Goal: Task Accomplishment & Management: Use online tool/utility

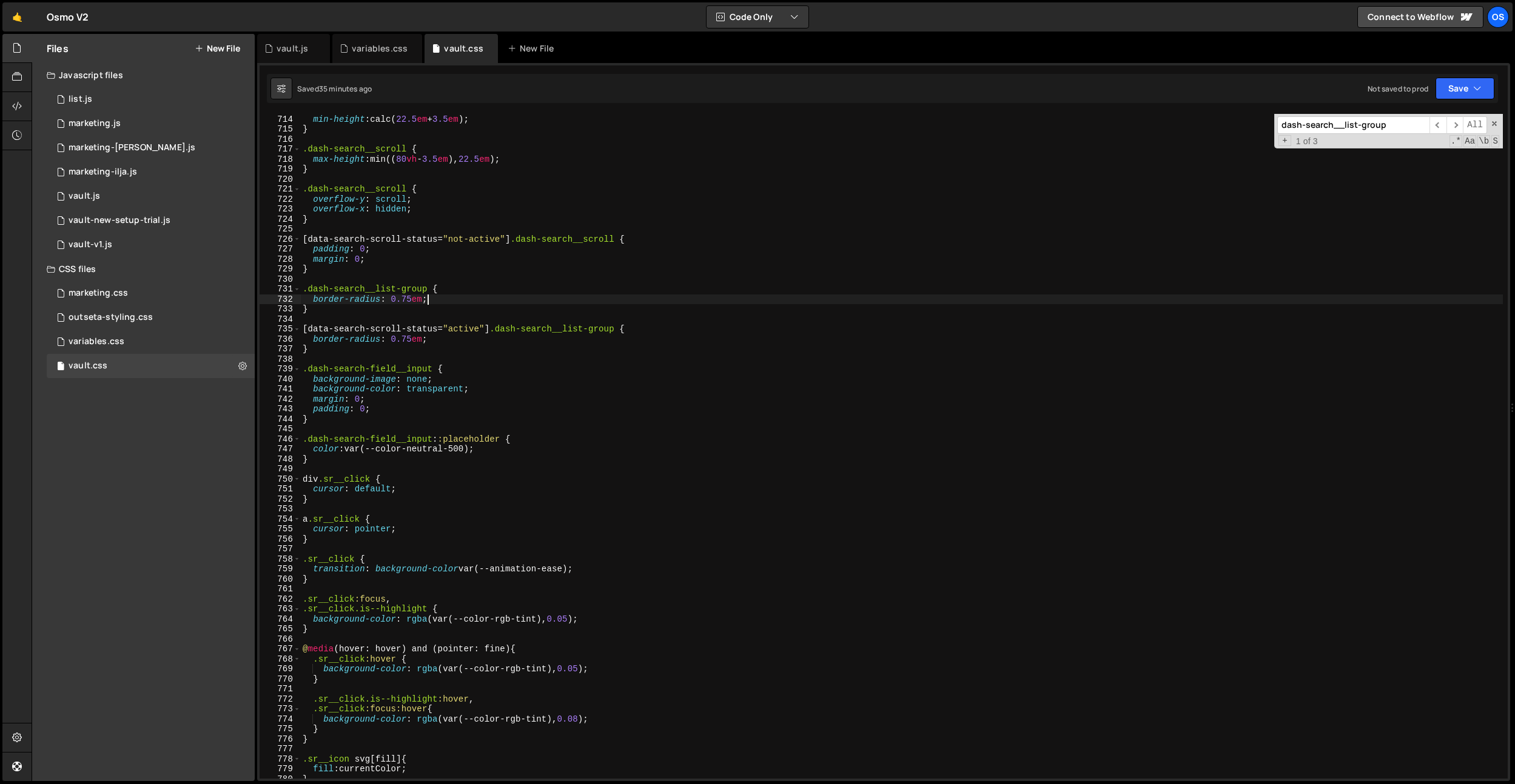
scroll to position [5472, 0]
click at [300, 46] on div "vault.js" at bounding box center [292, 49] width 32 height 12
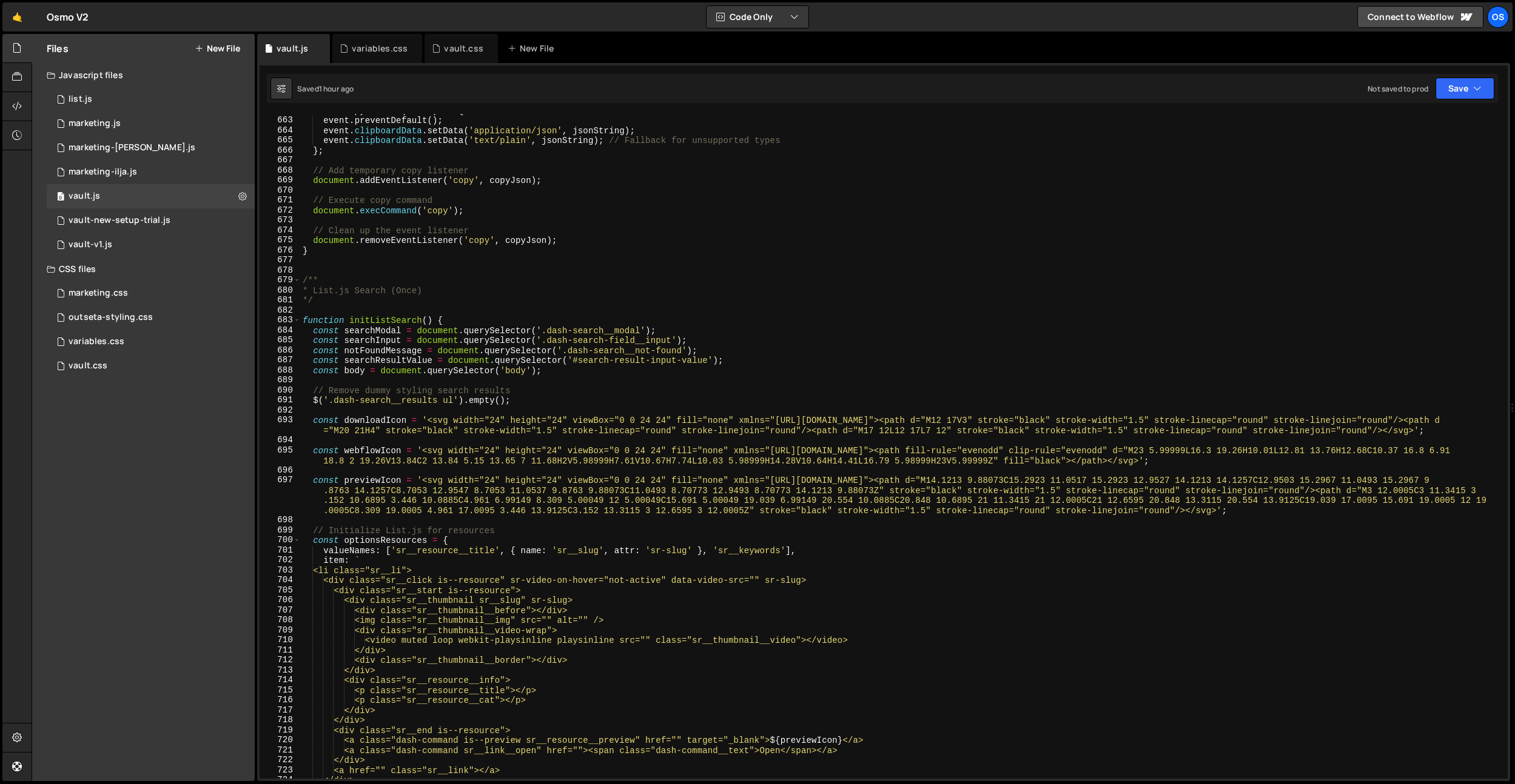
scroll to position [6586, 0]
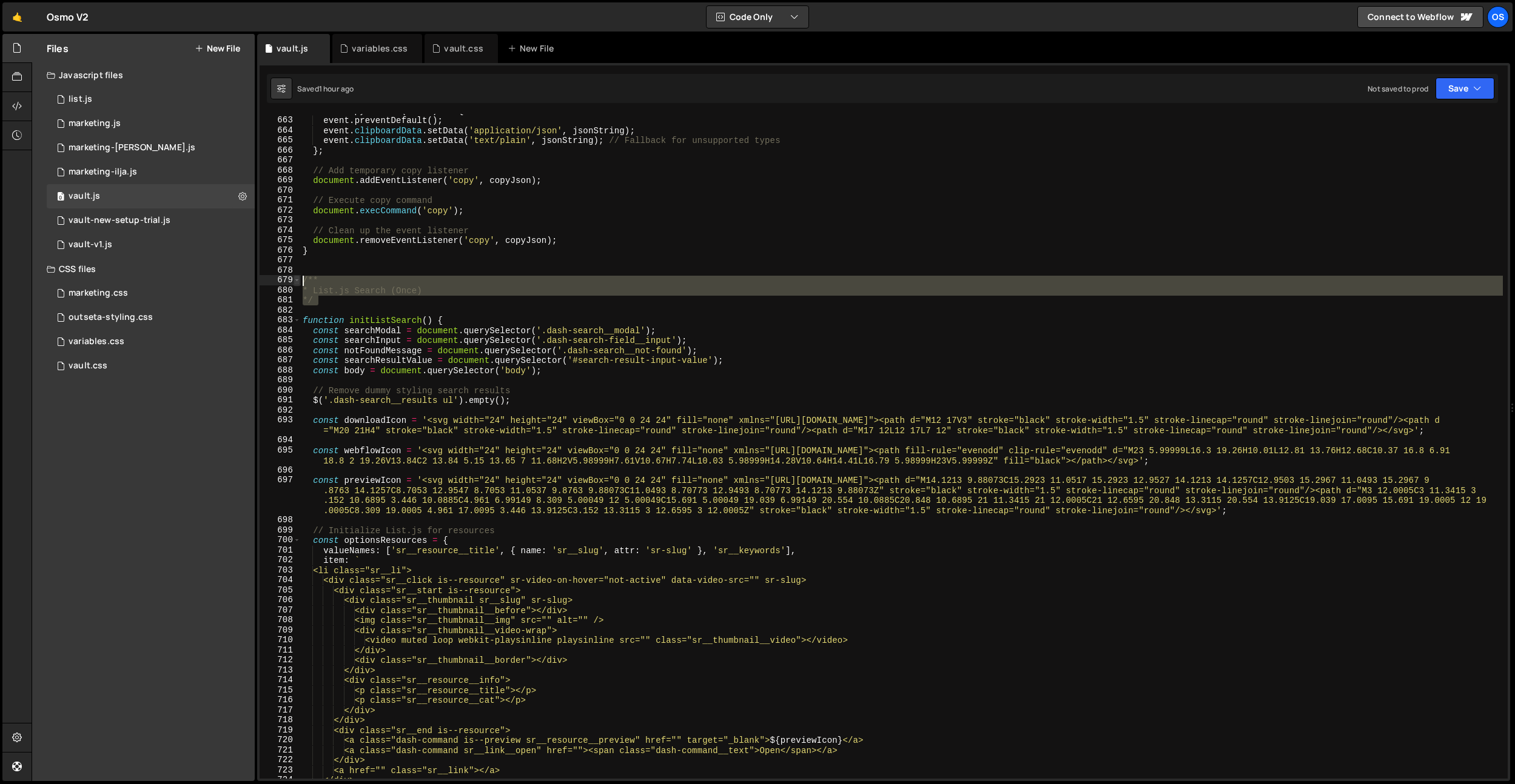
drag, startPoint x: 332, startPoint y: 299, endPoint x: 297, endPoint y: 280, distance: 39.8
click at [297, 280] on div "*/ 662 663 664 665 666 667 668 669 670 671 672 673 674 675 676 677 678 679 680 …" at bounding box center [883, 446] width 1249 height 665
type textarea "/** * List.js Search (Once)"
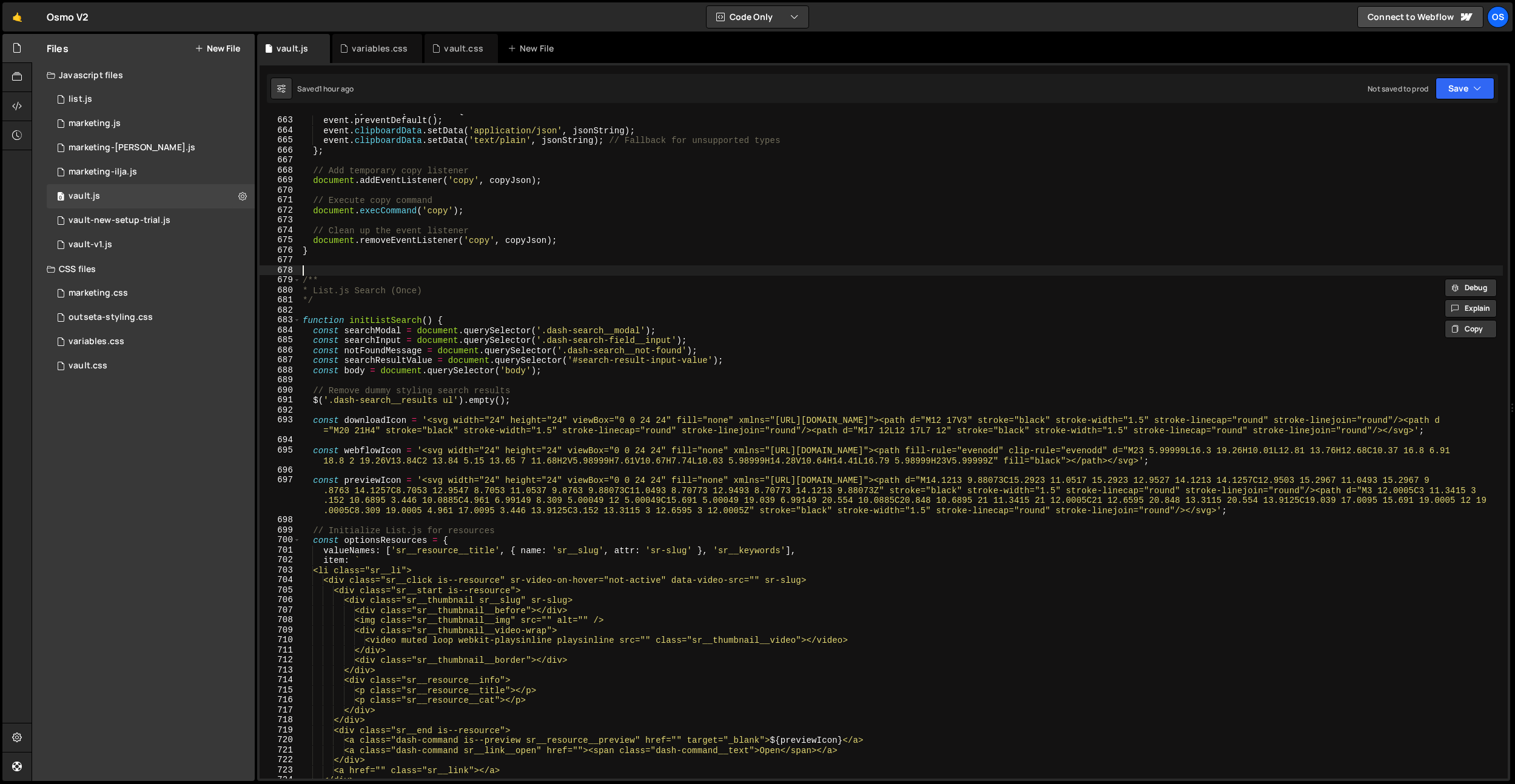
click at [387, 269] on div "const copyJson = ( event ) => { event . preventDefault ( ) ; event . clipboardD…" at bounding box center [901, 448] width 1203 height 685
click at [338, 310] on div "const copyJson = ( event ) => { event . preventDefault ( ) ; event . clipboardD…" at bounding box center [901, 448] width 1203 height 685
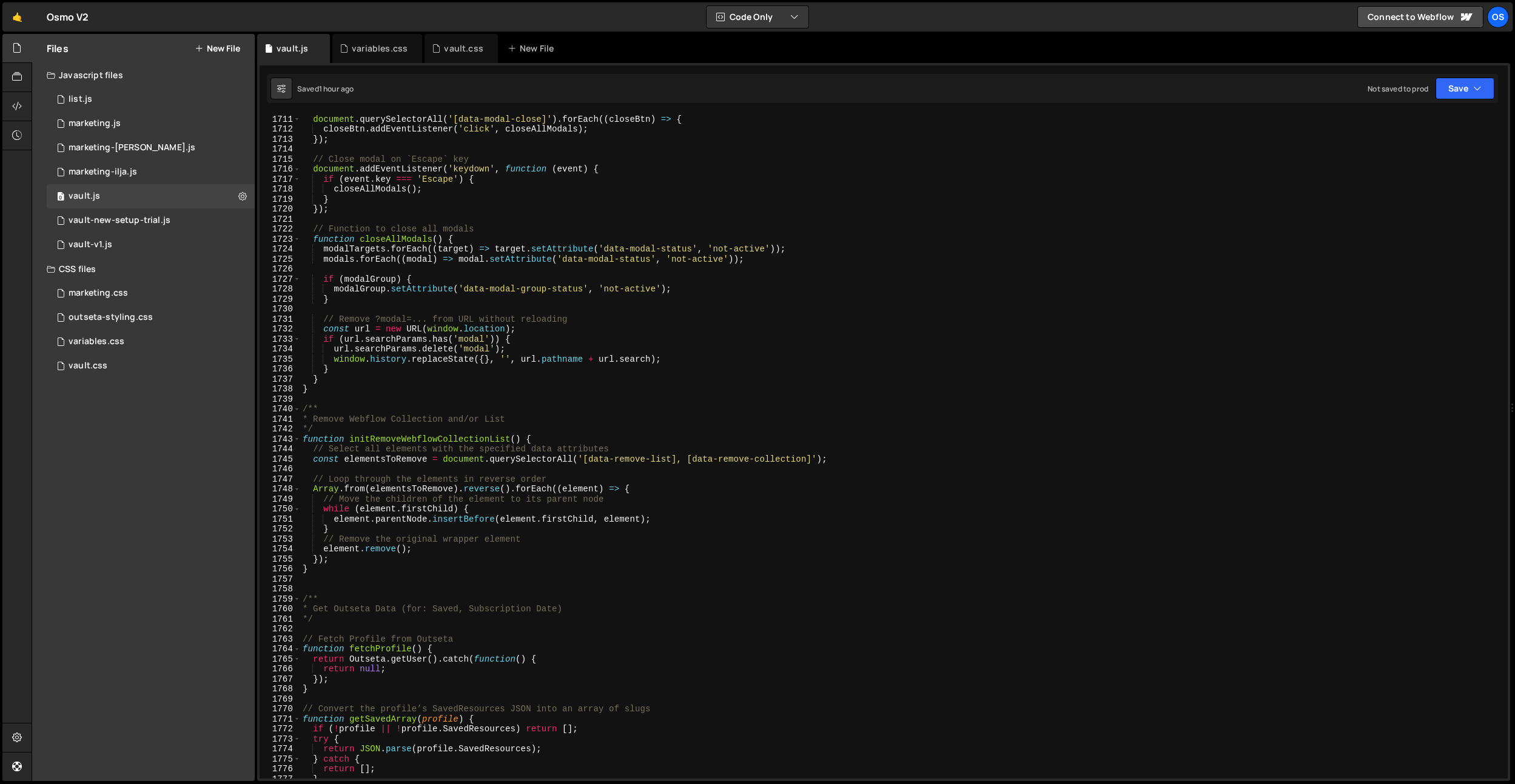
scroll to position [17261, 0]
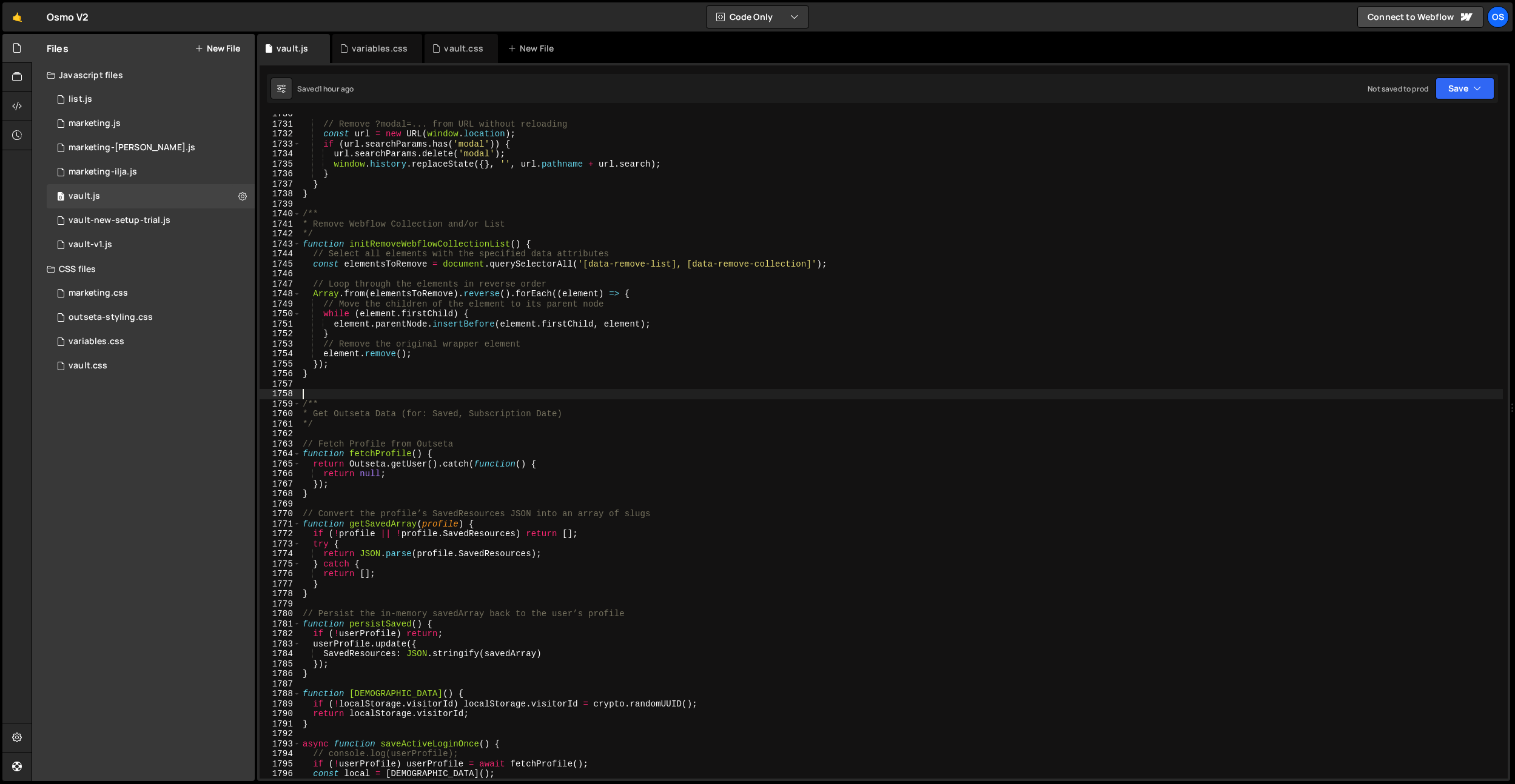
click at [330, 392] on div "// Remove ?modal=... from URL without reloading const url = new URL ( window . …" at bounding box center [901, 451] width 1203 height 685
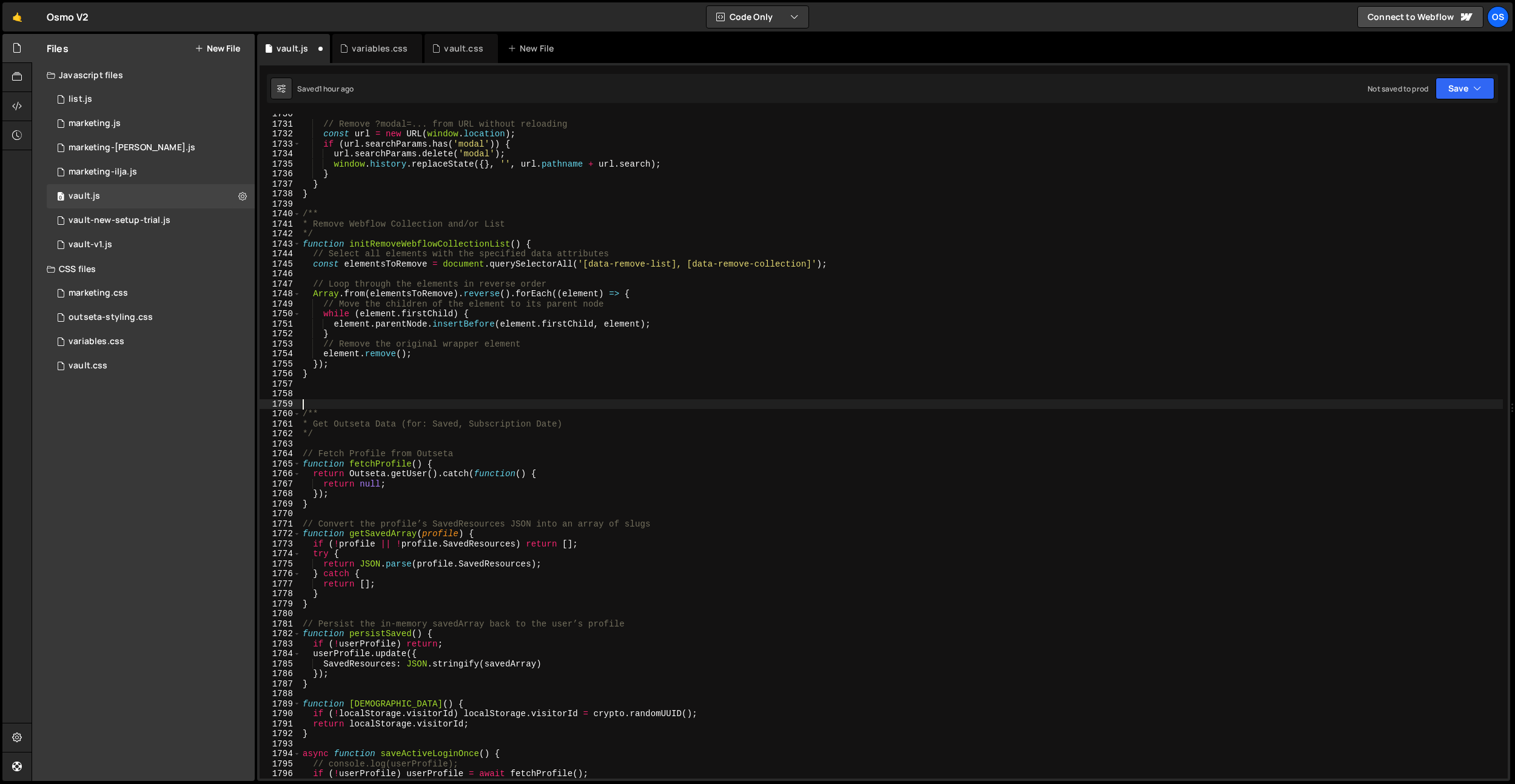
paste textarea "*/"
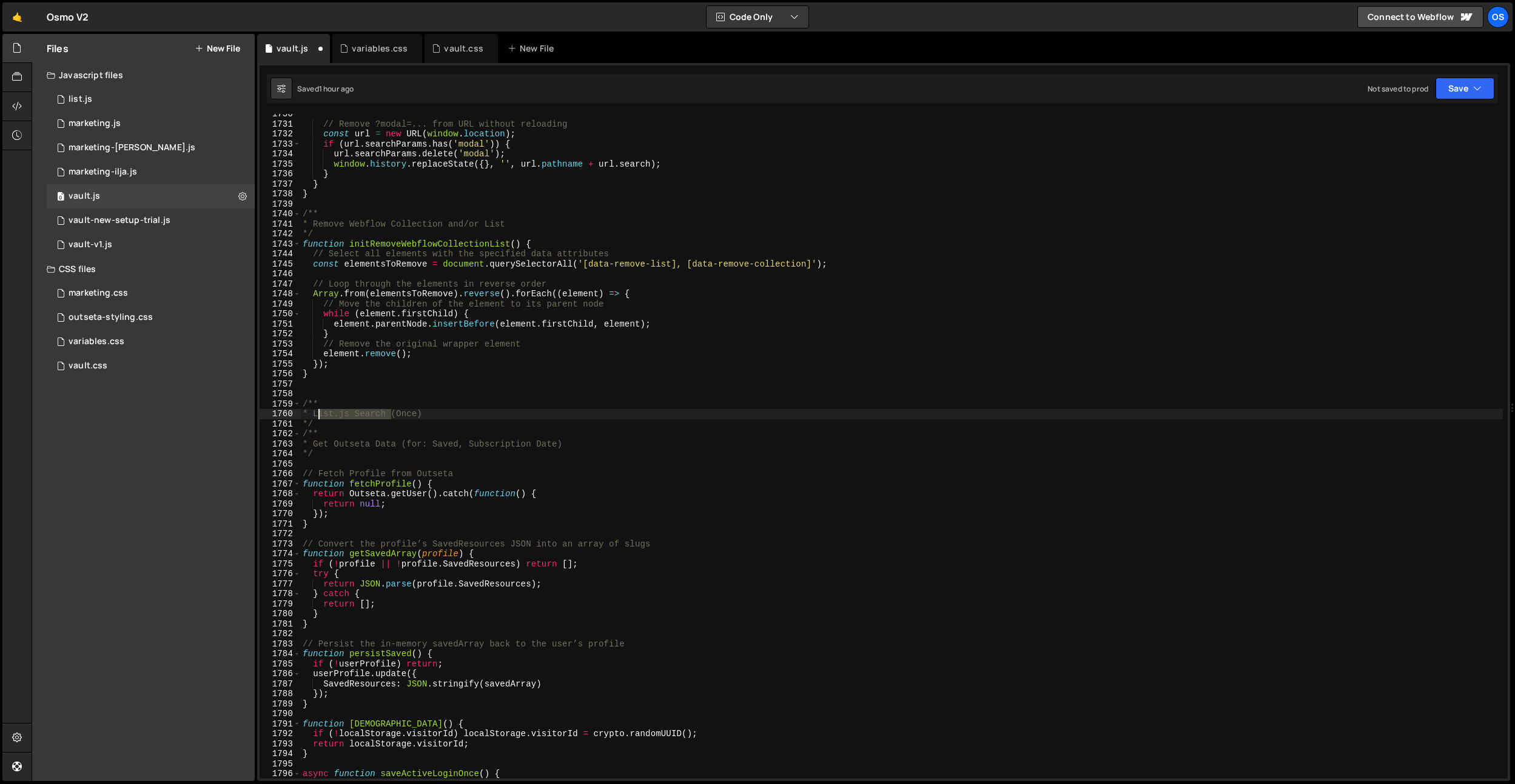
drag, startPoint x: 391, startPoint y: 413, endPoint x: 317, endPoint y: 410, distance: 74.1
click at [317, 410] on div "// Remove ?modal=... from URL without reloading const url = new URL ( window . …" at bounding box center [901, 451] width 1203 height 685
click at [404, 316] on div "// Remove ?modal=... from URL without reloading const url = new URL ( window . …" at bounding box center [901, 451] width 1203 height 685
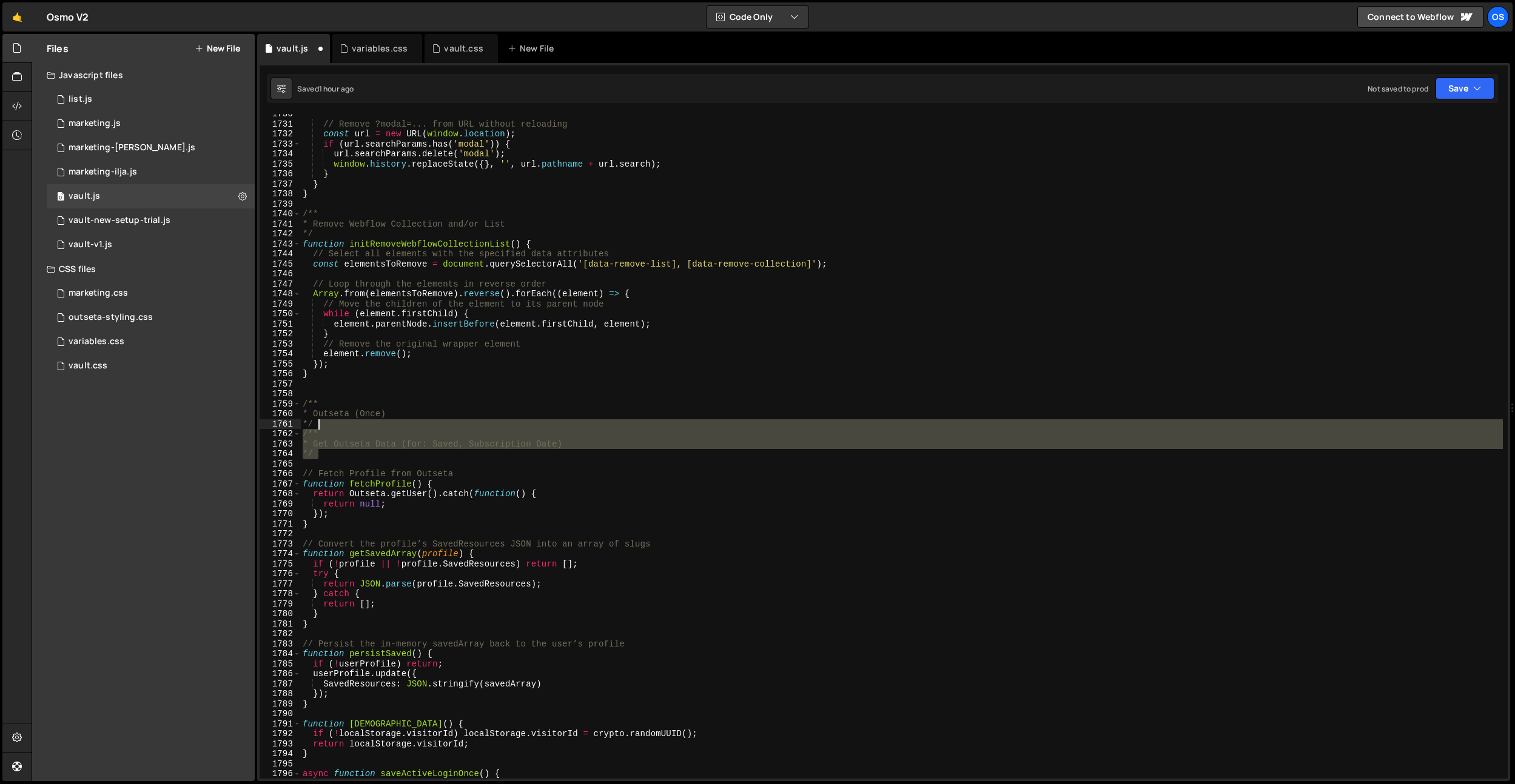
drag, startPoint x: 336, startPoint y: 454, endPoint x: 339, endPoint y: 429, distance: 25.2
click at [339, 429] on div "// Remove ?modal=... from URL without reloading const url = new URL ( window . …" at bounding box center [901, 451] width 1203 height 685
type textarea "*/"
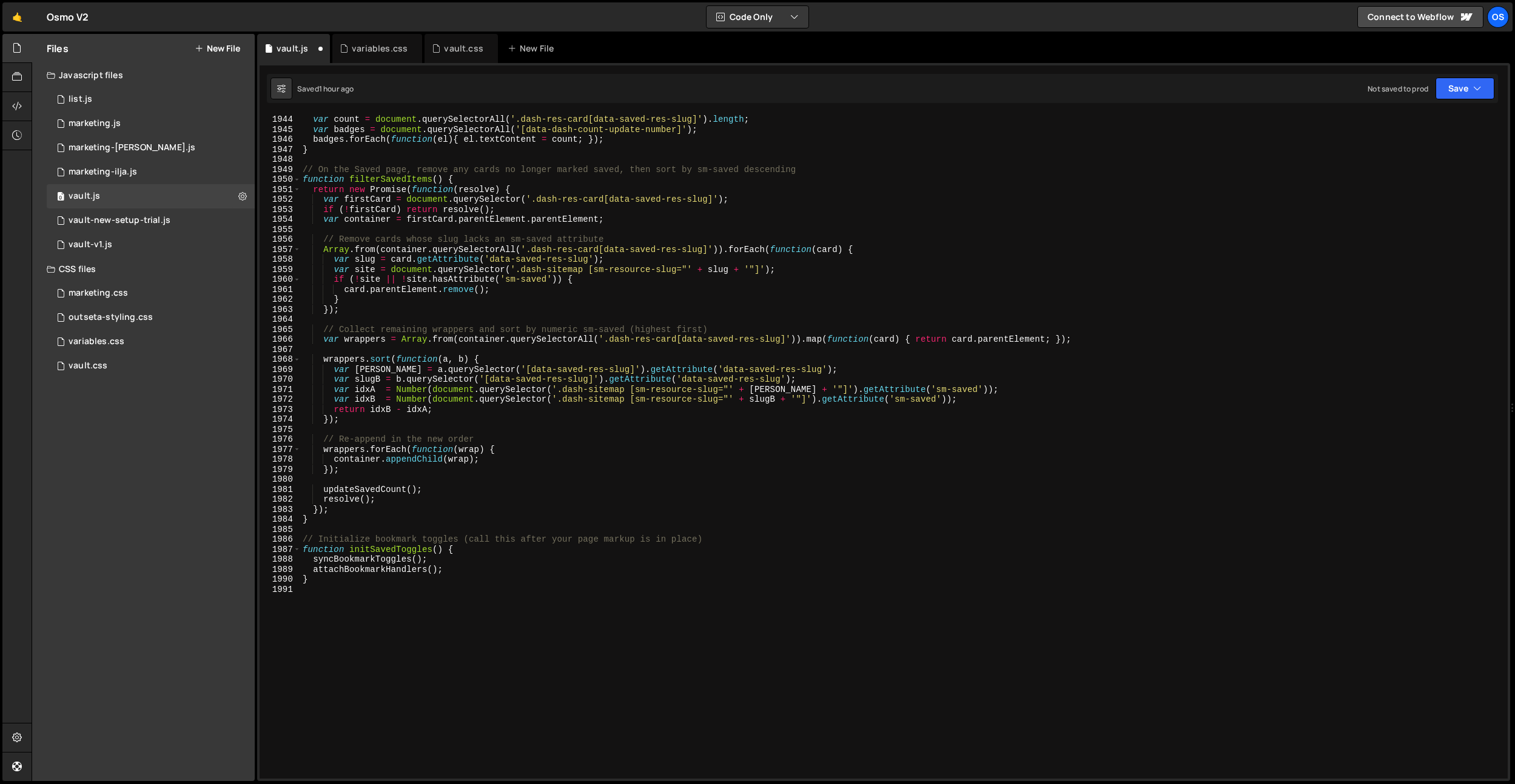
scroll to position [19199, 0]
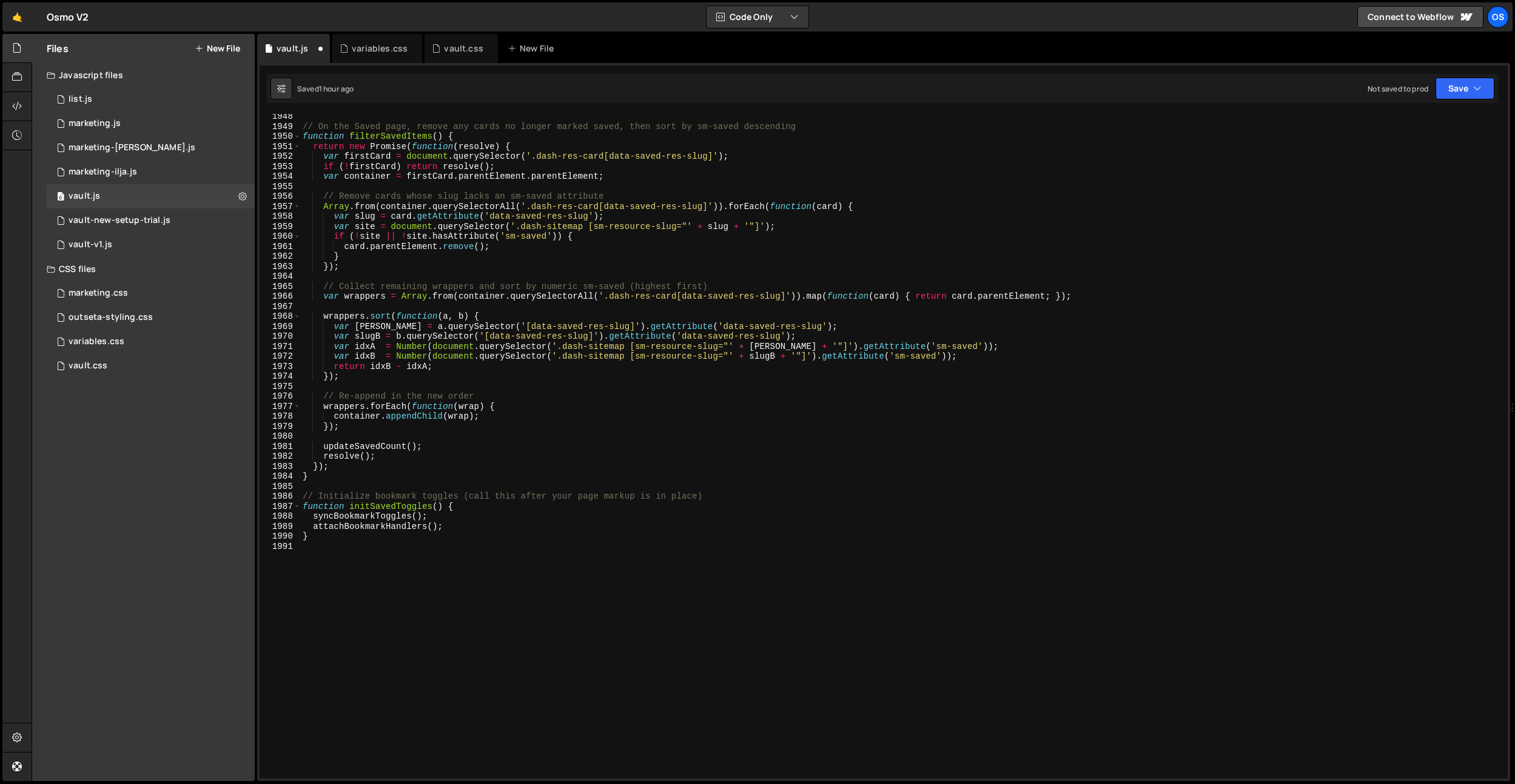
click at [466, 228] on div "// On the Saved page, remove any cards no longer marked saved, then sort by sm-…" at bounding box center [901, 454] width 1203 height 685
type textarea "var site = document.querySelector('.dash-sitemap [sm-resource-slug="' + slug + …"
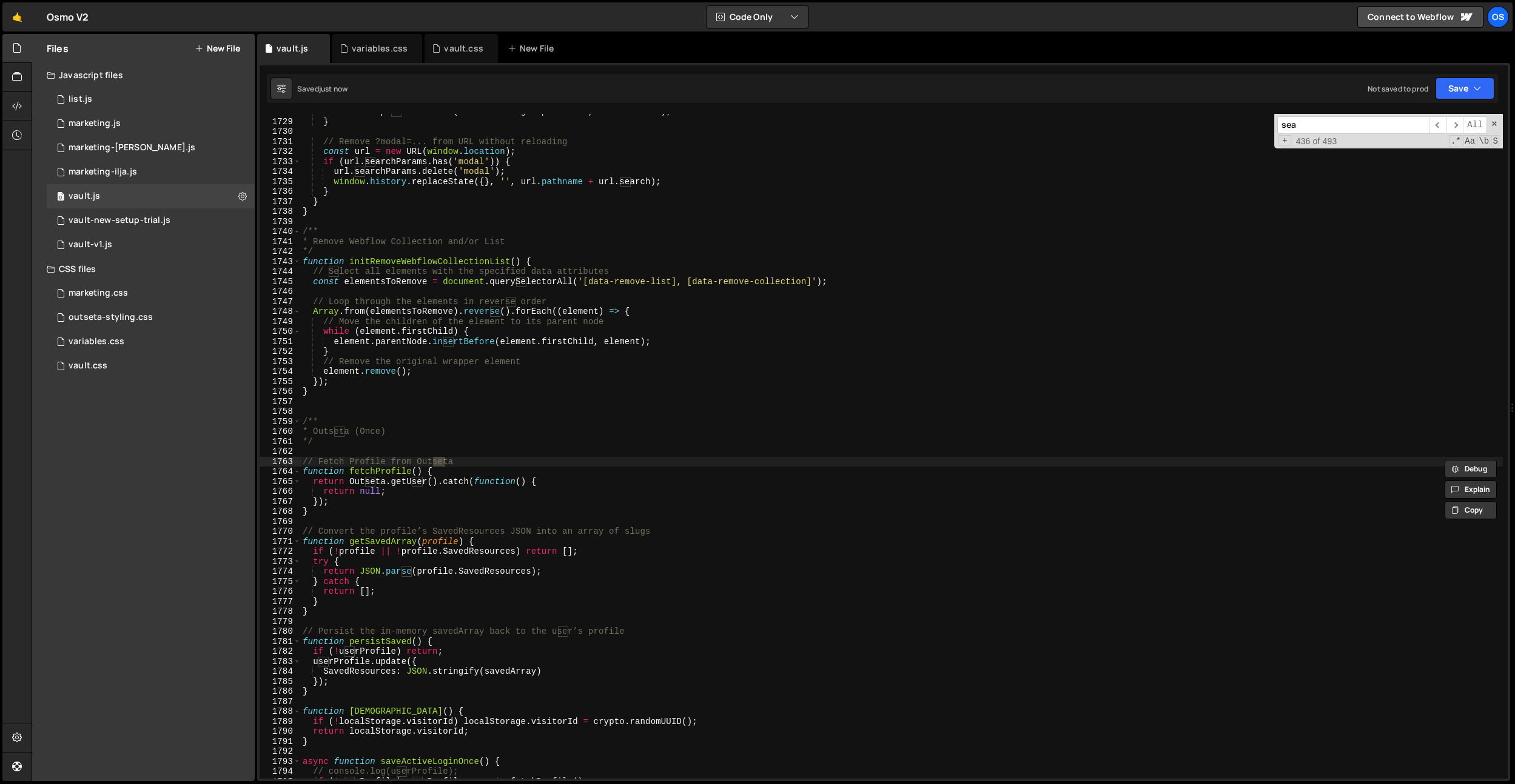
scroll to position [1102, 0]
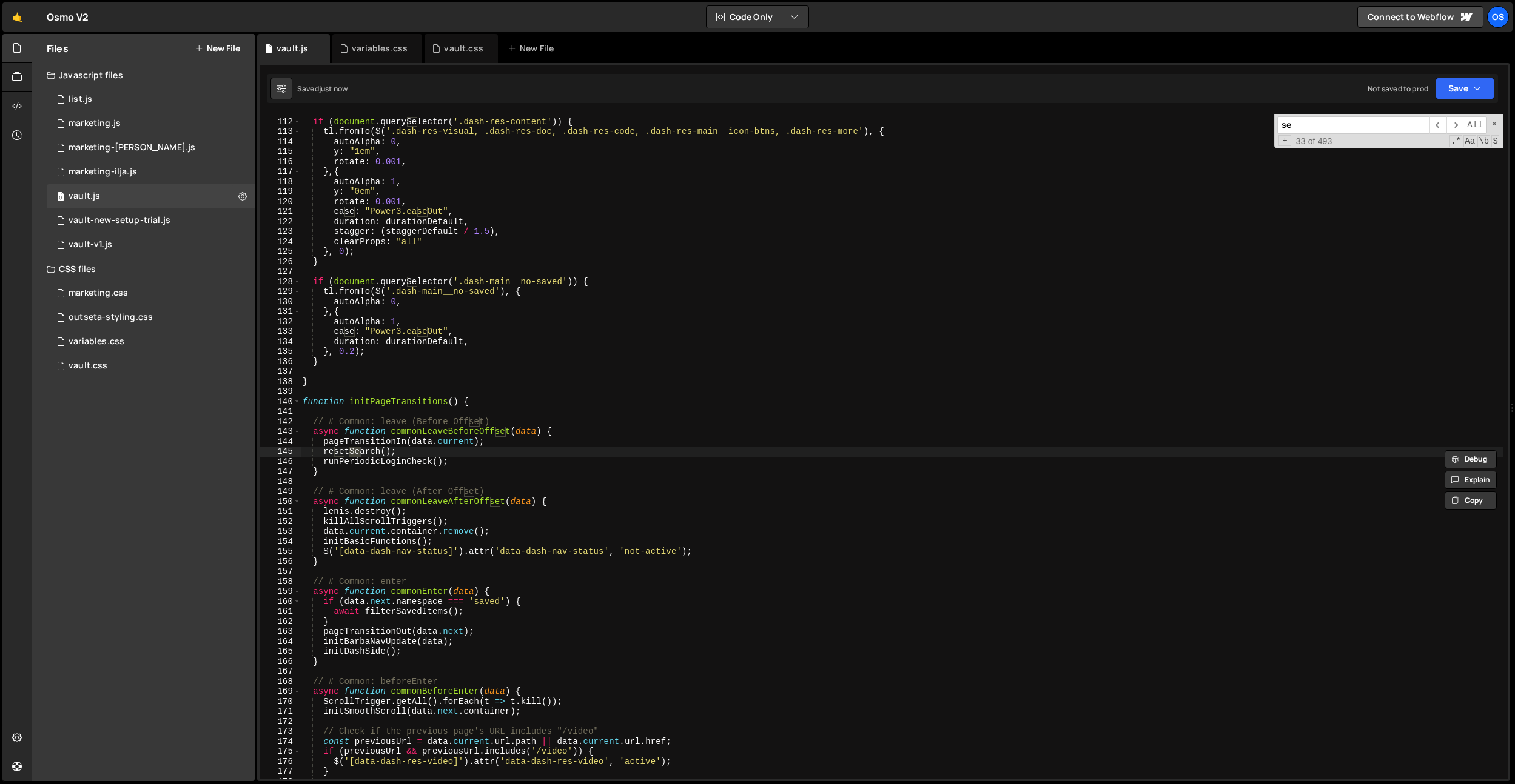
type input "s"
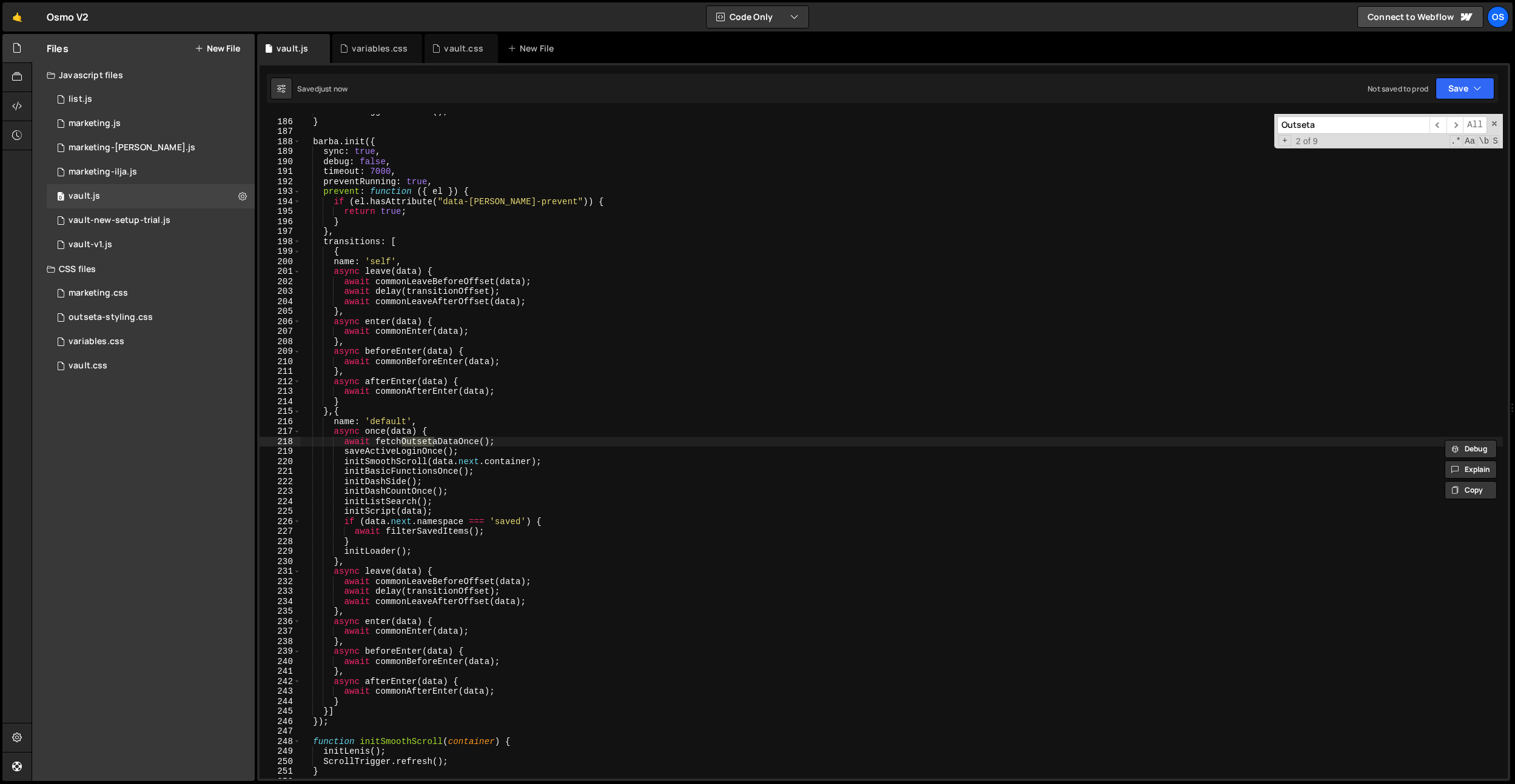
scroll to position [17234, 0]
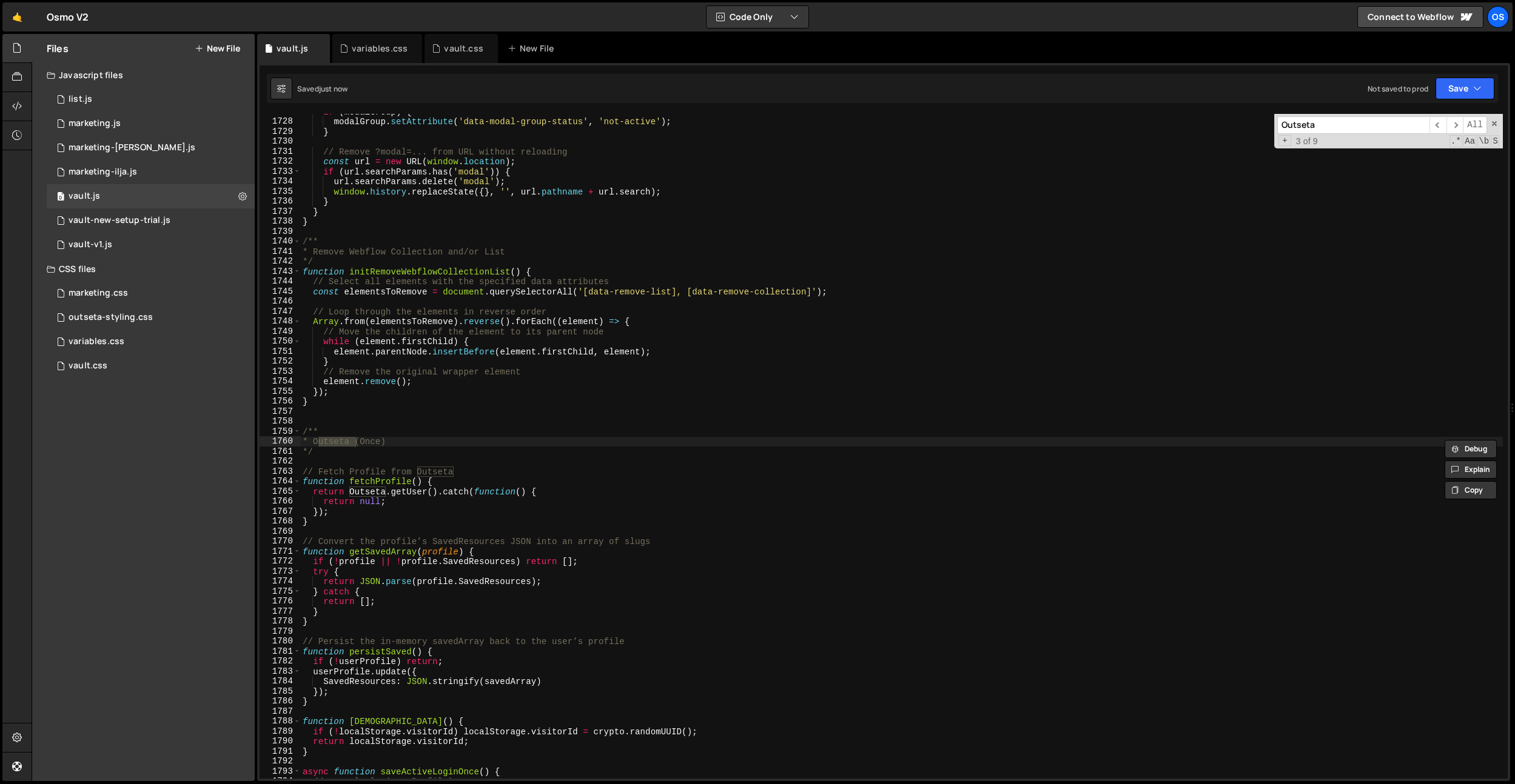
type input "Outseta"
click at [368, 443] on div "if ( modalGroup ) { modalGroup . setAttribute ( 'data-modal-group-status' , 'no…" at bounding box center [901, 449] width 1203 height 685
type textarea "* Outseta"
click at [1316, 119] on input "Outseta" at bounding box center [1353, 126] width 153 height 18
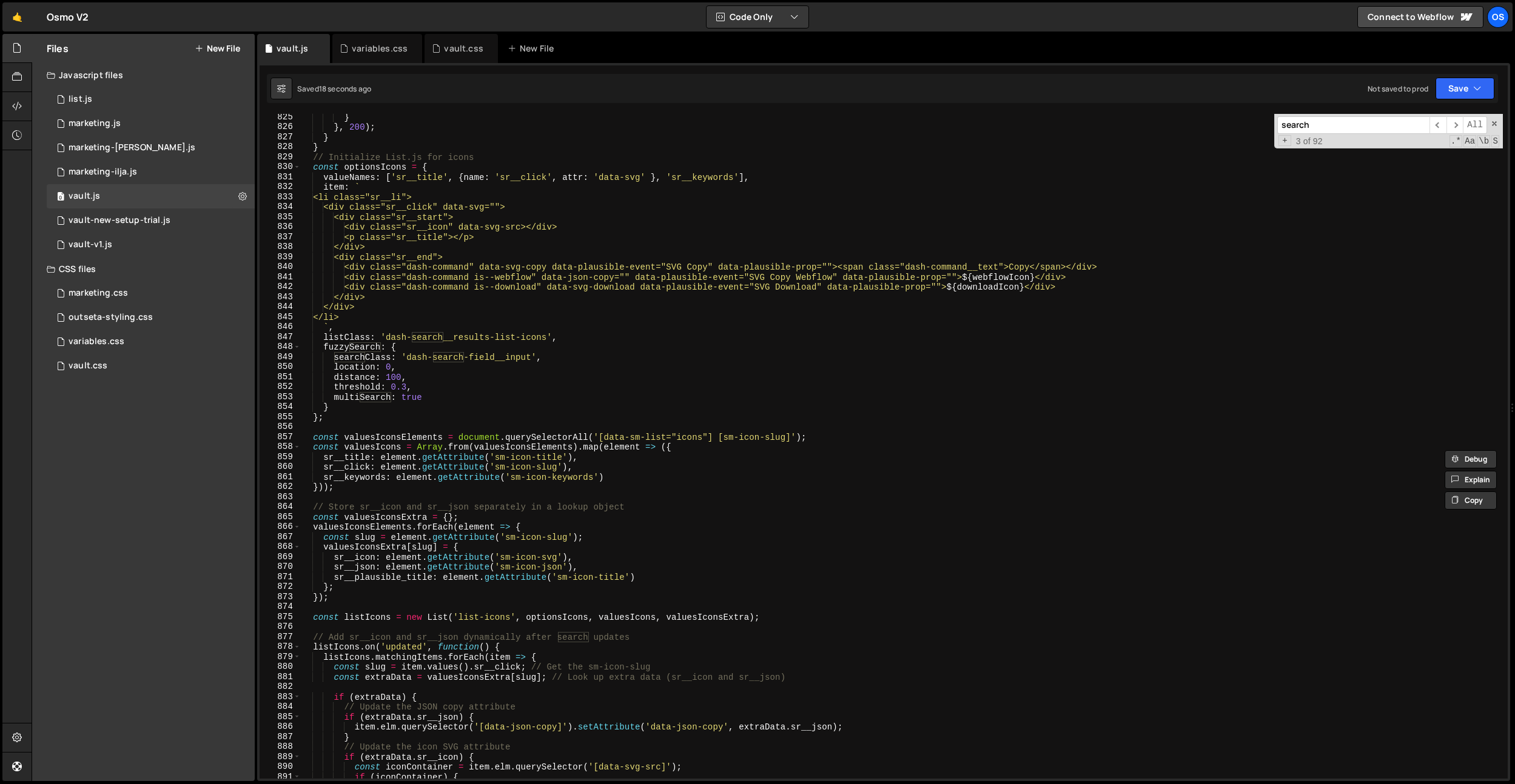
scroll to position [8251, 0]
type input "search"
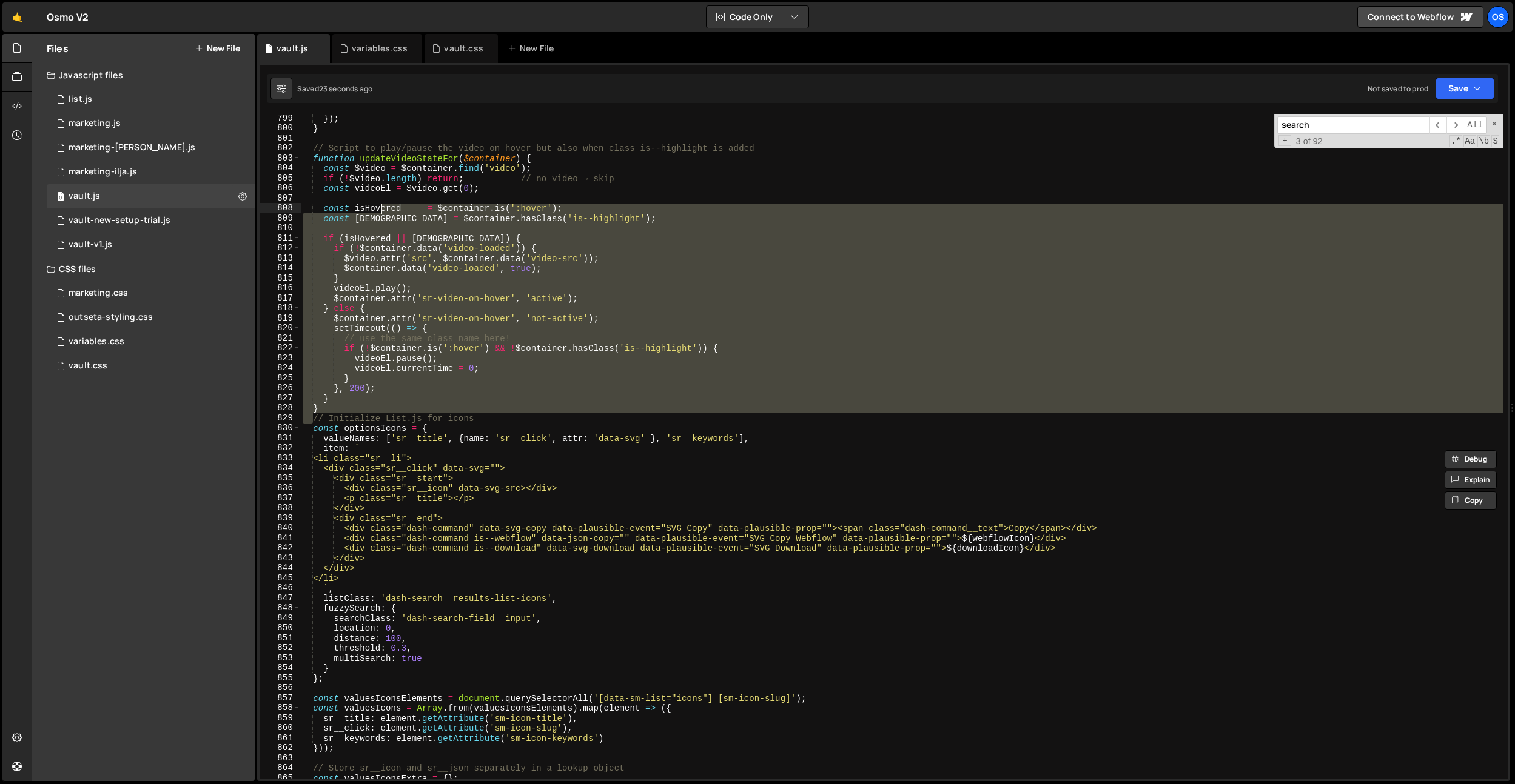
drag, startPoint x: 311, startPoint y: 158, endPoint x: 382, endPoint y: 208, distance: 86.8
click at [382, 208] on div "}) ; } // Script to play/pause the video on hover but also when class is--highl…" at bounding box center [901, 456] width 1203 height 685
click at [335, 407] on div "}) ; } // Script to play/pause the video on hover but also when class is--highl…" at bounding box center [901, 446] width 1203 height 665
type textarea "}"
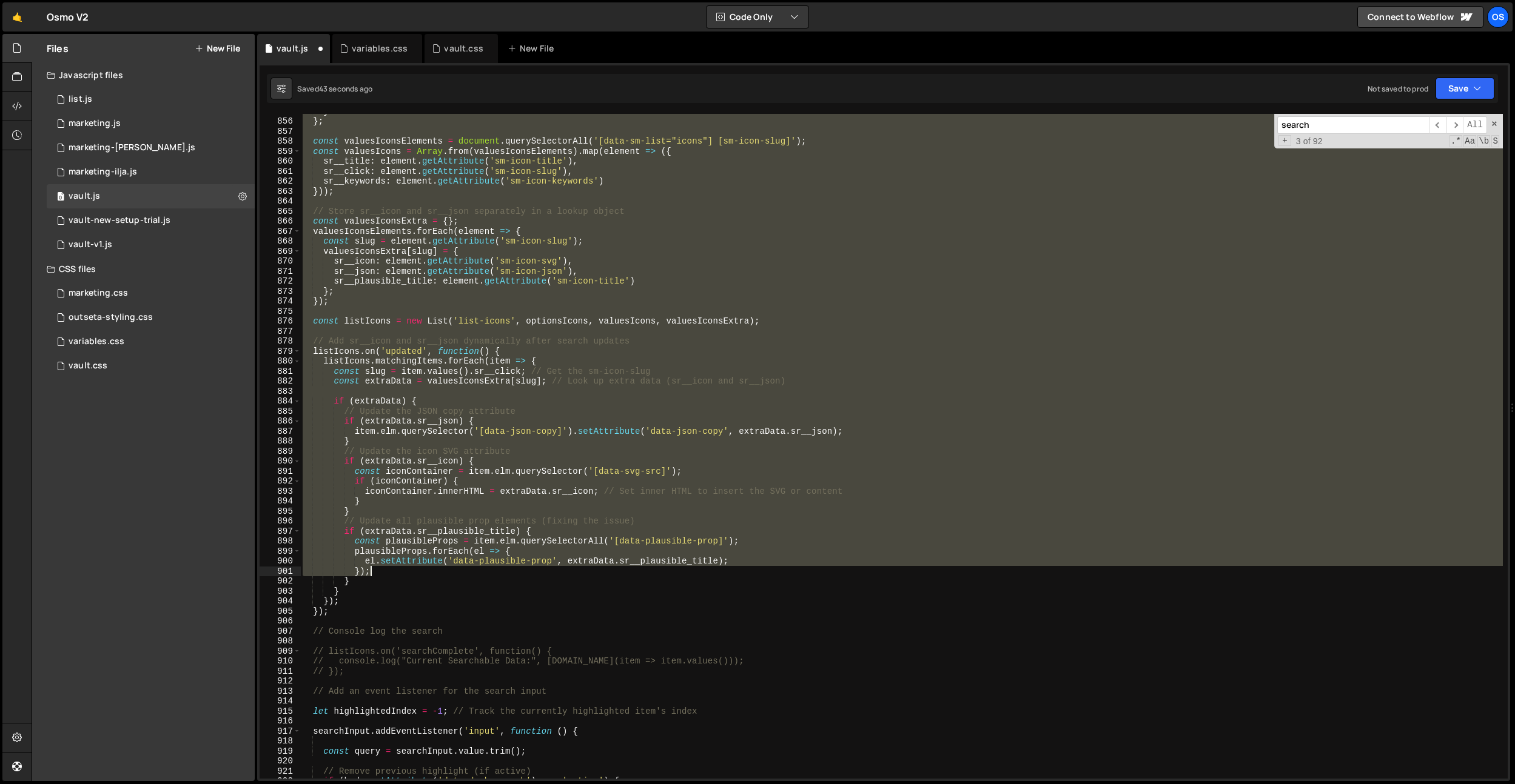
scroll to position [8552, 0]
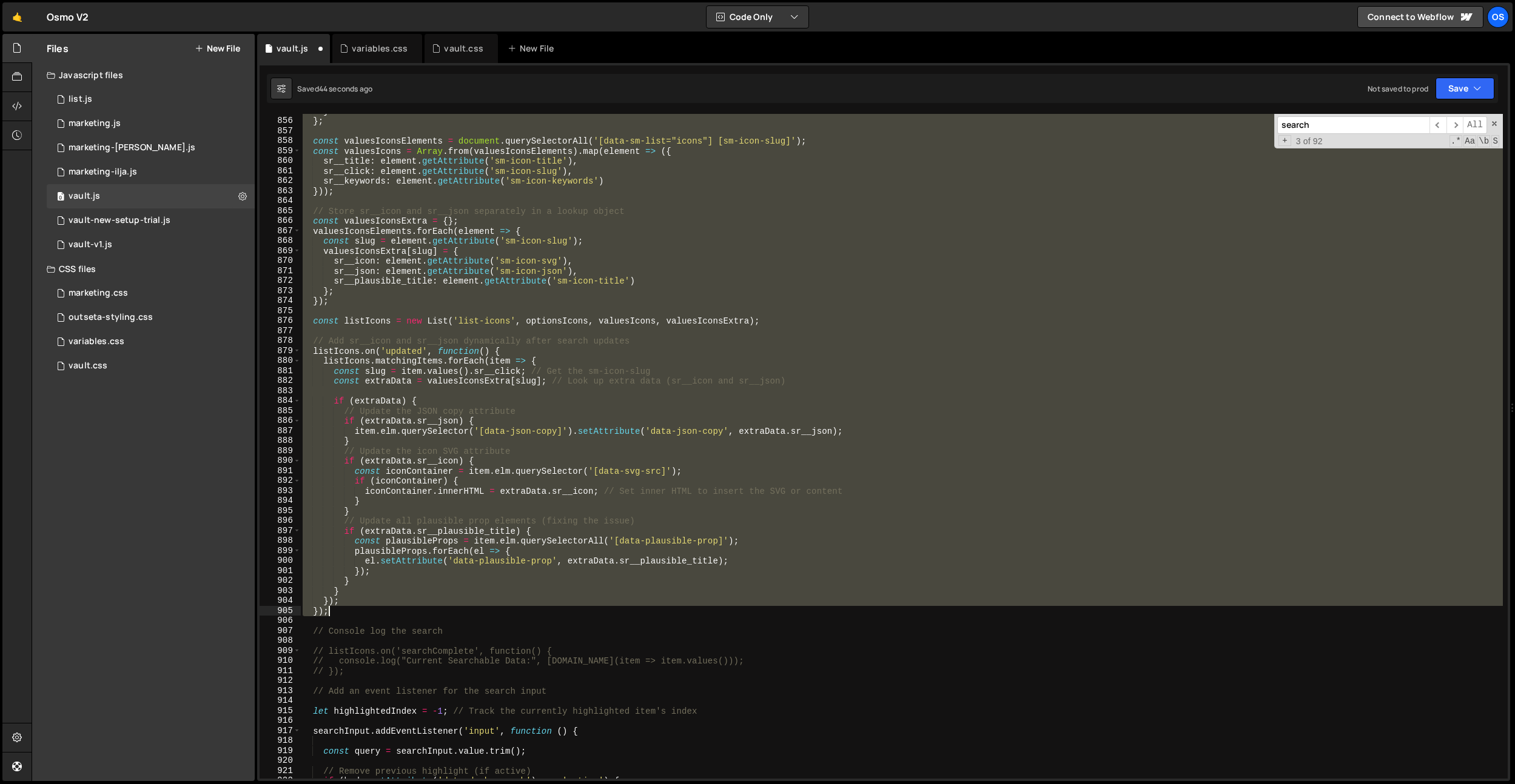
drag, startPoint x: 316, startPoint y: 290, endPoint x: 378, endPoint y: 611, distance: 326.9
click at [378, 611] on div "} } ; const valuesIconsElements = document . querySelectorAll ( '[data-sm-list=…" at bounding box center [901, 448] width 1203 height 685
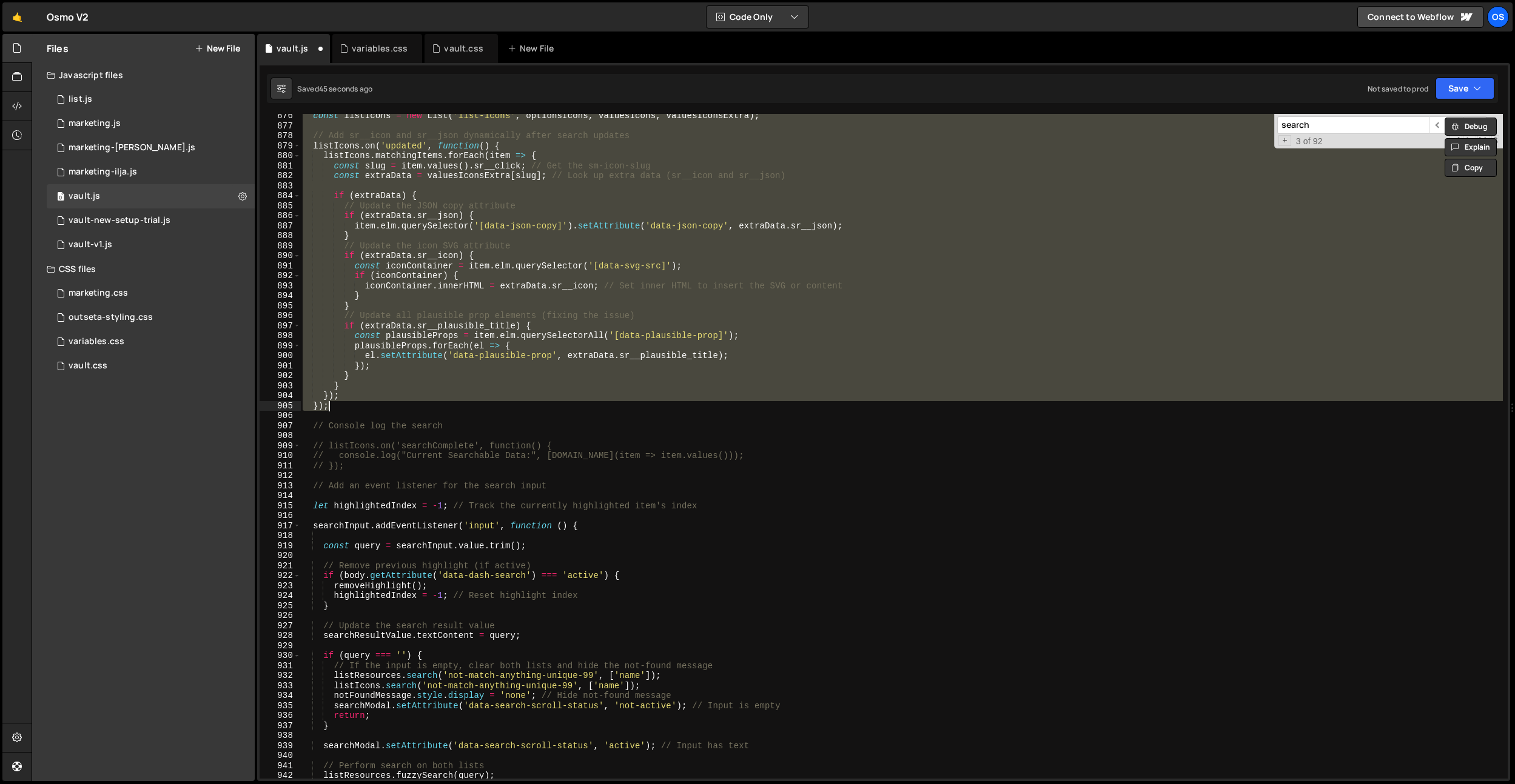
scroll to position [8757, 0]
type textarea "});"
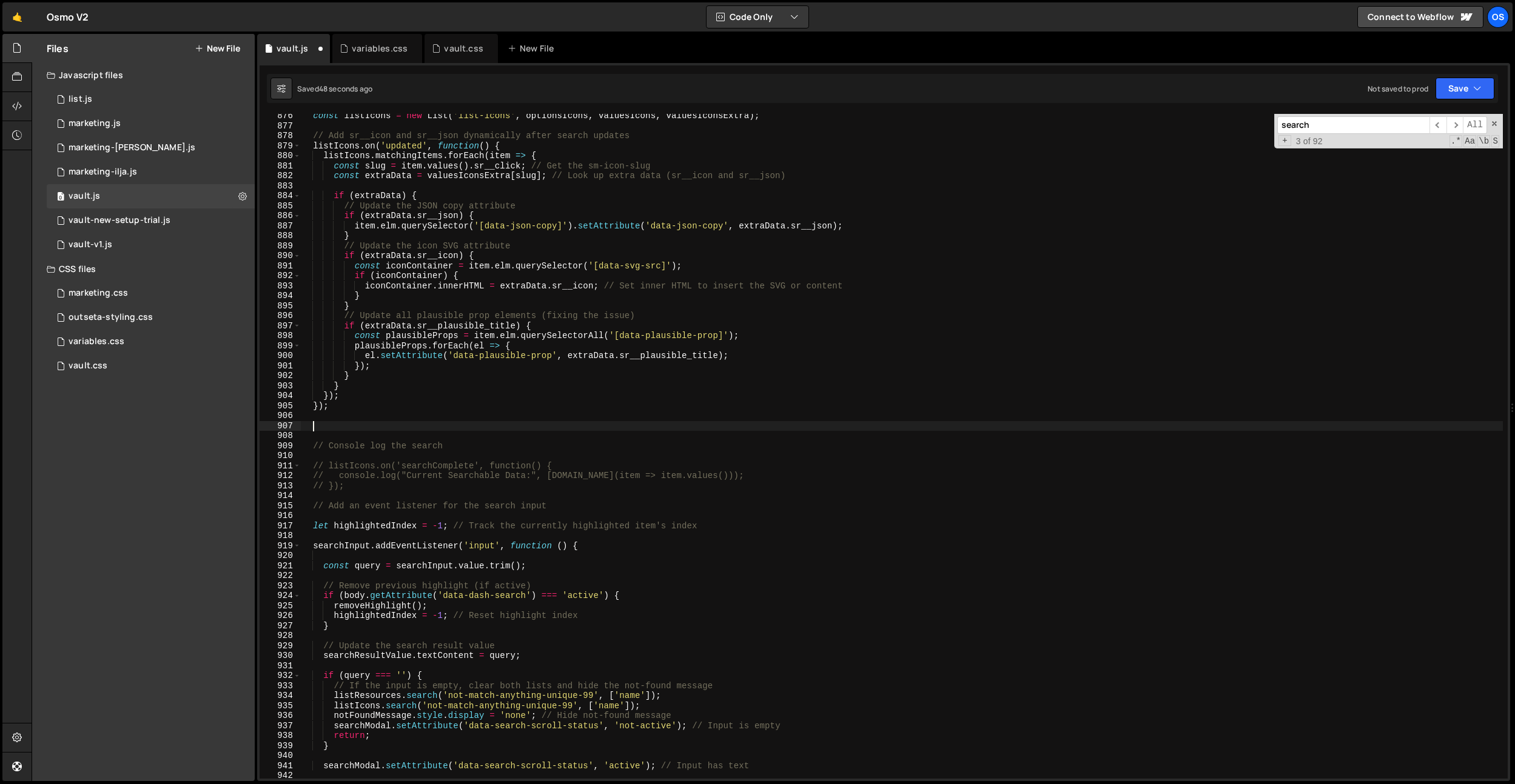
paste textarea "});"
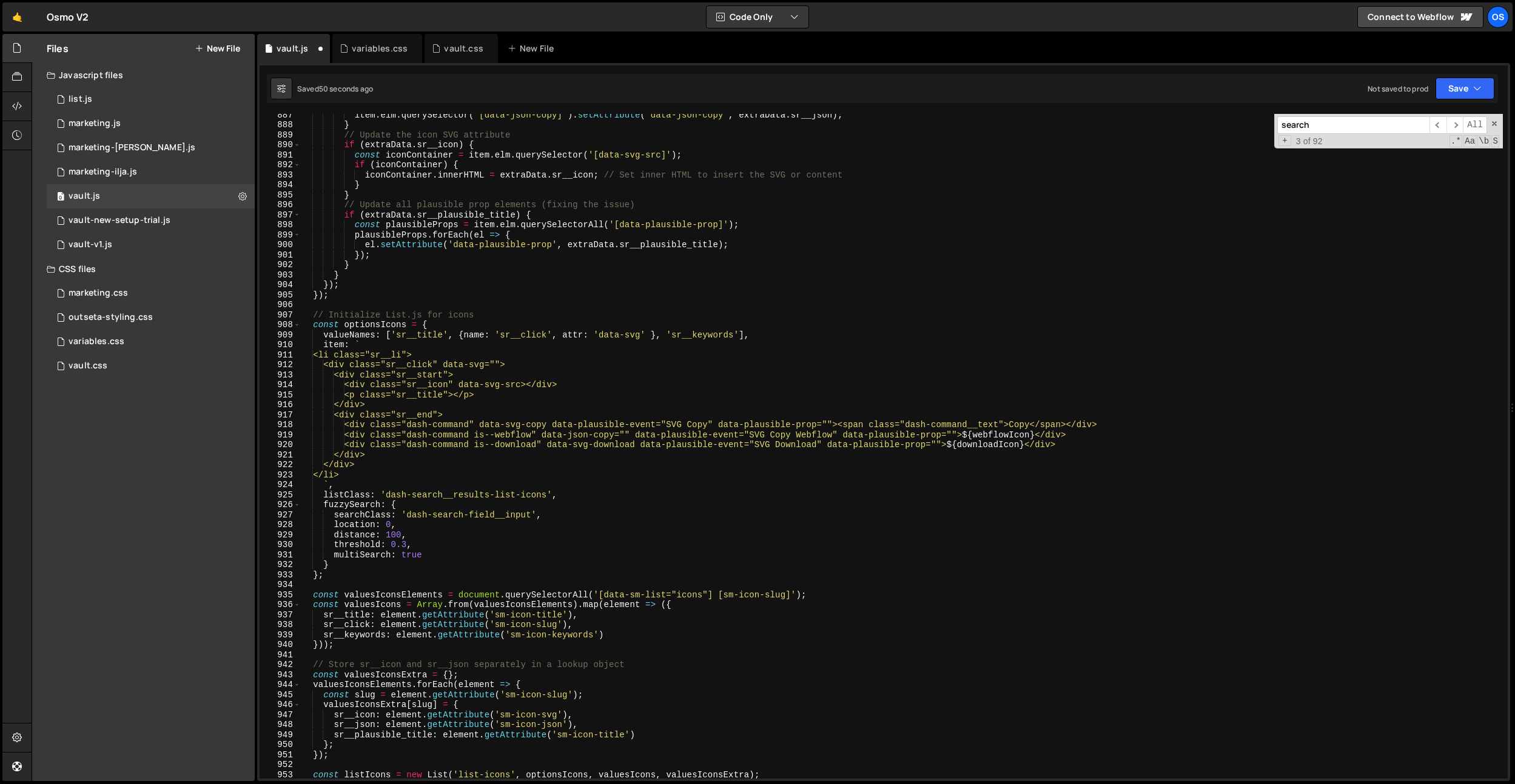
scroll to position [8450, 0]
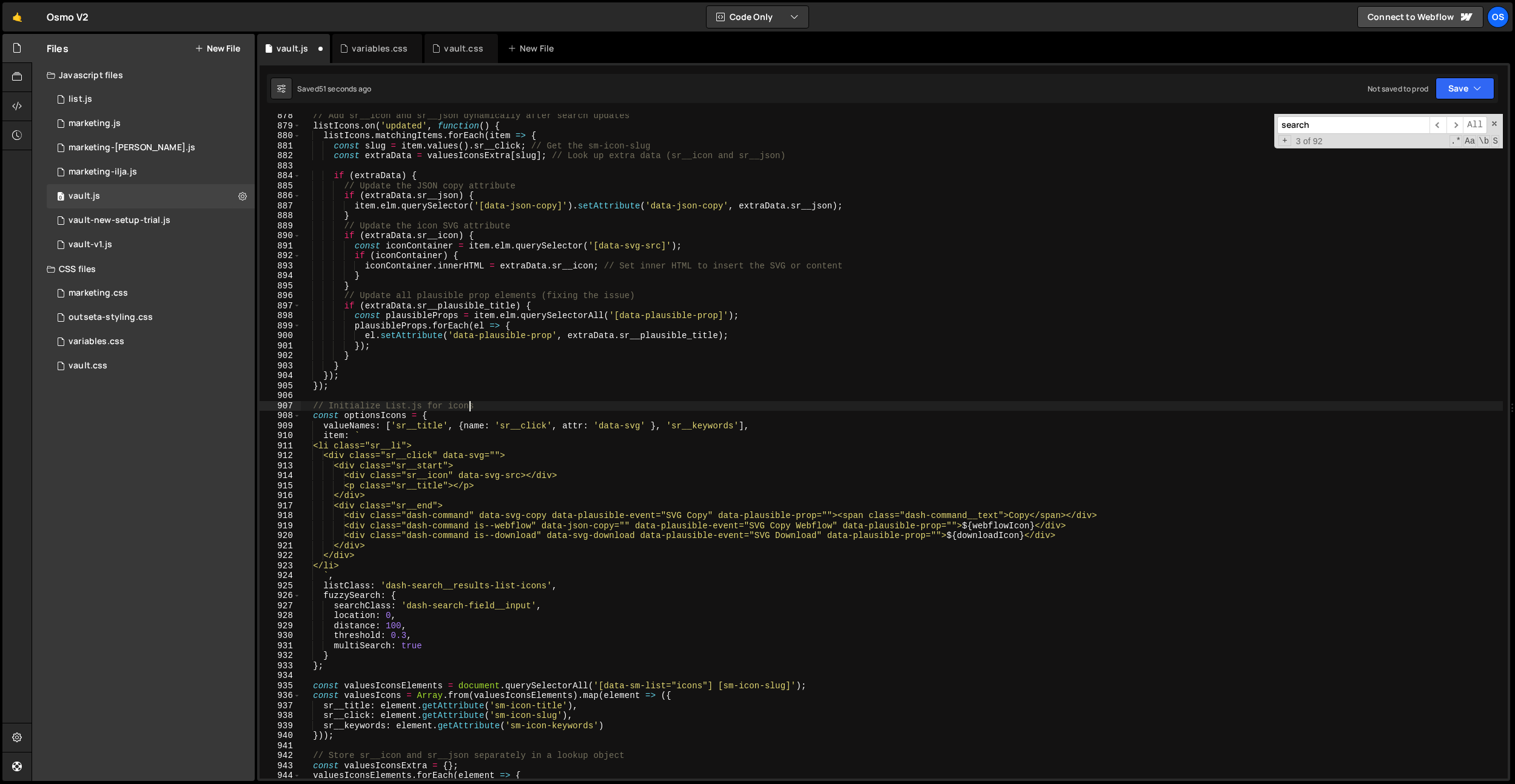
click at [468, 409] on div "// Add sr__icon and sr__json dynamically after search updates listIcons . on ( …" at bounding box center [901, 453] width 1203 height 685
click at [376, 415] on div "// Add sr__icon and sr__json dynamically after search updates listIcons . on ( …" at bounding box center [901, 453] width 1203 height 685
click at [367, 416] on div "// Add sr__icon and sr__json dynamically after search updates listIcons . on ( …" at bounding box center [901, 453] width 1203 height 685
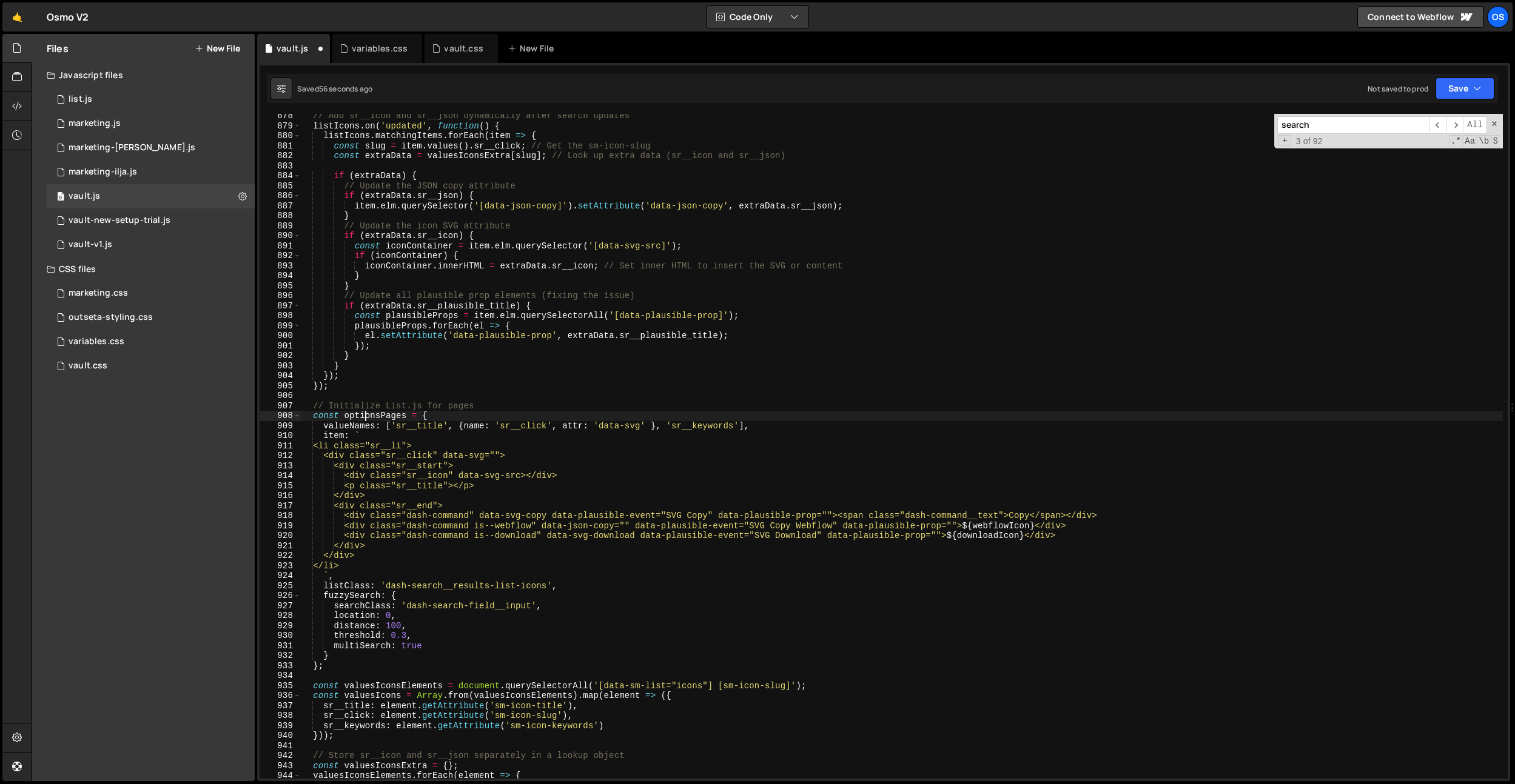
click at [367, 416] on div "// Add sr__icon and sr__json dynamically after search updates listIcons . on ( …" at bounding box center [901, 453] width 1203 height 685
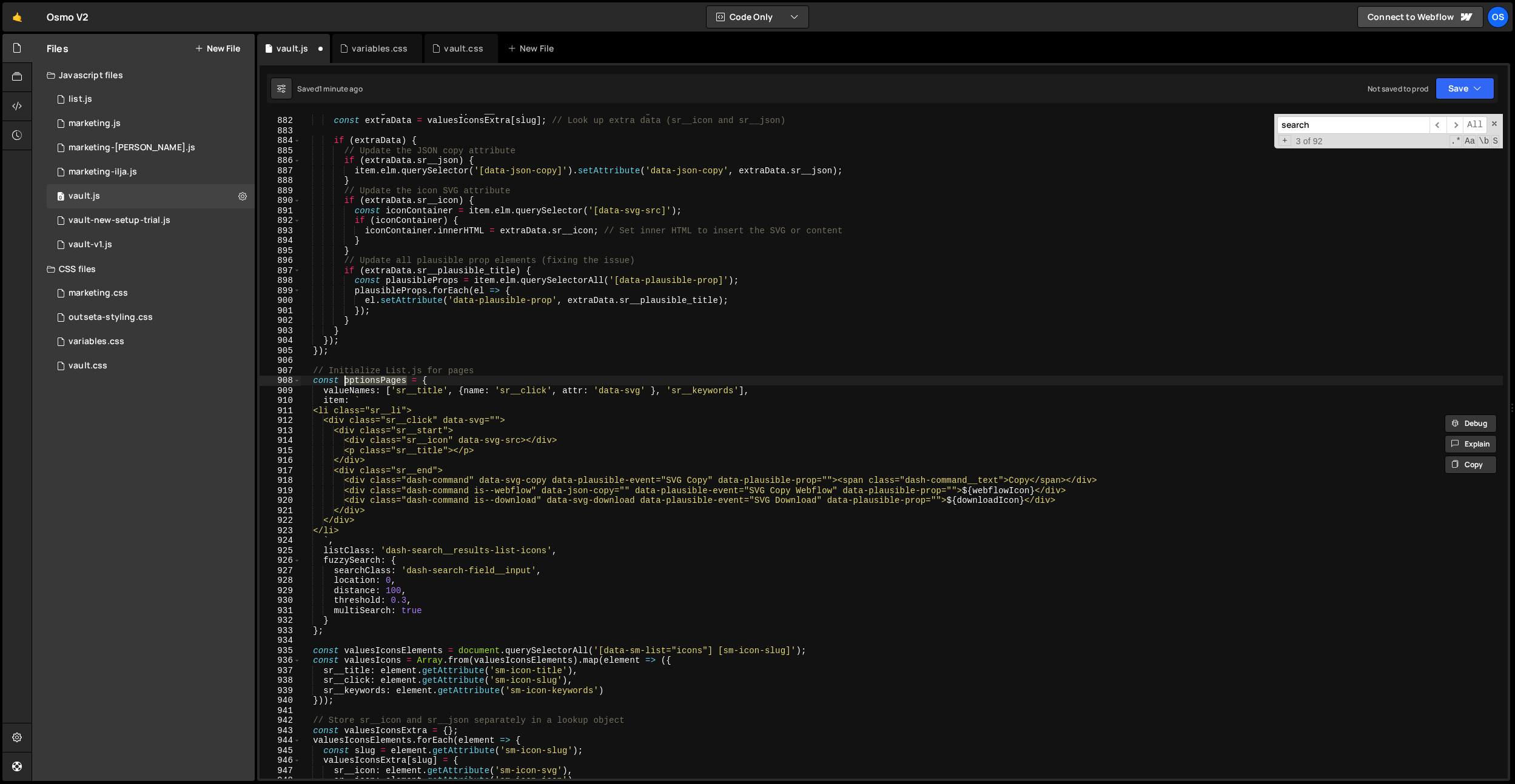
scroll to position [8483, 0]
drag, startPoint x: 514, startPoint y: 551, endPoint x: 525, endPoint y: 565, distance: 17.8
click at [514, 551] on div "const slug = item . values ( ) . sr__click ; // Get the sm-icon-slug const extr…" at bounding box center [901, 448] width 1203 height 685
click at [536, 550] on div "const slug = item . values ( ) . sr__click ; // Get the sm-icon-slug const extr…" at bounding box center [901, 448] width 1203 height 685
click at [535, 550] on div "const slug = item . values ( ) . sr__click ; // Get the sm-icon-slug const extr…" at bounding box center [901, 448] width 1203 height 685
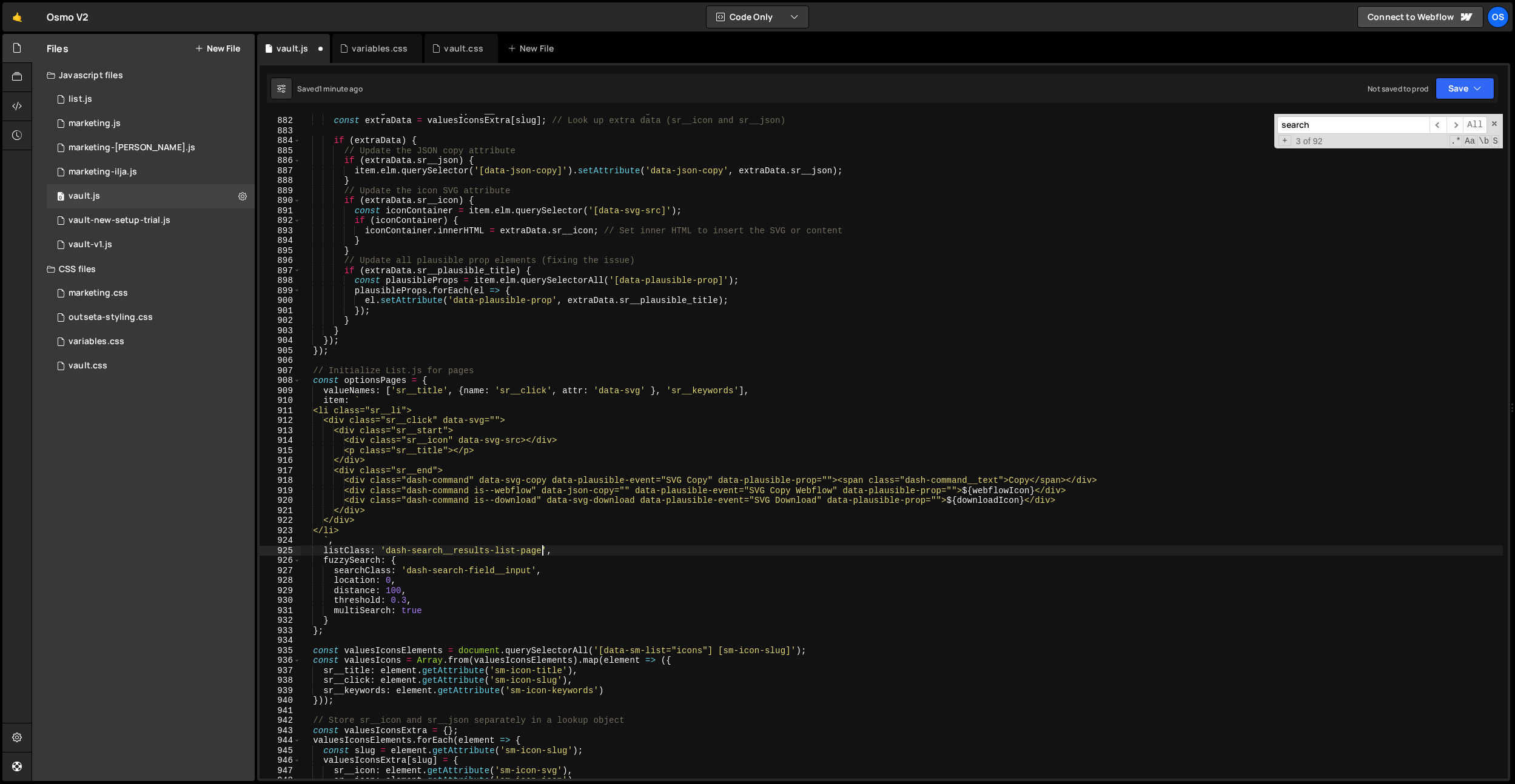
scroll to position [0, 17]
click at [554, 493] on div "const slug = item . values ( ) . sr__click ; // Get the sm-icon-slug const extr…" at bounding box center [901, 448] width 1203 height 685
click at [510, 602] on div "const slug = item . values ( ) . sr__click ; // Get the sm-icon-slug const extr…" at bounding box center [901, 448] width 1203 height 685
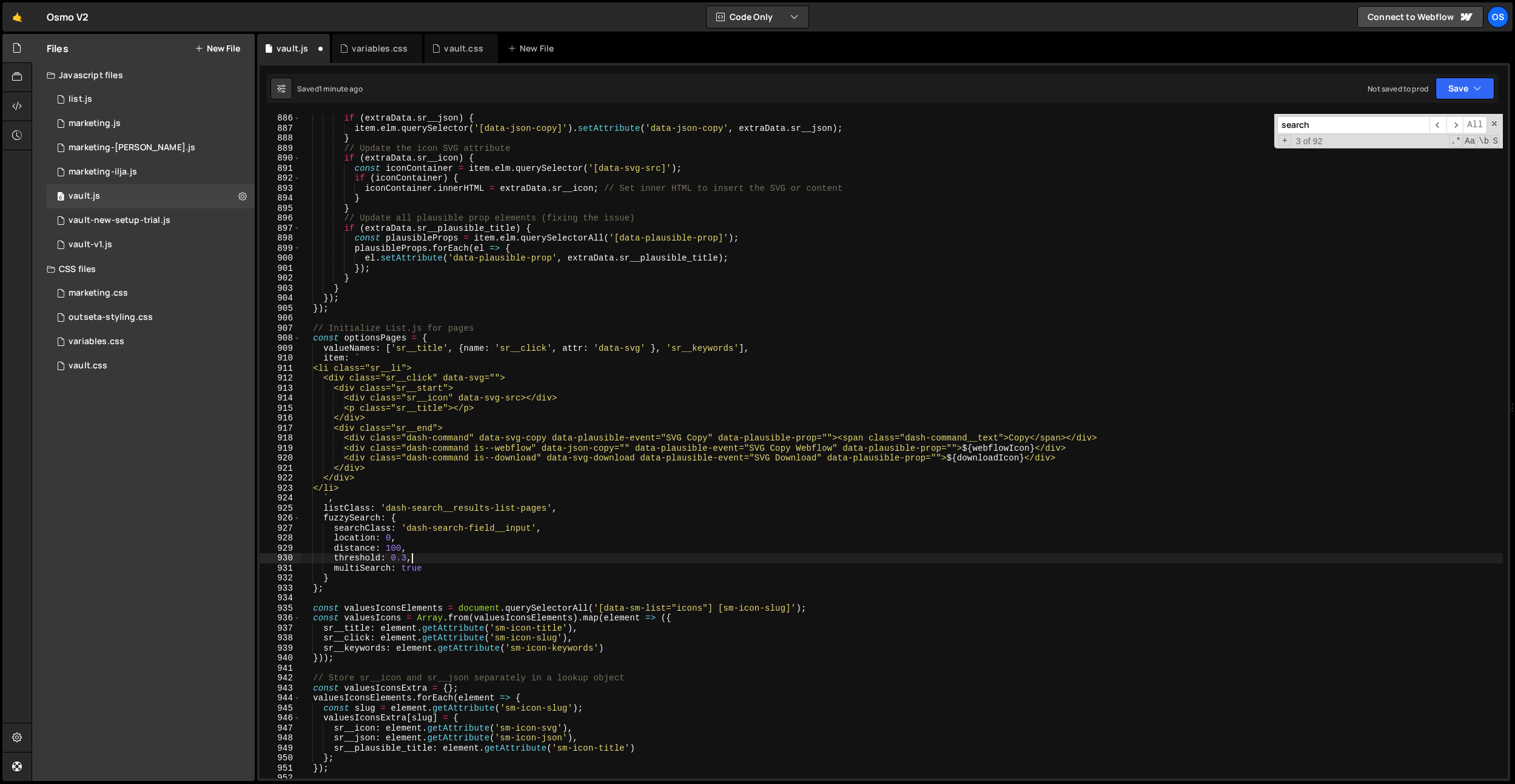
scroll to position [8552, 0]
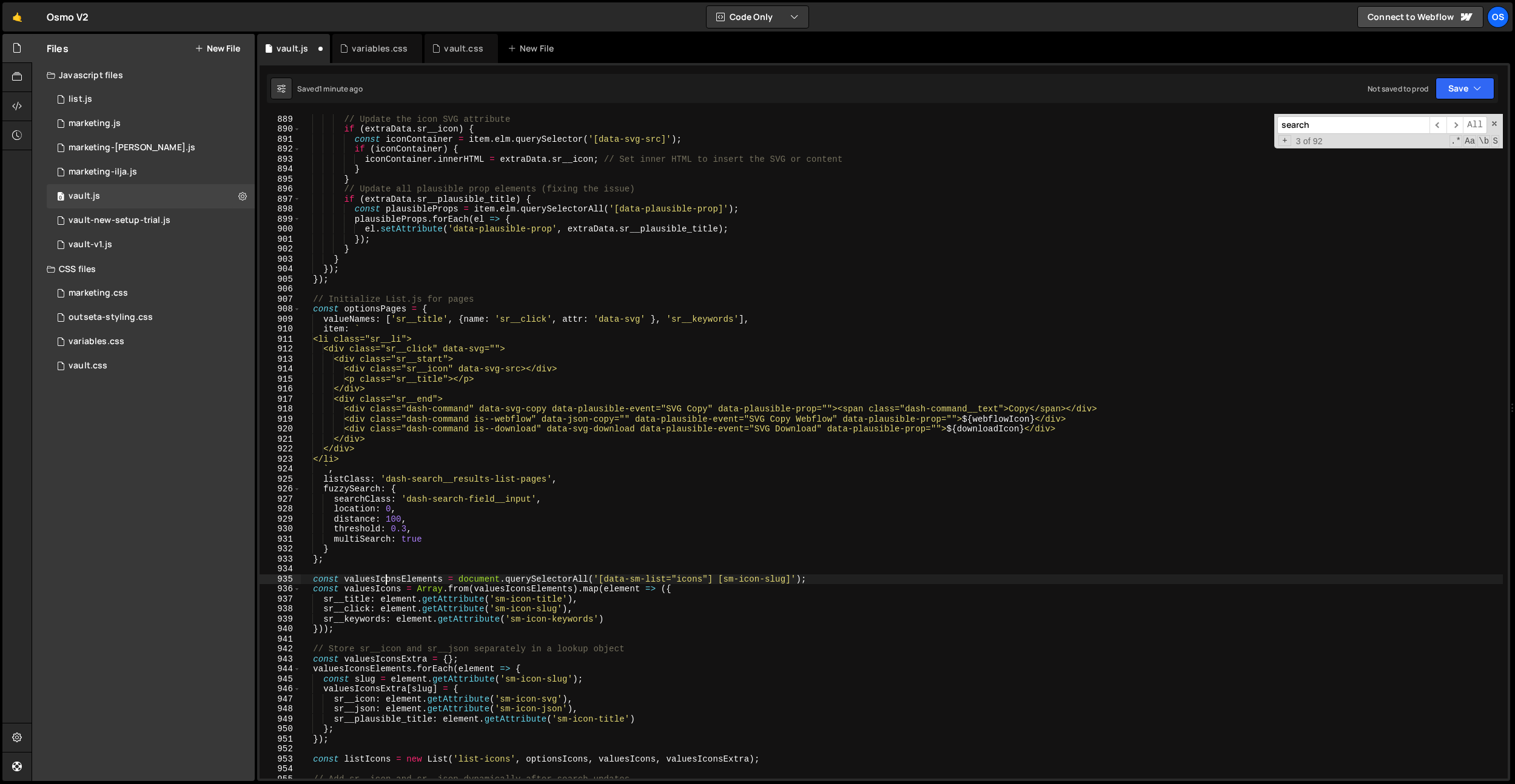
click at [386, 579] on div "} // Update the icon SVG attribute if ( extraData . sr__icon ) { const iconCont…" at bounding box center [901, 447] width 1203 height 685
click at [399, 581] on div "} // Update the icon SVG attribute if ( extraData . sr__icon ) { const iconCont…" at bounding box center [901, 447] width 1203 height 685
click at [400, 590] on div "} // Update the icon SVG attribute if ( extraData . sr__icon ) { const iconCont…" at bounding box center [901, 447] width 1203 height 685
click at [504, 541] on div "} // Update the icon SVG attribute if ( extraData . sr__icon ) { const iconCont…" at bounding box center [901, 447] width 1203 height 685
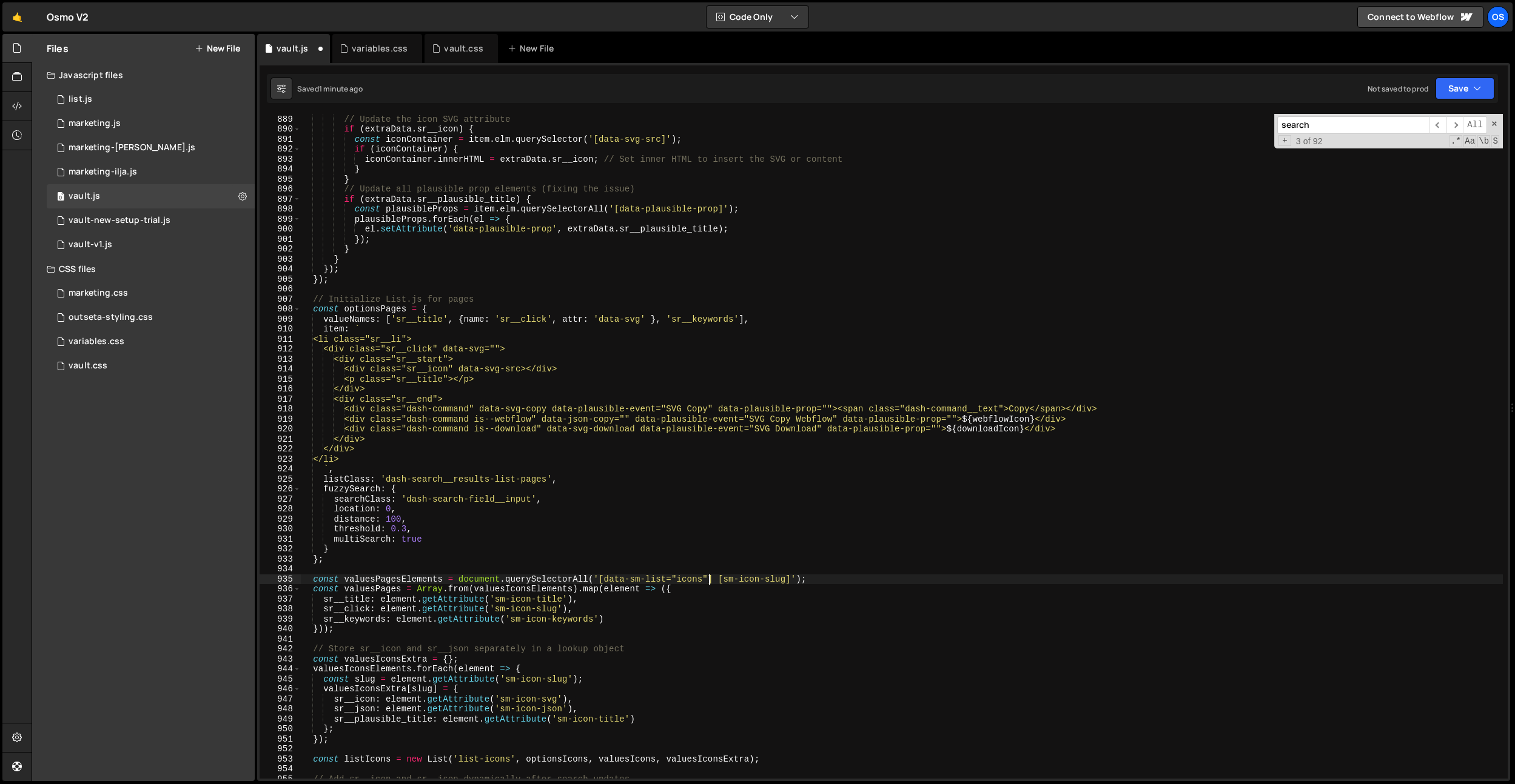
click at [708, 582] on div "} // Update the icon SVG attribute if ( extraData . sr__icon ) { const iconCont…" at bounding box center [901, 447] width 1203 height 685
click at [692, 581] on div "} // Update the icon SVG attribute if ( extraData . sr__icon ) { const iconCont…" at bounding box center [901, 446] width 1203 height 665
click at [692, 581] on div "} // Update the icon SVG attribute if ( extraData . sr__icon ) { const iconCont…" at bounding box center [901, 447] width 1203 height 685
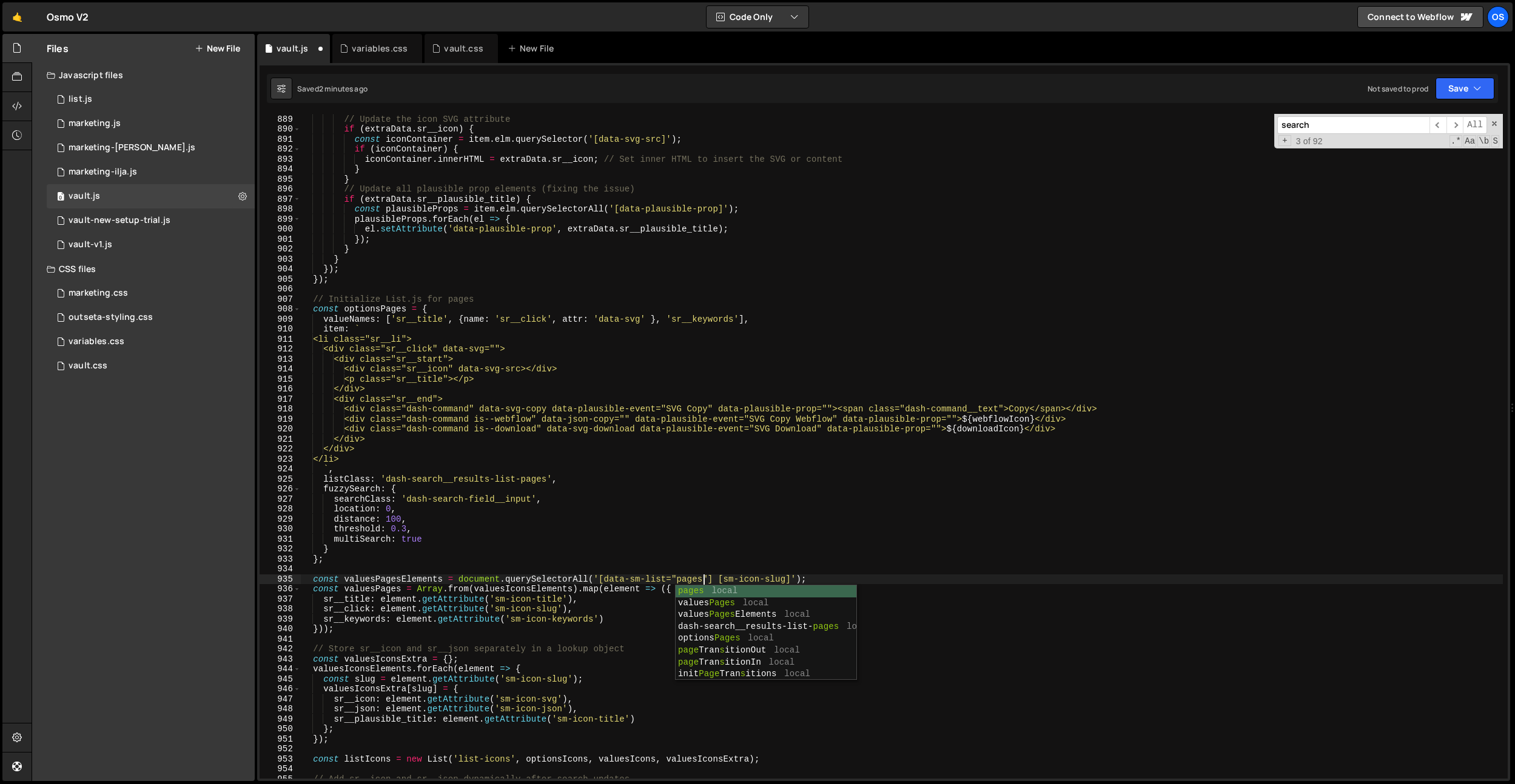
click at [751, 577] on div "} // Update the icon SVG attribute if ( extraData . sr__icon ) { const iconCont…" at bounding box center [901, 447] width 1203 height 685
click at [725, 505] on div "} // Update the icon SVG attribute if ( extraData . sr__icon ) { const iconCont…" at bounding box center [901, 447] width 1203 height 685
drag, startPoint x: 531, startPoint y: 588, endPoint x: 506, endPoint y: 588, distance: 25.0
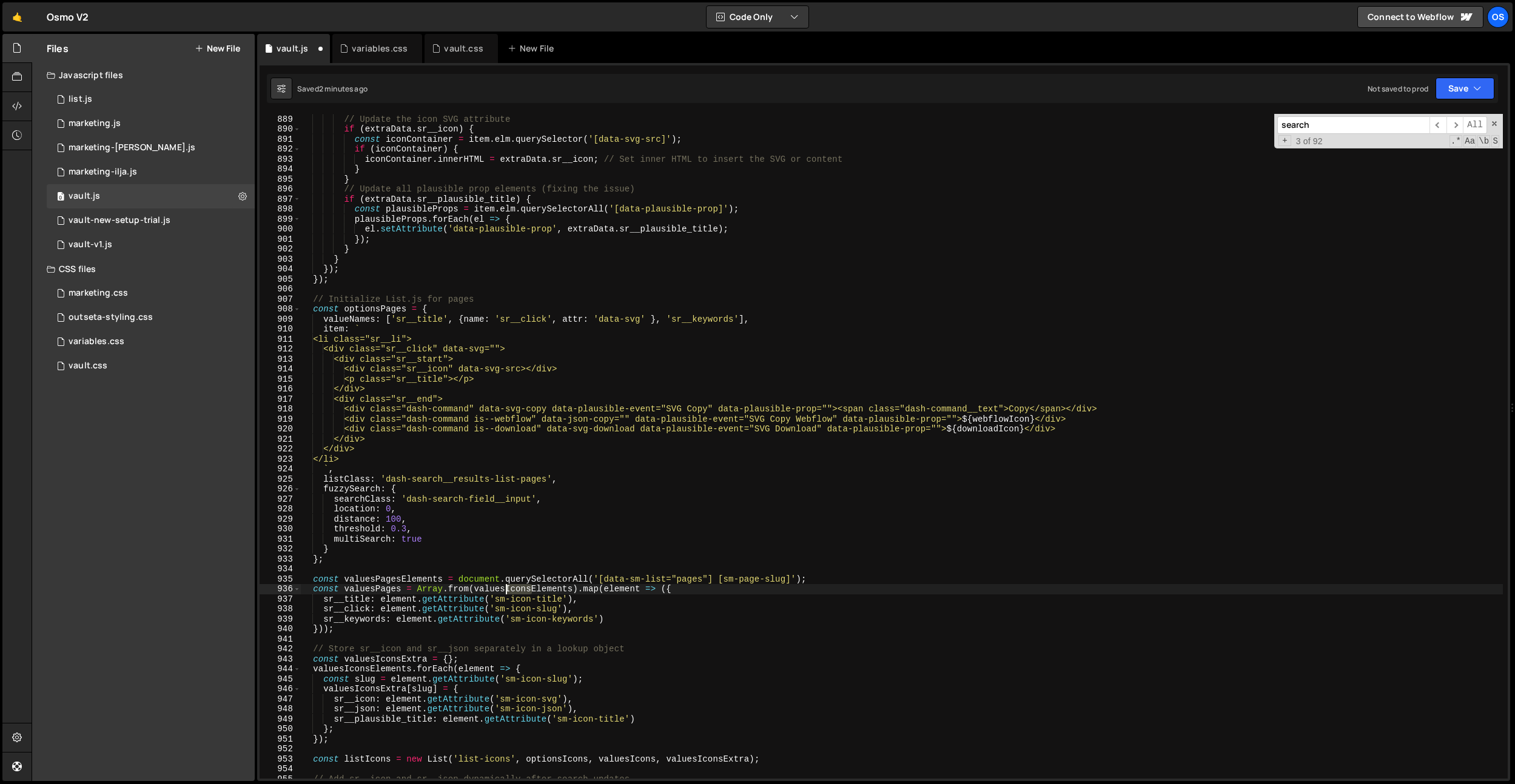
click at [506, 588] on div "} // Update the icon SVG attribute if ( extraData . sr__icon ) { const iconCont…" at bounding box center [901, 447] width 1203 height 685
click at [373, 588] on div "} // Update the icon SVG attribute if ( extraData . sr__icon ) { const iconCont…" at bounding box center [901, 447] width 1203 height 685
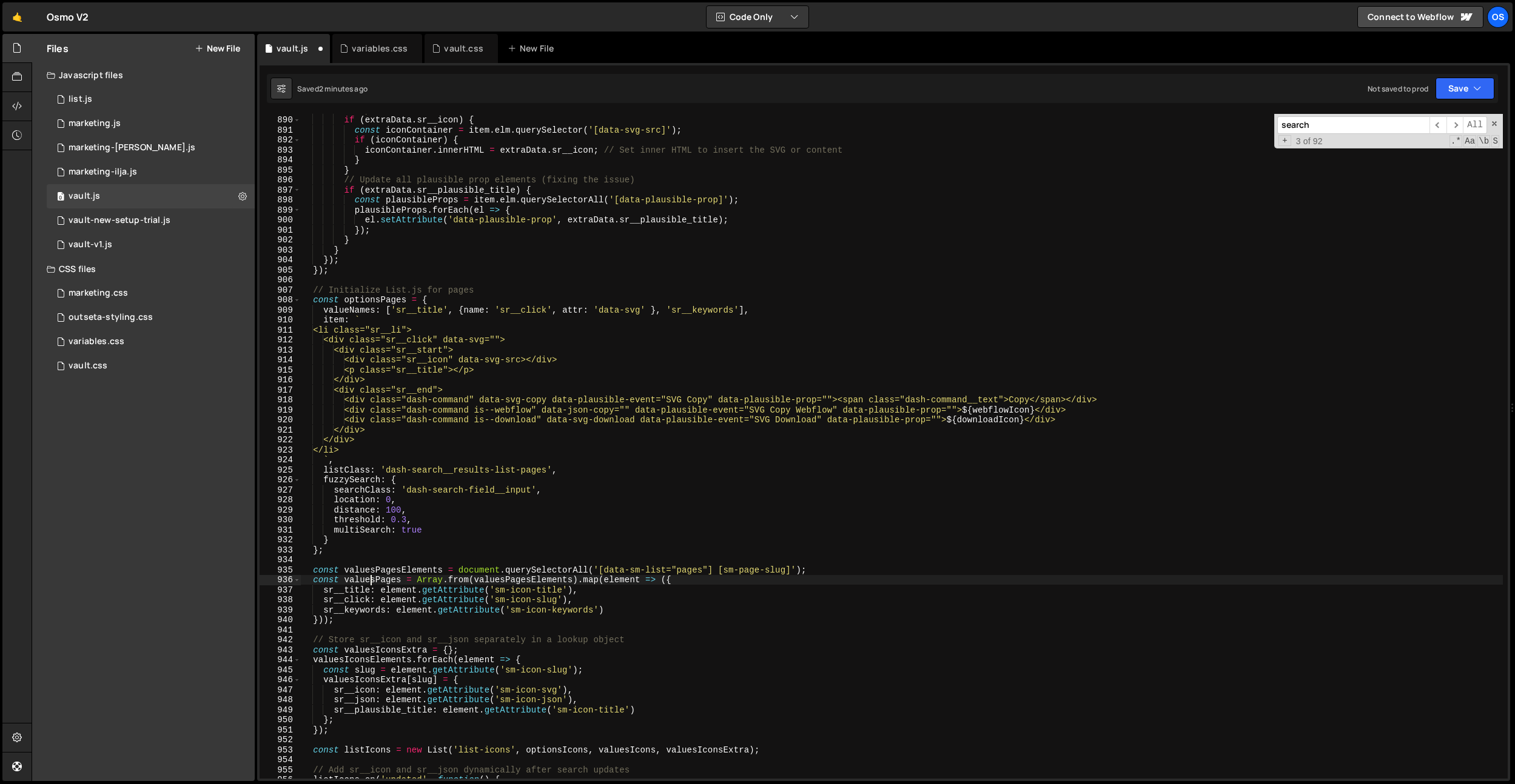
scroll to position [8565, 0]
click at [356, 598] on div "if ( extraData . sr__icon ) { const iconContainer = item . elm . querySelector …" at bounding box center [901, 453] width 1203 height 685
click at [528, 588] on div "if ( extraData . sr__icon ) { const iconContainer = item . elm . querySelector …" at bounding box center [901, 453] width 1203 height 685
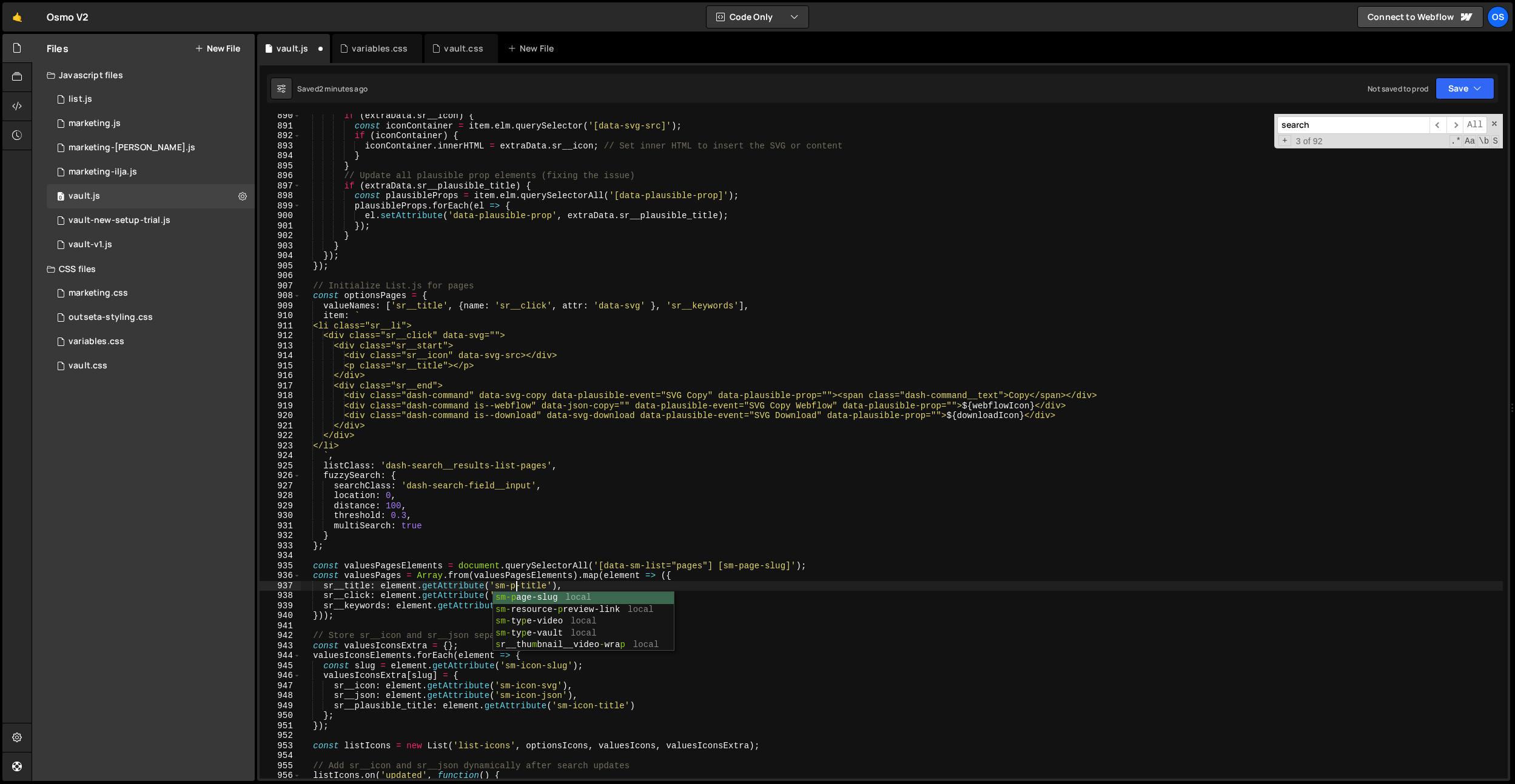
scroll to position [0, 16]
click at [525, 587] on div "if ( extraData . sr__icon ) { const iconContainer = item . elm . querySelector …" at bounding box center [901, 453] width 1203 height 685
click at [520, 595] on div "if ( extraData . sr__icon ) { const iconContainer = item . elm . querySelector …" at bounding box center [901, 453] width 1203 height 685
drag, startPoint x: 520, startPoint y: 595, endPoint x: 551, endPoint y: 589, distance: 31.6
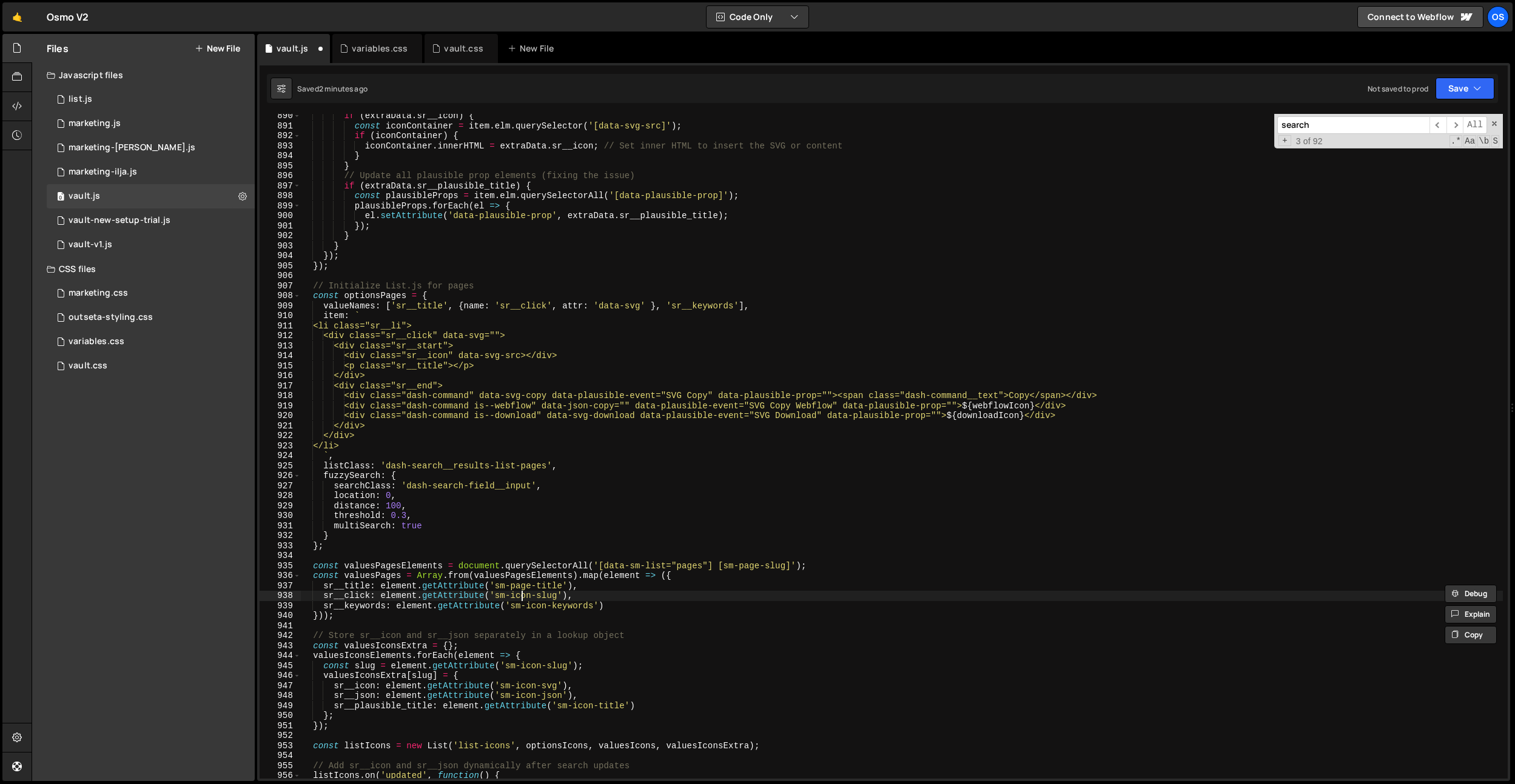
click at [520, 595] on div "if ( extraData . sr__icon ) { const iconContainer = item . elm . querySelector …" at bounding box center [901, 453] width 1203 height 685
paste textarea "page"
drag, startPoint x: 614, startPoint y: 604, endPoint x: 615, endPoint y: 598, distance: 6.1
click at [615, 598] on div "if ( extraData . sr__icon ) { const iconContainer = item . elm . querySelector …" at bounding box center [901, 453] width 1203 height 685
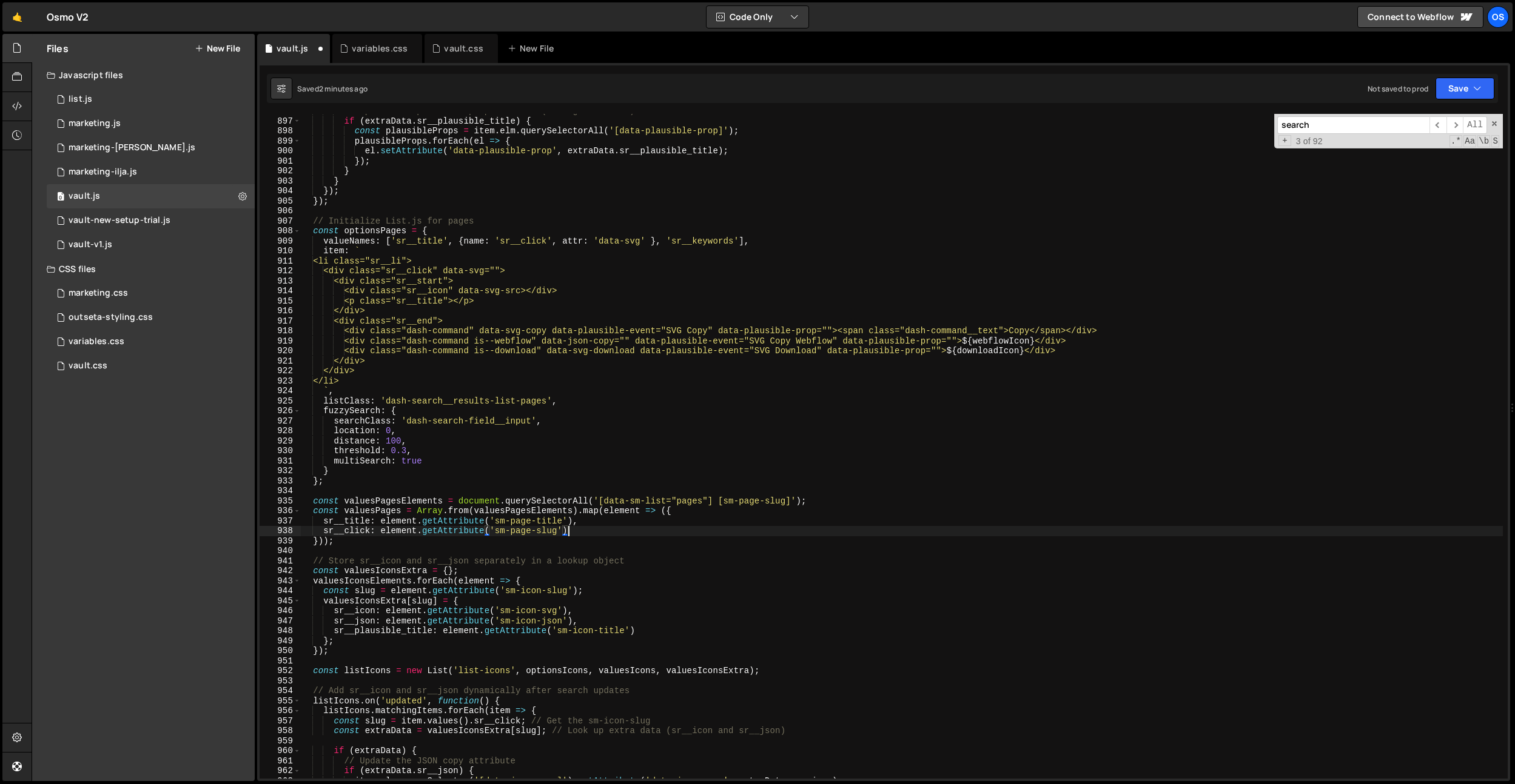
scroll to position [8631, 0]
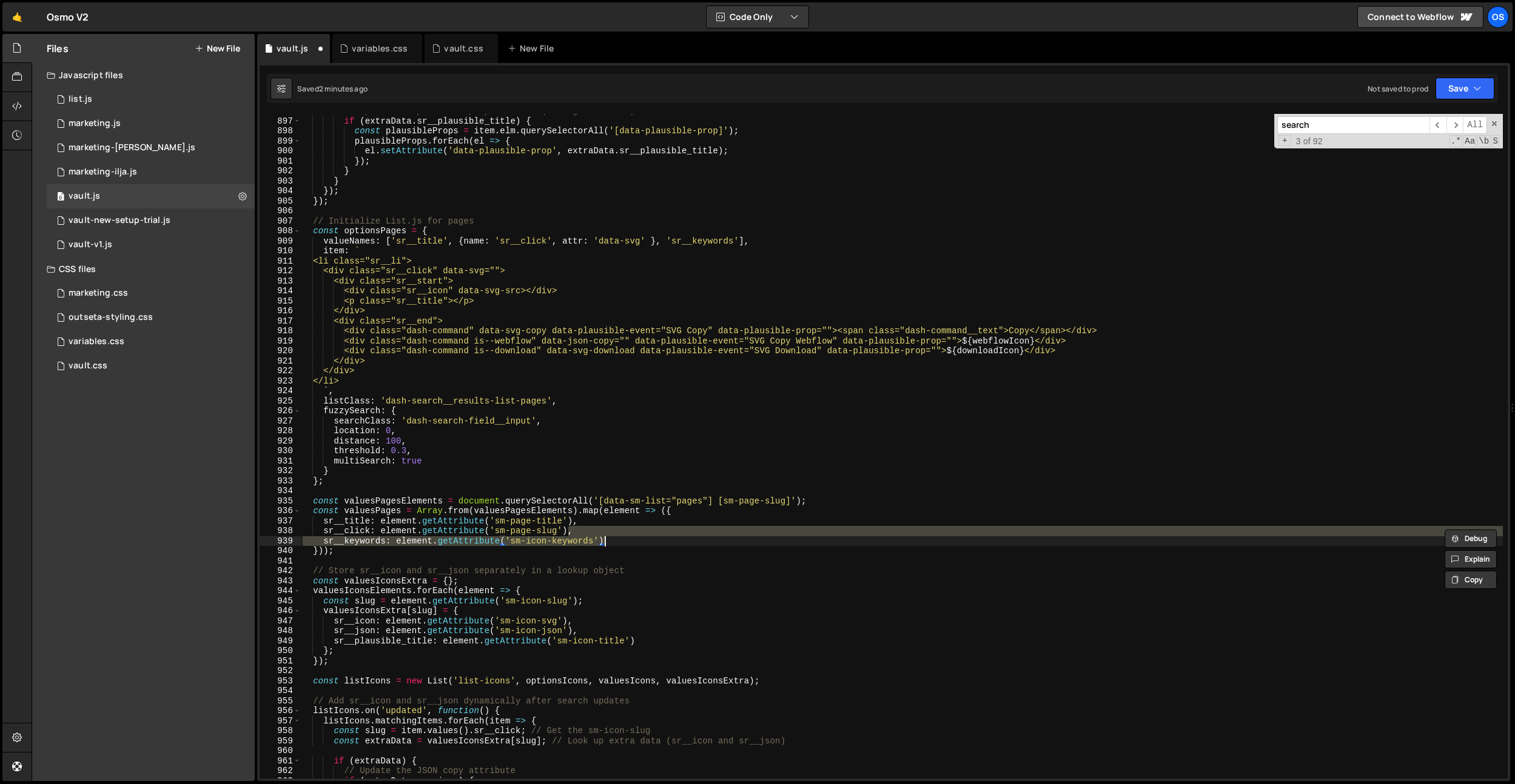
click at [536, 544] on div "// Update all plausible prop elements (fixing the issue) if ( extraData . sr__p…" at bounding box center [901, 446] width 1203 height 665
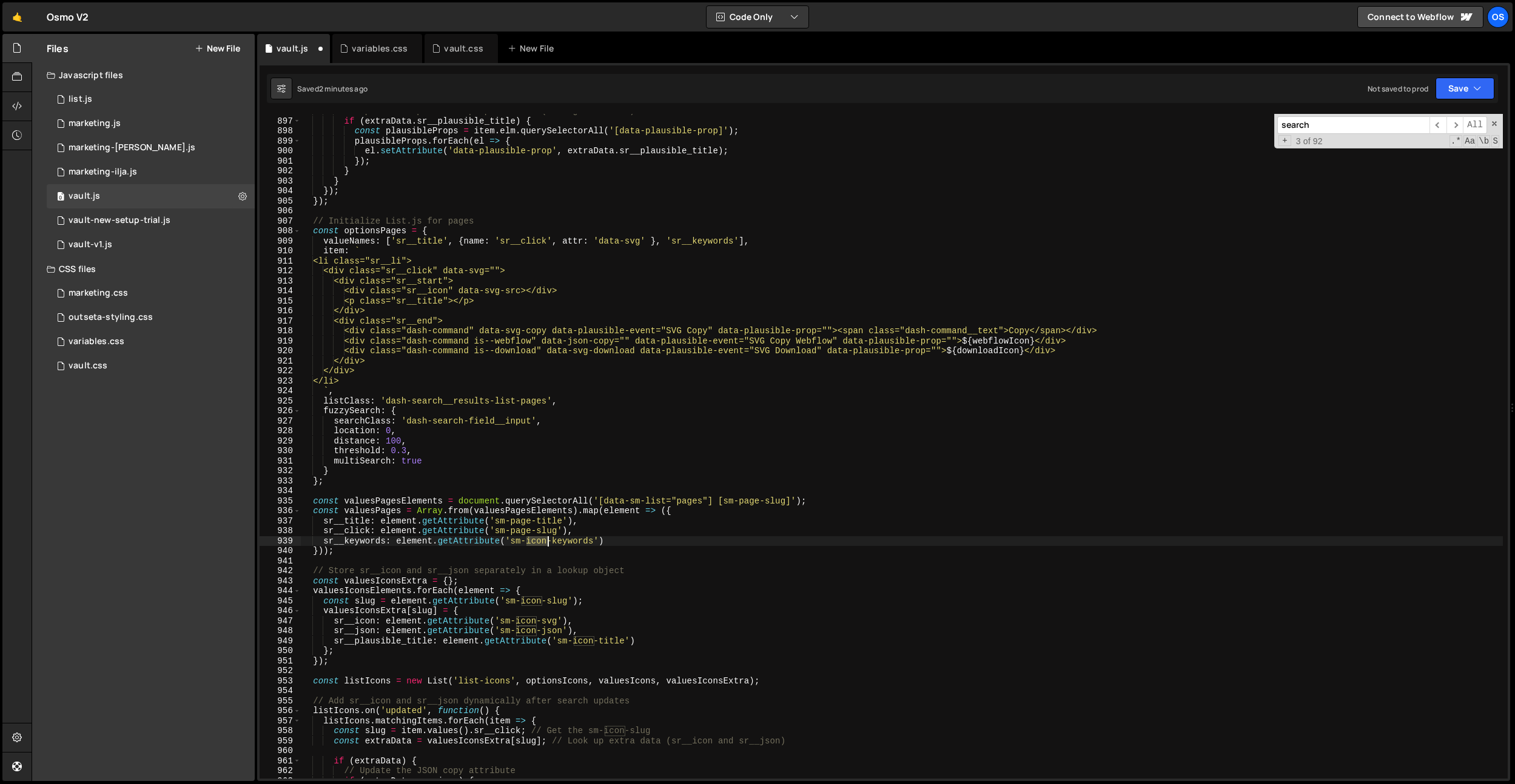
click at [536, 544] on div "// Update all plausible prop elements (fixing the issue) if ( extraData . sr__p…" at bounding box center [901, 448] width 1203 height 685
click at [572, 465] on div "// Update all plausible prop elements (fixing the issue) if ( extraData . sr__p…" at bounding box center [901, 448] width 1203 height 685
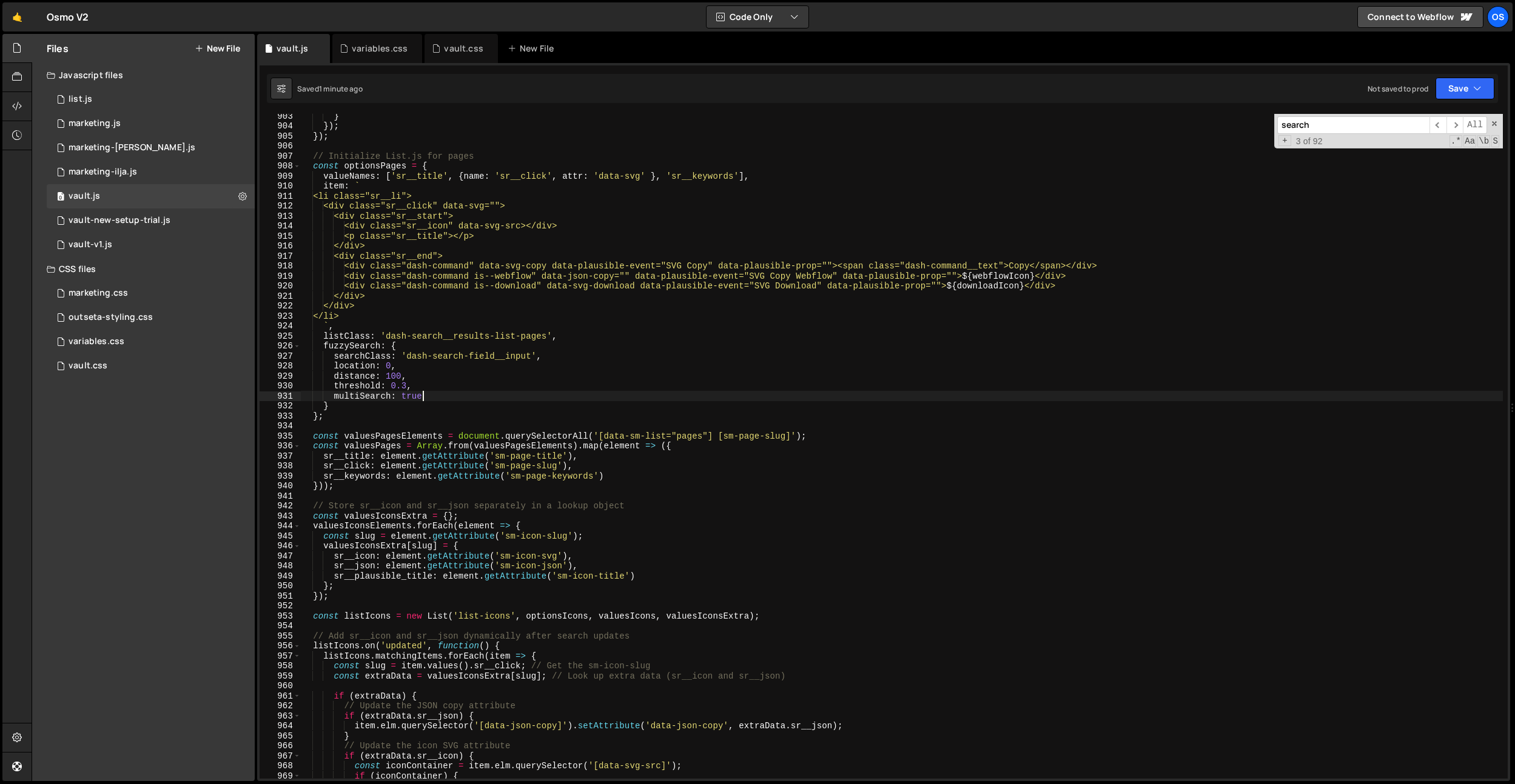
scroll to position [8705, 0]
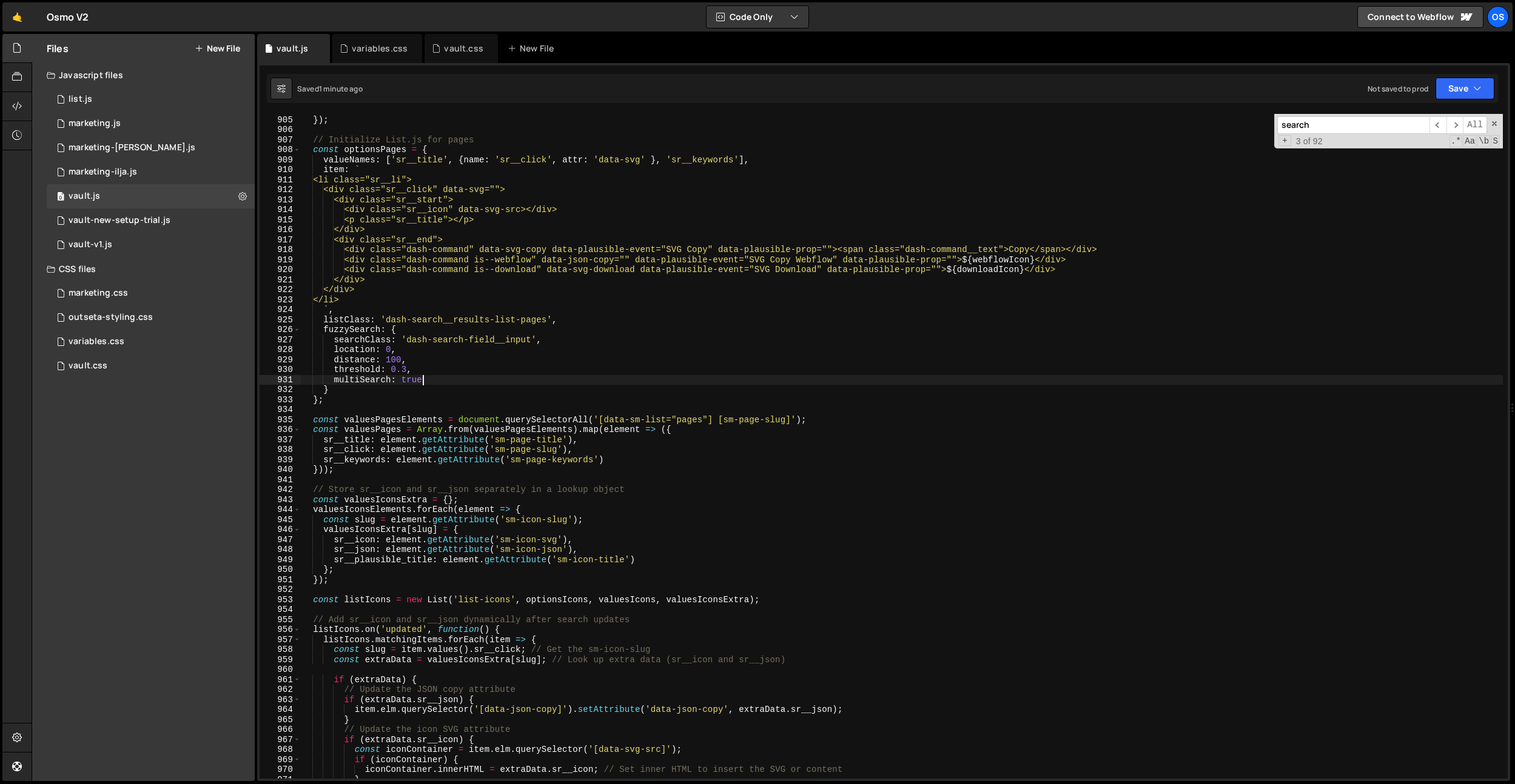
click at [595, 488] on div "}) ; }) ; // Initialize List.js for pages const optionsPages = { valueNames : […" at bounding box center [901, 447] width 1203 height 685
click at [491, 441] on div "}) ; }) ; // Initialize List.js for pages const optionsPages = { valueNames : […" at bounding box center [901, 447] width 1203 height 685
drag, startPoint x: 649, startPoint y: 487, endPoint x: 463, endPoint y: 517, distance: 188.4
click at [407, 488] on div "}) ; }) ; // Initialize List.js for pages const optionsPages = { valueNames : […" at bounding box center [901, 447] width 1203 height 685
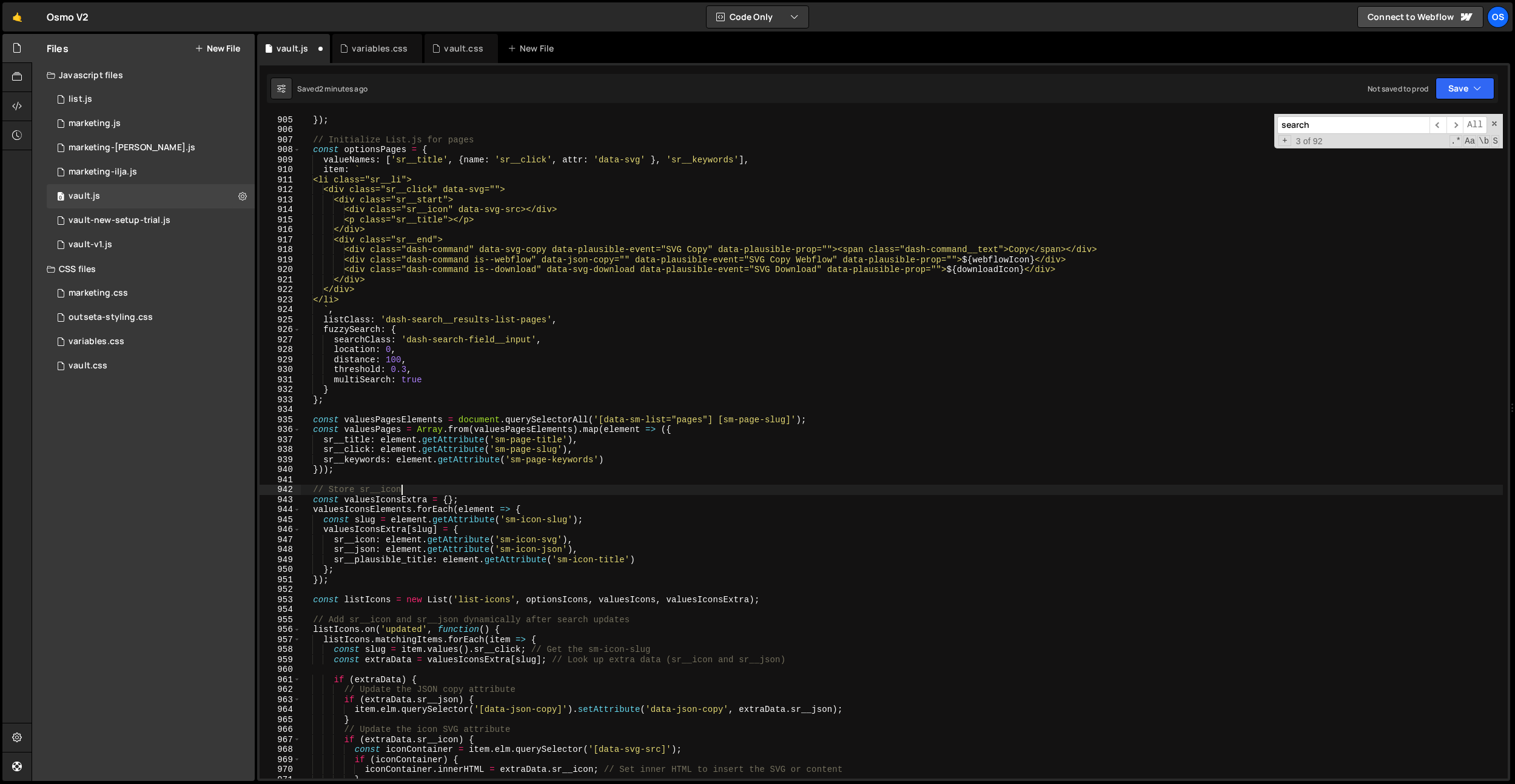
click at [397, 500] on div "}) ; }) ; // Initialize List.js for pages const optionsPages = { valueNames : […" at bounding box center [901, 447] width 1203 height 685
click at [422, 474] on div "}) ; }) ; // Initialize List.js for pages const optionsPages = { valueNames : […" at bounding box center [901, 447] width 1203 height 685
click at [370, 504] on div "}) ; }) ; // Initialize List.js for pages const optionsPages = { valueNames : […" at bounding box center [901, 447] width 1203 height 685
click at [372, 512] on div "}) ; }) ; // Initialize List.js for pages const optionsPages = { valueNames : […" at bounding box center [901, 447] width 1203 height 685
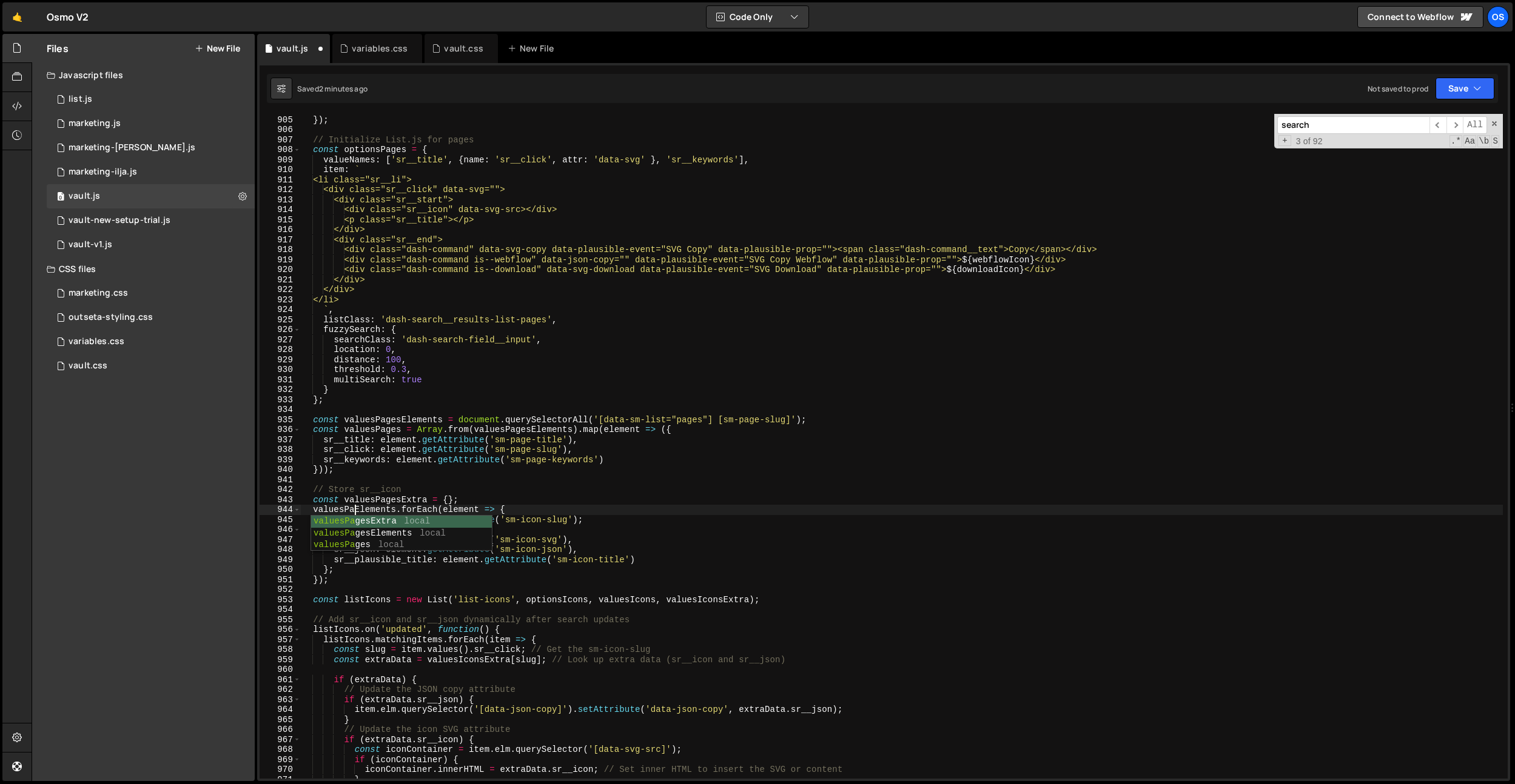
scroll to position [0, 4]
click at [382, 510] on div "}) ; }) ; // Initialize List.js for pages const optionsPages = { valueNames : […" at bounding box center [901, 447] width 1203 height 685
click at [540, 521] on div "}) ; }) ; // Initialize List.js for pages const optionsPages = { valueNames : […" at bounding box center [901, 447] width 1203 height 685
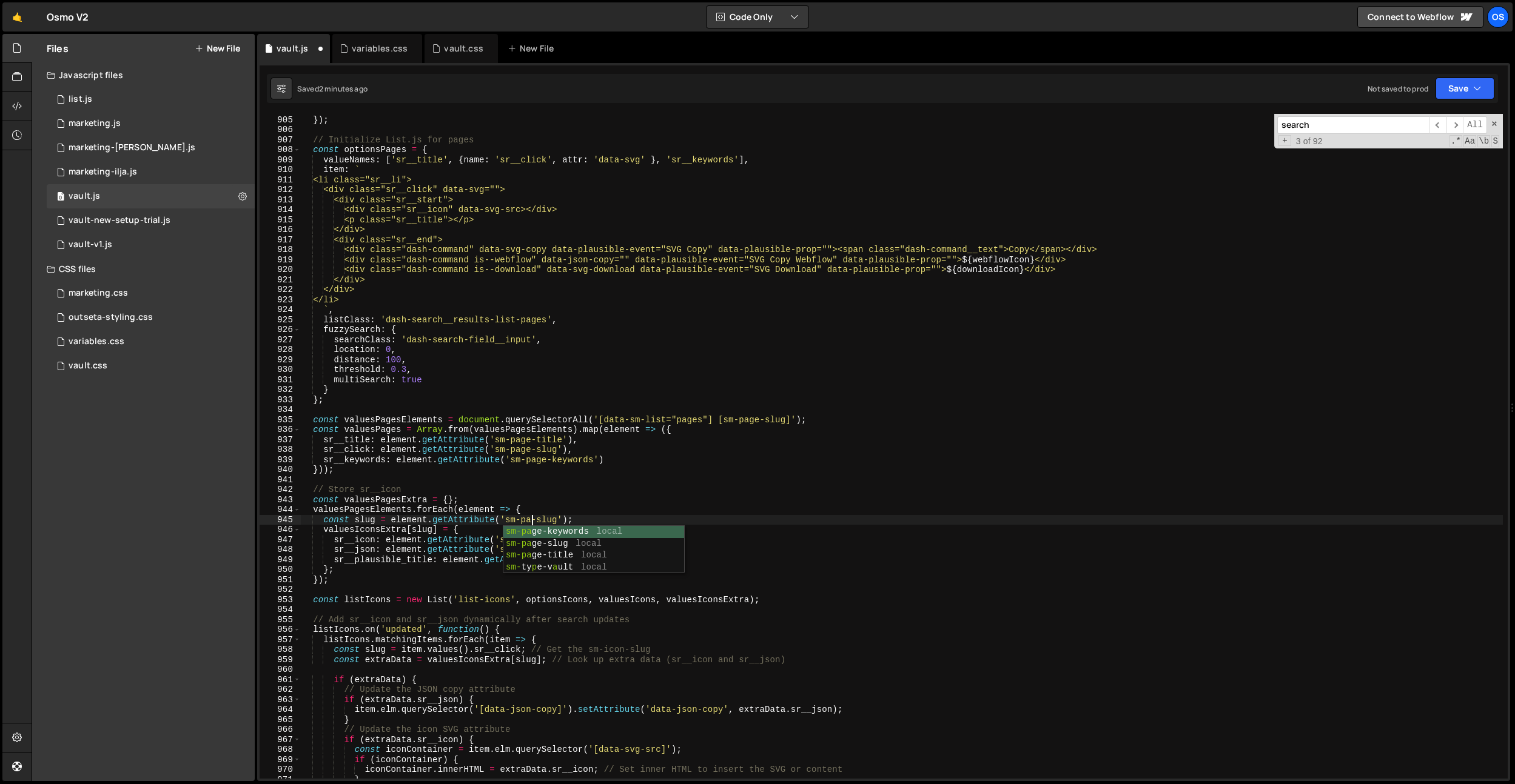
scroll to position [0, 16]
click at [537, 521] on div "}) ; }) ; // Initialize List.js for pages const optionsPages = { valueNames : […" at bounding box center [901, 447] width 1203 height 685
click at [533, 529] on div "}) ; }) ; // Initialize List.js for pages const optionsPages = { valueNames : […" at bounding box center [901, 447] width 1203 height 685
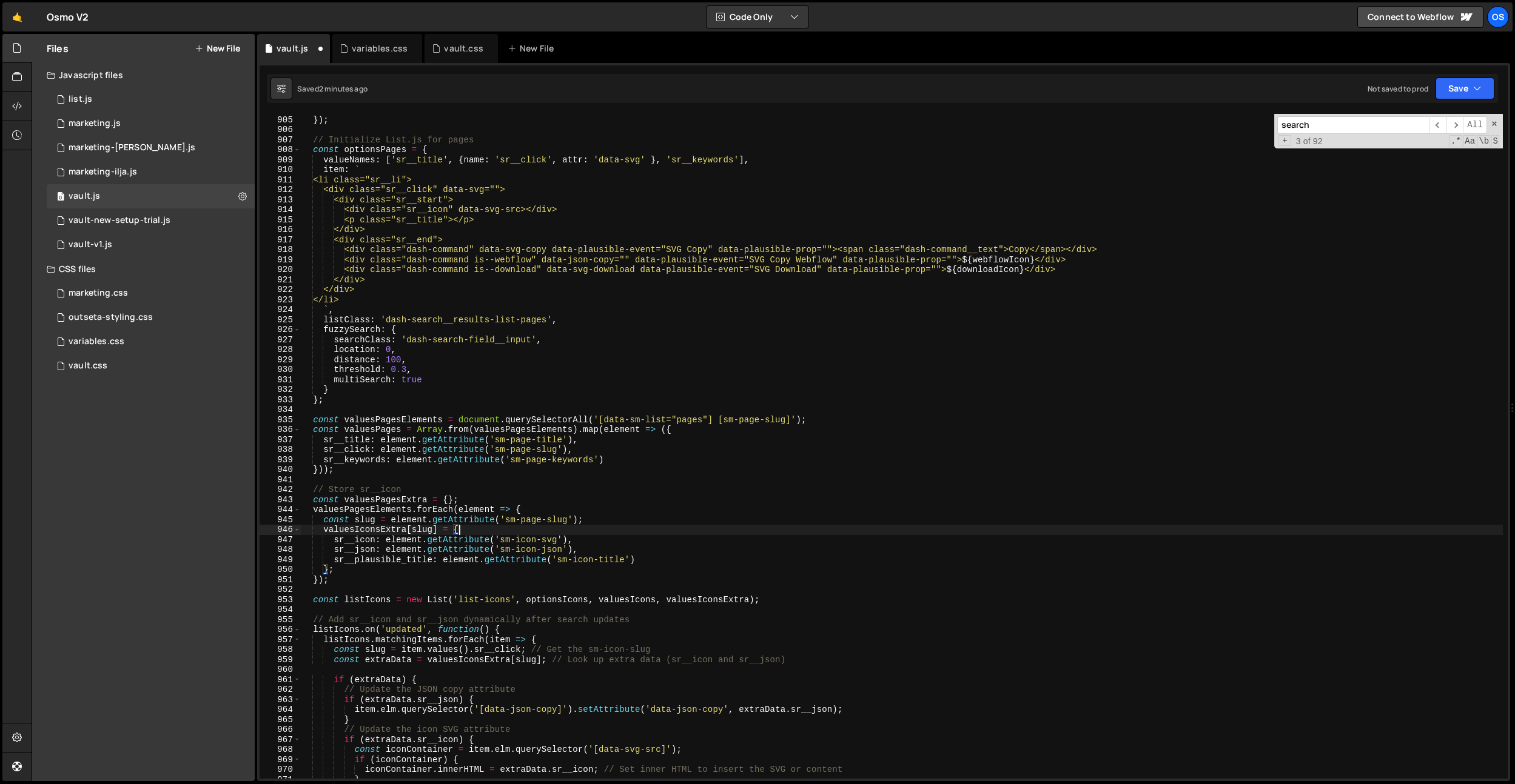
click at [527, 544] on div "}) ; }) ; // Initialize List.js for pages const optionsPages = { valueNames : […" at bounding box center [901, 447] width 1203 height 685
paste textarea "page"
click at [601, 546] on div "}) ; }) ; // Initialize List.js for pages const optionsPages = { valueNames : […" at bounding box center [901, 447] width 1203 height 685
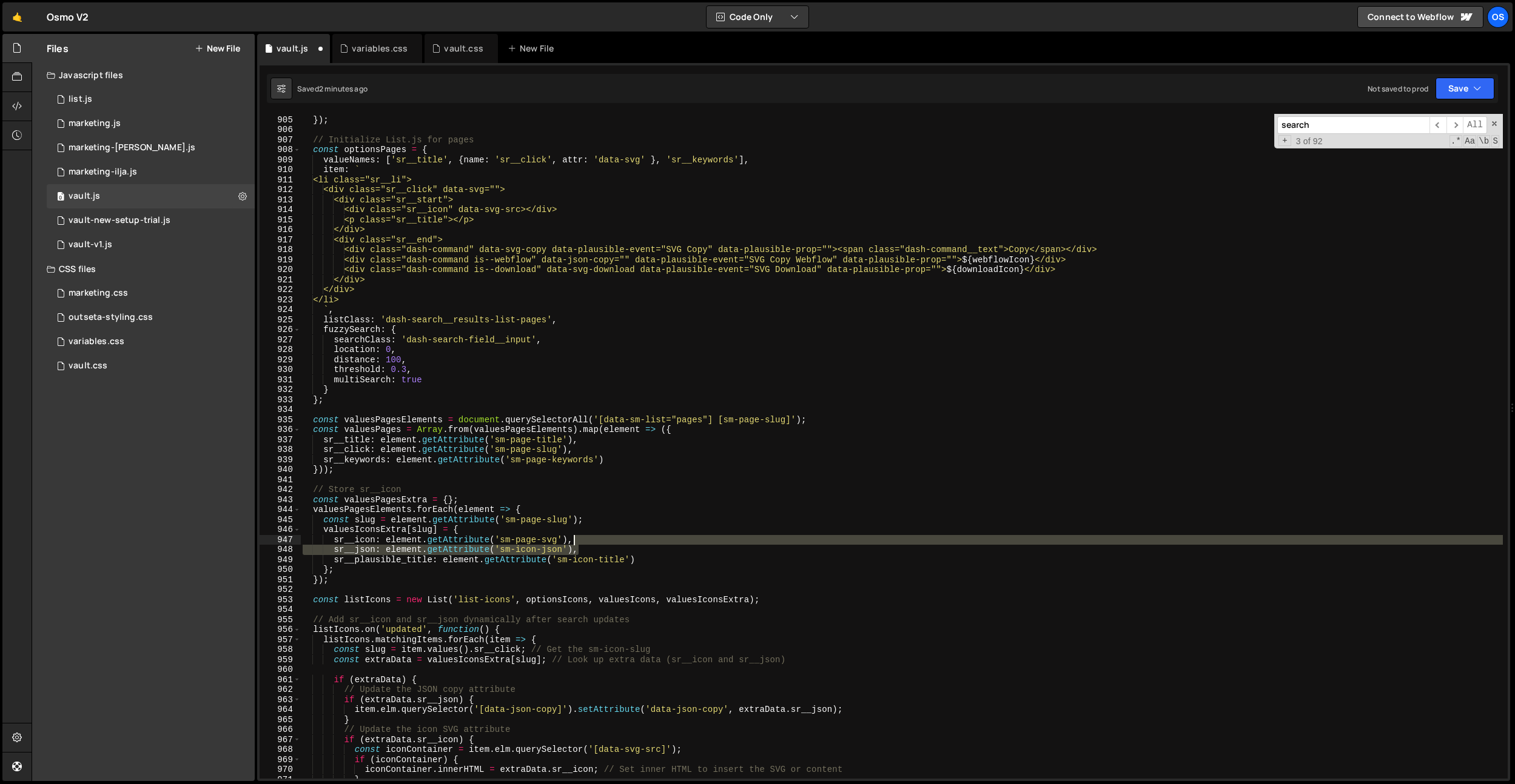
click at [601, 544] on div "}) ; }) ; // Initialize List.js for pages const optionsPages = { valueNames : […" at bounding box center [901, 447] width 1203 height 685
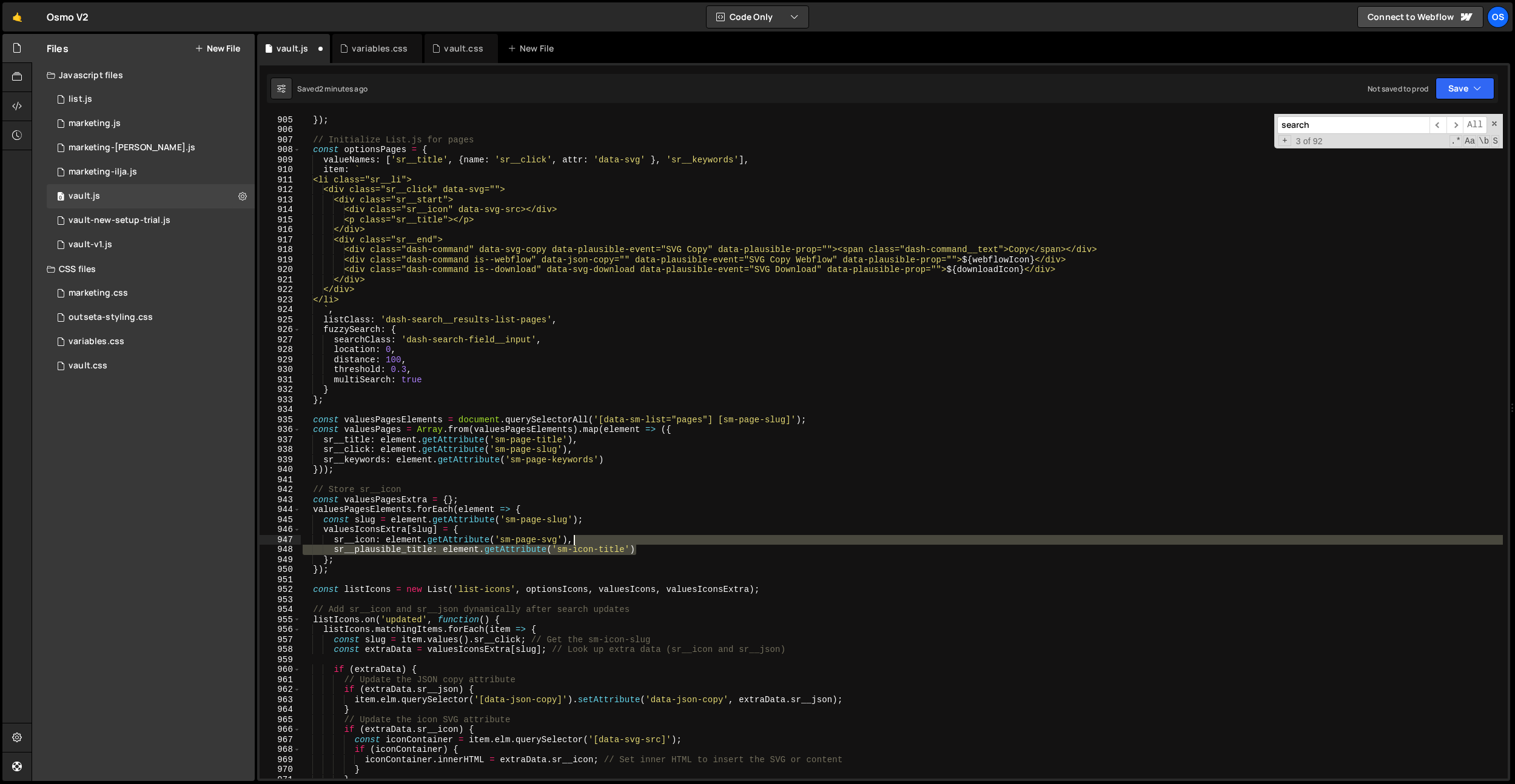
drag, startPoint x: 645, startPoint y: 551, endPoint x: 644, endPoint y: 542, distance: 9.1
click at [644, 542] on div "}) ; }) ; // Initialize List.js for pages const optionsPages = { valueNames : […" at bounding box center [901, 447] width 1203 height 685
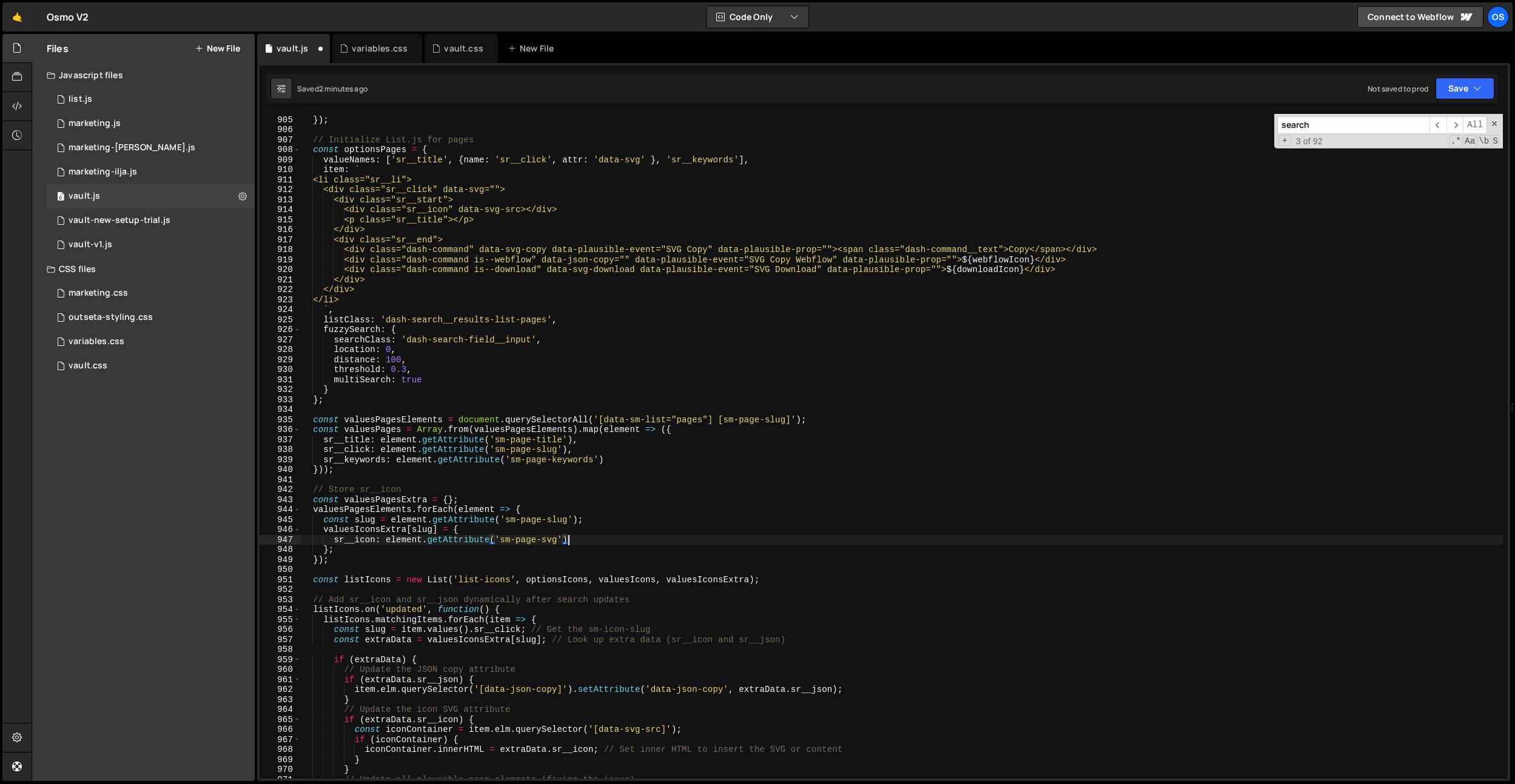
click at [616, 504] on div "}) ; }) ; // Initialize List.js for pages const optionsPages = { valueNames : […" at bounding box center [901, 447] width 1203 height 685
click at [377, 531] on div "}) ; }) ; // Initialize List.js for pages const optionsPages = { valueNames : […" at bounding box center [901, 447] width 1203 height 685
click at [396, 506] on div "}) ; }) ; // Initialize List.js for pages const optionsPages = { valueNames : […" at bounding box center [901, 447] width 1203 height 685
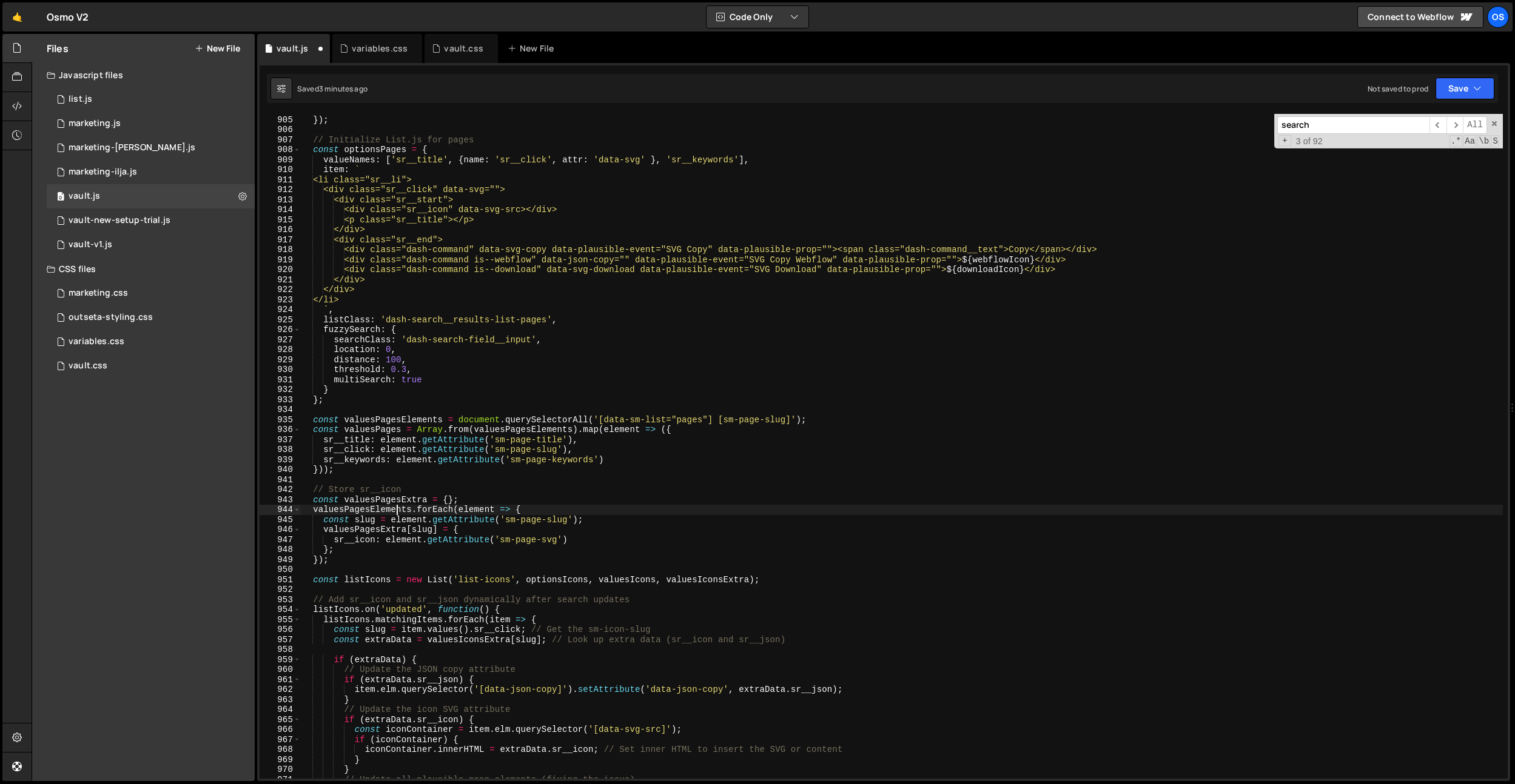
click at [491, 502] on div "}) ; }) ; // Initialize List.js for pages const optionsPages = { valueNames : […" at bounding box center [901, 447] width 1203 height 685
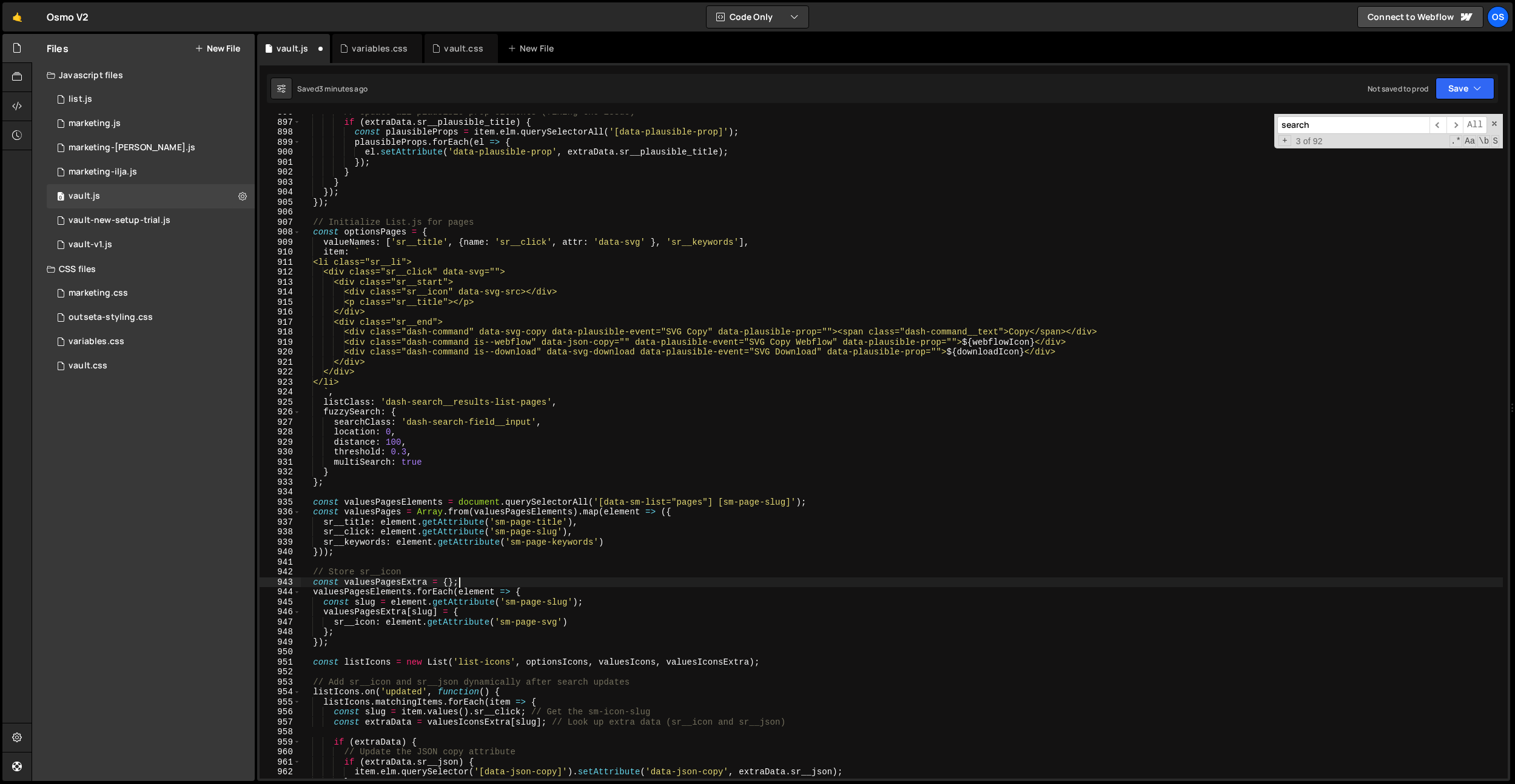
scroll to position [8525, 0]
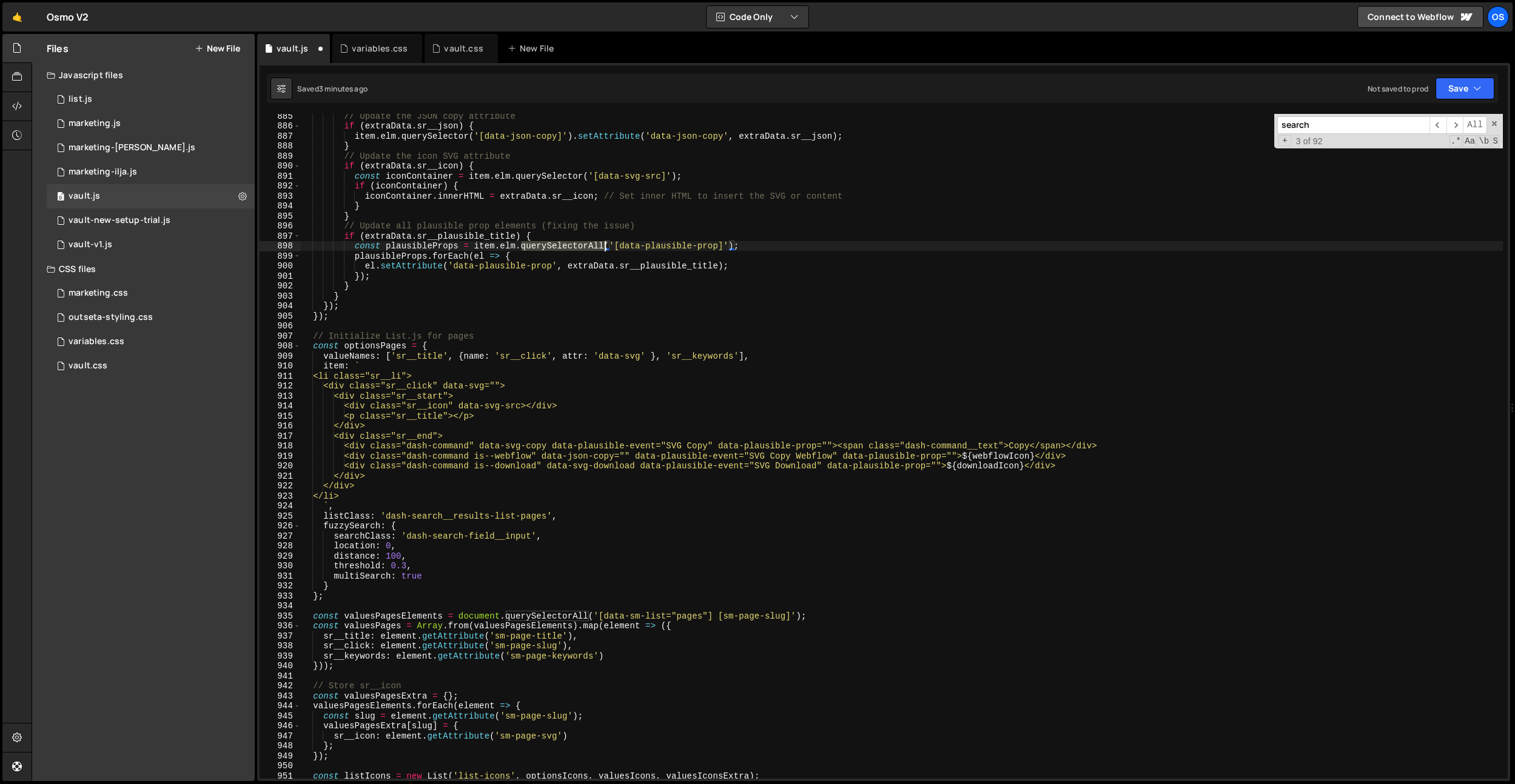
drag, startPoint x: 521, startPoint y: 249, endPoint x: 604, endPoint y: 247, distance: 83.0
click at [604, 247] on div "// Update the JSON copy attribute if ( extraData . sr__json ) { item . elm . qu…" at bounding box center [901, 453] width 1203 height 685
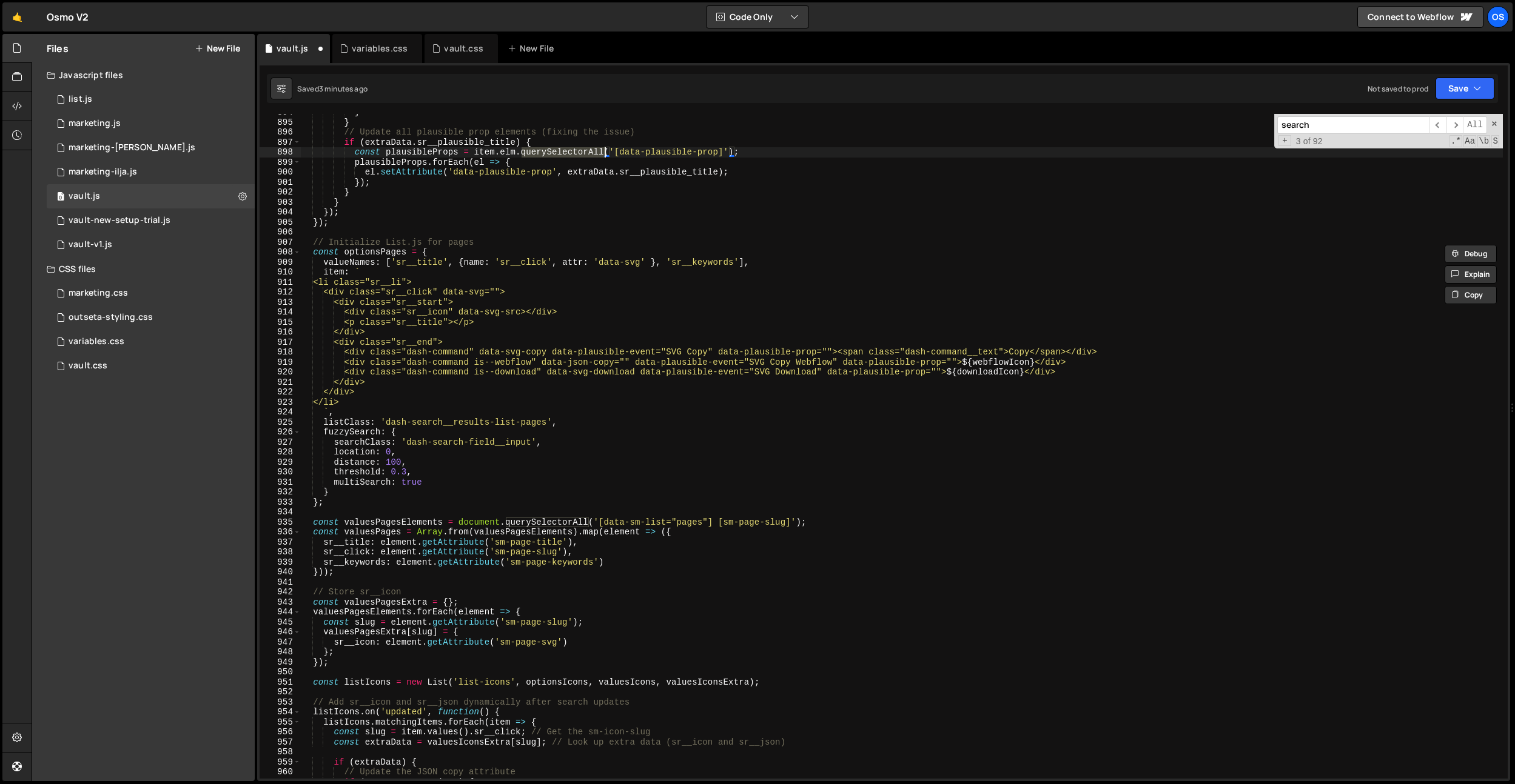
scroll to position [8615, 0]
drag, startPoint x: 471, startPoint y: 618, endPoint x: 464, endPoint y: 618, distance: 7.0
click at [471, 618] on div "} } // Update all plausible prop elements (fixing the issue) if ( extraData . s…" at bounding box center [901, 450] width 1203 height 685
click at [427, 642] on div "} } // Update all plausible prop elements (fixing the issue) if ( extraData . s…" at bounding box center [901, 450] width 1203 height 685
paste textarea "querySelectorAll"
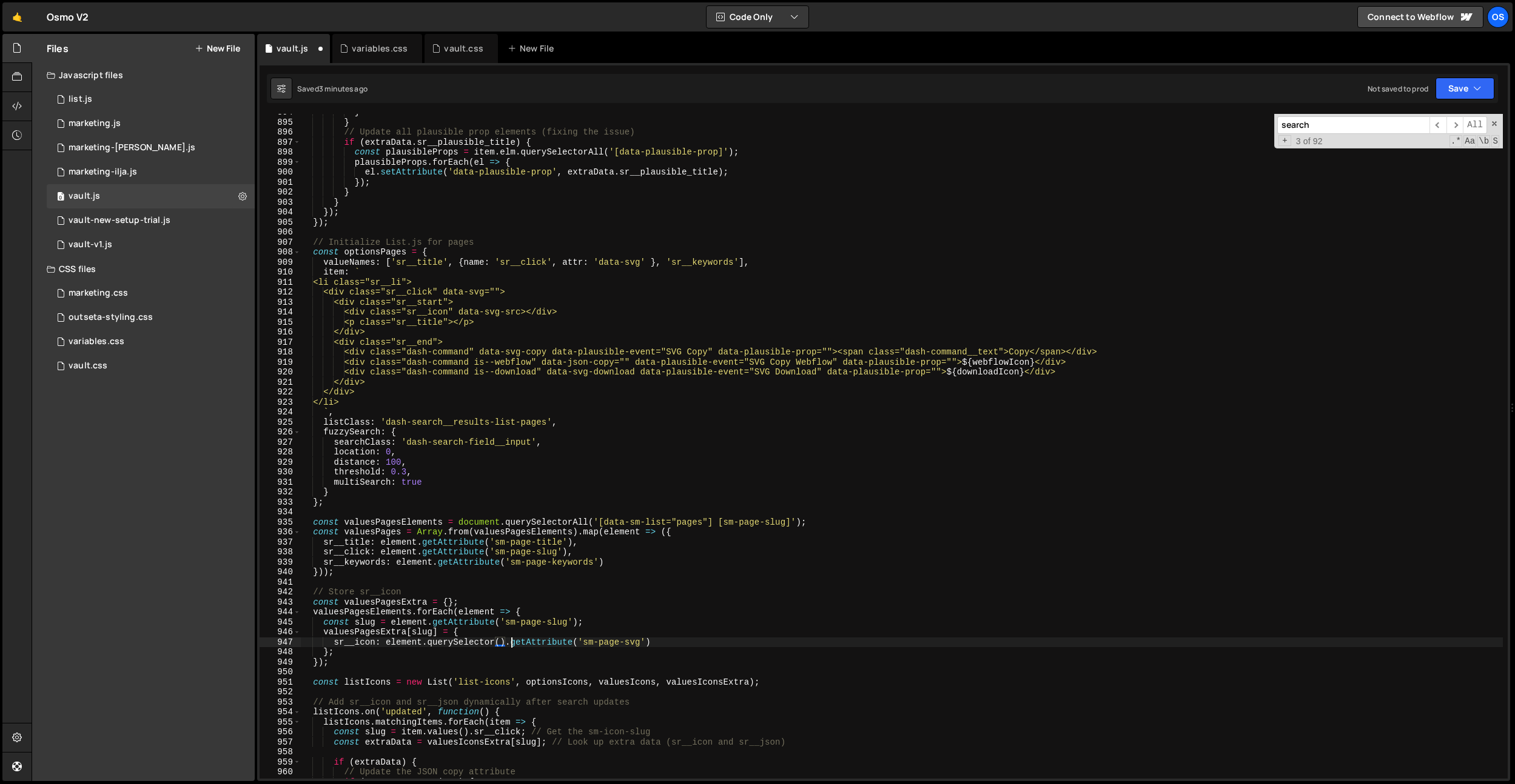
scroll to position [0, 14]
click at [503, 622] on div "} } // Update all plausible prop elements (fixing the issue) if ( extraData . s…" at bounding box center [901, 450] width 1203 height 685
click at [503, 646] on div "} } // Update all plausible prop elements (fixing the issue) if ( extraData . s…" at bounding box center [901, 450] width 1203 height 685
drag, startPoint x: 652, startPoint y: 644, endPoint x: 545, endPoint y: 649, distance: 107.1
click at [596, 644] on div "} } // Update all plausible prop elements (fixing the issue) if ( extraData . s…" at bounding box center [901, 450] width 1203 height 685
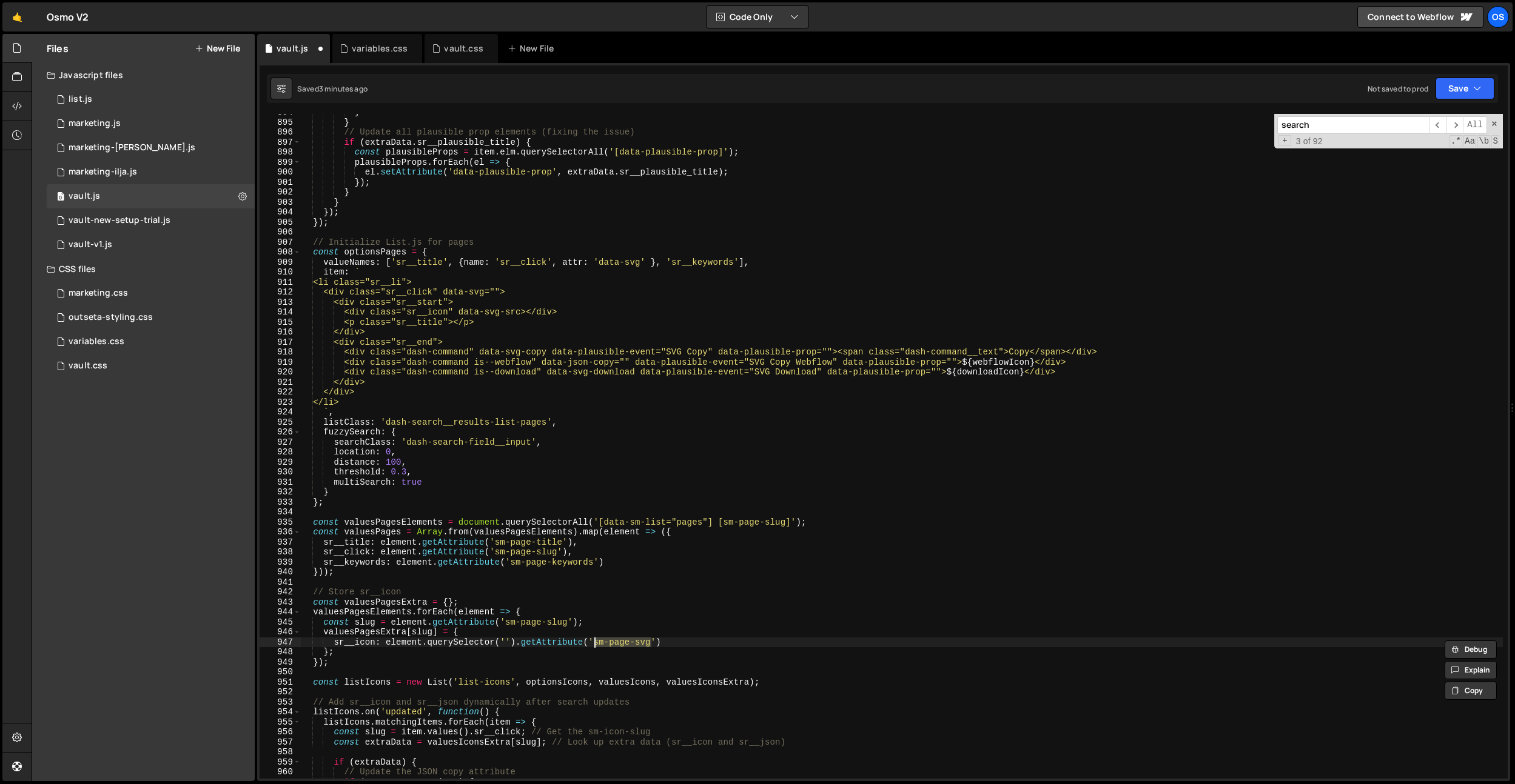
click at [508, 642] on div "} } // Update all plausible prop elements (fixing the issue) if ( extraData . s…" at bounding box center [901, 450] width 1203 height 685
paste textarea "sm-page-svg"
click at [660, 603] on div "} } // Update all plausible prop elements (fixing the issue) if ( extraData . s…" at bounding box center [901, 450] width 1203 height 685
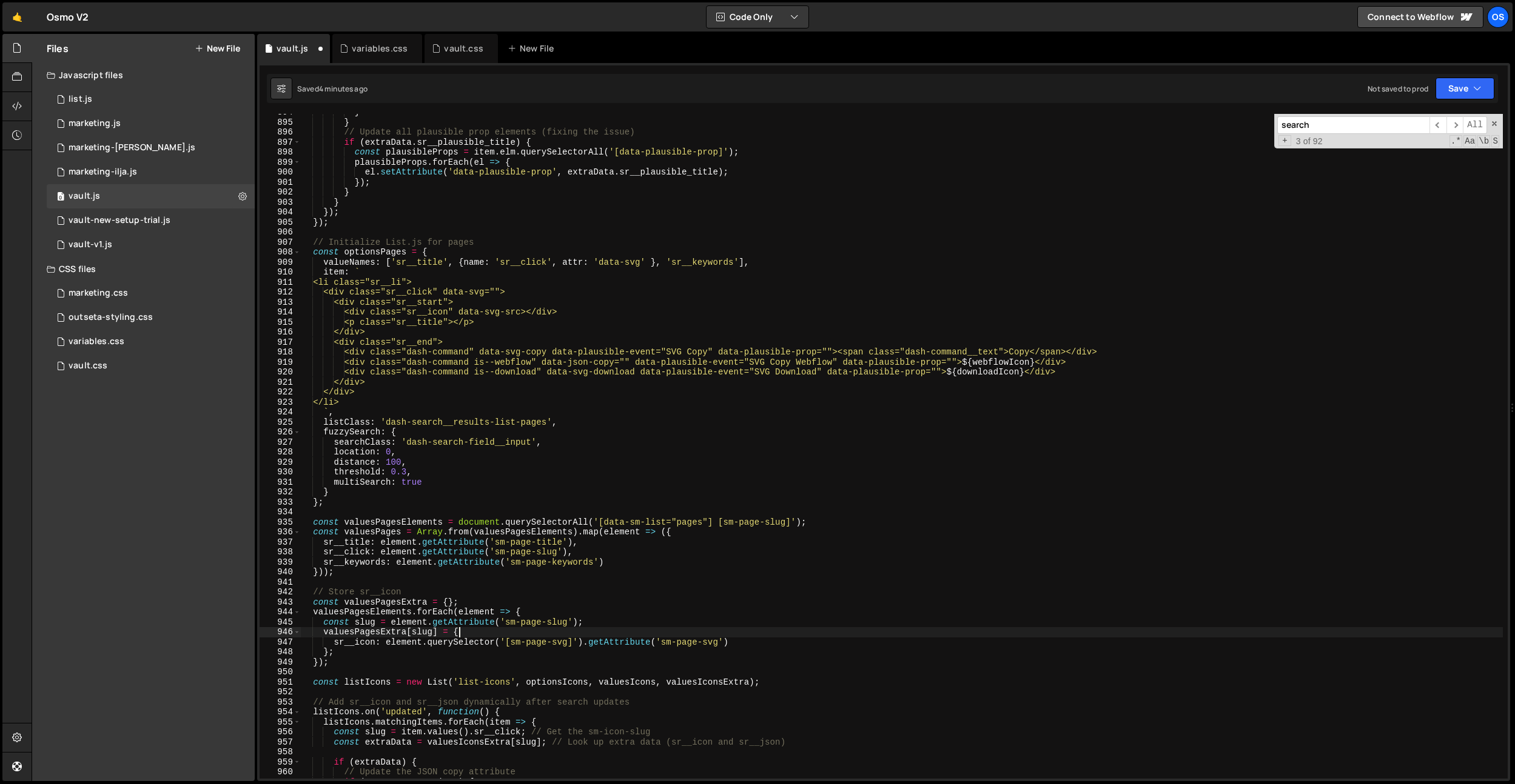
click at [769, 636] on div "} } // Update all plausible prop elements (fixing the issue) if ( extraData . s…" at bounding box center [901, 450] width 1203 height 685
click at [766, 641] on div "} } // Update all plausible prop elements (fixing the issue) if ( extraData . s…" at bounding box center [901, 450] width 1203 height 685
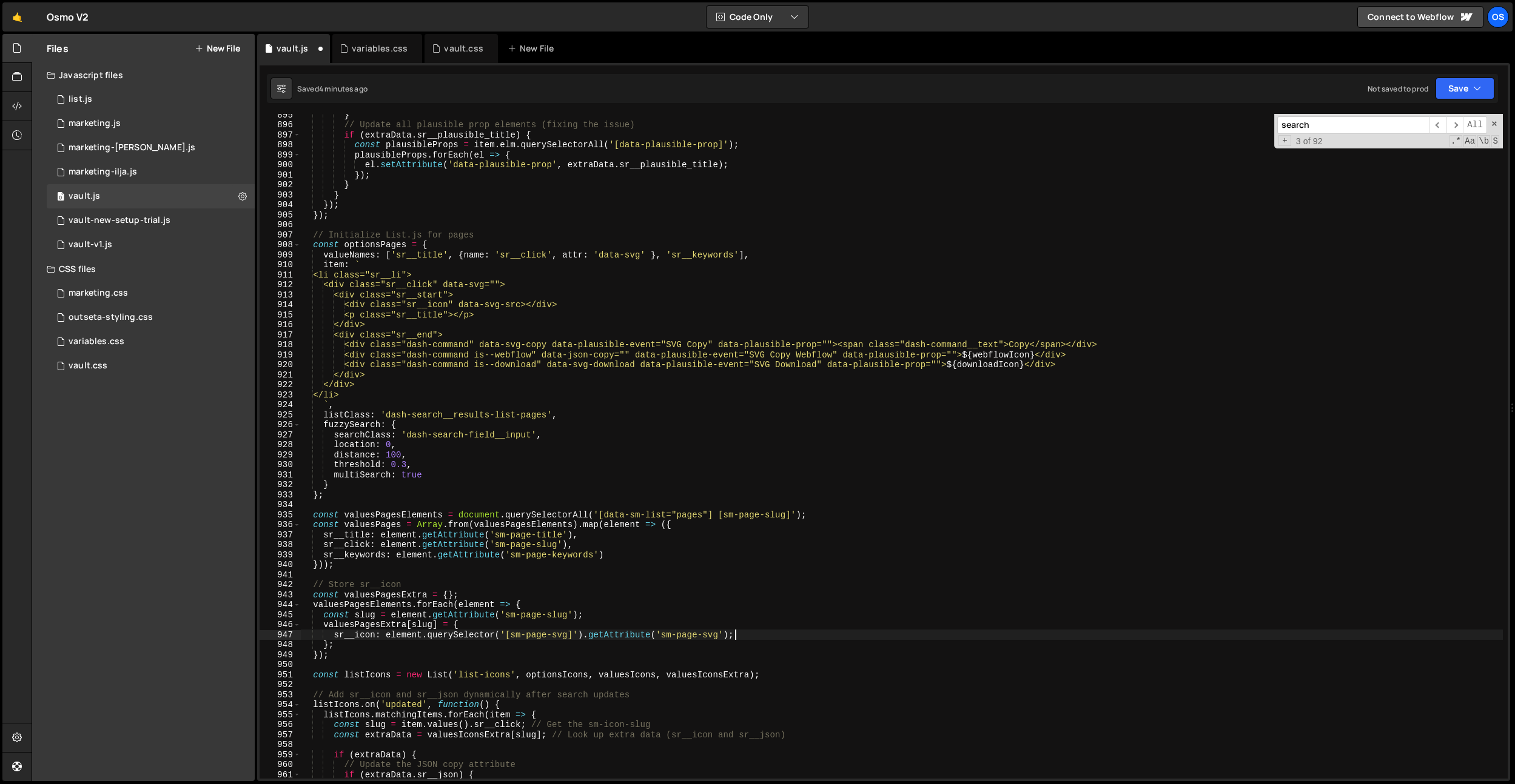
click at [612, 605] on div "} // Update all plausible prop elements (fixing the issue) if ( extraData . sr_…" at bounding box center [901, 452] width 1203 height 685
click at [638, 611] on div "} // Update all plausible prop elements (fixing the issue) if ( extraData . sr_…" at bounding box center [901, 452] width 1203 height 685
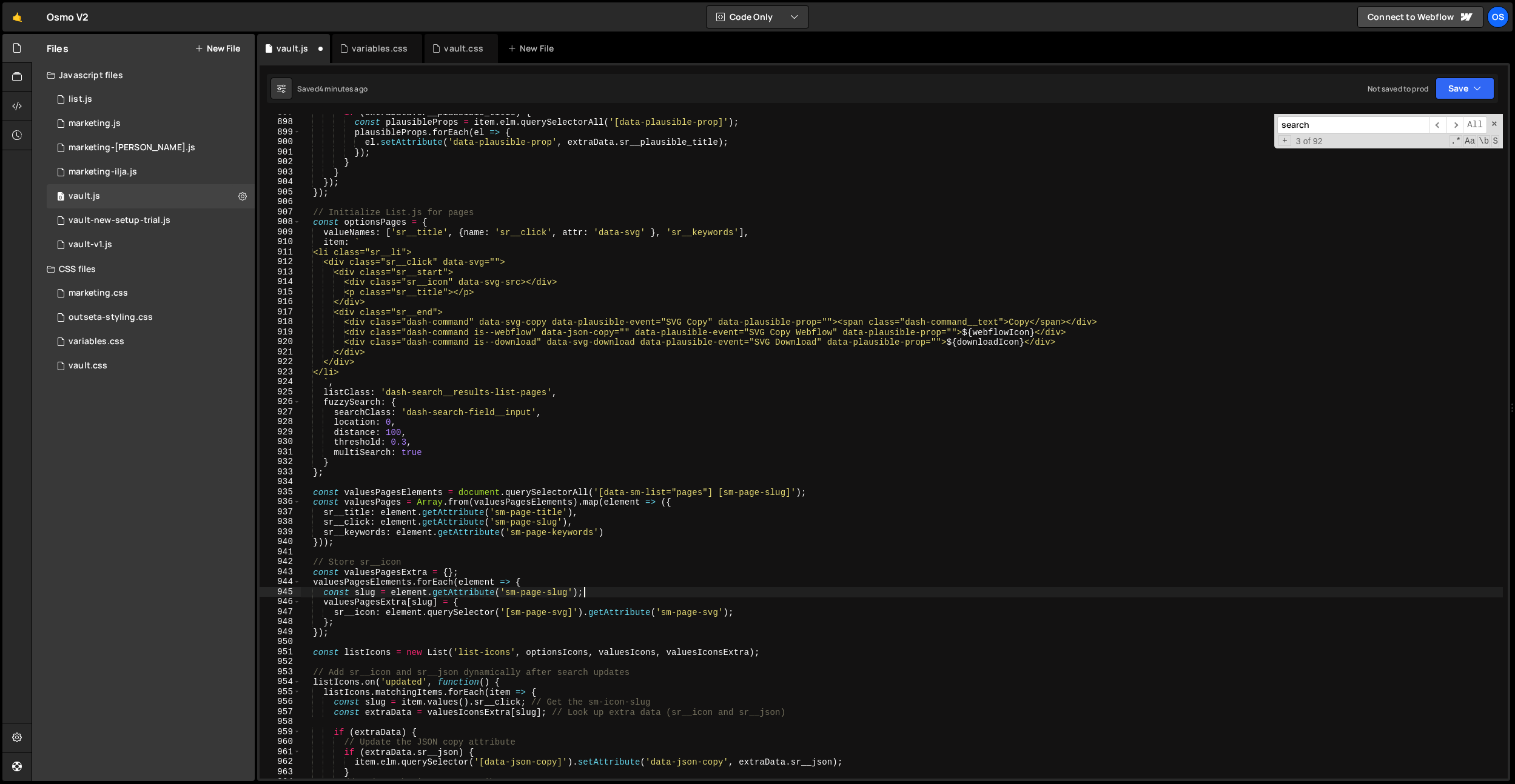
scroll to position [8678, 0]
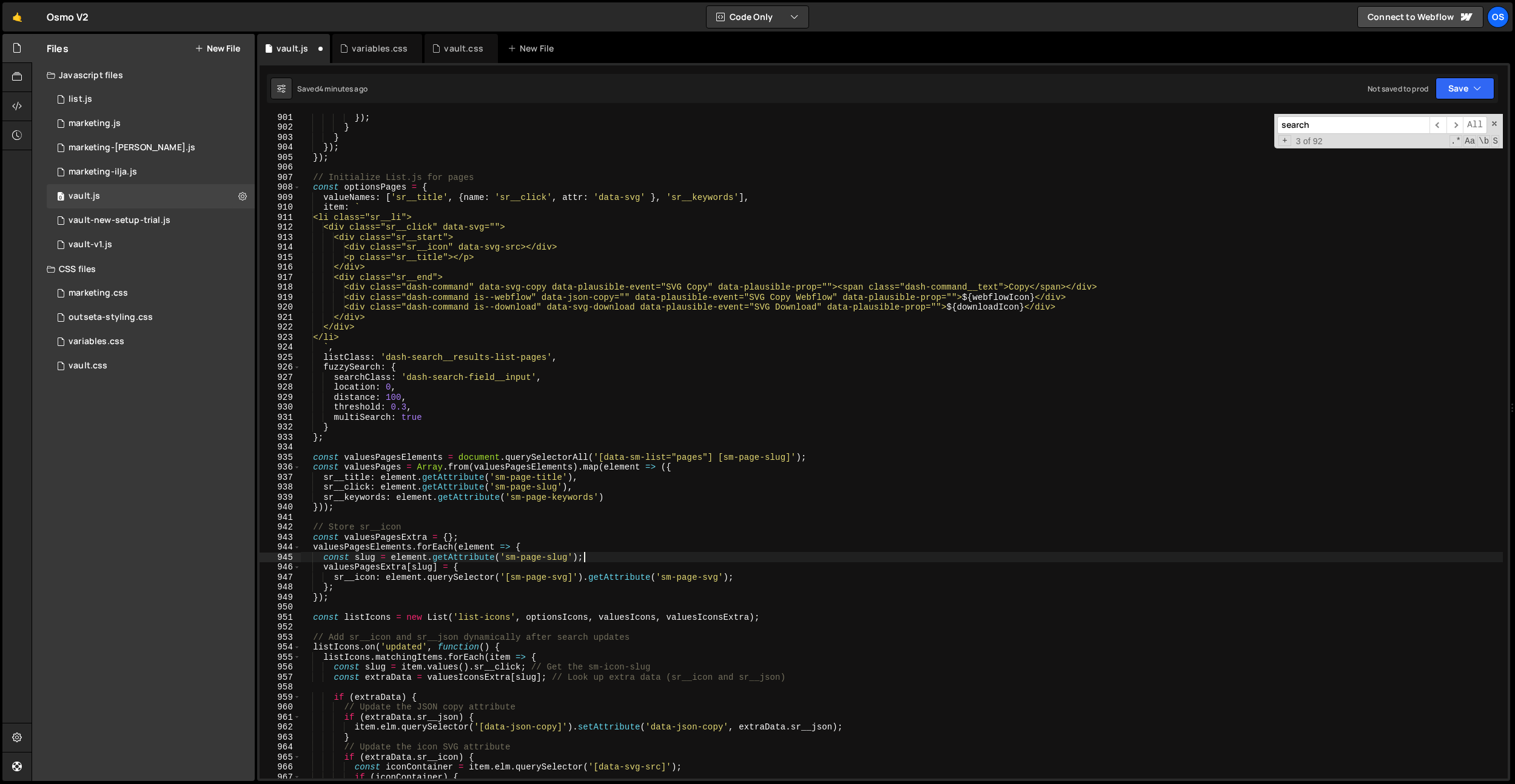
click at [539, 591] on div "}) ; } } }) ; }) ; // Initialize List.js for pages const optionsPages = { value…" at bounding box center [901, 454] width 1203 height 685
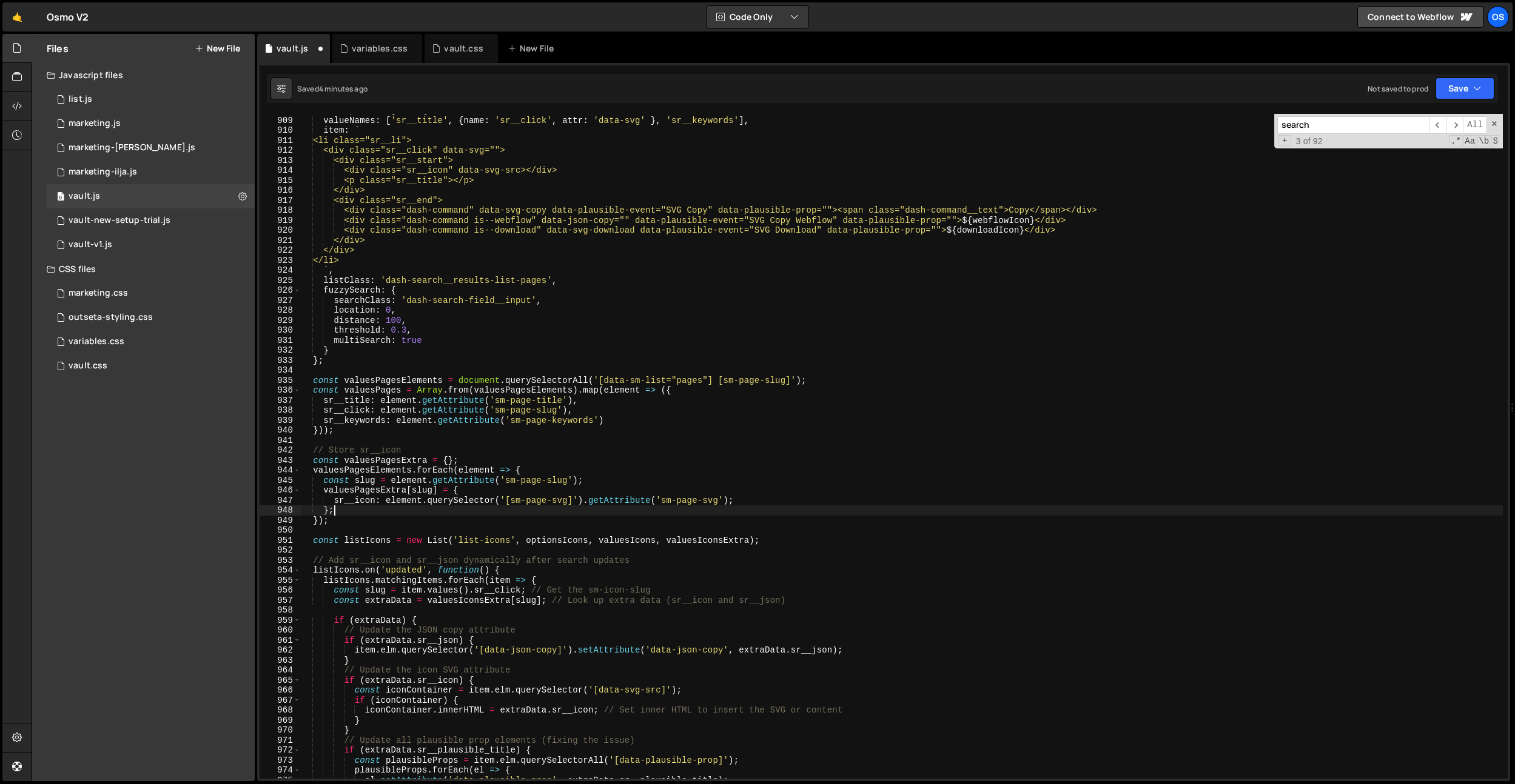
scroll to position [8754, 0]
click at [367, 541] on div "valueNames : [ 'sr__title' , { name : 'sr__click' , attr : 'data-svg' } , 'sr__…" at bounding box center [901, 456] width 1203 height 685
click at [386, 537] on div "valueNames : [ 'sr__title' , { name : 'sr__click' , attr : 'data-svg' } , 'sr__…" at bounding box center [901, 456] width 1203 height 685
click at [518, 503] on div "valueNames : [ 'sr__title' , { name : 'sr__click' , attr : 'data-svg' } , 'sr__…" at bounding box center [901, 456] width 1203 height 685
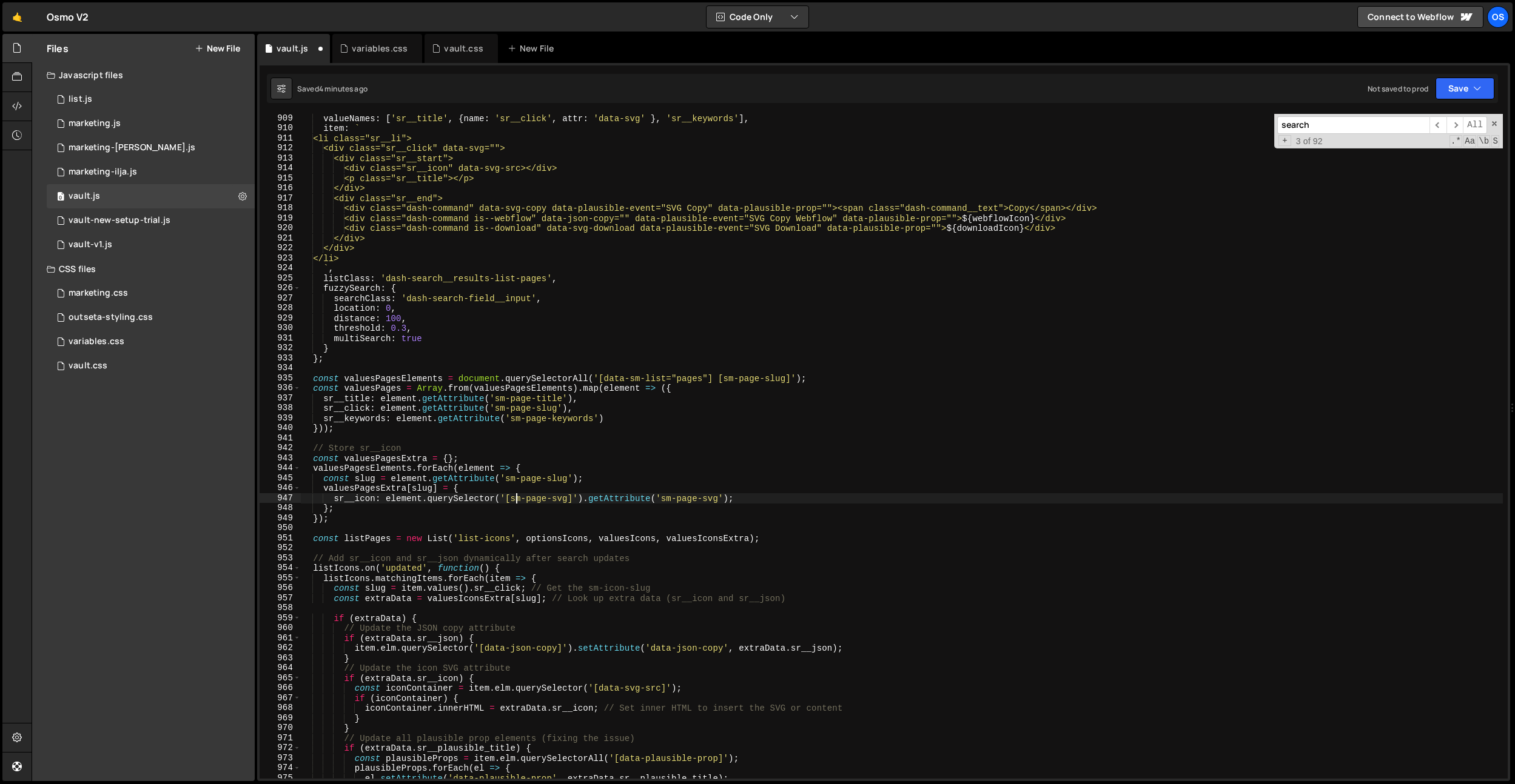
type textarea "sr__icon: element.querySelector('[sm-page-svg]').getAttribute('sm-page-svg');"
click at [471, 545] on div "valueNames : [ 'sr__title' , { name : 'sr__click' , attr : 'data-svg' } , 'sr__…" at bounding box center [901, 456] width 1203 height 685
click at [472, 543] on div "valueNames : [ 'sr__title' , { name : 'sr__click' , attr : 'data-svg' } , 'sr__…" at bounding box center [901, 456] width 1203 height 685
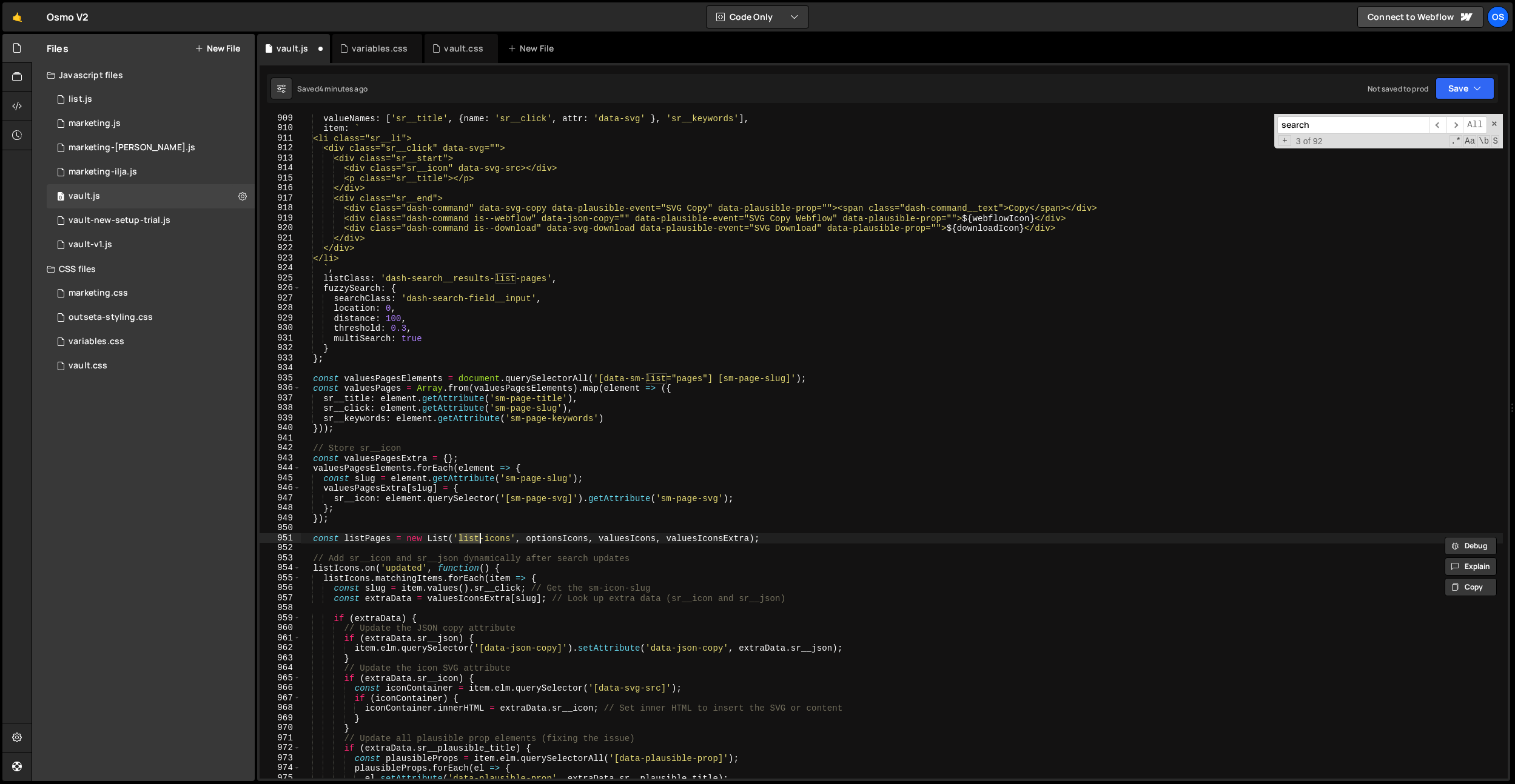
click at [489, 537] on div "valueNames : [ 'sr__title' , { name : 'sr__click' , attr : 'data-svg' } , 'sr__…" at bounding box center [901, 456] width 1203 height 685
type textarea "const listPages = new List('list-pages', optionsIcons, valuesIcons, valuesIcons…"
click at [494, 525] on div "valueNames : [ 'sr__title' , { name : 'sr__click' , attr : 'data-svg' } , 'sr__…" at bounding box center [901, 456] width 1203 height 685
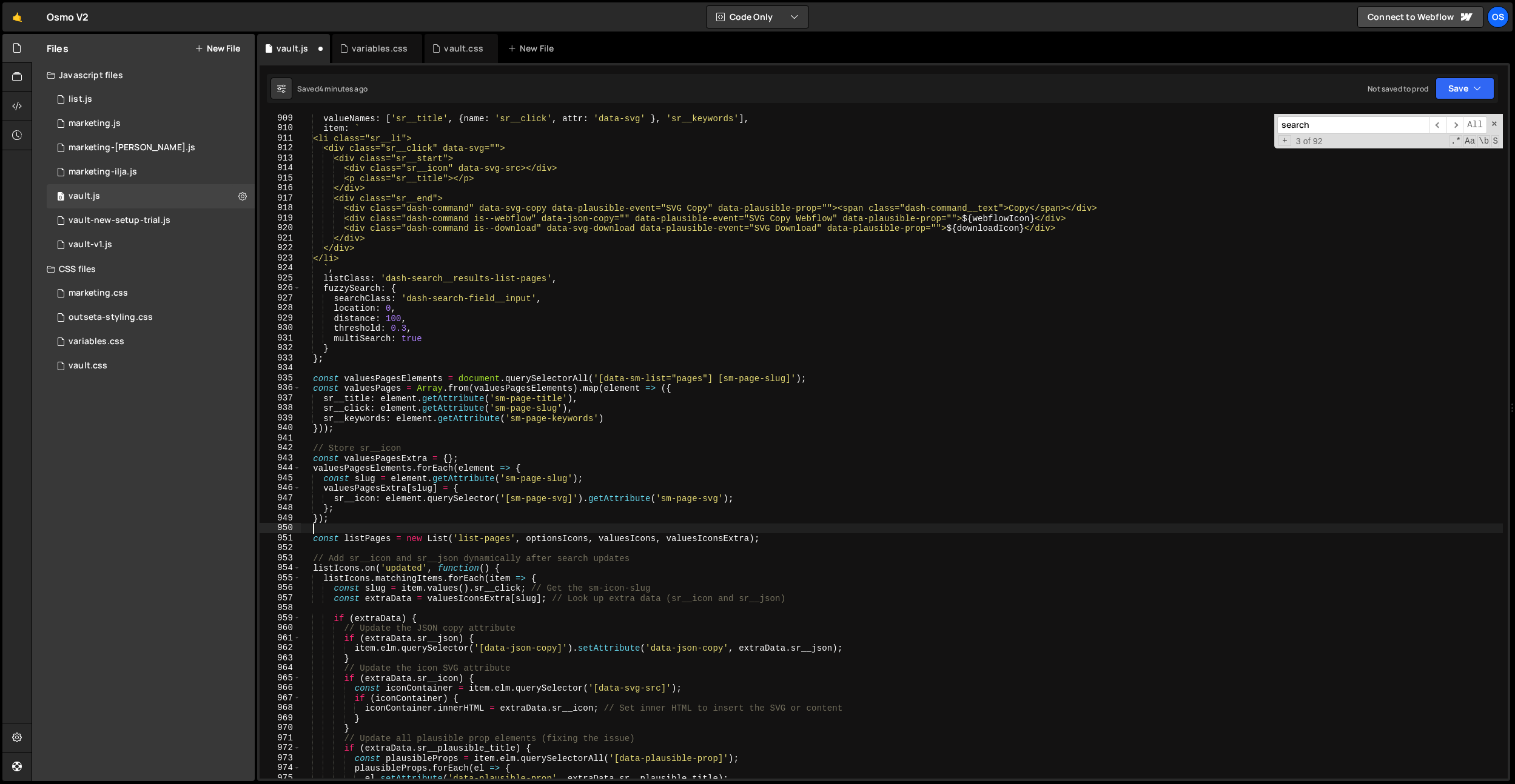
scroll to position [0, 0]
click at [589, 537] on div "valueNames : [ 'sr__title' , { name : 'sr__click' , attr : 'data-svg' } , 'sr__…" at bounding box center [901, 456] width 1203 height 685
click at [656, 540] on div "valueNames : [ 'sr__title' , { name : 'sr__click' , attr : 'data-svg' } , 'sr__…" at bounding box center [901, 456] width 1203 height 685
type textarea "const listPages = new List('list-pages', optionsPages, valuesPages, valuesIcons…"
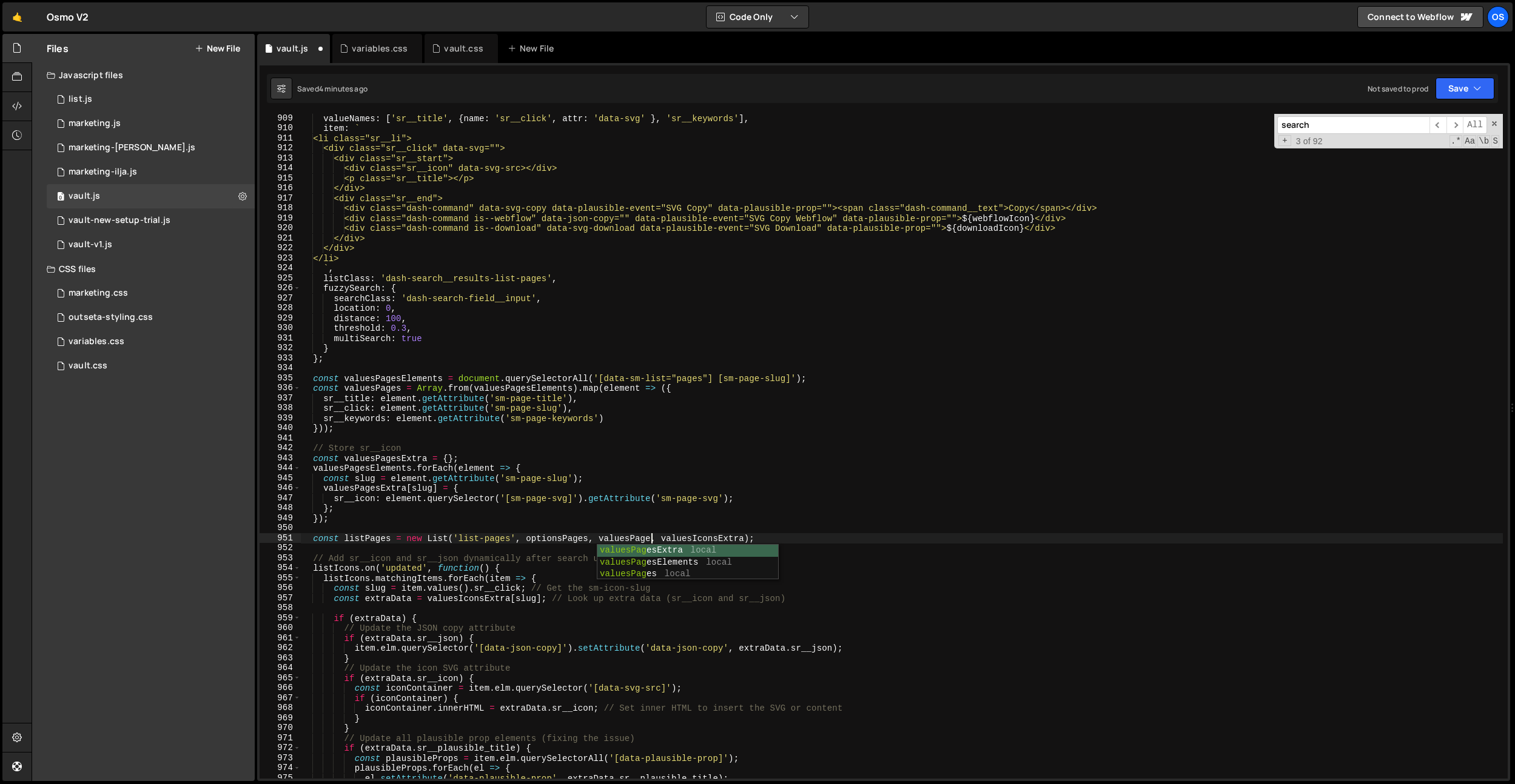
scroll to position [0, 24]
click at [700, 531] on div "valueNames : [ 'sr__title' , { name : 'sr__click' , attr : 'data-svg' } , 'sr__…" at bounding box center [901, 456] width 1203 height 685
click at [722, 539] on div "valueNames : [ 'sr__title' , { name : 'sr__click' , attr : 'data-svg' } , 'sr__…" at bounding box center [901, 456] width 1203 height 685
click at [723, 519] on div "valueNames : [ 'sr__title' , { name : 'sr__click' , attr : 'data-svg' } , 'sr__…" at bounding box center [901, 456] width 1203 height 685
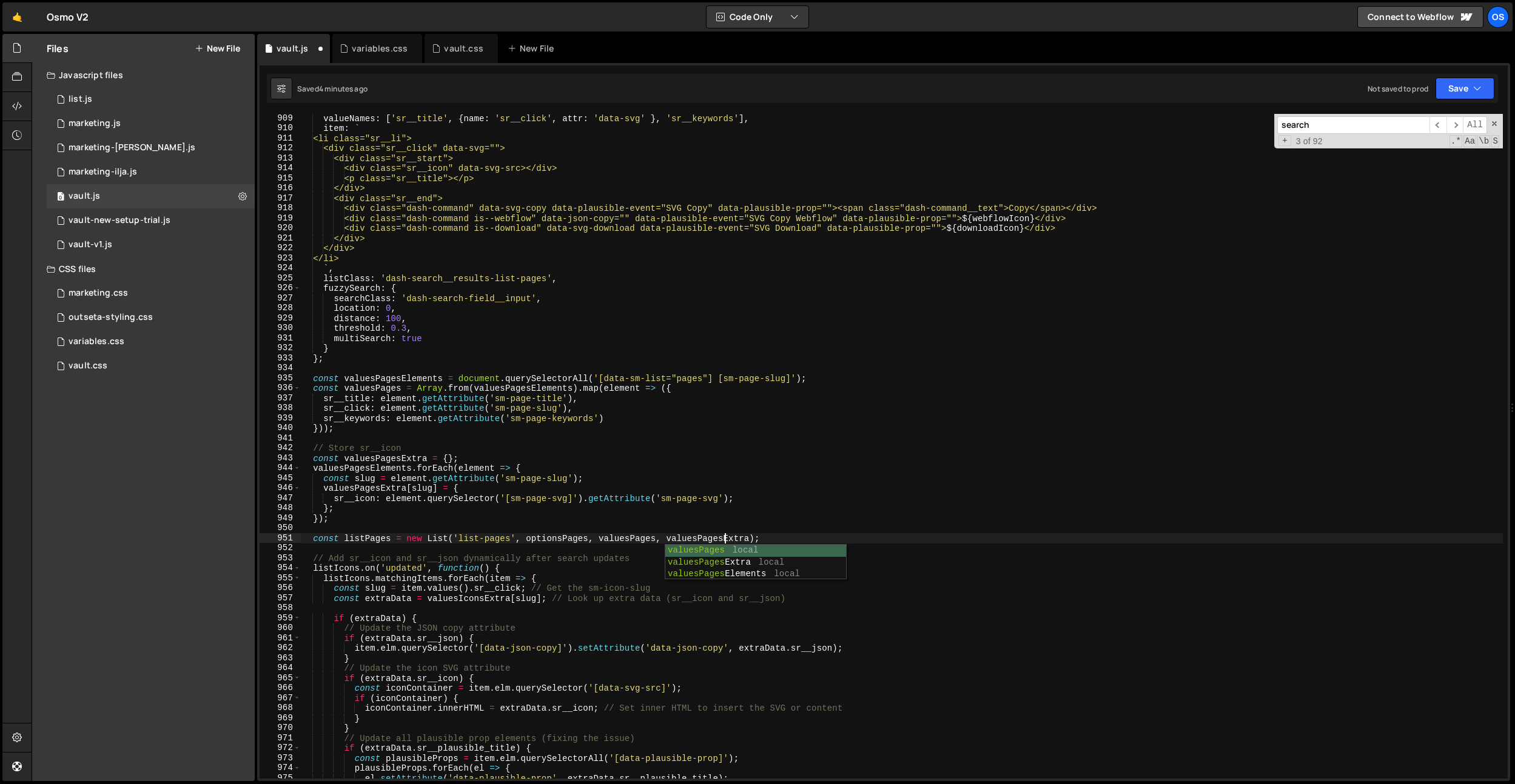
scroll to position [0, 1]
click at [652, 573] on div "valueNames : [ 'sr__title' , { name : 'sr__click' , attr : 'data-svg' } , 'sr__…" at bounding box center [901, 456] width 1203 height 685
click at [658, 559] on div "valueNames : [ 'sr__title' , { name : 'sr__click' , attr : 'data-svg' } , 'sr__…" at bounding box center [901, 456] width 1203 height 685
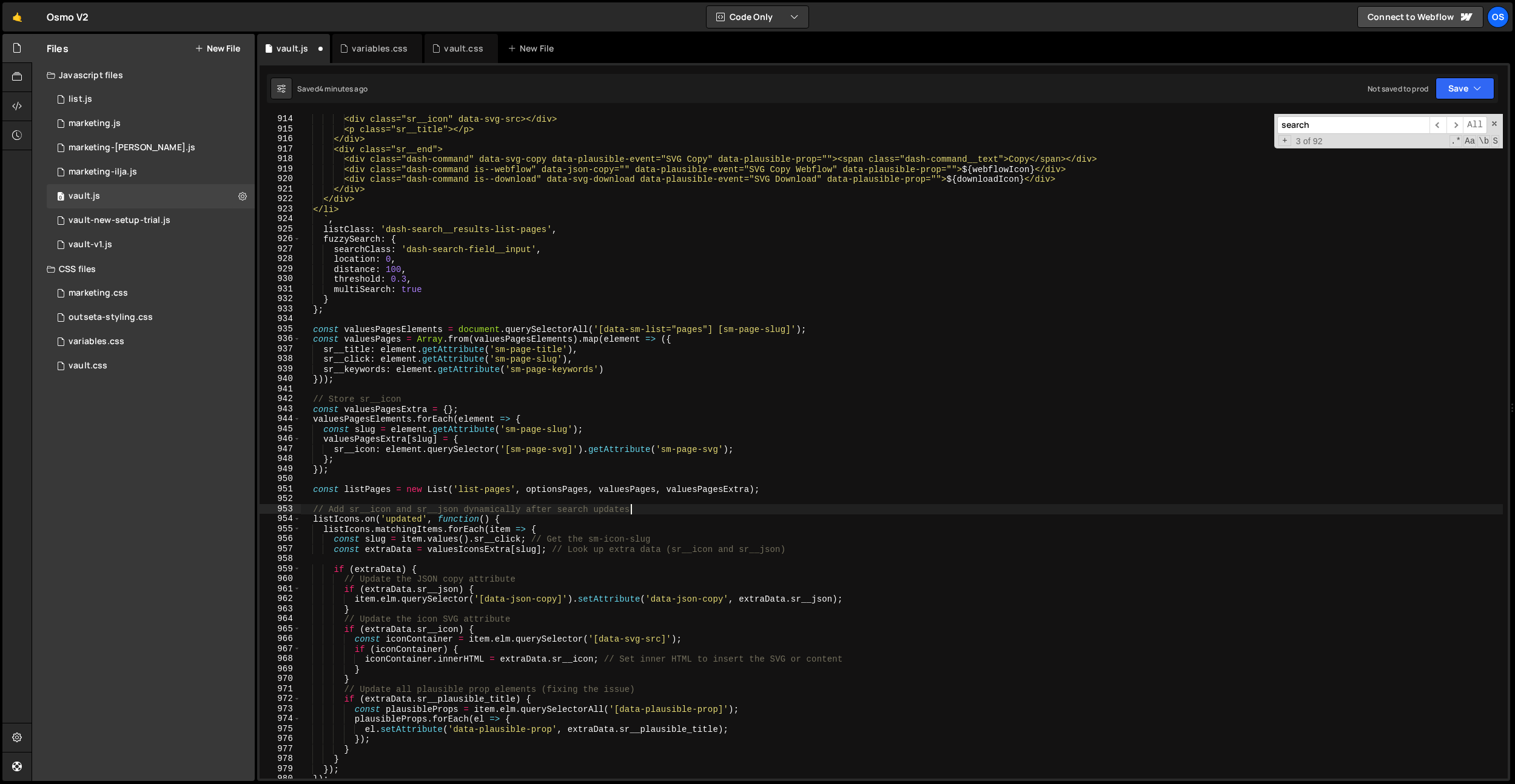
scroll to position [8829, 0]
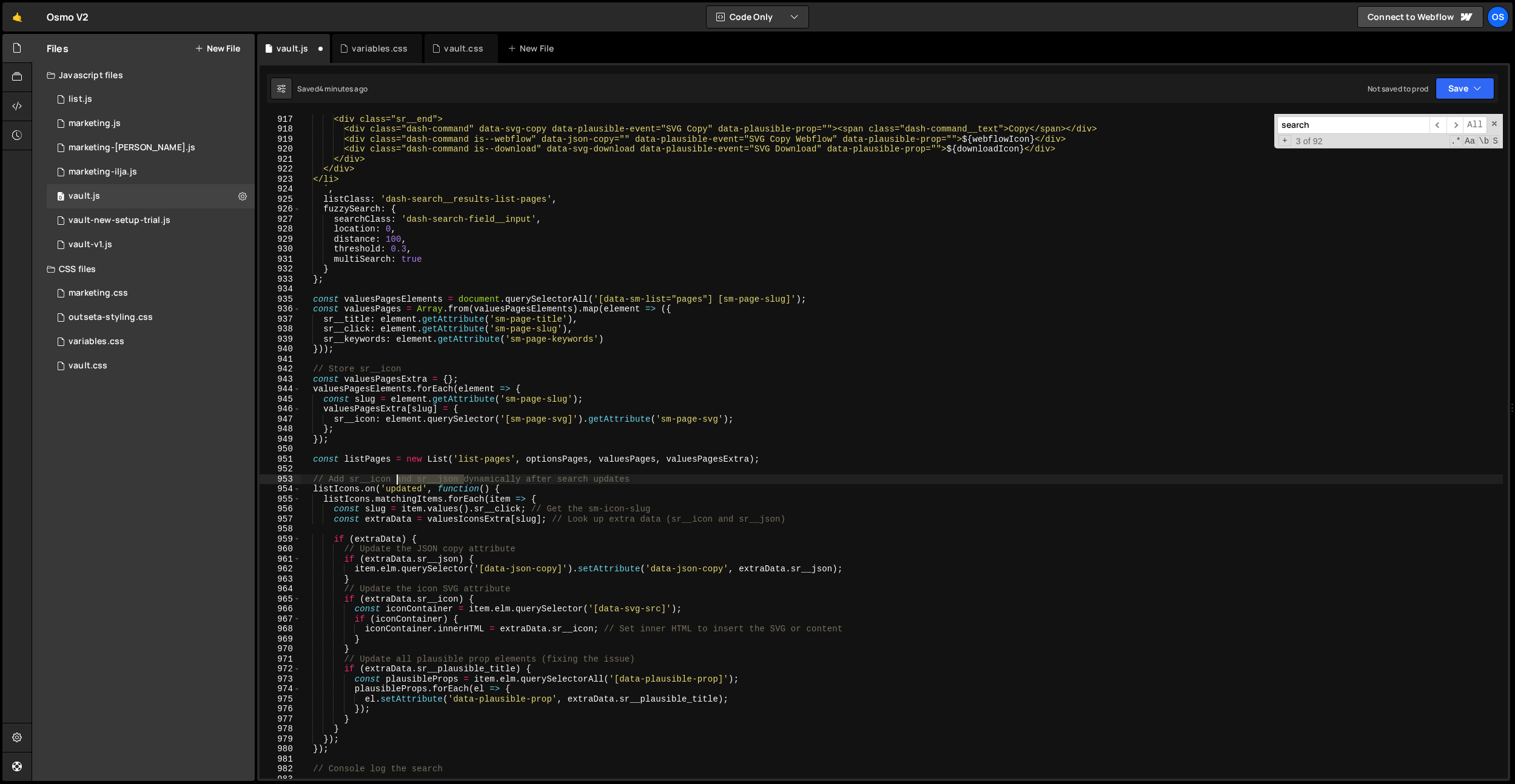
drag, startPoint x: 463, startPoint y: 478, endPoint x: 397, endPoint y: 479, distance: 66.0
click at [397, 479] on div "</div> <div class="sr__end"> <div class="dash-command" data-svg-copy data-plaus…" at bounding box center [901, 447] width 1203 height 685
click at [358, 488] on div "</div> <div class="sr__end"> <div class="dash-command" data-svg-copy data-plaus…" at bounding box center [901, 447] width 1203 height 685
drag, startPoint x: 359, startPoint y: 480, endPoint x: 358, endPoint y: 492, distance: 12.0
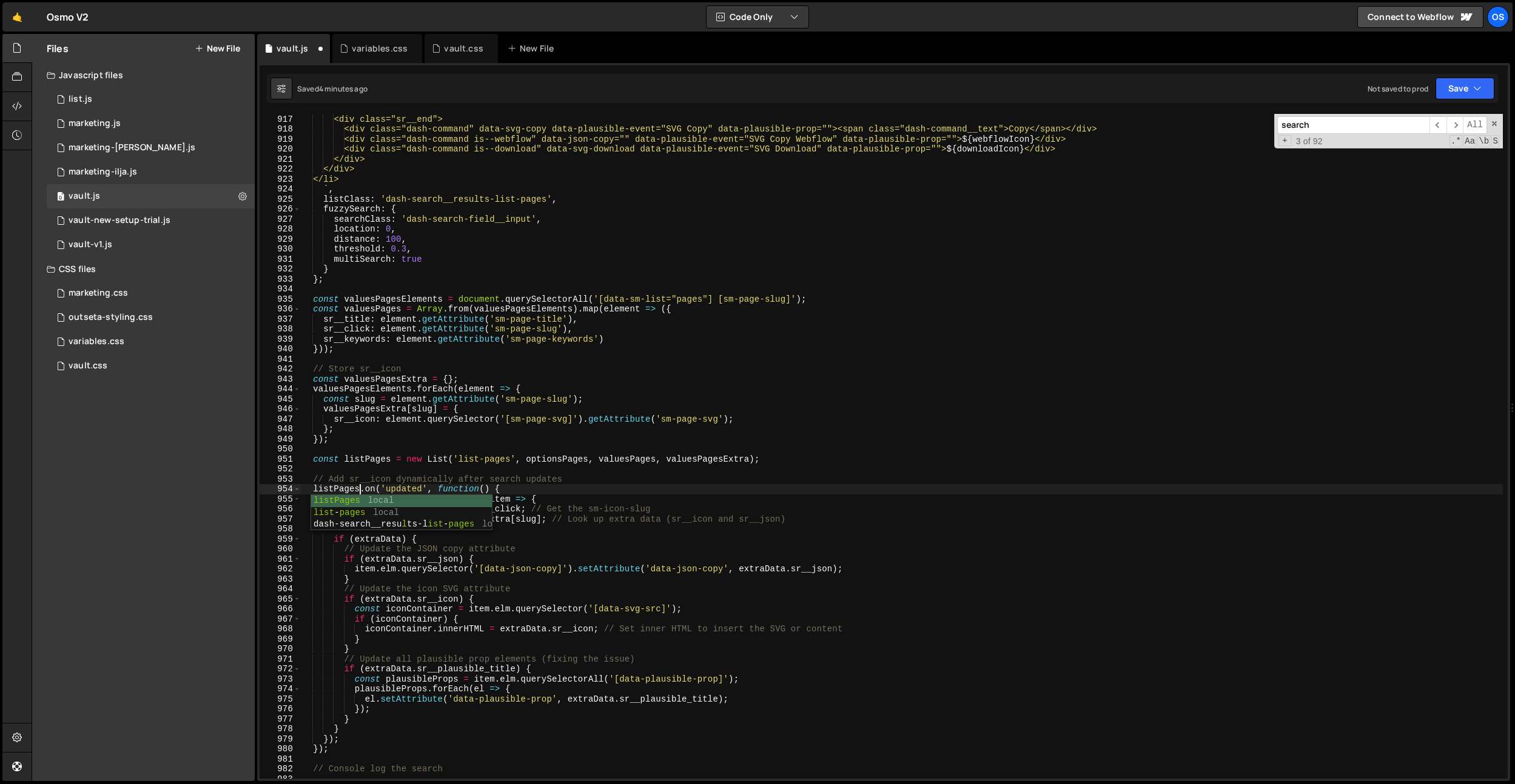
click at [359, 480] on div "</div> <div class="sr__end"> <div class="dash-command" data-svg-copy data-plaus…" at bounding box center [901, 447] width 1203 height 685
click at [372, 499] on div "</div> <div class="sr__end"> <div class="dash-command" data-svg-copy data-plaus…" at bounding box center [901, 447] width 1203 height 685
click at [493, 491] on div "</div> <div class="sr__end"> <div class="dash-command" data-svg-copy data-plaus…" at bounding box center [901, 447] width 1203 height 685
click at [432, 492] on div "</div> <div class="sr__end"> <div class="dash-command" data-svg-copy data-plaus…" at bounding box center [901, 447] width 1203 height 685
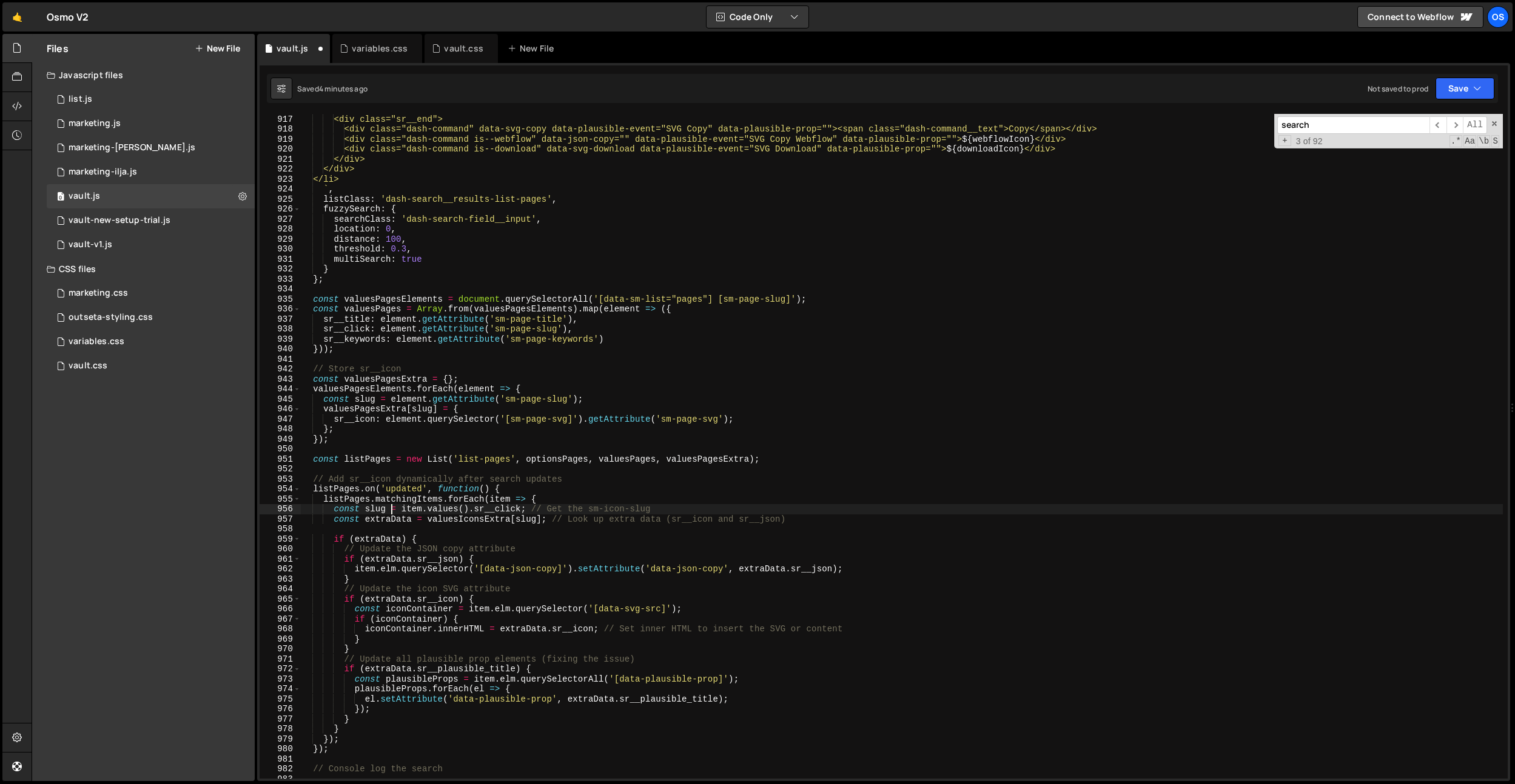
click at [389, 511] on div "</div> <div class="sr__end"> <div class="dash-command" data-svg-copy data-plaus…" at bounding box center [901, 447] width 1203 height 685
click at [384, 523] on div "</div> <div class="sr__end"> <div class="dash-command" data-svg-copy data-plaus…" at bounding box center [901, 447] width 1203 height 685
click at [615, 511] on div "</div> <div class="sr__end"> <div class="dash-command" data-svg-copy data-plaus…" at bounding box center [901, 447] width 1203 height 685
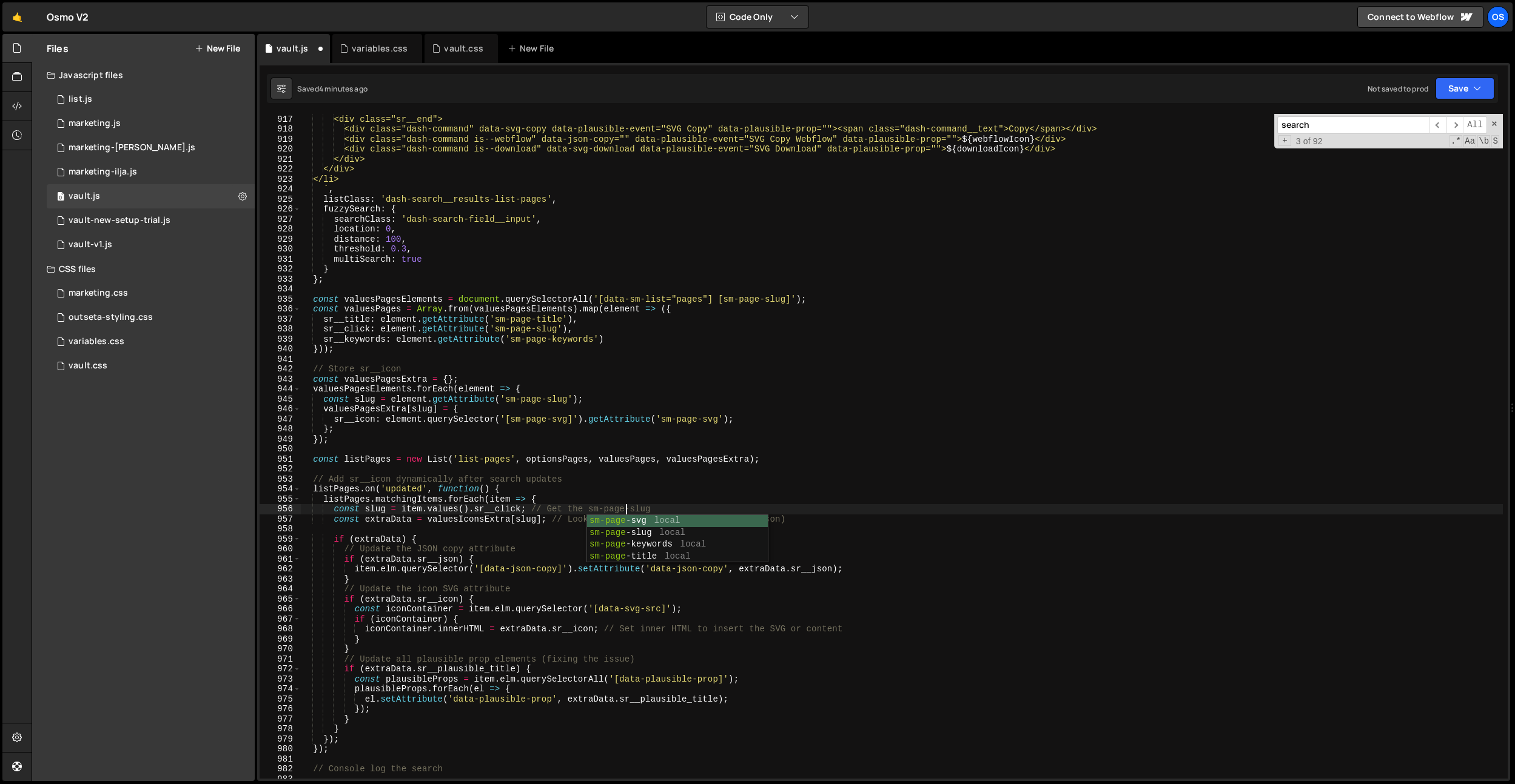
click at [618, 480] on div "</div> <div class="sr__end"> <div class="dash-command" data-svg-copy data-plaus…" at bounding box center [901, 447] width 1203 height 685
click at [478, 513] on div "</div> <div class="sr__end"> <div class="dash-command" data-svg-copy data-plaus…" at bounding box center [901, 447] width 1203 height 685
click at [483, 523] on div "</div> <div class="sr__end"> <div class="dash-command" data-svg-copy data-plaus…" at bounding box center [901, 447] width 1203 height 685
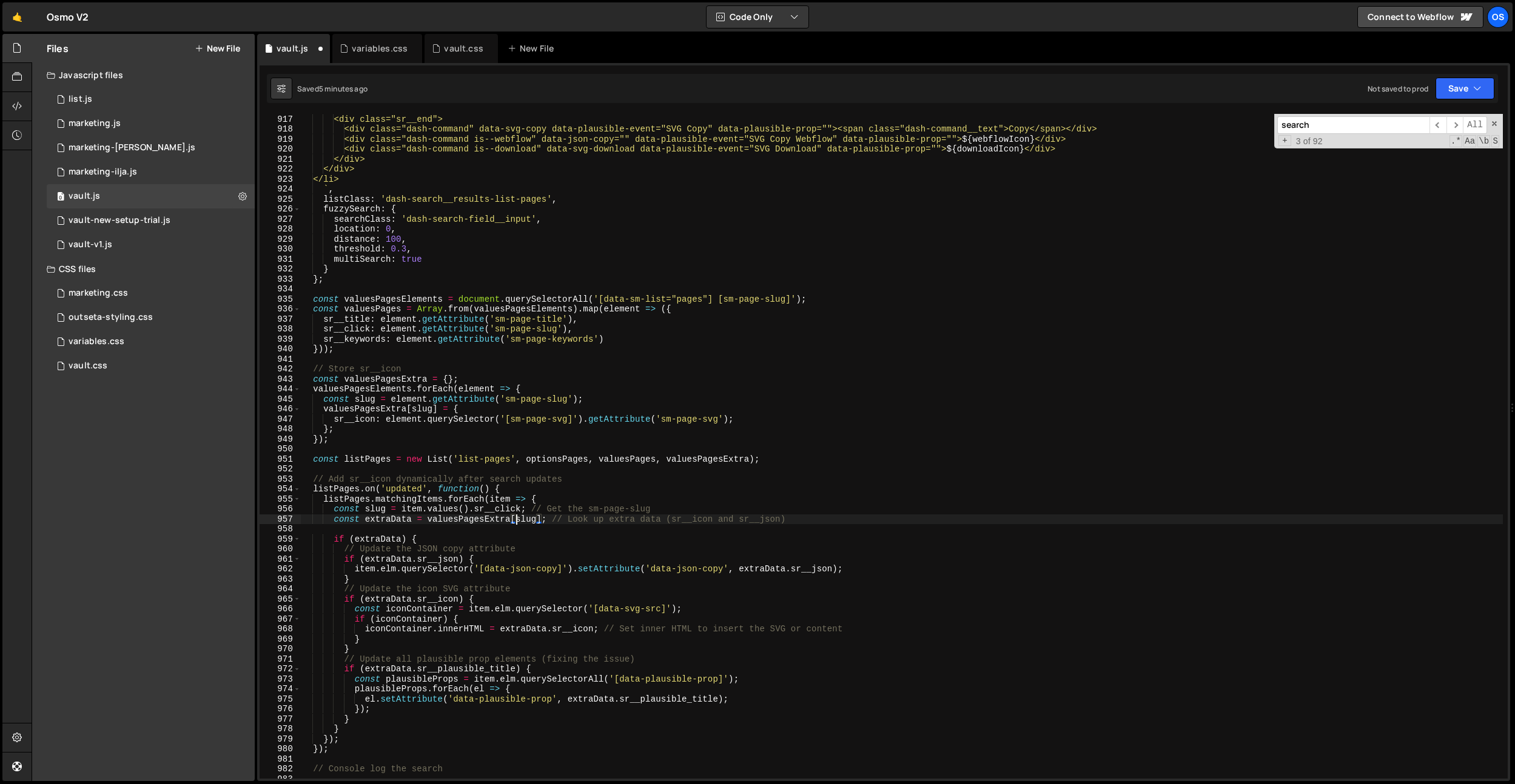
click at [516, 515] on div "</div> <div class="sr__end"> <div class="dash-command" data-svg-copy data-plaus…" at bounding box center [901, 447] width 1203 height 685
drag, startPoint x: 714, startPoint y: 520, endPoint x: 779, endPoint y: 519, distance: 65.0
click at [779, 519] on div "</div> <div class="sr__end"> <div class="dash-command" data-svg-copy data-plaus…" at bounding box center [901, 447] width 1203 height 685
click at [603, 462] on div "</div> <div class="sr__end"> <div class="dash-command" data-svg-copy data-plaus…" at bounding box center [901, 447] width 1203 height 685
click at [405, 518] on div "</div> <div class="sr__end"> <div class="dash-command" data-svg-copy data-plaus…" at bounding box center [901, 447] width 1203 height 685
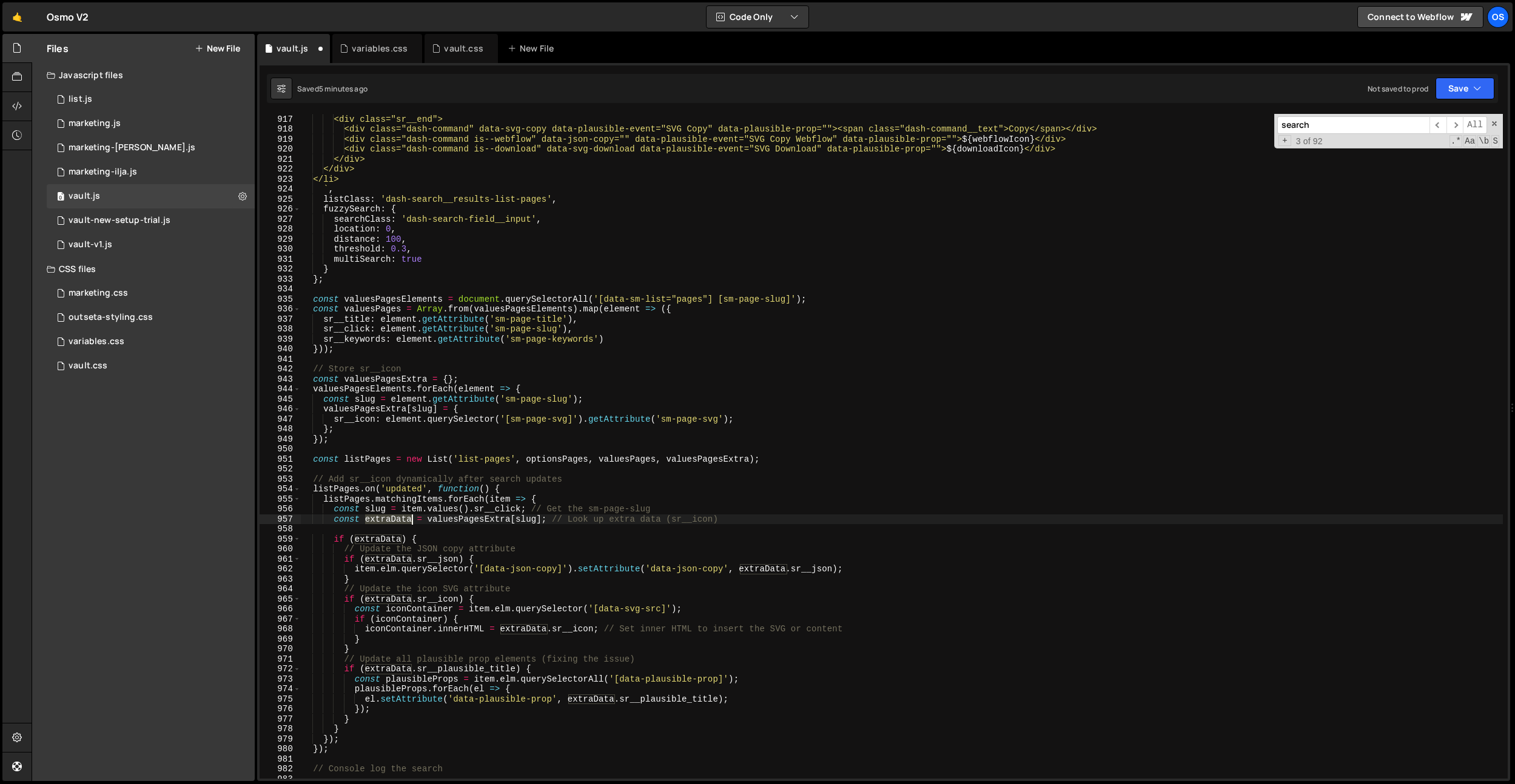
click at [405, 518] on div "</div> <div class="sr__end"> <div class="dash-command" data-svg-copy data-plaus…" at bounding box center [901, 447] width 1203 height 685
click at [436, 537] on div "</div> <div class="sr__end"> <div class="dash-command" data-svg-copy data-plaus…" at bounding box center [901, 447] width 1203 height 685
click at [384, 540] on div "</div> <div class="sr__end"> <div class="dash-command" data-svg-copy data-plaus…" at bounding box center [901, 447] width 1203 height 685
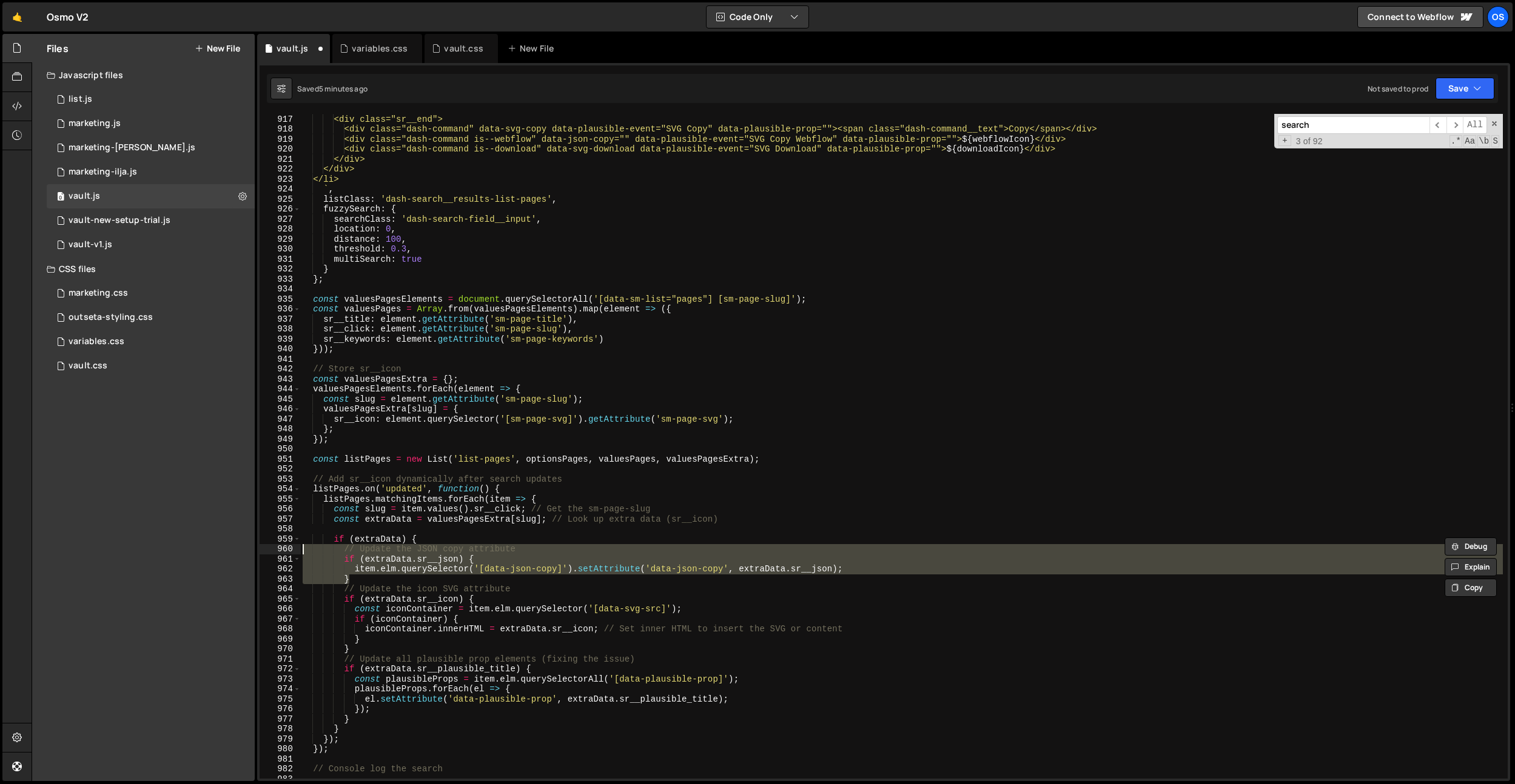
drag, startPoint x: 369, startPoint y: 577, endPoint x: 297, endPoint y: 551, distance: 76.6
click at [298, 552] on div "if (extraData) { 916 917 918 919 920 921 922 923 924 925 926 927 928 929 930 93…" at bounding box center [883, 446] width 1249 height 665
type textarea "// Update the JSON copy attribute if ([DOMAIN_NAME]__json) {"
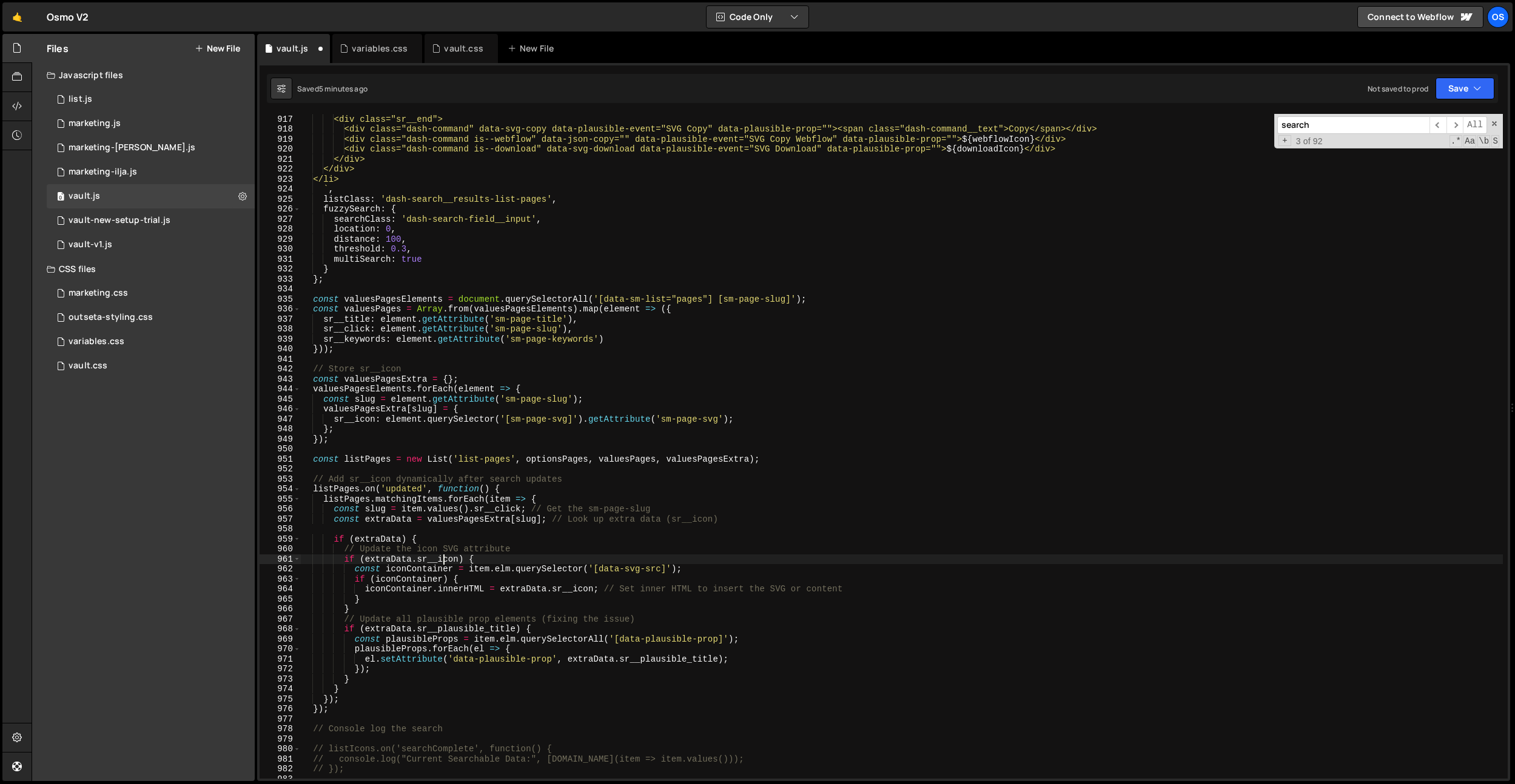
click at [444, 562] on div "</div> <div class="sr__end"> <div class="dash-command" data-svg-copy data-plaus…" at bounding box center [901, 447] width 1203 height 685
click at [410, 567] on div "</div> <div class="sr__end"> <div class="dash-command" data-svg-copy data-plaus…" at bounding box center [901, 447] width 1203 height 685
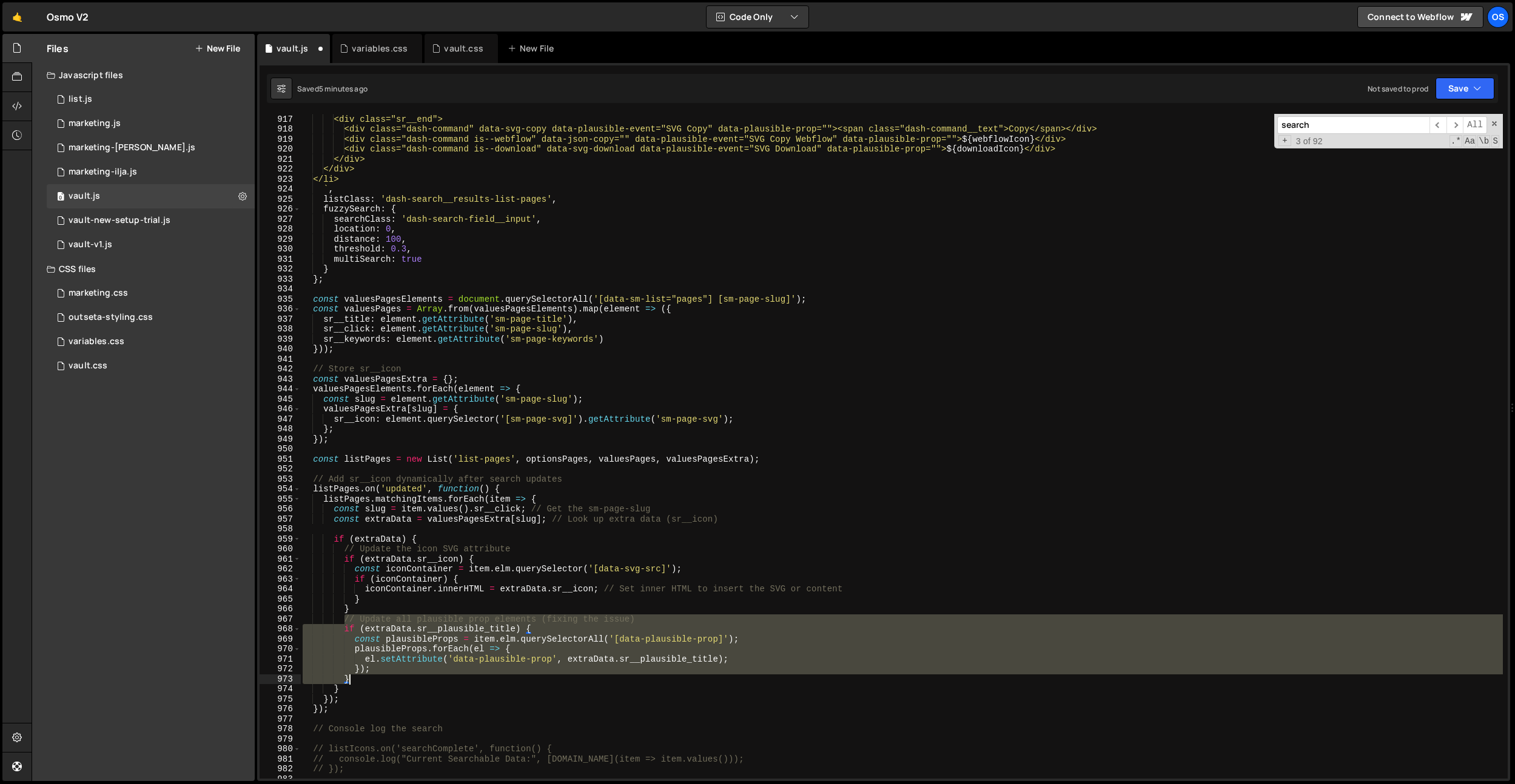
drag, startPoint x: 344, startPoint y: 617, endPoint x: 392, endPoint y: 673, distance: 73.8
click at [393, 674] on div "</div> <div class="sr__end"> <div class="dash-command" data-svg-copy data-plaus…" at bounding box center [901, 447] width 1203 height 685
type textarea "}); }"
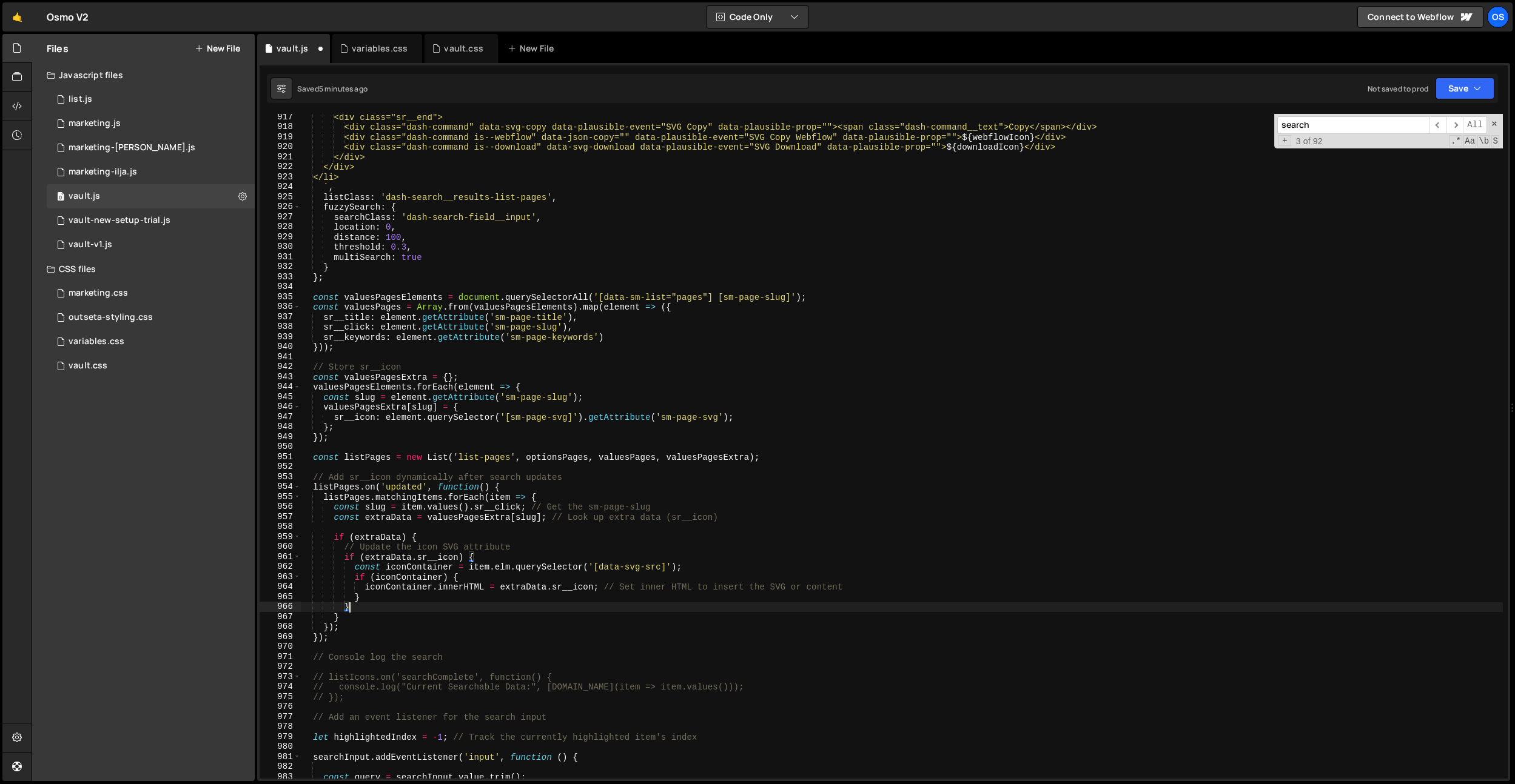
scroll to position [8891, 0]
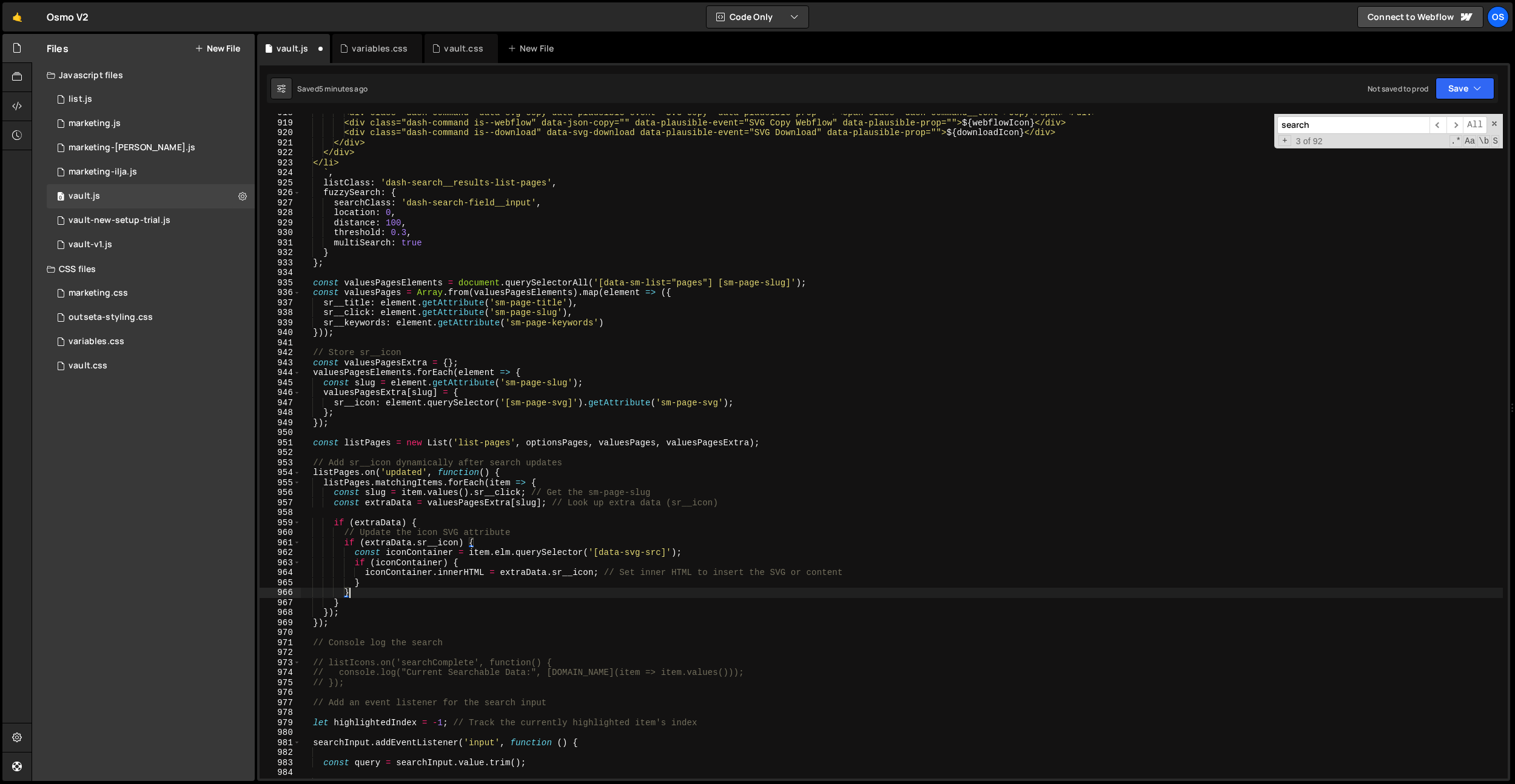
click at [482, 550] on div "<div class="dash-command" data-svg-copy data-plausible-event="SVG Copy" data-pl…" at bounding box center [901, 450] width 1203 height 685
click at [497, 481] on div "<div class="dash-command" data-svg-copy data-plausible-event="SVG Copy" data-pl…" at bounding box center [901, 450] width 1203 height 685
click at [630, 553] on div "<div class="dash-command" data-svg-copy data-plausible-event="SVG Copy" data-pl…" at bounding box center [901, 450] width 1203 height 685
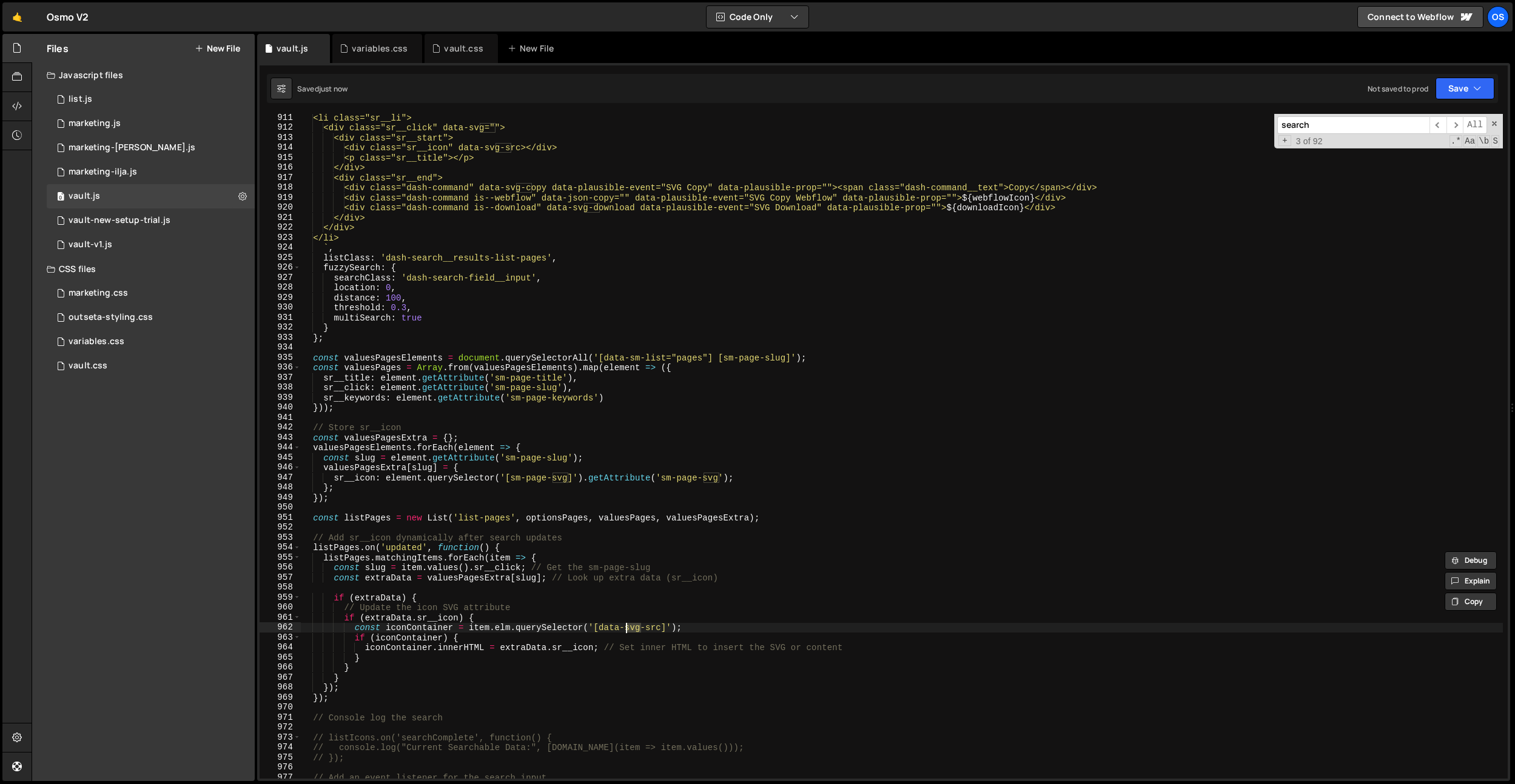
scroll to position [8742, 0]
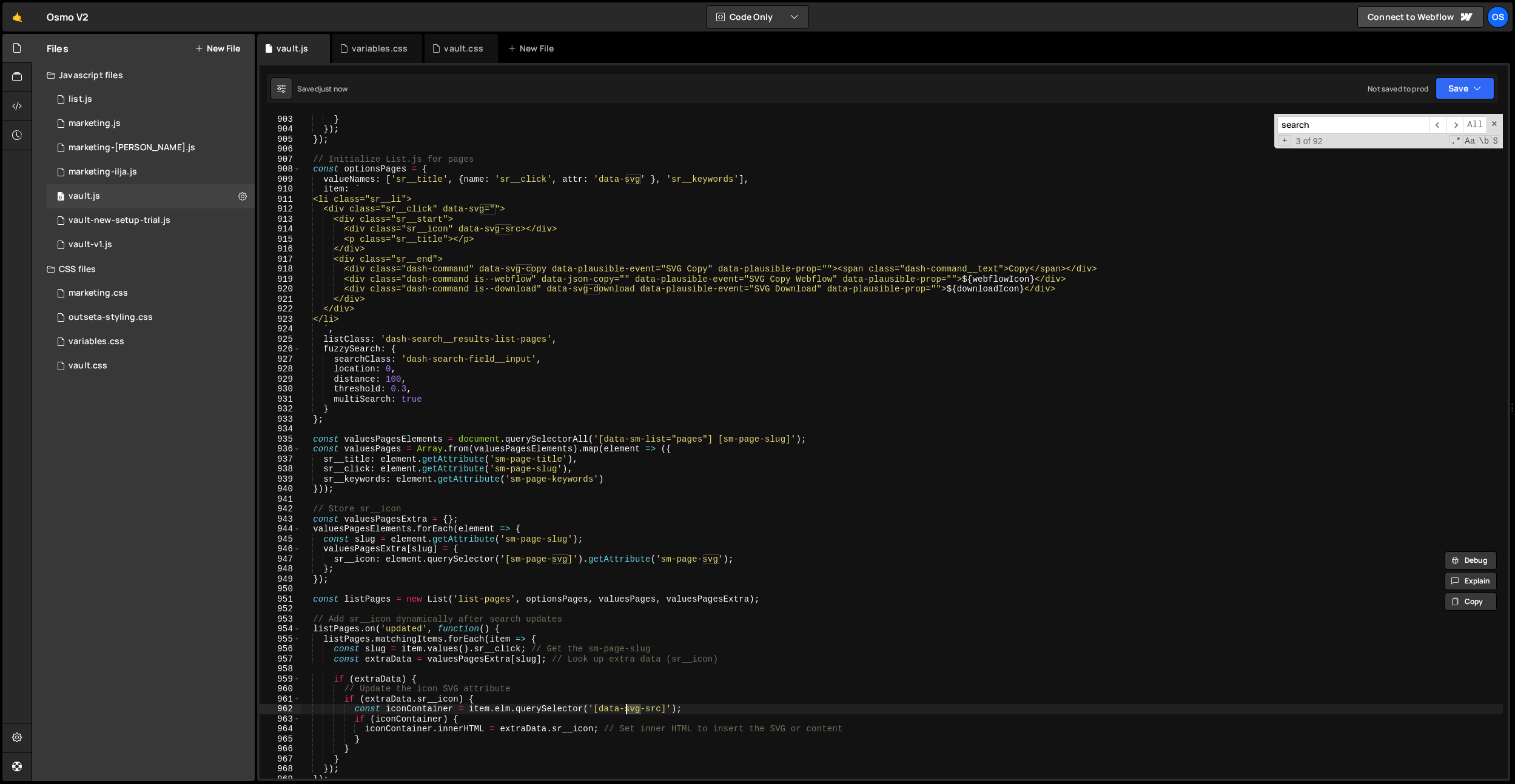
click at [769, 292] on div "} } }) ; }) ; // Initialize List.js for pages const optionsPages = { valueNames…" at bounding box center [901, 447] width 1203 height 685
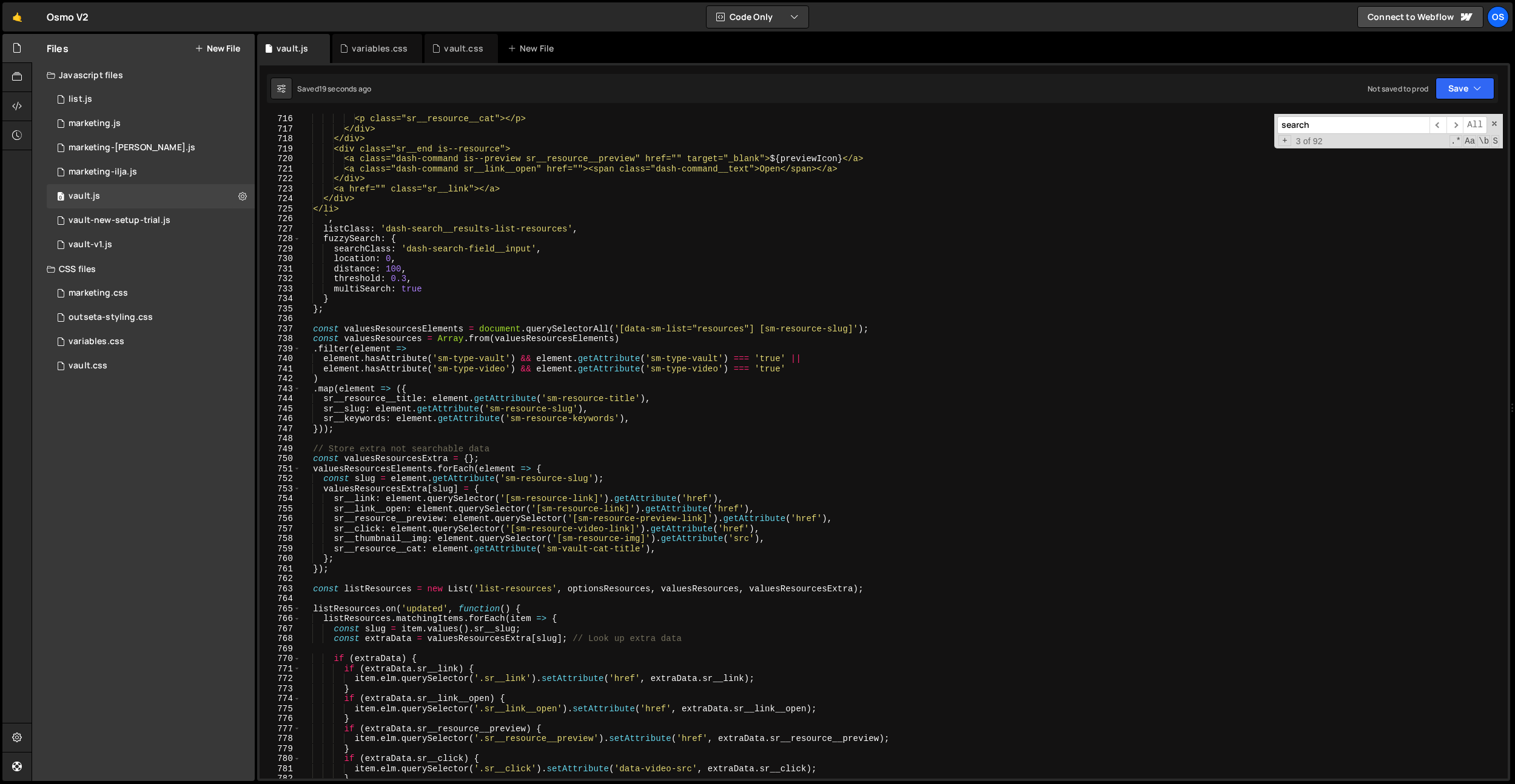
scroll to position [6753, 0]
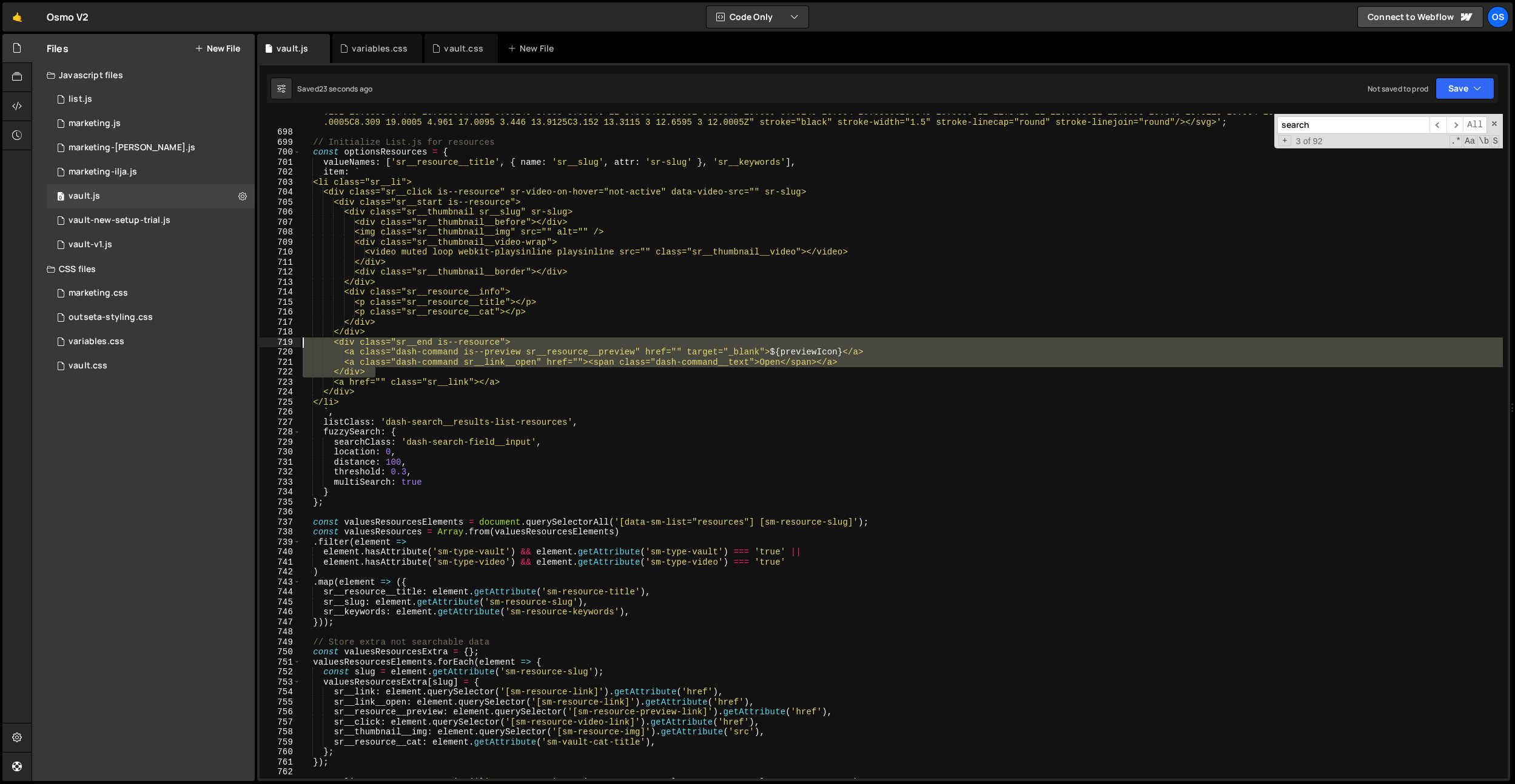
drag, startPoint x: 397, startPoint y: 370, endPoint x: 267, endPoint y: 344, distance: 132.6
click at [267, 344] on div "<div class="dash-command is--download" data-svg-download data-plausible-event="…" at bounding box center [883, 446] width 1249 height 665
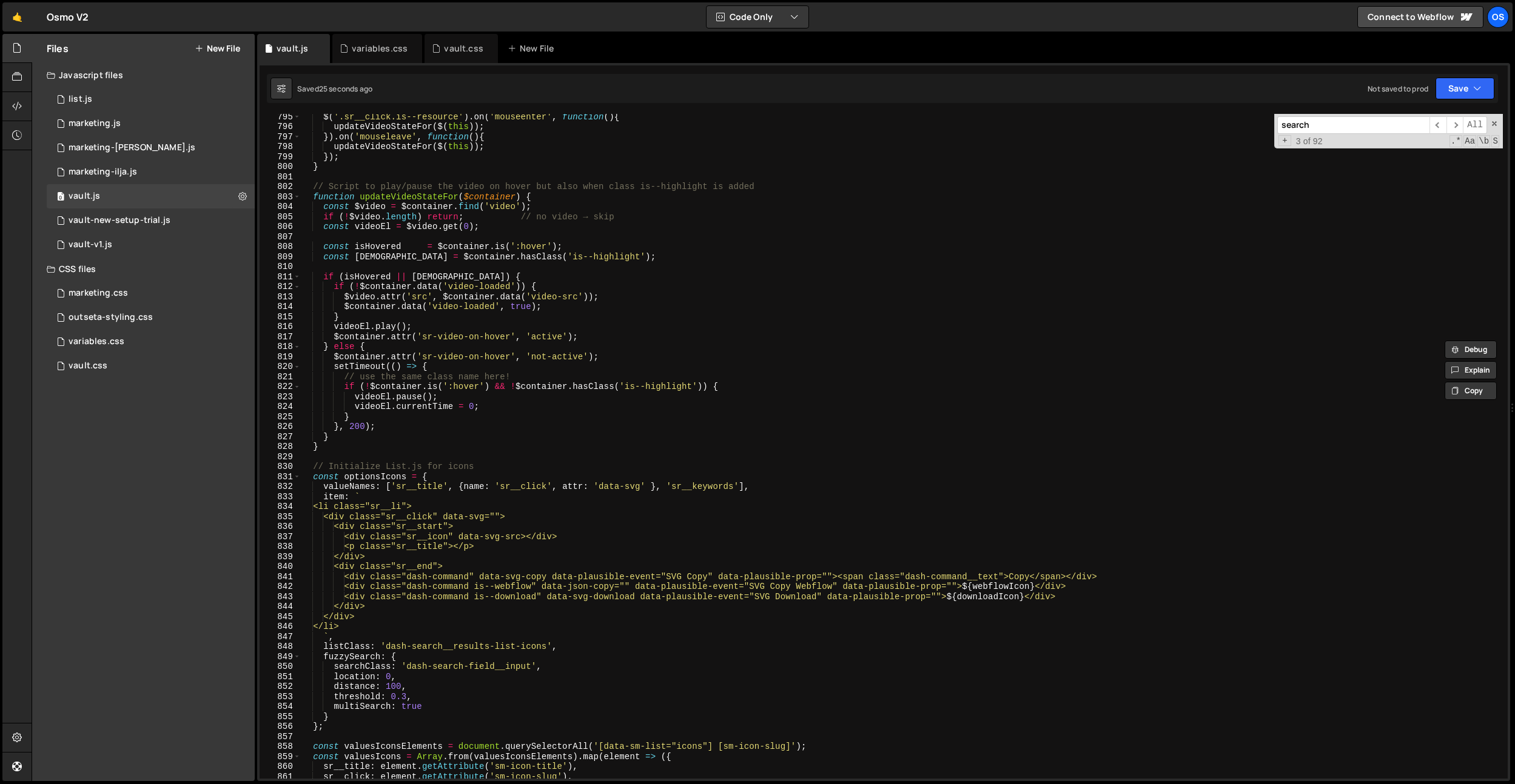
scroll to position [8000, 0]
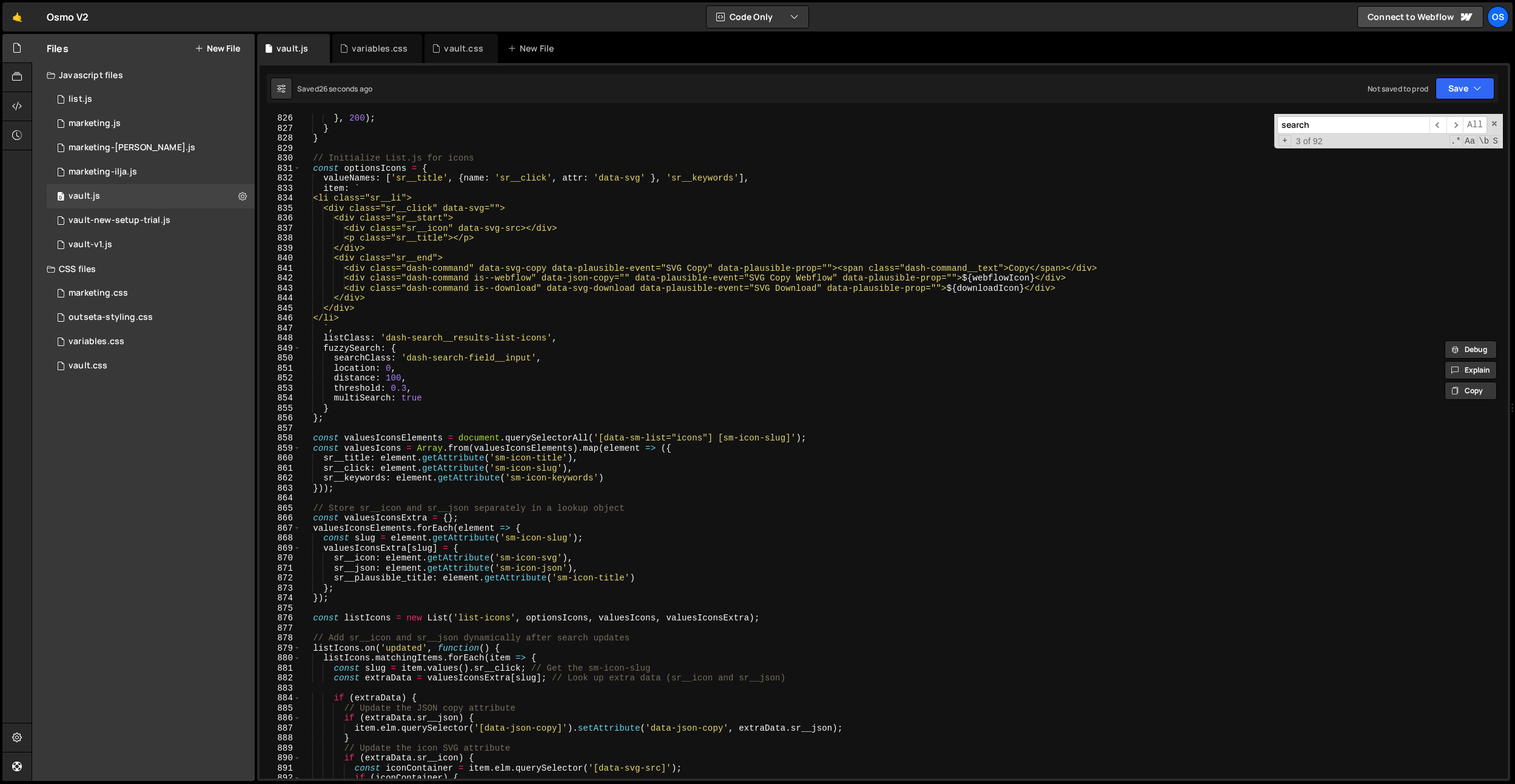
click at [561, 305] on div "} , 200 ) ; } } // Initialize List.js for icons const optionsIcons = { valueNam…" at bounding box center [901, 456] width 1203 height 685
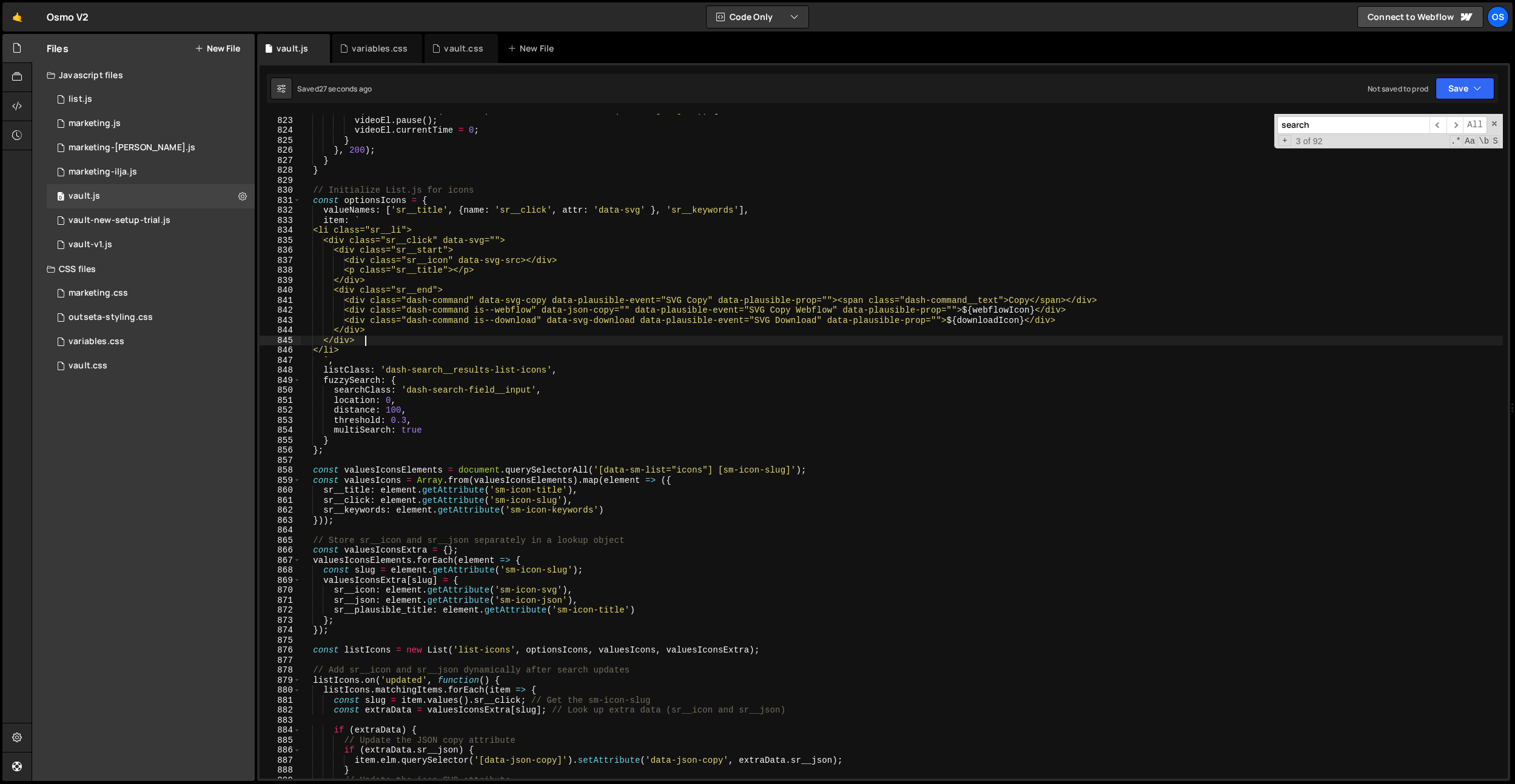
scroll to position [7969, 0]
click at [399, 333] on div "if ( ! $container . is ( ':hover' ) && ! $container . hasClass ( 'is--highlight…" at bounding box center [901, 448] width 1203 height 685
type textarea "</div>"
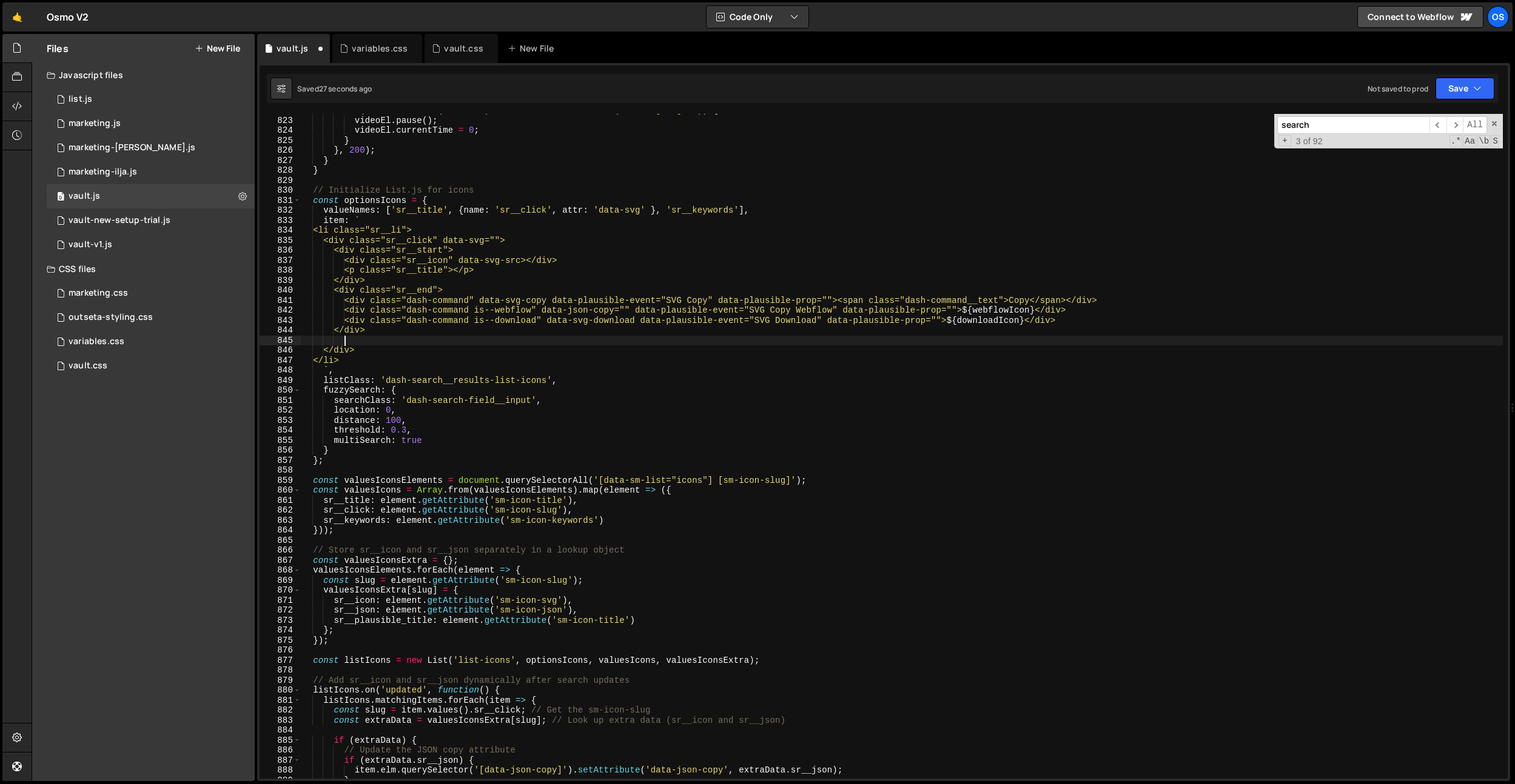
scroll to position [0, 2]
paste textarea "</div>"
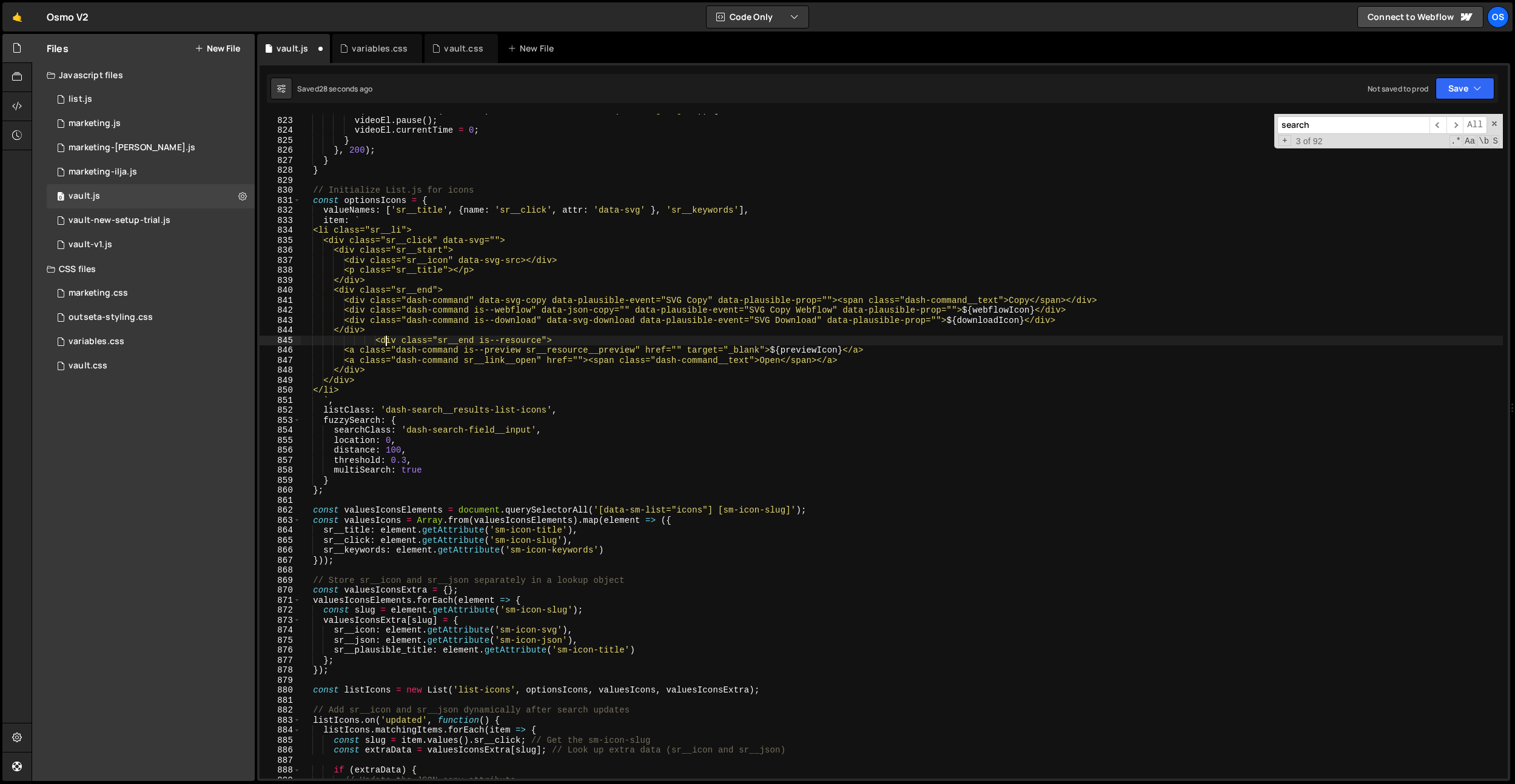
click at [389, 340] on div "if ( ! $container . is ( ':hover' ) && ! $container . hasClass ( 'is--highlight…" at bounding box center [901, 448] width 1203 height 685
drag, startPoint x: 893, startPoint y: 351, endPoint x: 893, endPoint y: 341, distance: 10.0
click at [893, 341] on div "if ( ! $container . is ( ':hover' ) && ! $container . hasClass ( 'is--highlight…" at bounding box center [901, 448] width 1203 height 685
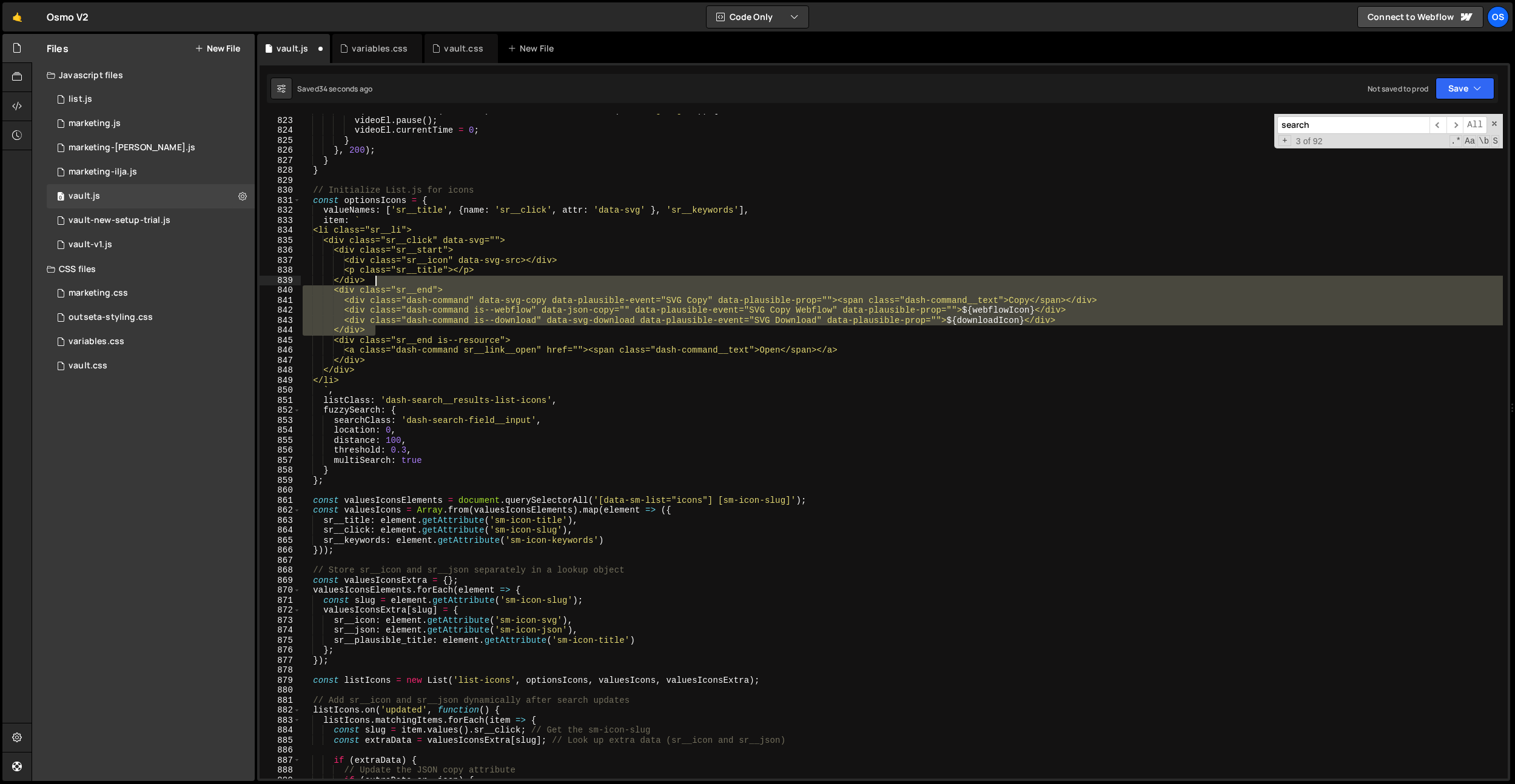
drag, startPoint x: 382, startPoint y: 328, endPoint x: 390, endPoint y: 282, distance: 46.7
click at [390, 282] on div "if ( ! $container . is ( ':hover' ) && ! $container . hasClass ( 'is--highlight…" at bounding box center [901, 448] width 1203 height 685
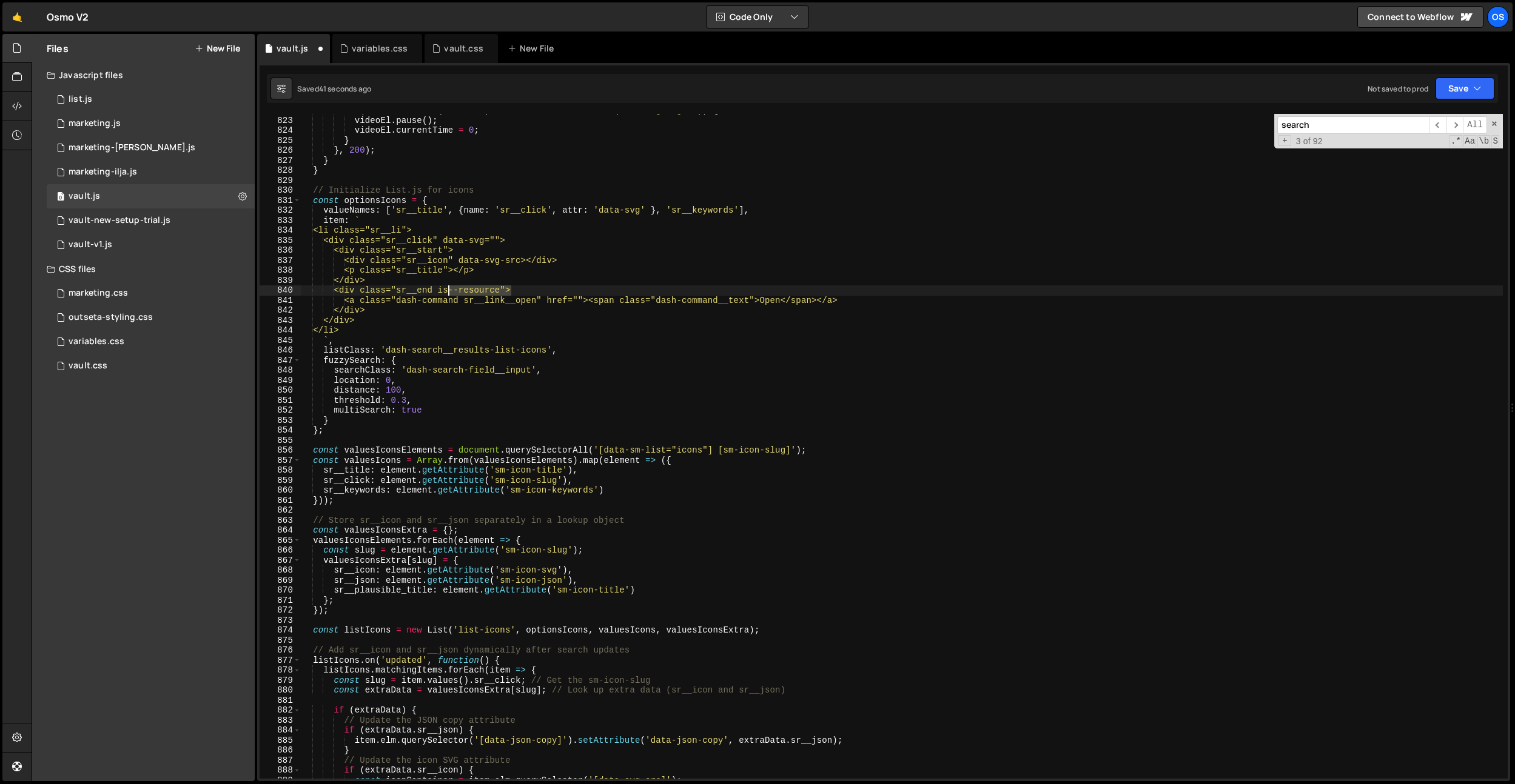
drag, startPoint x: 511, startPoint y: 291, endPoint x: 446, endPoint y: 294, distance: 65.1
click at [446, 294] on div "if ( ! $container . is ( ':hover' ) && ! $container . hasClass ( 'is--highlight…" at bounding box center [901, 448] width 1203 height 685
click at [444, 294] on div "if ( ! $container . is ( ':hover' ) && ! $container . hasClass ( 'is--highlight…" at bounding box center [901, 448] width 1203 height 685
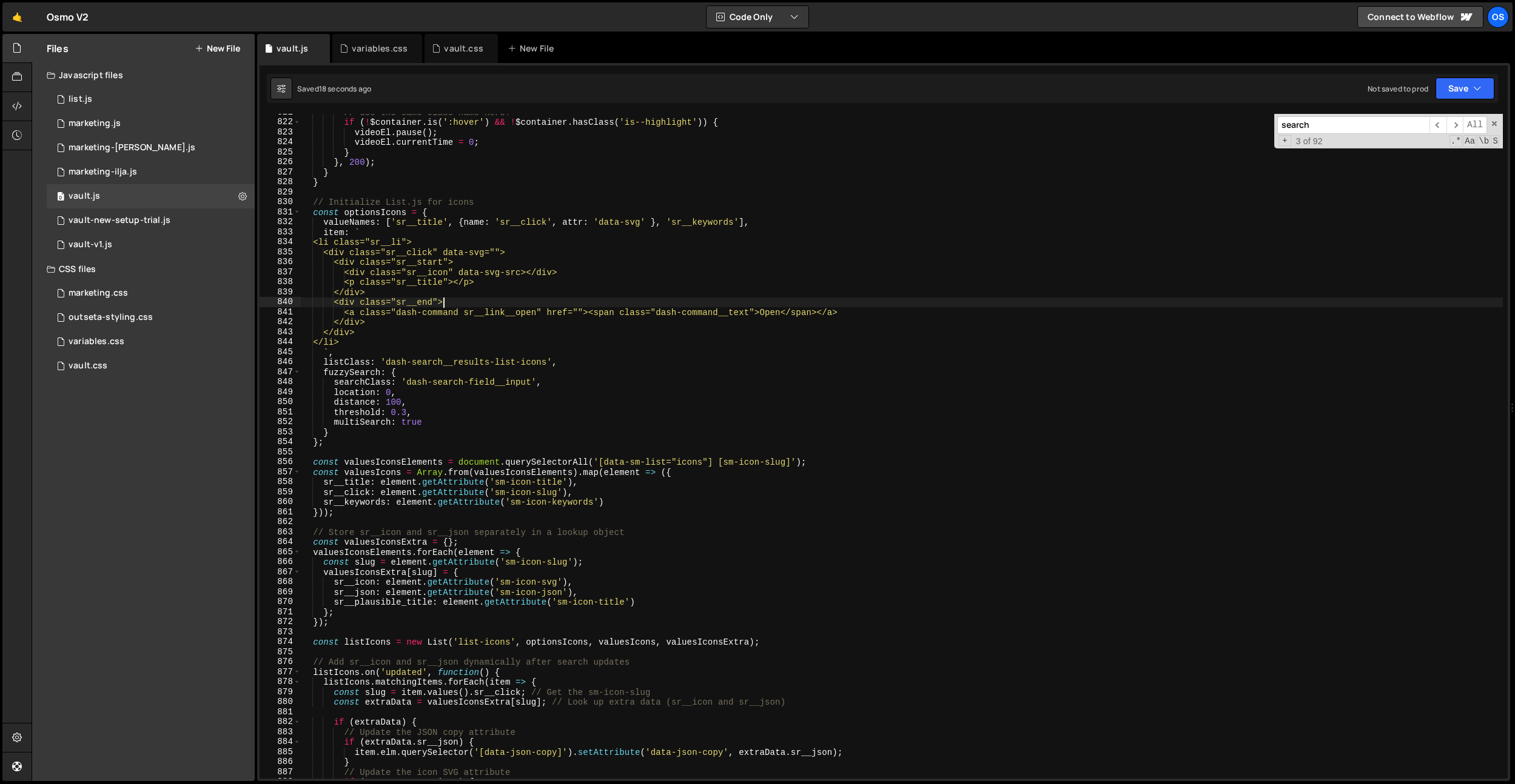
scroll to position [7966, 0]
click at [519, 465] on div "// use the same class name here! if ( ! $container . is ( ':hover' ) && ! $cont…" at bounding box center [901, 450] width 1203 height 685
click at [475, 423] on div "// use the same class name here! if ( ! $container . is ( ':hover' ) && ! $cont…" at bounding box center [901, 449] width 1203 height 685
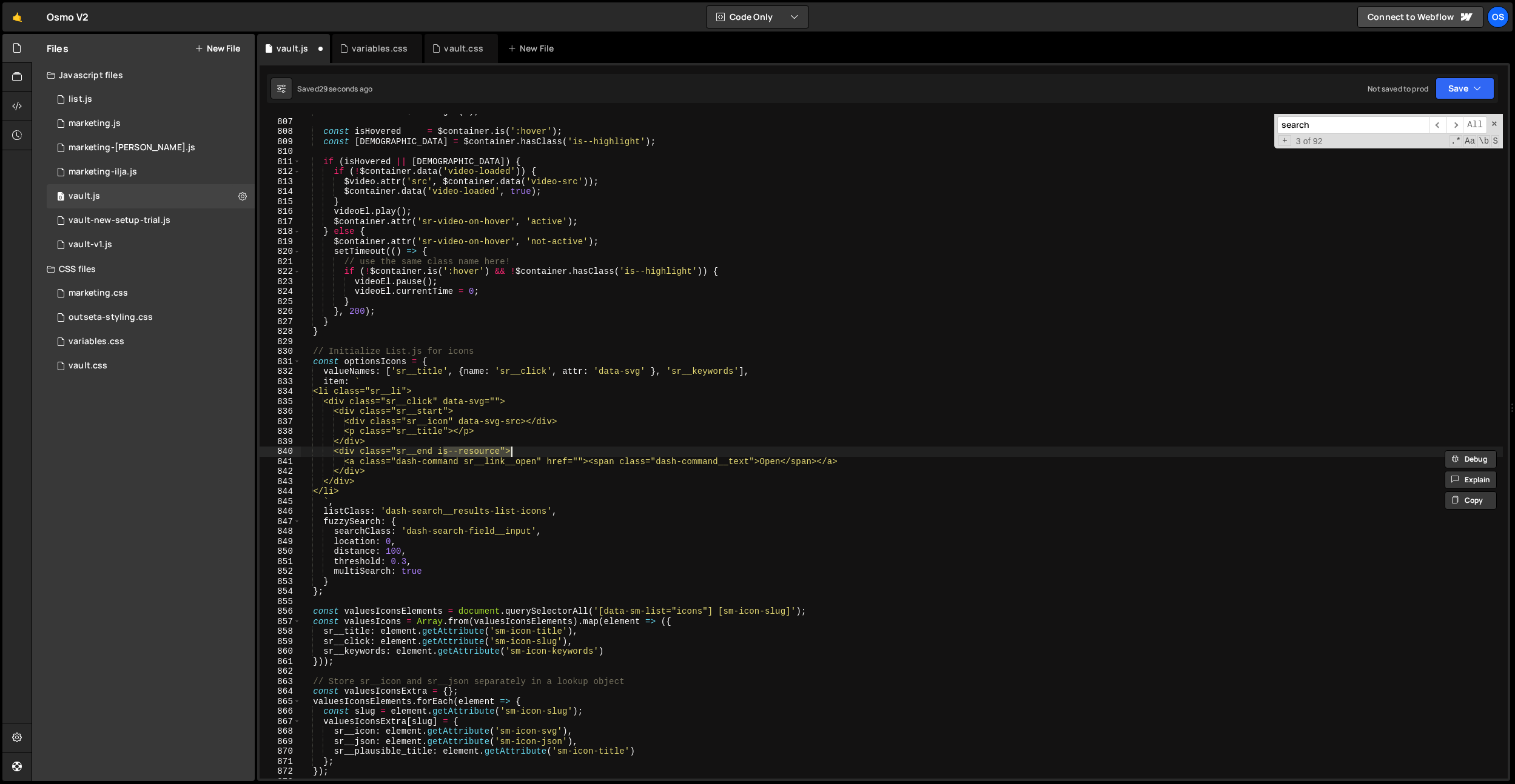
scroll to position [7822, 0]
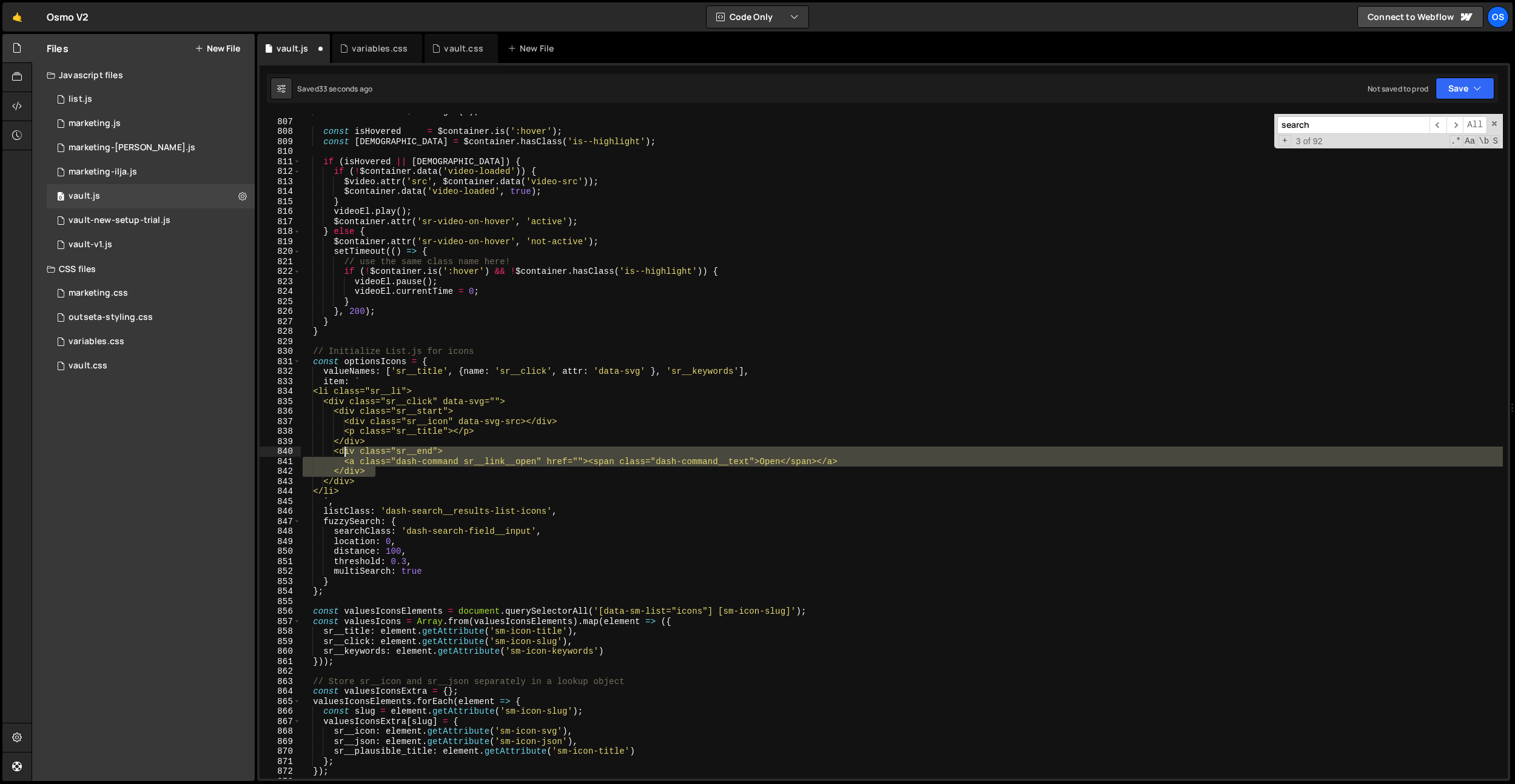
drag, startPoint x: 386, startPoint y: 472, endPoint x: 344, endPoint y: 453, distance: 46.1
click at [344, 453] on div "const videoEl = $video . get ( 0 ) ; const isHovered = $container . is ( ':hove…" at bounding box center [901, 449] width 1203 height 685
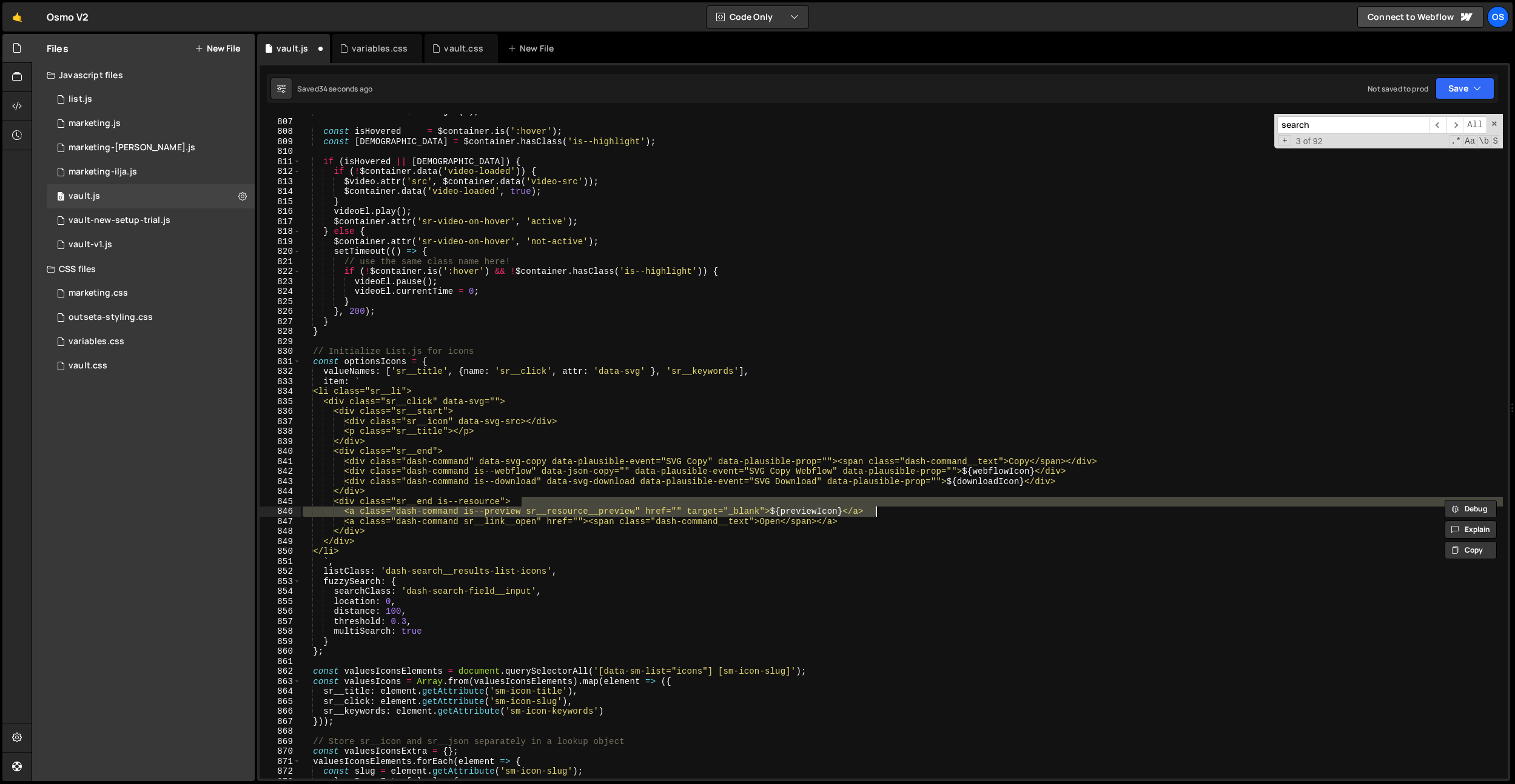
type textarea "<div class="sr__end is--resource">"
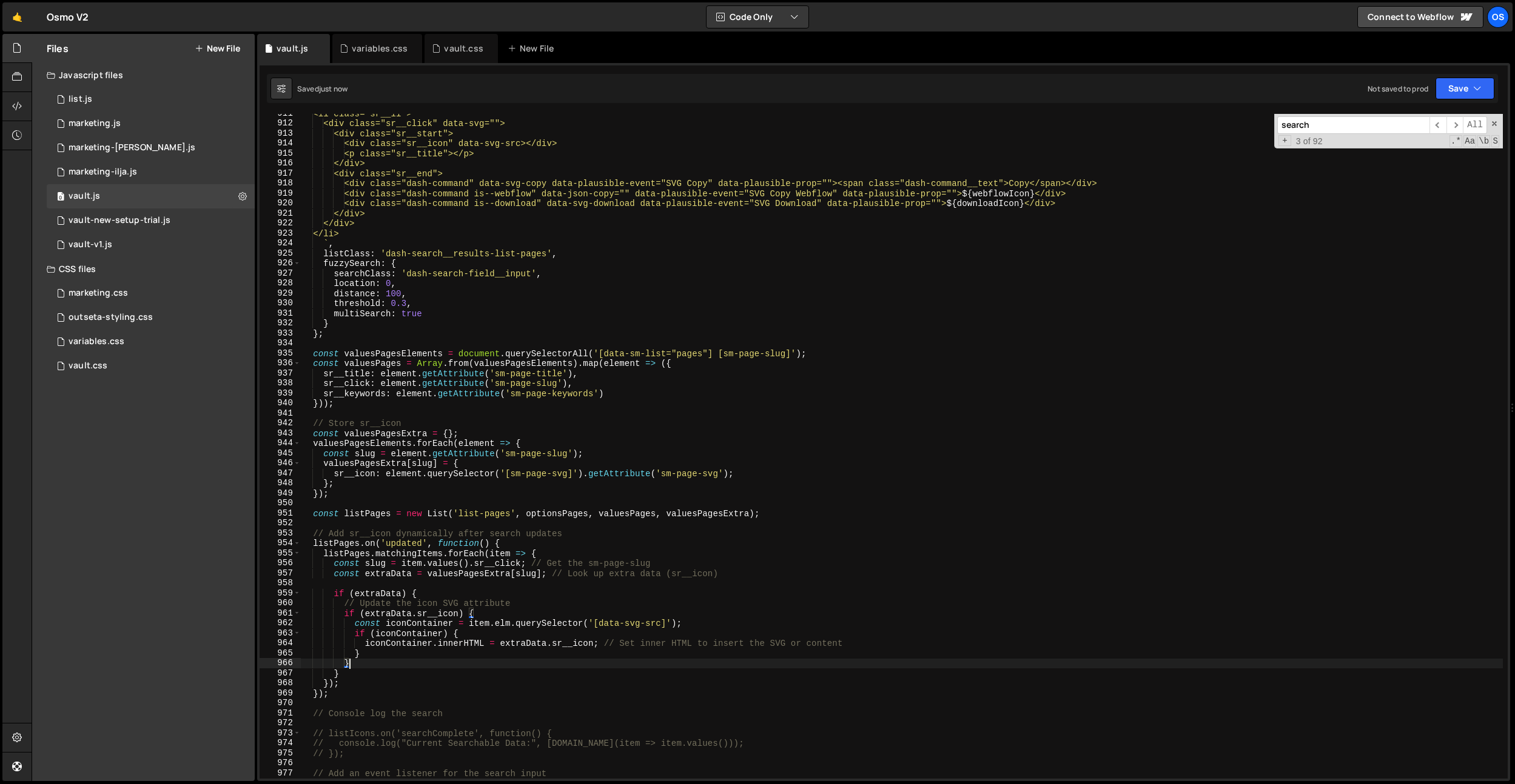
scroll to position [8814, 0]
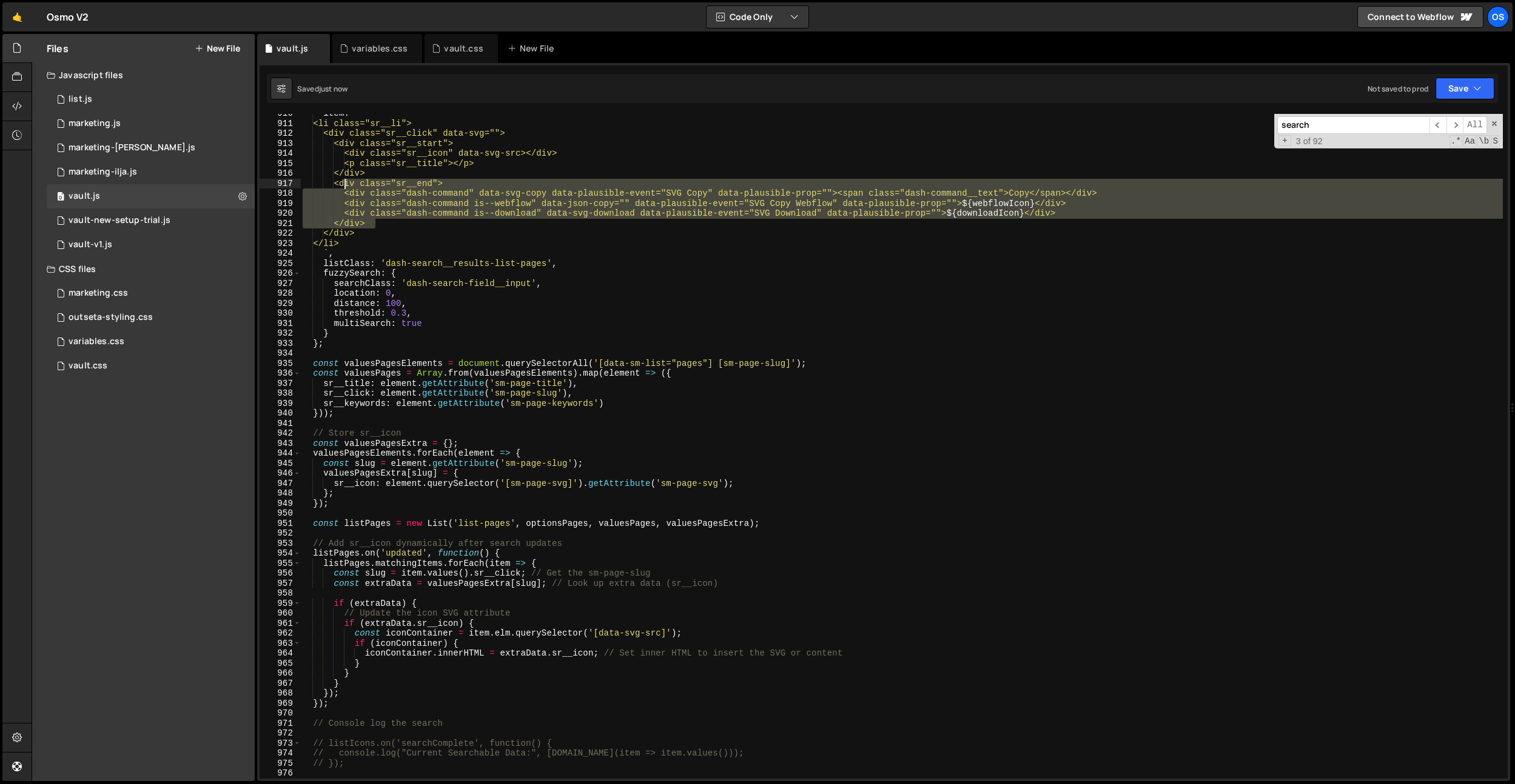
drag, startPoint x: 382, startPoint y: 221, endPoint x: 421, endPoint y: 238, distance: 42.5
click at [345, 185] on div "item : ` <li class="sr__li"> <div class="sr__click" data-svg=""> <div class="sr…" at bounding box center [901, 451] width 1203 height 685
paste textarea
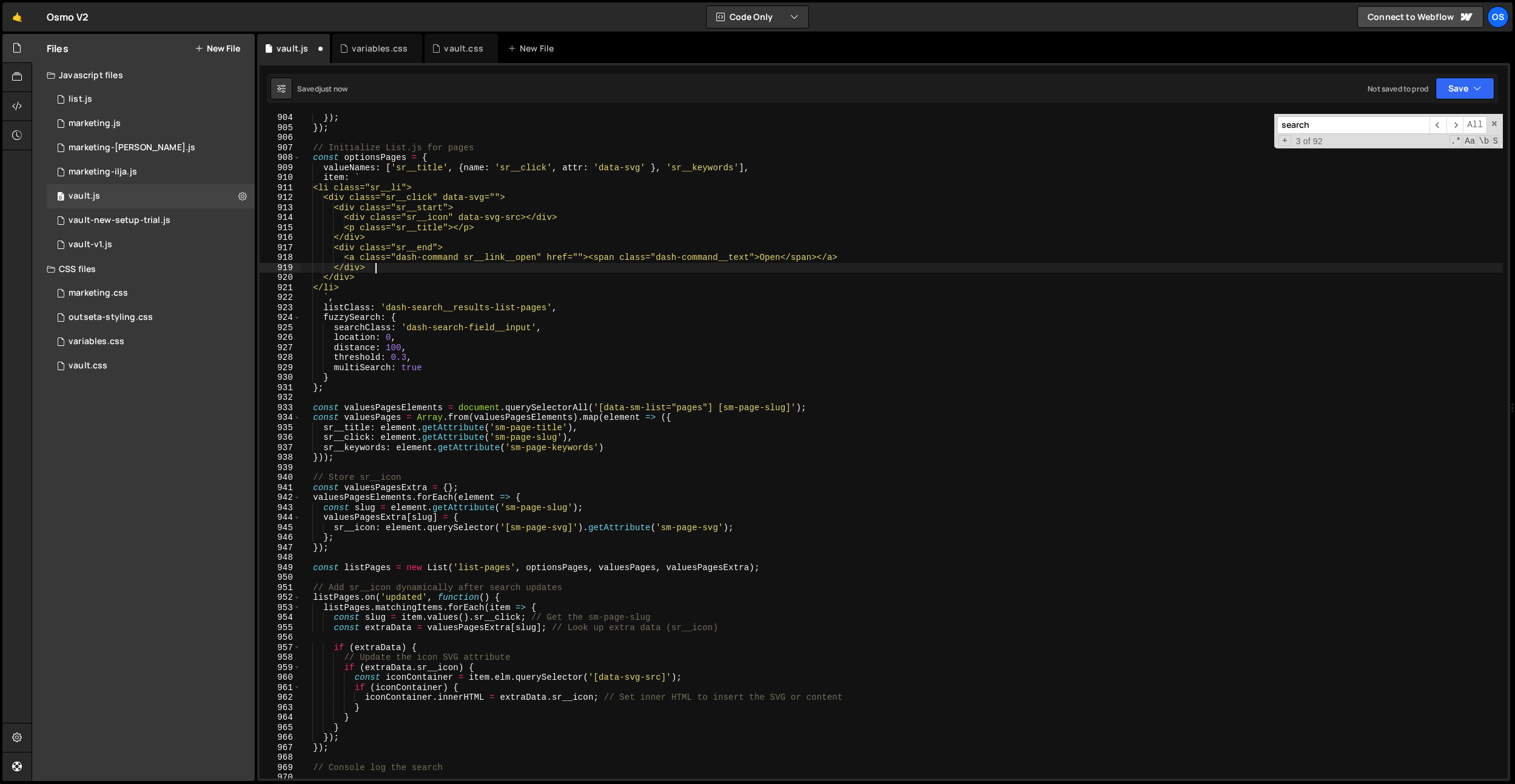
scroll to position [8761, 0]
click at [434, 265] on div "}) ; }) ; // Initialize List.js for pages const optionsPages = { valueNames : […" at bounding box center [901, 455] width 1203 height 685
click at [432, 268] on div "}) ; }) ; // Initialize List.js for pages const optionsPages = { valueNames : […" at bounding box center [901, 455] width 1203 height 685
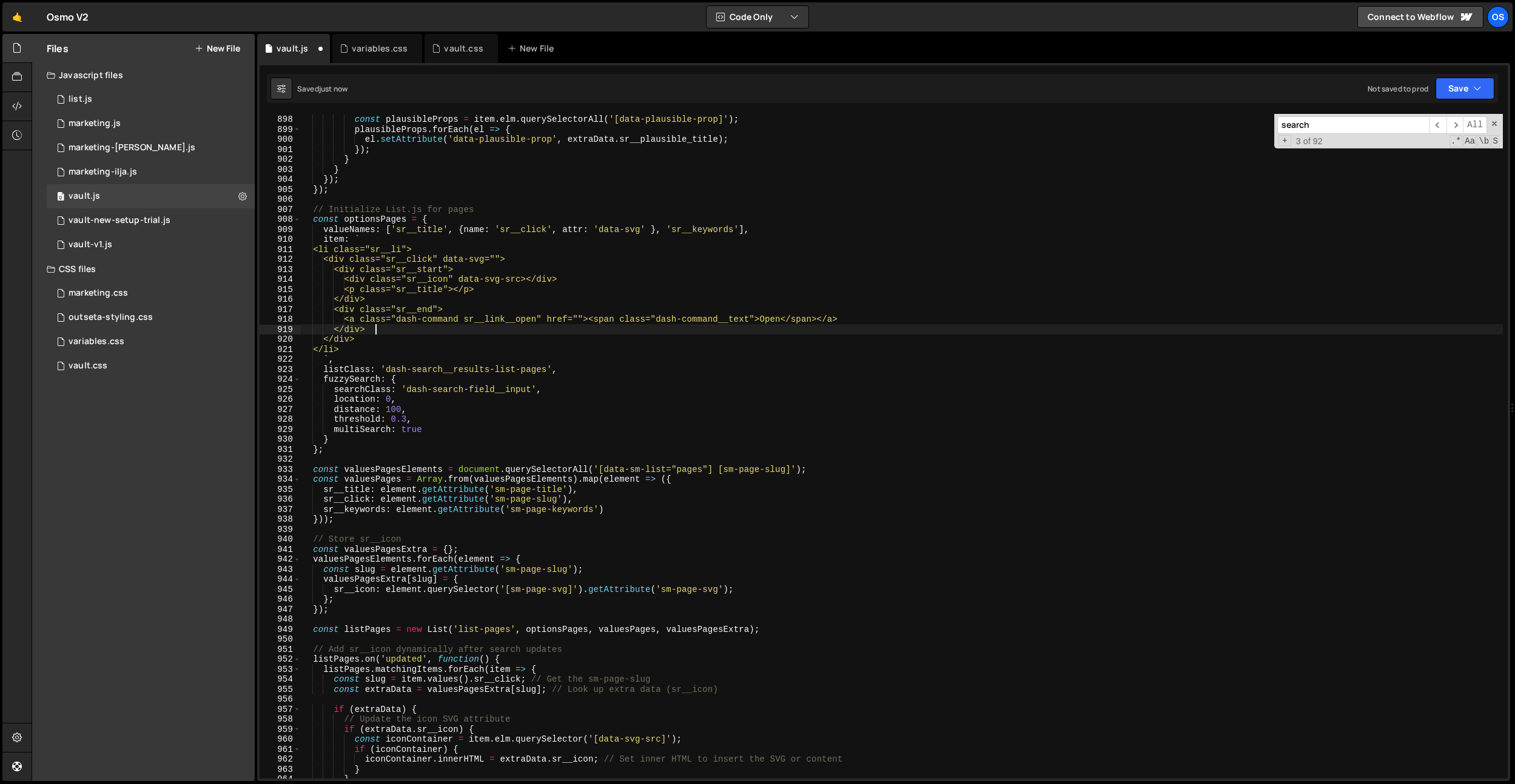
scroll to position [8701, 0]
click at [548, 321] on div "if ( extraData . sr__plausible_title ) { const plausibleProps = item . elm . qu…" at bounding box center [901, 447] width 1203 height 685
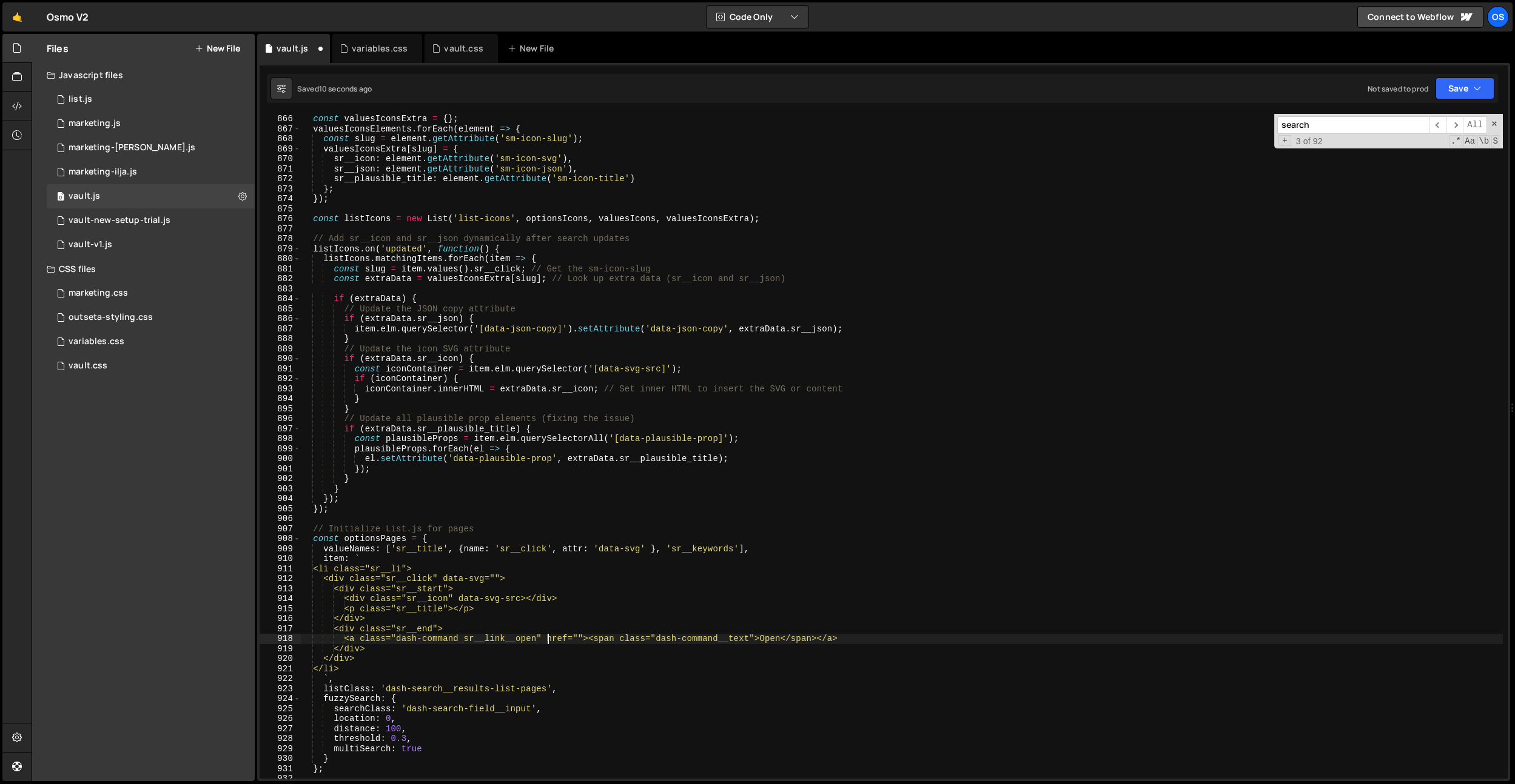
scroll to position [8394, 0]
drag, startPoint x: 475, startPoint y: 639, endPoint x: 548, endPoint y: 642, distance: 73.1
click at [548, 642] on div "const valuesIconsExtra = { } ; valuesIconsElements . forEach ( element => { con…" at bounding box center [901, 456] width 1203 height 685
click at [428, 238] on div "const valuesIconsExtra = { } ; valuesIconsElements . forEach ( element => { con…" at bounding box center [901, 456] width 1203 height 685
type textarea "// Add sr__icon and sr__json dynamically after search updates"
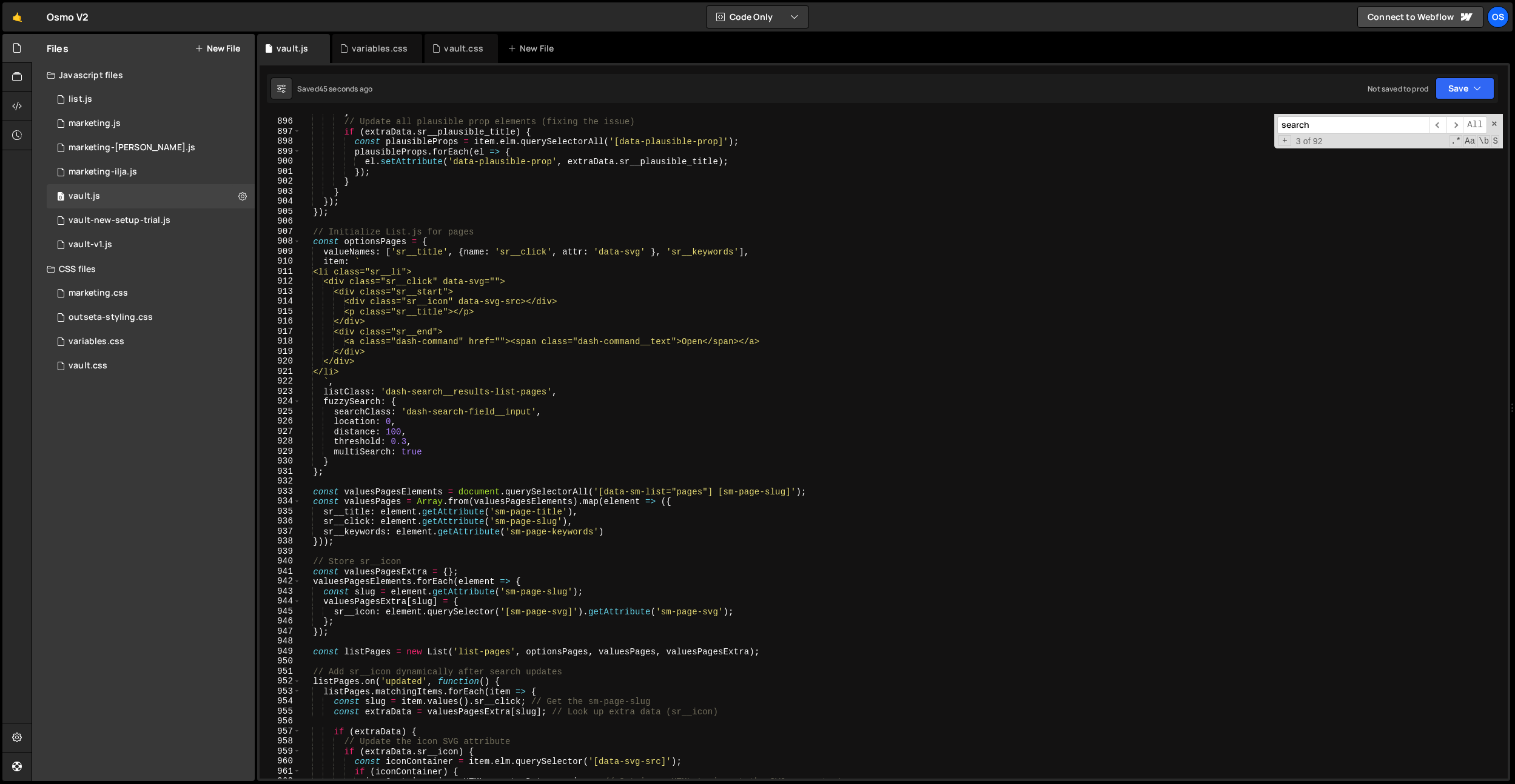
scroll to position [8682, 0]
click at [319, 642] on div "} // Update all plausible prop elements (fixing the issue) if ( extraData . sr_…" at bounding box center [901, 447] width 1203 height 685
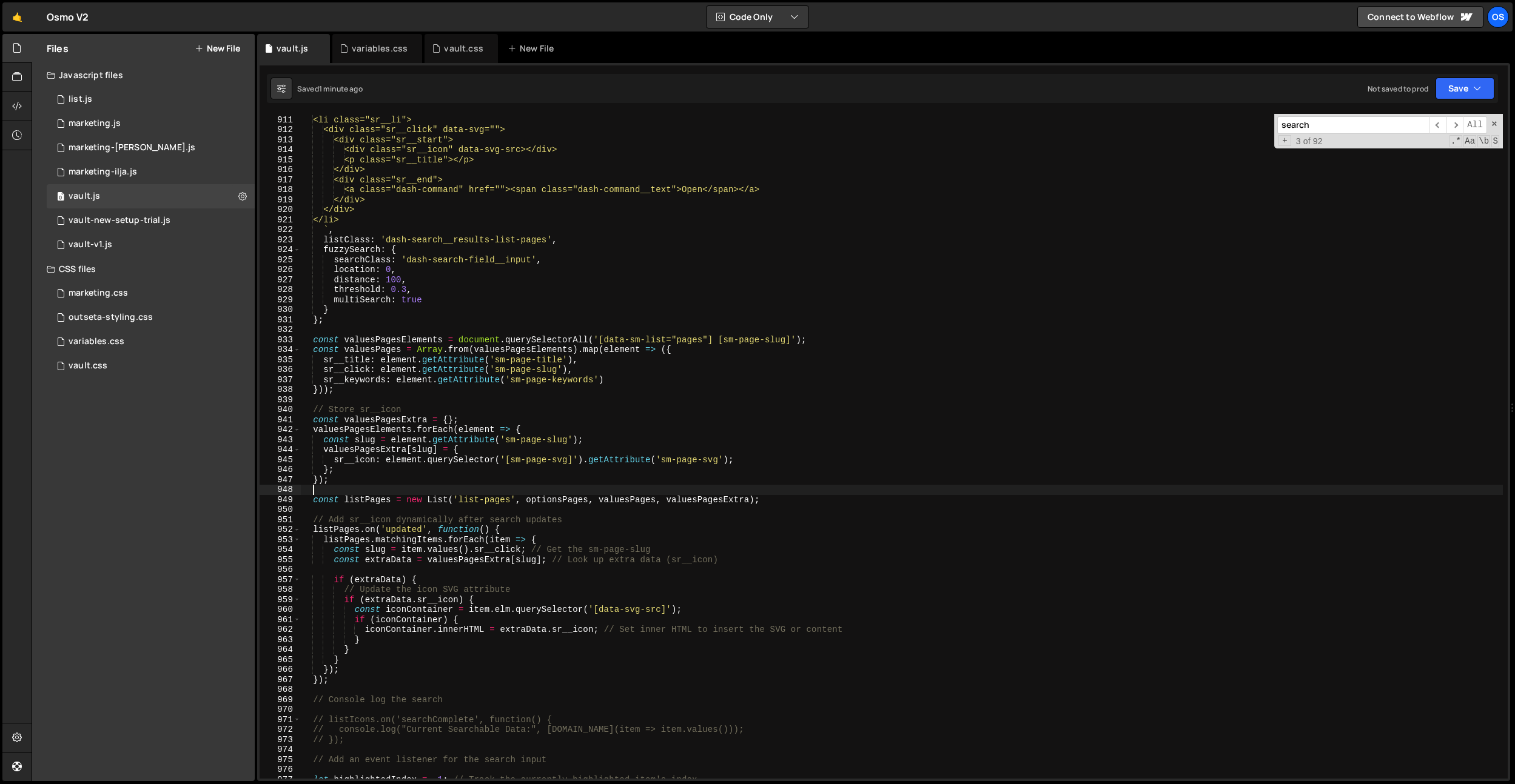
scroll to position [8826, 0]
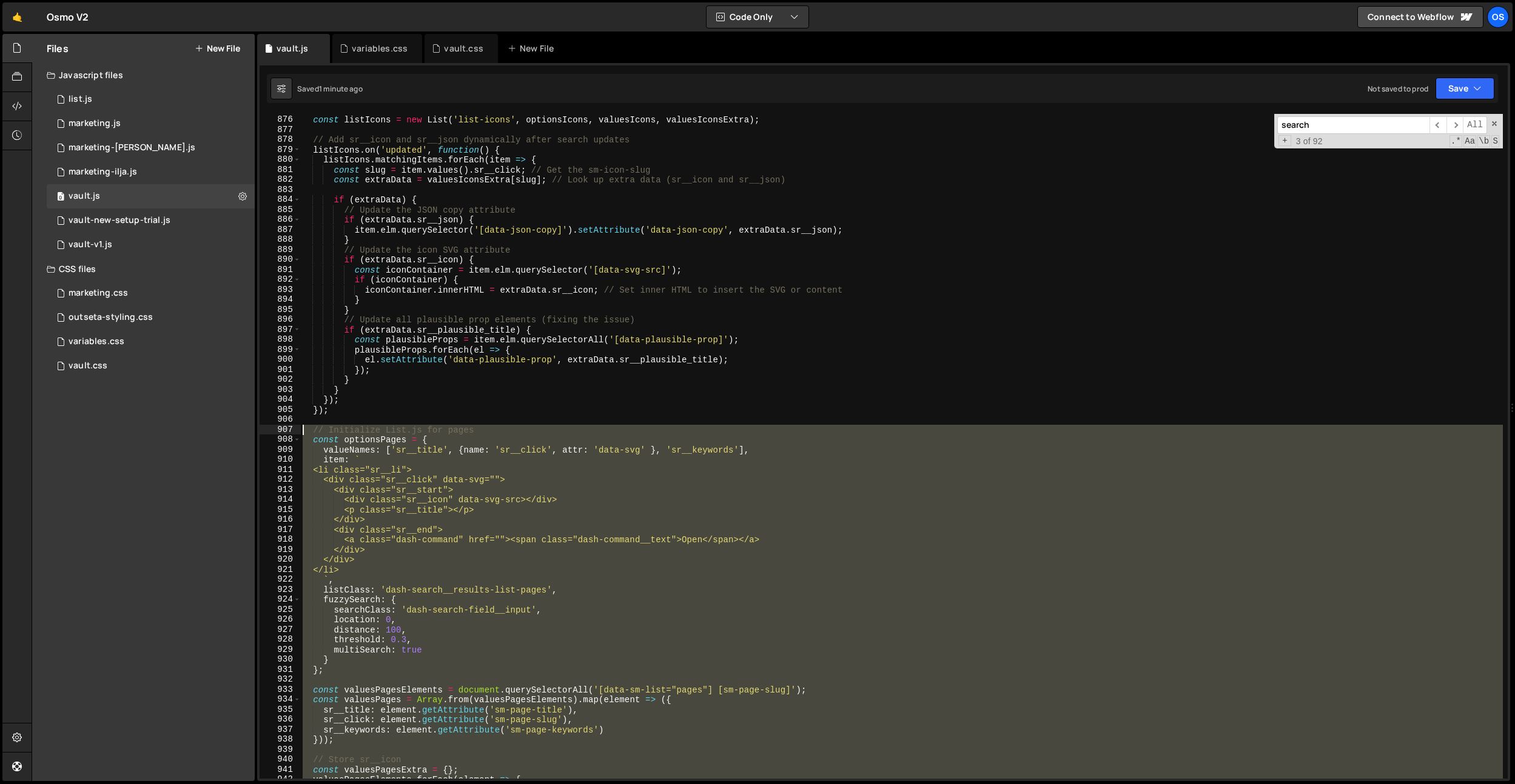
drag, startPoint x: 351, startPoint y: 682, endPoint x: 280, endPoint y: 430, distance: 261.8
click at [280, 430] on div "875 876 877 878 879 880 881 882 883 884 885 886 887 888 889 890 891 892 893 894…" at bounding box center [883, 446] width 1249 height 665
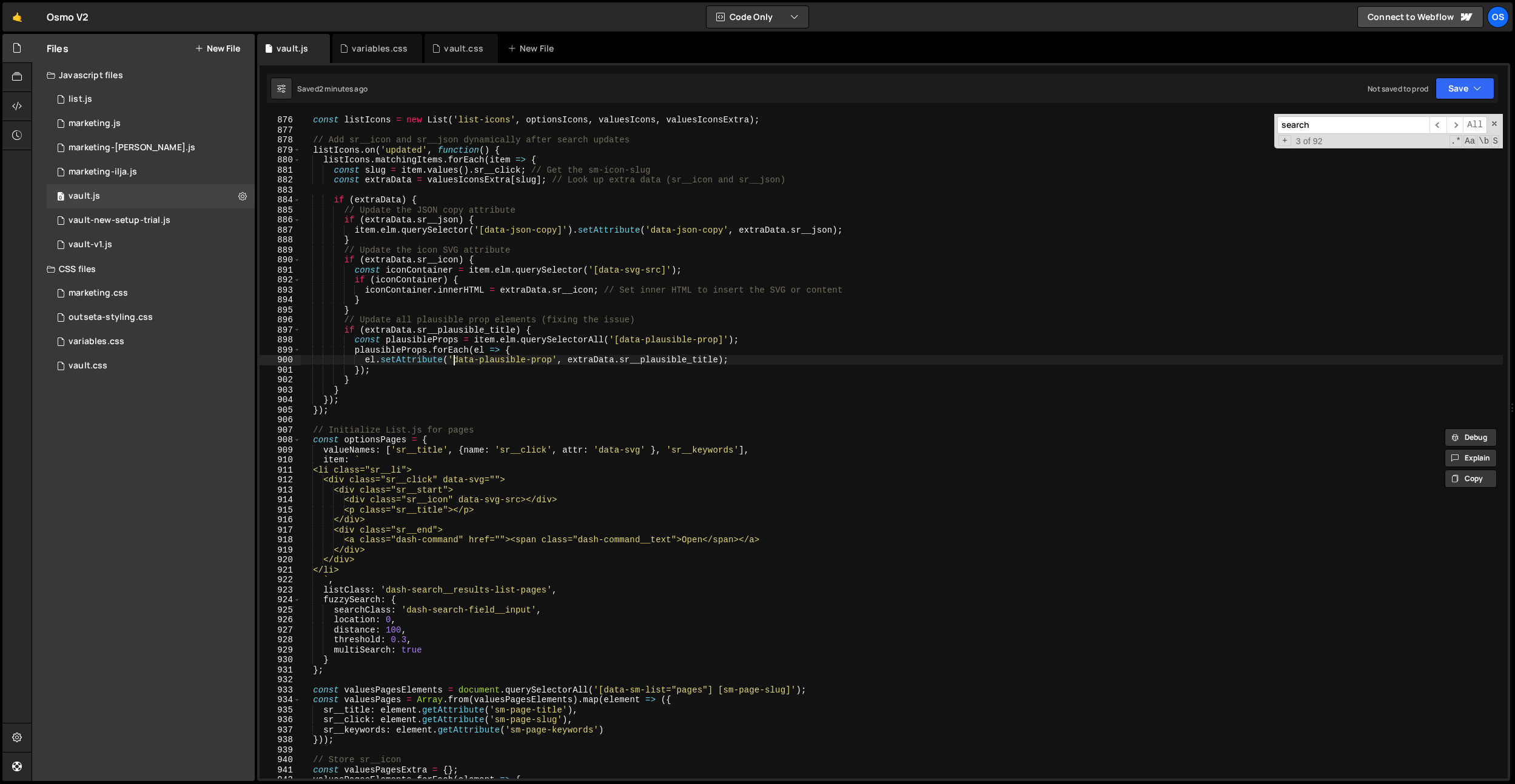
click at [453, 362] on div "const listIcons = new List ( 'list-icons' , optionsIcons , valuesIcons , values…" at bounding box center [901, 447] width 1203 height 685
type textarea "el.setAttribute('data-plausible-prop', [DOMAIN_NAME]__plausible_title);"
paste input "valuesPagesExtra"
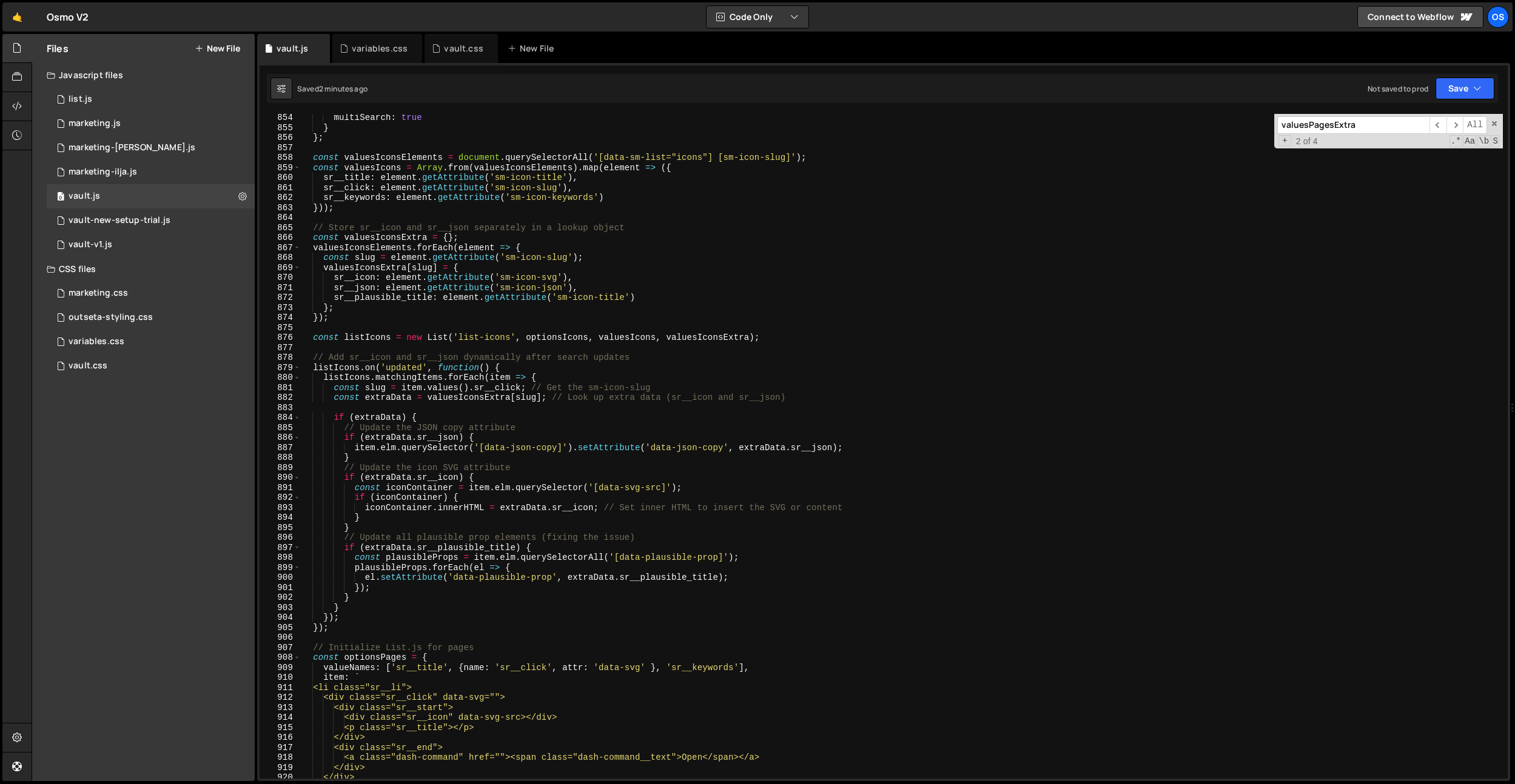
scroll to position [8278, 0]
type input "valuesPagesExtra"
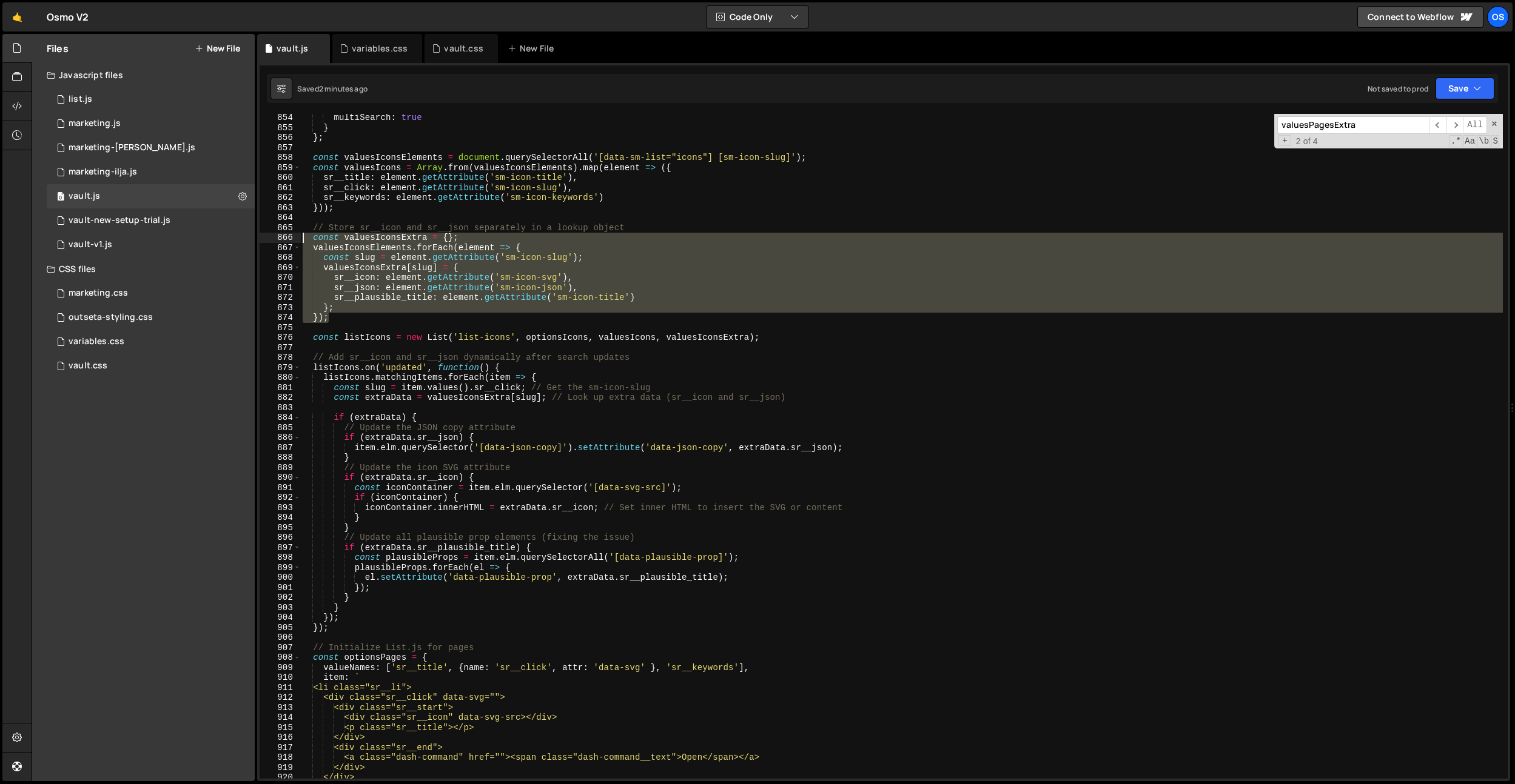
drag, startPoint x: 334, startPoint y: 315, endPoint x: 285, endPoint y: 240, distance: 89.6
click at [285, 240] on div "}); 854 855 856 857 858 859 860 861 862 863 864 865 866 867 868 869 870 871 872…" at bounding box center [883, 446] width 1249 height 665
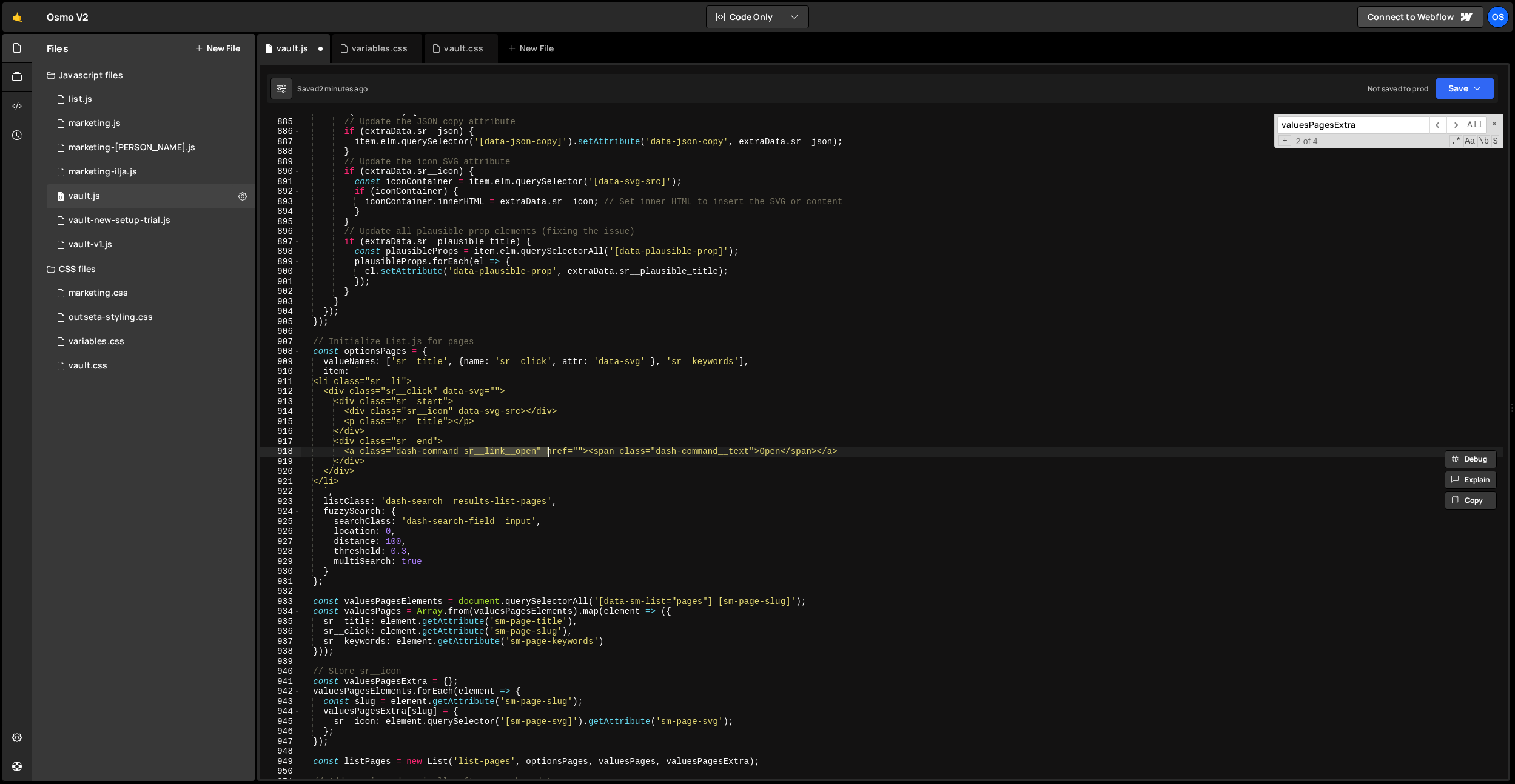
scroll to position [8574, 0]
click at [1384, 129] on input "valuesPagesExtra" at bounding box center [1353, 126] width 153 height 18
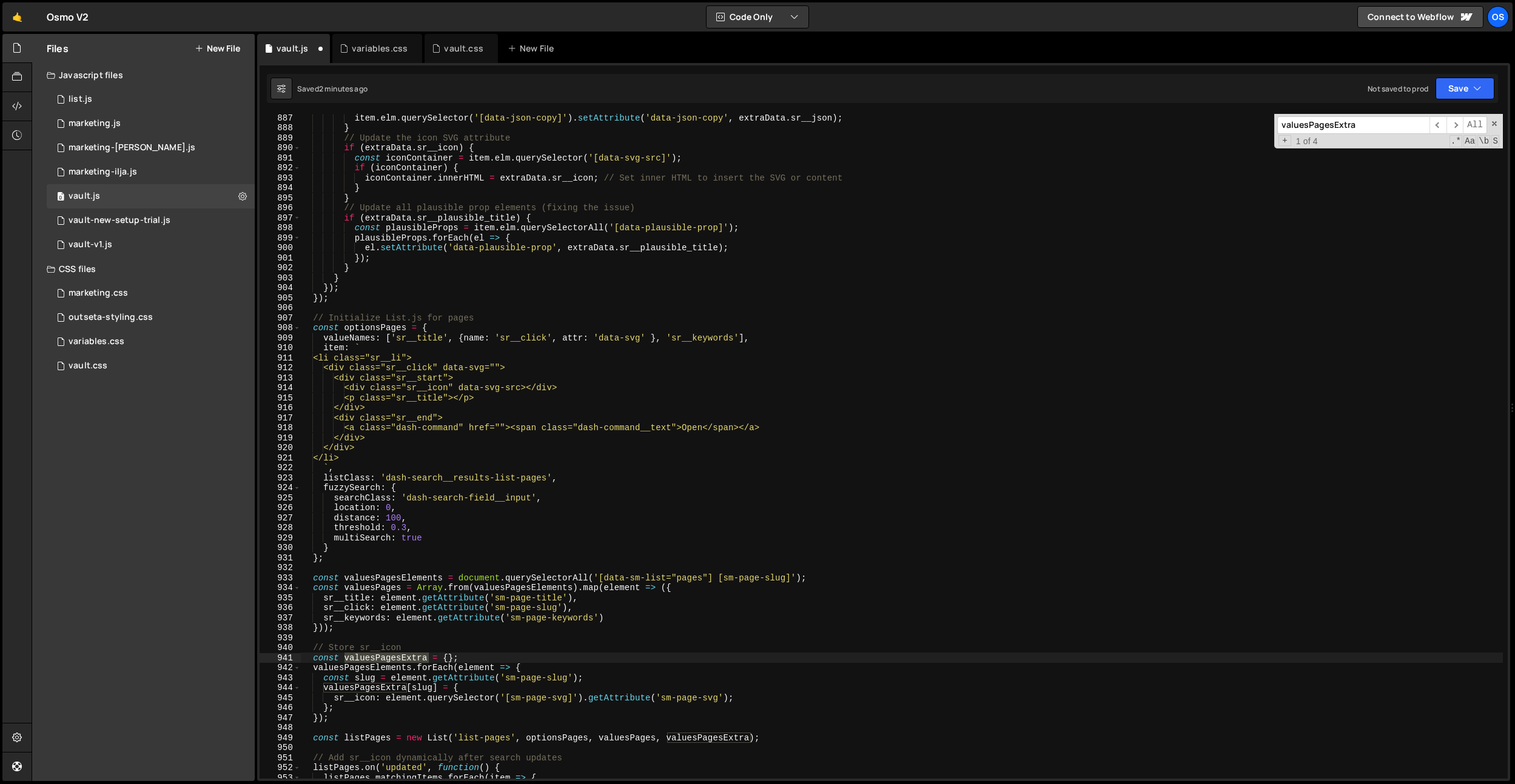
scroll to position [8709, 0]
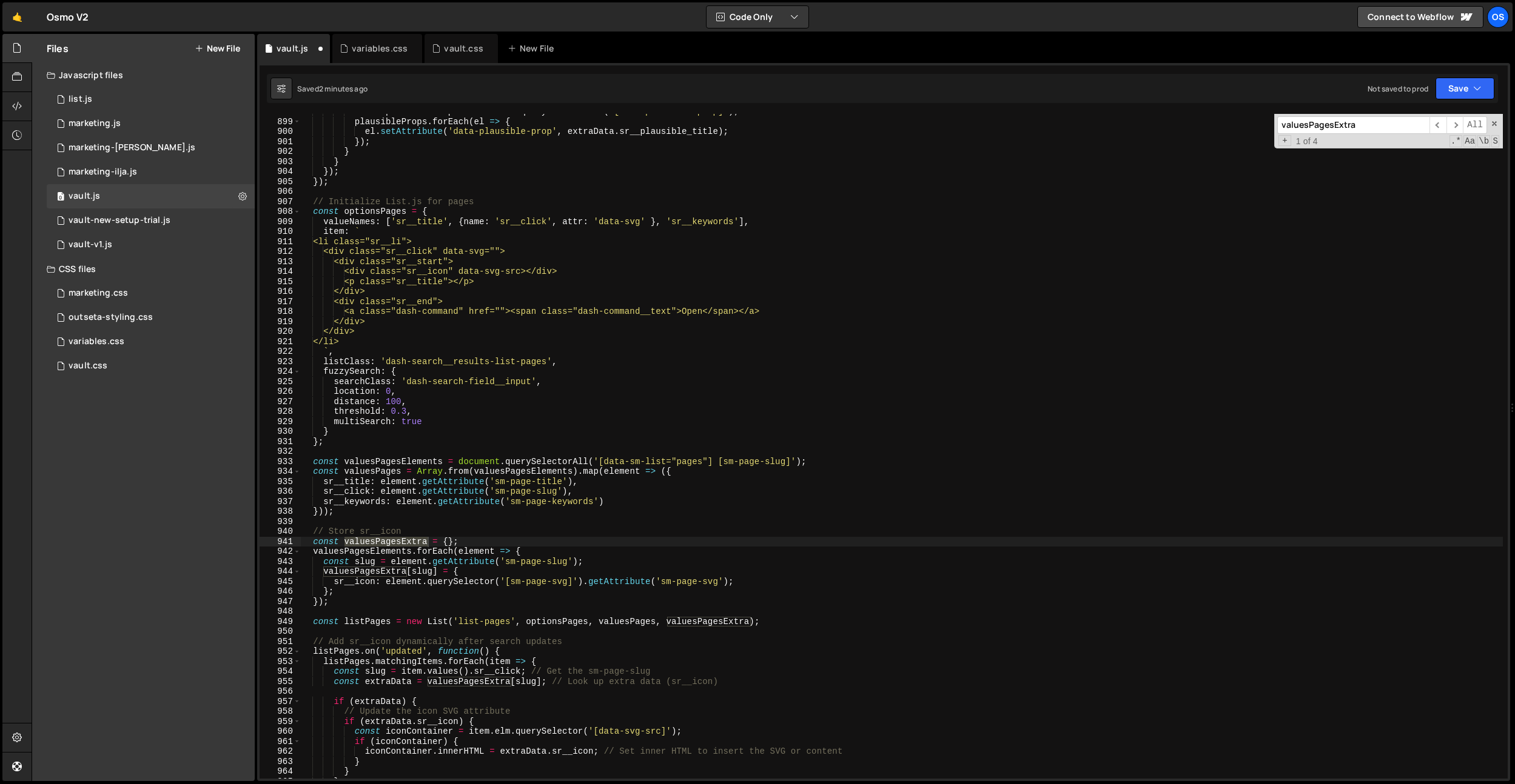
type textarea "});"
click at [349, 597] on div "const plausibleProps = item . elm . querySelectorAll ( '[data-plausible-prop]' …" at bounding box center [901, 449] width 1203 height 685
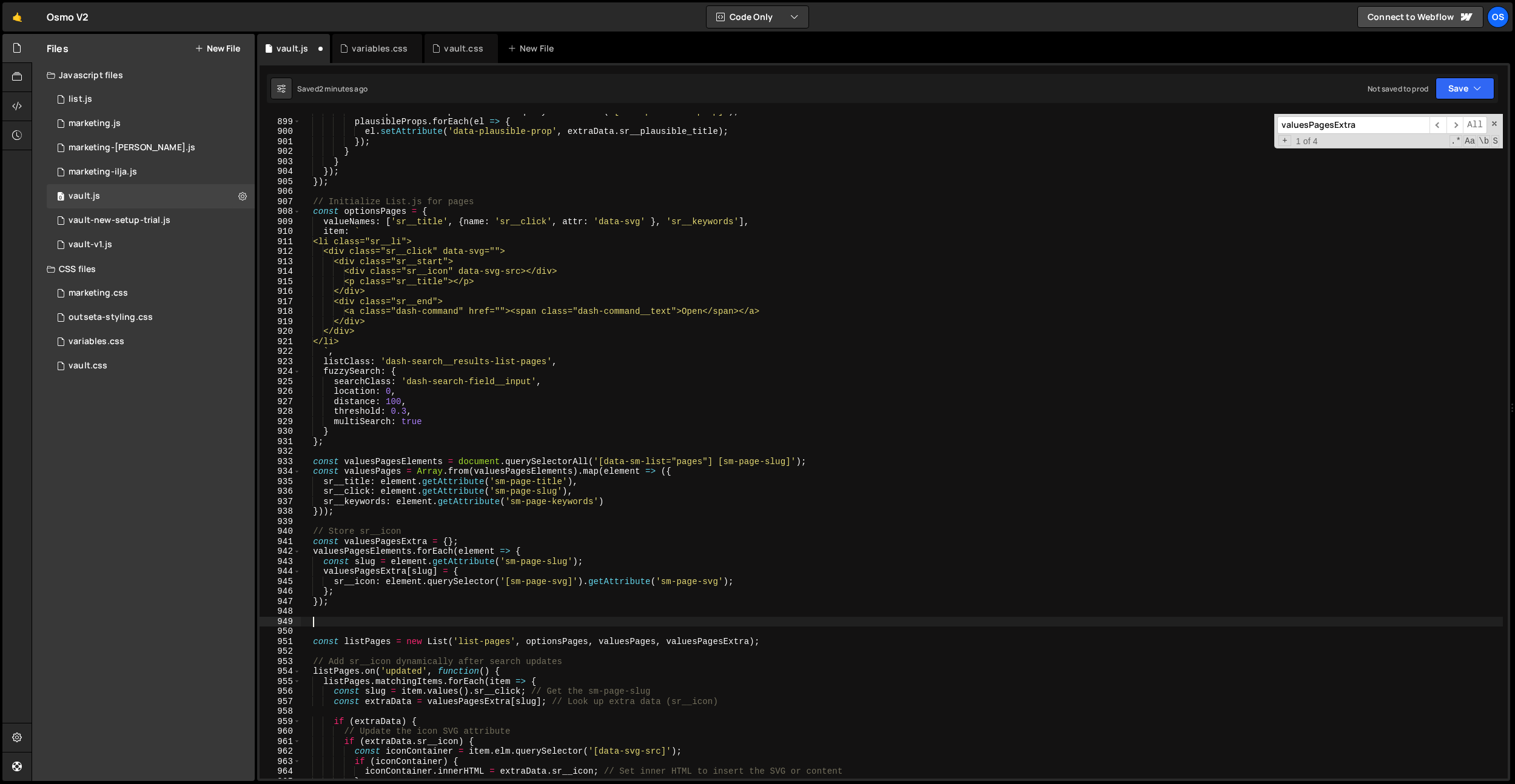
paste textarea "});"
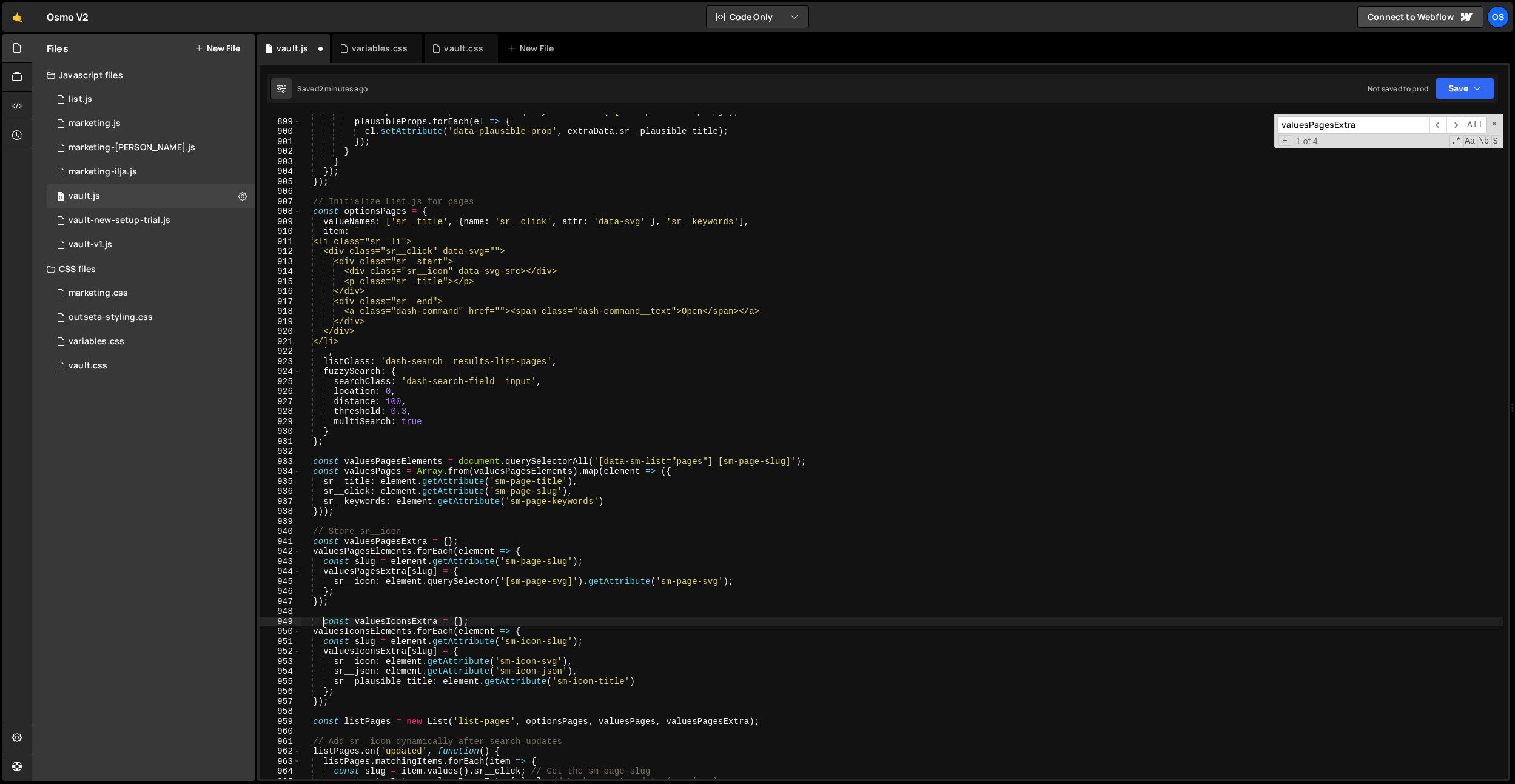
click at [326, 619] on div "const plausibleProps = item . elm . querySelectorAll ( '[data-plausible-prop]' …" at bounding box center [901, 449] width 1203 height 685
click at [790, 586] on div "const plausibleProps = item . elm . querySelectorAll ( '[data-plausible-prop]' …" at bounding box center [901, 449] width 1203 height 685
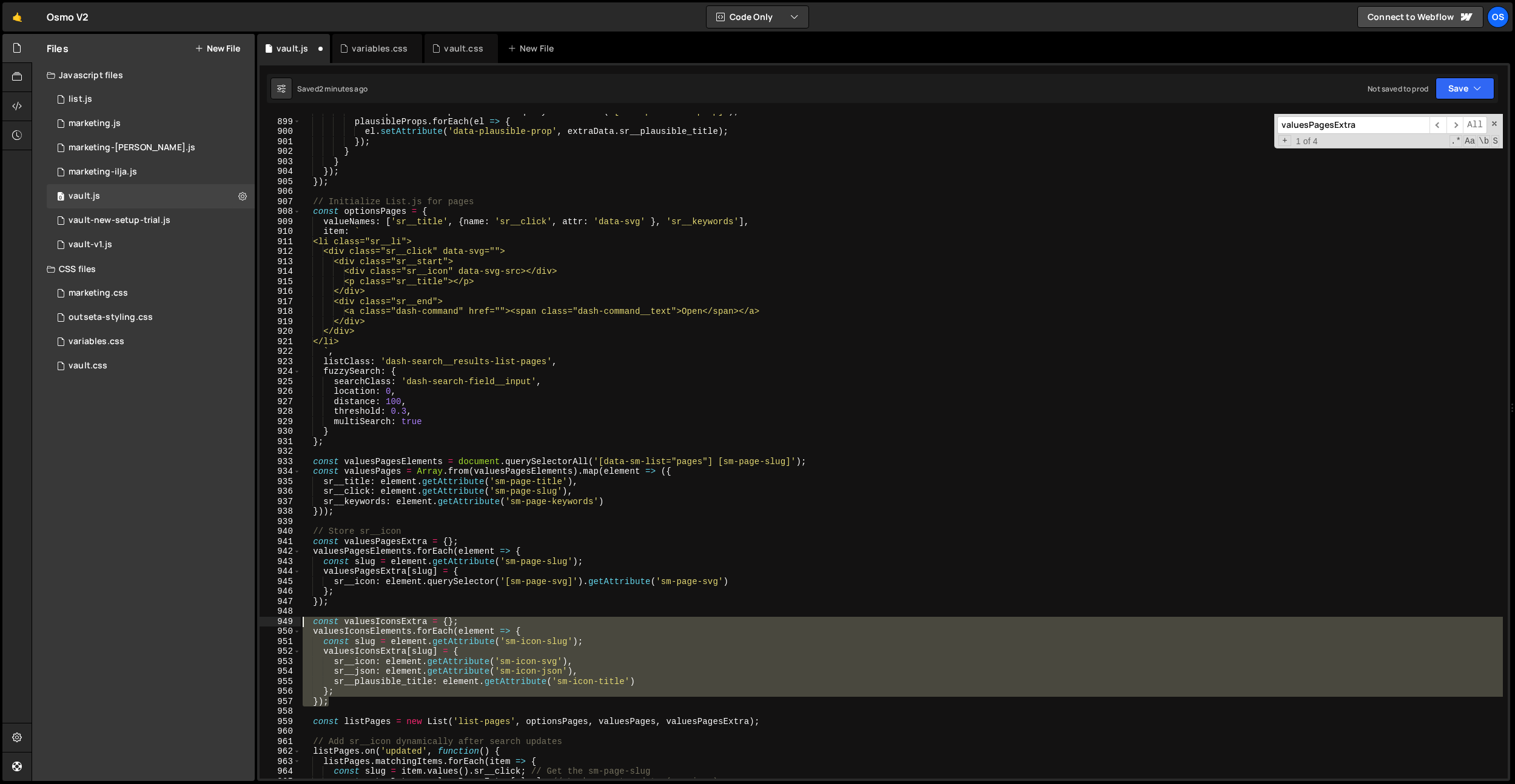
drag, startPoint x: 356, startPoint y: 705, endPoint x: 271, endPoint y: 620, distance: 120.2
click at [272, 620] on div "sr__icon: element.querySelector('[sm-page-svg]').getAttribute('sm-page-svg') 89…" at bounding box center [883, 446] width 1249 height 665
type textarea "const valuesIconsExtra = {}; valuesIconsElements.forEach(element => {"
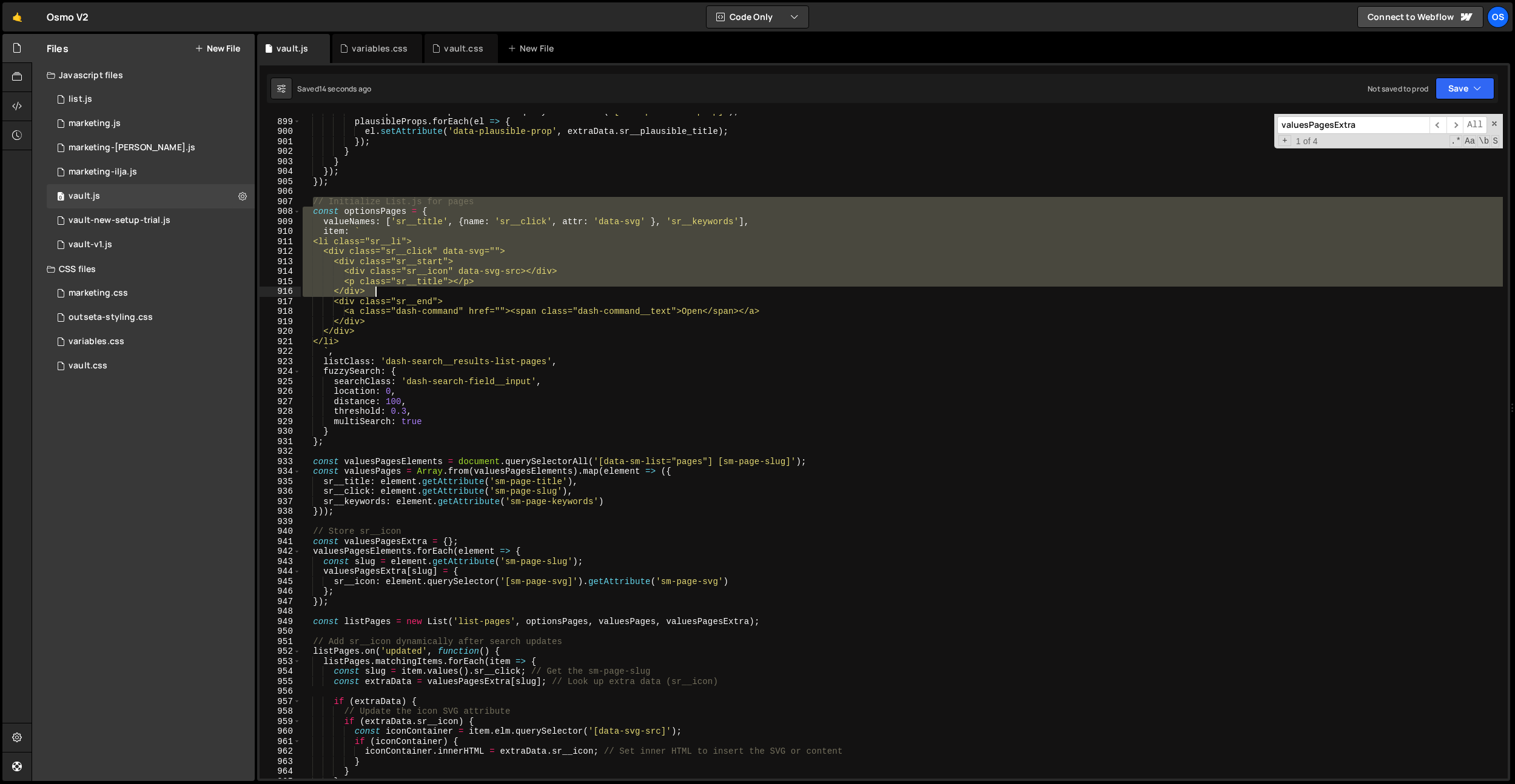
scroll to position [8818, 0]
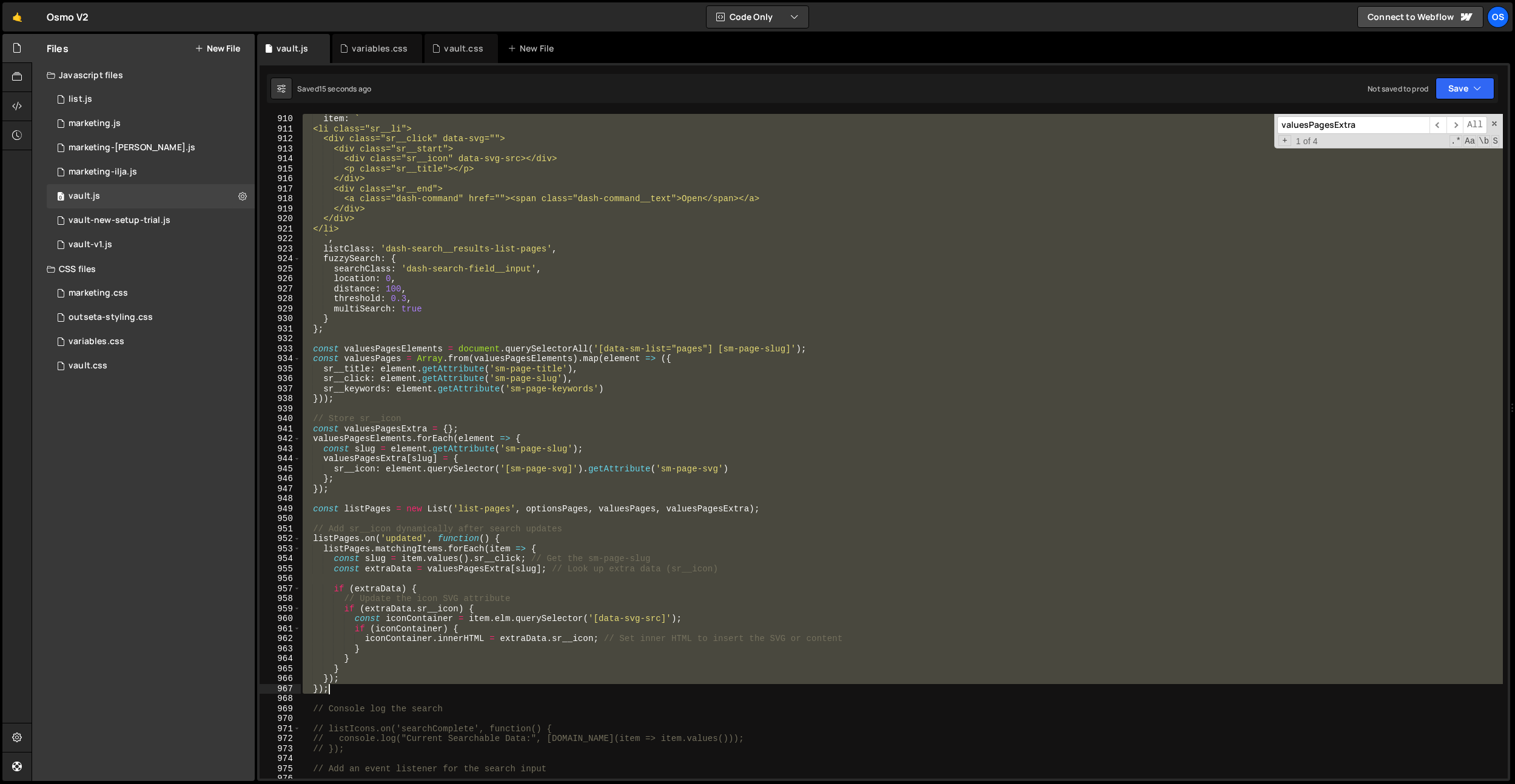
drag, startPoint x: 313, startPoint y: 201, endPoint x: 343, endPoint y: 688, distance: 487.9
click at [343, 688] on div "item : ` <li class="sr__li"> <div class="sr__click" data-svg=""> <div class="sr…" at bounding box center [901, 456] width 1203 height 685
type textarea "}); });"
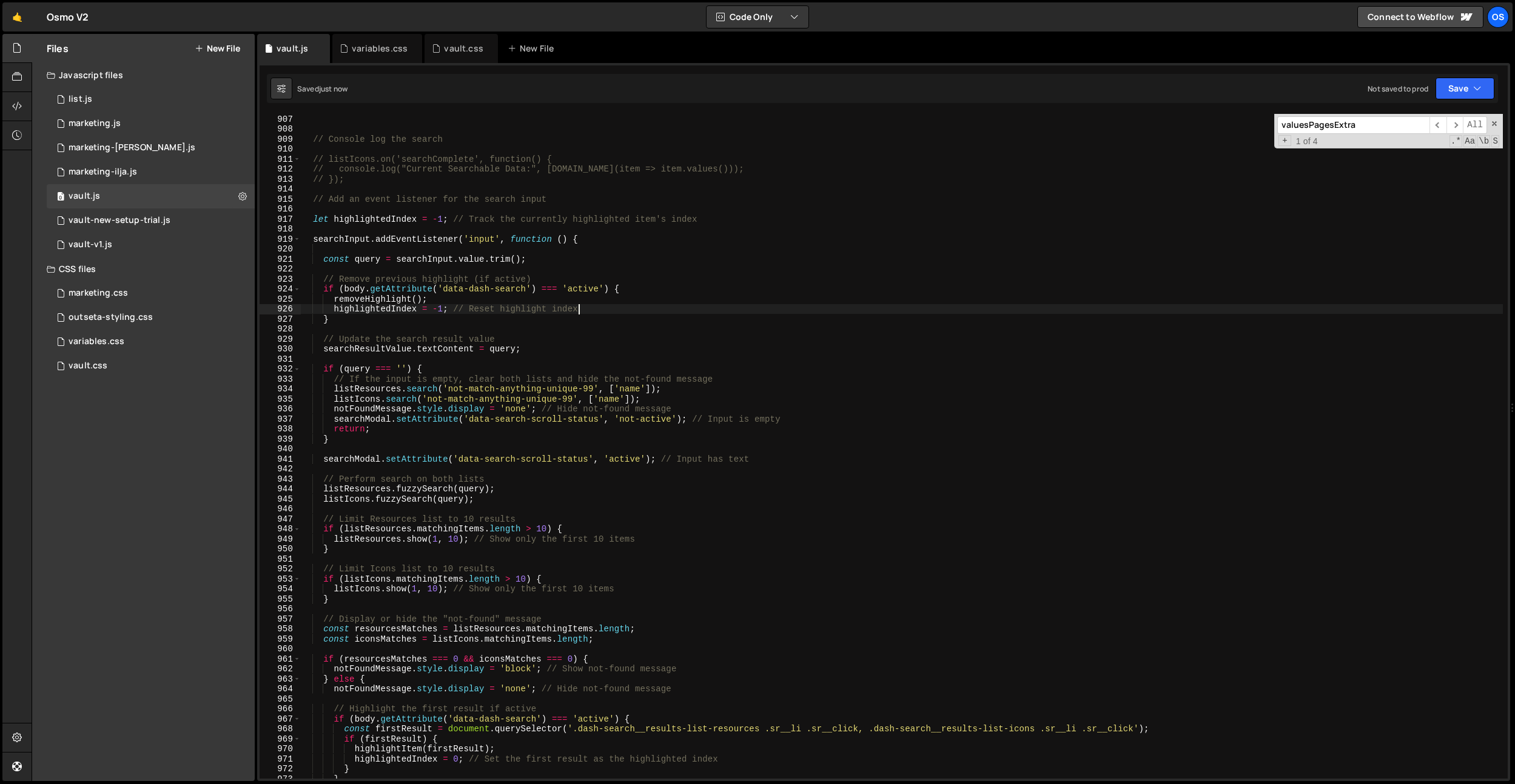
click at [655, 310] on div "// Console log the search // listIcons.on('searchComplete', function() { // con…" at bounding box center [901, 456] width 1203 height 685
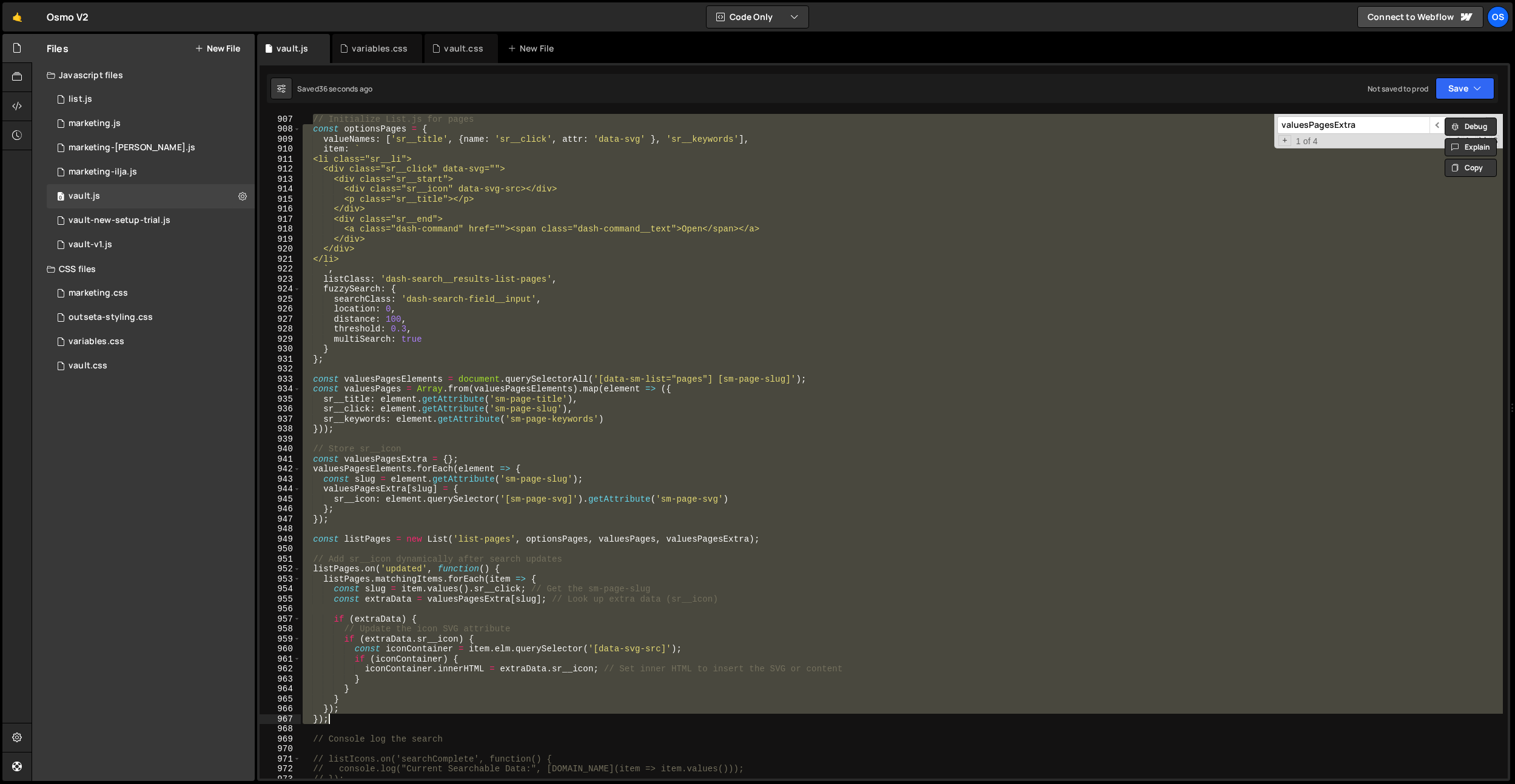
click at [661, 364] on div "// Initialize List.js for pages const optionsPages = { valueNames : [ 'sr__titl…" at bounding box center [901, 446] width 1203 height 665
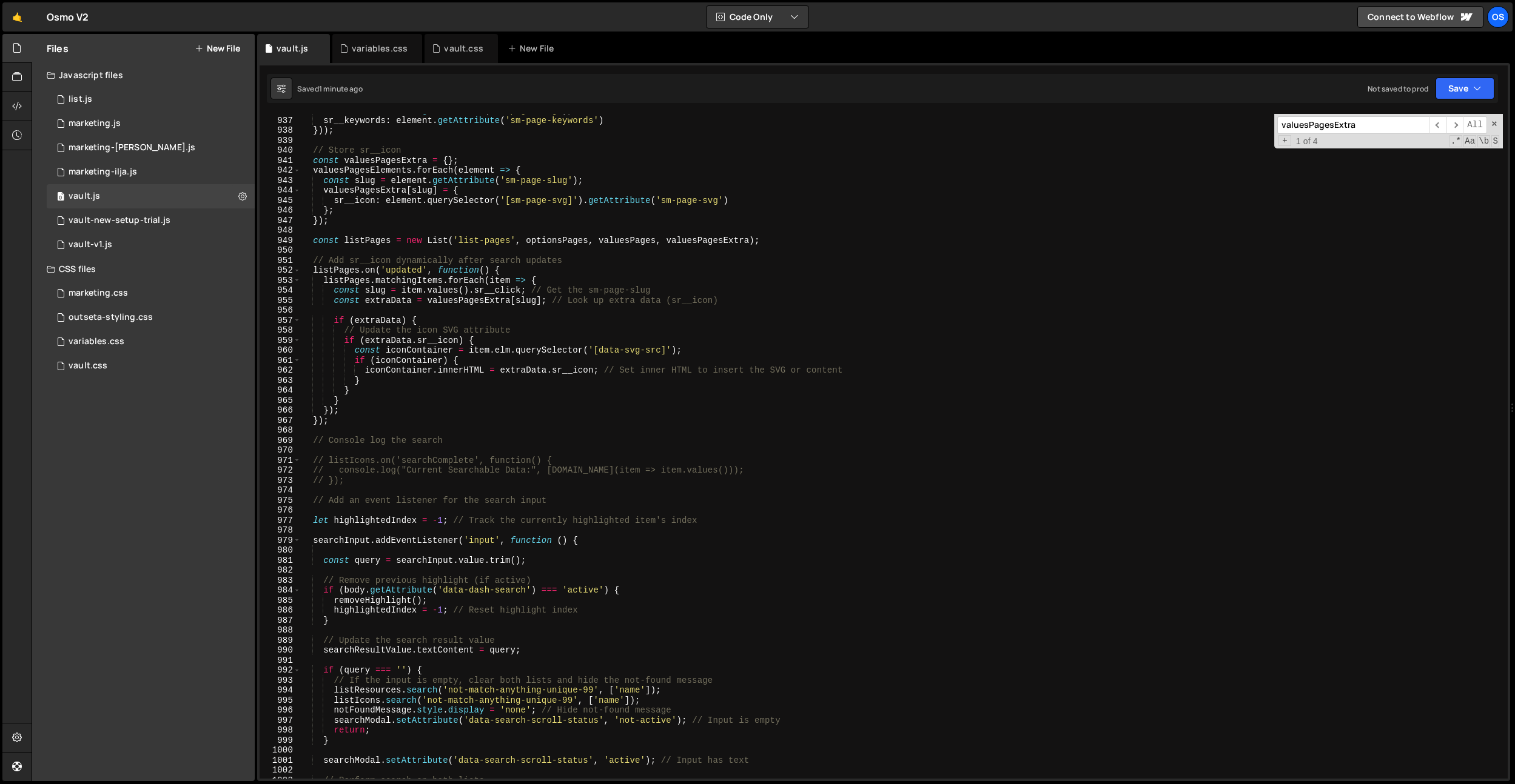
scroll to position [9180, 0]
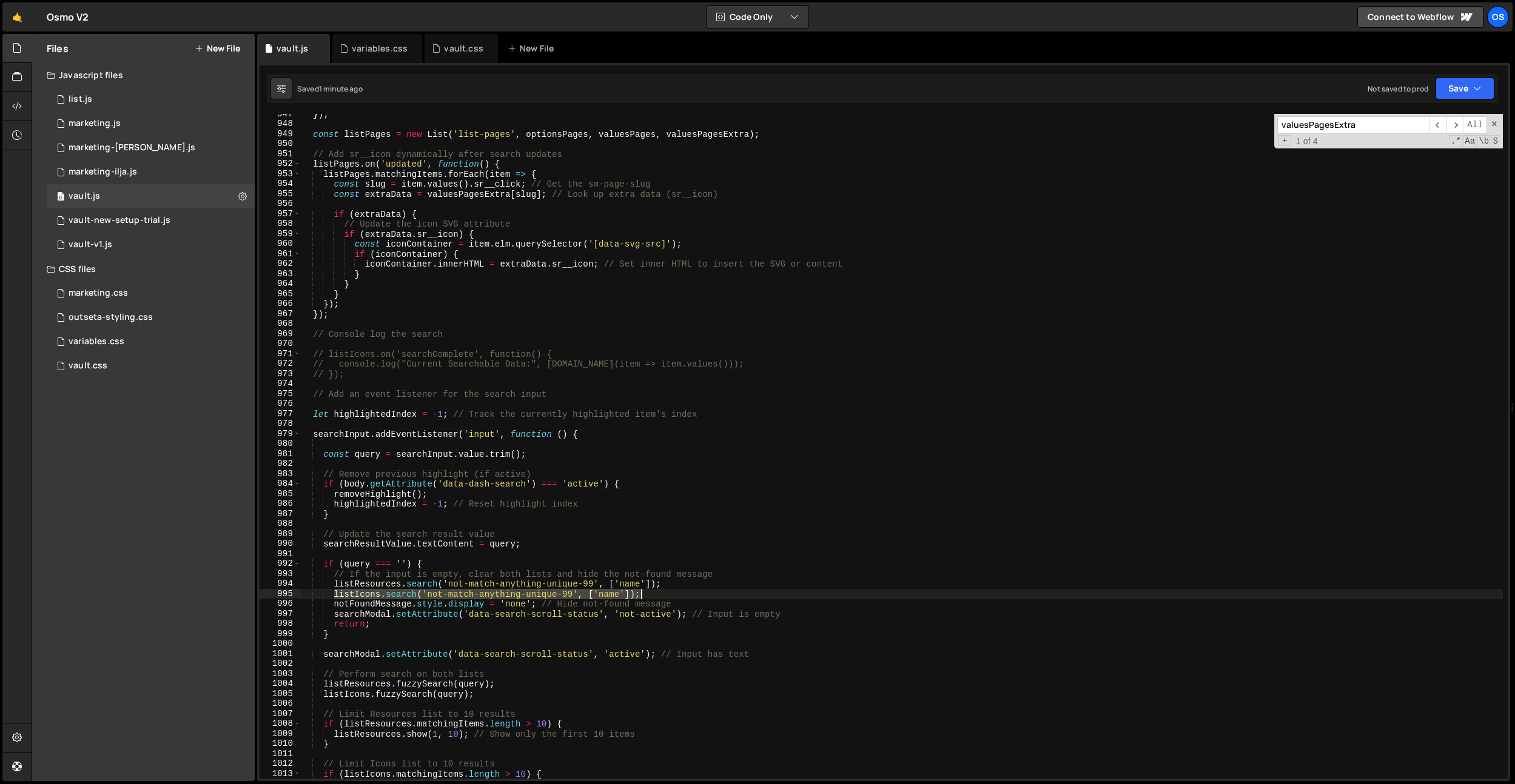
drag, startPoint x: 336, startPoint y: 594, endPoint x: 647, endPoint y: 595, distance: 311.0
click at [647, 595] on div "}) ; const listPages = new List ( 'list-pages' , optionsPages , valuesPages , v…" at bounding box center [901, 451] width 1203 height 685
type textarea "[DOMAIN_NAME]('not-match-anything-unique-99', ['name']);"
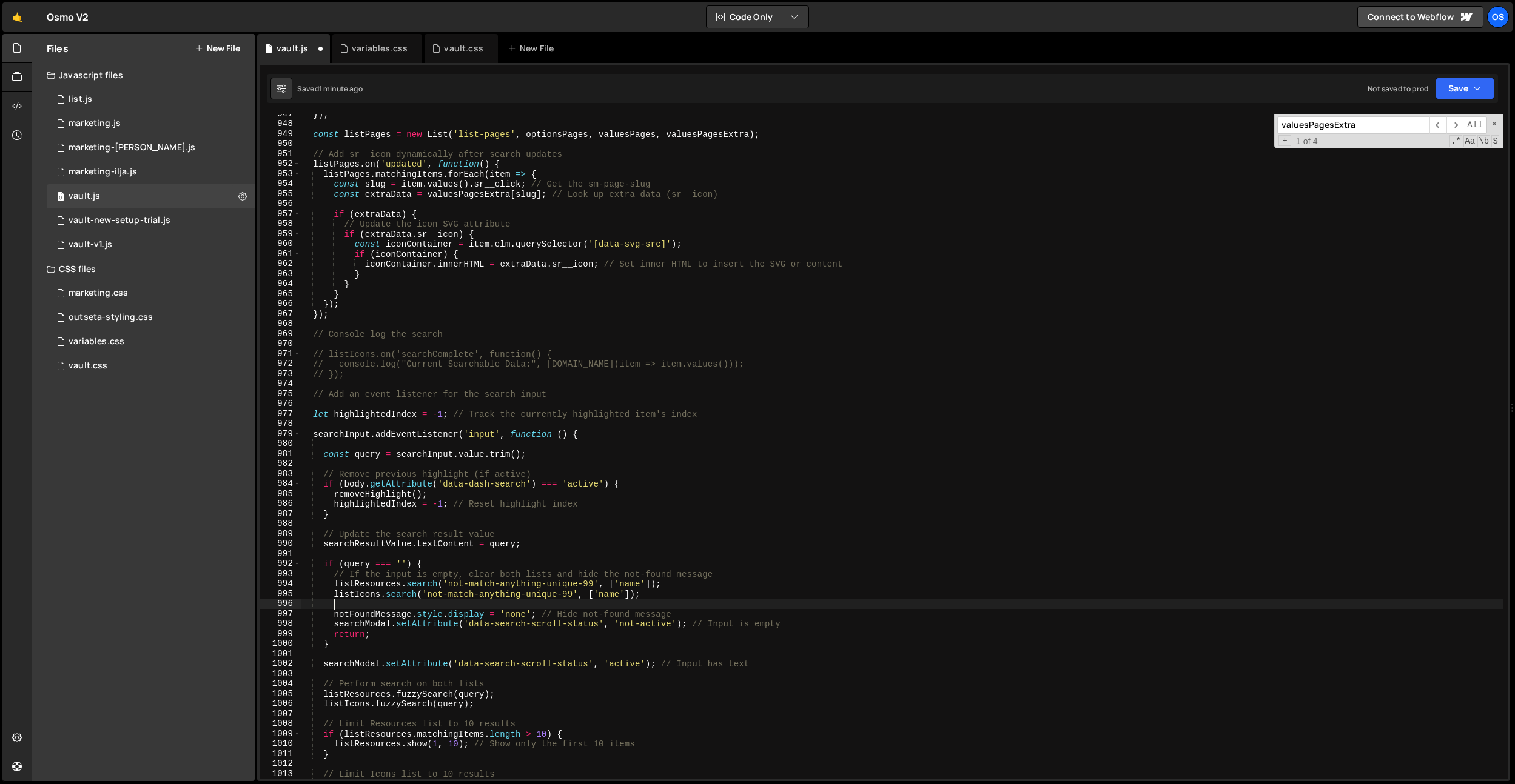
scroll to position [0, 1]
paste textarea "[DOMAIN_NAME]('not-match-anything-unique-99', ['name']);"
click at [382, 606] on div "}) ; const listPages = new List ( 'list-pages' , optionsPages , valuesPages , v…" at bounding box center [901, 451] width 1203 height 685
click at [465, 536] on div "}) ; const listPages = new List ( 'list-pages' , optionsPages , valuesPages , v…" at bounding box center [901, 451] width 1203 height 685
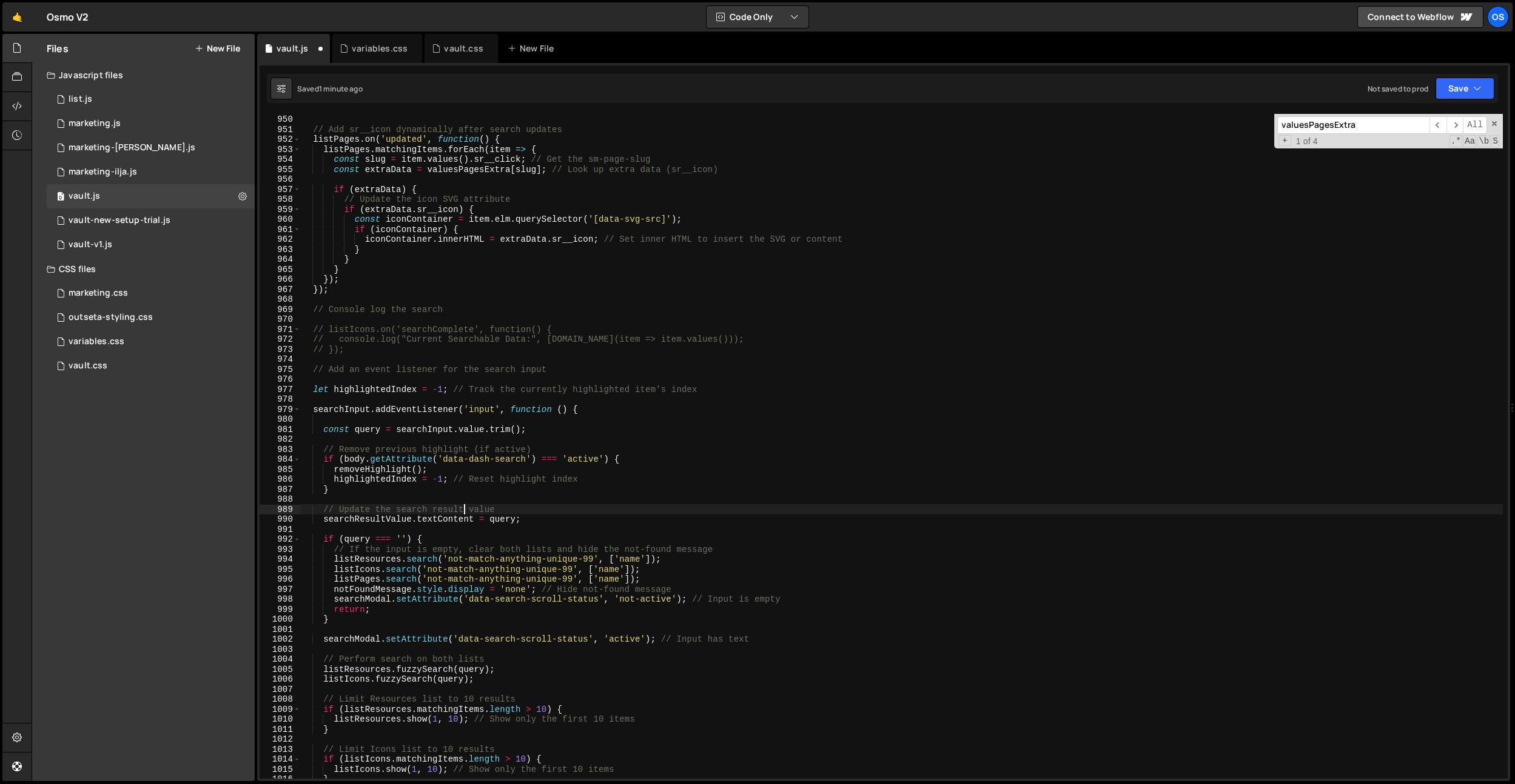
scroll to position [9204, 0]
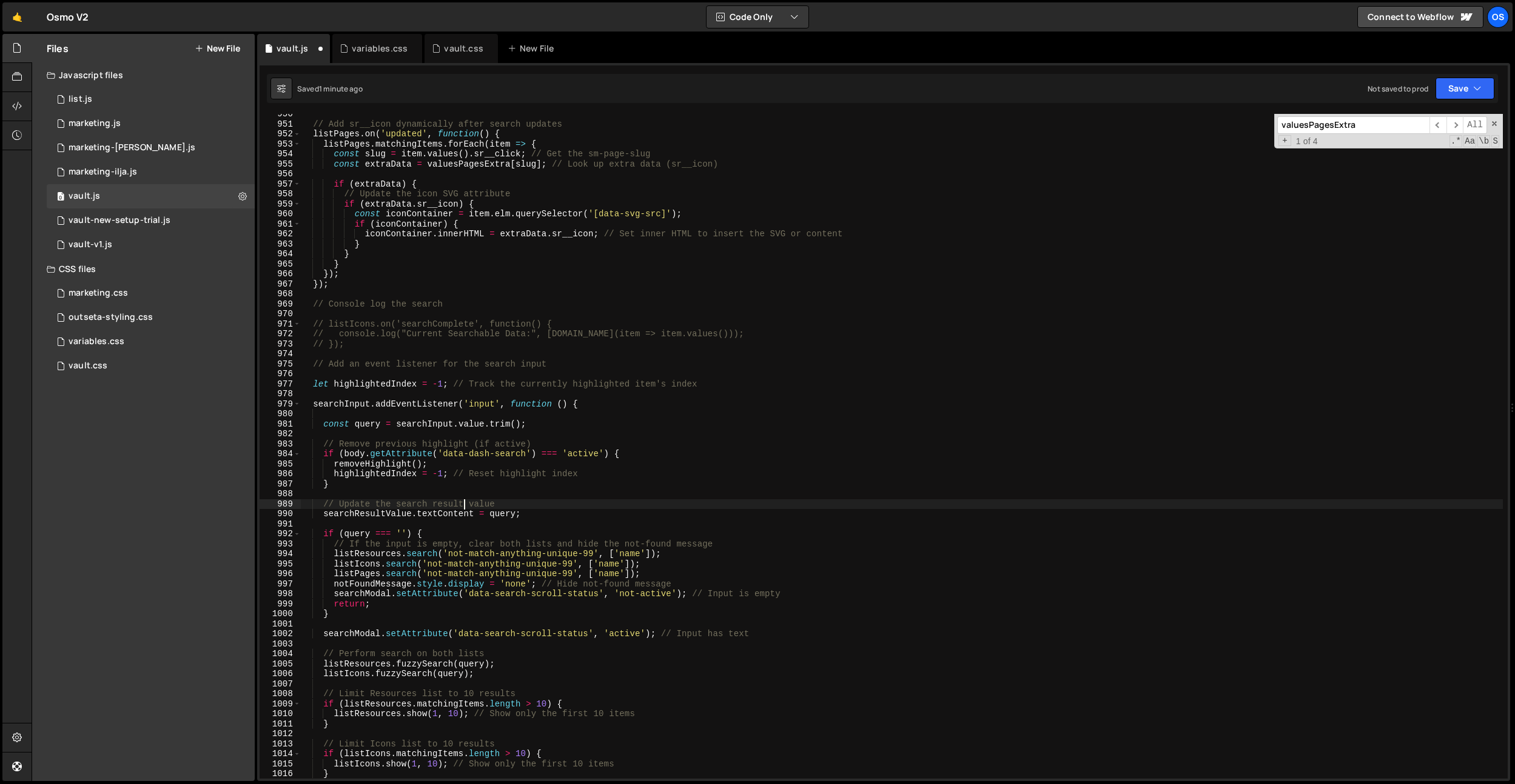
click at [644, 564] on div "// Add sr__icon dynamically after search updates listPages . on ( 'updated' , f…" at bounding box center [901, 451] width 1203 height 685
click at [674, 565] on div "// Add sr__icon dynamically after search updates listPages . on ( 'updated' , f…" at bounding box center [901, 451] width 1203 height 685
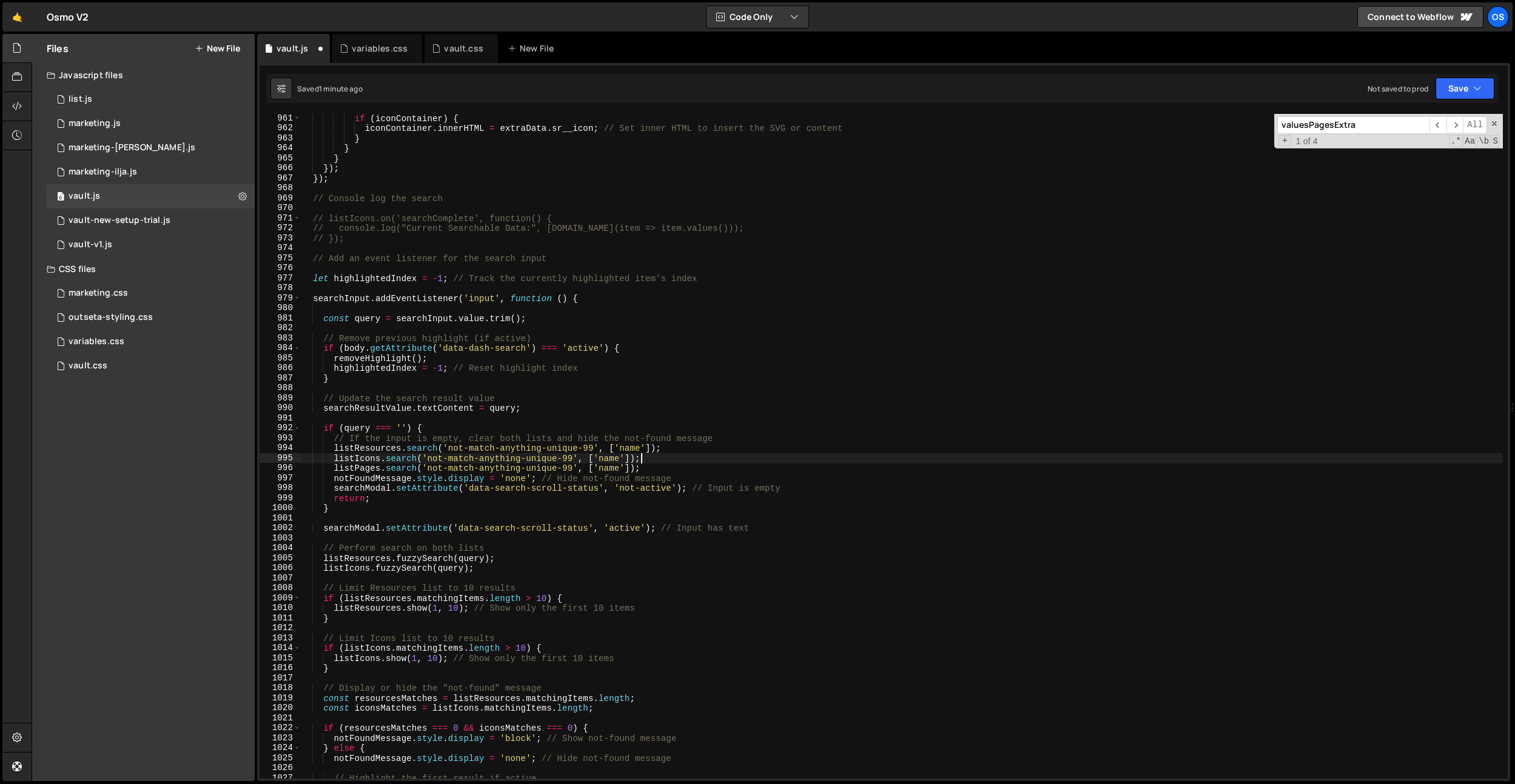
scroll to position [9321, 0]
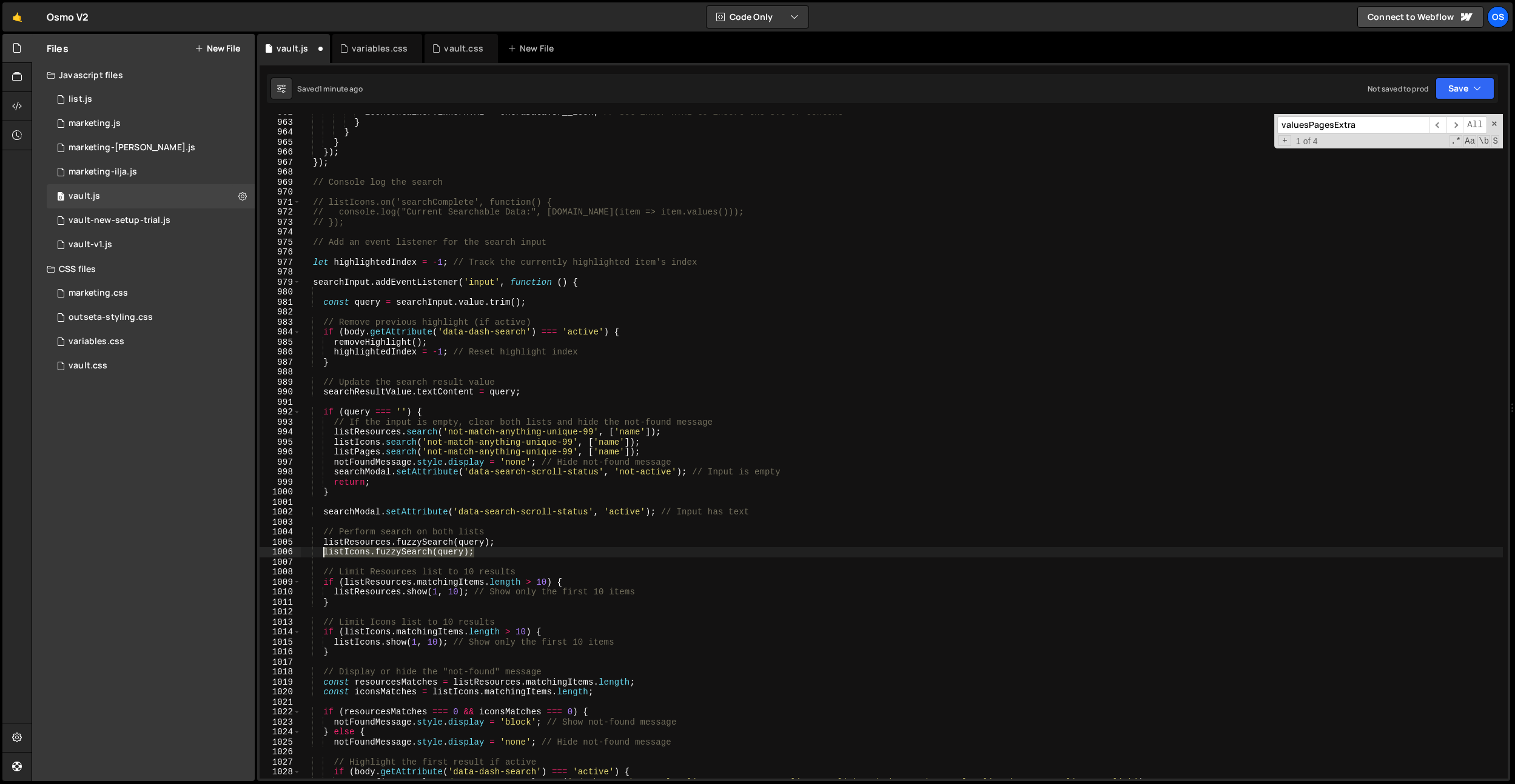
drag, startPoint x: 447, startPoint y: 554, endPoint x: 320, endPoint y: 553, distance: 127.0
click at [320, 553] on div "iconContainer . innerHTML = extraData . sr__icon ; // Set inner HTML to insert …" at bounding box center [901, 450] width 1203 height 685
type textarea "listIcons.fuzzySearch(query);"
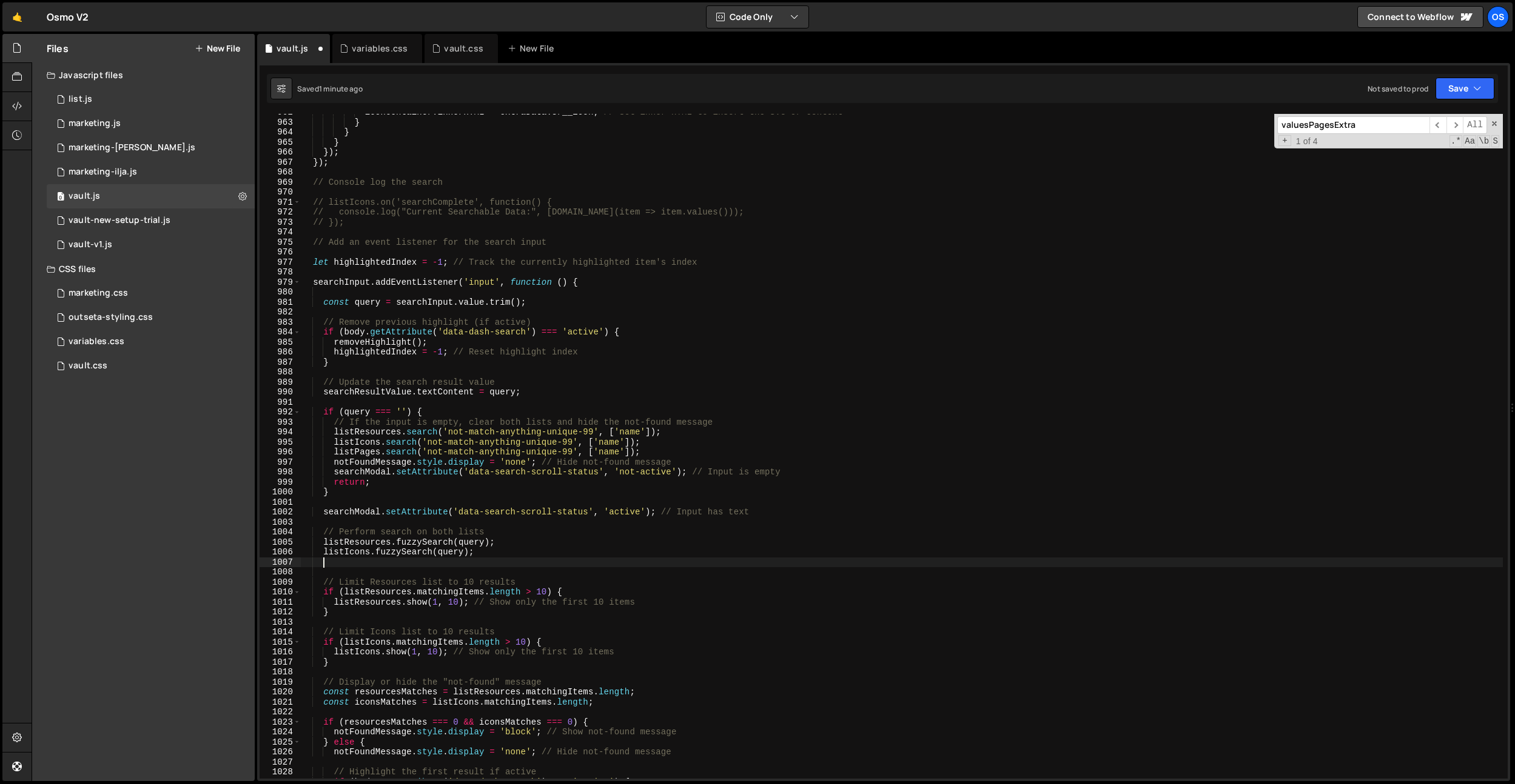
scroll to position [0, 1]
paste textarea "listIcons.fuzzySearch(query);"
click at [374, 562] on div "iconContainer . innerHTML = extraData . sr__icon ; // Set inner HTML to insert …" at bounding box center [901, 450] width 1203 height 685
click at [576, 603] on div "iconContainer . innerHTML = extraData . sr__icon ; // Set inner HTML to insert …" at bounding box center [901, 450] width 1203 height 685
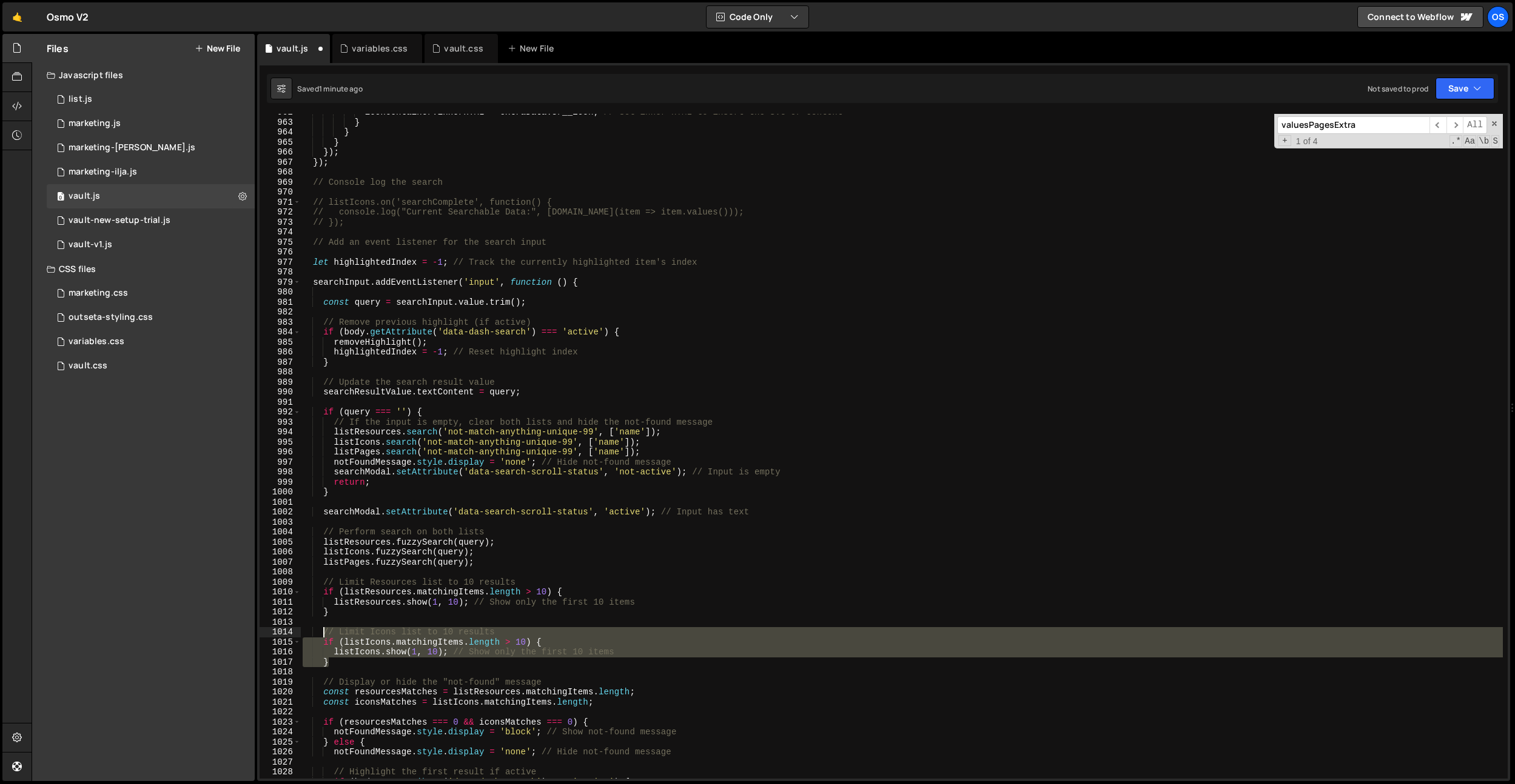
drag, startPoint x: 351, startPoint y: 660, endPoint x: 324, endPoint y: 636, distance: 36.1
click at [325, 636] on div "iconContainer . innerHTML = extraData . sr__icon ; // Set inner HTML to insert …" at bounding box center [901, 450] width 1203 height 685
type textarea "}"
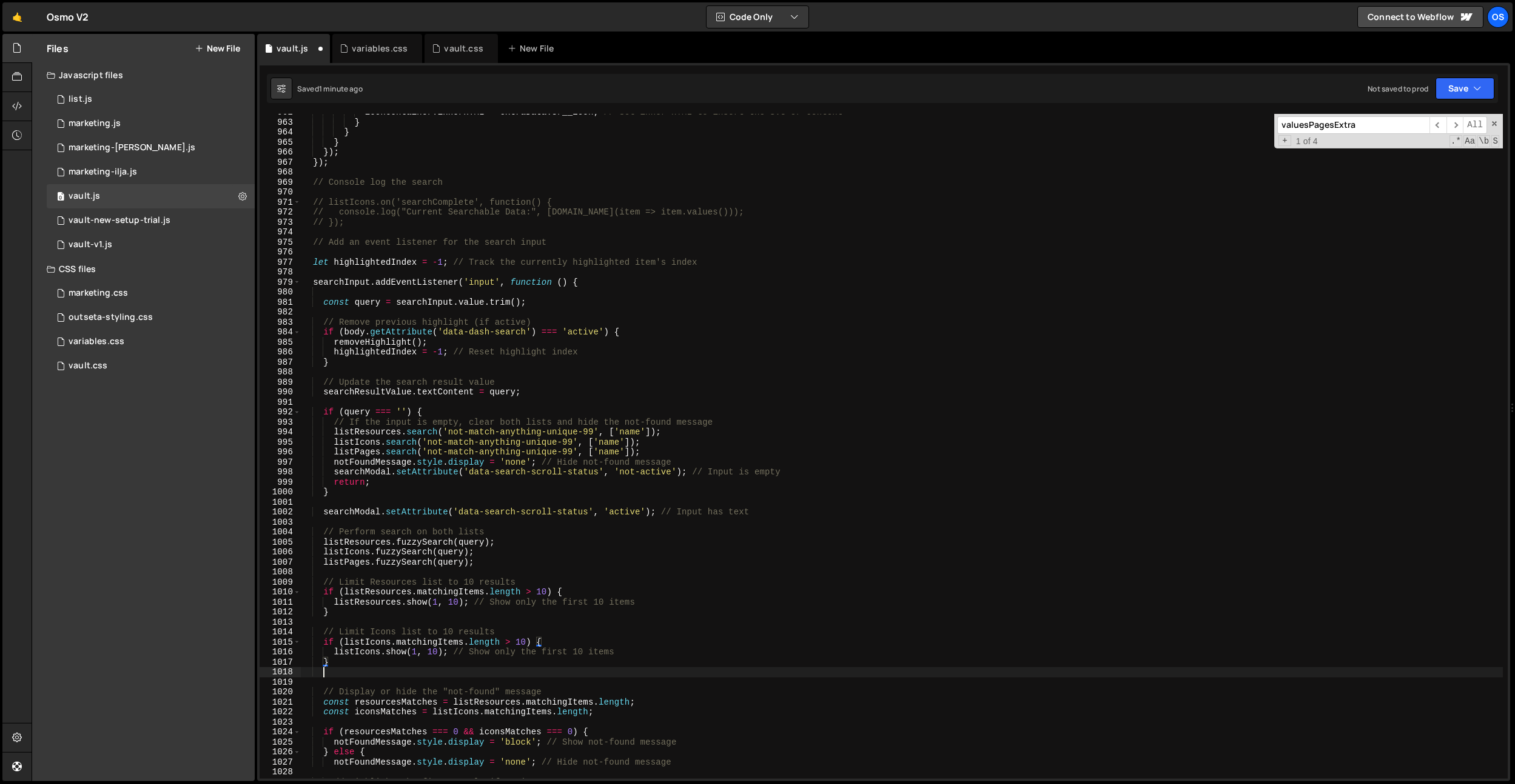
scroll to position [0, 1]
paste textarea "}"
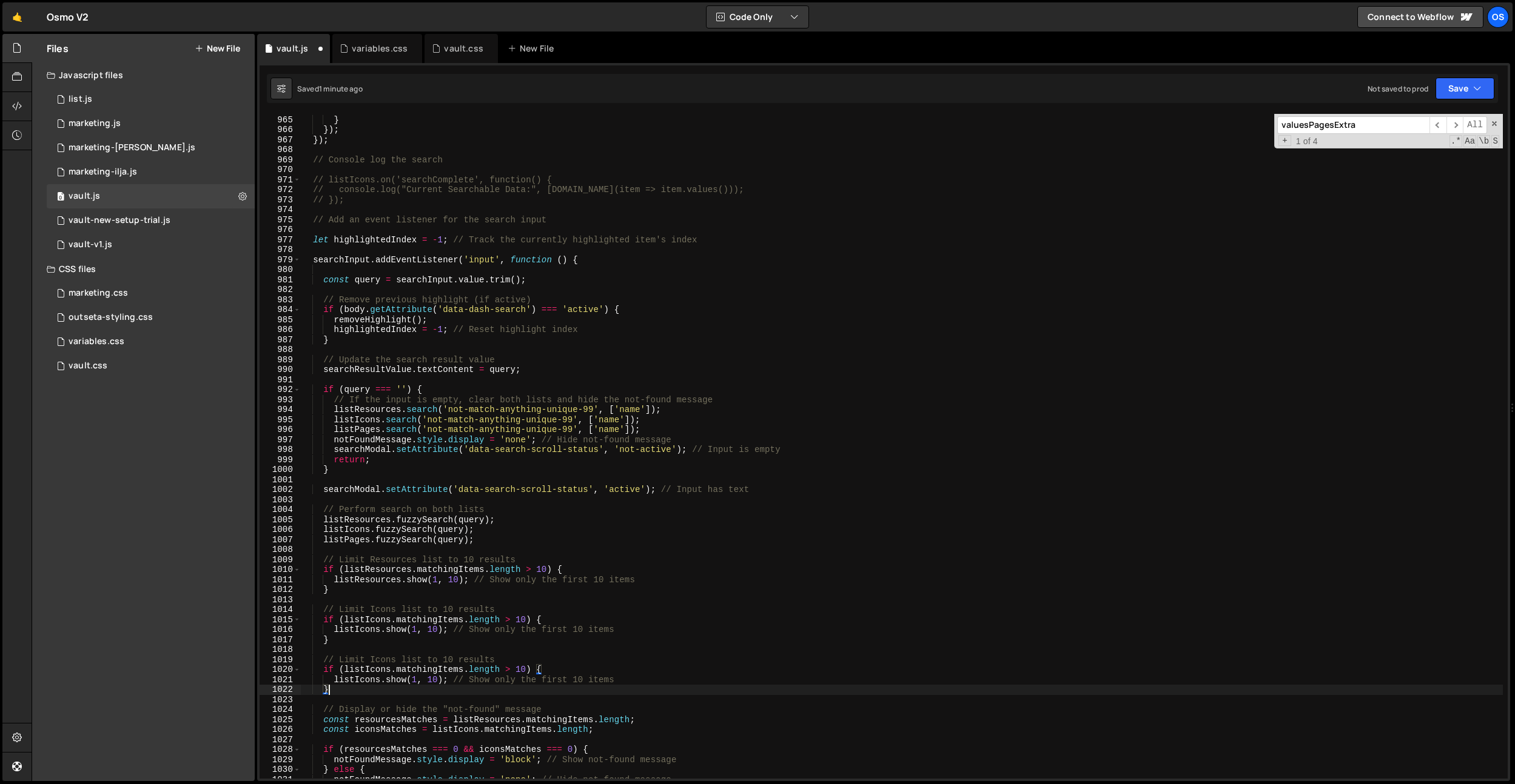
scroll to position [9316, 0]
click at [452, 662] on div "} } }) ; }) ; // Console log the search // listIcons.on('searchComplete', funct…" at bounding box center [901, 447] width 1203 height 685
click at [479, 659] on div "} } }) ; }) ; // Console log the search // listIcons.on('searchComplete', funct…" at bounding box center [901, 447] width 1203 height 685
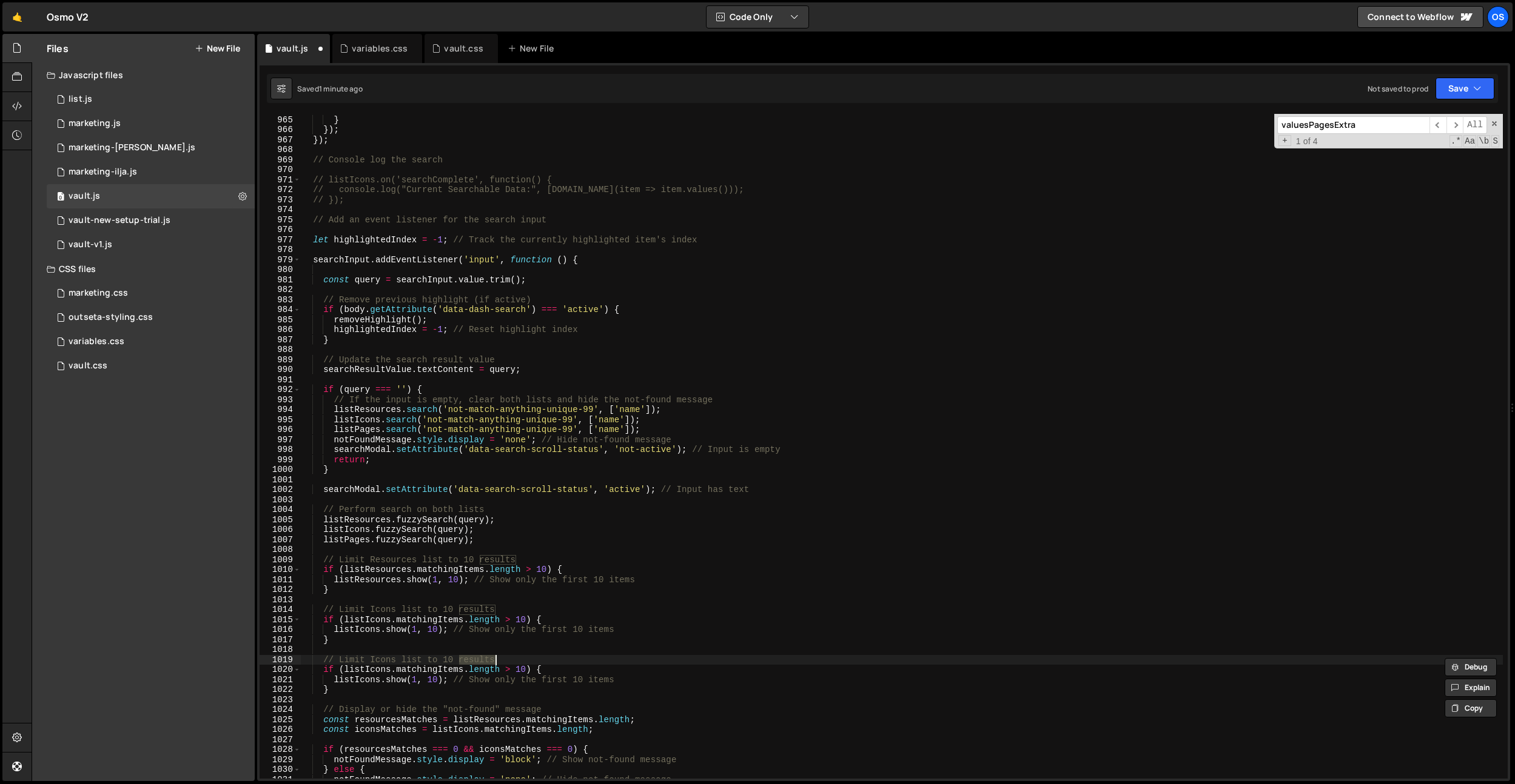
click at [372, 660] on div "} } }) ; }) ; // Console log the search // listIcons.on('searchComplete', funct…" at bounding box center [901, 447] width 1203 height 685
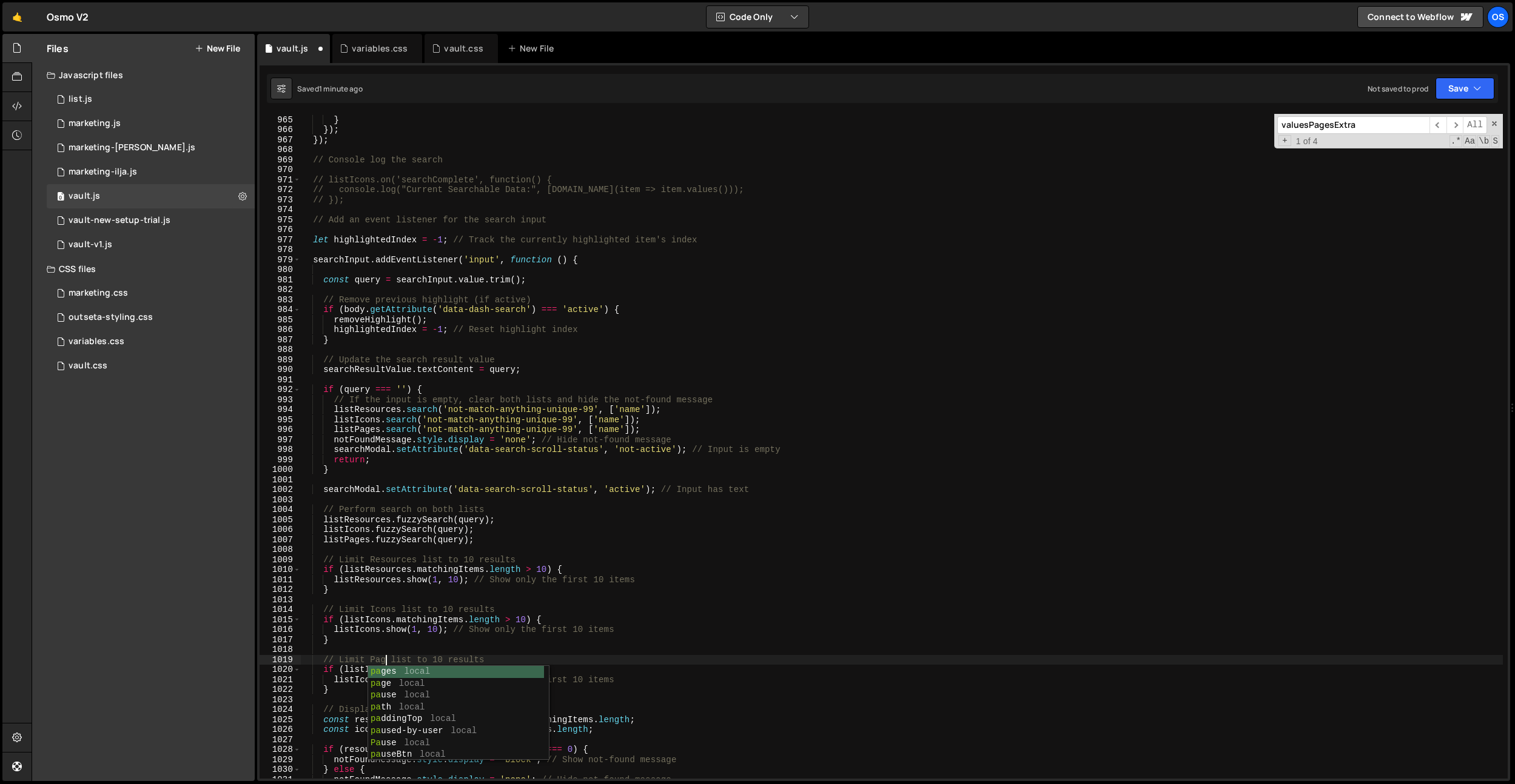
scroll to position [0, 6]
click at [426, 608] on div "} } }) ; }) ; // Console log the search // listIcons.on('searchComplete', funct…" at bounding box center [901, 447] width 1203 height 685
click at [367, 668] on div "} } }) ; }) ; // Console log the search // listIcons.on('searchComplete', funct…" at bounding box center [901, 447] width 1203 height 685
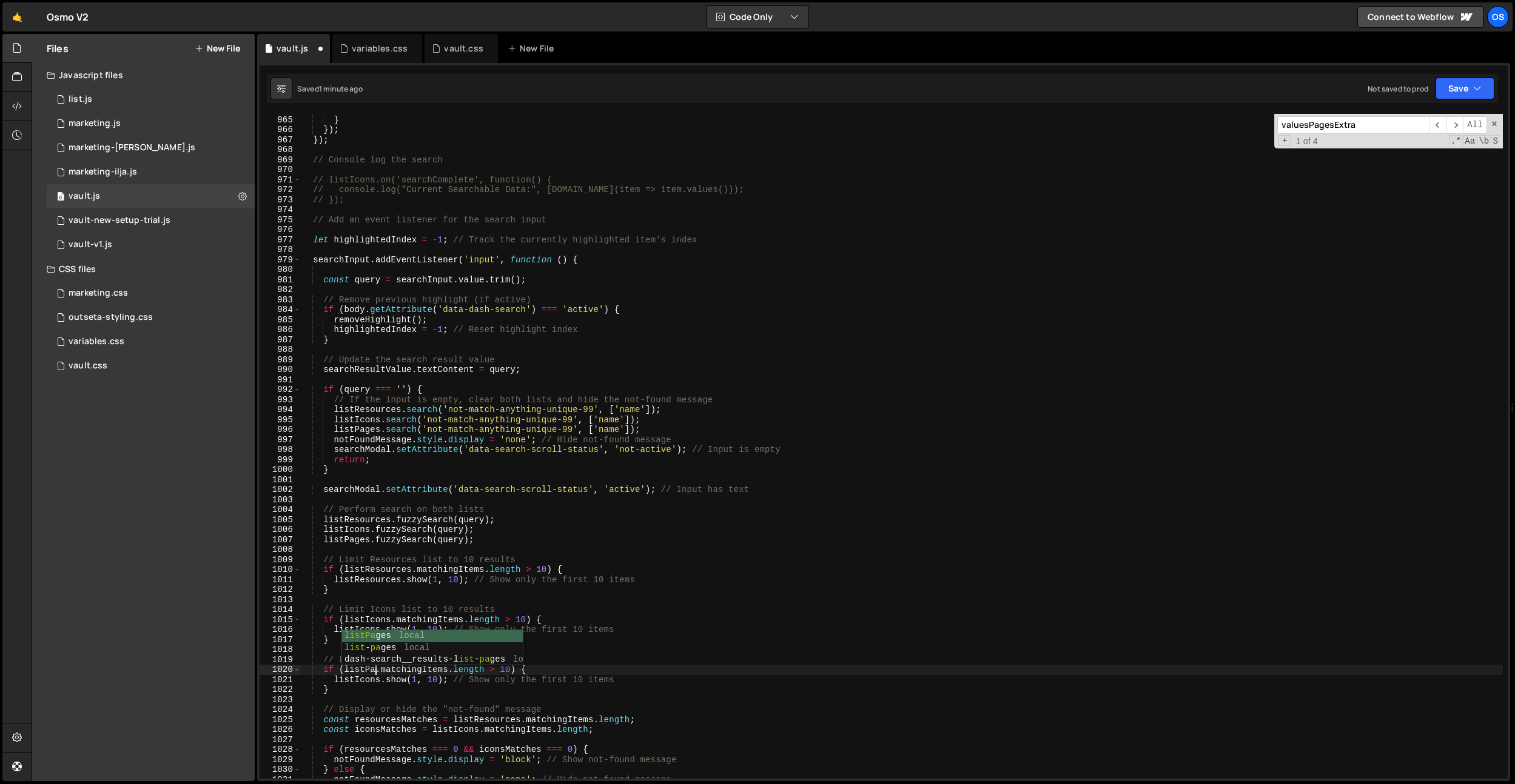
scroll to position [0, 5]
click at [378, 681] on div "} } }) ; }) ; // Console log the search // listIcons.on('searchComplete', funct…" at bounding box center [901, 447] width 1203 height 685
click at [856, 747] on div "} } }) ; }) ; // Console log the search // listIcons.on('searchComplete', funct…" at bounding box center [901, 447] width 1203 height 685
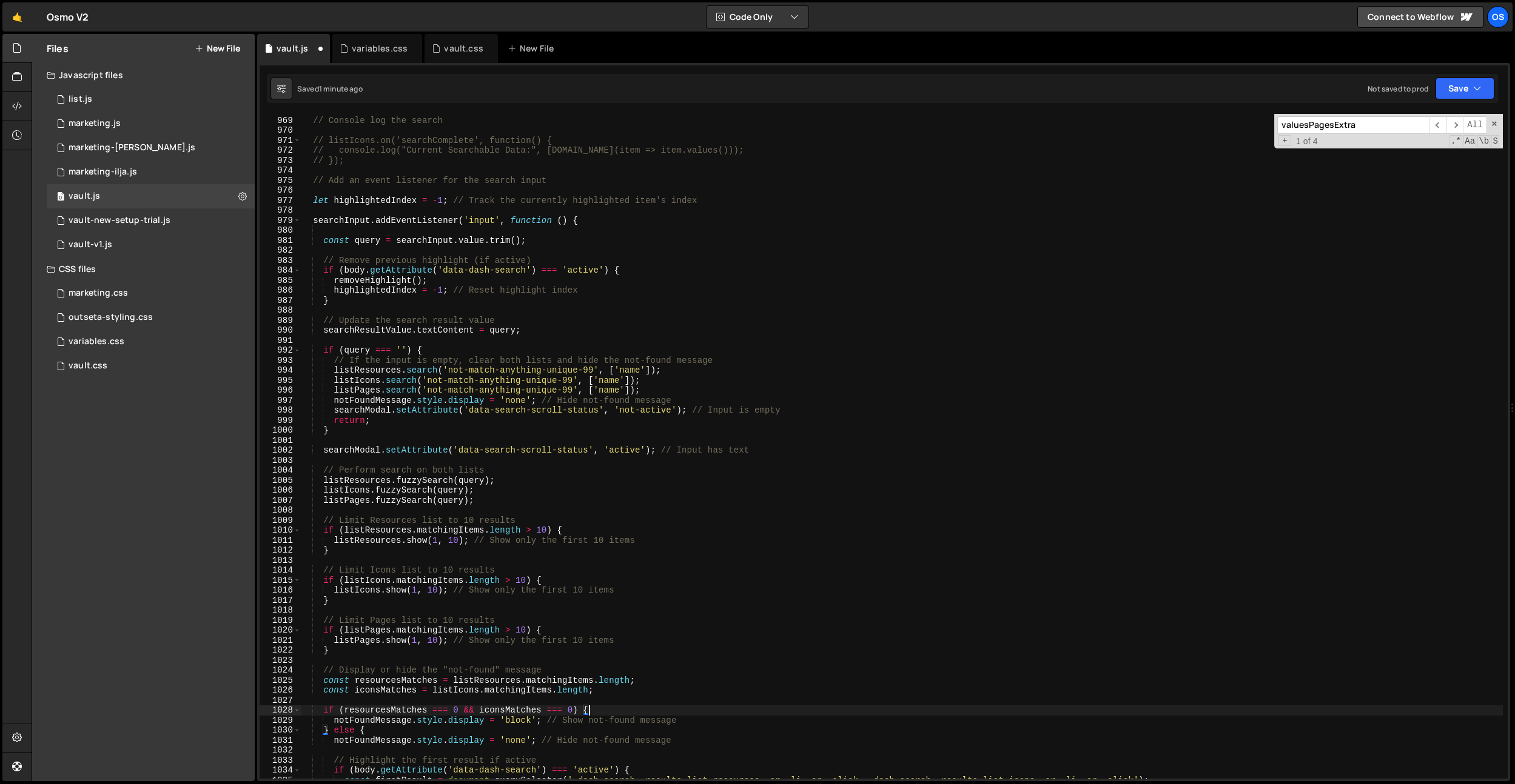
scroll to position [9353, 0]
click at [479, 595] on div "// Console log the search // listIcons.on('searchComplete', function() { // con…" at bounding box center [901, 448] width 1203 height 685
click at [409, 684] on div "// Console log the search // listIcons.on('searchComplete', function() { // con…" at bounding box center [901, 448] width 1203 height 685
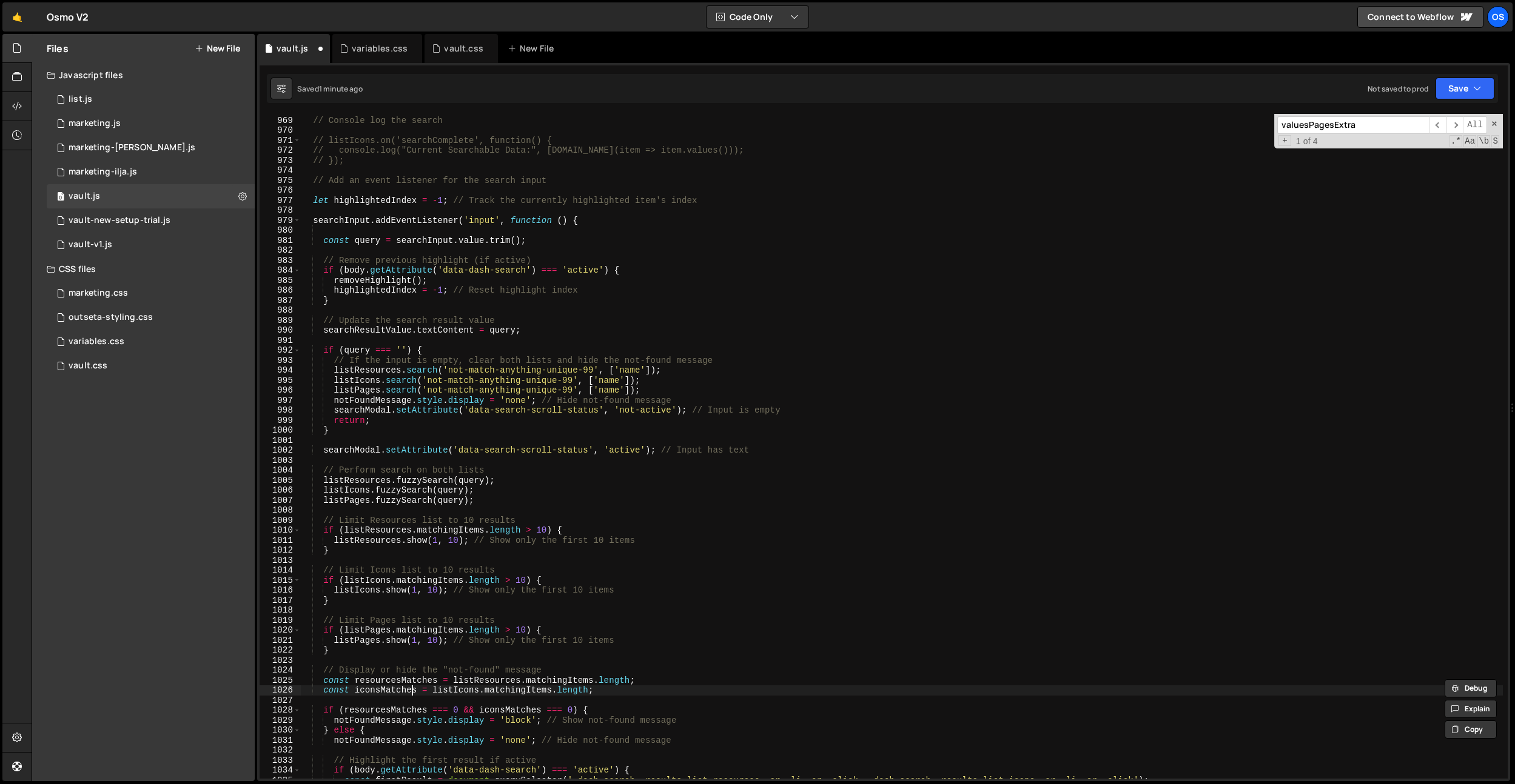
drag, startPoint x: 412, startPoint y: 688, endPoint x: 523, endPoint y: 692, distance: 111.1
click at [412, 688] on div "// Console log the search // listIcons.on('searchComplete', function() { // con…" at bounding box center [901, 448] width 1203 height 685
type textarea "const iconsMatches = listIcons.matchingItems.length;"
drag, startPoint x: 603, startPoint y: 688, endPoint x: 324, endPoint y: 689, distance: 279.0
click at [324, 689] on div "// Console log the search // listIcons.on('searchComplete', function() { // con…" at bounding box center [901, 448] width 1203 height 685
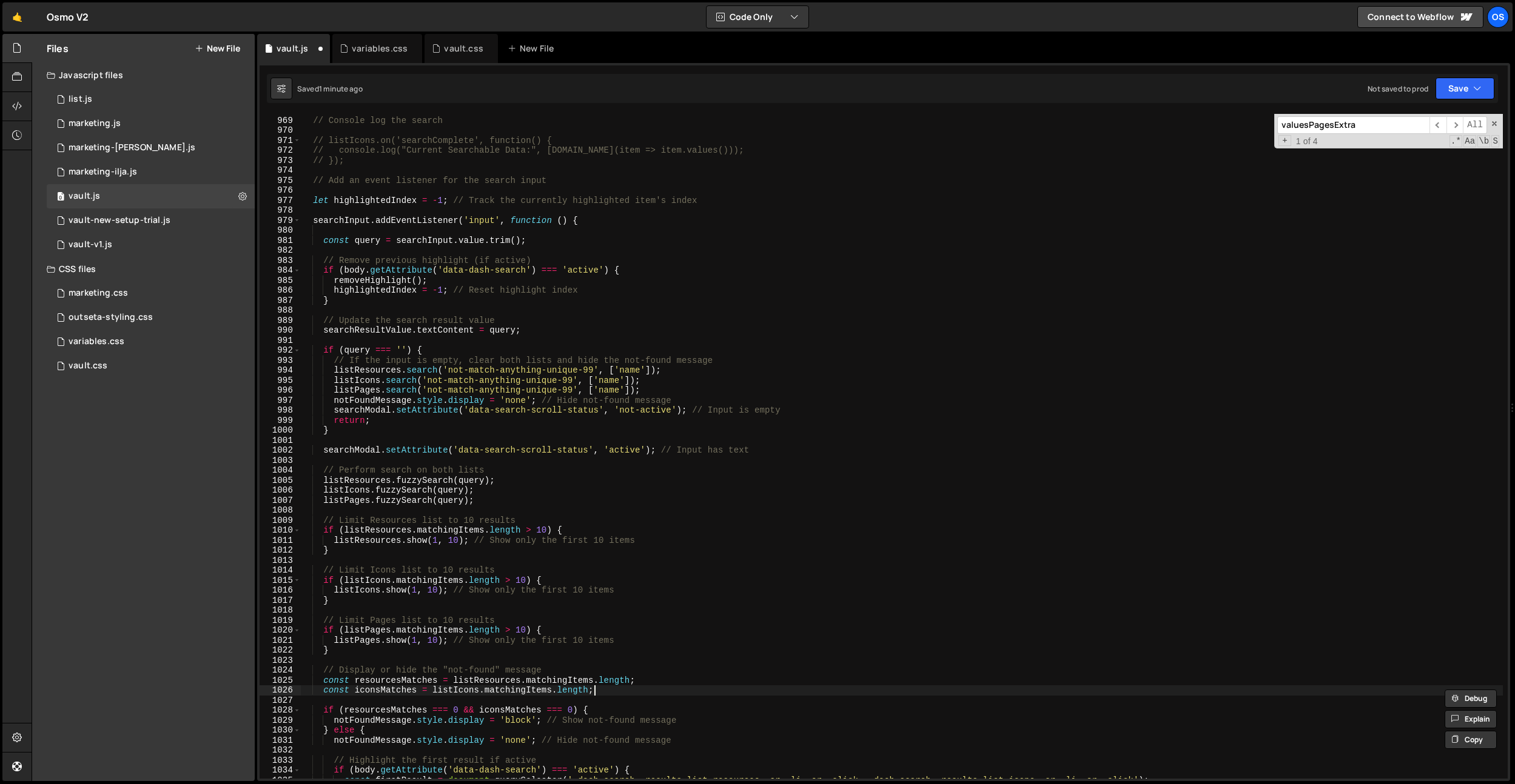
scroll to position [0, 1]
paste textarea "const iconsMatches = listIcons.matchingItems.length;"
click at [413, 701] on div "// Console log the search // listIcons.on('searchComplete', function() { // con…" at bounding box center [901, 448] width 1203 height 685
click at [711, 646] on div "// Console log the search // listIcons.on('searchComplete', function() { // con…" at bounding box center [901, 448] width 1203 height 685
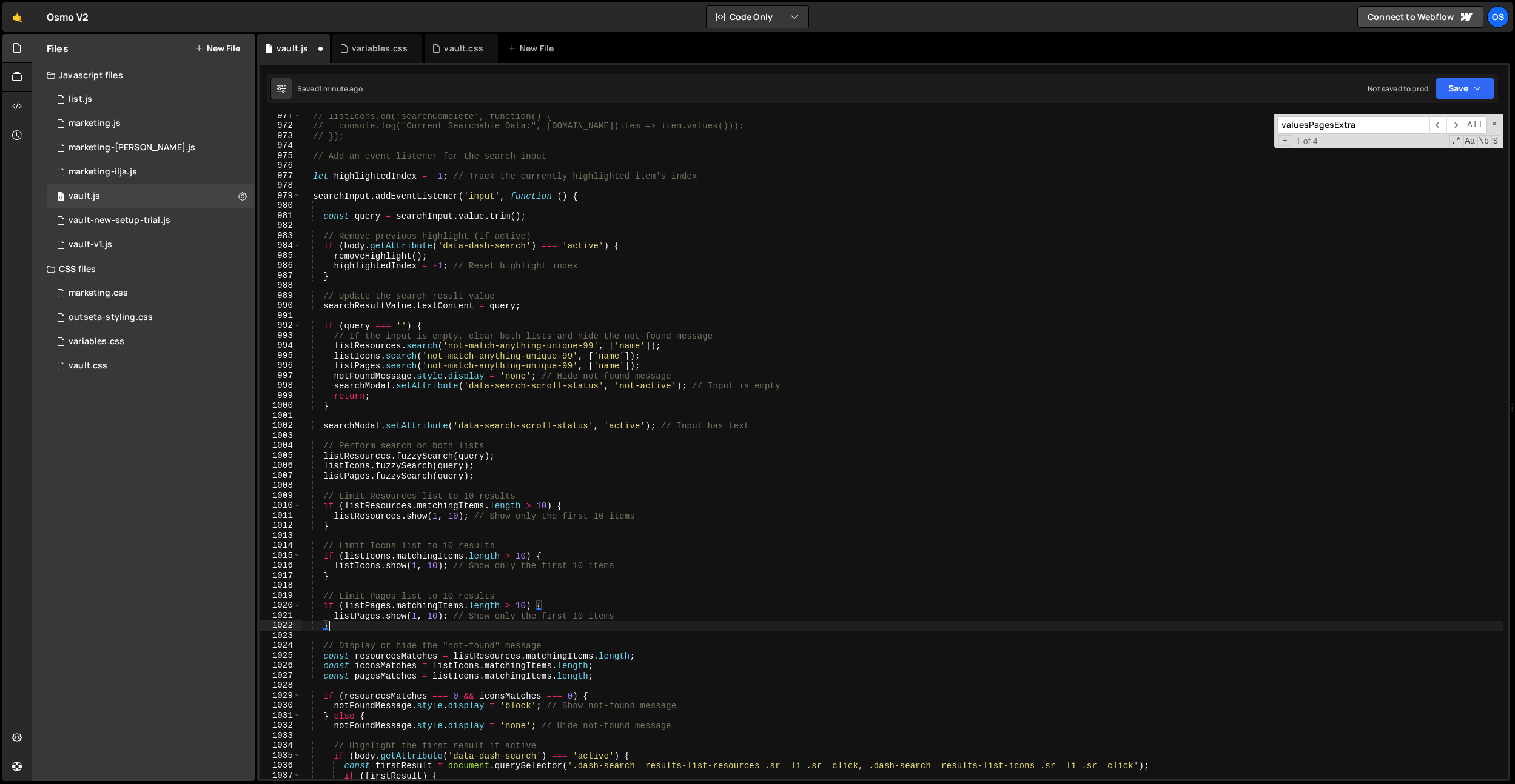
scroll to position [9383, 0]
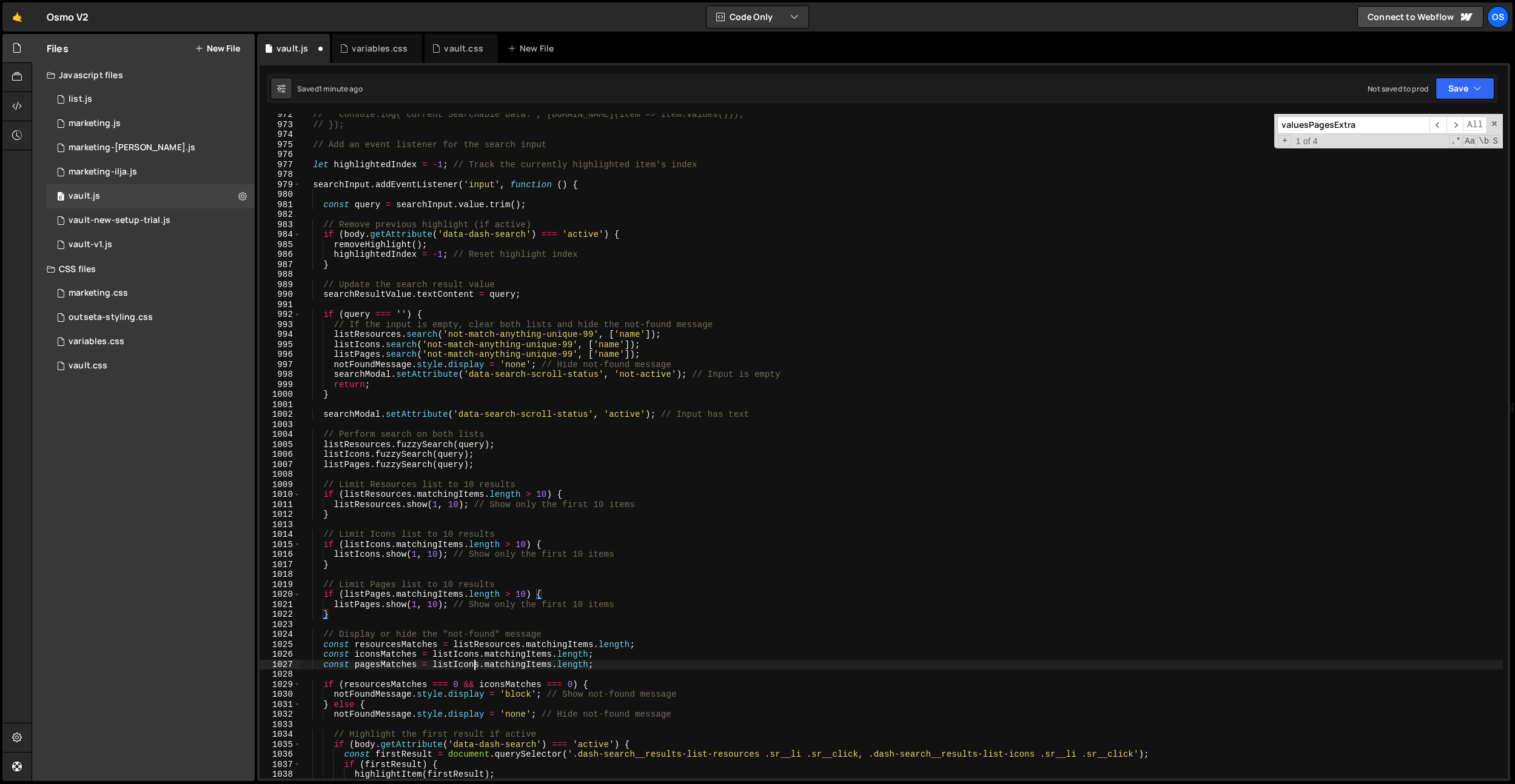
click at [477, 666] on div "// console.log("Current Searchable Data:", [DOMAIN_NAME](item => item.values())…" at bounding box center [901, 452] width 1203 height 685
click at [618, 632] on div "// console.log("Current Searchable Data:", [DOMAIN_NAME](item => item.values())…" at bounding box center [901, 452] width 1203 height 685
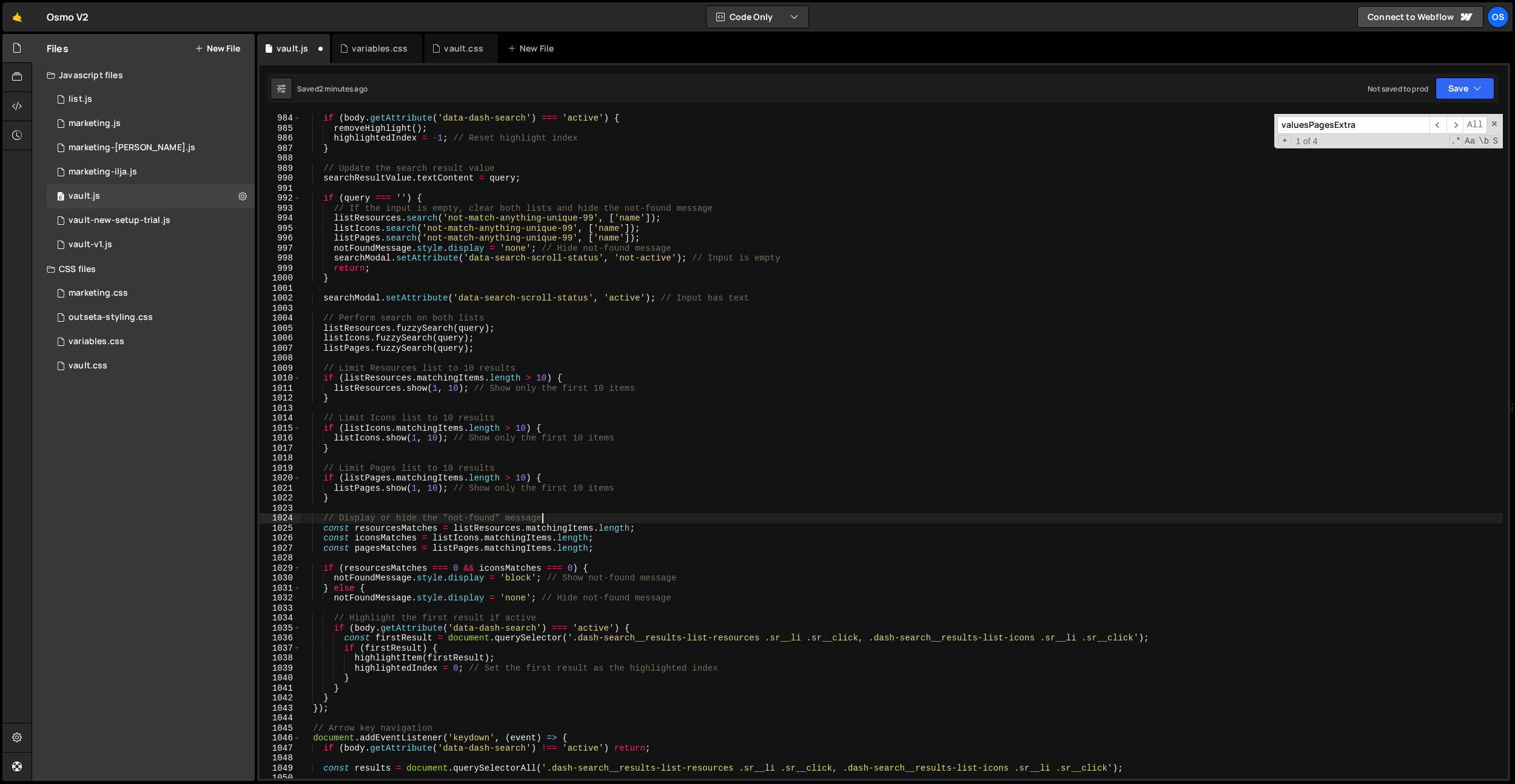
scroll to position [9500, 0]
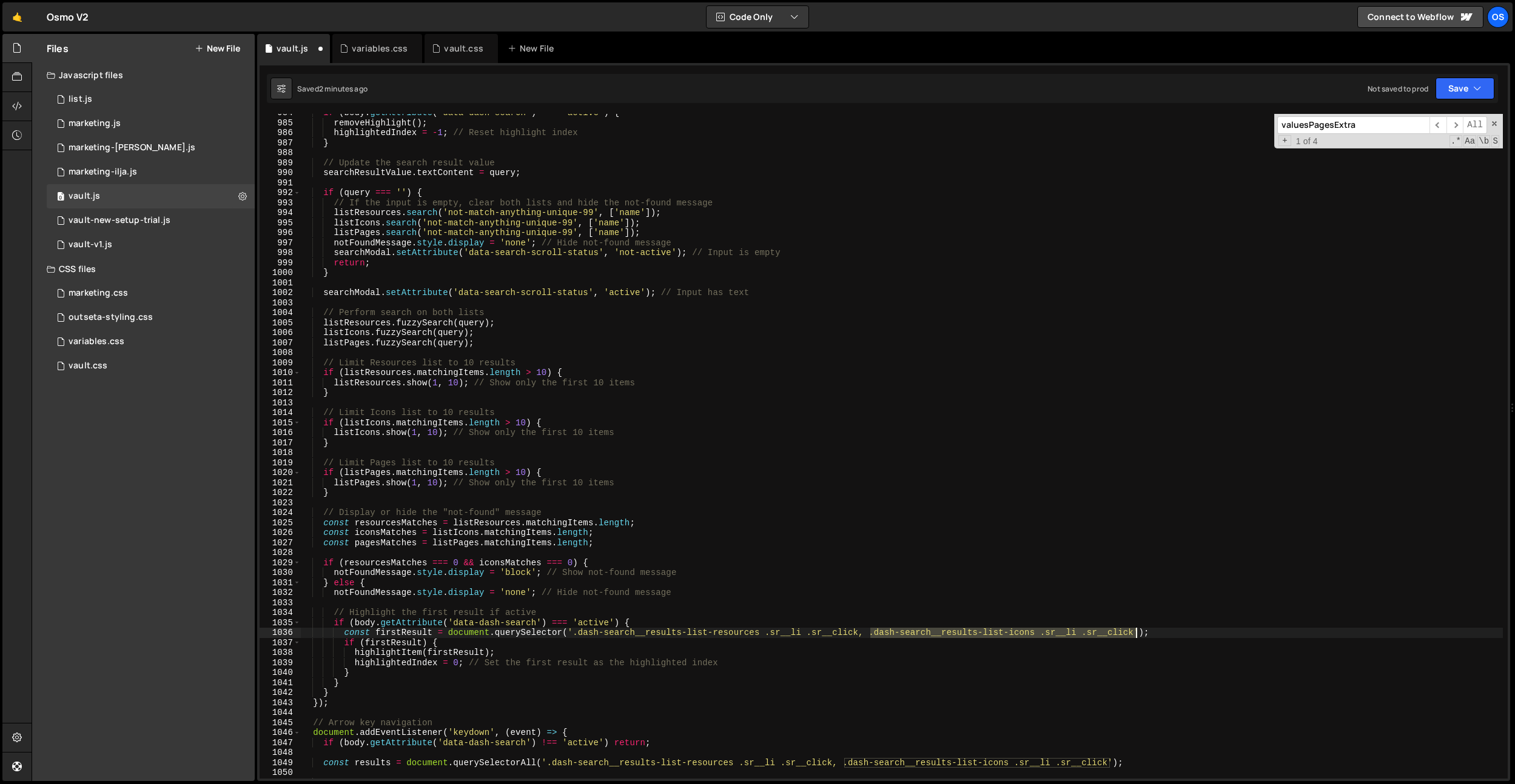
drag, startPoint x: 870, startPoint y: 634, endPoint x: 1137, endPoint y: 634, distance: 267.0
click at [1137, 634] on div "if ( body . getAttribute ( 'data-dash-search' ) === 'active' ) { removeHighligh…" at bounding box center [901, 450] width 1203 height 685
paste textarea ".dash-search__results-list-icons .sr__li .sr__click"
click at [1307, 632] on div "if ( body . getAttribute ( 'data-dash-search' ) === 'active' ) { removeHighligh…" at bounding box center [901, 450] width 1203 height 685
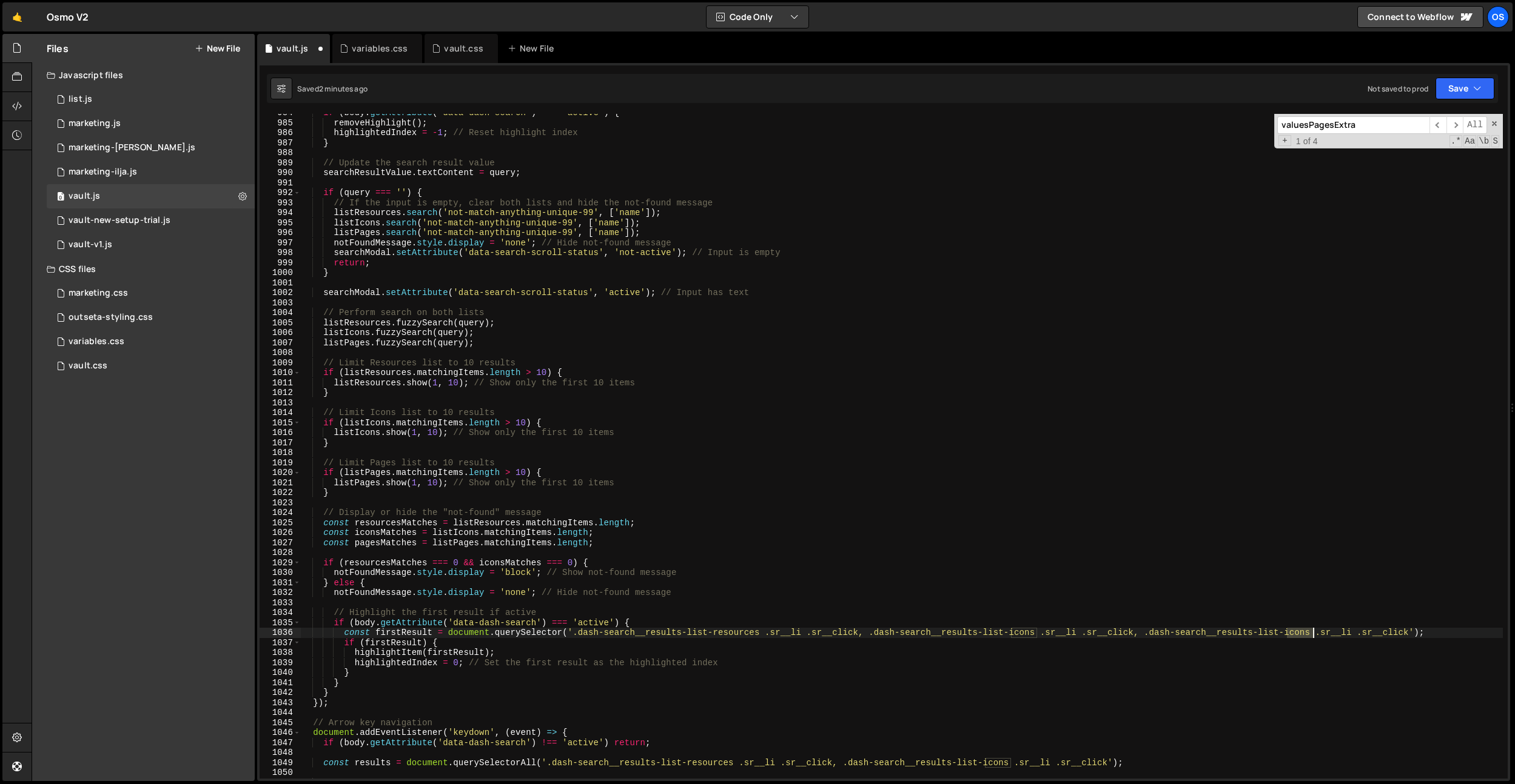
click at [1307, 632] on div "if ( body . getAttribute ( 'data-dash-search' ) === 'active' ) { removeHighligh…" at bounding box center [901, 450] width 1203 height 685
click at [1298, 614] on div "if ( body . getAttribute ( 'data-dash-search' ) === 'active' ) { removeHighligh…" at bounding box center [901, 450] width 1203 height 685
click at [1009, 641] on div "if ( body . getAttribute ( 'data-dash-search' ) === 'active' ) { removeHighligh…" at bounding box center [901, 450] width 1203 height 685
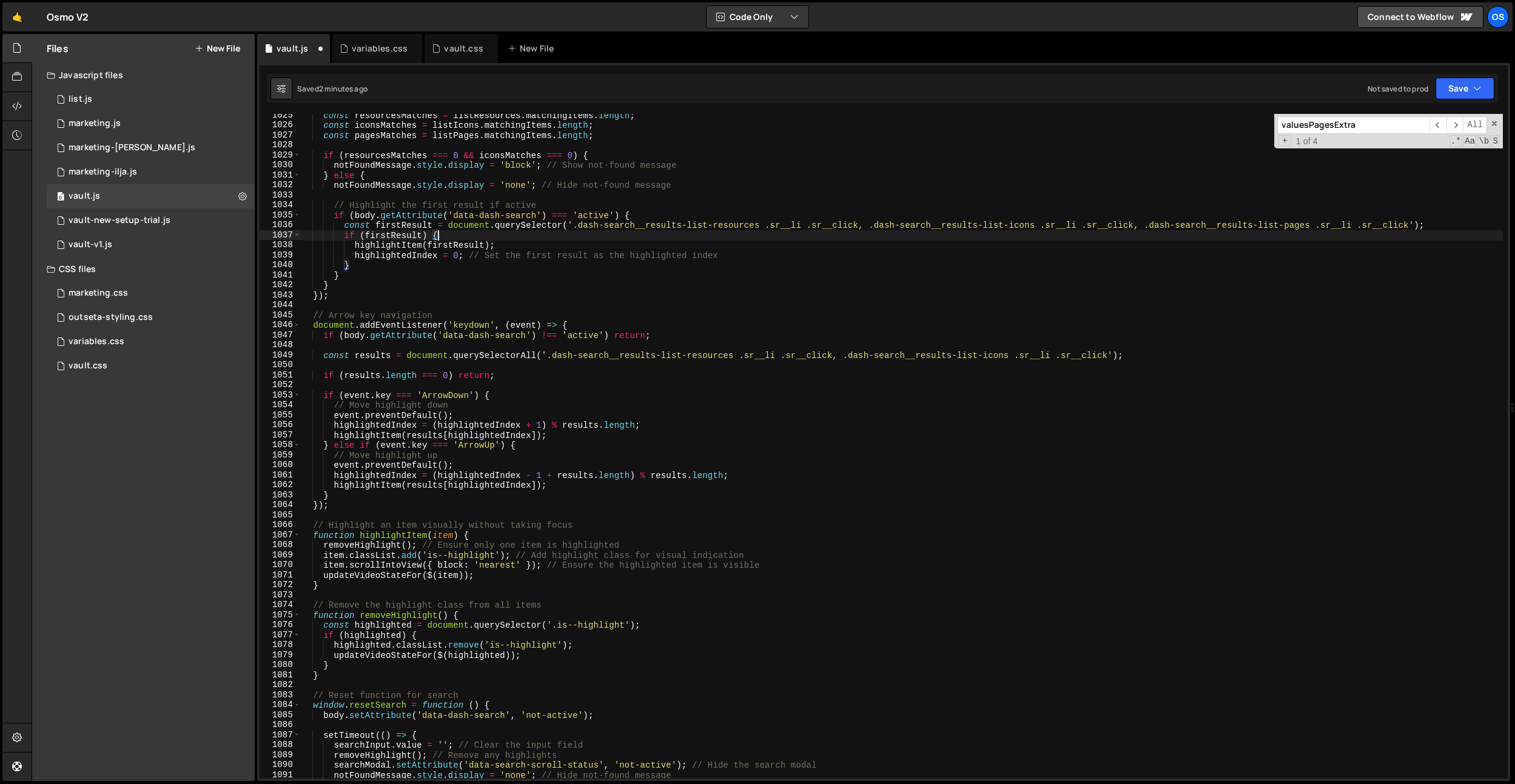
scroll to position [10000, 0]
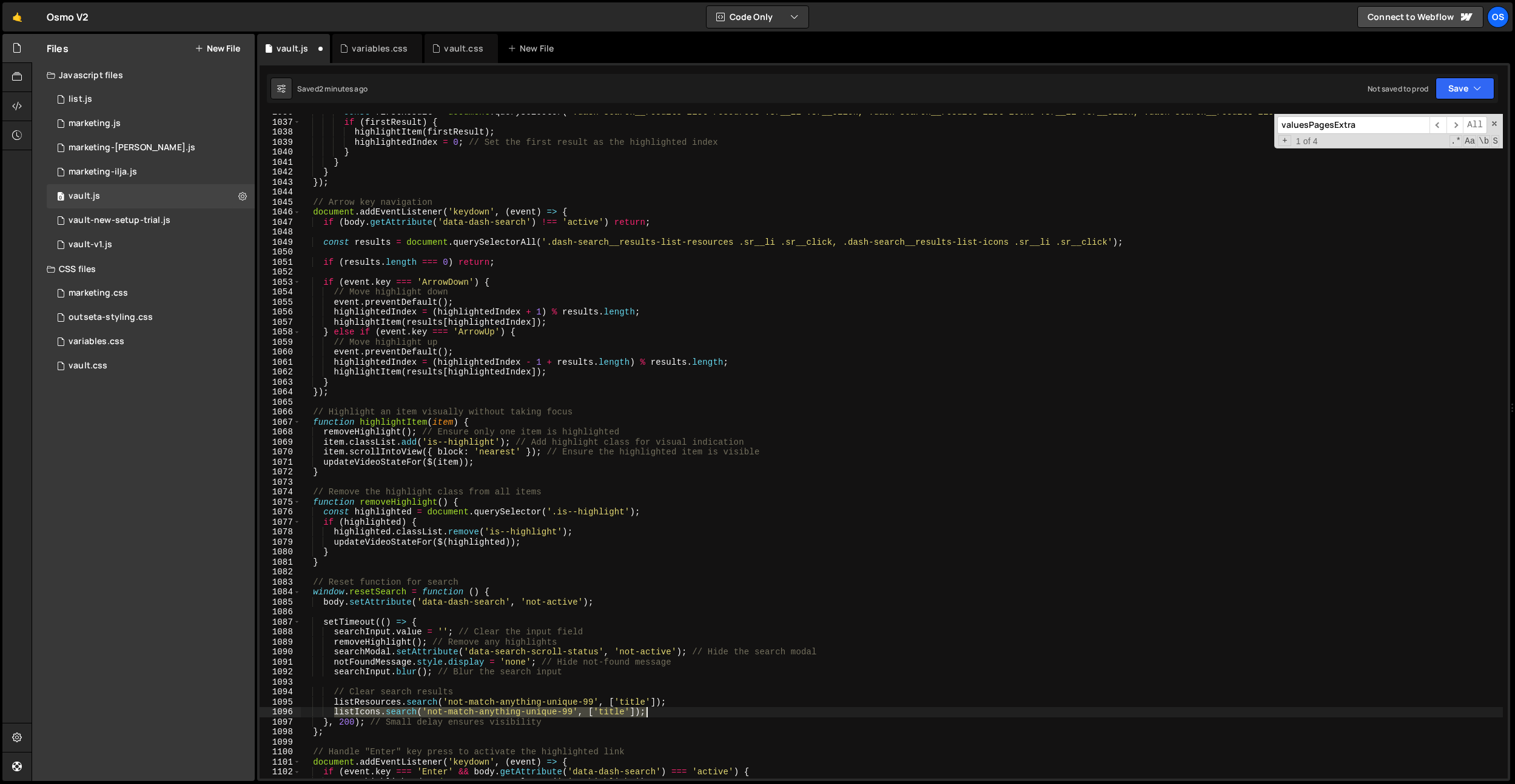
drag, startPoint x: 343, startPoint y: 714, endPoint x: 675, endPoint y: 716, distance: 332.0
click at [675, 716] on div "const firstResult = document . querySelector ( '.dash-search__results-list-reso…" at bounding box center [901, 450] width 1203 height 685
type textarea "[DOMAIN_NAME]('not-match-anything-unique-99', ['title']);"
paste textarea "[DOMAIN_NAME]('not-match-anything-unique-99', ['title']);"
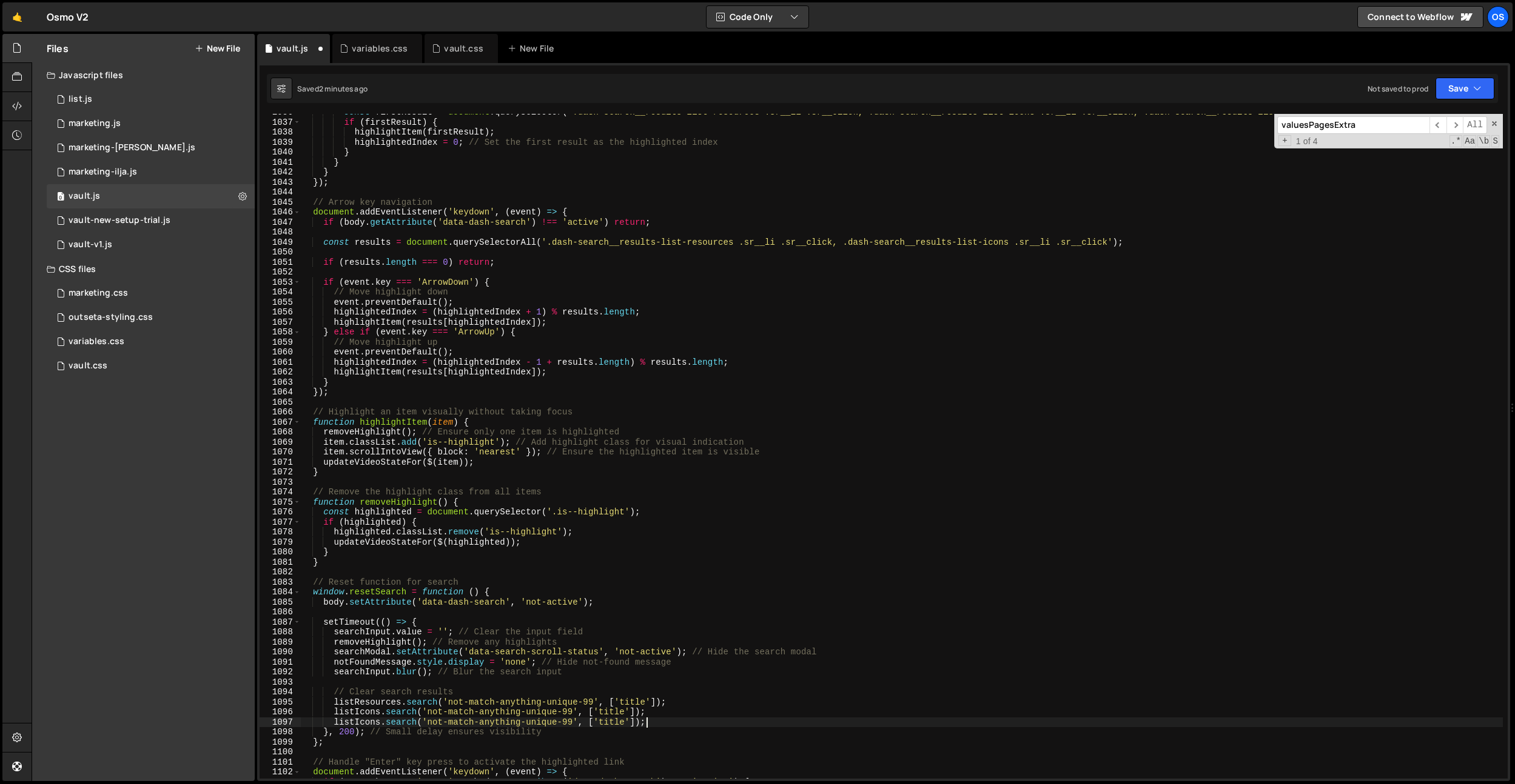
click at [379, 722] on div "const firstResult = document . querySelector ( '.dash-search__results-list-reso…" at bounding box center [901, 450] width 1203 height 685
click at [537, 728] on div "const firstResult = document . querySelector ( '.dash-search__results-list-reso…" at bounding box center [901, 450] width 1203 height 685
click at [637, 729] on div "const firstResult = document . querySelector ( '.dash-search__results-list-reso…" at bounding box center [901, 450] width 1203 height 685
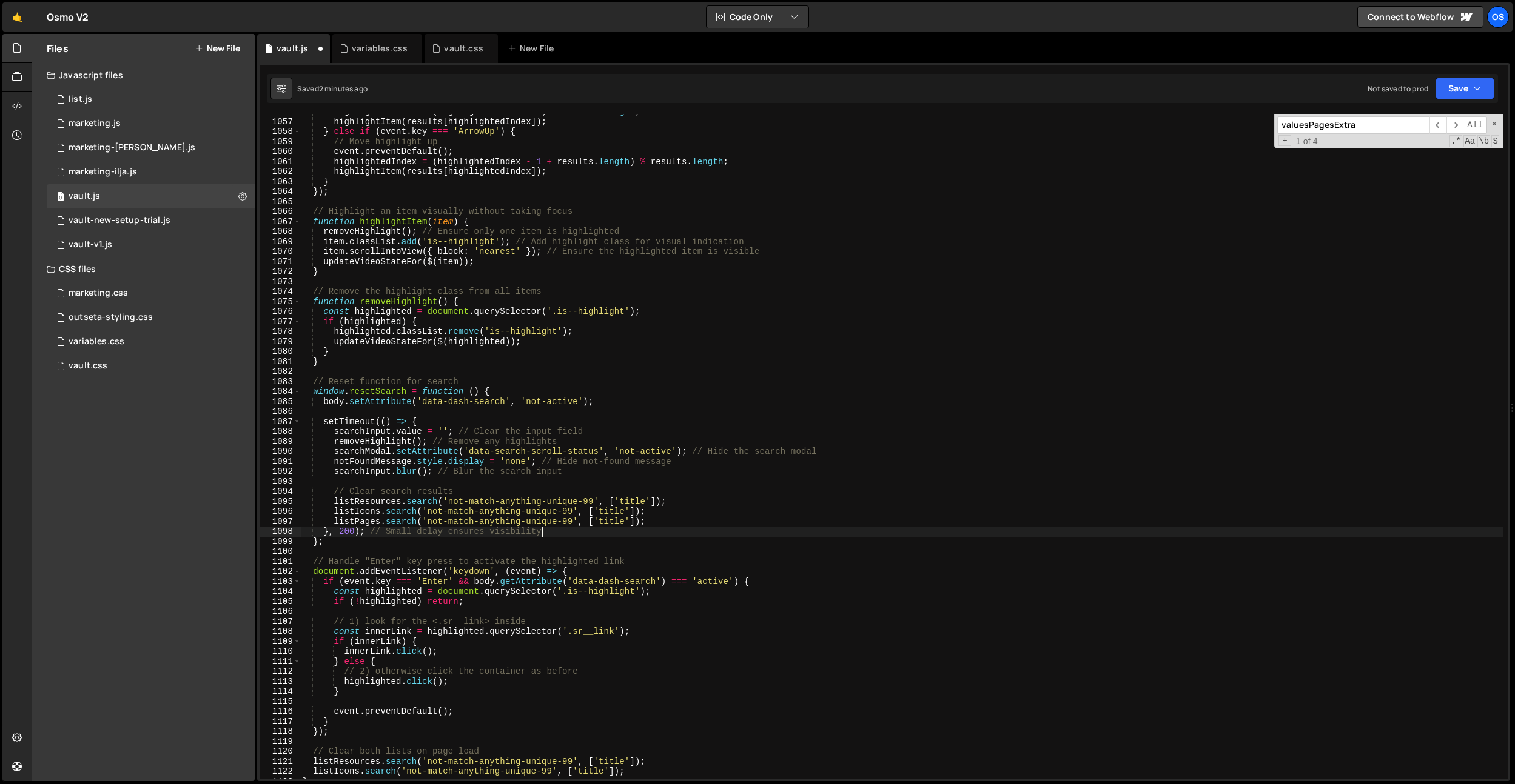
scroll to position [10253, 0]
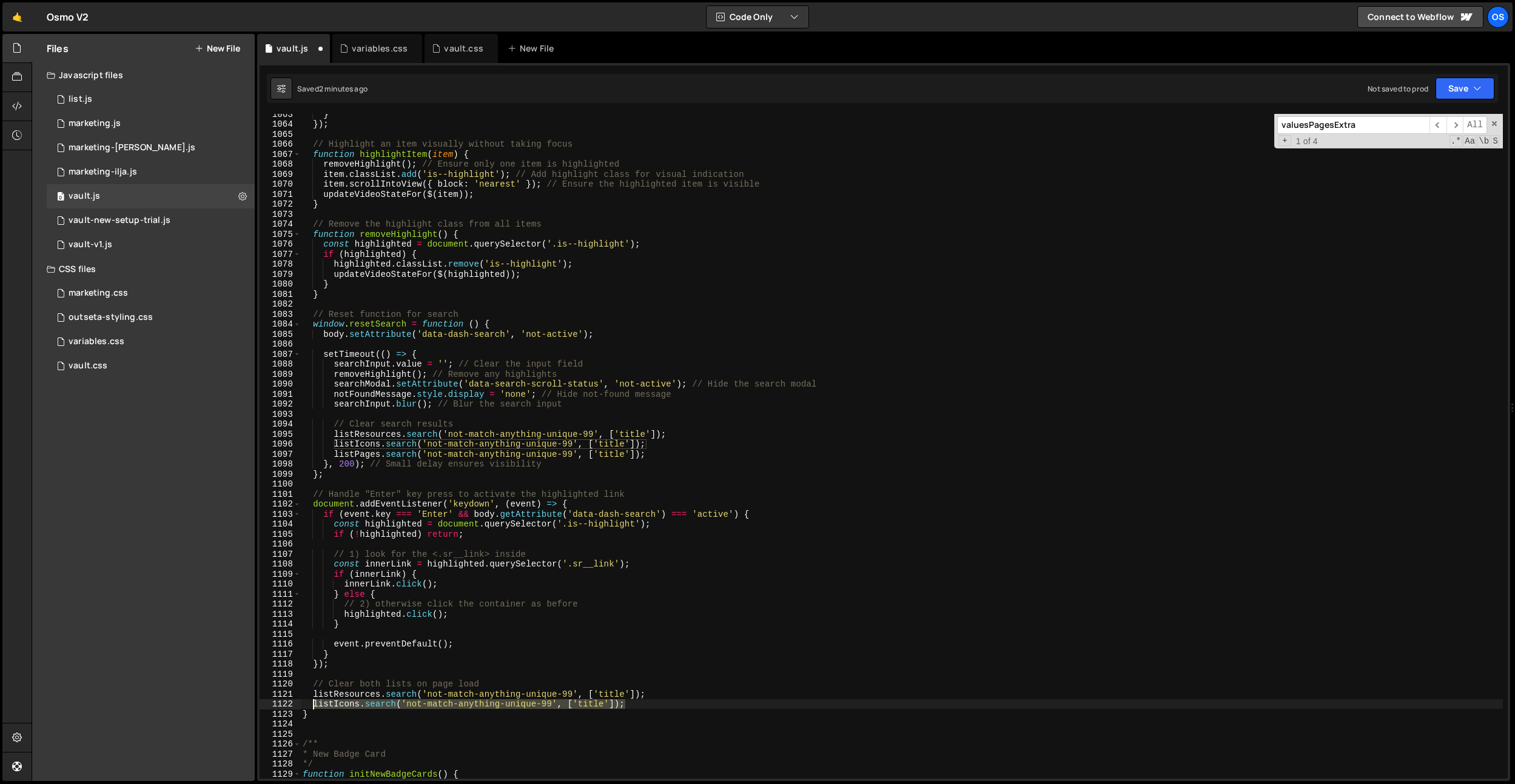
drag, startPoint x: 643, startPoint y: 704, endPoint x: 313, endPoint y: 702, distance: 330.0
click at [313, 702] on div "} }) ; // Highlight an item visually without taking focus function highlightIte…" at bounding box center [901, 451] width 1203 height 685
type textarea "[DOMAIN_NAME]('not-match-anything-unique-99', ['title']);"
paste textarea "[DOMAIN_NAME]('not-match-anything-unique-99', ['title']);"
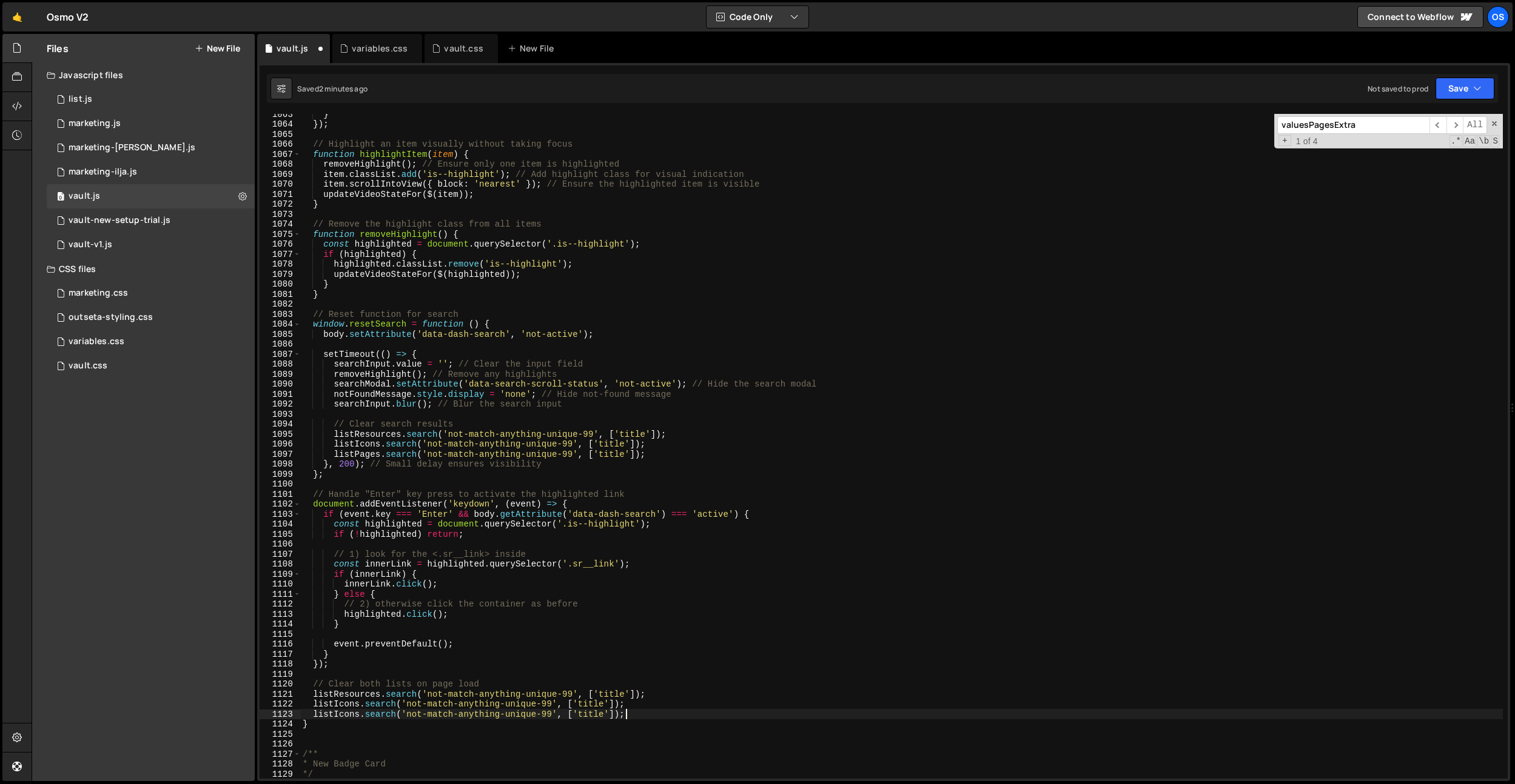
click at [350, 709] on div "} }) ; // Highlight an item visually without taking focus function highlightIte…" at bounding box center [901, 451] width 1203 height 685
click at [522, 719] on div "} }) ; // Highlight an item visually without taking focus function highlightIte…" at bounding box center [901, 451] width 1203 height 685
click at [618, 710] on div "} }) ; // Highlight an item visually without taking focus function highlightIte…" at bounding box center [901, 451] width 1203 height 685
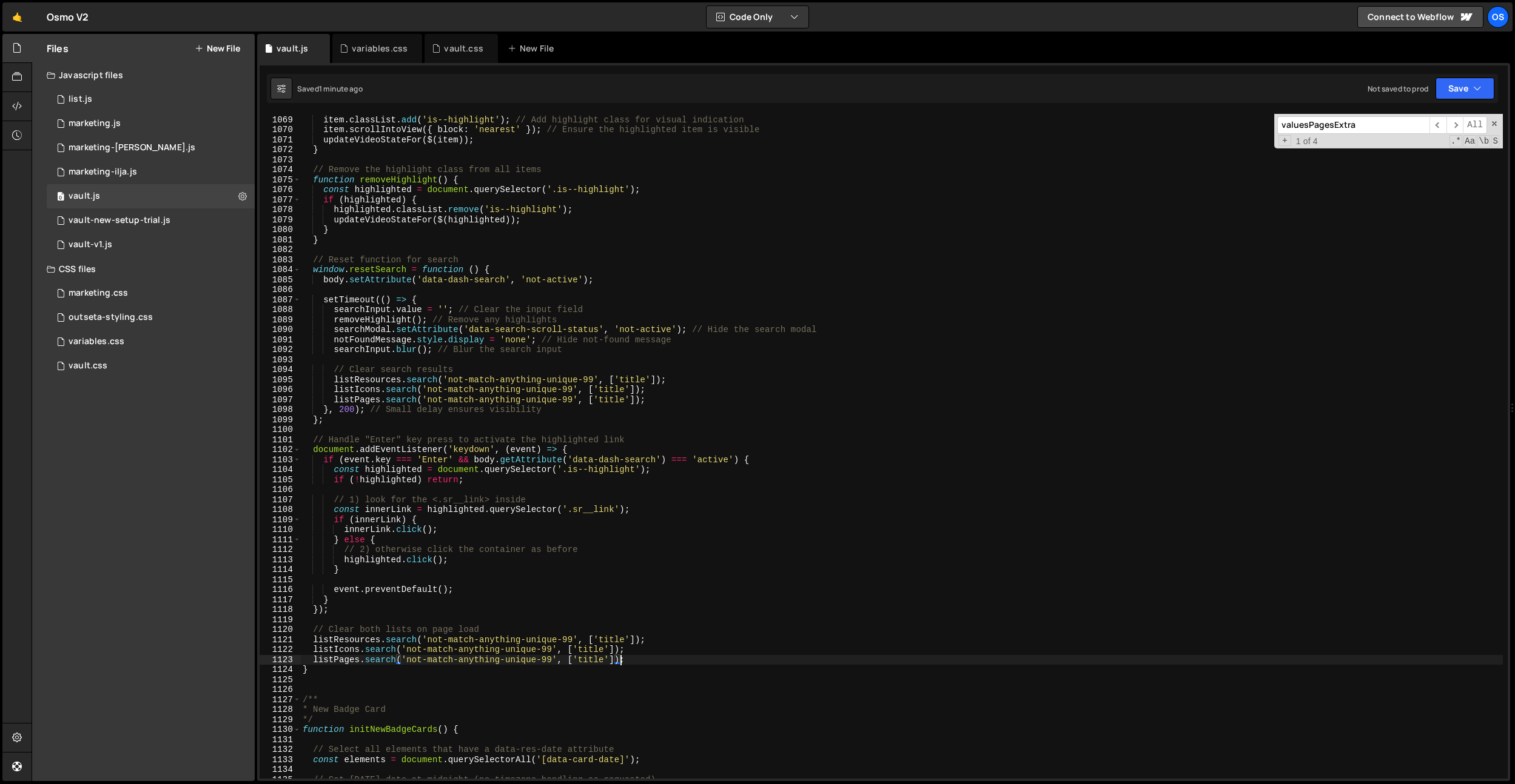
scroll to position [10301, 0]
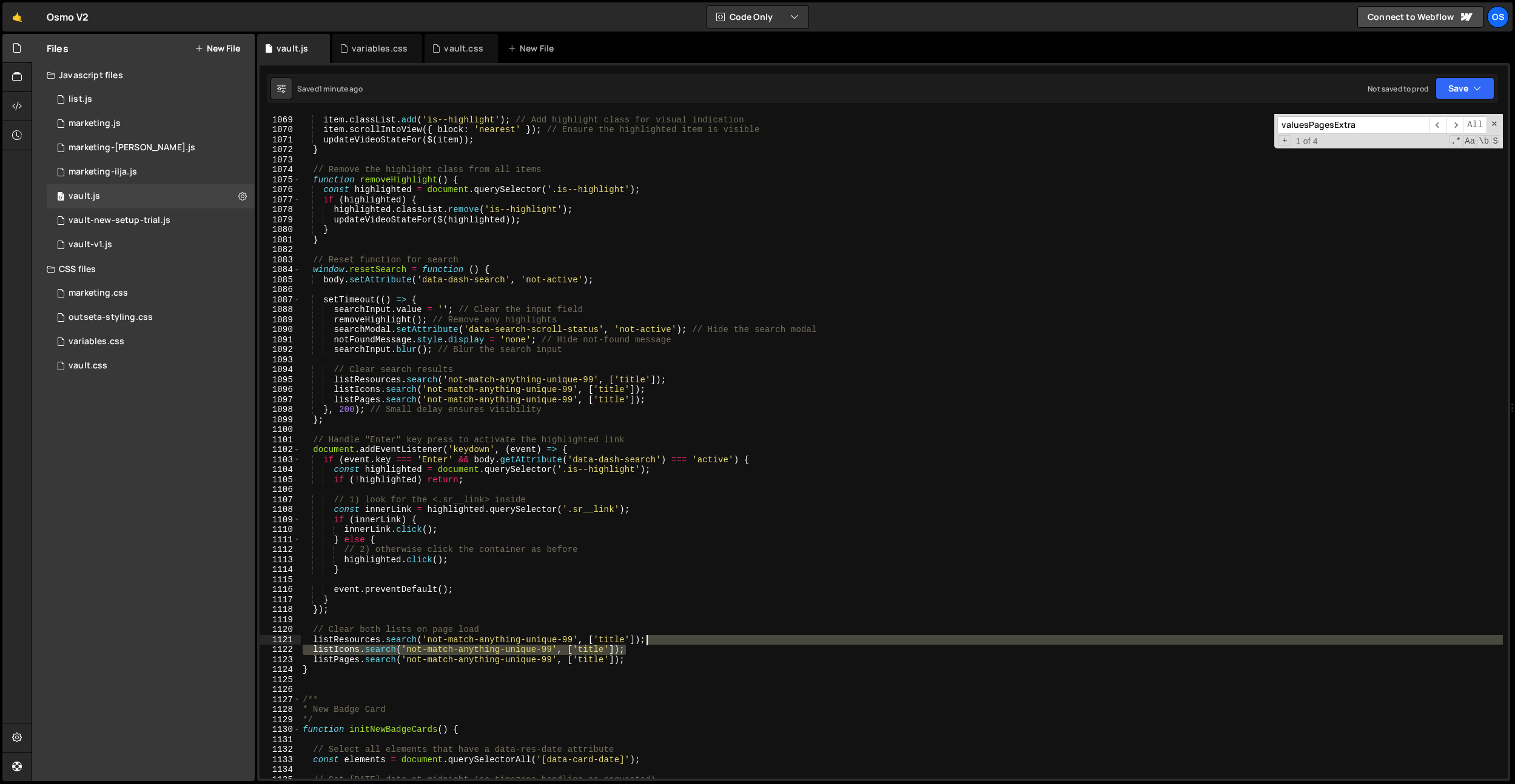
drag, startPoint x: 654, startPoint y: 649, endPoint x: 662, endPoint y: 643, distance: 10.0
click at [662, 643] on div "removeHighlight ( ) ; // Ensure only one item is highlighted item . classList .…" at bounding box center [901, 447] width 1203 height 685
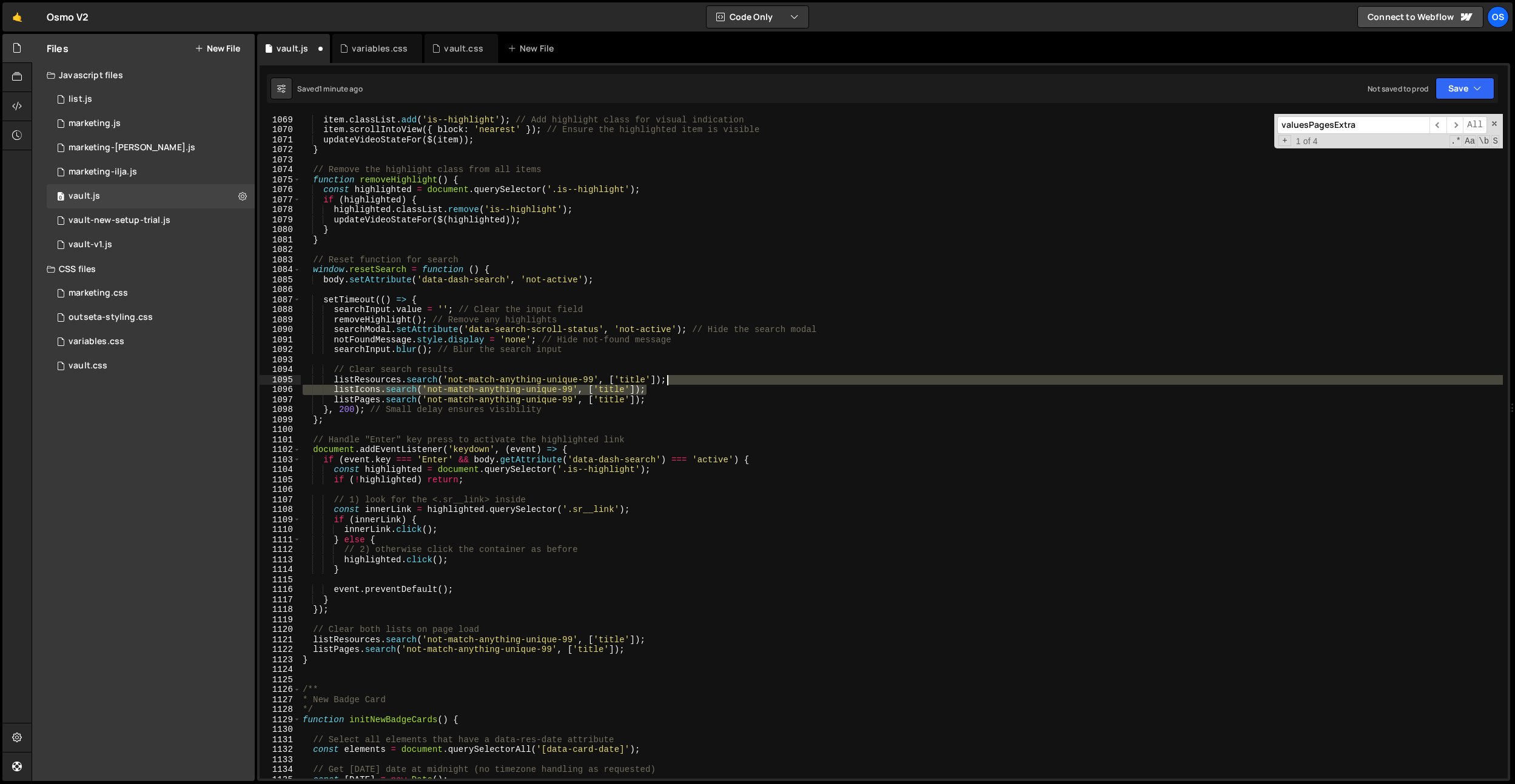
drag, startPoint x: 657, startPoint y: 391, endPoint x: 677, endPoint y: 382, distance: 21.9
click at [677, 382] on div "removeHighlight ( ) ; // Ensure only one item is highlighted item . classList .…" at bounding box center [901, 447] width 1203 height 685
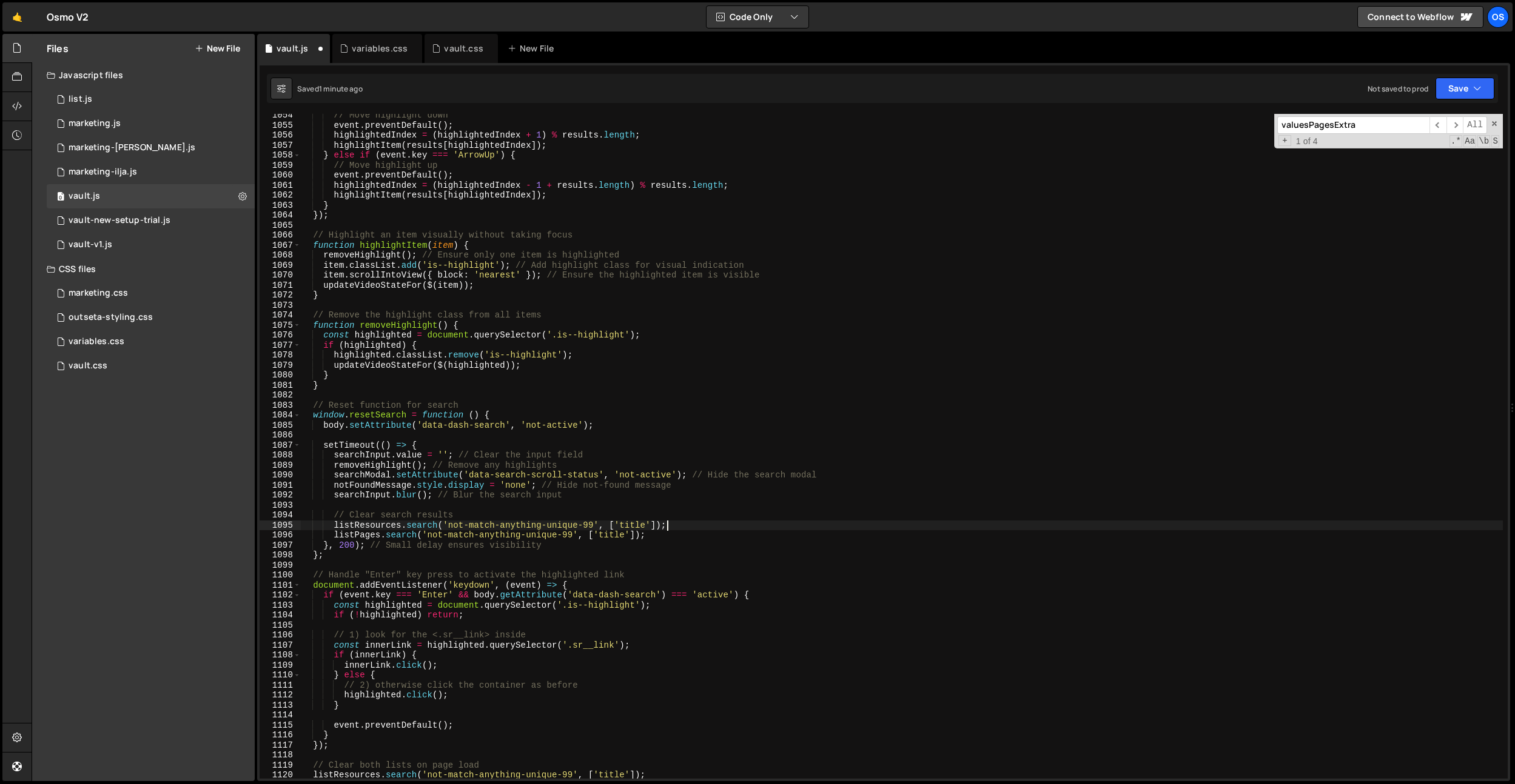
scroll to position [10171, 0]
click at [587, 348] on div "// Move highlight down event . preventDefault ( ) ; highlightedIndex = ( highli…" at bounding box center [901, 453] width 1203 height 685
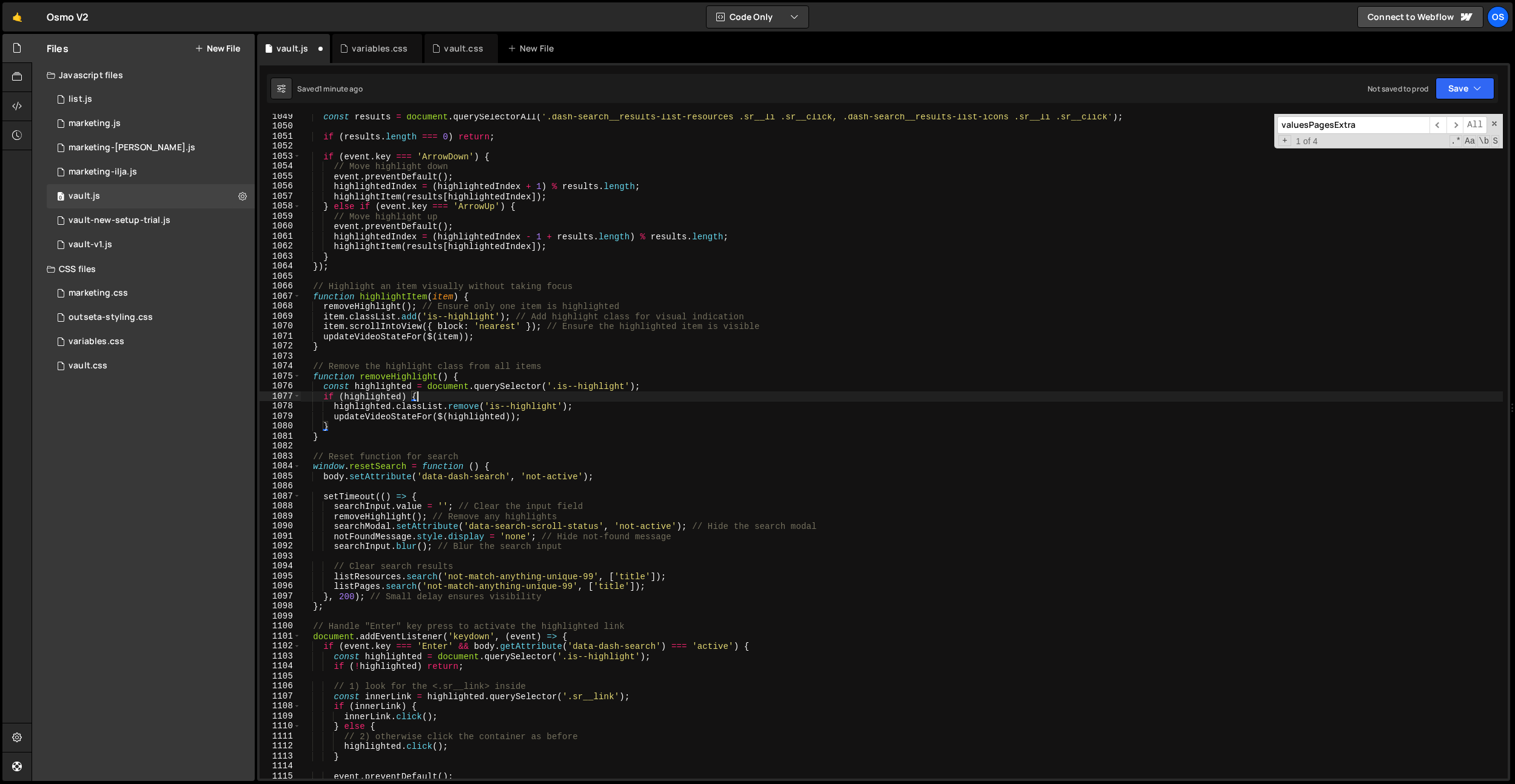
scroll to position [10109, 0]
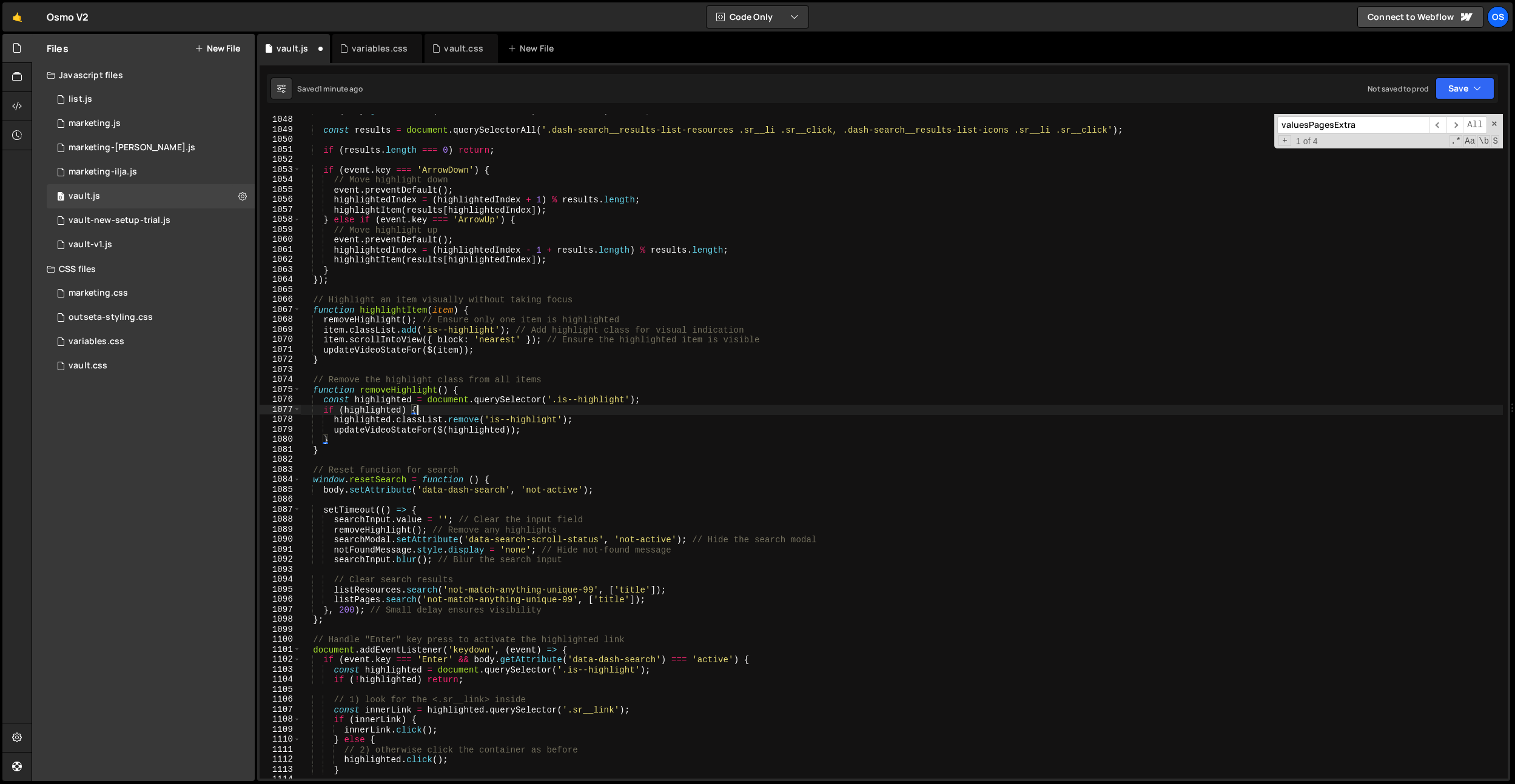
click at [585, 351] on div "if ( body . getAttribute ( 'data-dash-search' ) !== 'active' ) return ; const r…" at bounding box center [901, 447] width 1203 height 685
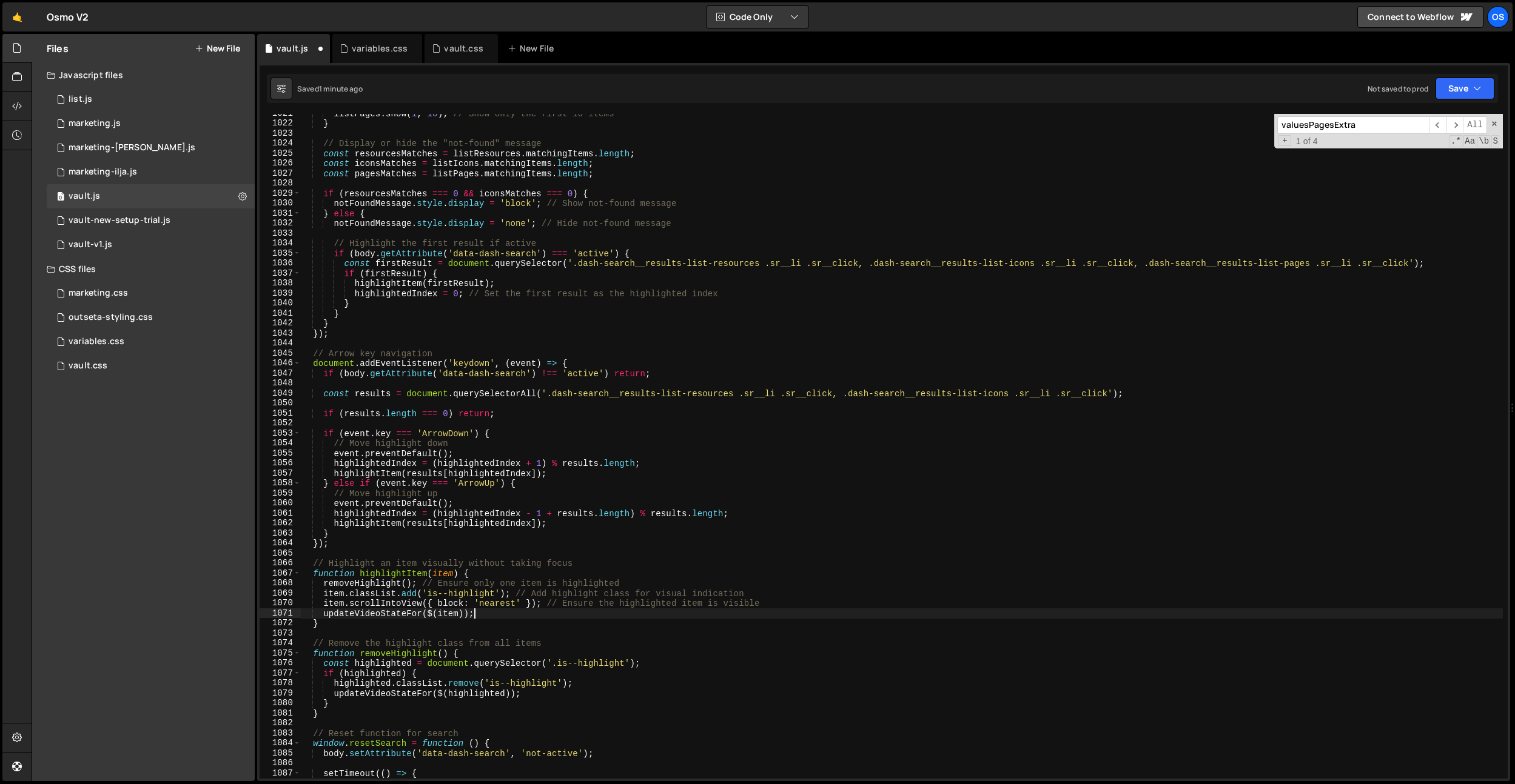
scroll to position [9762, 0]
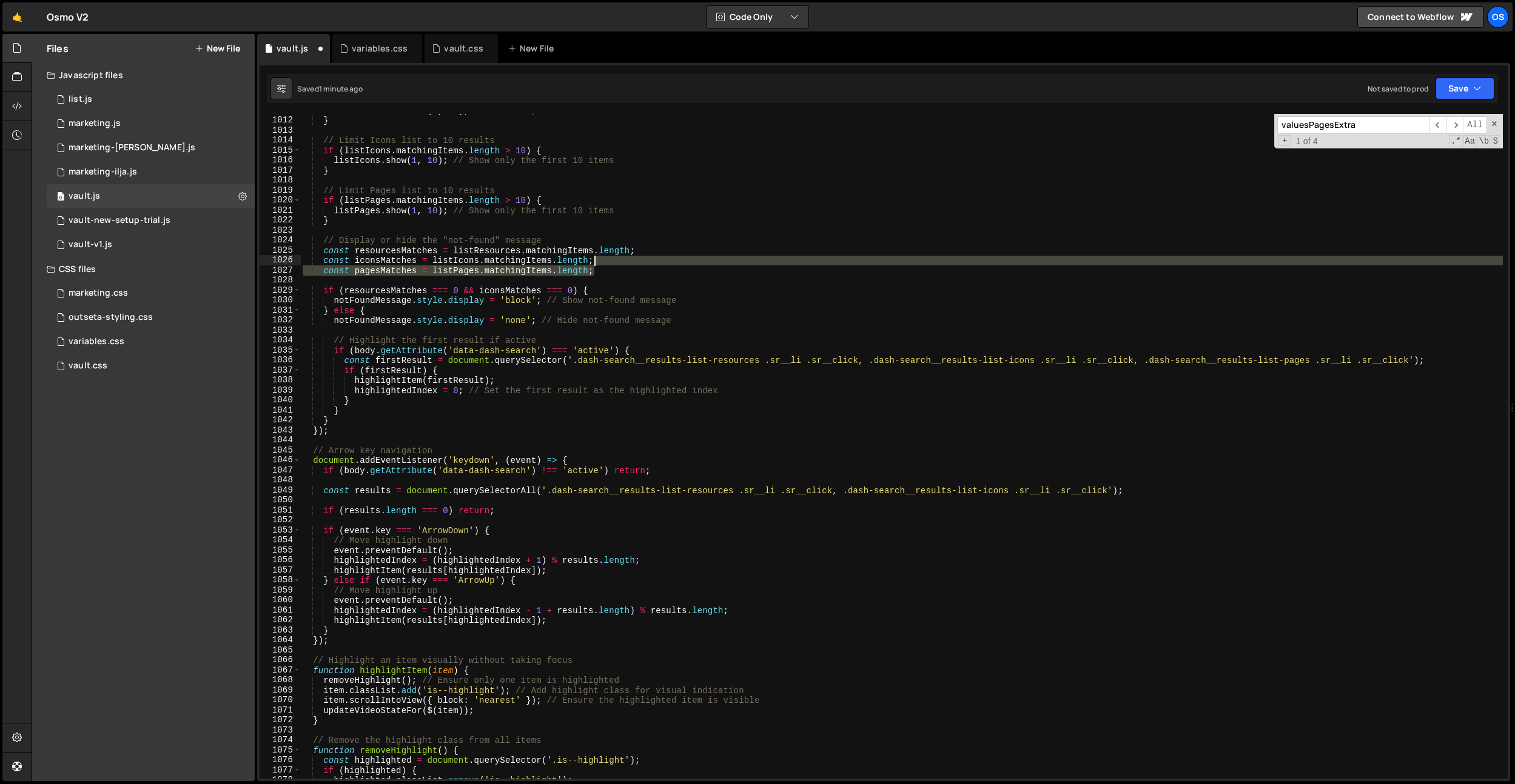
drag, startPoint x: 643, startPoint y: 265, endPoint x: 666, endPoint y: 255, distance: 25.1
click at [666, 255] on div "listResources . show ( 1 , 10 ) ; // Show only the first 10 items } // Limit Ic…" at bounding box center [901, 448] width 1203 height 685
click at [660, 257] on div "listResources . show ( 1 , 10 ) ; // Show only the first 10 items } // Limit Ic…" at bounding box center [901, 446] width 1203 height 665
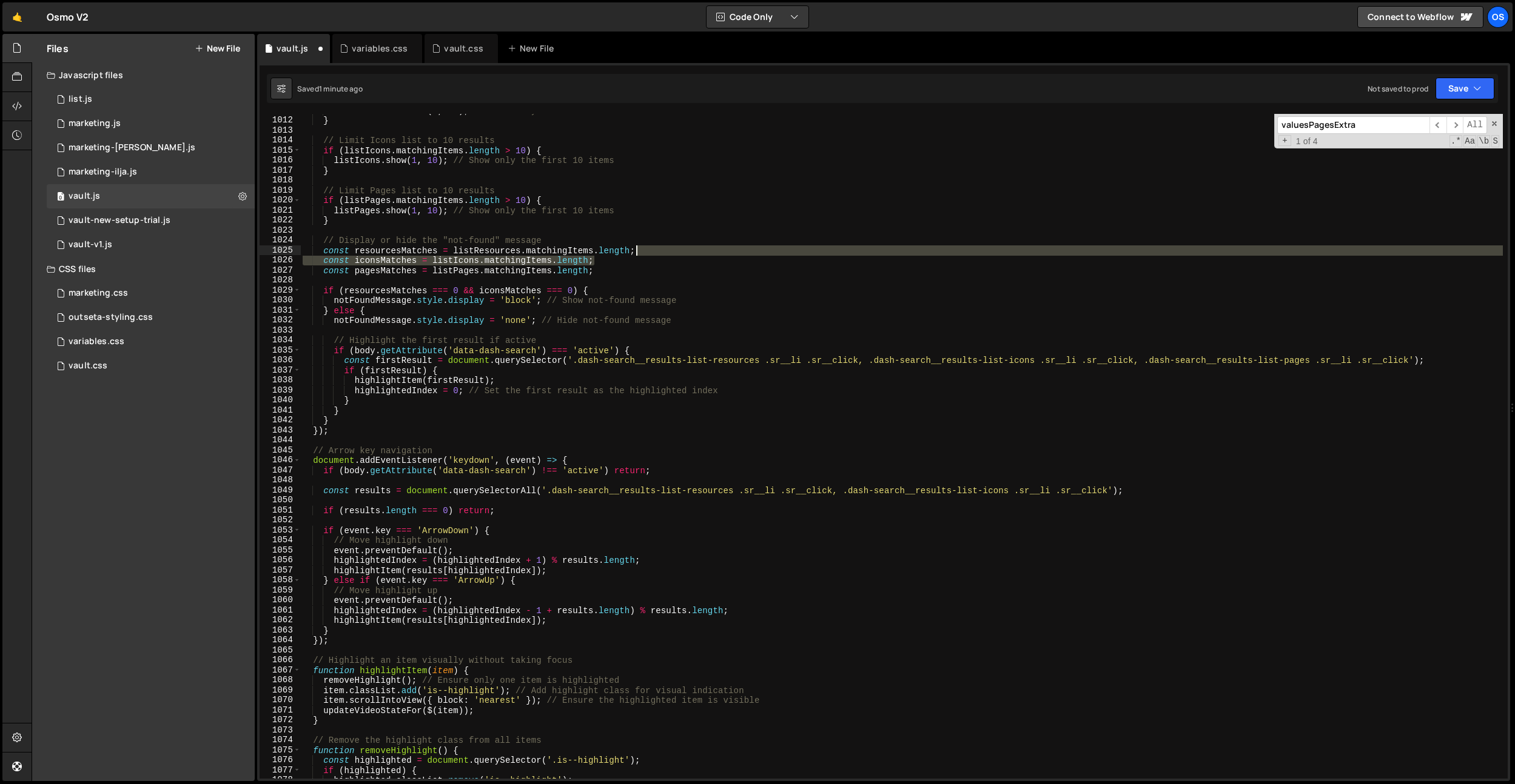
drag, startPoint x: 656, startPoint y: 259, endPoint x: 666, endPoint y: 254, distance: 11.2
click at [666, 254] on div "listResources . show ( 1 , 10 ) ; // Show only the first 10 items } // Limit Ic…" at bounding box center [901, 448] width 1203 height 685
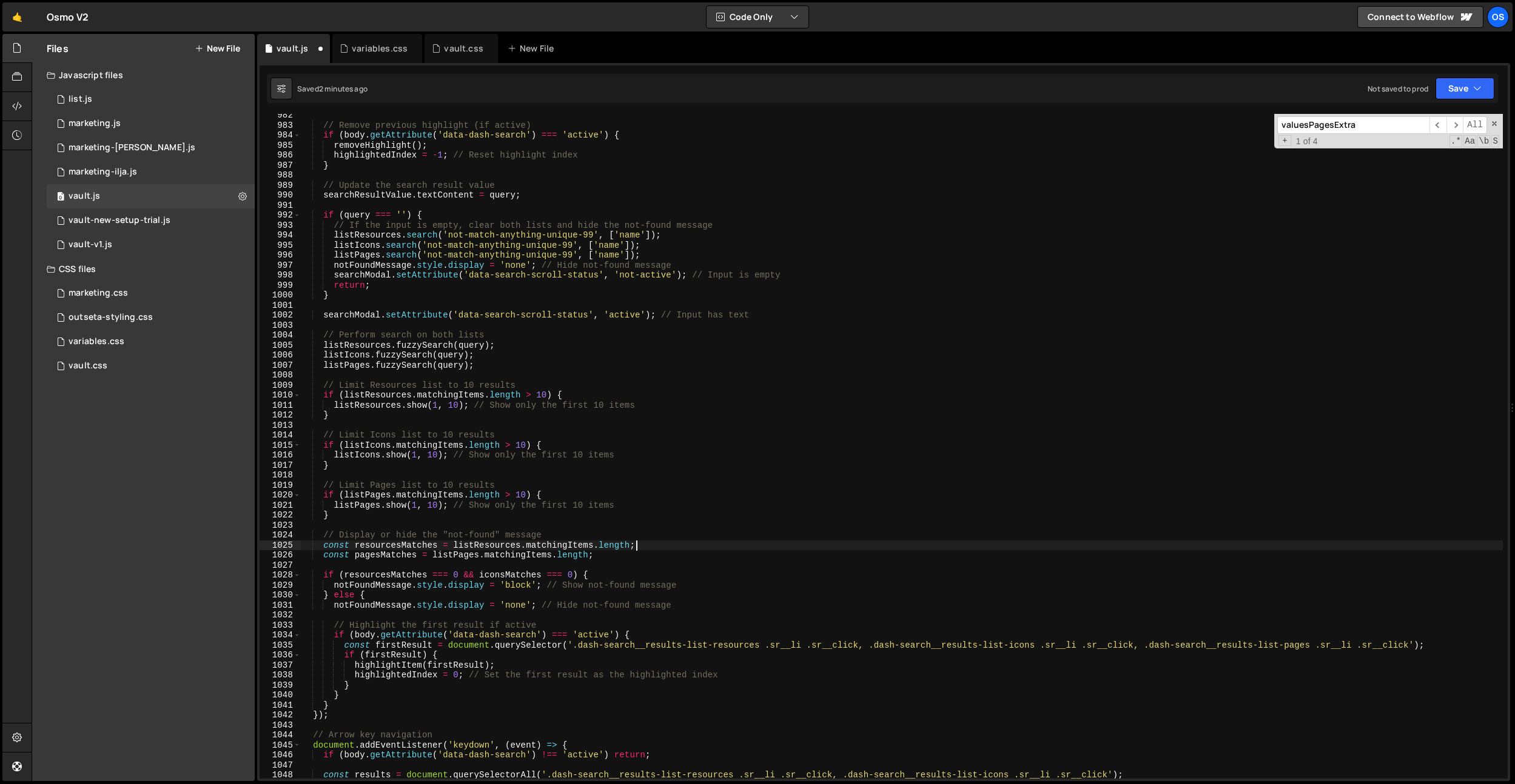
scroll to position [9460, 0]
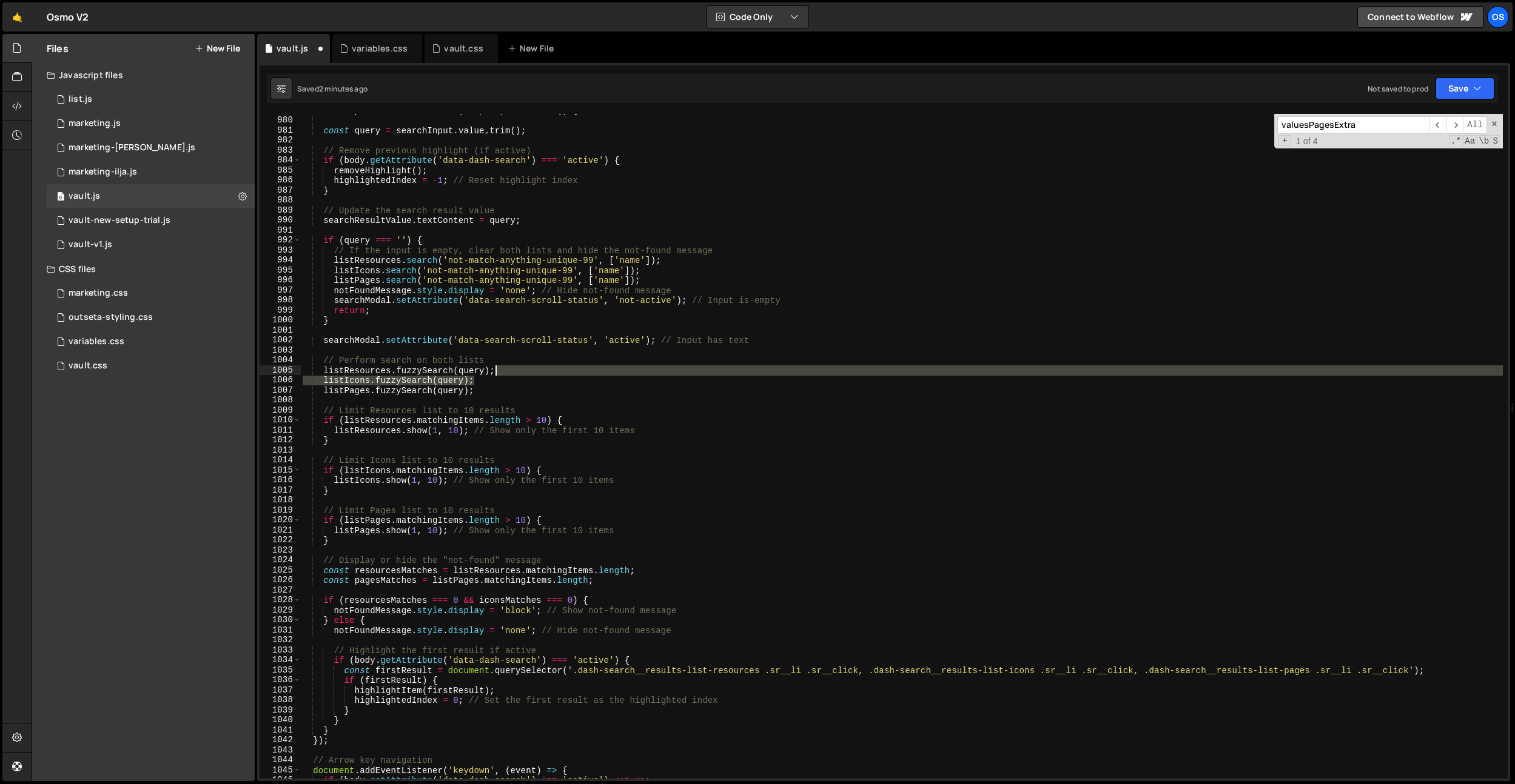
drag, startPoint x: 486, startPoint y: 380, endPoint x: 506, endPoint y: 373, distance: 21.2
click at [506, 373] on div "searchInput . addEventListener ( 'input' , function ( ) { const query = searchI…" at bounding box center [901, 448] width 1203 height 685
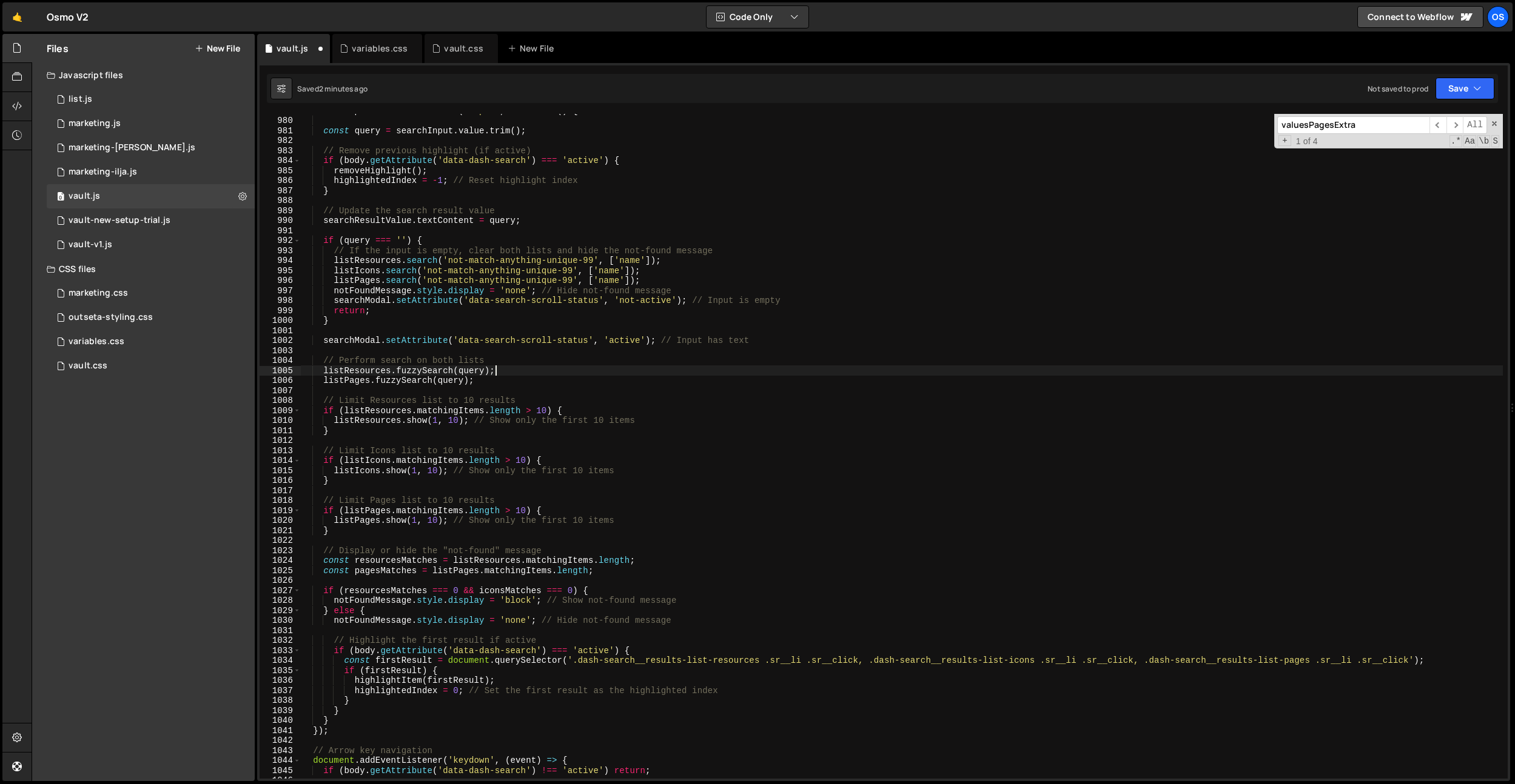
scroll to position [9372, 0]
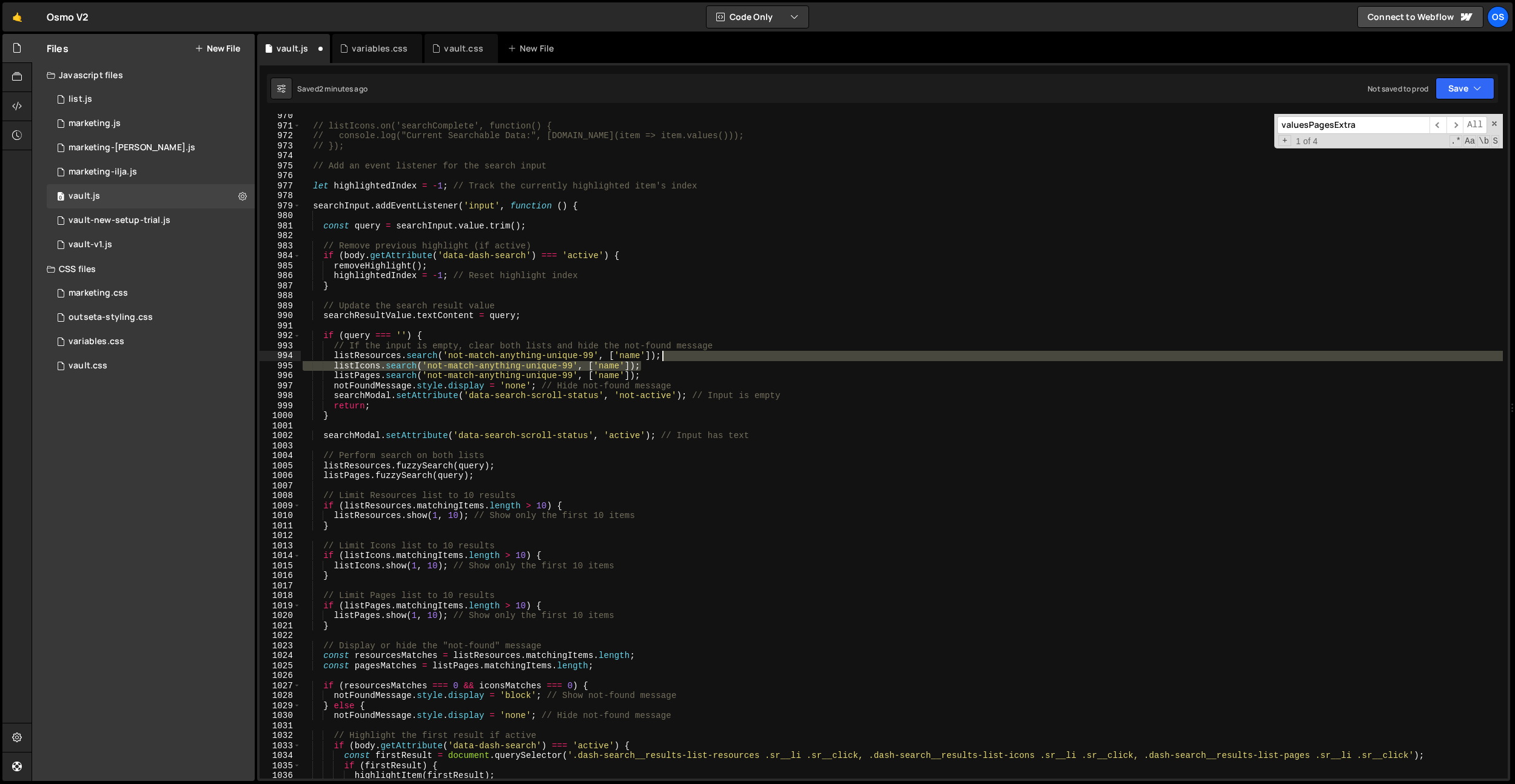
drag, startPoint x: 667, startPoint y: 365, endPoint x: 687, endPoint y: 358, distance: 21.2
click at [687, 358] on div "// listIcons.on('searchComplete', function() { // console.log("Current Searchab…" at bounding box center [901, 453] width 1203 height 685
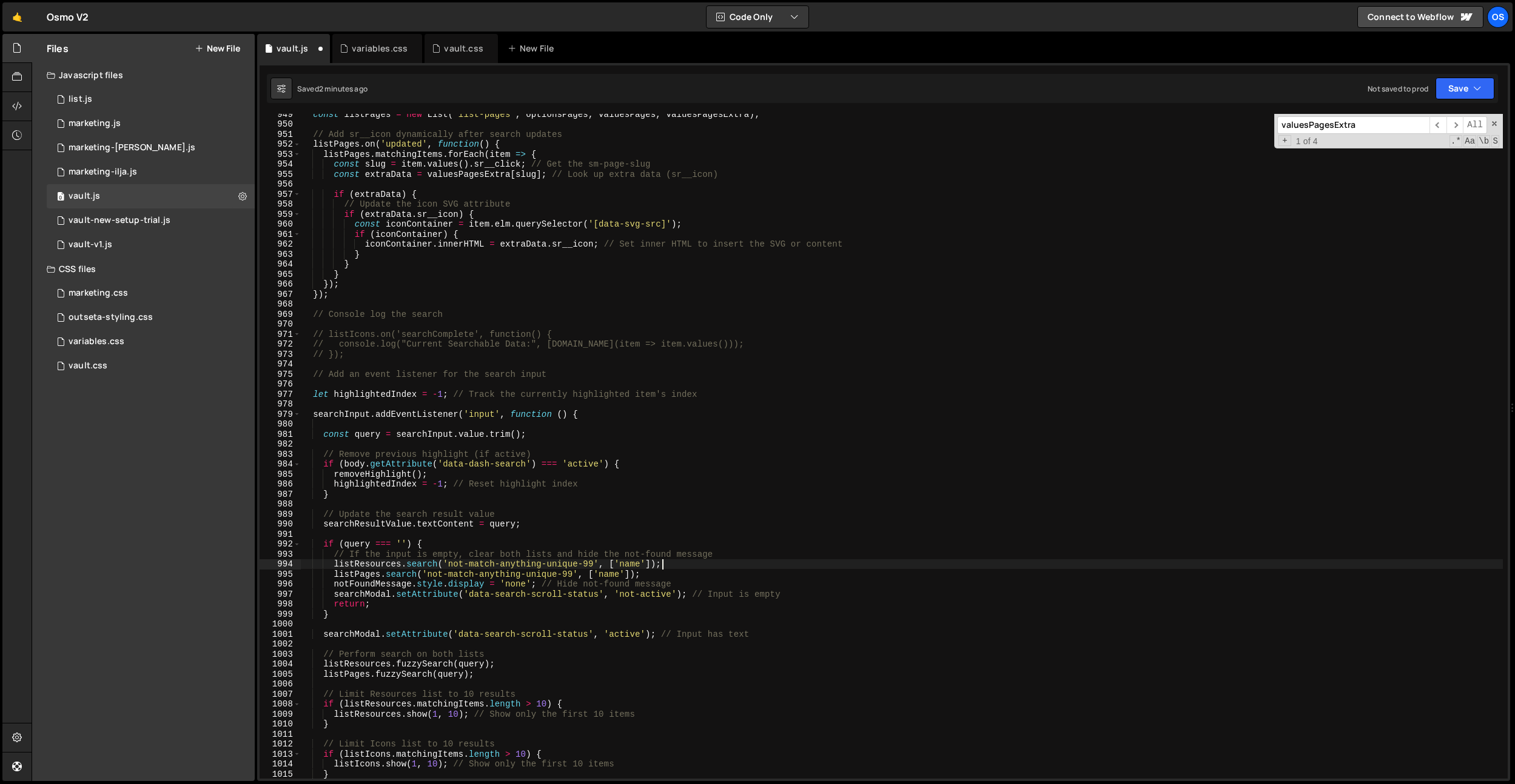
scroll to position [9130, 0]
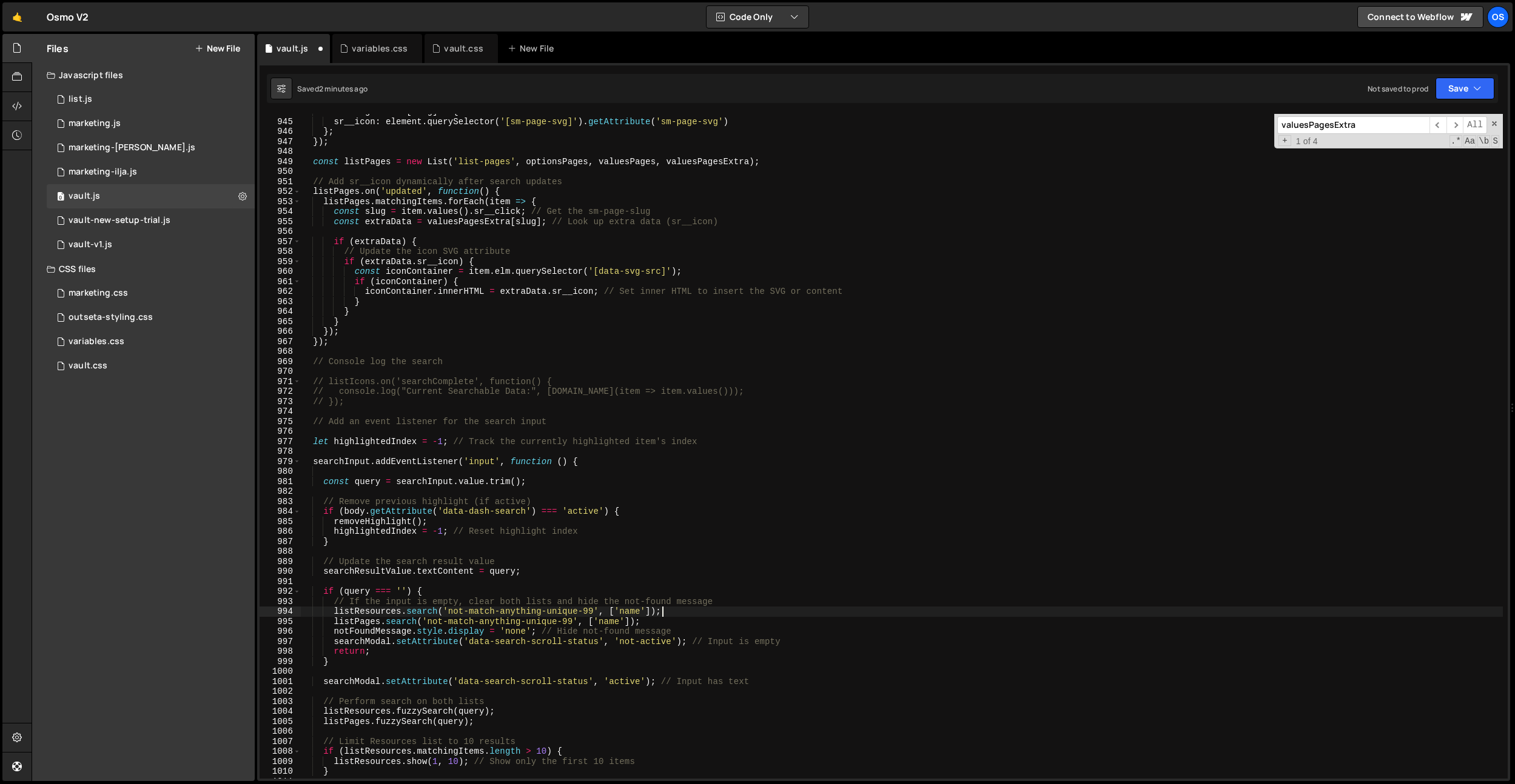
drag, startPoint x: 451, startPoint y: 293, endPoint x: 409, endPoint y: 287, distance: 42.4
click at [451, 293] on div "valuesPagesExtra [ slug ] = { sr__icon : element . querySelector ( '[sm-page-sv…" at bounding box center [901, 449] width 1203 height 685
click at [375, 282] on div "valuesPagesExtra [ slug ] = { sr__icon : element . querySelector ( '[sm-page-sv…" at bounding box center [901, 449] width 1203 height 685
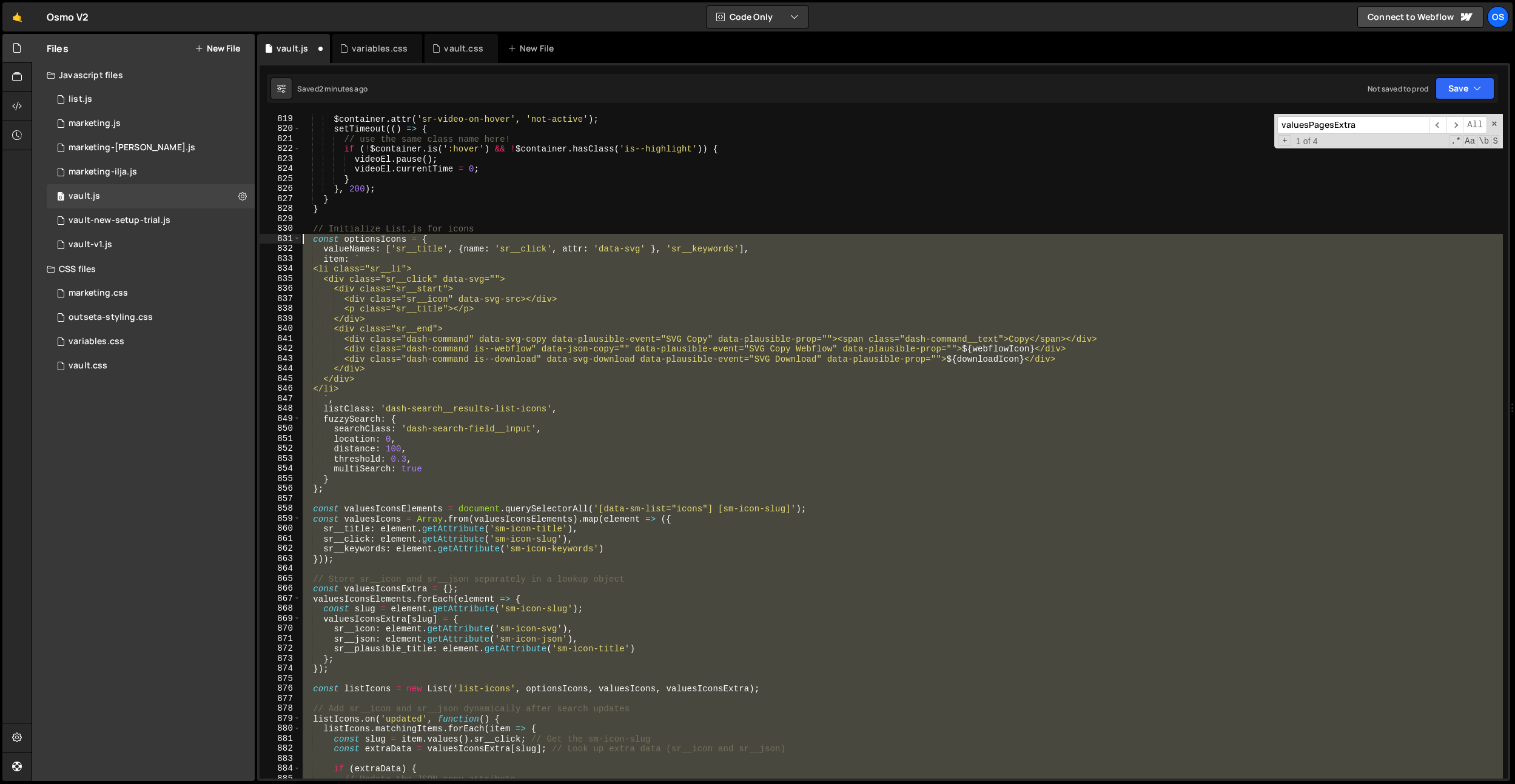
scroll to position [7921, 0]
drag, startPoint x: 377, startPoint y: 303, endPoint x: 292, endPoint y: 236, distance: 108.2
click at [292, 236] on div "if (iconContainer) { 819 820 821 822 823 824 825 826 827 828 829 830 831 832 83…" at bounding box center [883, 446] width 1249 height 665
click at [637, 328] on div "$container . attr ( 'sr-video-on-hover' , 'not-active' ) ; setTimeout (( ) => {…" at bounding box center [901, 446] width 1203 height 665
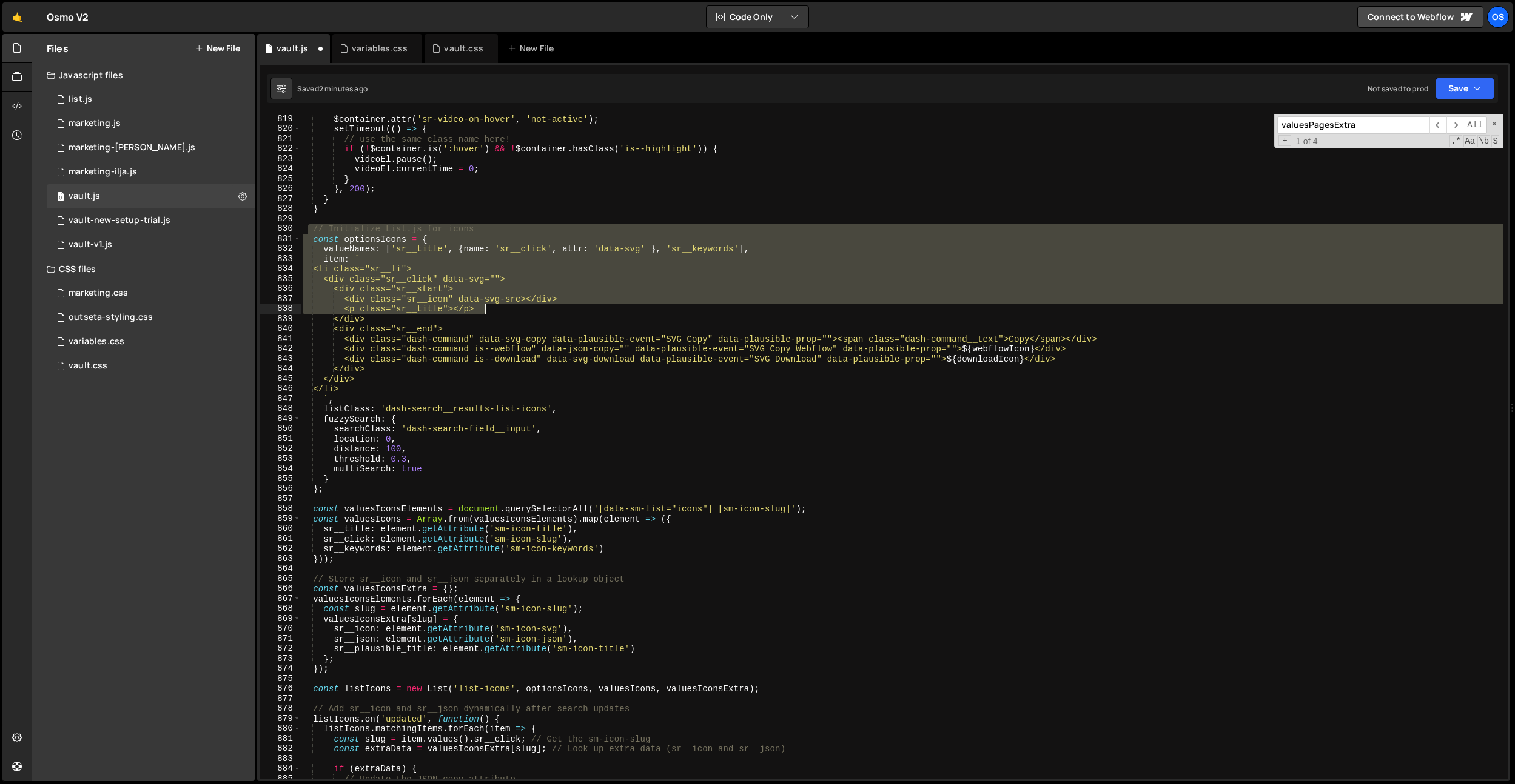
drag, startPoint x: 309, startPoint y: 229, endPoint x: 491, endPoint y: 313, distance: 200.4
click at [491, 313] on div "$container . attr ( 'sr-video-on-hover' , 'not-active' ) ; setTimeout (( ) => {…" at bounding box center [901, 456] width 1203 height 685
click at [429, 274] on div "$container . attr ( 'sr-video-on-hover' , 'not-active' ) ; setTimeout (( ) => {…" at bounding box center [901, 446] width 1203 height 665
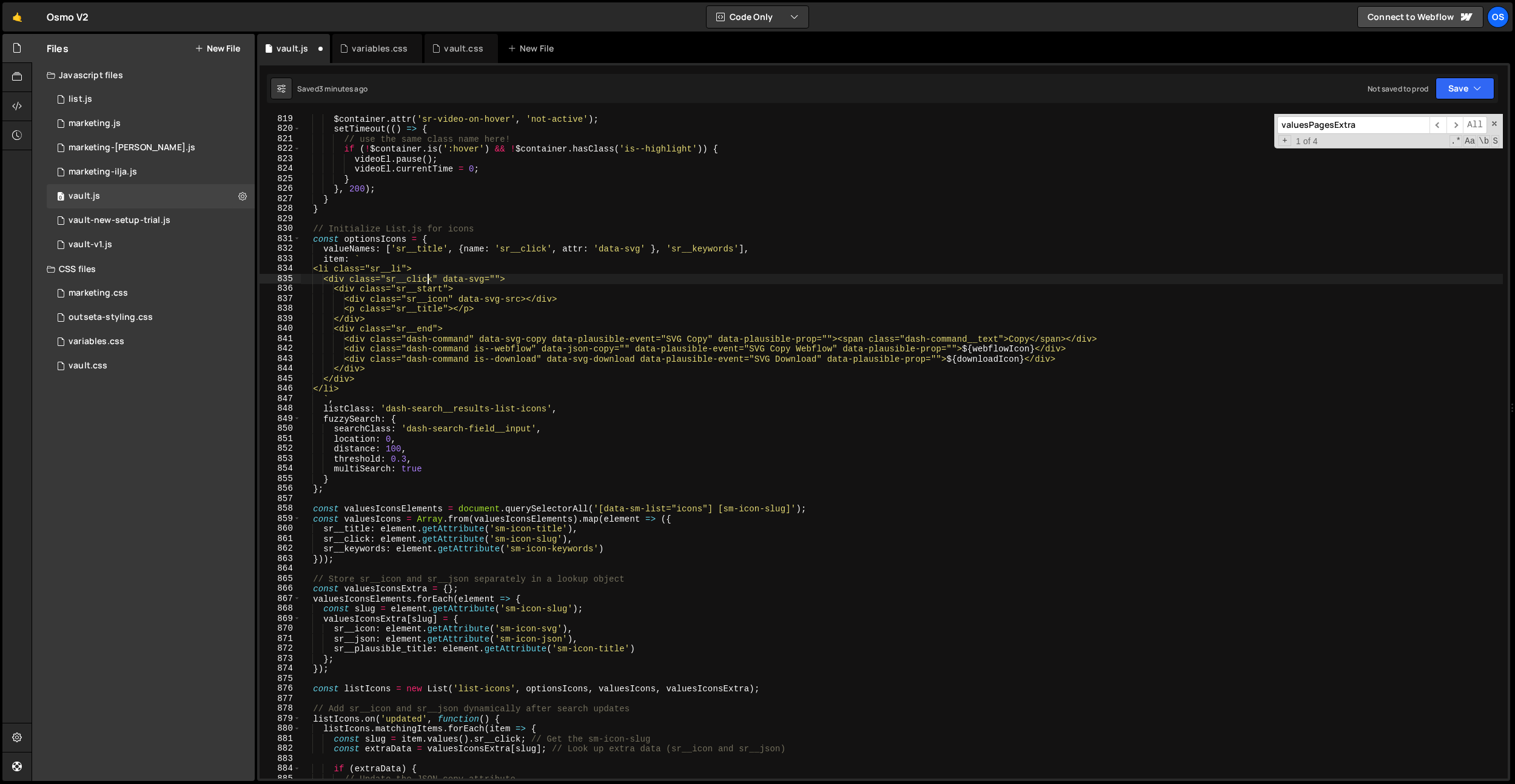
click at [564, 289] on div "$container . attr ( 'sr-video-on-hover' , 'not-active' ) ; setTimeout (( ) => {…" at bounding box center [901, 456] width 1203 height 685
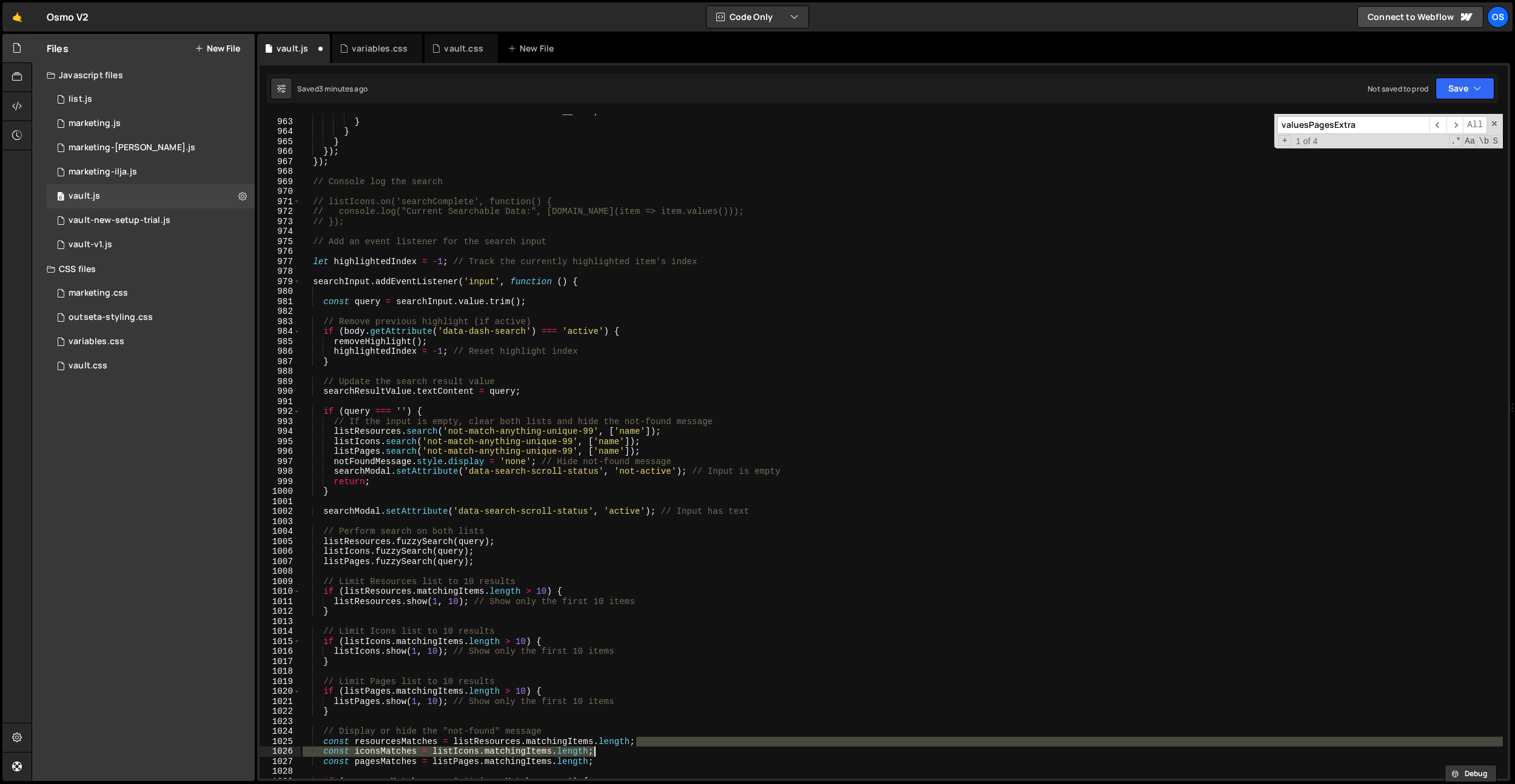
scroll to position [10256, 0]
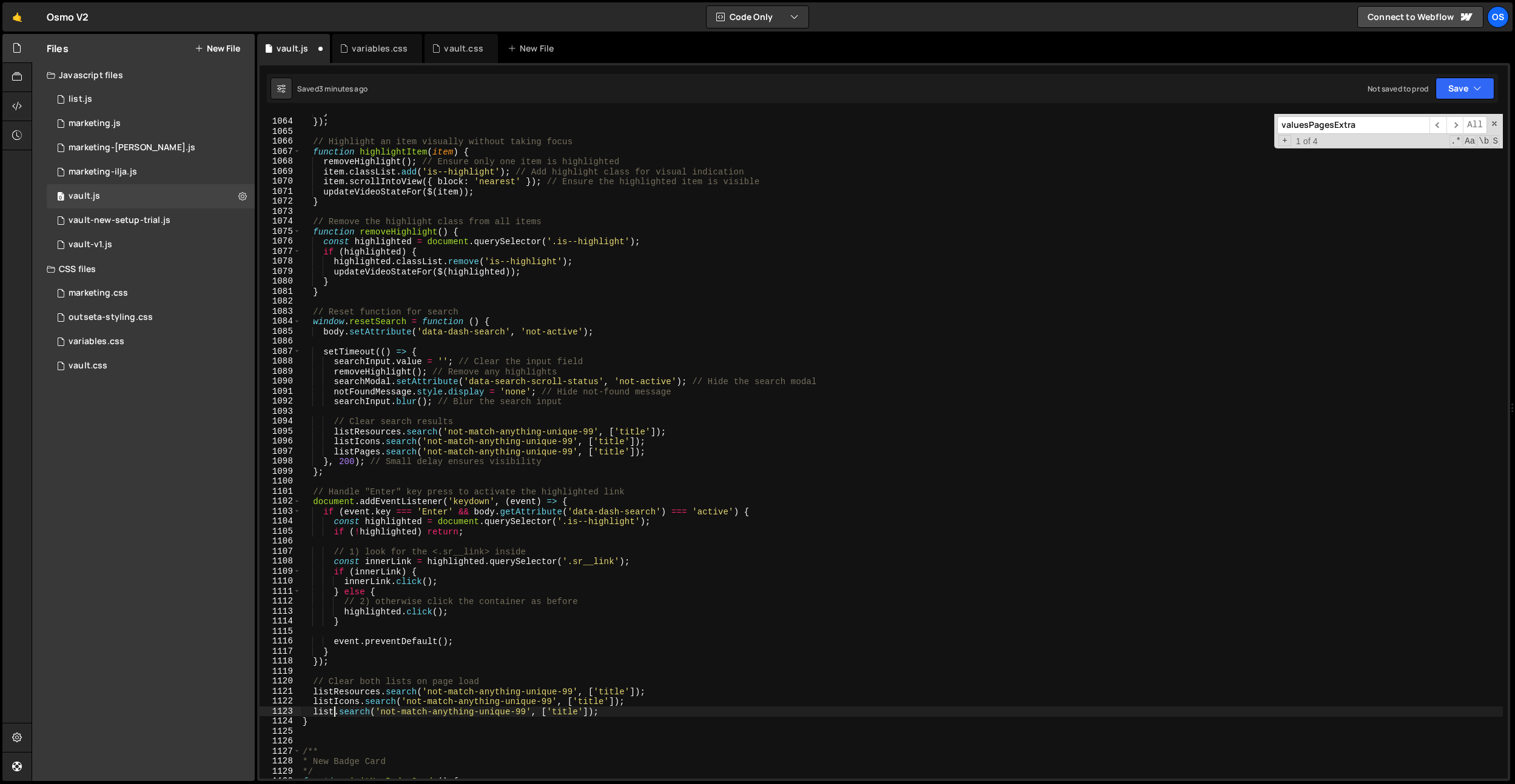
type textarea "[DOMAIN_NAME]('not-match-anything-unique-99', ['title']);"
click at [510, 319] on div "} }) ; // Highlight an item visually without taking focus function highlightIte…" at bounding box center [901, 449] width 1203 height 685
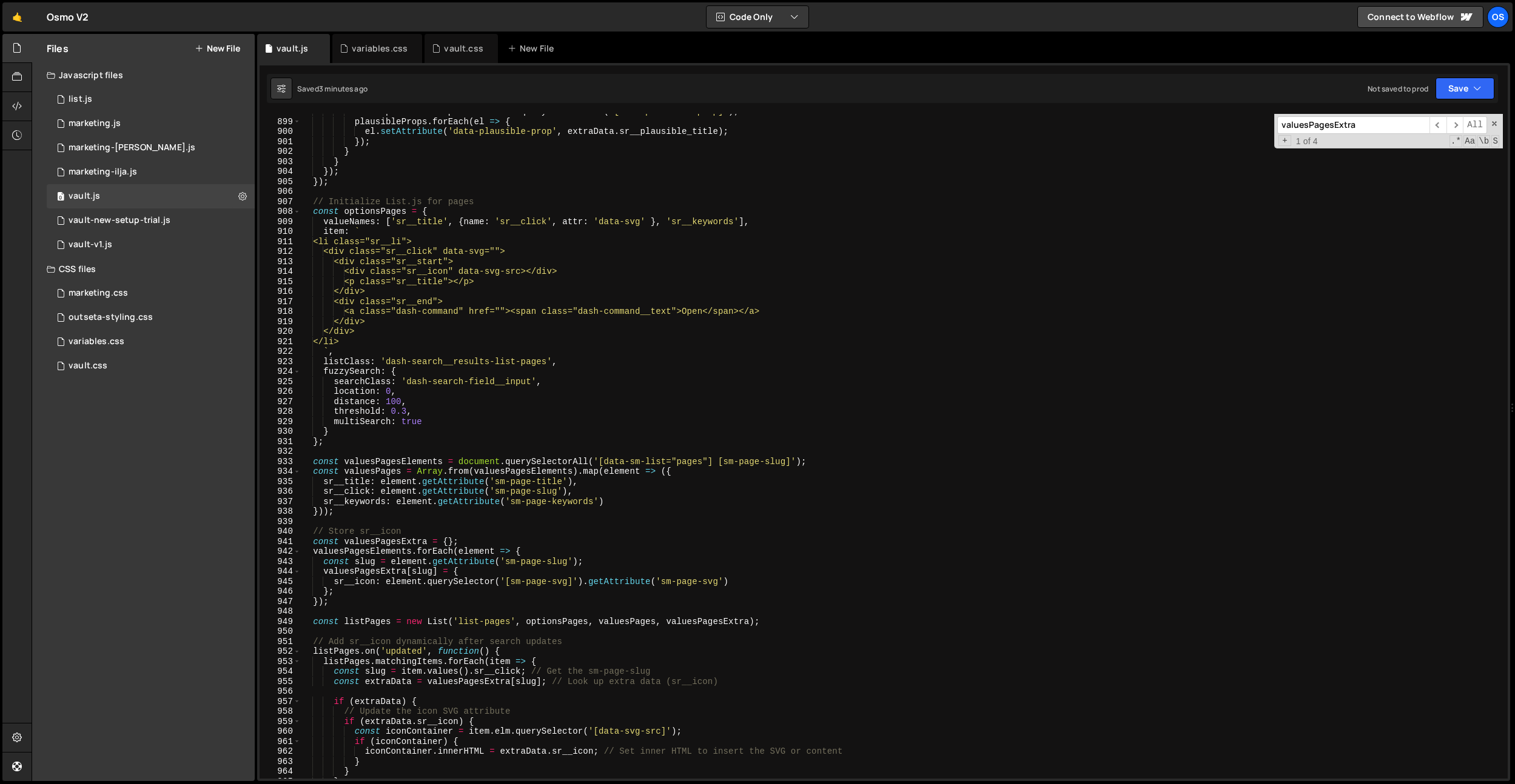
scroll to position [8627, 0]
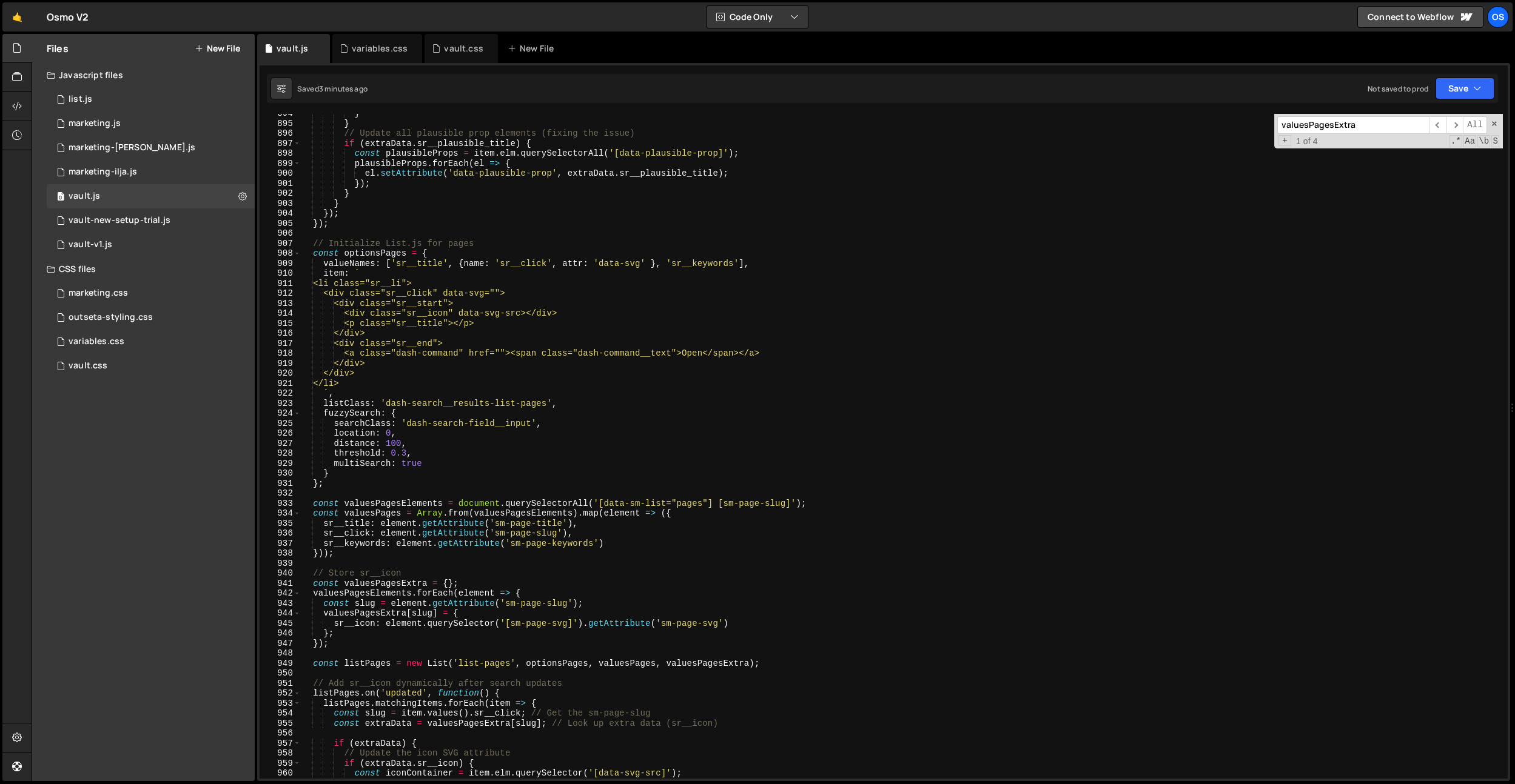
click at [511, 319] on div "} } // Update all plausible prop elements (fixing the issue) if ( extraData . s…" at bounding box center [901, 451] width 1203 height 685
click at [468, 297] on div "} } // Update all plausible prop elements (fixing the issue) if ( extraData . s…" at bounding box center [901, 451] width 1203 height 685
click at [378, 643] on div "} } // Update all plausible prop elements (fixing the issue) if ( extraData . s…" at bounding box center [901, 451] width 1203 height 685
click at [376, 635] on div "} } // Update all plausible prop elements (fixing the issue) if ( extraData . s…" at bounding box center [901, 451] width 1203 height 685
type textarea "};"
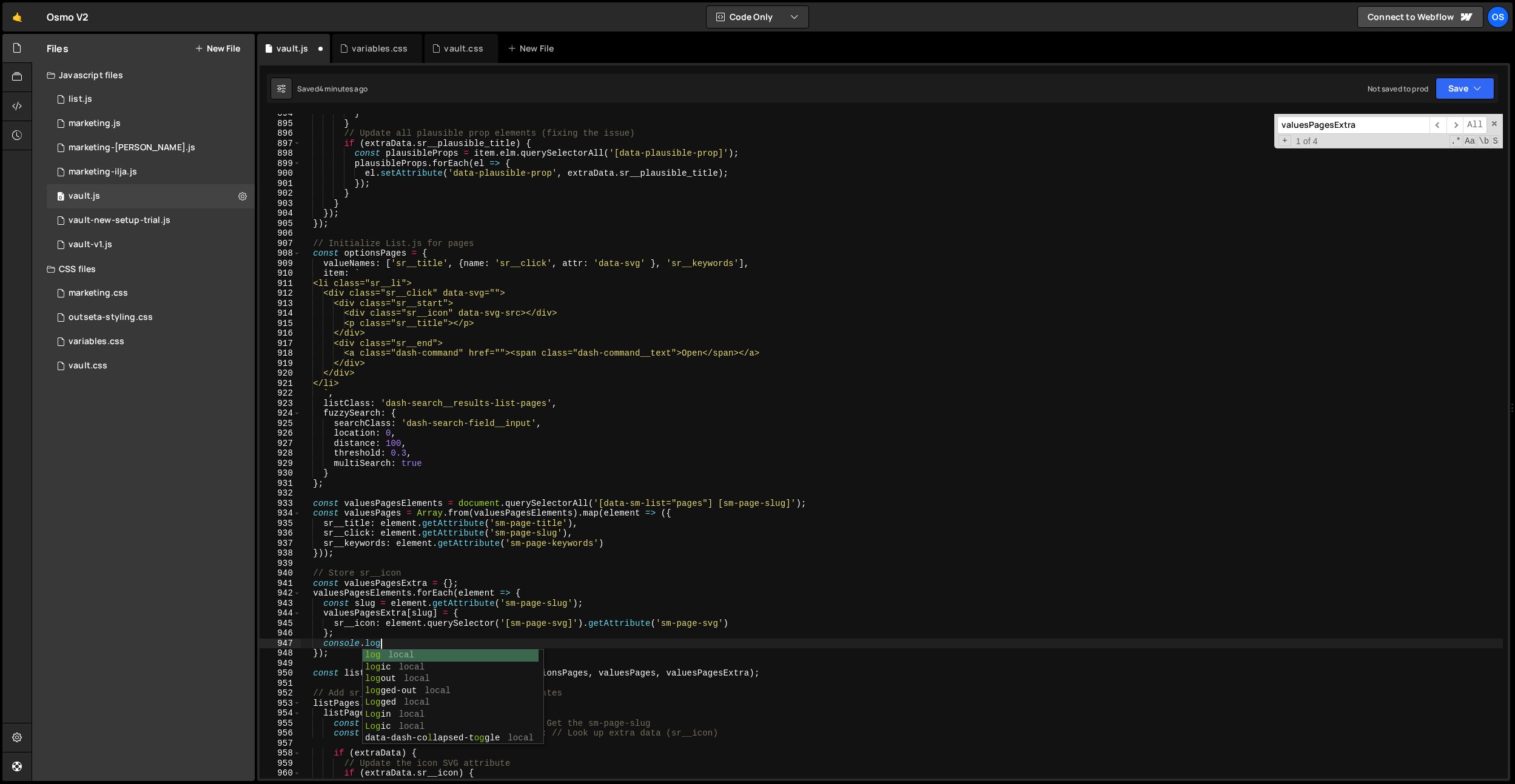
scroll to position [0, 5]
click at [365, 626] on div "} } // Update all plausible prop elements (fixing the issue) if ( extraData . s…" at bounding box center [901, 451] width 1203 height 685
click at [364, 626] on div "} } // Update all plausible prop elements (fixing the issue) if ( extraData . s…" at bounding box center [901, 451] width 1203 height 685
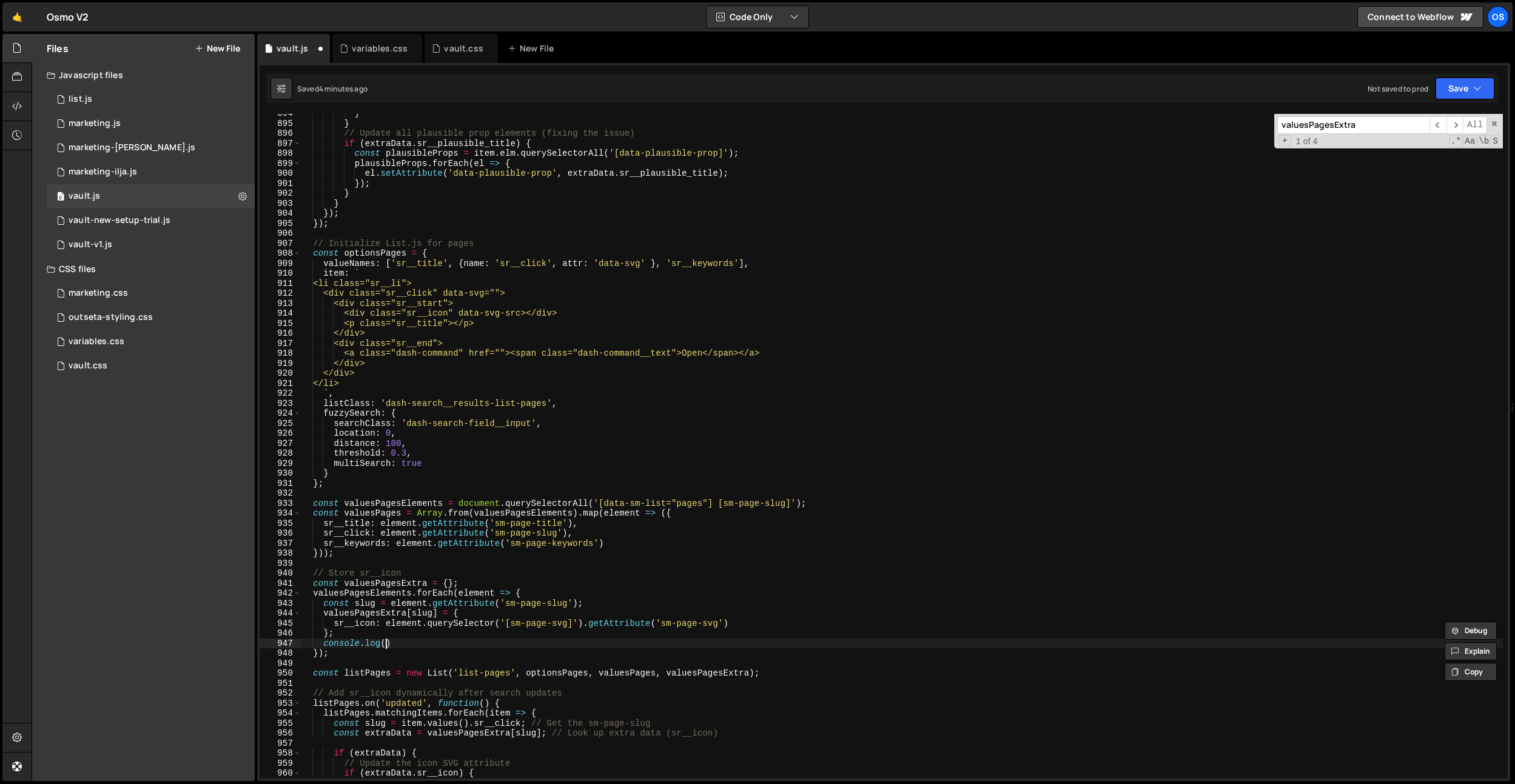
click at [386, 647] on div "} } // Update all plausible prop elements (fixing the issue) if ( extraData . s…" at bounding box center [901, 451] width 1203 height 685
type textarea "console.log"
drag, startPoint x: 396, startPoint y: 645, endPoint x: 324, endPoint y: 644, distance: 72.0
click at [324, 644] on div "} } // Update all plausible prop elements (fixing the issue) if ( extraData . s…" at bounding box center [901, 451] width 1203 height 685
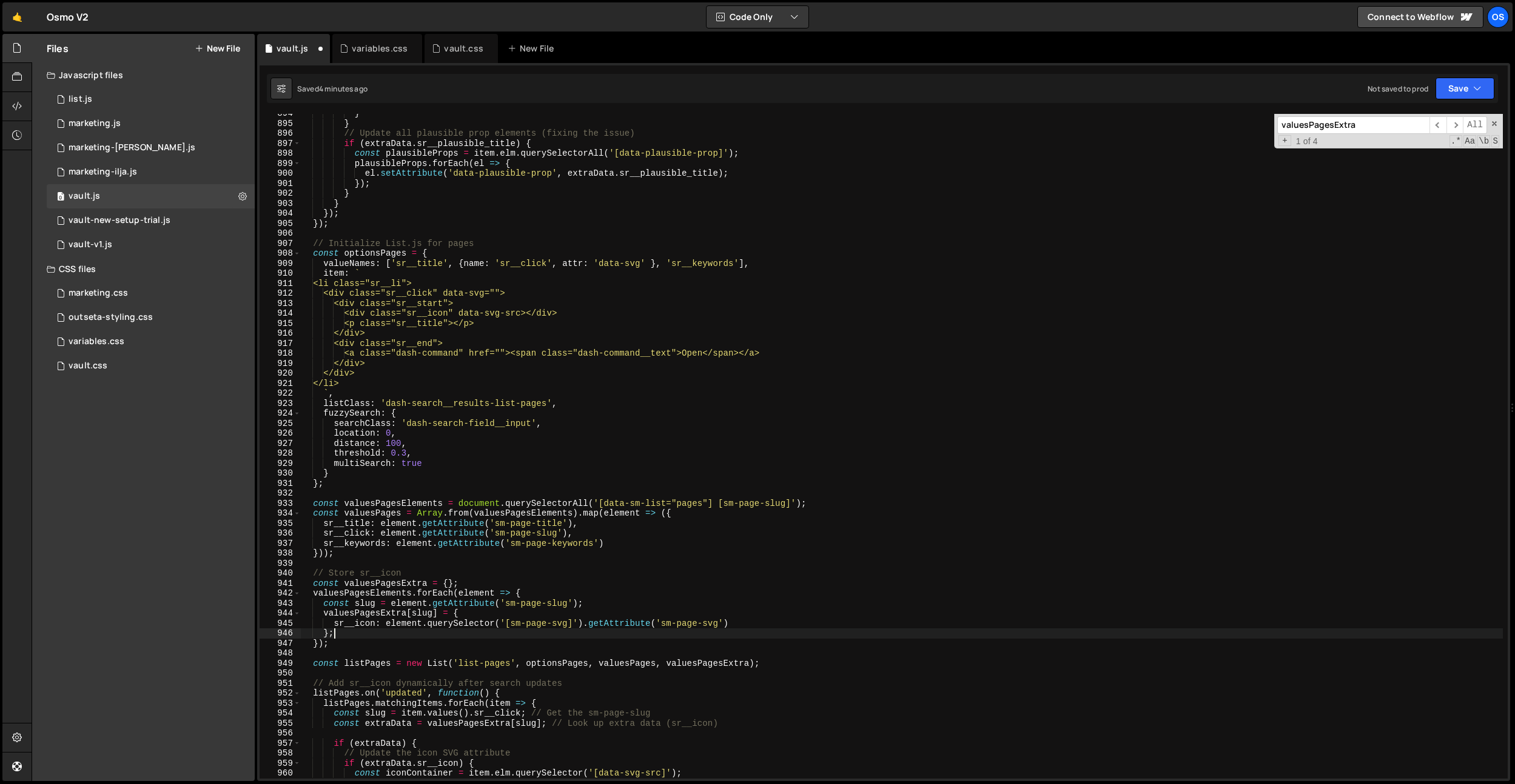
type textarea "});"
paste textarea "console.log"
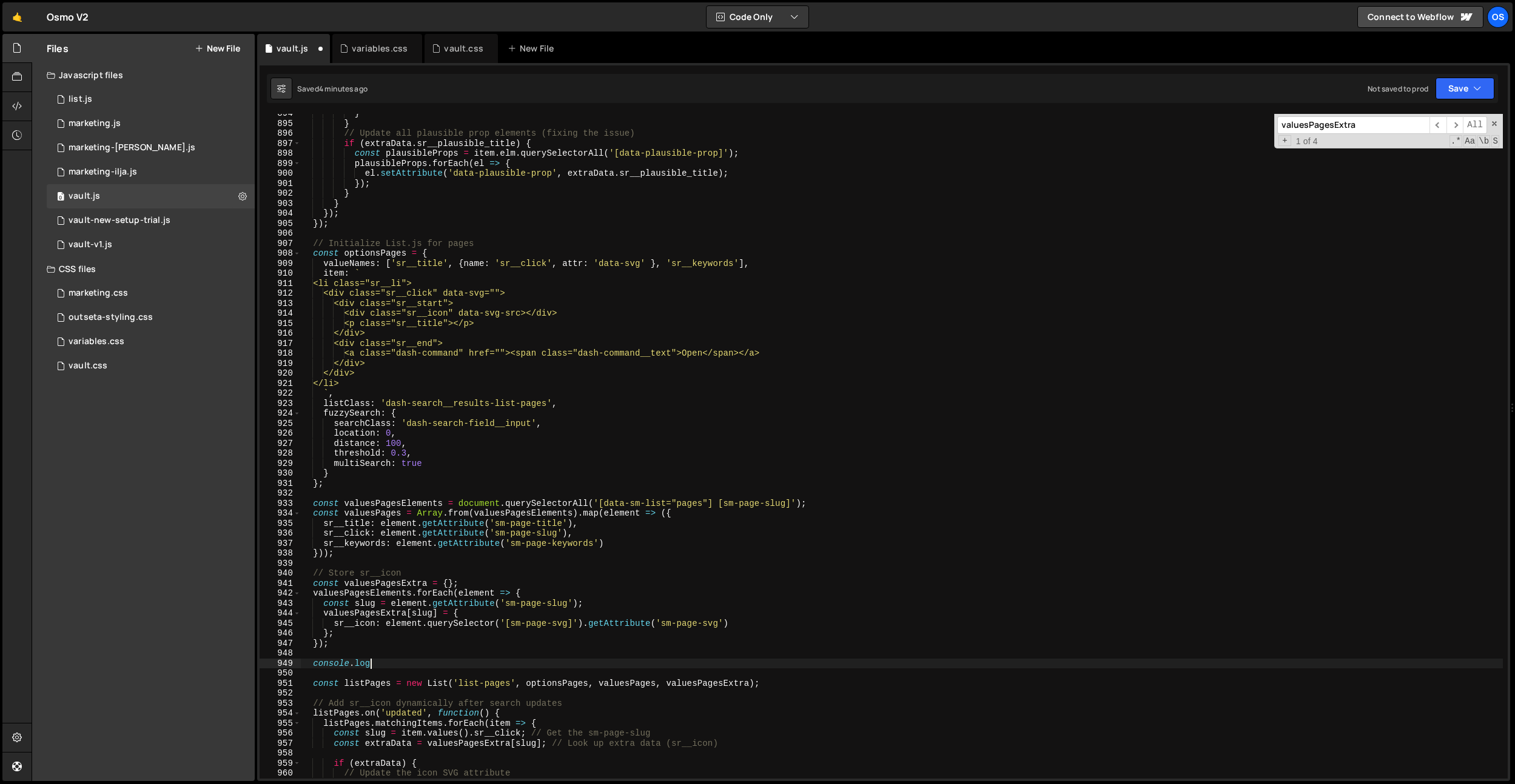
click at [401, 587] on div "} } // Update all plausible prop elements (fixing the issue) if ( extraData . s…" at bounding box center [901, 451] width 1203 height 685
drag, startPoint x: 401, startPoint y: 587, endPoint x: 390, endPoint y: 631, distance: 45.4
click at [401, 587] on div "} } // Update all plausible prop elements (fixing the issue) if ( extraData . s…" at bounding box center [901, 451] width 1203 height 685
click at [376, 662] on div "} } // Update all plausible prop elements (fixing the issue) if ( extraData . s…" at bounding box center [901, 451] width 1203 height 685
paste textarea "valuesPagesExtra)"
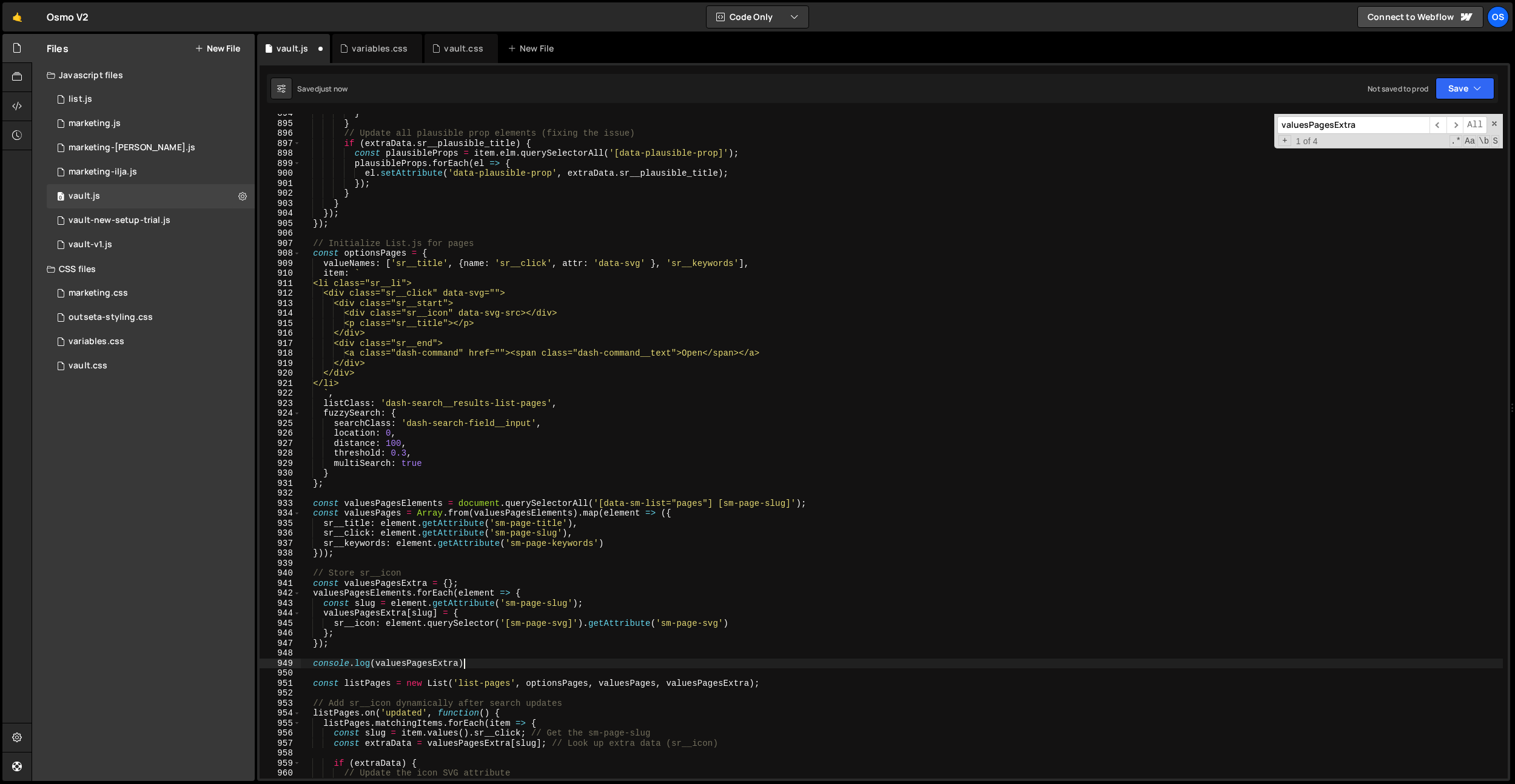
scroll to position [0, 11]
click at [432, 663] on div "} } // Update all plausible prop elements (fixing the issue) if ( extraData . s…" at bounding box center [901, 451] width 1203 height 685
click at [680, 642] on div "} } // Update all plausible prop elements (fixing the issue) if ( extraData . s…" at bounding box center [901, 451] width 1203 height 685
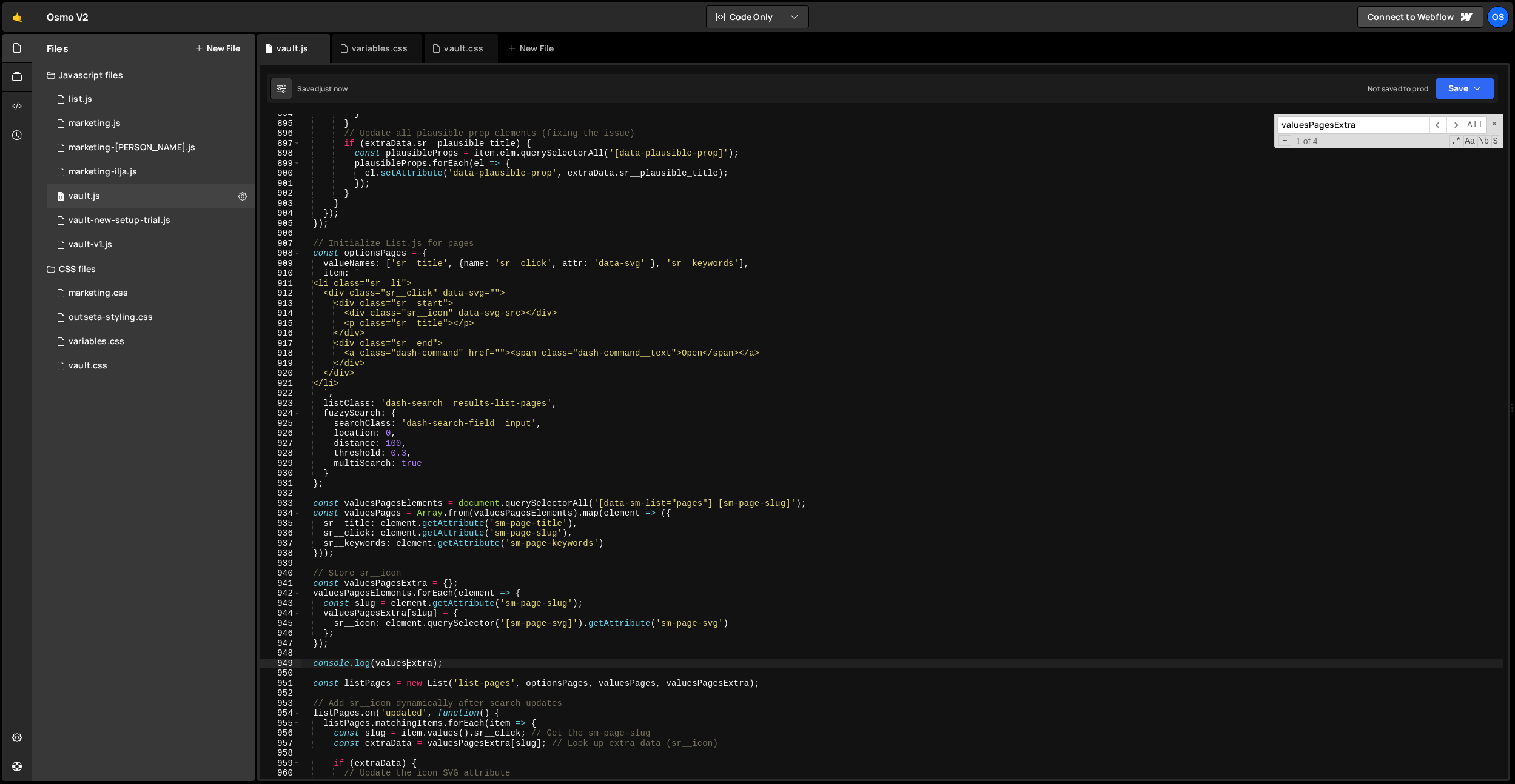
click at [561, 536] on div "} } // Update all plausible prop elements (fixing the issue) if ( extraData . s…" at bounding box center [901, 451] width 1203 height 685
drag, startPoint x: 733, startPoint y: 623, endPoint x: 336, endPoint y: 625, distance: 397.0
click at [336, 625] on div "} } // Update all plausible prop elements (fixing the issue) if ( extraData . s…" at bounding box center [901, 451] width 1203 height 685
click at [745, 621] on div "} } // Update all plausible prop elements (fixing the issue) if ( extraData . s…" at bounding box center [901, 446] width 1203 height 665
paste textarea ".textContent.trim() : ''"
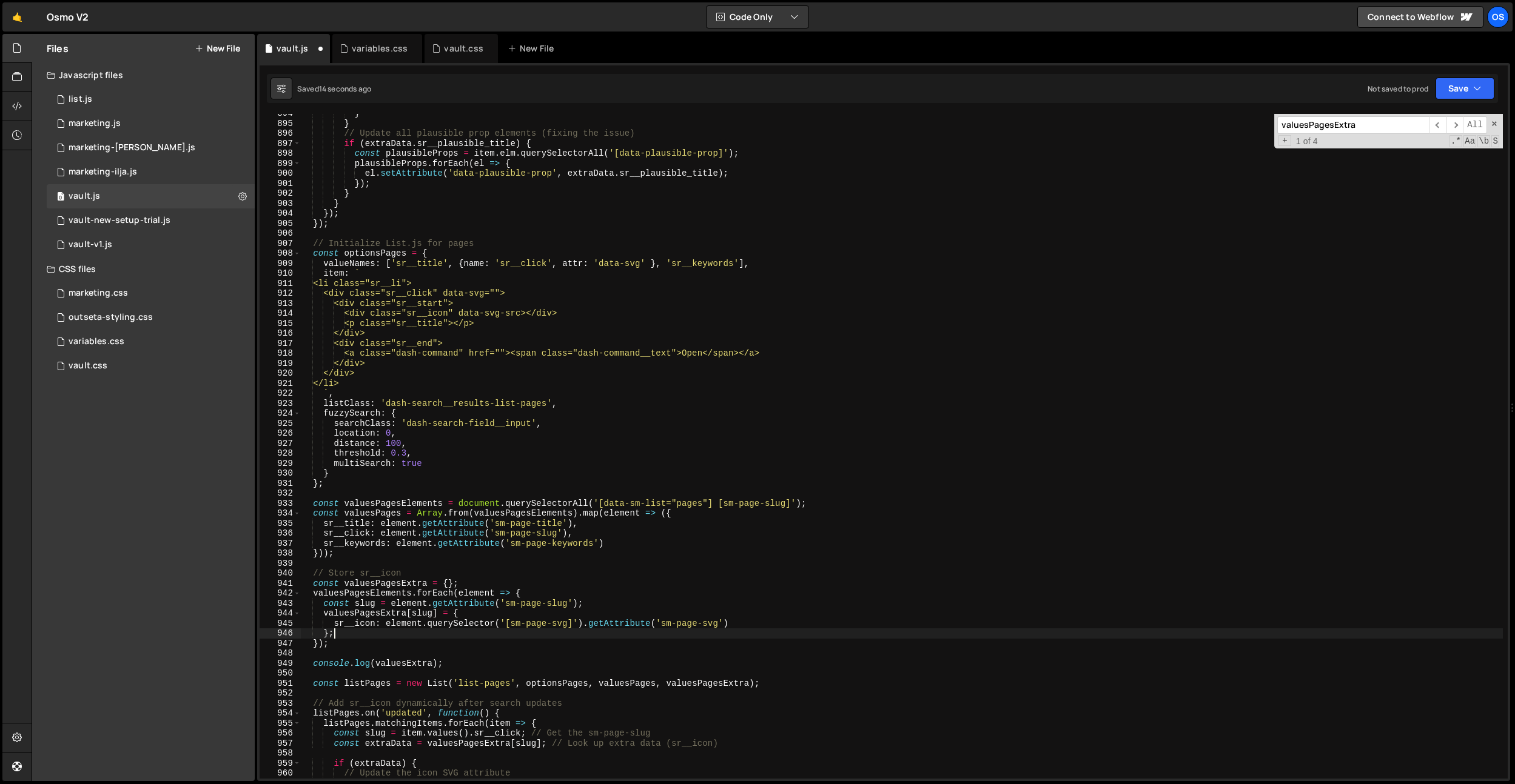
click at [769, 629] on div "} } // Update all plausible prop elements (fixing the issue) if ( extraData . s…" at bounding box center [901, 451] width 1203 height 685
click at [768, 623] on div "} } // Update all plausible prop elements (fixing the issue) if ( extraData . s…" at bounding box center [901, 451] width 1203 height 685
drag, startPoint x: 786, startPoint y: 620, endPoint x: 334, endPoint y: 626, distance: 452.0
click at [334, 626] on div "} } // Update all plausible prop elements (fixing the issue) if ( extraData . s…" at bounding box center [901, 451] width 1203 height 685
click at [745, 616] on div "} } // Update all plausible prop elements (fixing the issue) if ( extraData . s…" at bounding box center [901, 451] width 1203 height 685
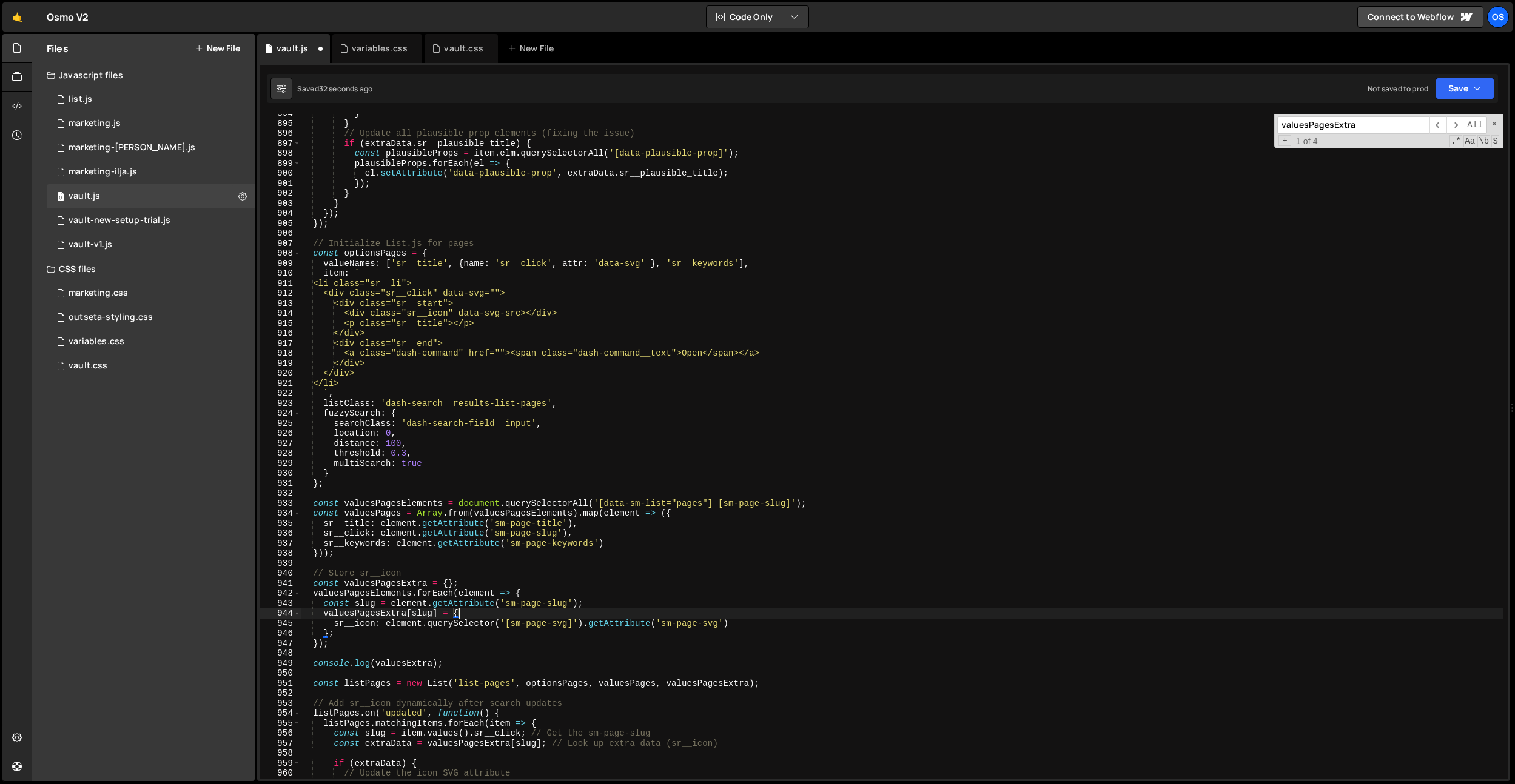
drag, startPoint x: 745, startPoint y: 623, endPoint x: 814, endPoint y: 639, distance: 70.8
click at [745, 623] on div "} } // Update all plausible prop elements (fixing the issue) if ( extraData . s…" at bounding box center [901, 451] width 1203 height 685
paste textarea ".textContent"
drag, startPoint x: 808, startPoint y: 620, endPoint x: 731, endPoint y: 624, distance: 77.1
click at [731, 624] on div "} } // Update all plausible prop elements (fixing the issue) if ( extraData . s…" at bounding box center [901, 451] width 1203 height 685
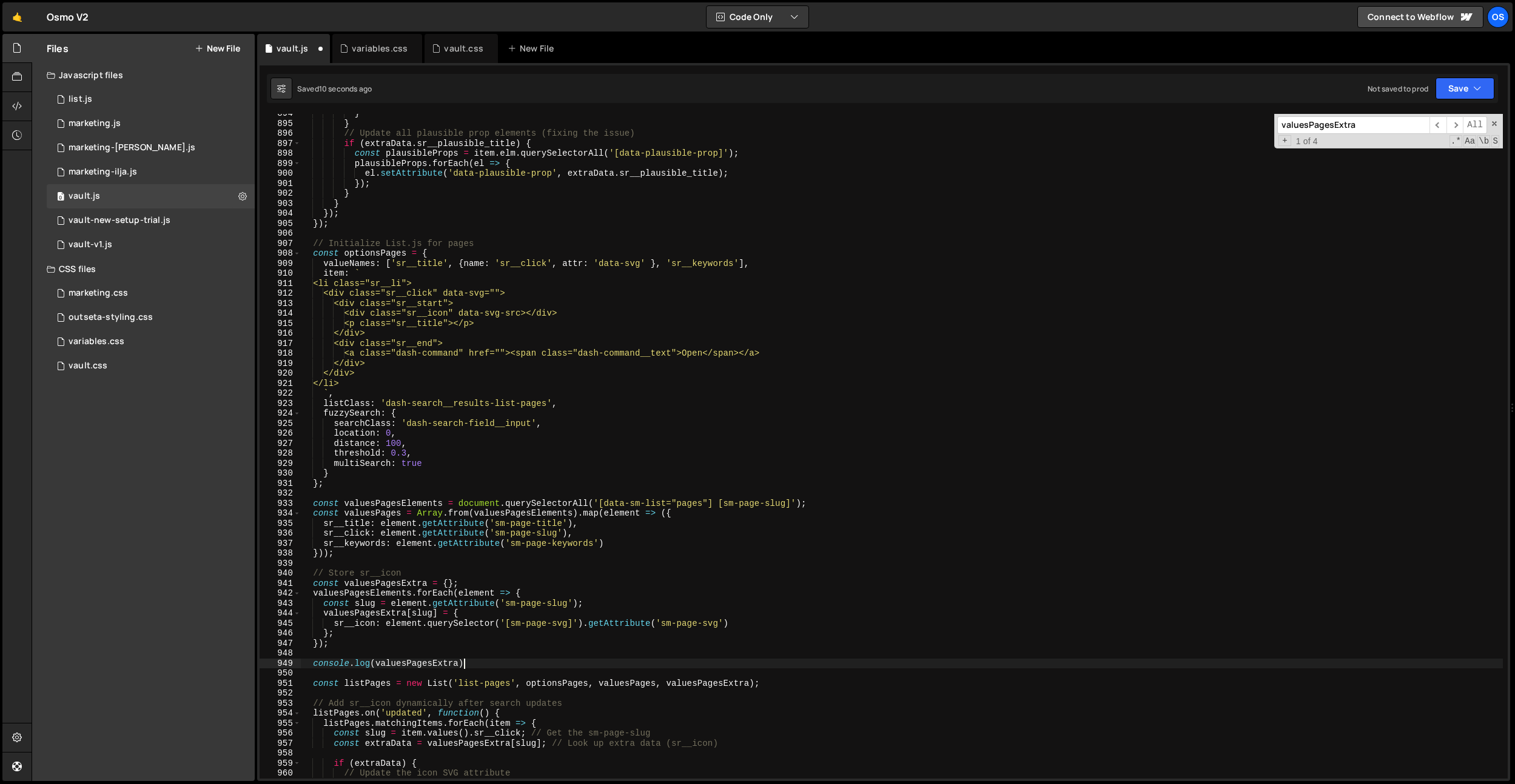
scroll to position [0, 10]
click at [752, 626] on div "} } // Update all plausible prop elements (fixing the issue) if ( extraData . s…" at bounding box center [901, 451] width 1203 height 685
paste textarea ".textContent"
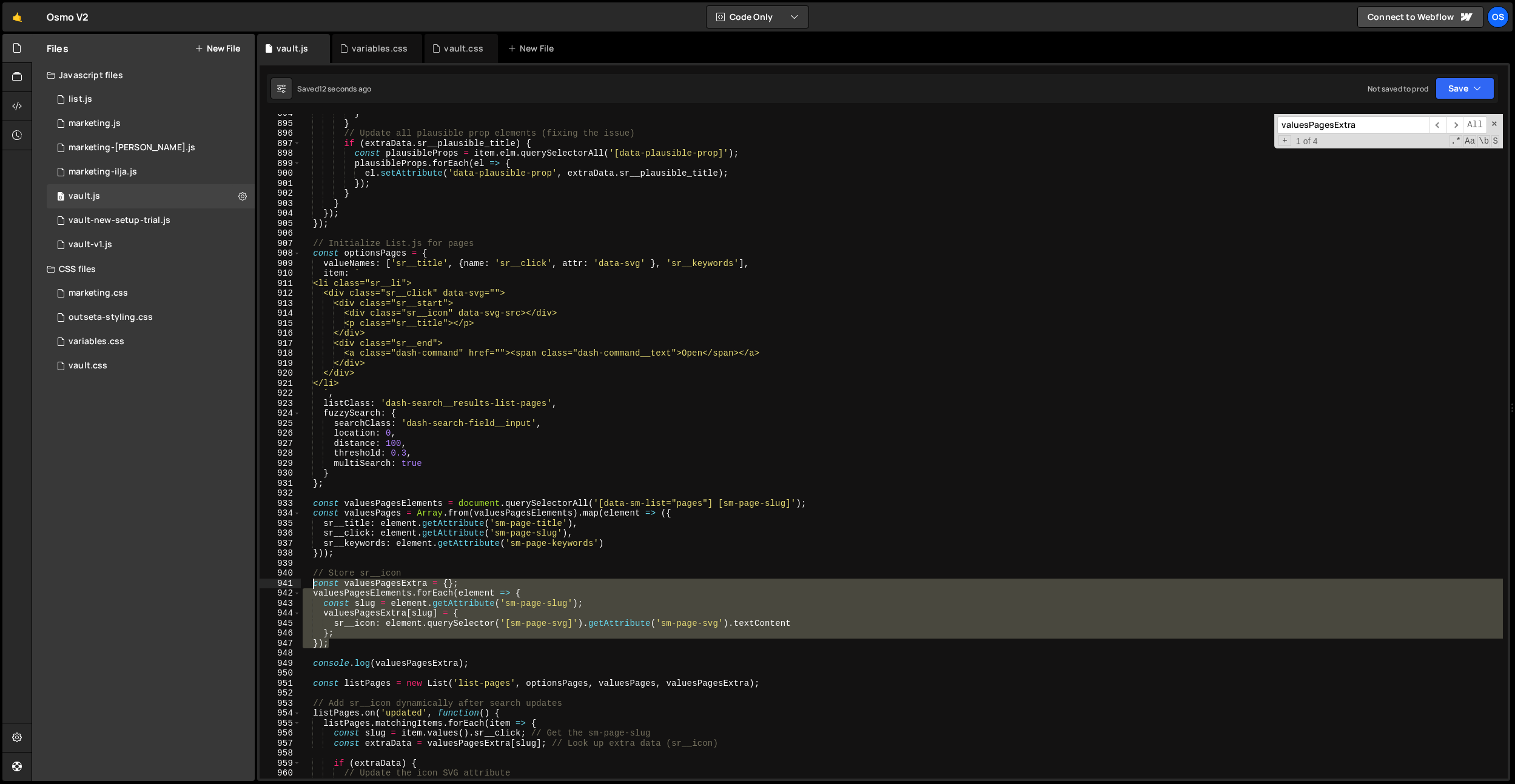
drag, startPoint x: 344, startPoint y: 643, endPoint x: 313, endPoint y: 581, distance: 69.3
click at [313, 581] on div "} } // Update all plausible prop elements (fixing the issue) if ( extraData . s…" at bounding box center [901, 451] width 1203 height 685
paste textarea "});"
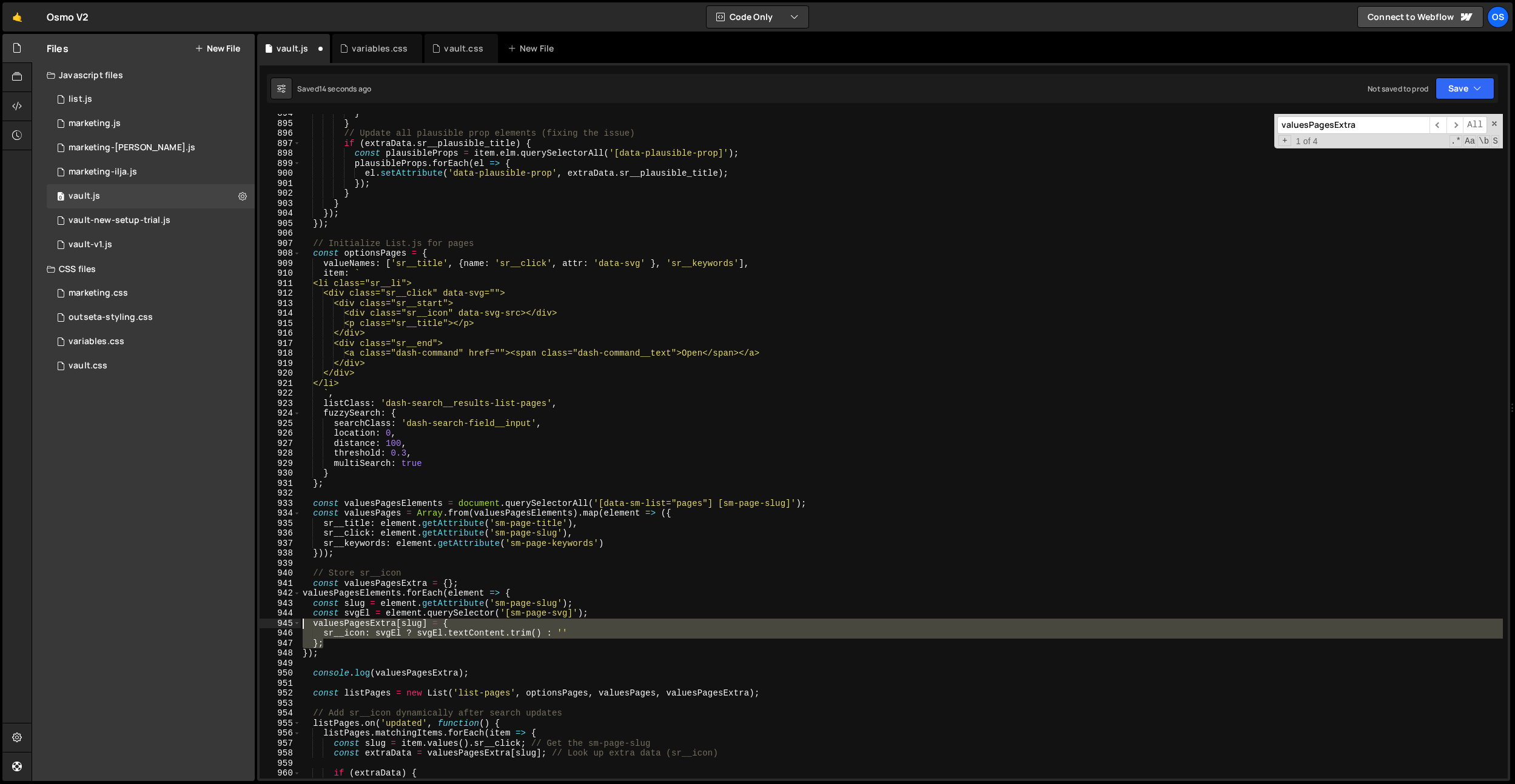
drag, startPoint x: 335, startPoint y: 647, endPoint x: 302, endPoint y: 639, distance: 34.0
click at [283, 618] on div "}); 894 895 896 897 898 899 900 901 902 903 904 905 906 907 908 909 910 911 912…" at bounding box center [883, 446] width 1249 height 665
click at [325, 651] on div "} } // Update all plausible prop elements (fixing the issue) if ( extraData . s…" at bounding box center [901, 451] width 1203 height 685
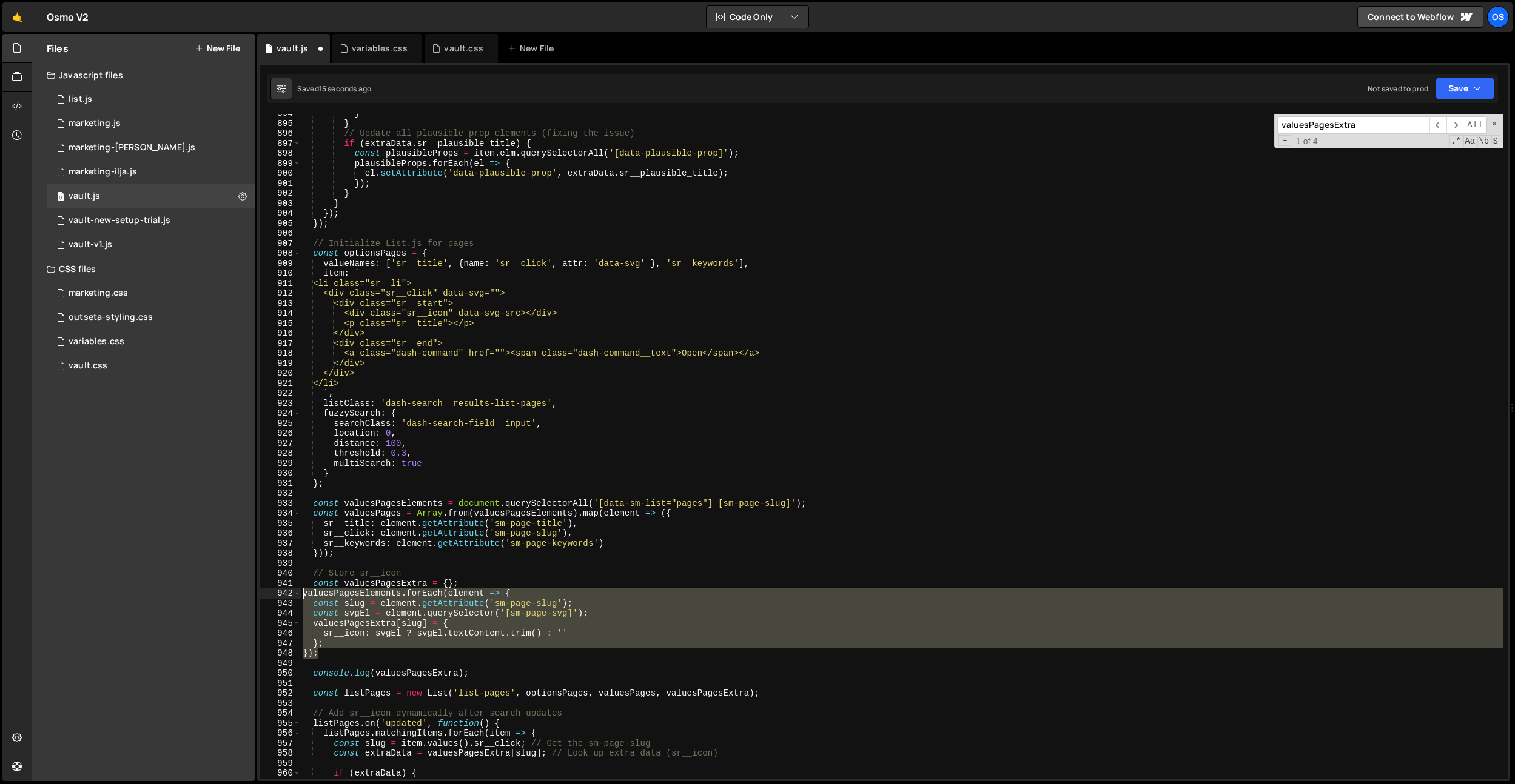
drag, startPoint x: 329, startPoint y: 654, endPoint x: 285, endPoint y: 592, distance: 76.0
click at [285, 592] on div "}); 894 895 896 897 898 899 900 901 902 903 904 905 906 907 908 909 910 911 912…" at bounding box center [883, 446] width 1249 height 665
click at [552, 376] on div "} } // Update all plausible prop elements (fixing the issue) if ( extraData . s…" at bounding box center [901, 451] width 1203 height 685
type textarea "</div>"
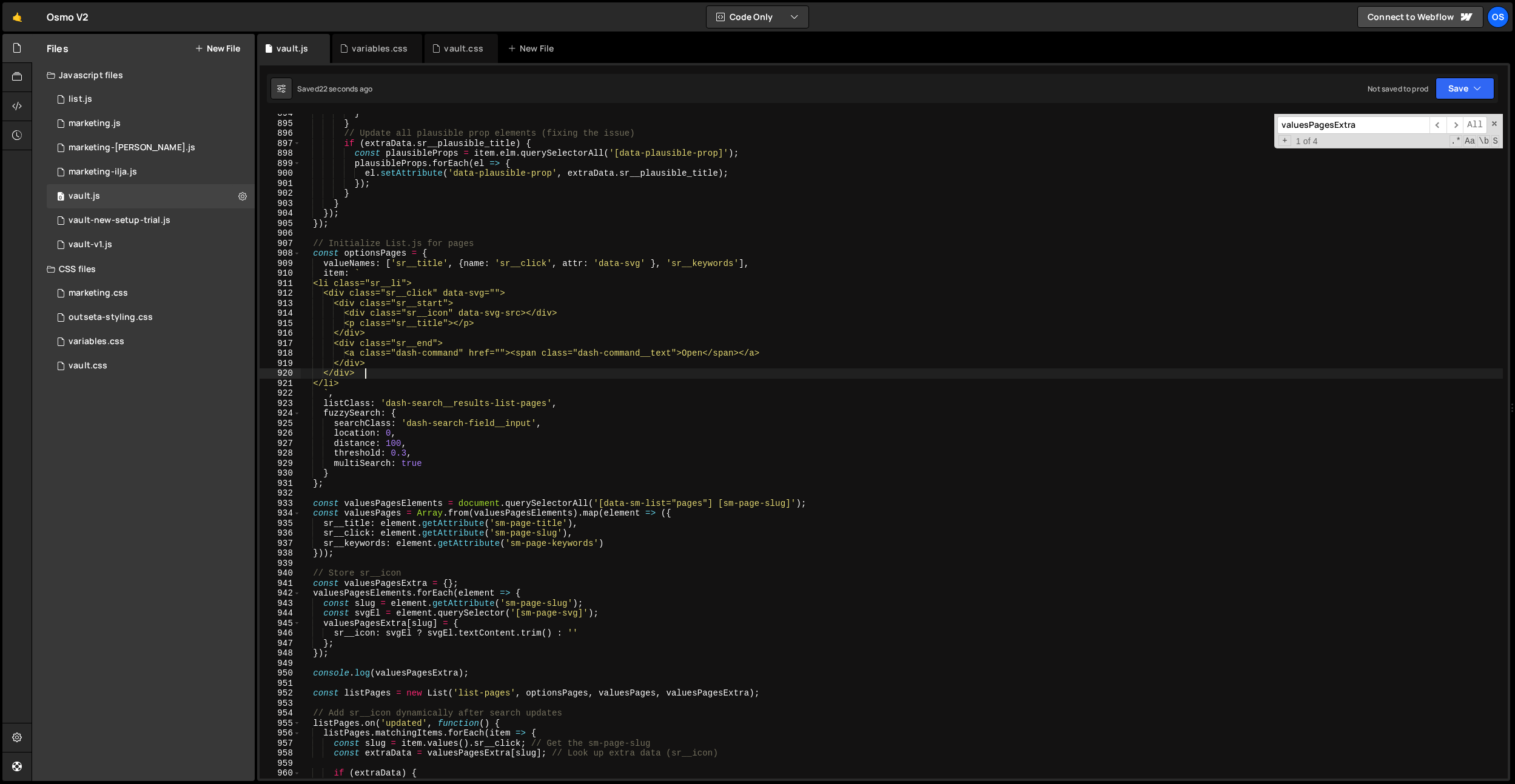
paste input "listIcons"
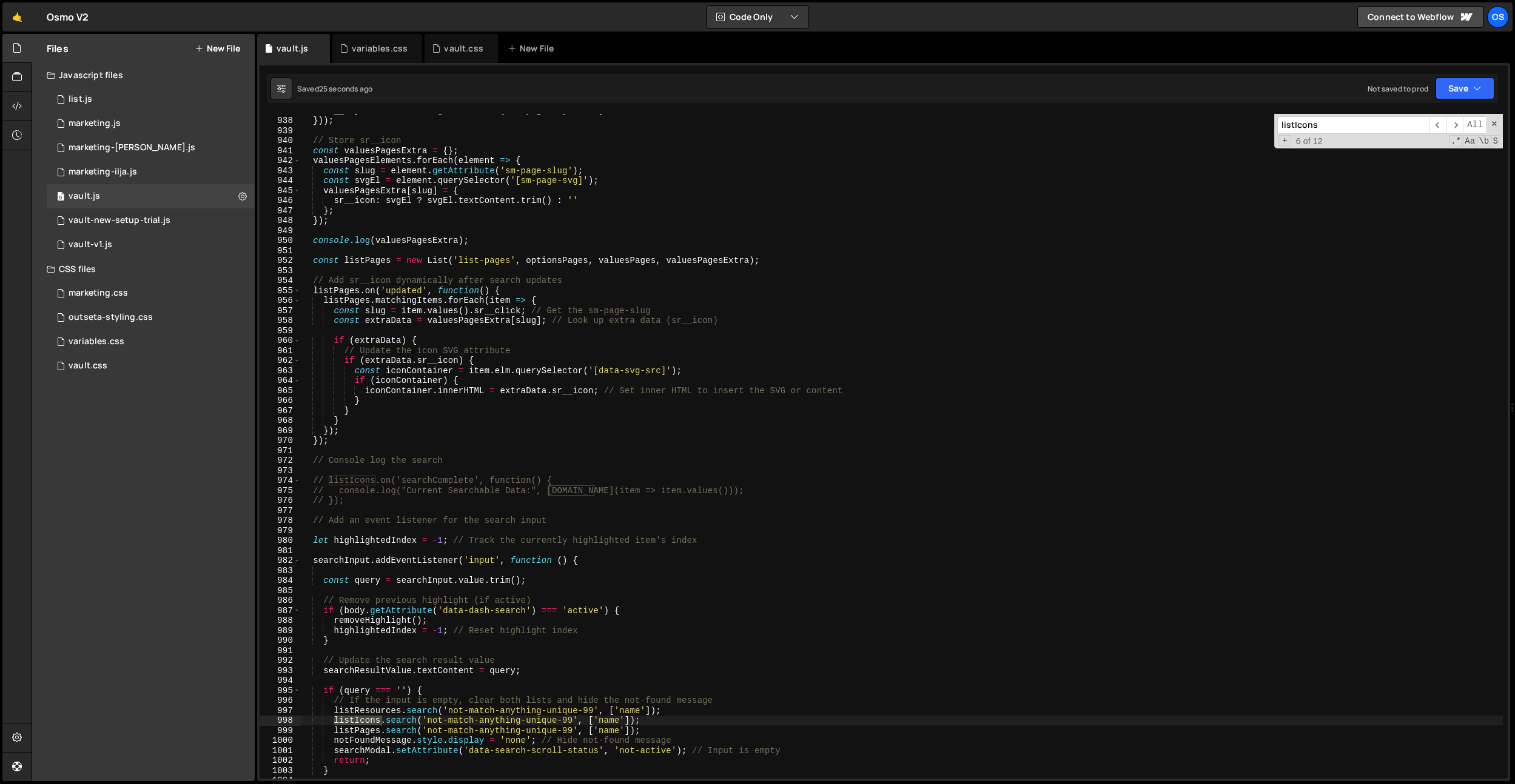
scroll to position [8776, 0]
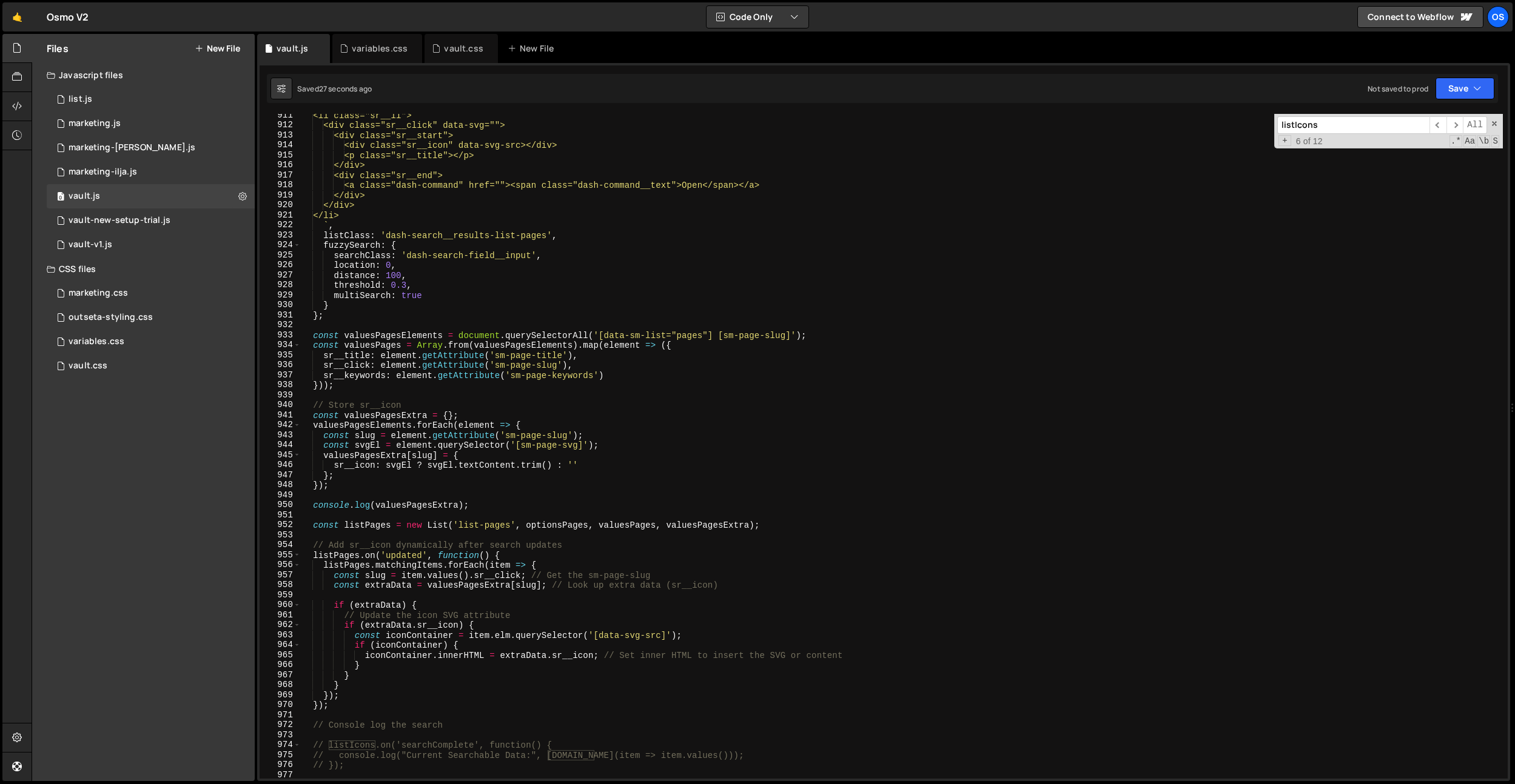
type input "listIcons"
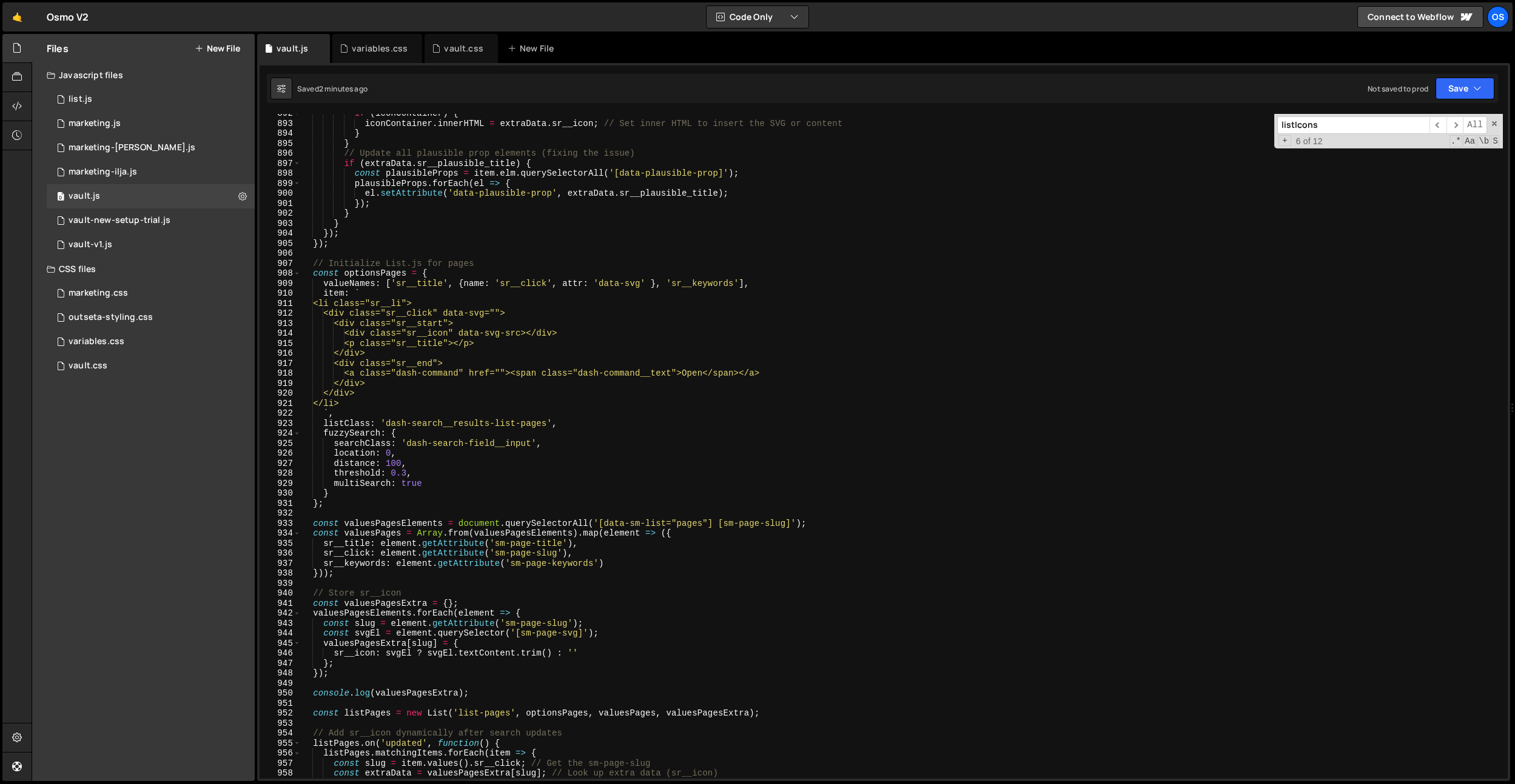
scroll to position [8594, 0]
click at [431, 265] on div "if ( iconContainer ) { iconContainer . innerHTML = extraData . sr__icon ; // Se…" at bounding box center [901, 451] width 1203 height 685
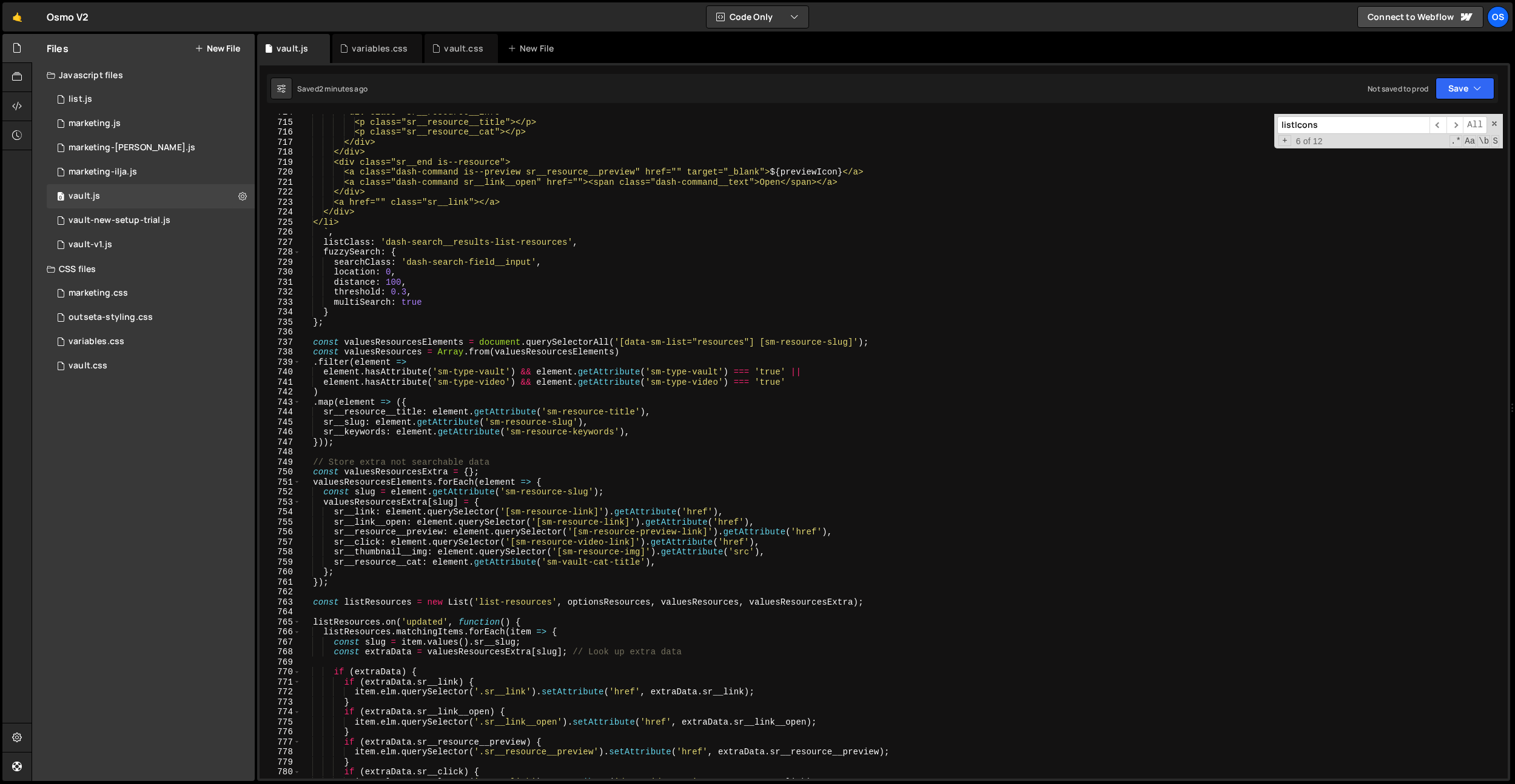
scroll to position [6742, 0]
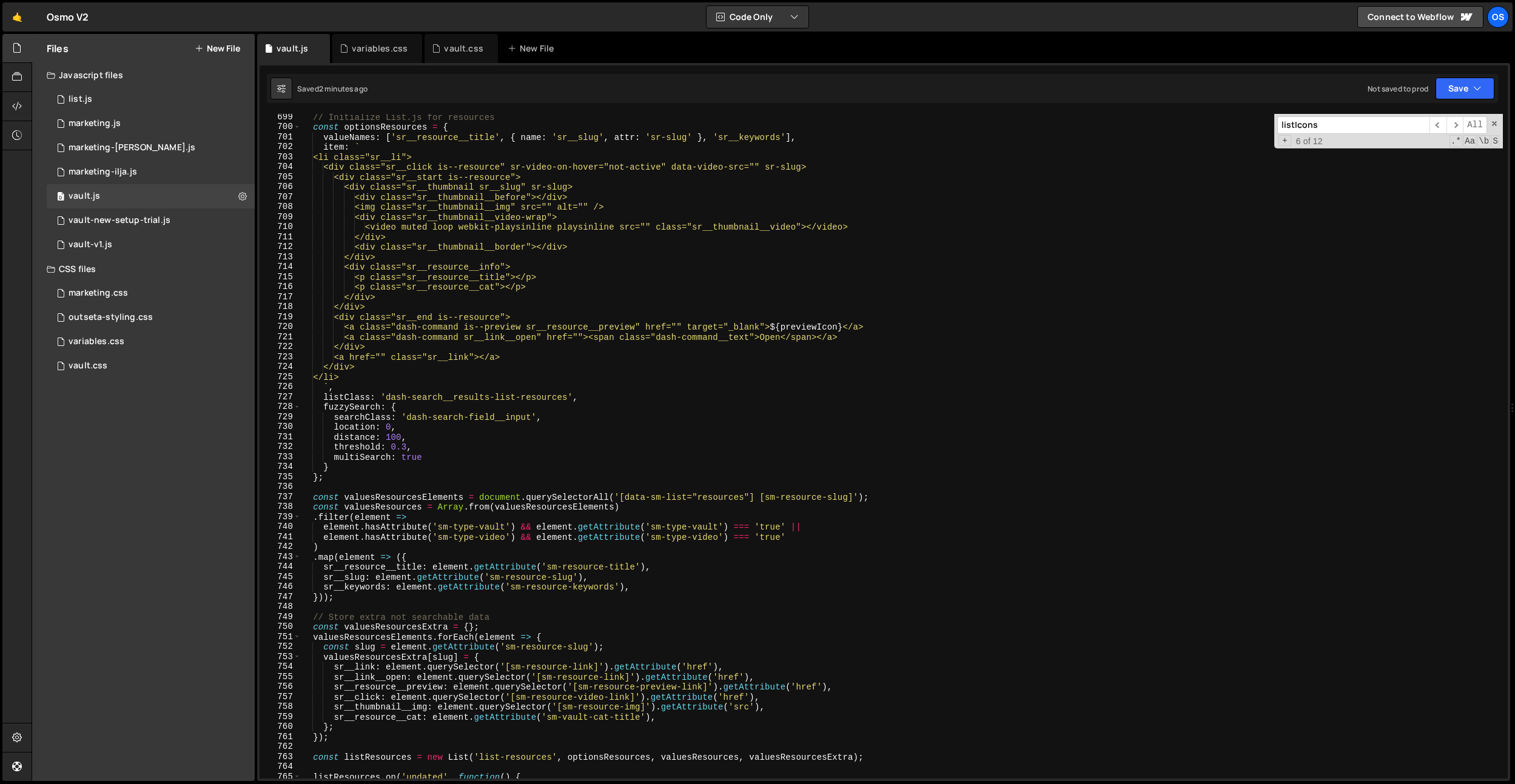
click at [520, 350] on div "// Initialize List.js for resources const optionsResources = { valueNames : [ '…" at bounding box center [901, 454] width 1203 height 685
drag, startPoint x: 526, startPoint y: 355, endPoint x: 344, endPoint y: 355, distance: 182.0
click at [344, 355] on div "// Initialize List.js for resources const optionsResources = { valueNames : [ '…" at bounding box center [901, 454] width 1203 height 685
click at [471, 369] on div "// Initialize List.js for resources const optionsResources = { valueNames : [ '…" at bounding box center [901, 454] width 1203 height 685
drag, startPoint x: 479, startPoint y: 356, endPoint x: 438, endPoint y: 358, distance: 41.0
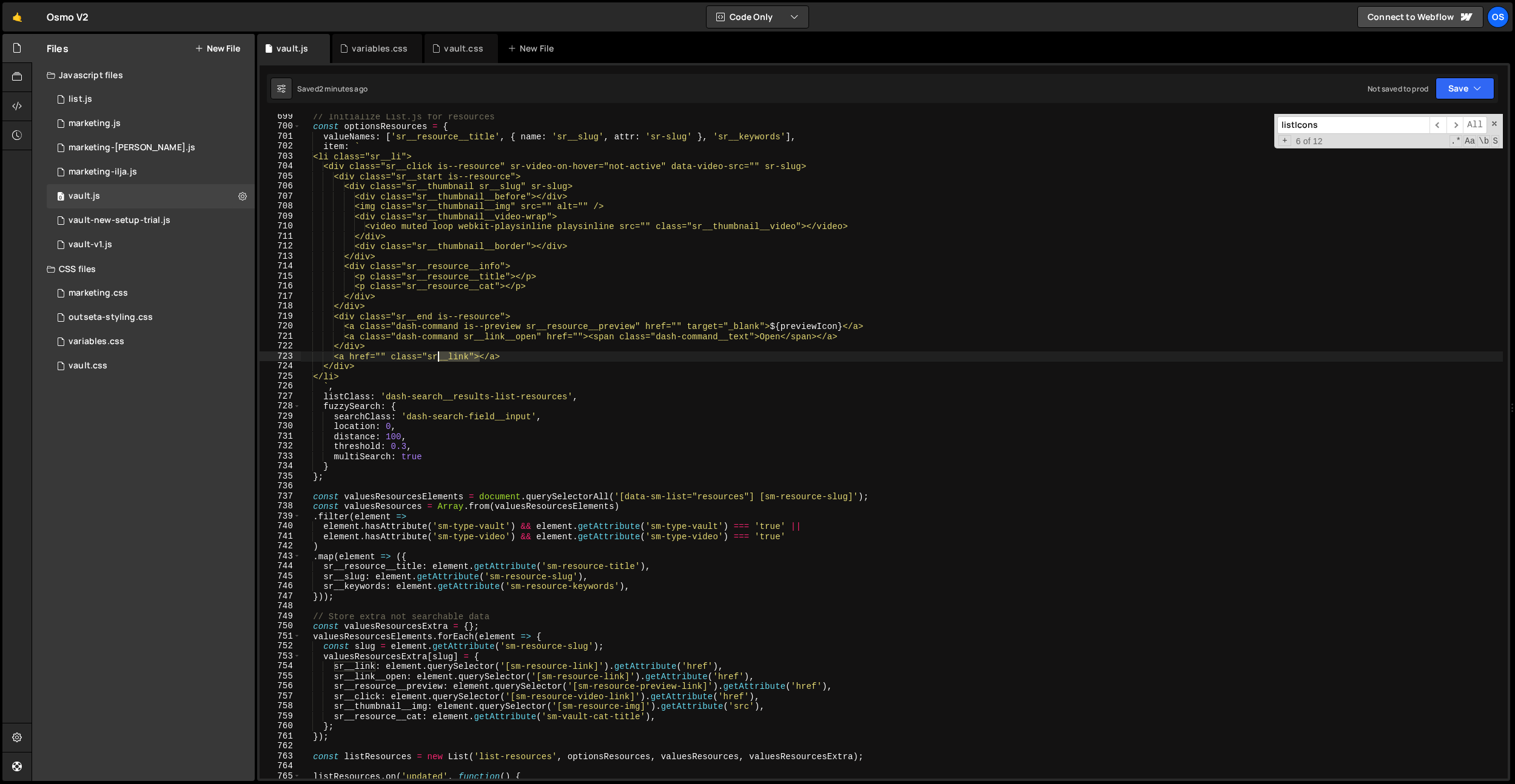
click at [438, 358] on div "// Initialize List.js for resources const optionsResources = { valueNames : [ '…" at bounding box center [901, 454] width 1203 height 685
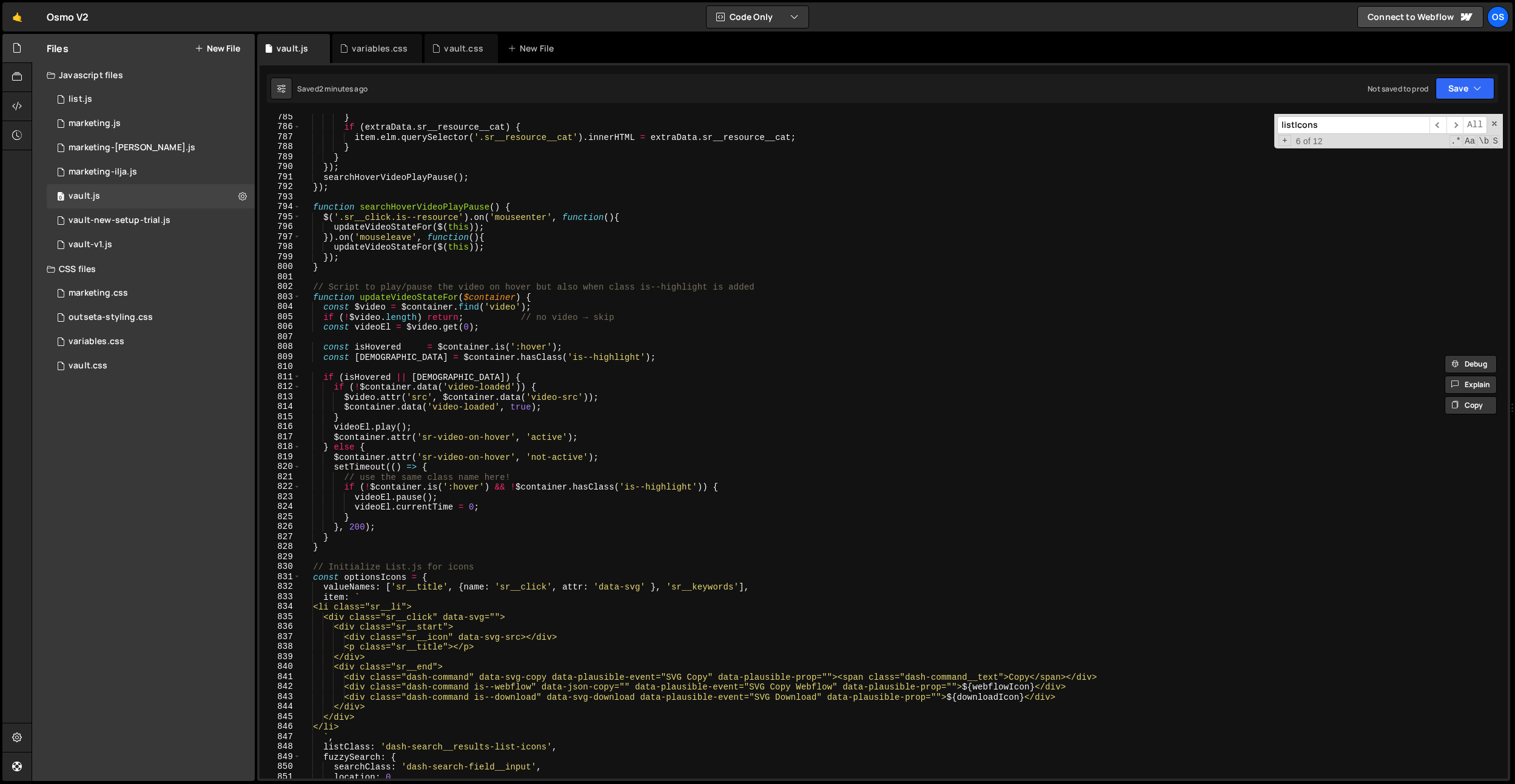
scroll to position [7740, 0]
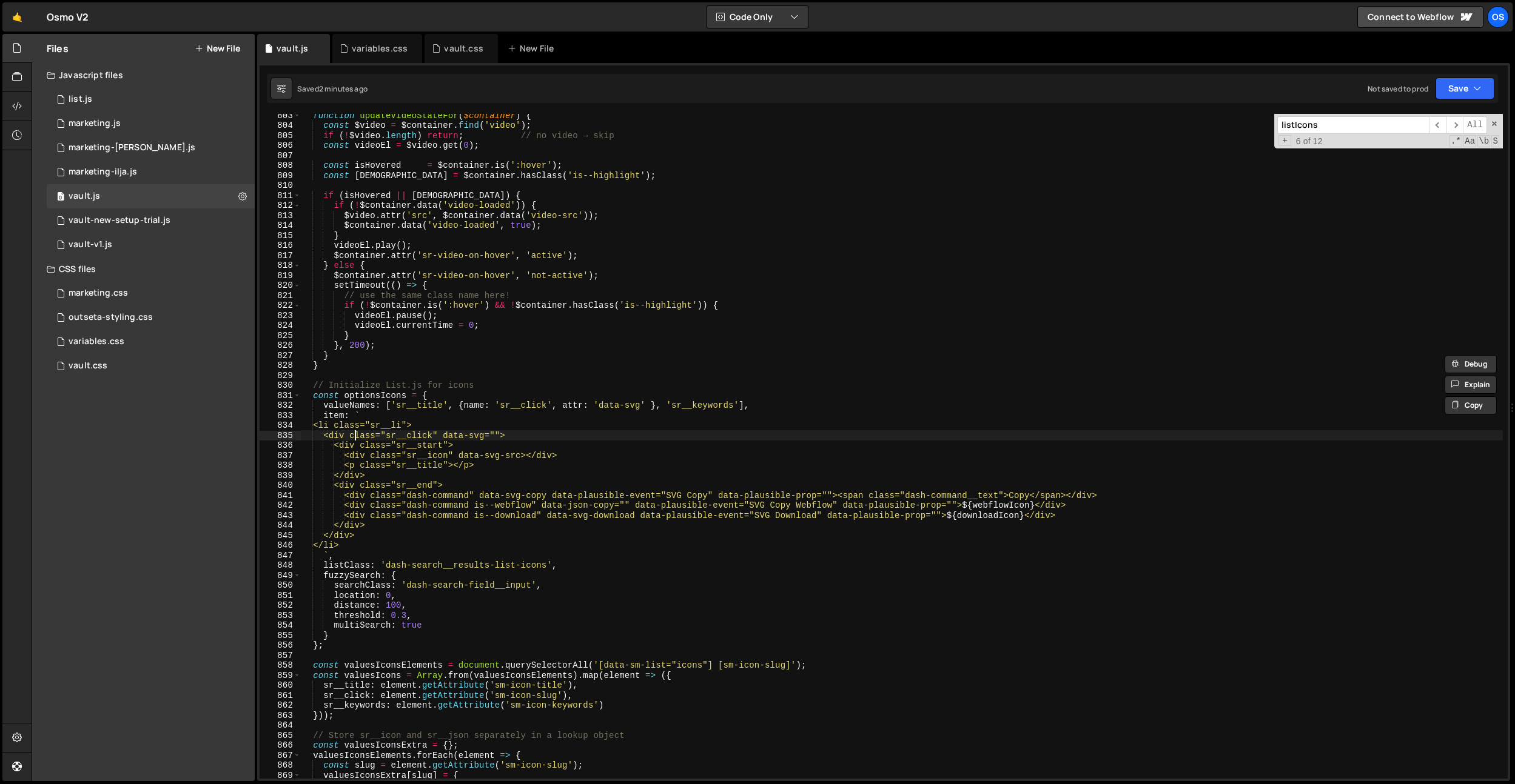
click at [352, 438] on div "function updateVideoStateFor ( $container ) { const $video = $container . find …" at bounding box center [901, 453] width 1203 height 685
click at [439, 434] on div "function updateVideoStateFor ( $container ) { const $video = $container . find …" at bounding box center [901, 453] width 1203 height 685
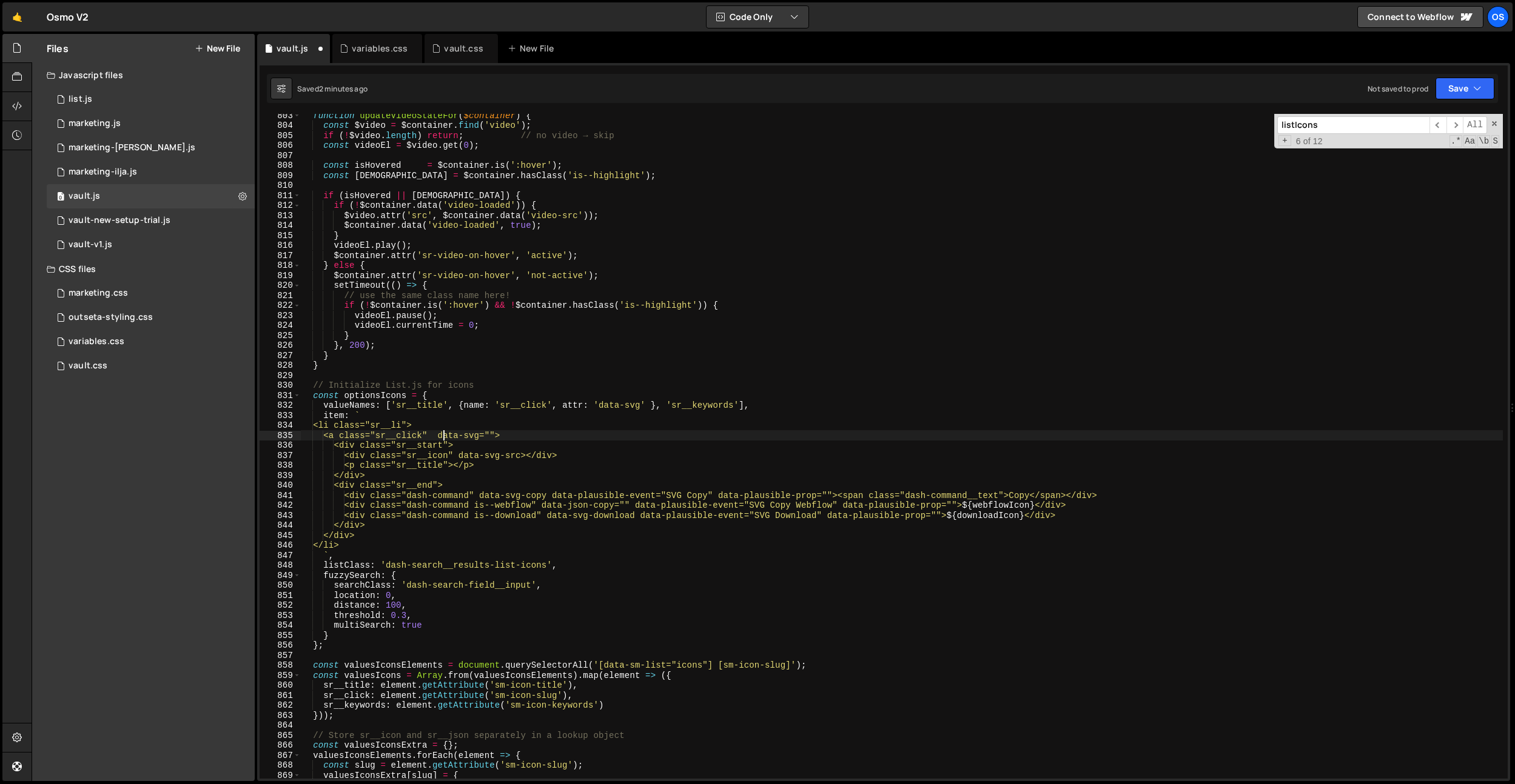
paste textarea "sr__link"
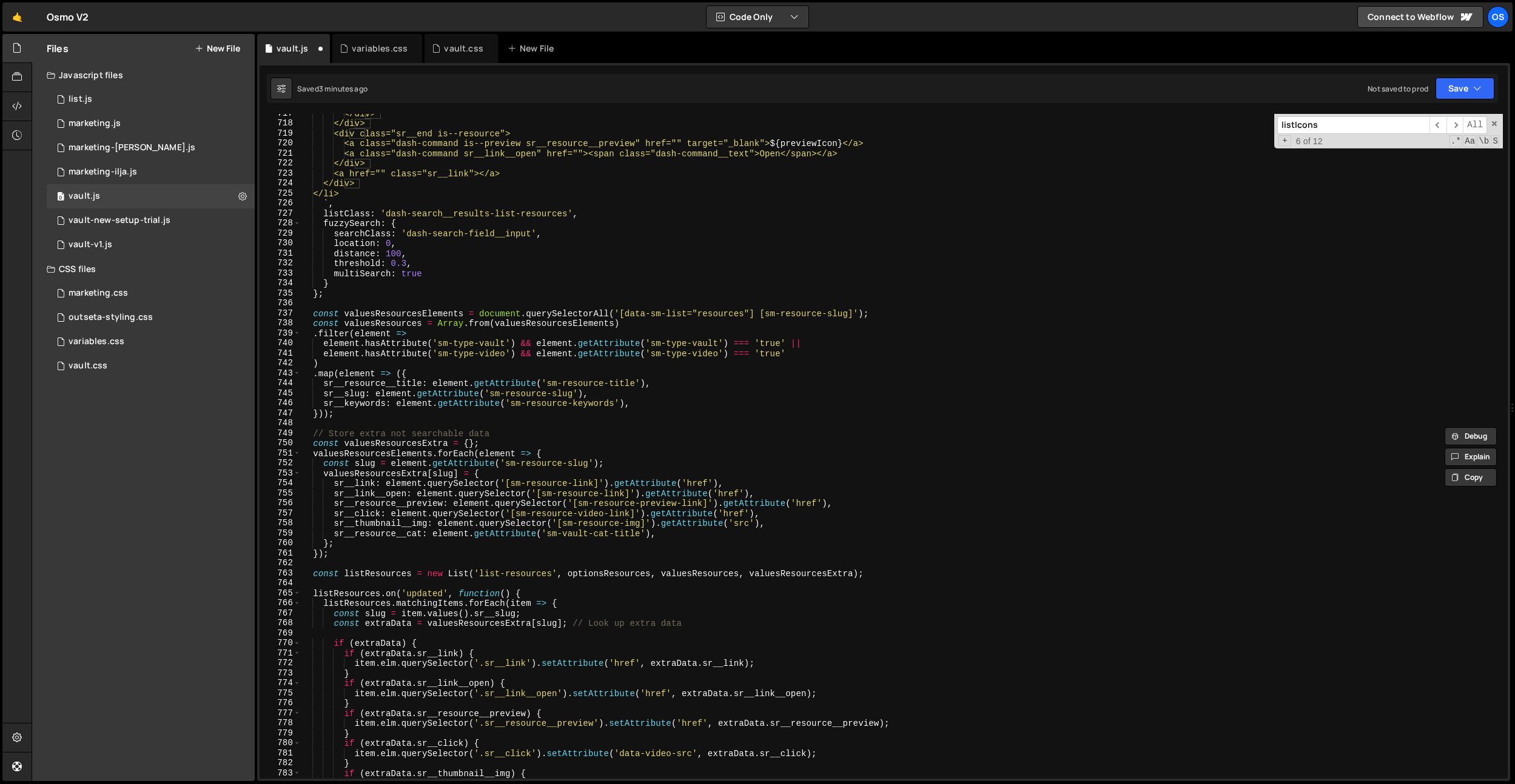
scroll to position [6774, 0]
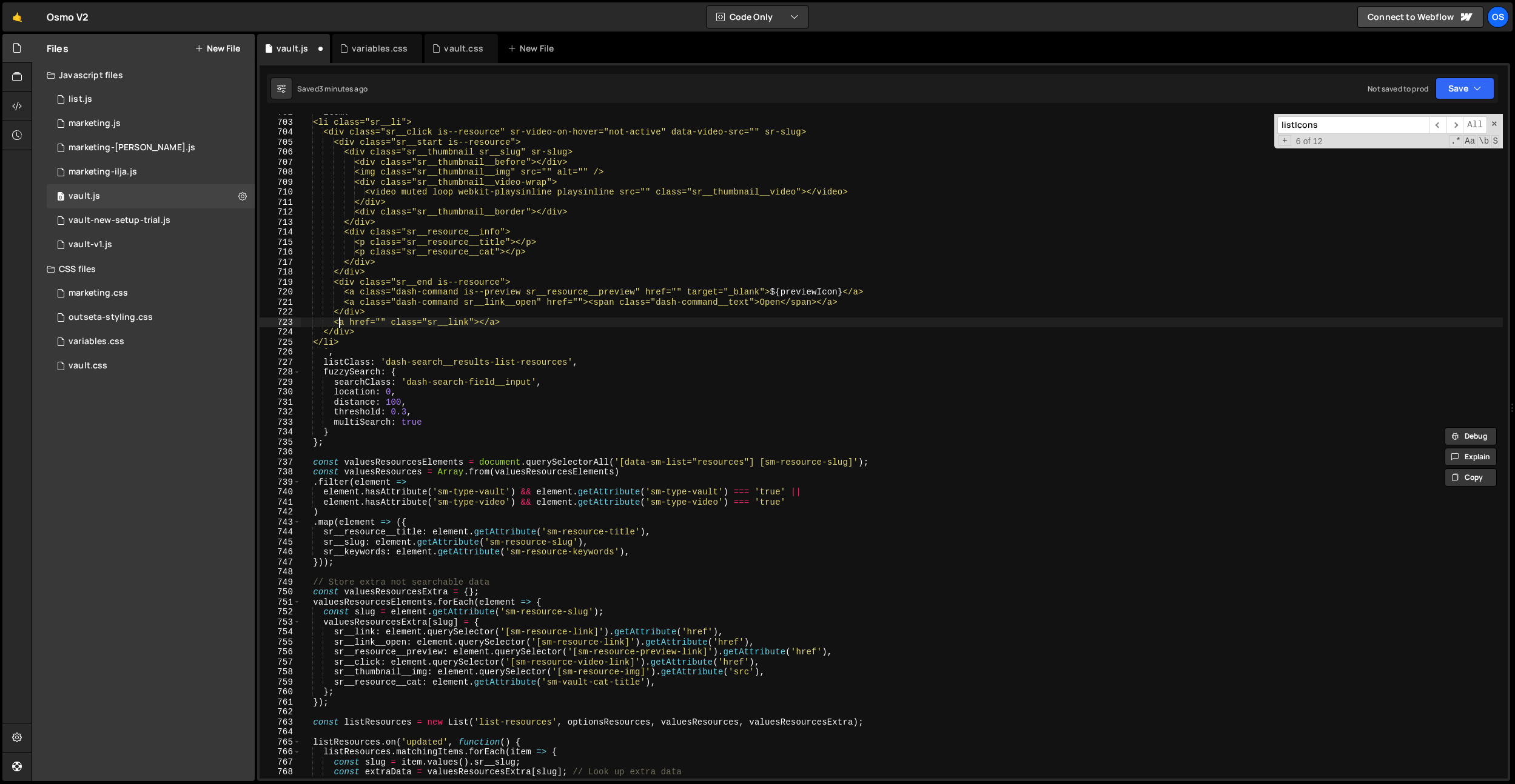
click at [341, 322] on div "item : ` <li class="sr__li"> <div class="sr__click is--resource" sr-video-on-ho…" at bounding box center [901, 450] width 1203 height 685
drag, startPoint x: 344, startPoint y: 322, endPoint x: 565, endPoint y: 327, distance: 221.1
click at [565, 327] on div "item : ` <li class="sr__li"> <div class="sr__click is--resource" sr-video-on-ho…" at bounding box center [901, 450] width 1203 height 685
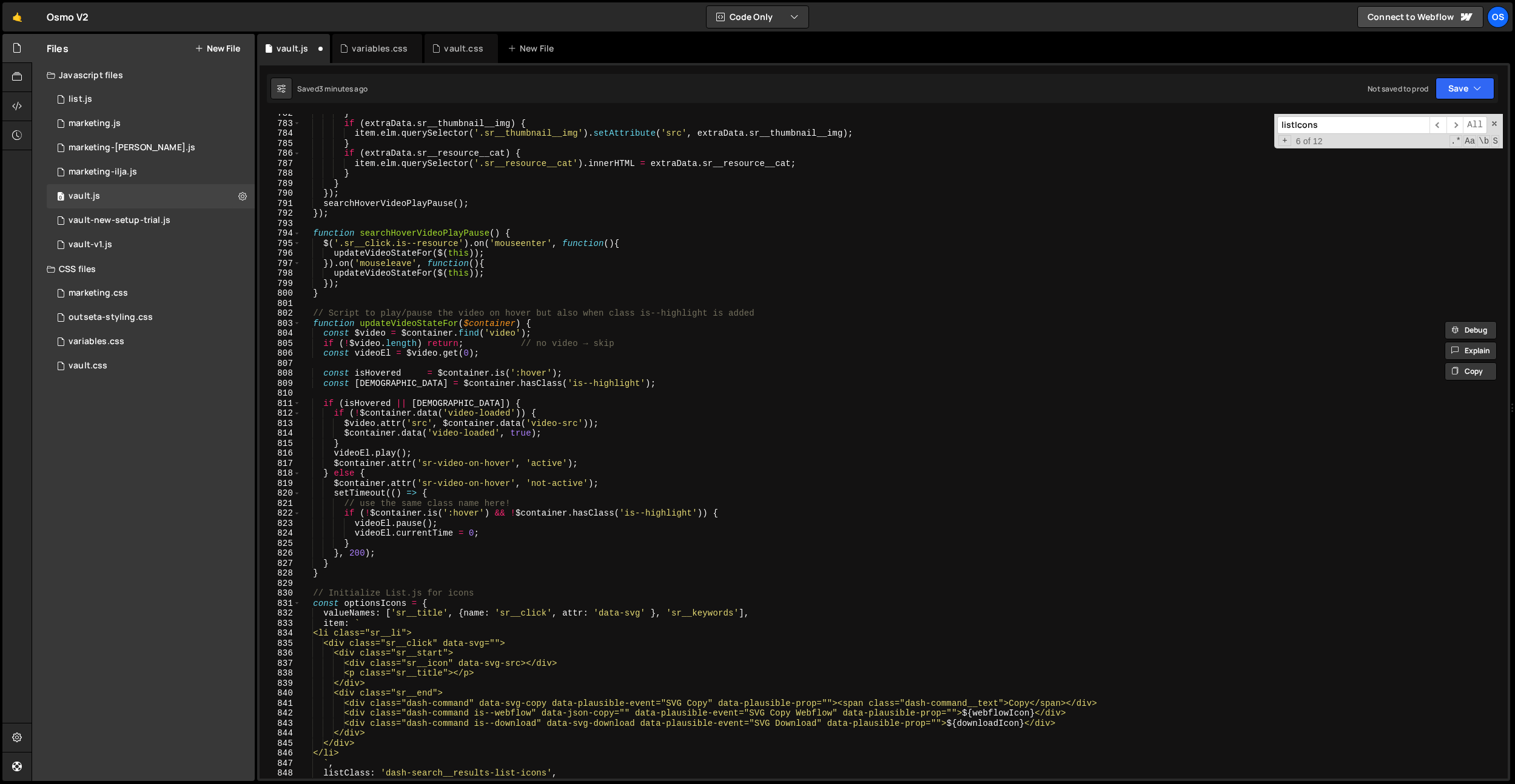
scroll to position [7614, 0]
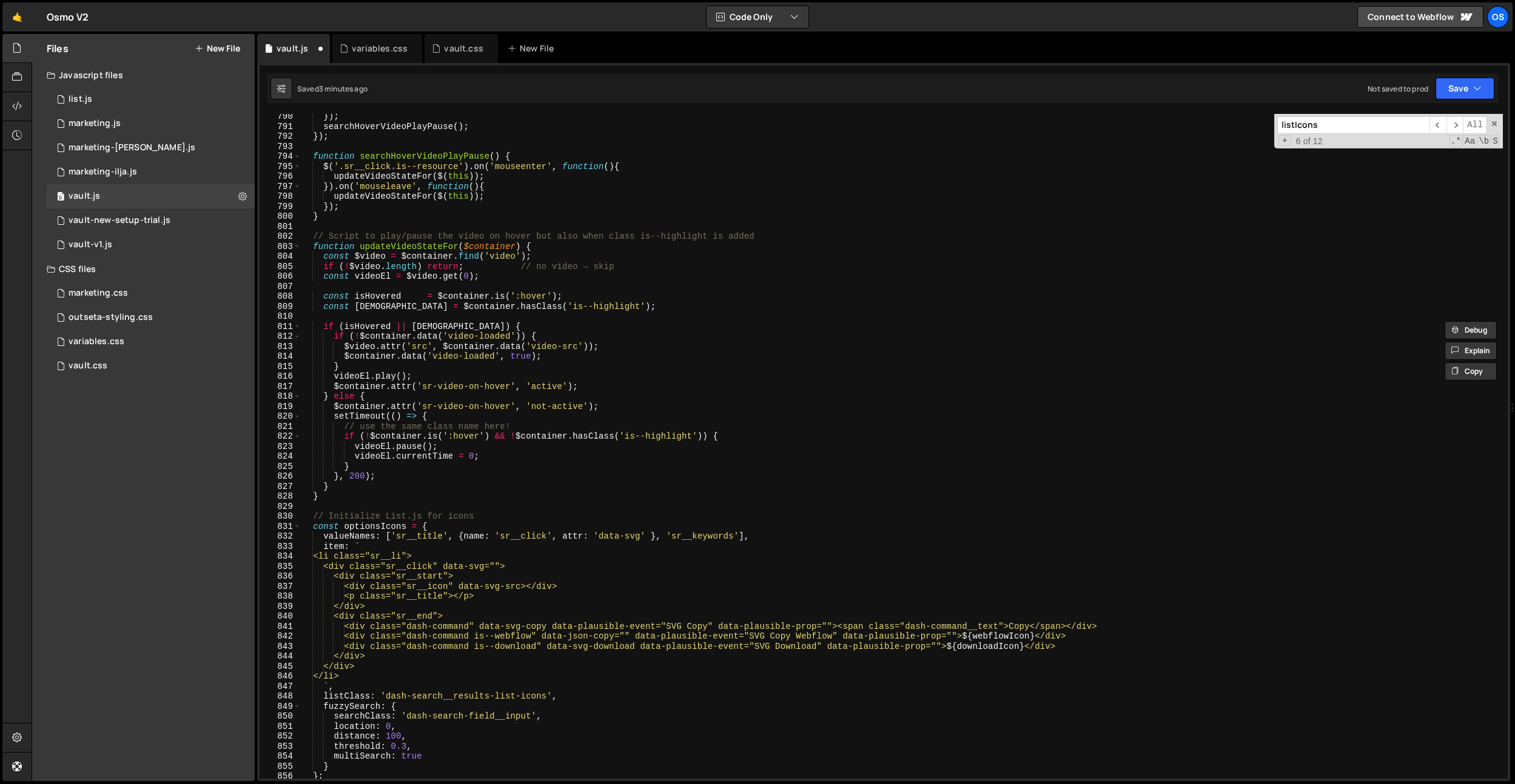
click at [379, 663] on div "}) ; searchHoverVideoPlayPause ( ) ; }) ; function searchHoverVideoPlayPause ( …" at bounding box center [901, 454] width 1203 height 685
click at [389, 654] on div "}) ; searchHoverVideoPlayPause ( ) ; }) ; function searchHoverVideoPlayPause ( …" at bounding box center [901, 454] width 1203 height 685
type textarea "</div>"
paste textarea "<a href="" class="sr__link"></a>"
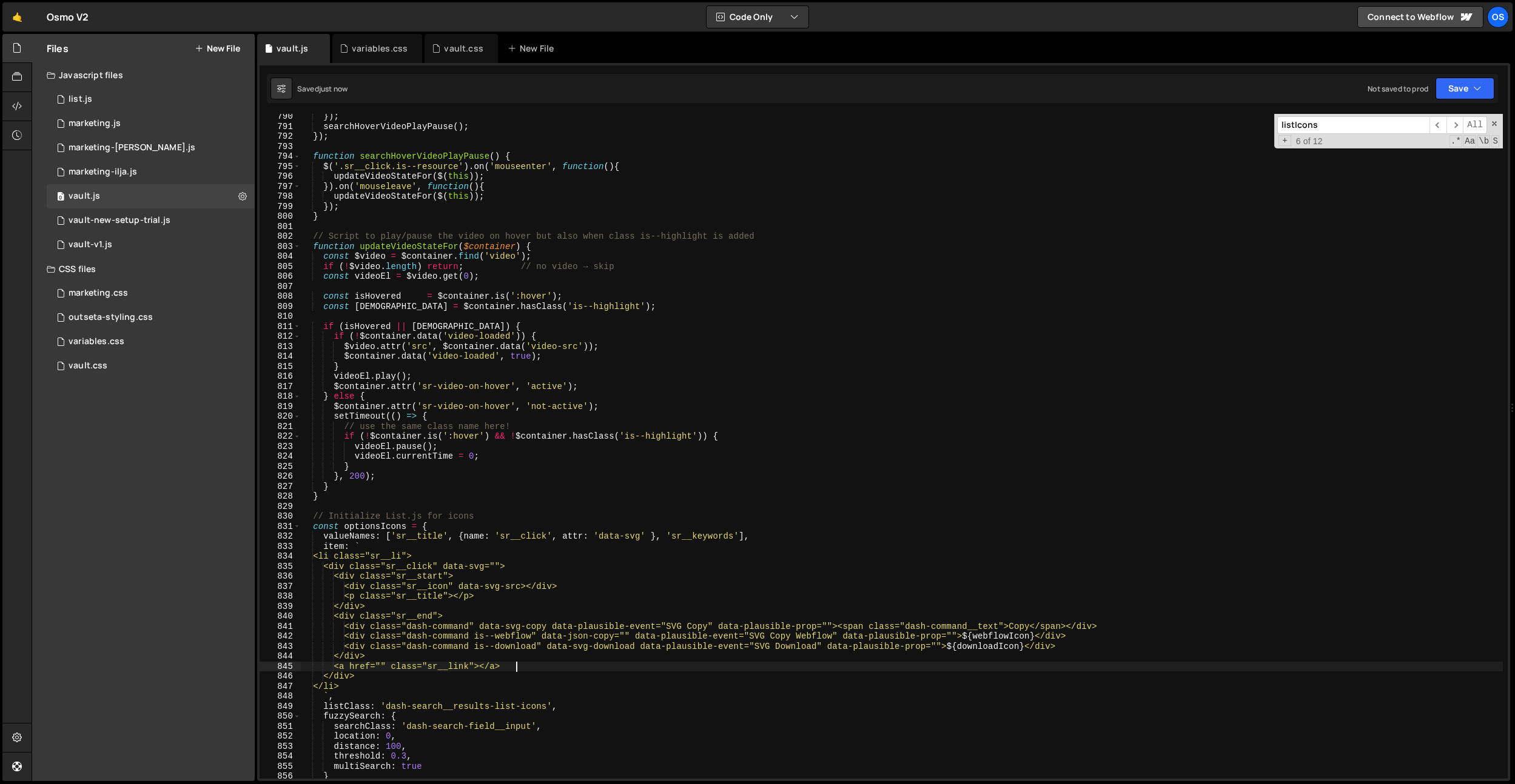
type textarea "<a href="" class="sr__link"></a>"
drag, startPoint x: 520, startPoint y: 664, endPoint x: 348, endPoint y: 667, distance: 172.0
click at [345, 667] on div "}) ; searchHoverVideoPlayPause ( ) ; }) ; function searchHoverVideoPlayPause ( …" at bounding box center [901, 454] width 1203 height 685
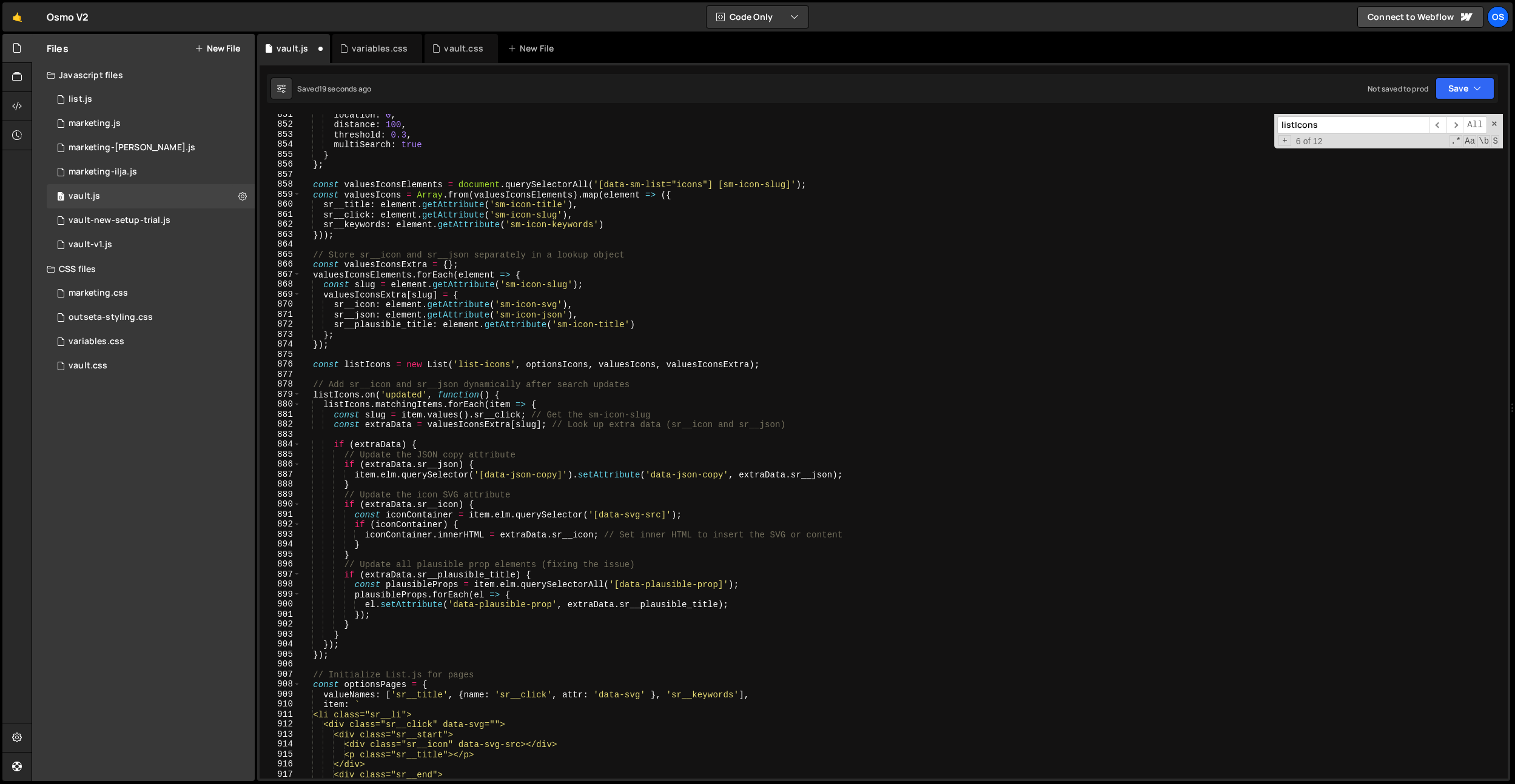
scroll to position [8315, 0]
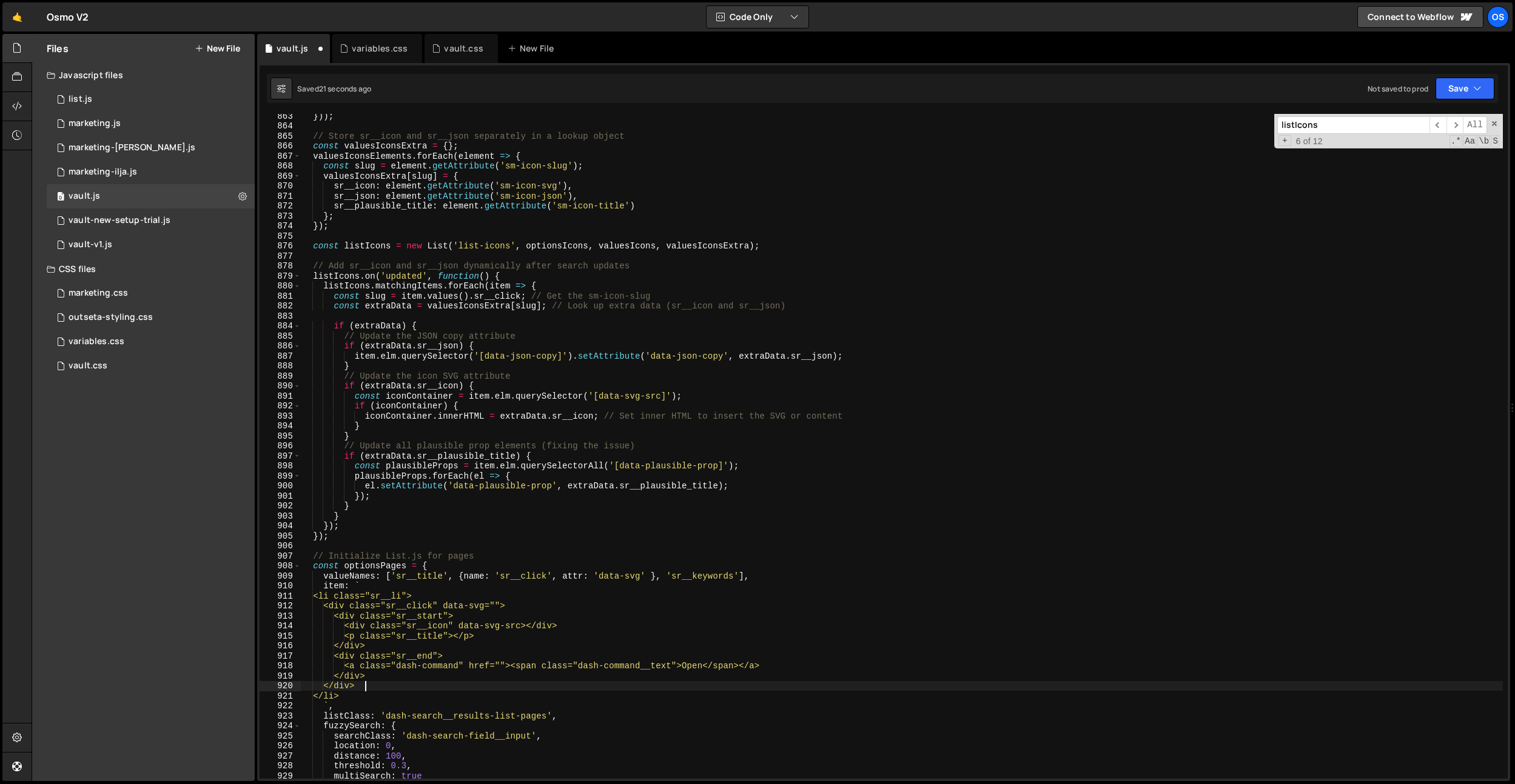
click at [401, 684] on div "})) ; // Store sr__icon and sr__json separately in a lookup object const values…" at bounding box center [901, 453] width 1203 height 685
click at [400, 678] on div "})) ; // Store sr__icon and sr__json separately in a lookup object const values…" at bounding box center [901, 453] width 1203 height 685
type textarea "</div>"
paste textarea "<a href="" class="sr__link"></a>"
click at [469, 668] on div "})) ; // Store sr__icon and sr__json separately in a lookup object const values…" at bounding box center [901, 453] width 1203 height 685
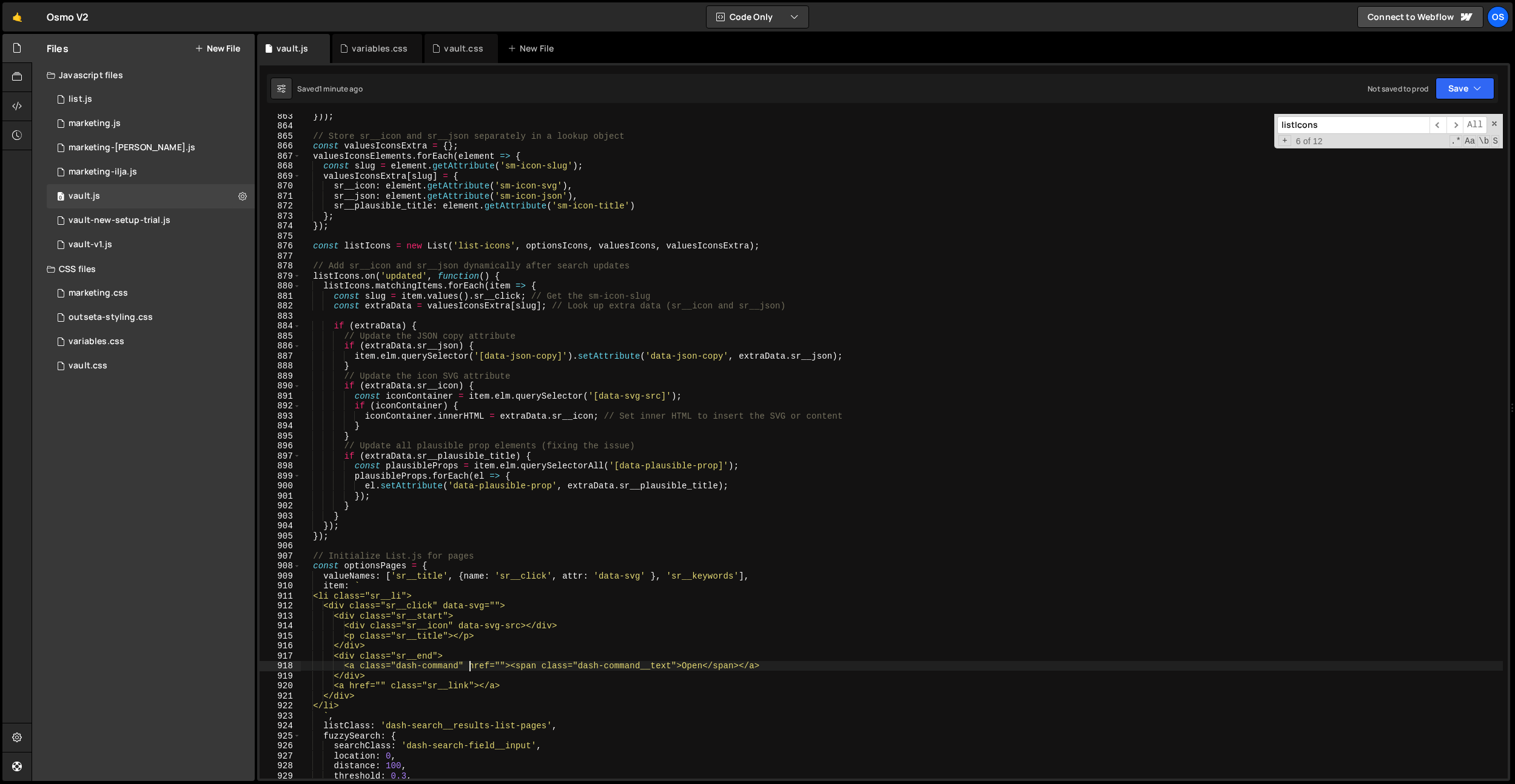
scroll to position [0, 12]
paste textarea "sr__link__open"
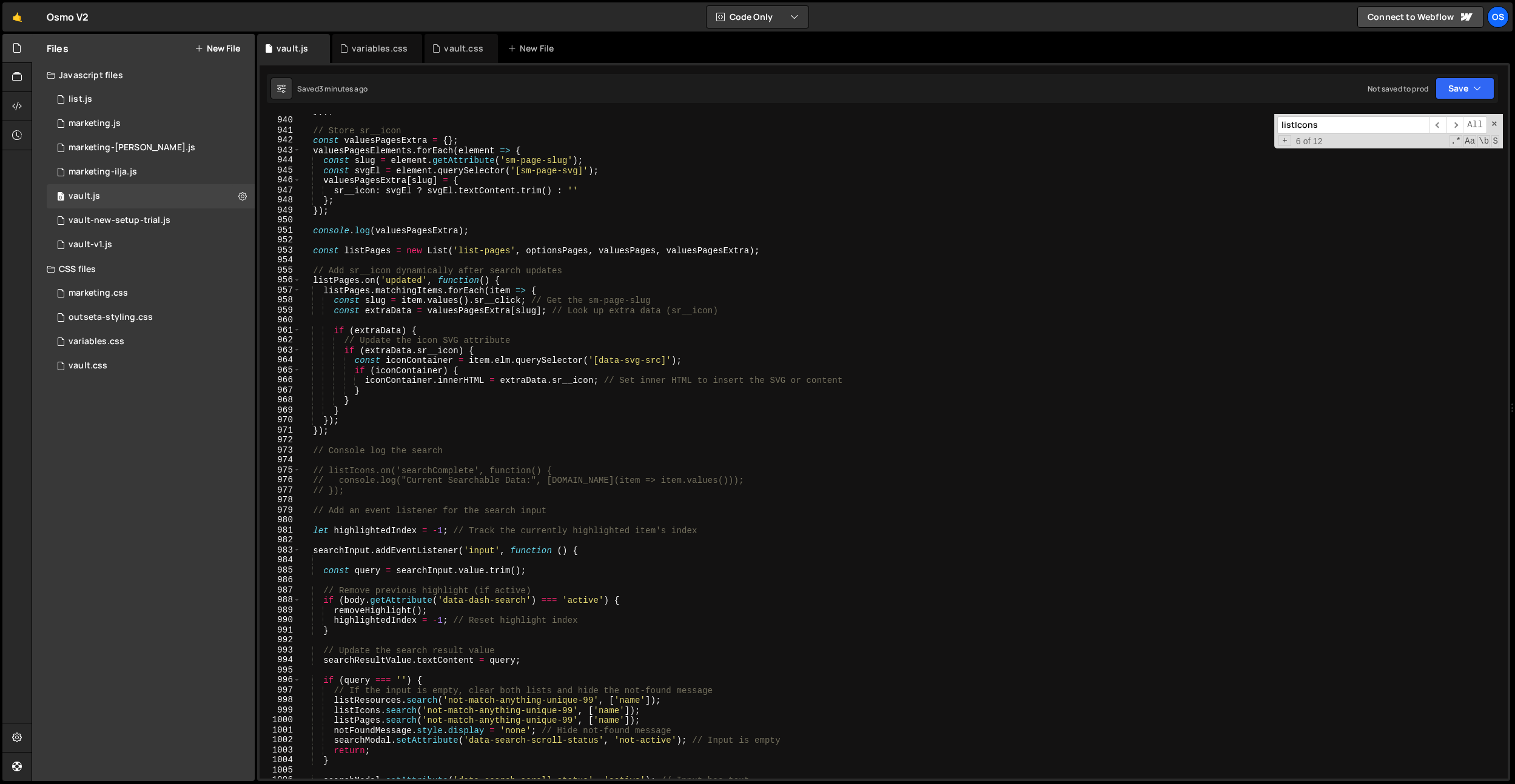
scroll to position [8971, 0]
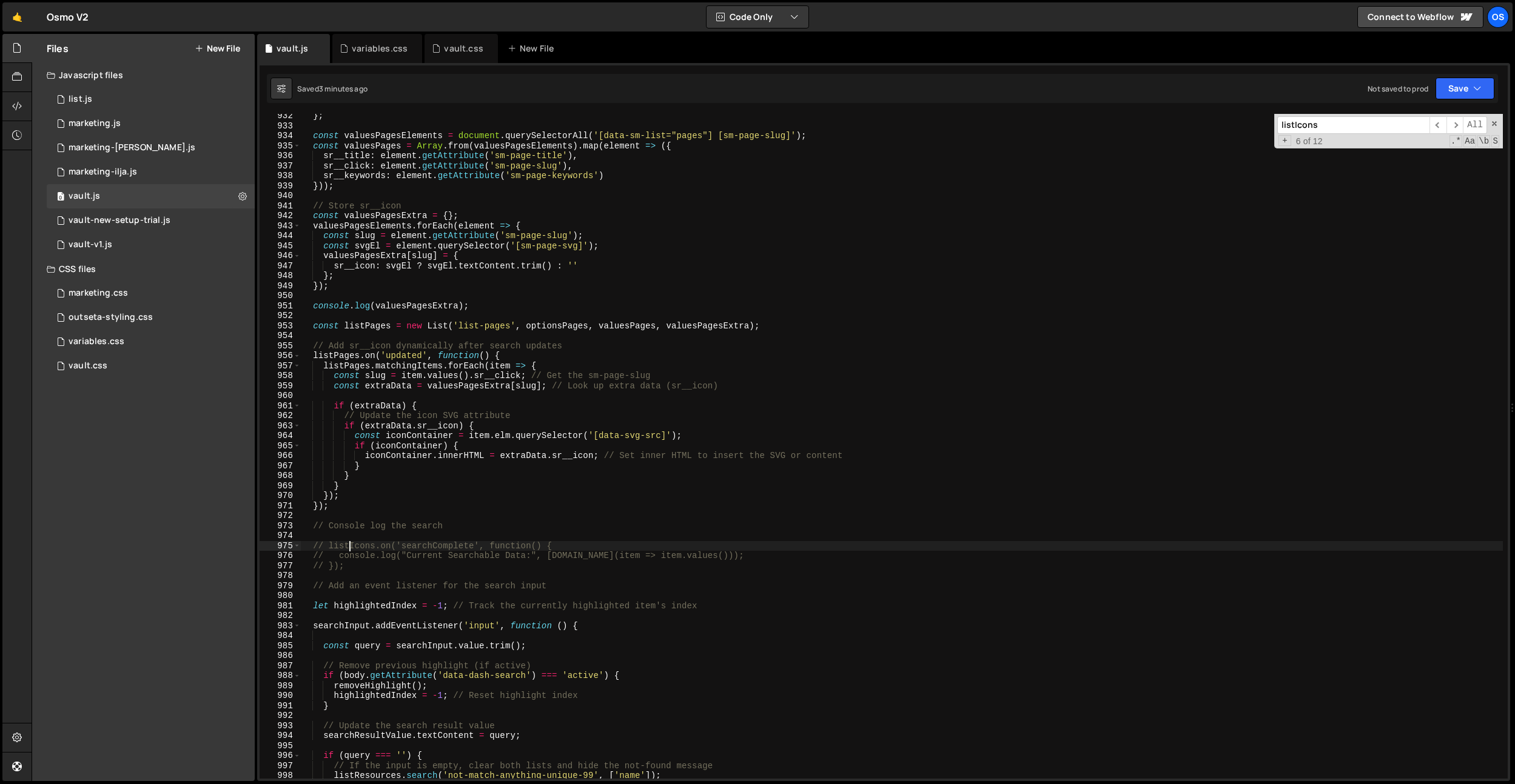
click at [352, 548] on div "} ; const valuesPagesElements = document . querySelectorAll ( '[data-sm-list="p…" at bounding box center [901, 453] width 1203 height 685
click at [373, 547] on div "} ; const valuesPagesElements = document . querySelectorAll ( '[data-sm-list="p…" at bounding box center [901, 453] width 1203 height 685
click at [409, 489] on div "} ; const valuesPagesElements = document . querySelectorAll ( '[data-sm-list="p…" at bounding box center [901, 453] width 1203 height 685
click at [460, 544] on div "} ; const valuesPagesElements = document . querySelectorAll ( '[data-sm-list="p…" at bounding box center [901, 453] width 1203 height 685
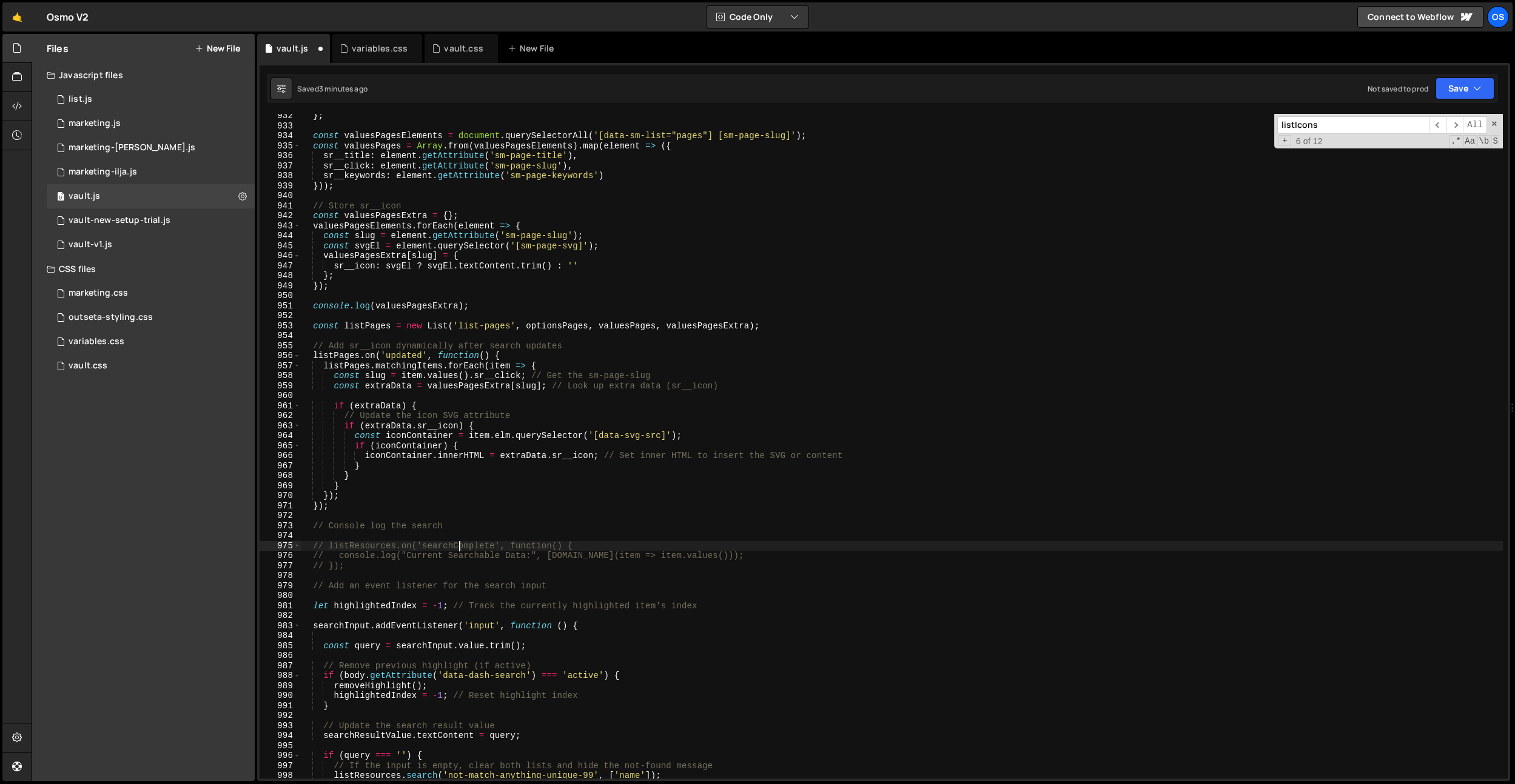
click at [550, 559] on div "} ; const valuesPagesElements = document . querySelectorAll ( '[data-sm-list="p…" at bounding box center [901, 453] width 1203 height 685
click at [591, 556] on div "} ; const valuesPagesElements = document . querySelectorAll ( '[data-sm-list="p…" at bounding box center [901, 453] width 1203 height 685
click at [395, 546] on div "} ; const valuesPagesElements = document . querySelectorAll ( '[data-sm-list="p…" at bounding box center [901, 453] width 1203 height 685
type textarea "// listPages.on('searchComplete', function() {"
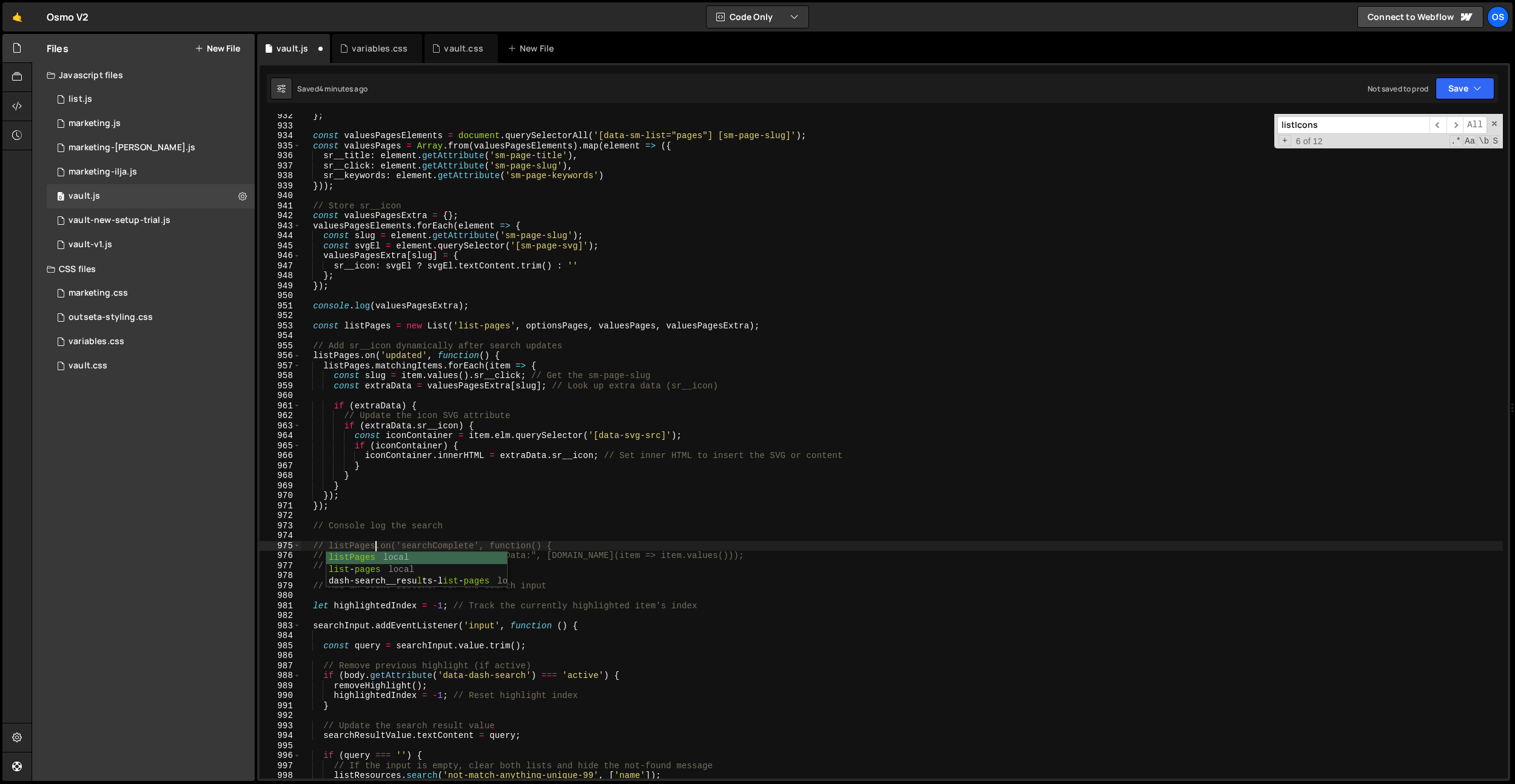
scroll to position [0, 5]
click at [521, 539] on div "} ; const valuesPagesElements = document . querySelectorAll ( '[data-sm-list="p…" at bounding box center [901, 453] width 1203 height 685
click at [693, 546] on div "} ; const valuesPagesElements = document . querySelectorAll ( '[data-sm-list="p…" at bounding box center [901, 453] width 1203 height 685
click at [773, 556] on div "} ; const valuesPagesElements = document . querySelectorAll ( '[data-sm-list="p…" at bounding box center [901, 453] width 1203 height 685
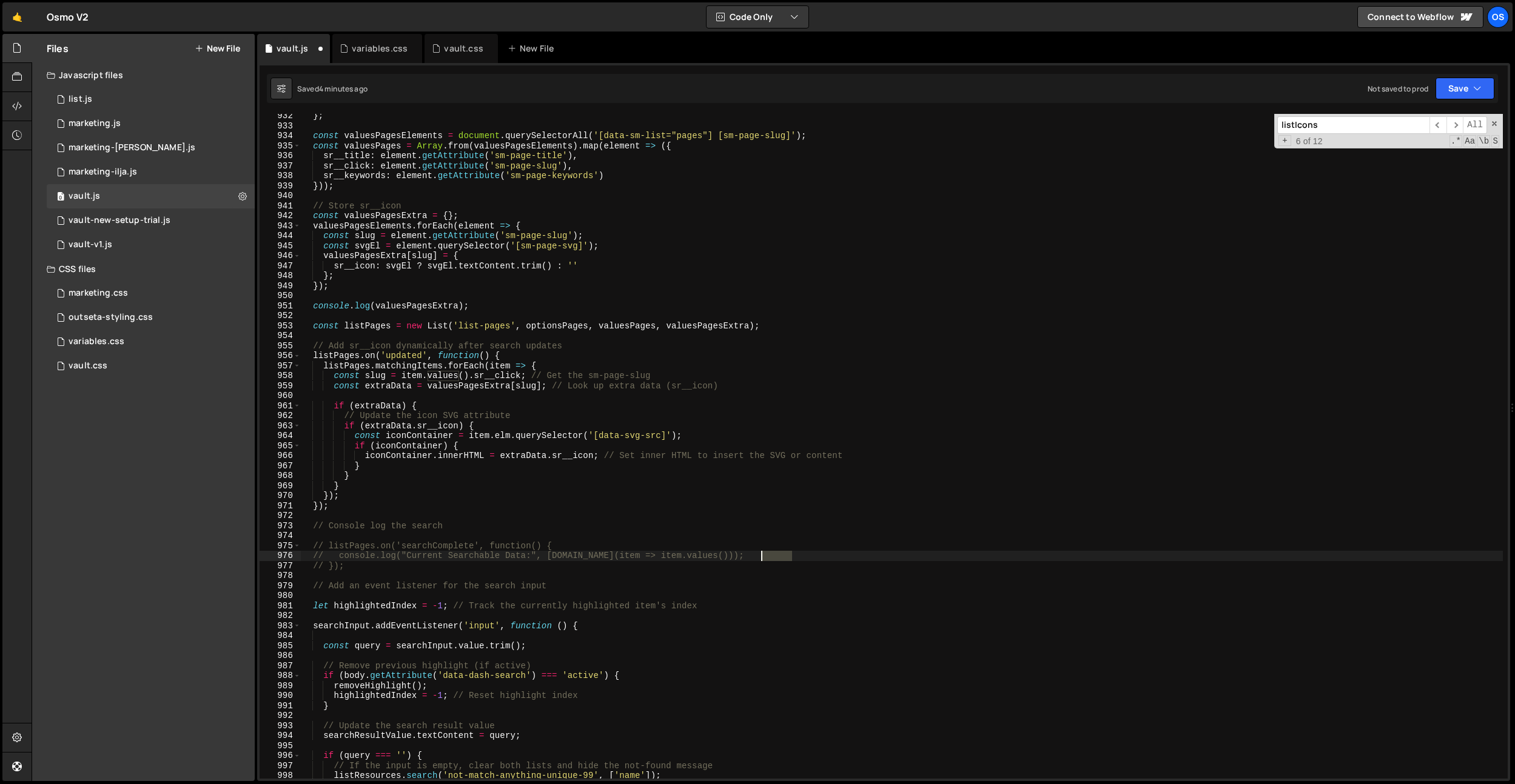
click at [773, 556] on div "} ; const valuesPagesElements = document . querySelectorAll ( '[data-sm-list="p…" at bounding box center [901, 453] width 1203 height 685
click at [696, 567] on div "} ; const valuesPagesElements = document . querySelectorAll ( '[data-sm-list="p…" at bounding box center [901, 453] width 1203 height 685
type textarea "// });"
drag, startPoint x: 610, startPoint y: 577, endPoint x: 395, endPoint y: 570, distance: 215.1
click at [610, 577] on div "} ; const valuesPagesElements = document . querySelectorAll ( '[data-sm-list="p…" at bounding box center [901, 453] width 1203 height 685
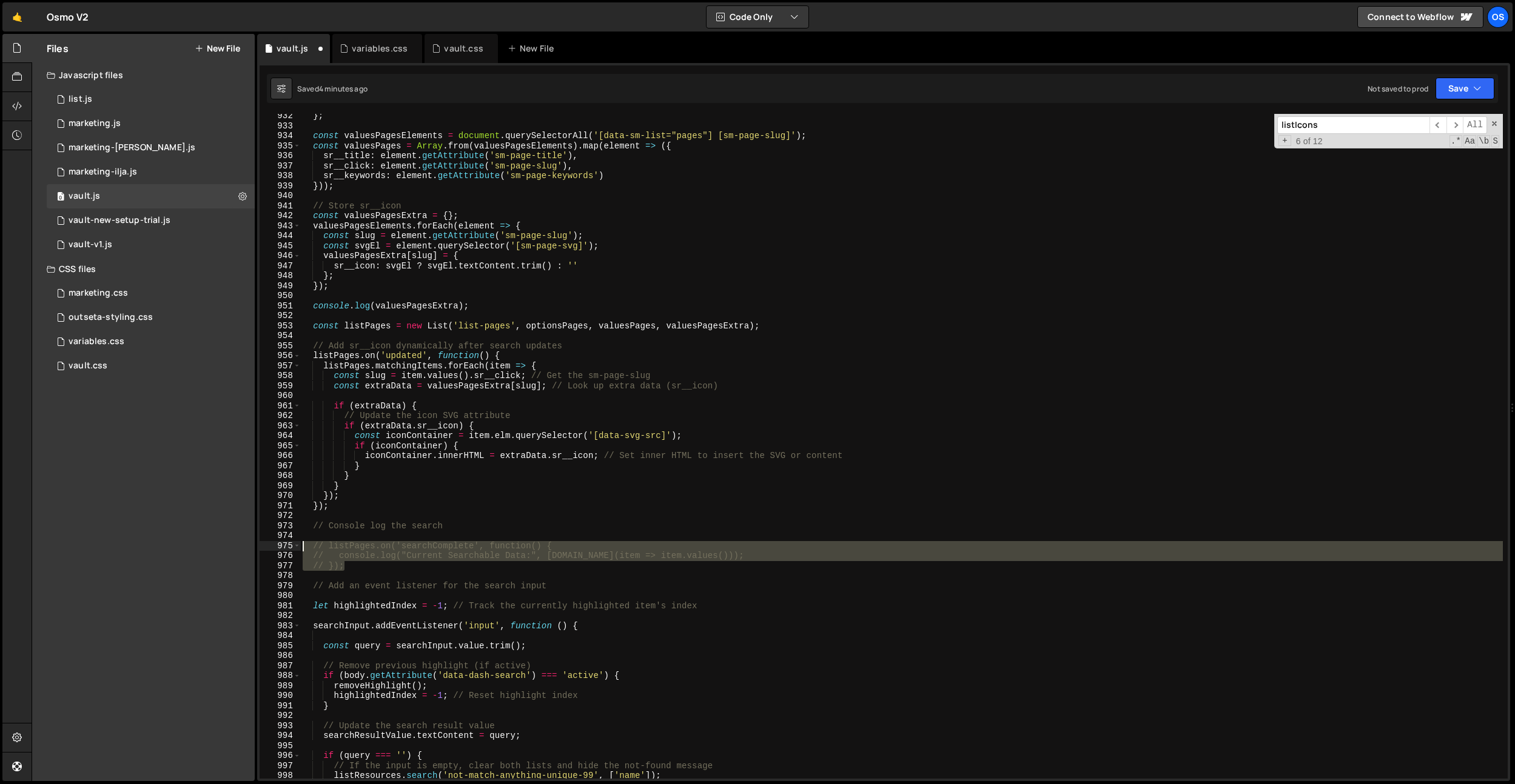
drag, startPoint x: 380, startPoint y: 570, endPoint x: 249, endPoint y: 547, distance: 133.0
click at [249, 548] on div "Files New File Javascript files 0 list.js 0 0 marketing.js 0 0 marketing-[PERSO…" at bounding box center [773, 408] width 1484 height 748
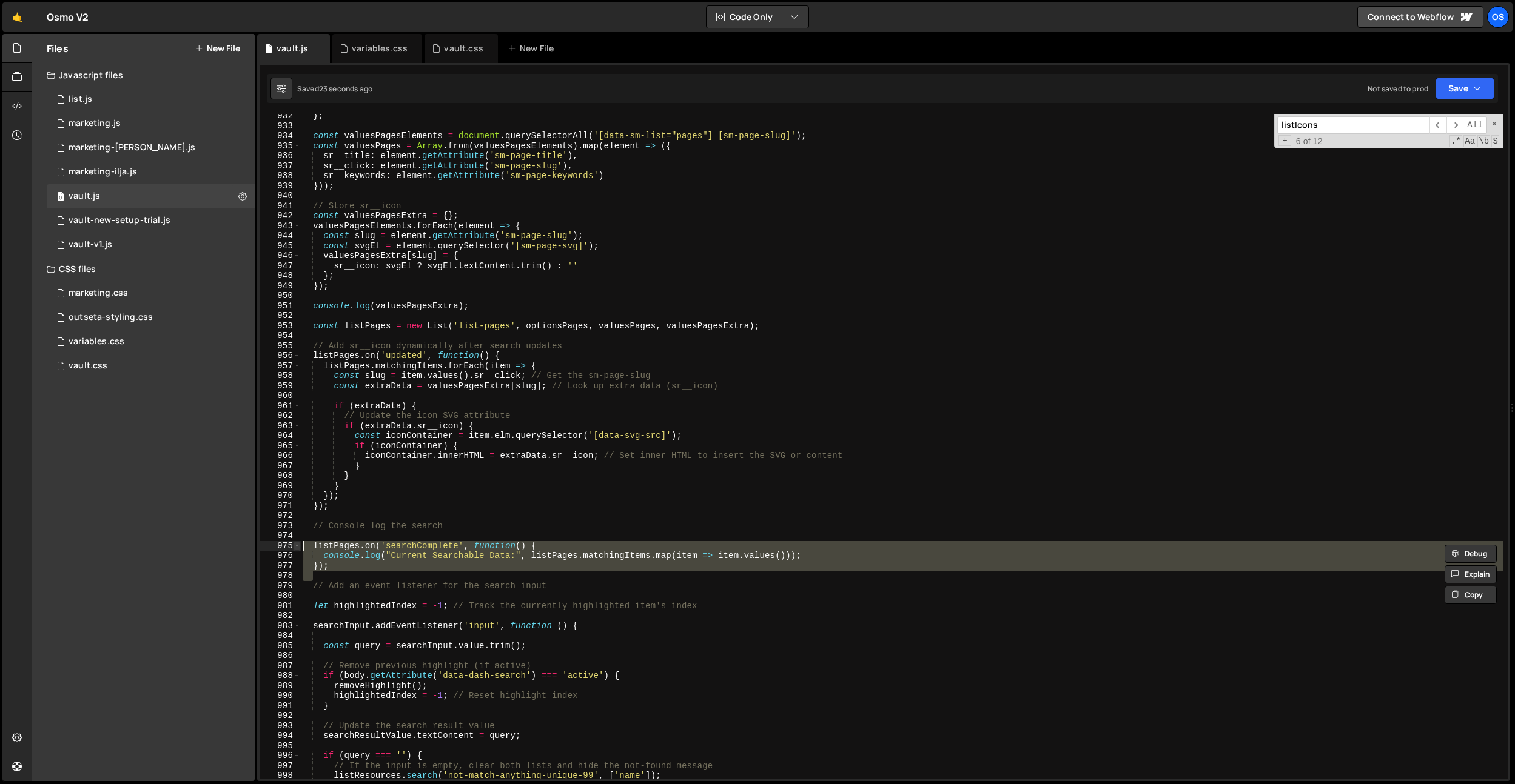
drag, startPoint x: 355, startPoint y: 574, endPoint x: 294, endPoint y: 550, distance: 65.6
click at [294, 550] on div "listPages.on('searchComplete', function() { 932 933 934 935 936 937 938 939 940…" at bounding box center [883, 446] width 1249 height 665
type textarea "// listPages.on('searchComplete', function() { // console.log("Current Searchab…"
click at [669, 393] on div "} ; const valuesPagesElements = document . querySelectorAll ( '[data-sm-list="p…" at bounding box center [901, 453] width 1203 height 685
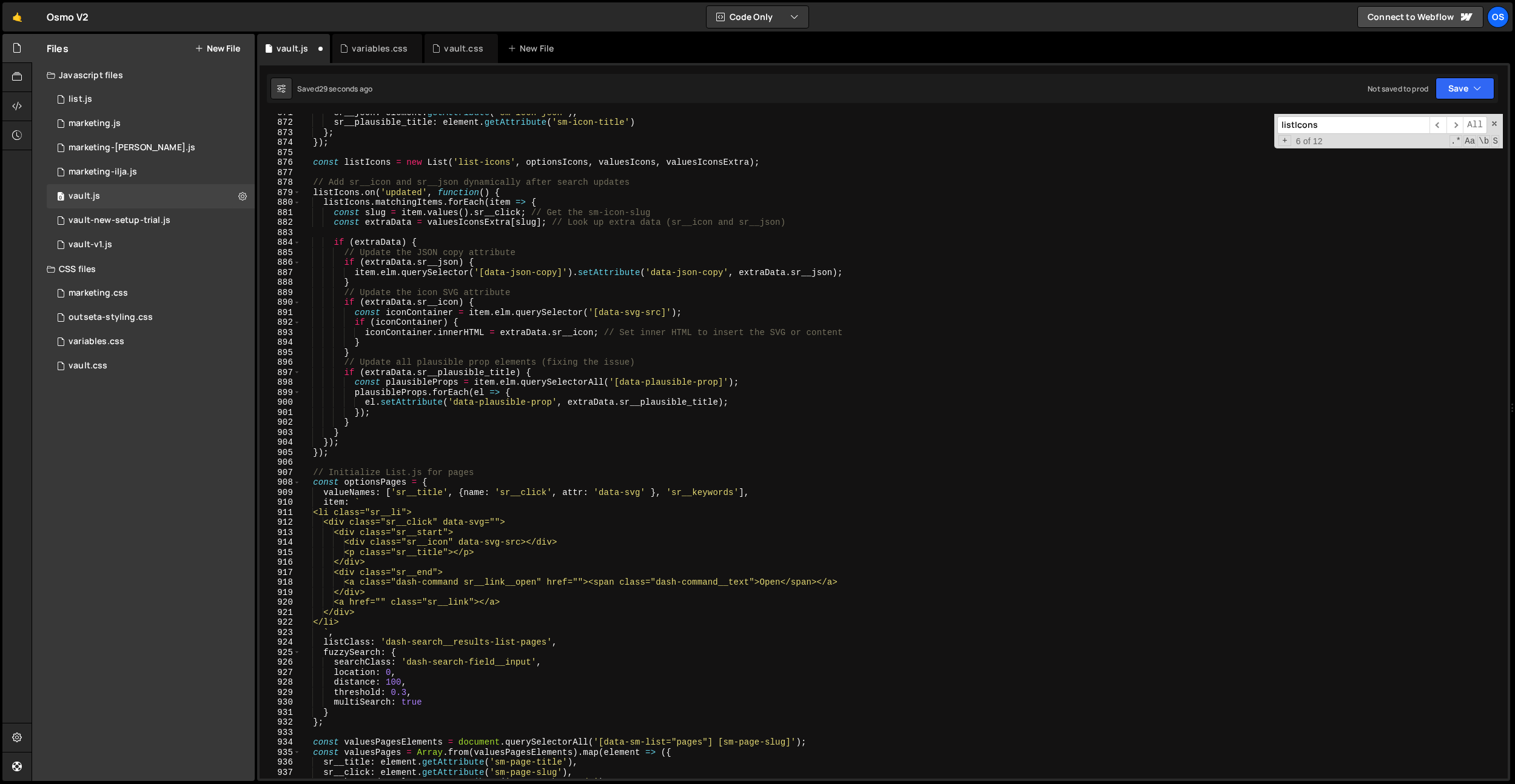
scroll to position [8281, 0]
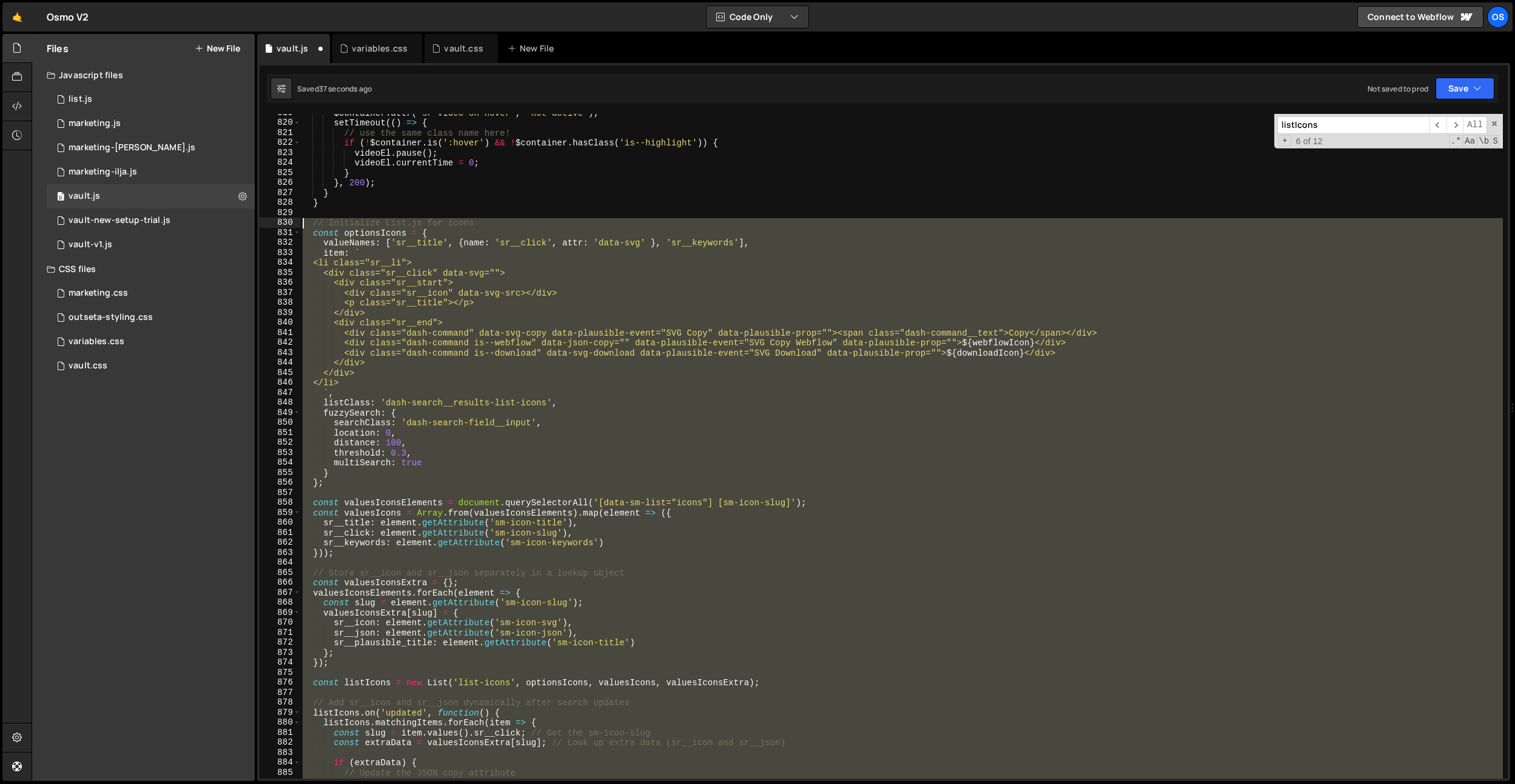
drag, startPoint x: 344, startPoint y: 565, endPoint x: 303, endPoint y: 224, distance: 343.5
click at [303, 224] on div "$container . attr ( 'sr-video-on-hover' , 'not-active' ) ; setTimeout (( ) => {…" at bounding box center [901, 450] width 1203 height 685
type textarea "// Initialize List.js for icons const optionsIcons = {"
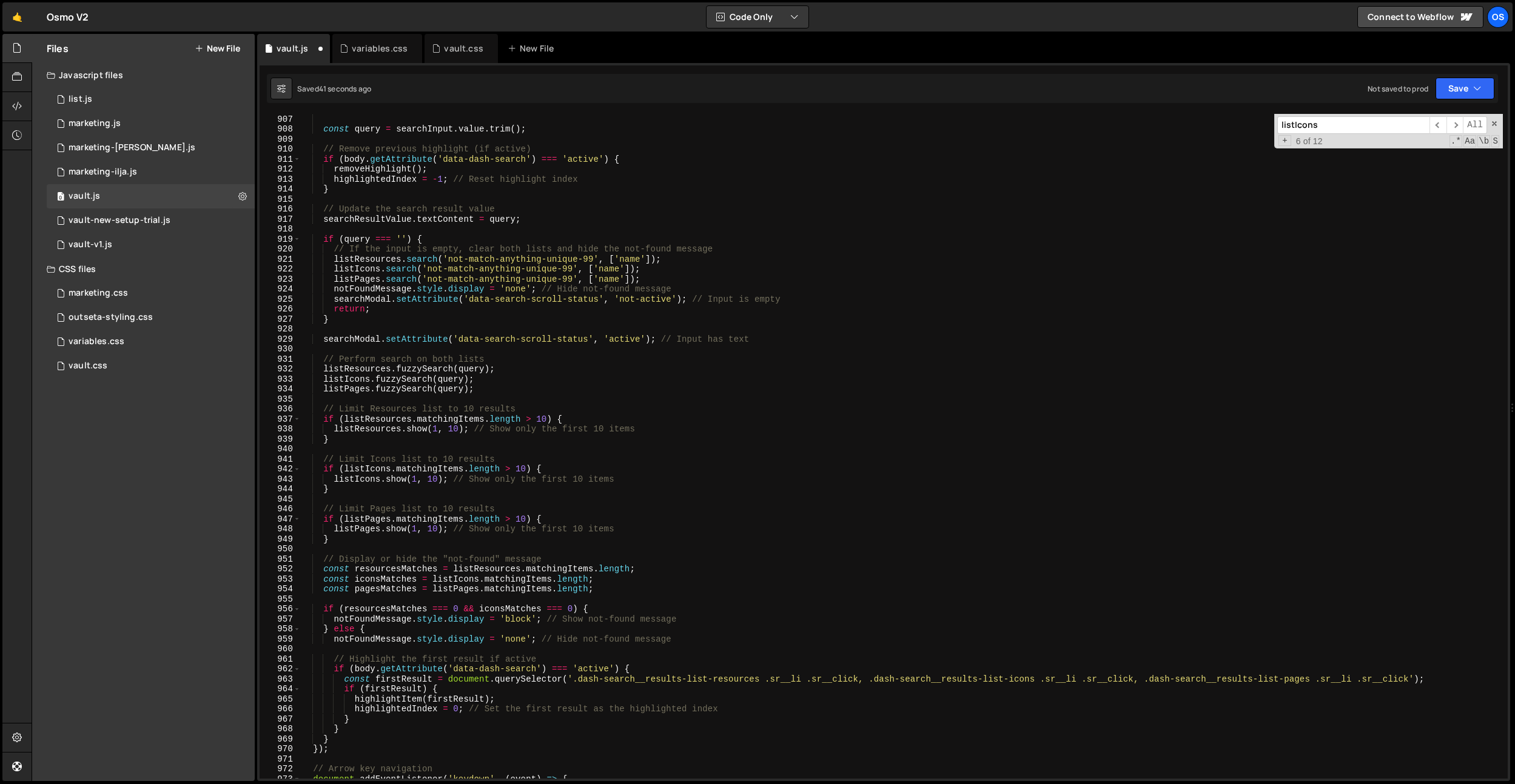
scroll to position [9066, 0]
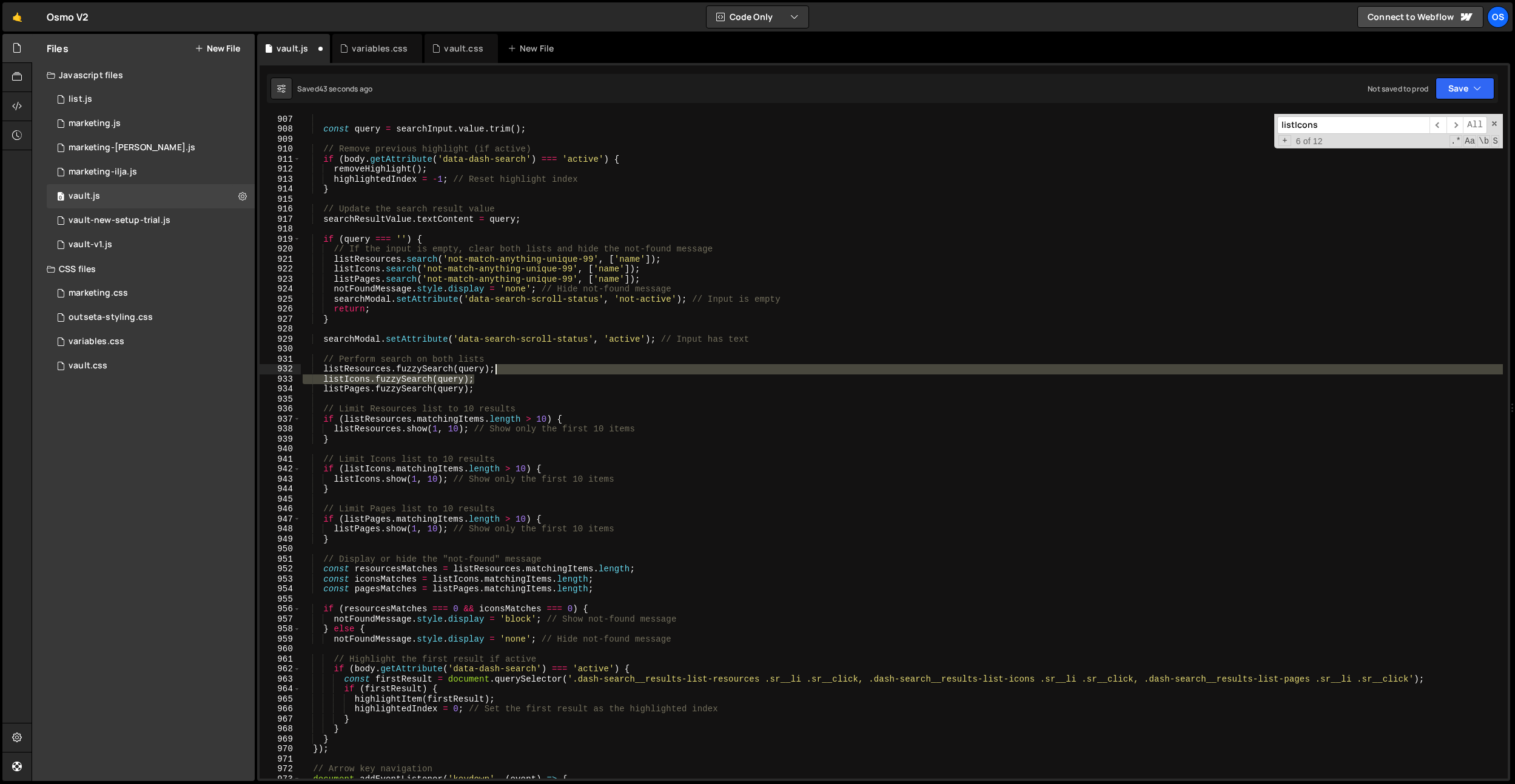
drag, startPoint x: 500, startPoint y: 379, endPoint x: 507, endPoint y: 373, distance: 9.2
click at [507, 373] on div "searchInput . addEventListener ( 'input' , function ( ) { const query = searchI…" at bounding box center [901, 447] width 1203 height 685
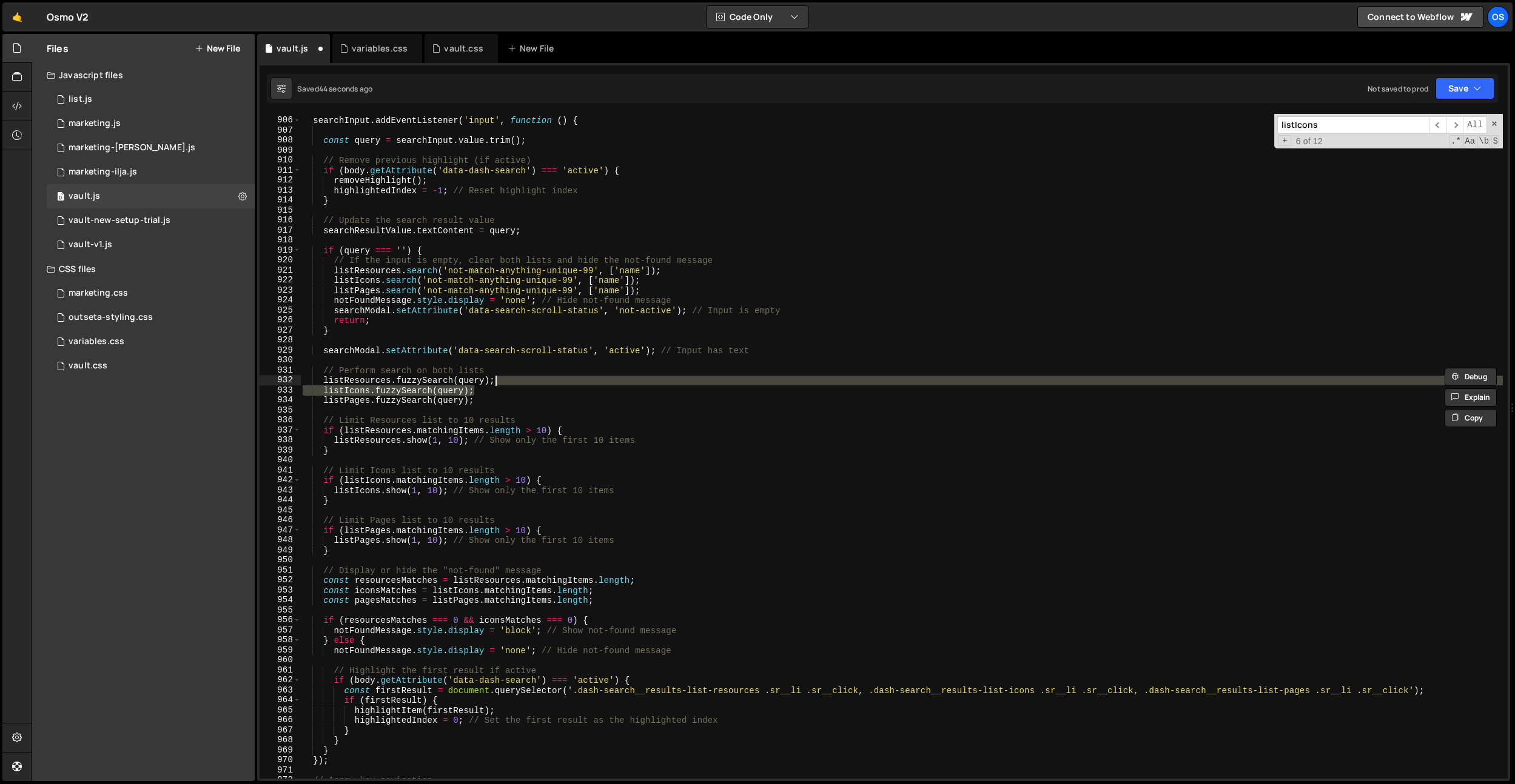
scroll to position [9045, 0]
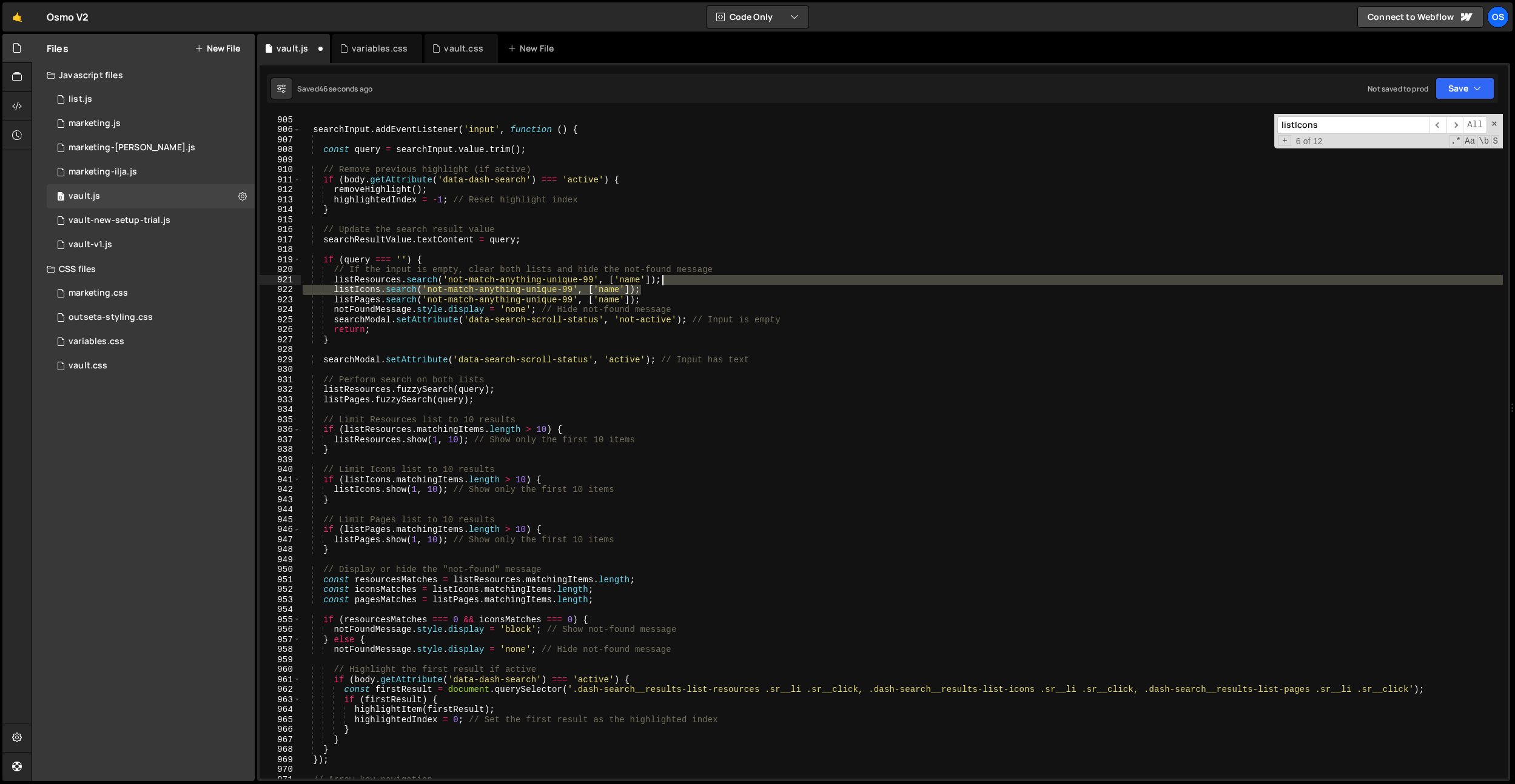
drag, startPoint x: 679, startPoint y: 291, endPoint x: 686, endPoint y: 282, distance: 11.4
click at [686, 282] on div "let highlightedIndex = - 1 ; // Track the currently highlighted item's index se…" at bounding box center [901, 447] width 1203 height 685
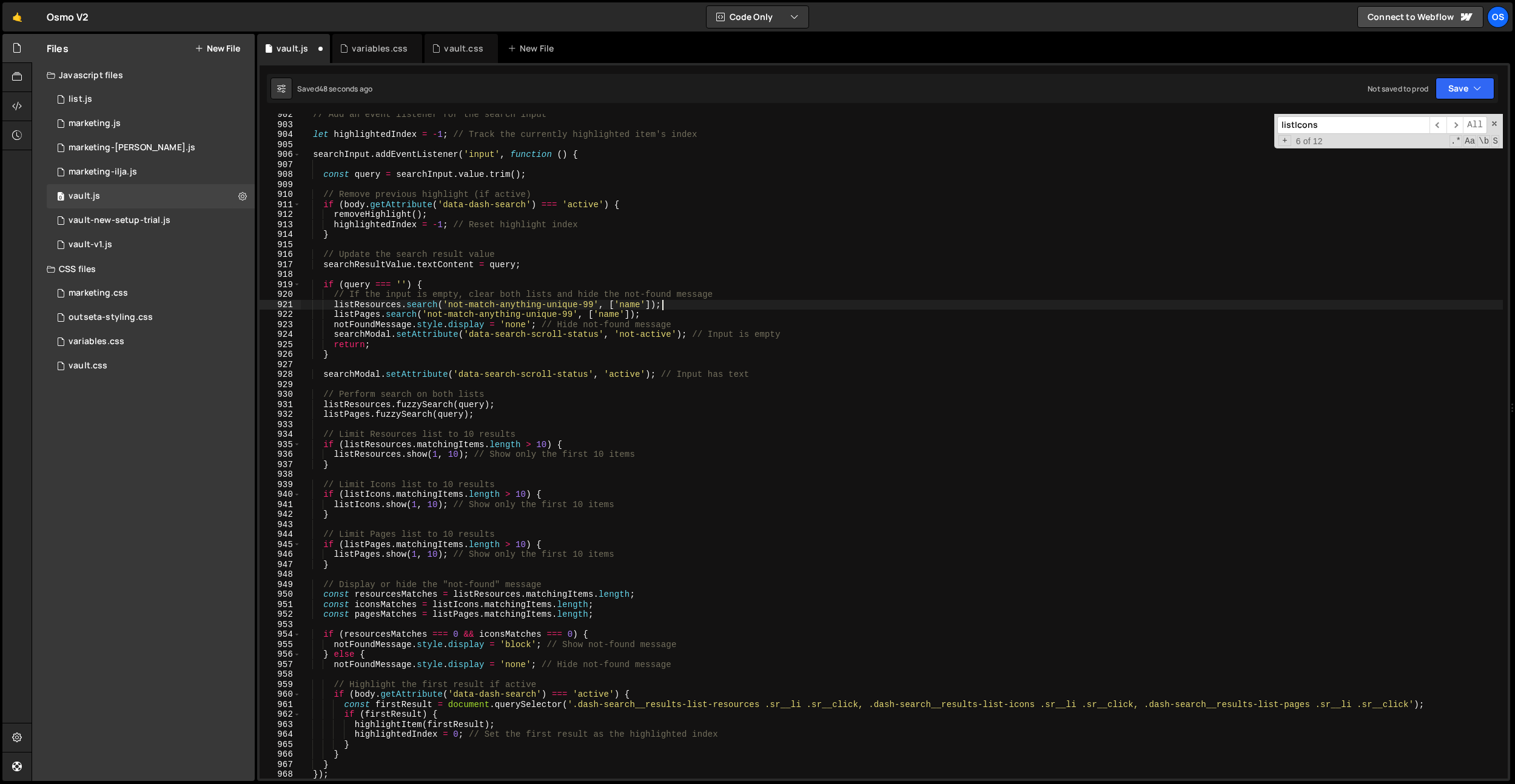
scroll to position [9048, 0]
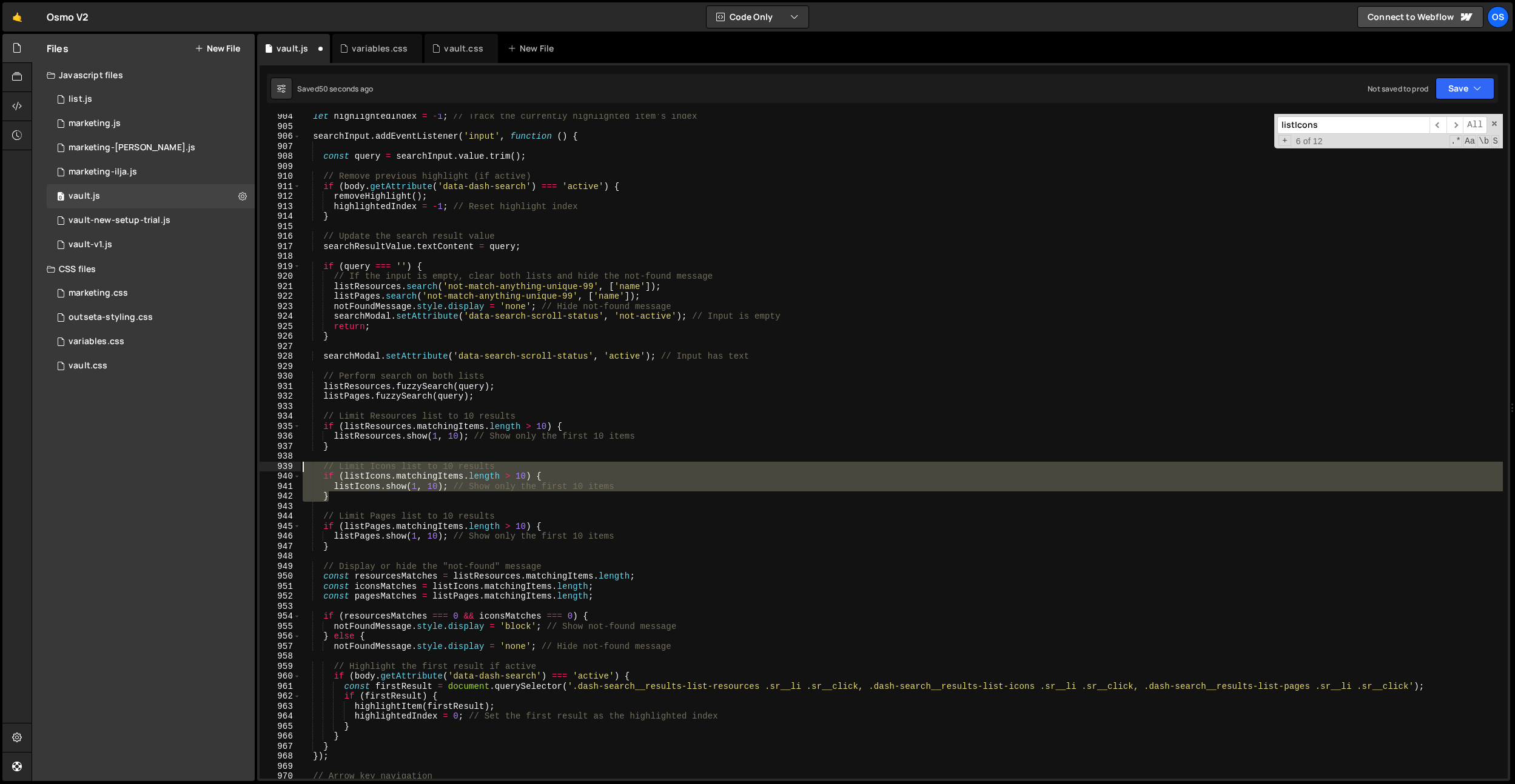
drag, startPoint x: 342, startPoint y: 495, endPoint x: 255, endPoint y: 465, distance: 92.0
click at [255, 465] on div "Files New File Javascript files 0 list.js 0 0 marketing.js 0 0 marketing-[PERSO…" at bounding box center [773, 408] width 1484 height 748
type textarea "// Limit Icons list to 10 results if (listIcons.matchingItems.length > 10) {"
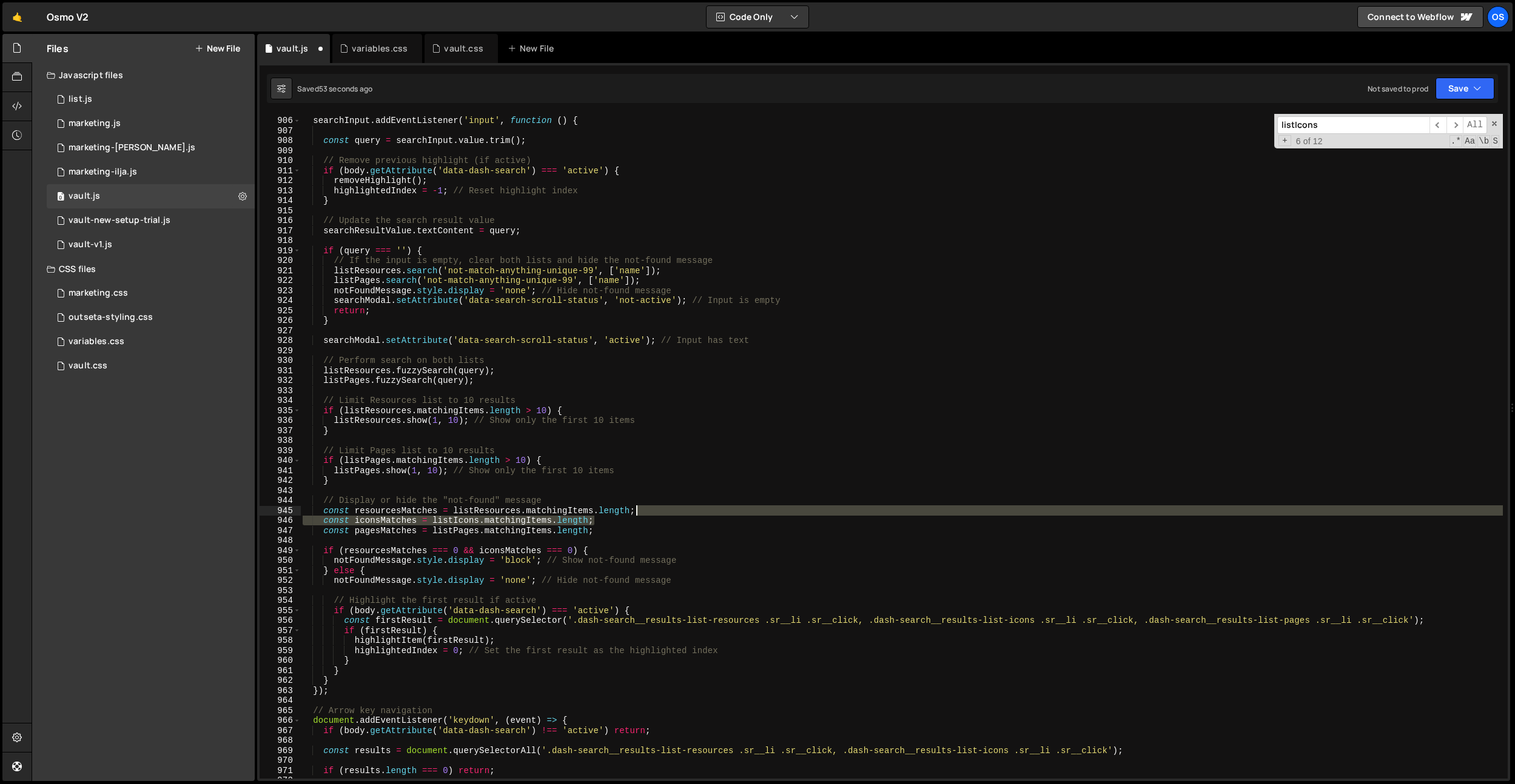
drag, startPoint x: 610, startPoint y: 527, endPoint x: 644, endPoint y: 522, distance: 34.4
click at [651, 516] on div "searchInput . addEventListener ( 'input' , function ( ) { const query = searchI…" at bounding box center [901, 448] width 1203 height 685
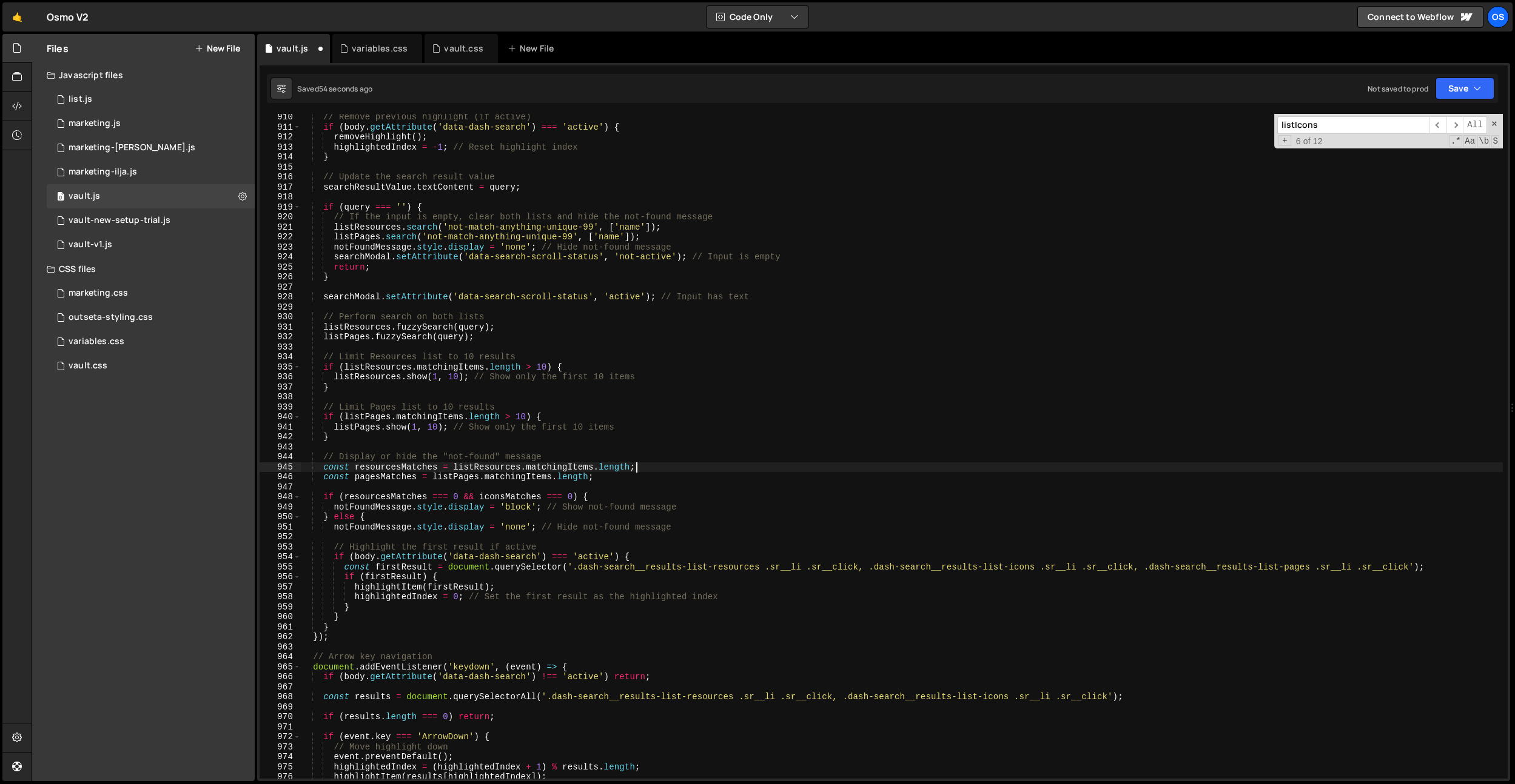
scroll to position [9188, 0]
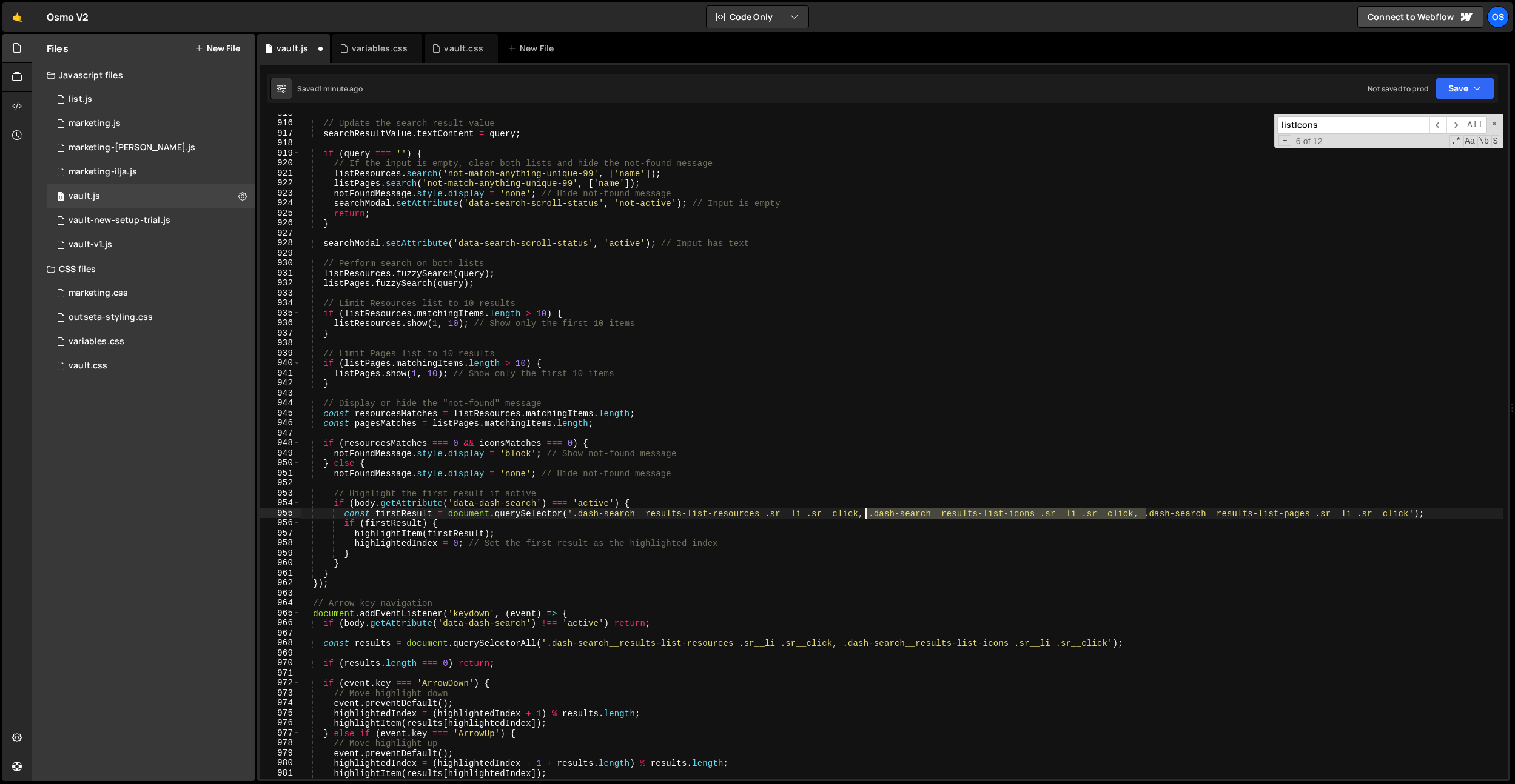
drag, startPoint x: 1146, startPoint y: 514, endPoint x: 868, endPoint y: 514, distance: 278.0
click at [868, 514] on div "// Update the search result value searchResultValue . textContent = query ; if …" at bounding box center [901, 451] width 1203 height 685
click at [990, 648] on div "// Update the search result value searchResultValue . textContent = query ; if …" at bounding box center [901, 451] width 1203 height 685
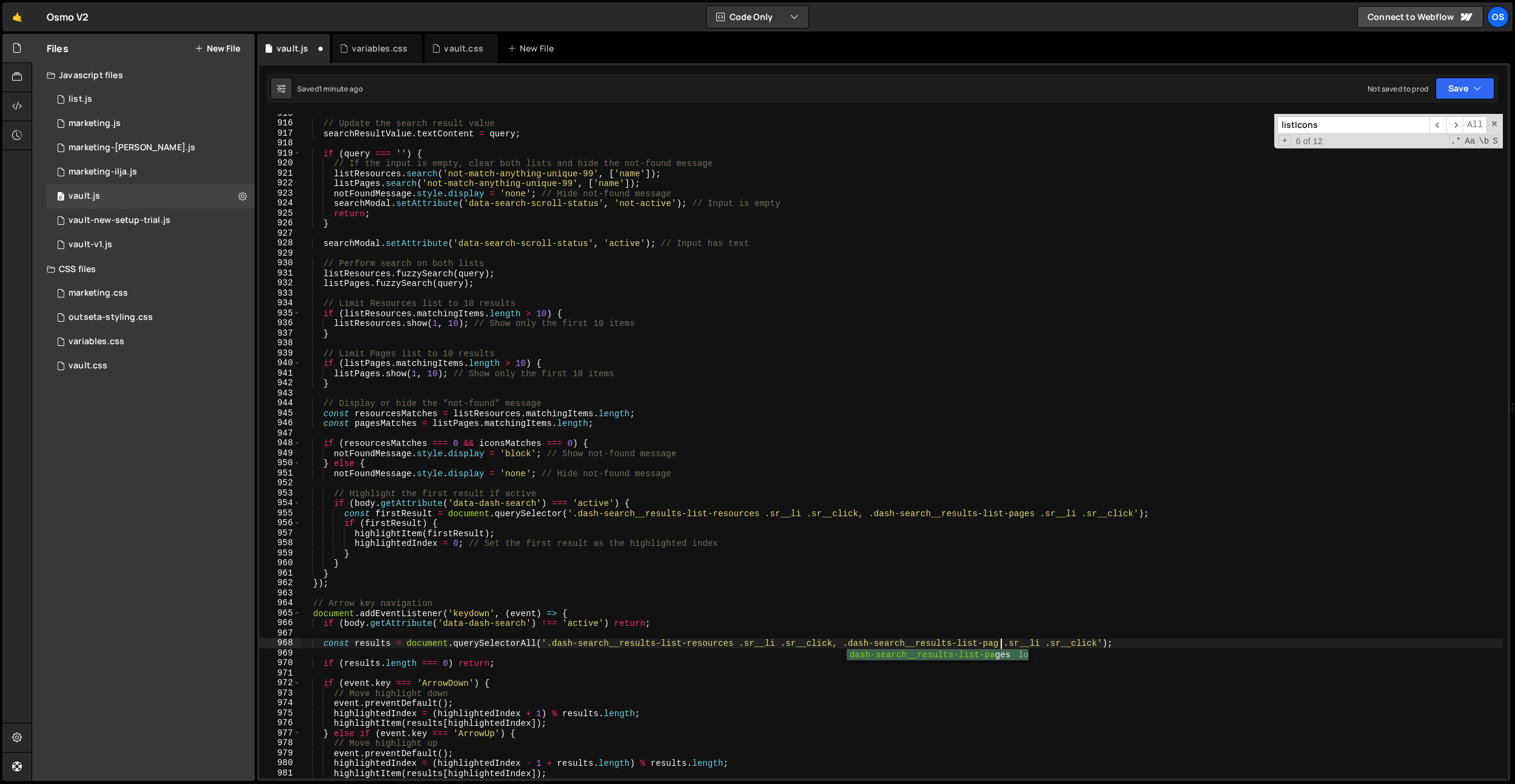
type textarea "const results = document.querySelectorAll('.dash-search__results-list-resources…"
click at [949, 592] on div "// Update the search result value searchResultValue . textContent = query ; if …" at bounding box center [901, 451] width 1203 height 685
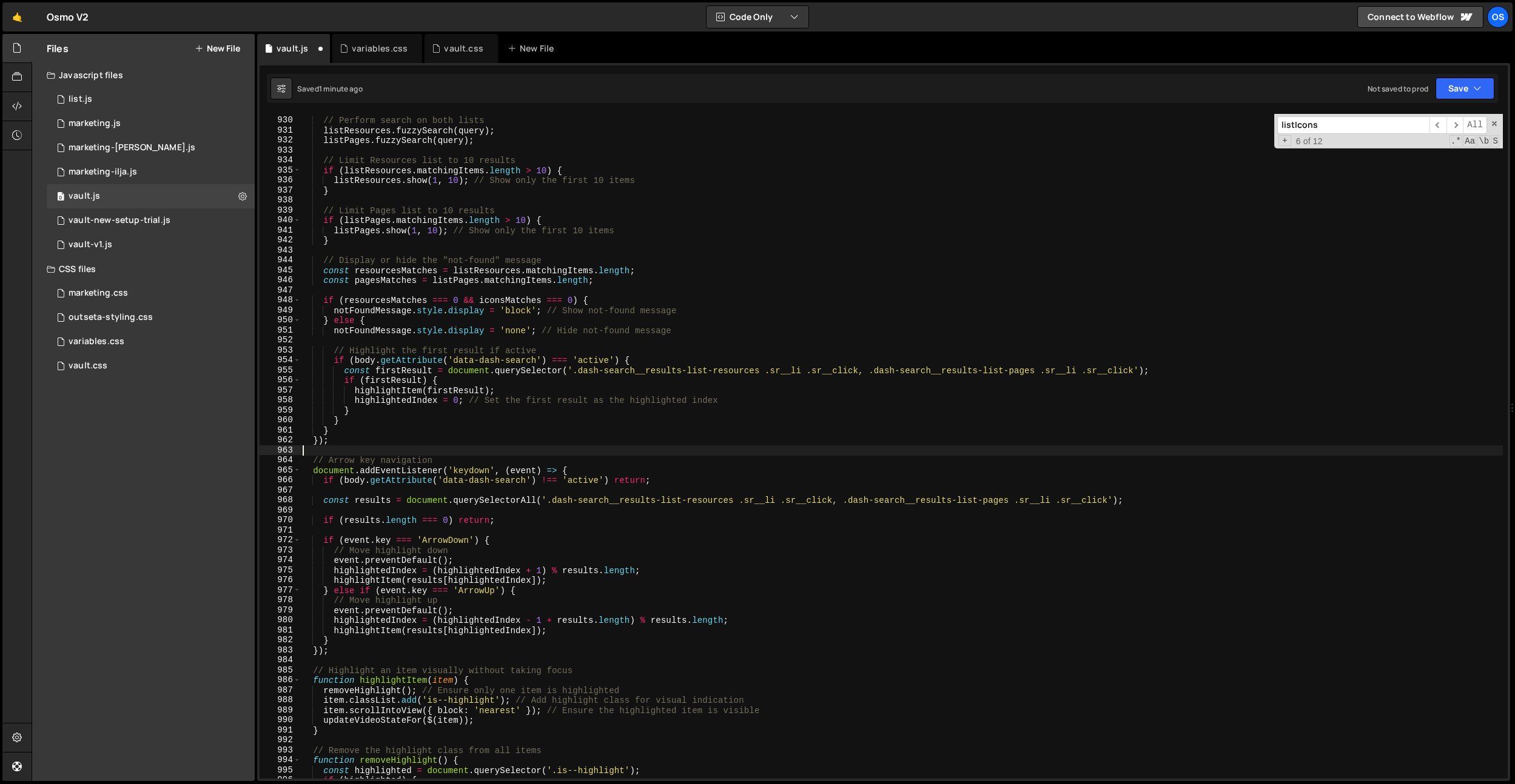
scroll to position [9331, 0]
click at [564, 575] on div "// Perform search on both lists listResources . fuzzySearch ( query ) ; listPag…" at bounding box center [901, 448] width 1203 height 685
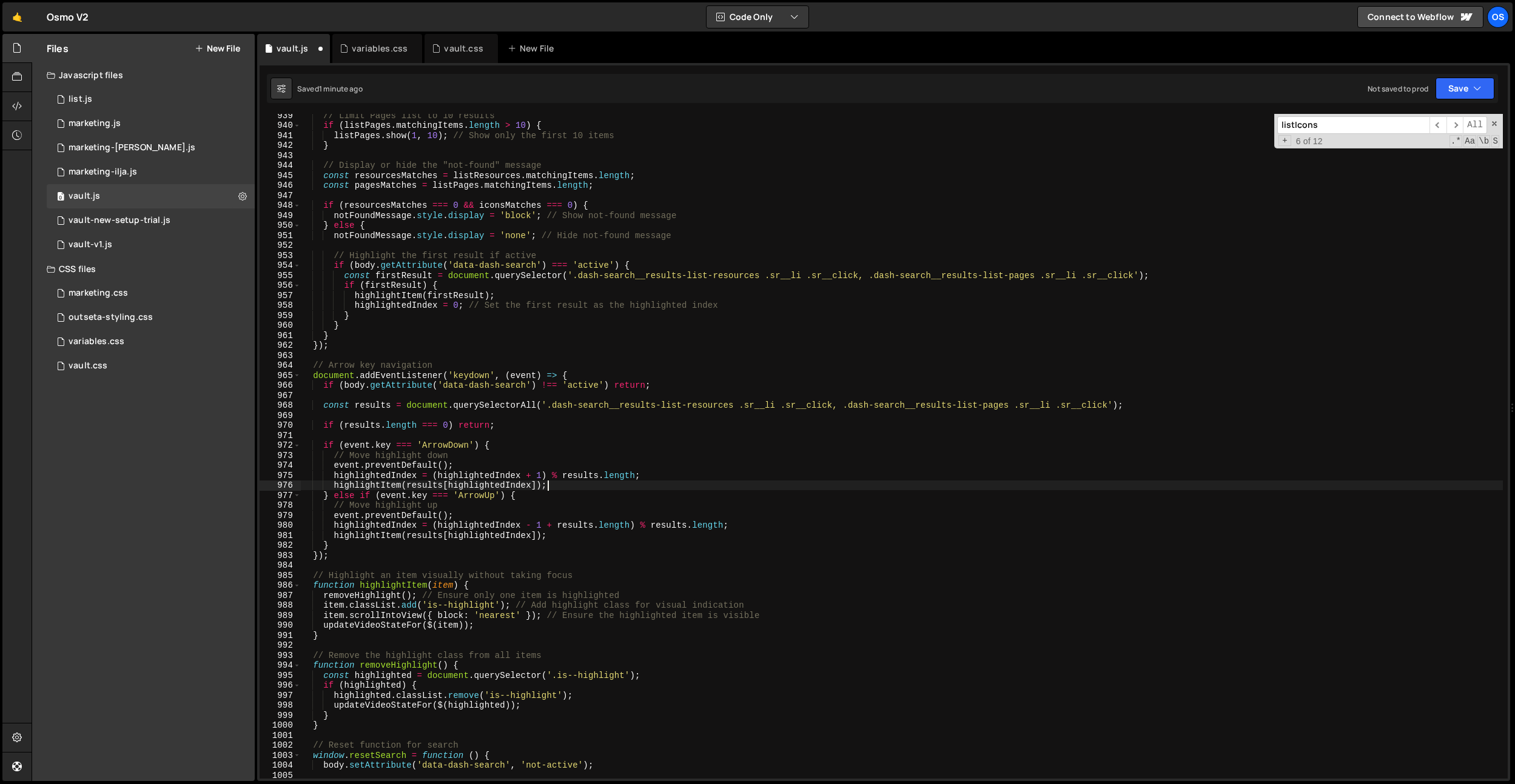
scroll to position [9448, 0]
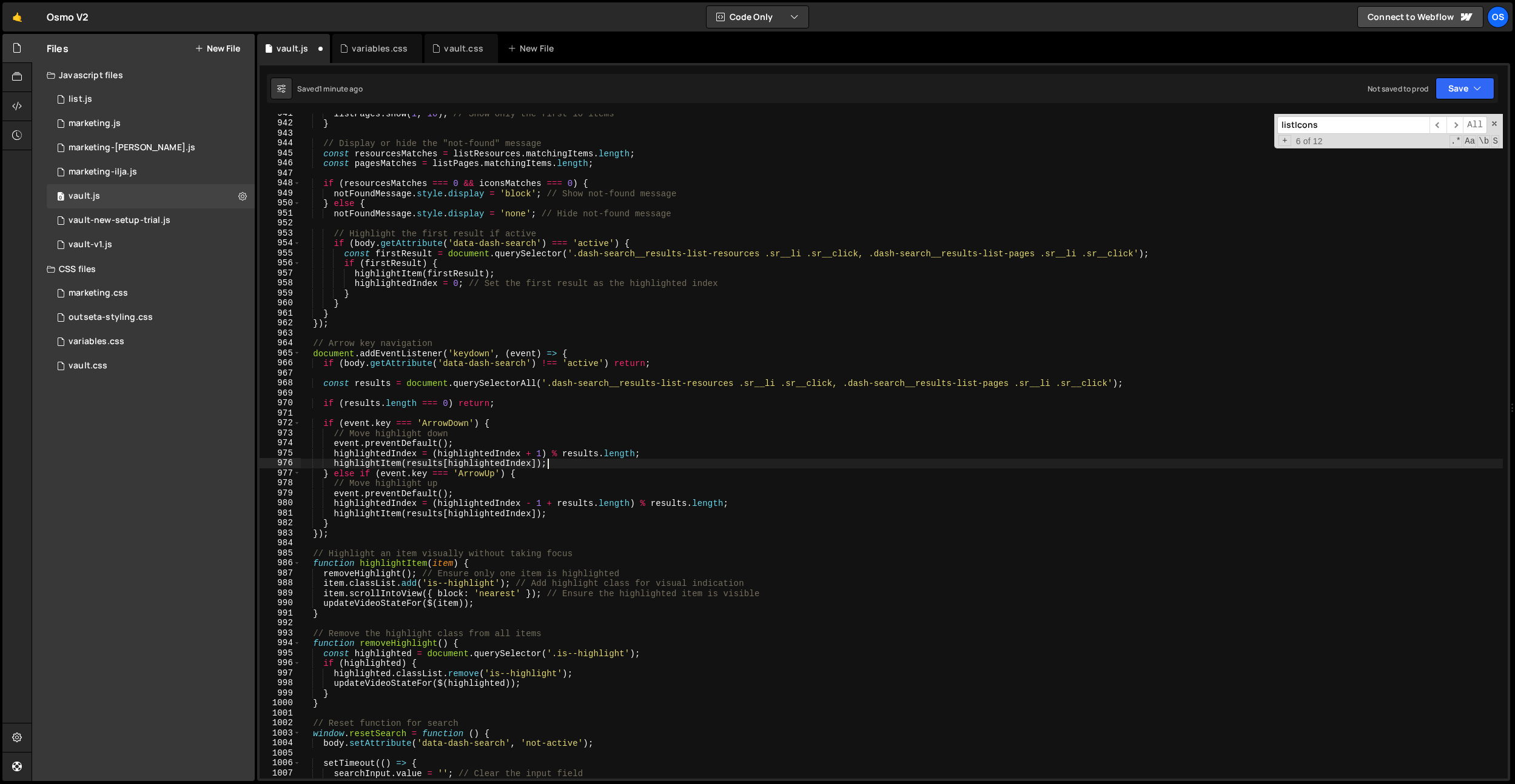
click at [482, 582] on div "listPages . show ( 1 , 10 ) ; // Show only the first 10 items } // Display or h…" at bounding box center [901, 451] width 1203 height 685
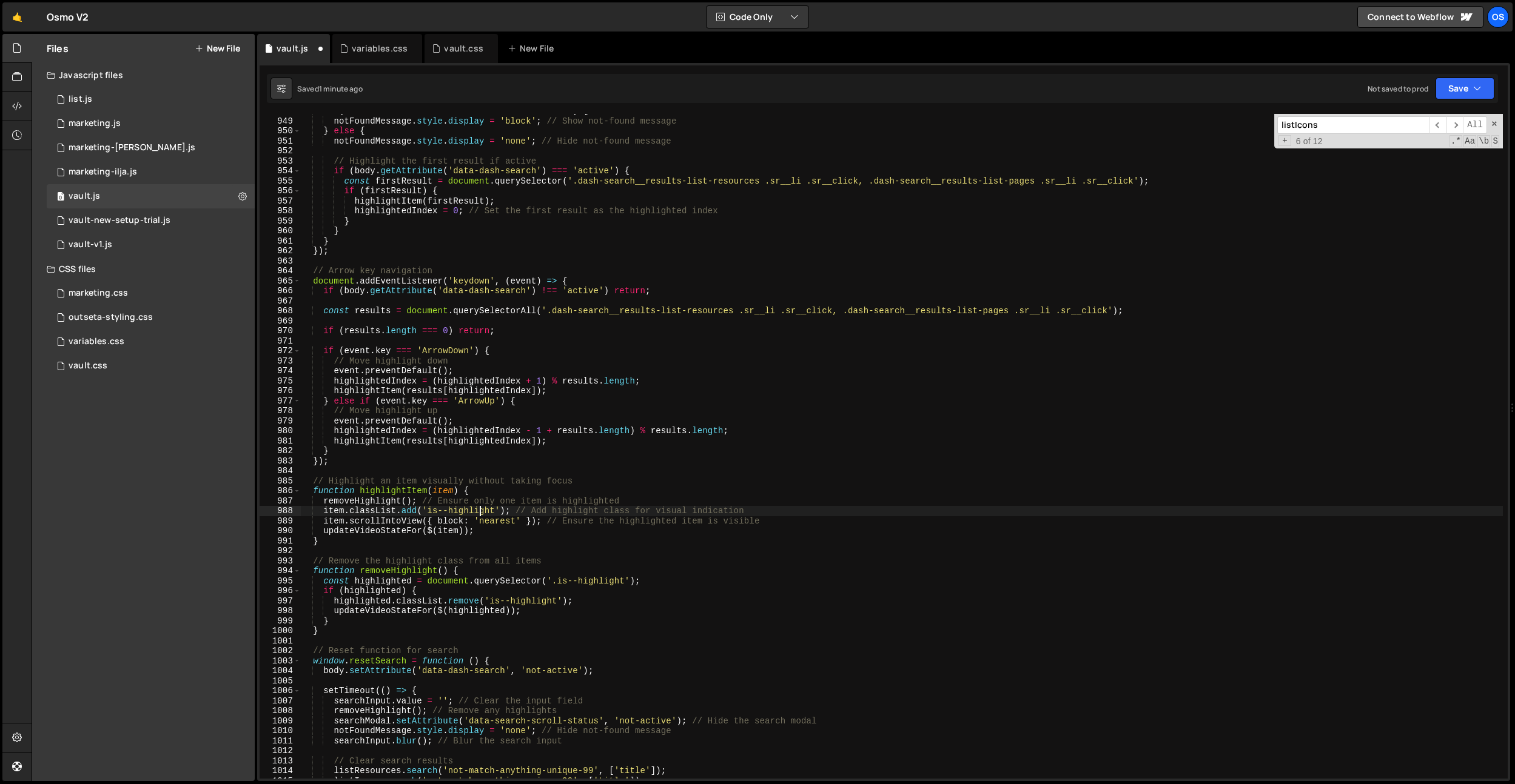
scroll to position [9520, 0]
click at [462, 588] on div "if ( resourcesMatches === 0 && iconsMatches === 0 ) { notFoundMessage . style .…" at bounding box center [901, 448] width 1203 height 685
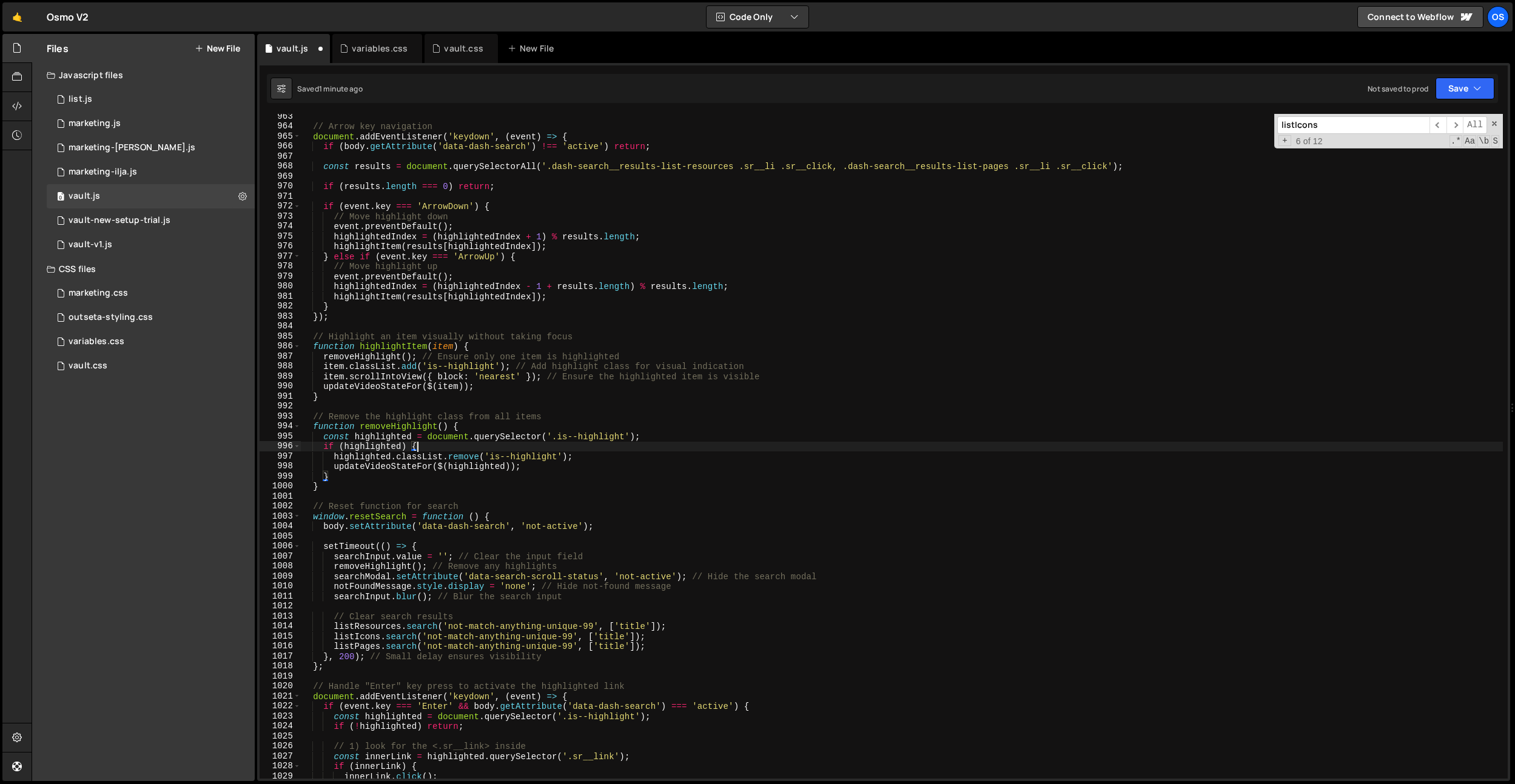
scroll to position [9664, 0]
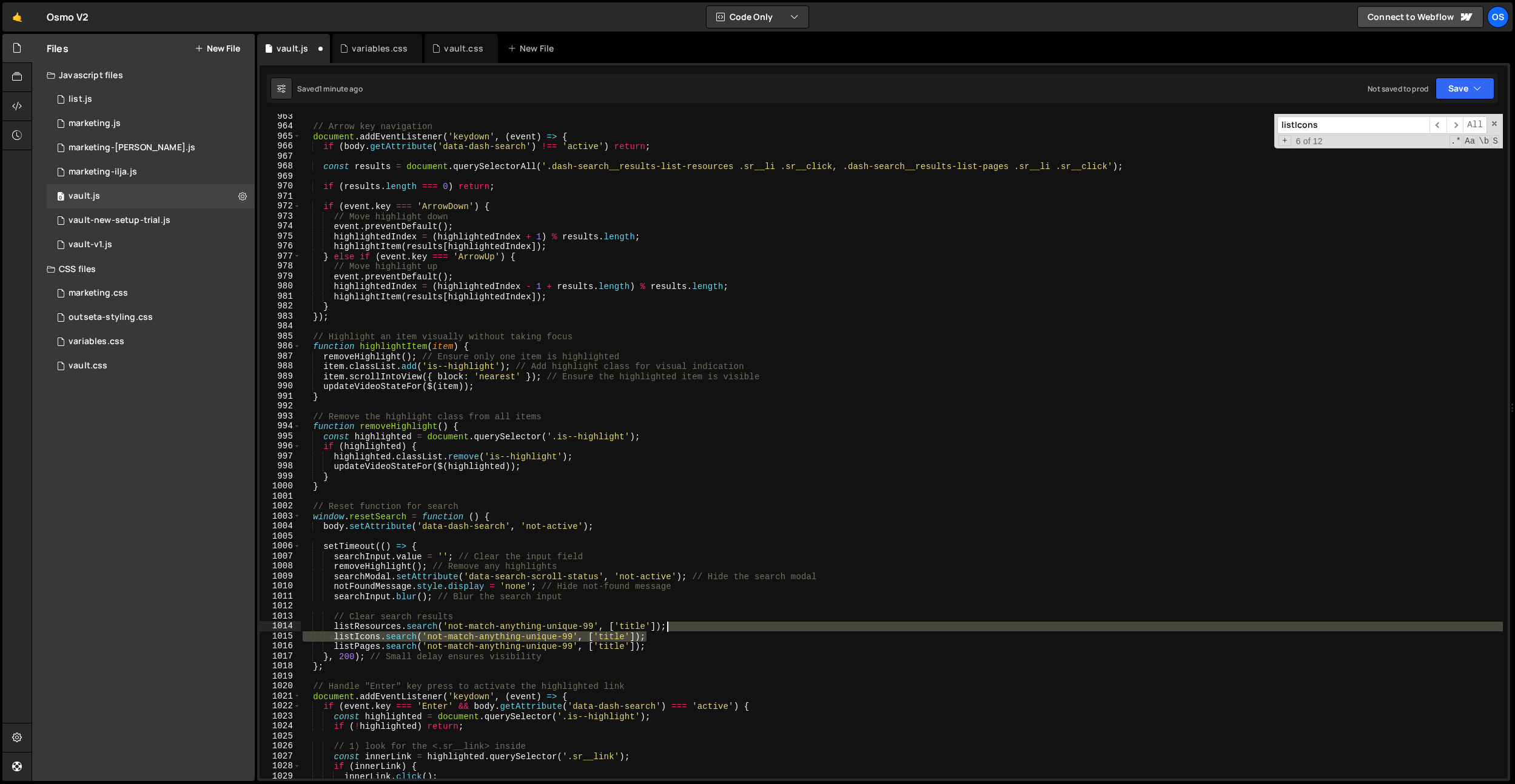
drag, startPoint x: 664, startPoint y: 637, endPoint x: 686, endPoint y: 627, distance: 24.2
click at [686, 627] on div "// Arrow key navigation document . addEventListener ( 'keydown' , ( event ) => …" at bounding box center [901, 454] width 1203 height 685
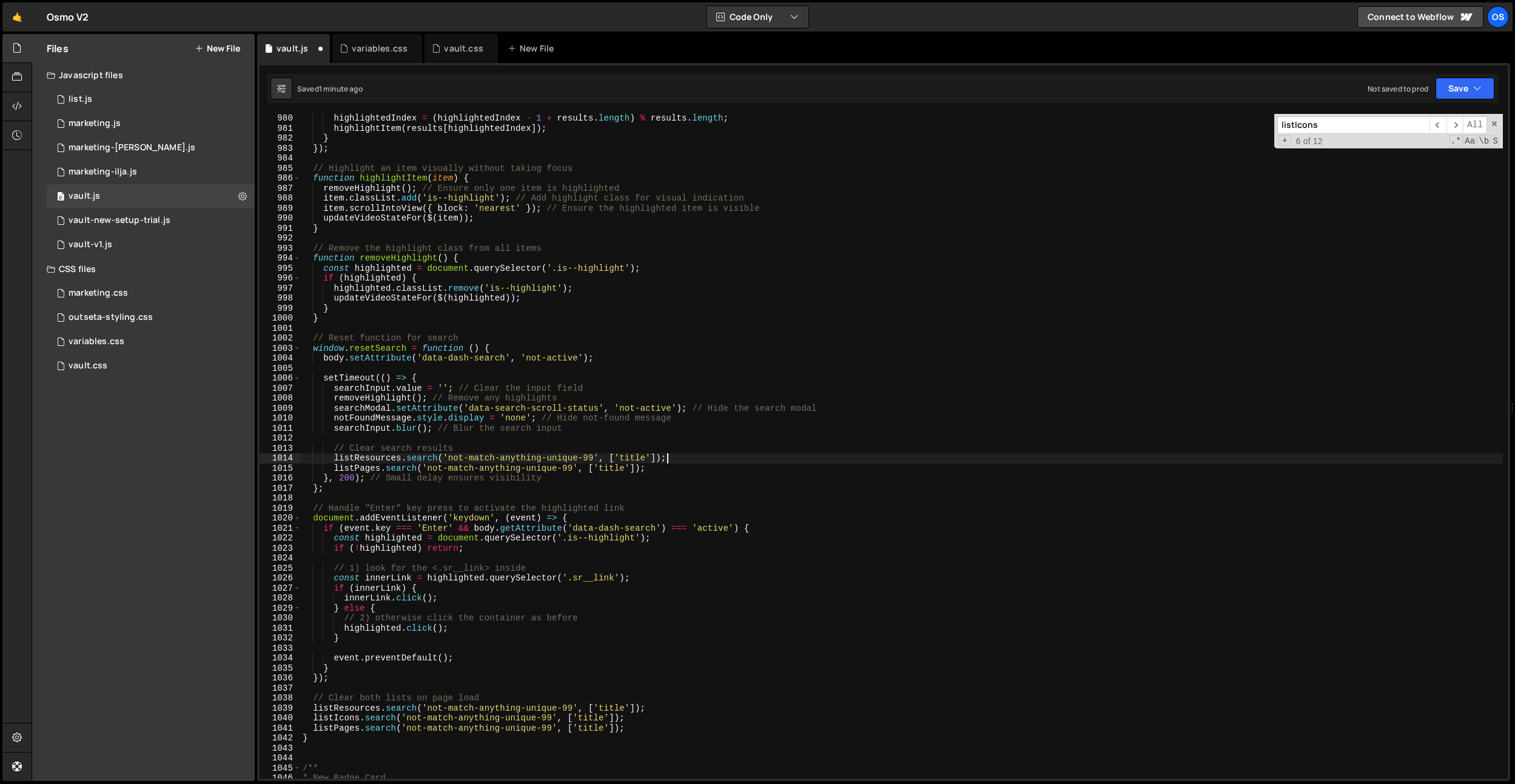
scroll to position [9899, 0]
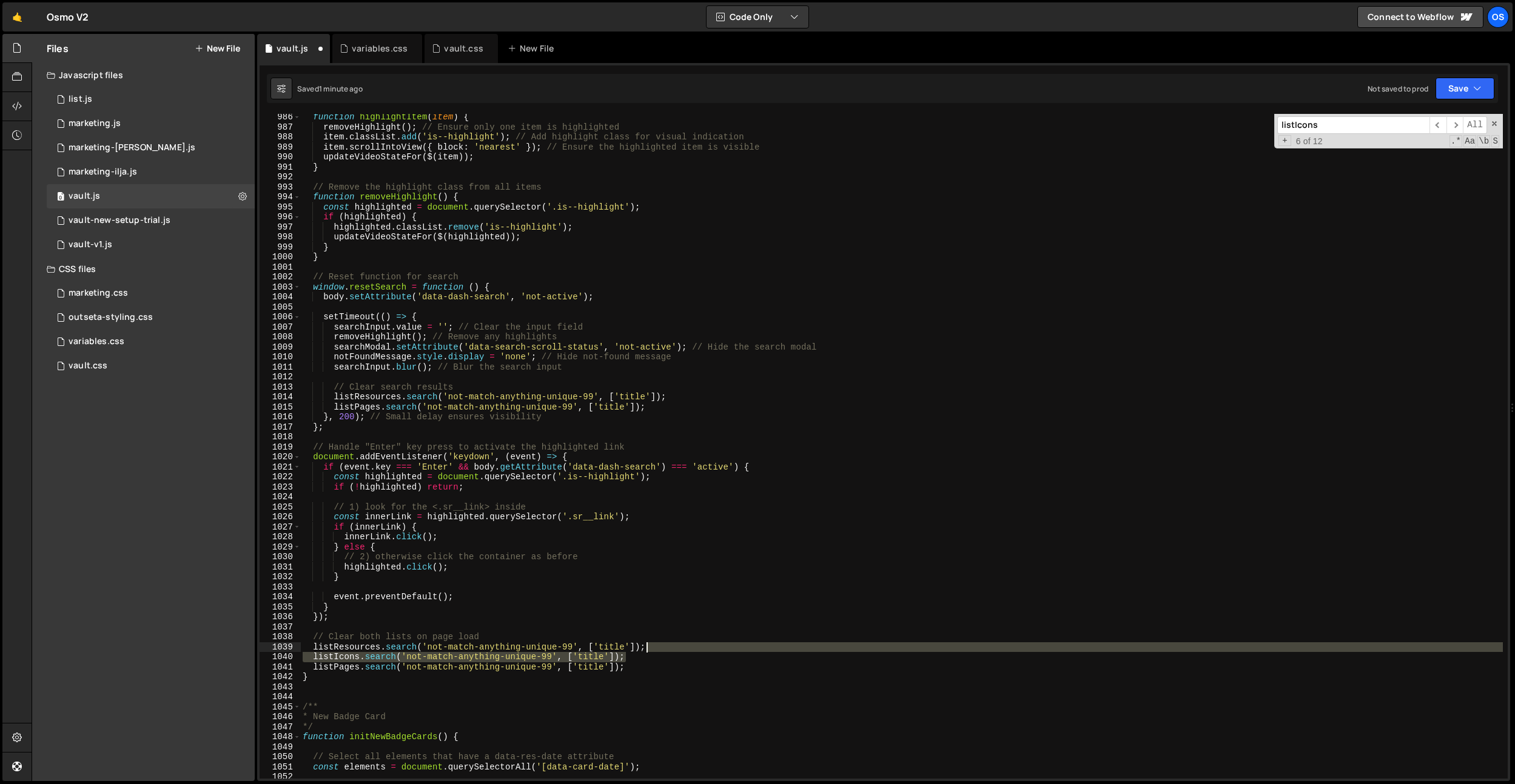
drag, startPoint x: 652, startPoint y: 658, endPoint x: 661, endPoint y: 650, distance: 12.0
click at [661, 650] on div "function highlightItem ( item ) { removeHighlight ( ) ; // Ensure only one item…" at bounding box center [901, 454] width 1203 height 685
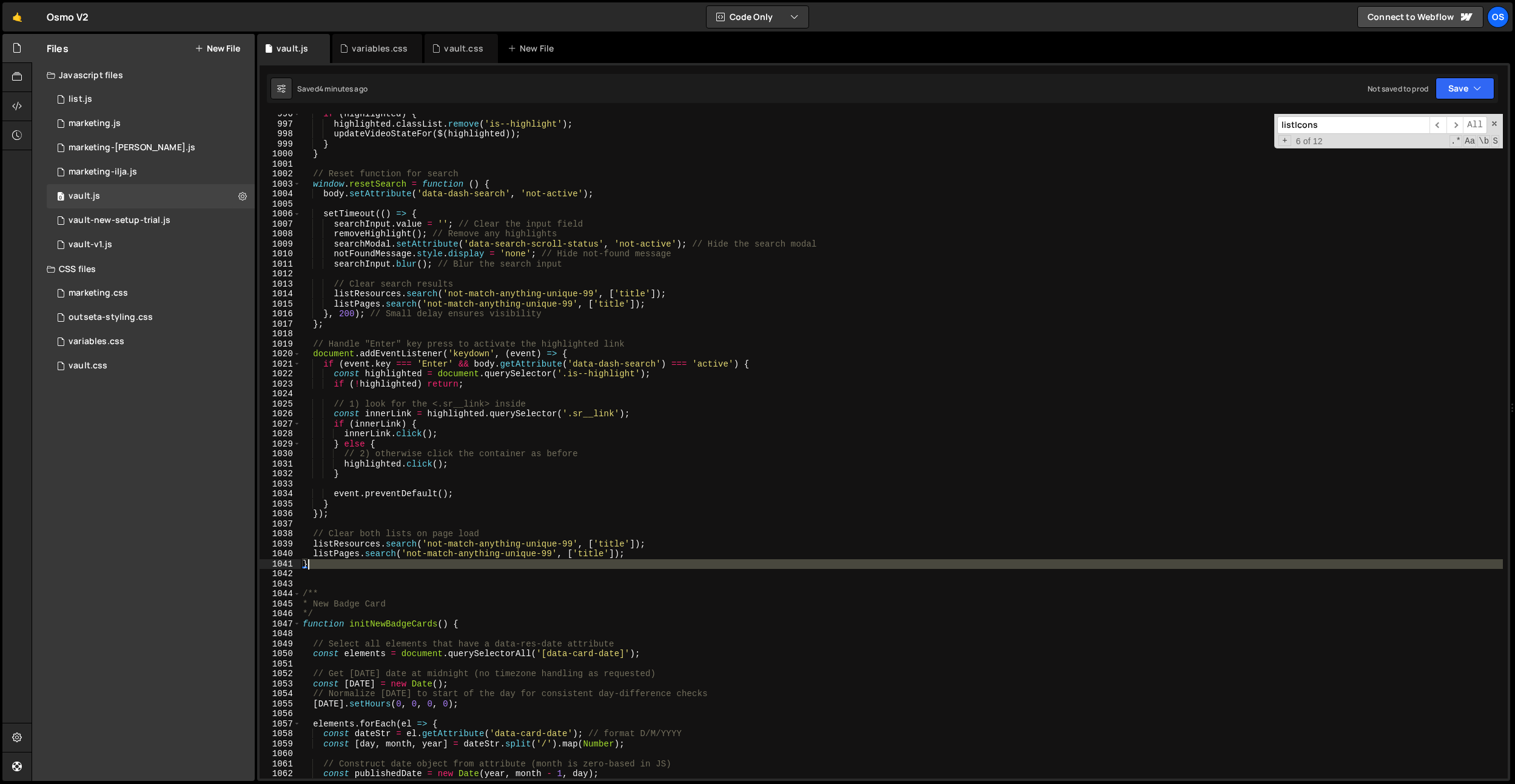
scroll to position [9973, 0]
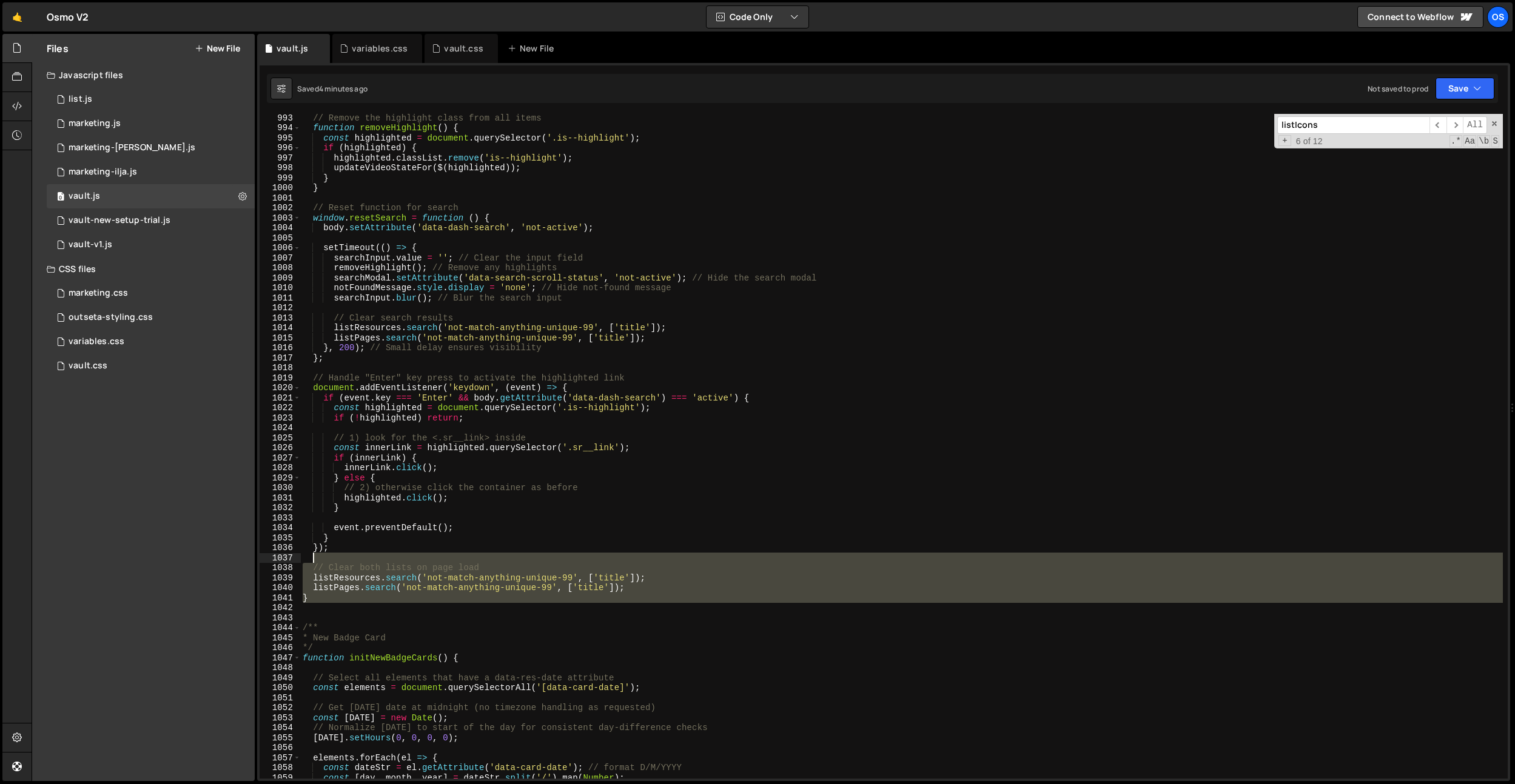
click at [333, 558] on div "// Remove the highlight class from all items function removeHighlight ( ) { con…" at bounding box center [901, 455] width 1203 height 685
drag, startPoint x: 314, startPoint y: 591, endPoint x: 319, endPoint y: 597, distance: 7.8
click at [314, 591] on div "// Remove the highlight class from all items function removeHighlight ( ) { con…" at bounding box center [901, 446] width 1203 height 665
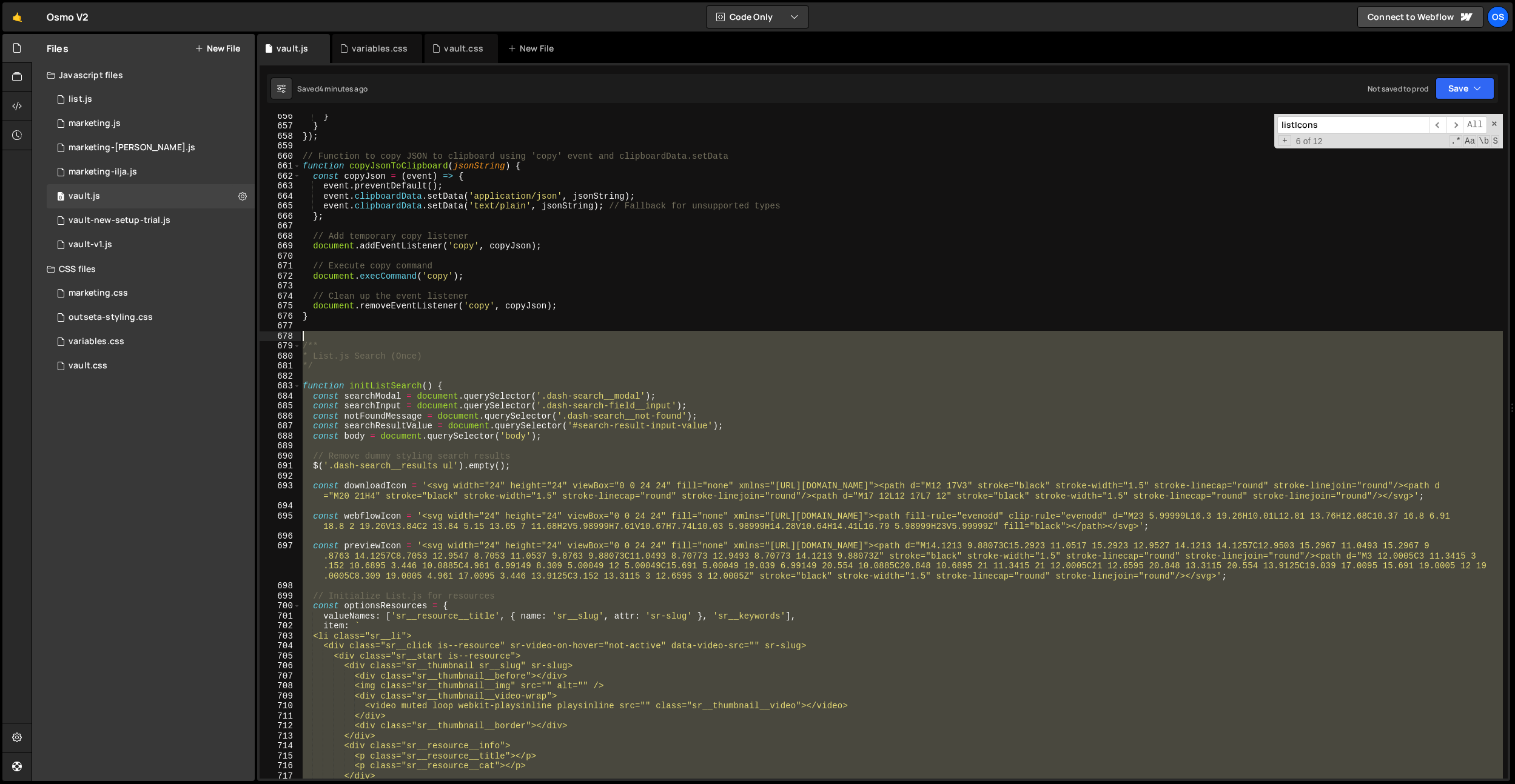
drag, startPoint x: 320, startPoint y: 597, endPoint x: 299, endPoint y: 340, distance: 257.9
click at [299, 340] on div "[DOMAIN_NAME]('not-match-anything-unique-99', ['title']); 656 657 658 659 660 6…" at bounding box center [883, 446] width 1249 height 665
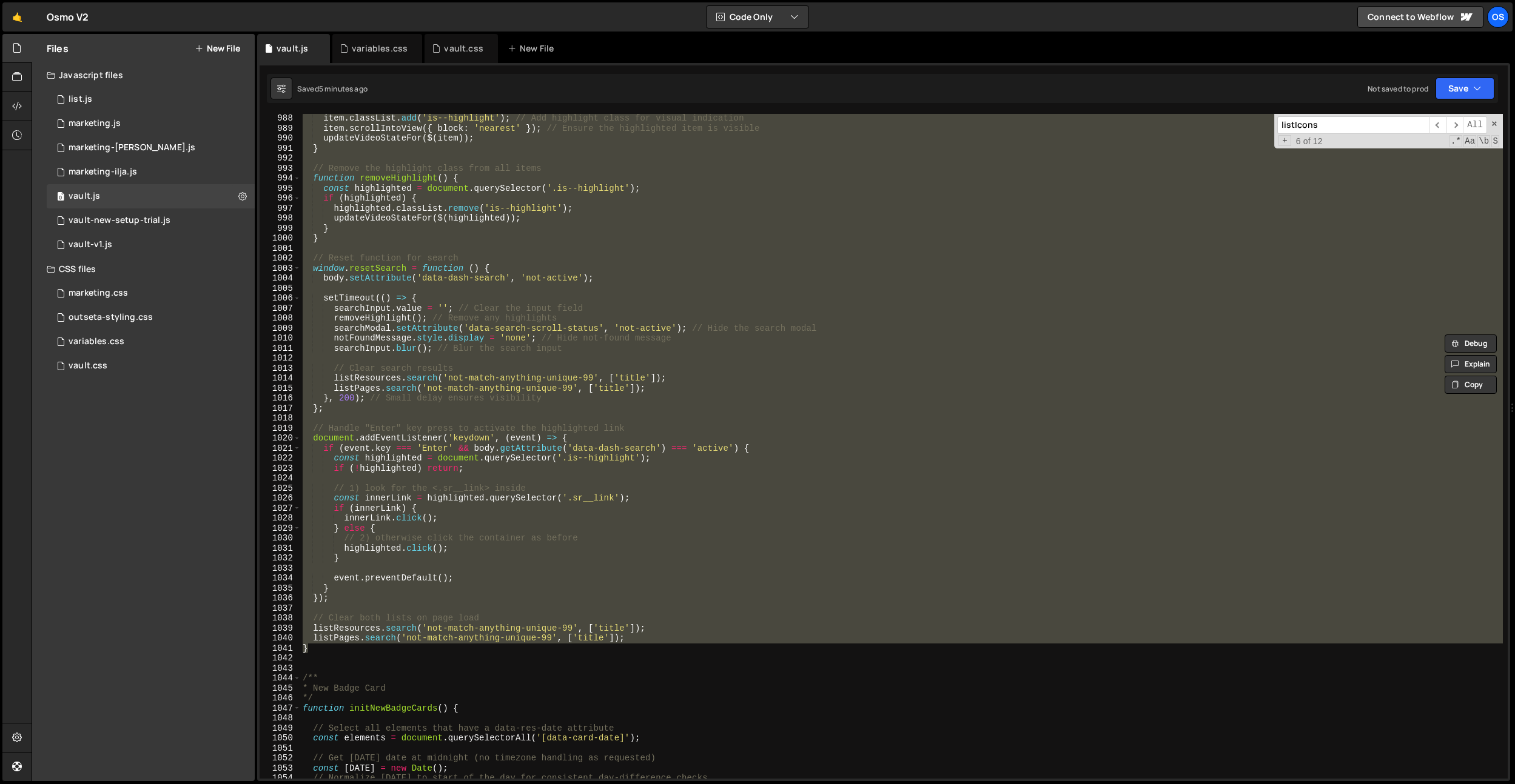
scroll to position [9913, 0]
click at [650, 347] on div "item . classList . add ( 'is--highlight' ) ; // Add highlight class for visual …" at bounding box center [901, 446] width 1203 height 665
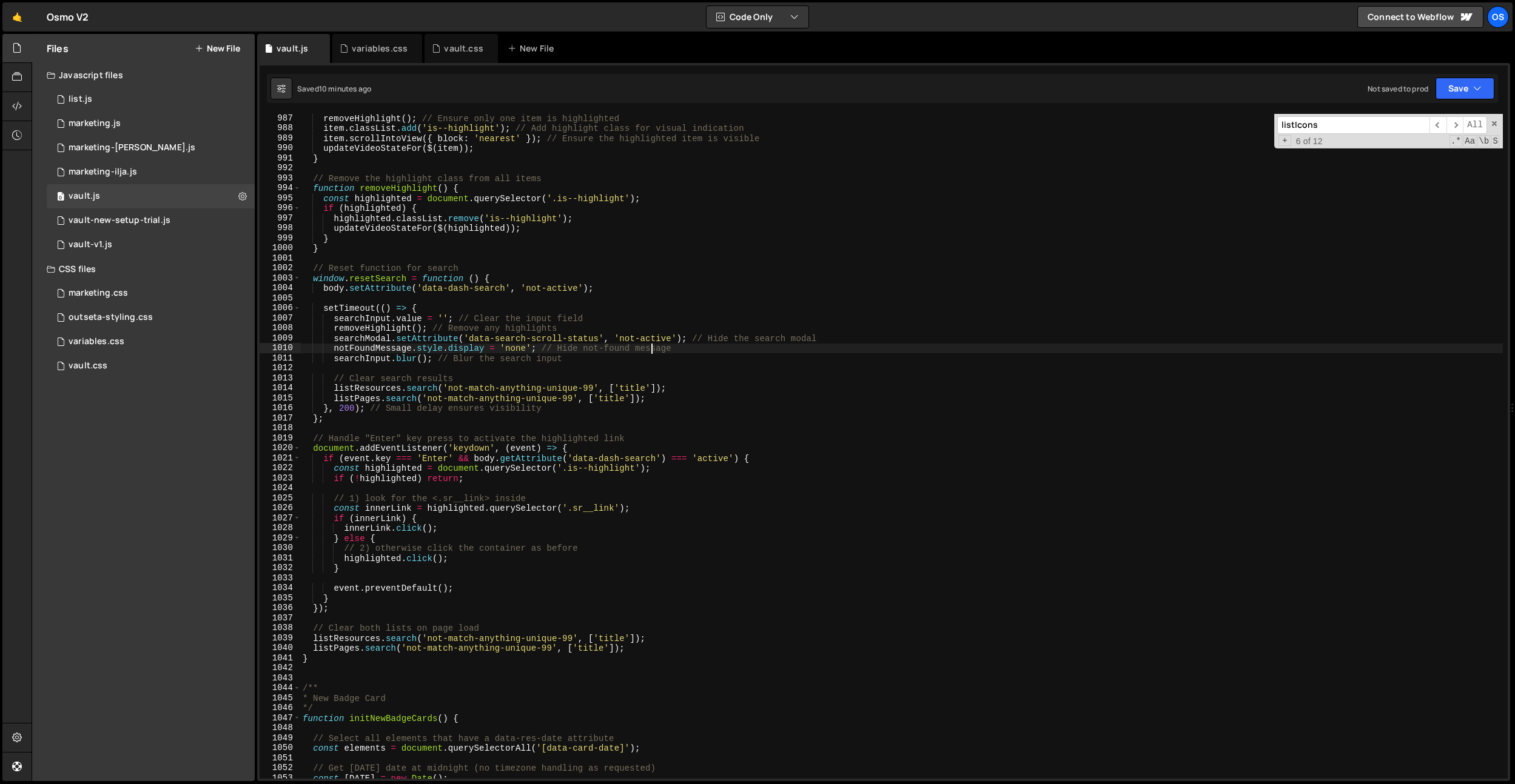
click at [531, 390] on div "removeHighlight ( ) ; // Ensure only one item is highlighted item . classList .…" at bounding box center [901, 456] width 1203 height 685
click at [523, 377] on div "removeHighlight ( ) ; // Ensure only one item is highlighted item . classList .…" at bounding box center [901, 456] width 1203 height 685
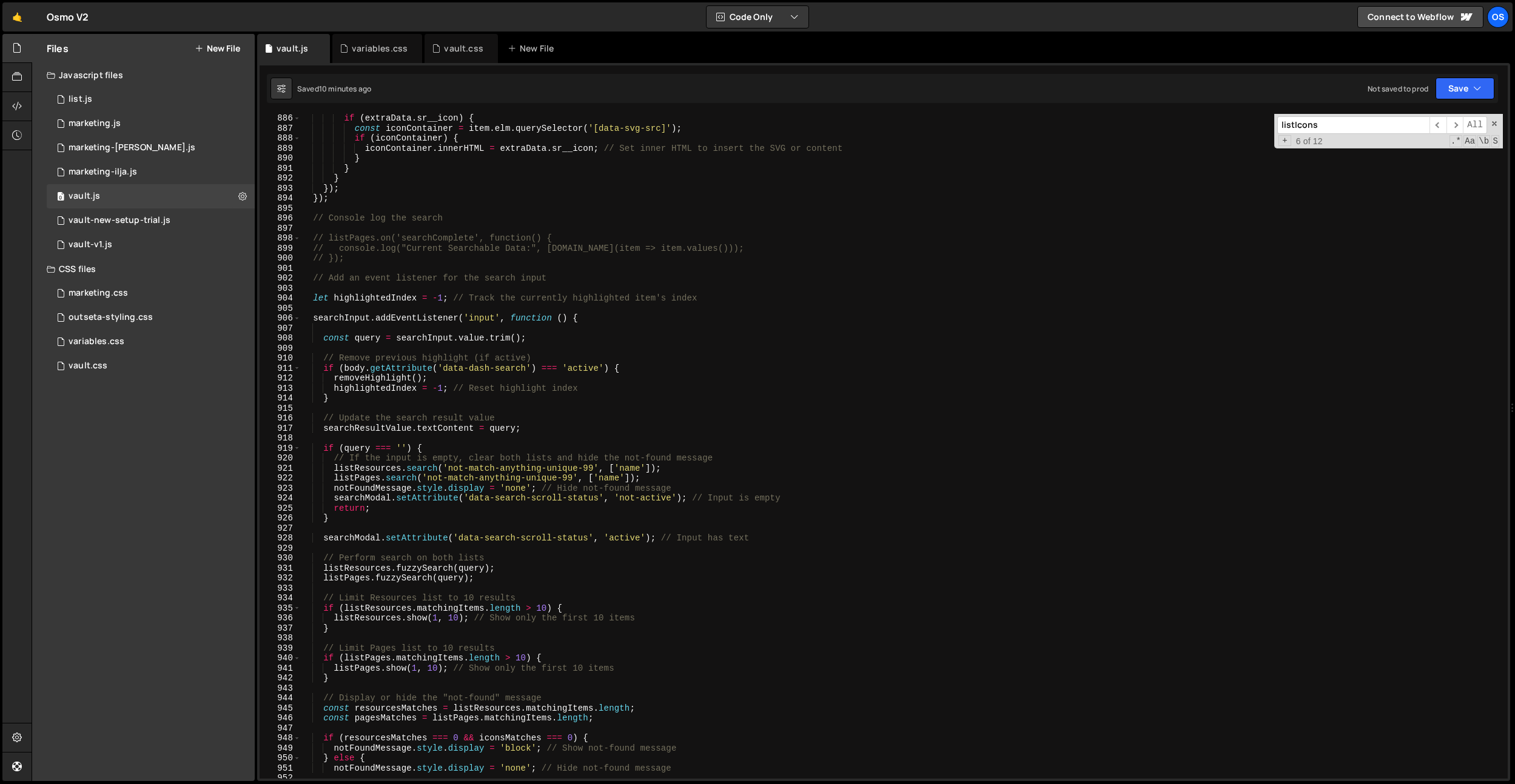
scroll to position [8690, 0]
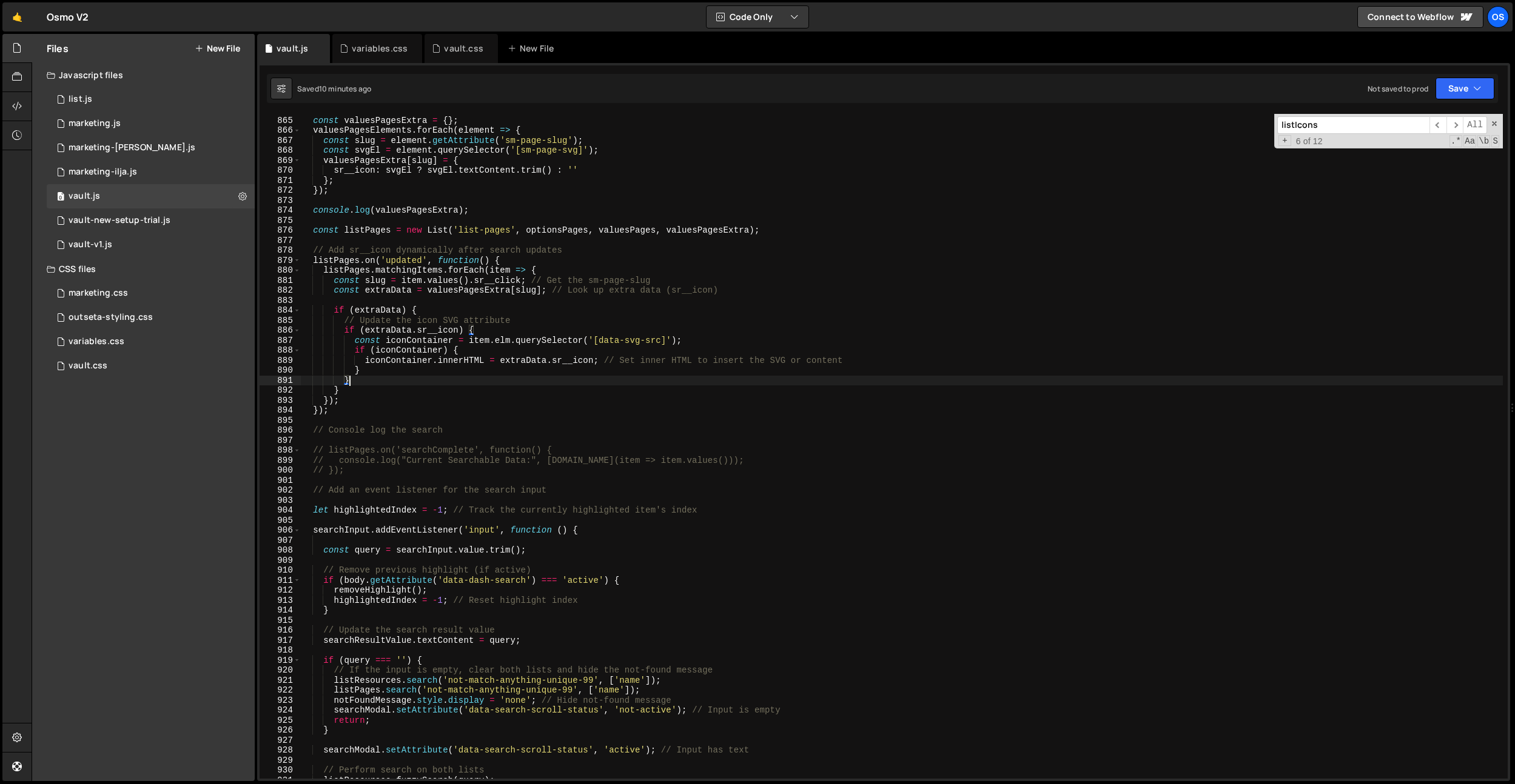
drag, startPoint x: 390, startPoint y: 385, endPoint x: 370, endPoint y: 404, distance: 27.6
click at [390, 385] on div "// Store sr__icon const valuesPagesExtra = { } ; valuesPagesElements . forEach …" at bounding box center [901, 448] width 1203 height 685
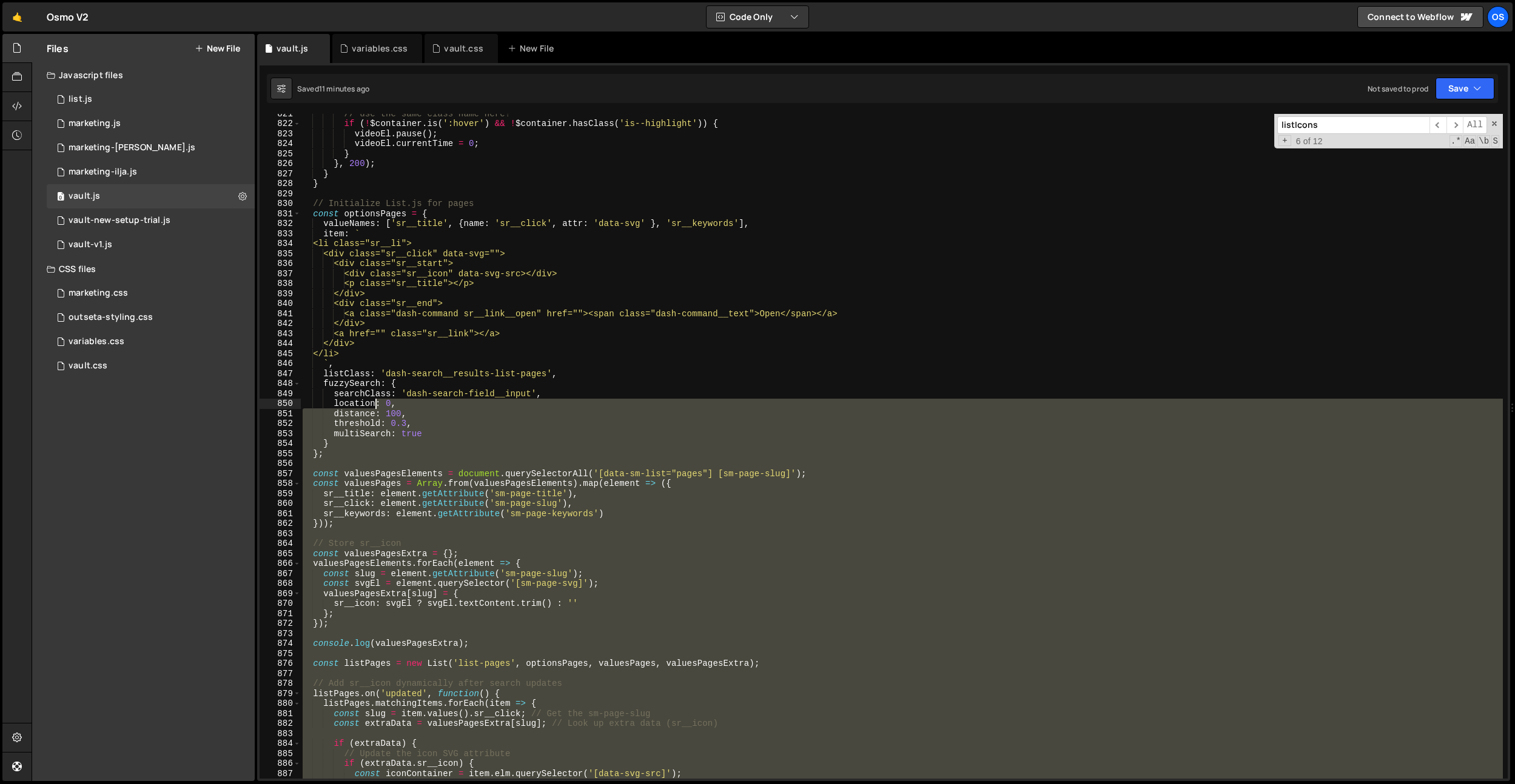
scroll to position [8253, 0]
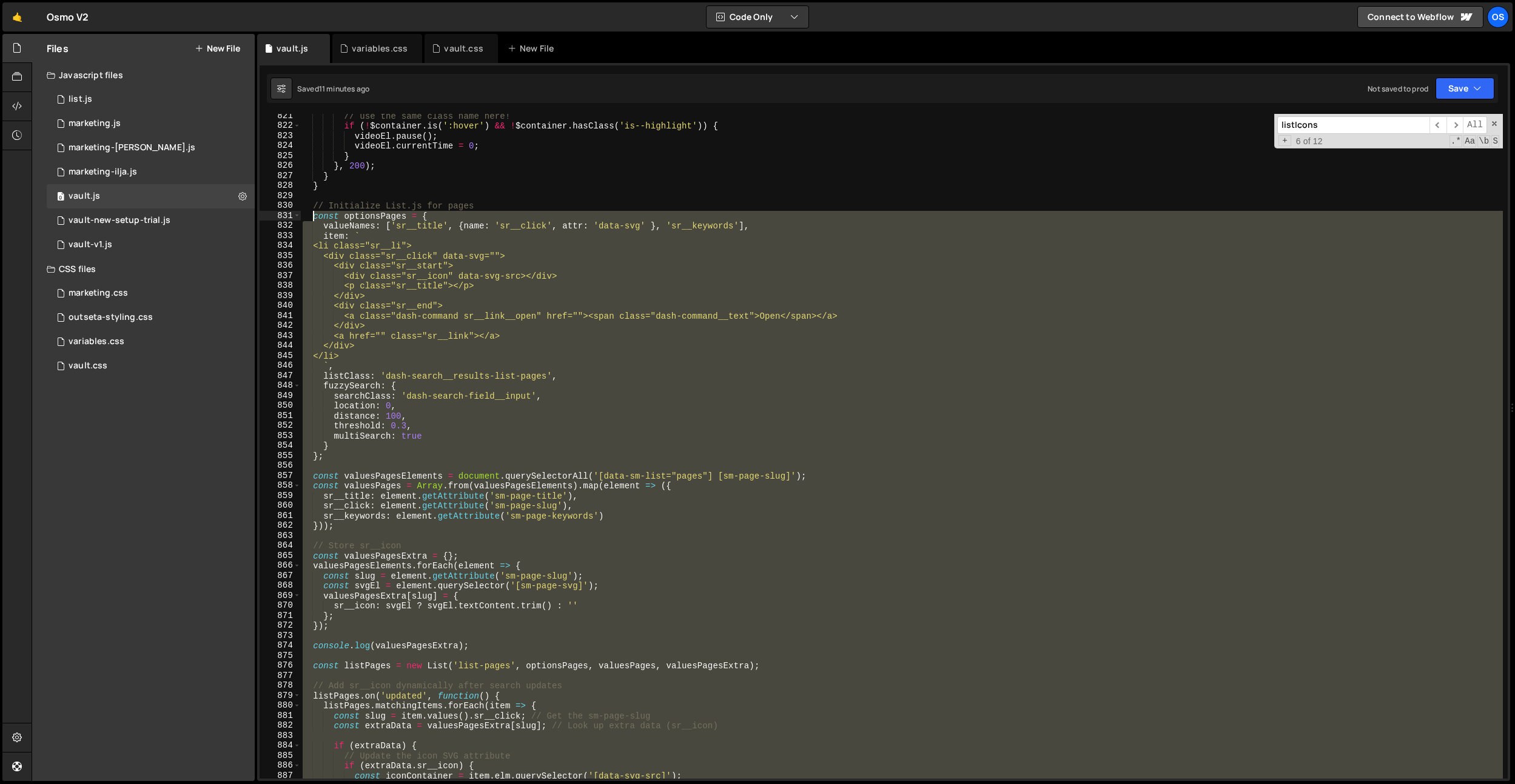
drag, startPoint x: 356, startPoint y: 411, endPoint x: 314, endPoint y: 211, distance: 204.4
click at [314, 211] on div "// use the same class name here! if ( ! $container . is ( ':hover' ) && ! $cont…" at bounding box center [901, 453] width 1203 height 685
paste textarea "});"
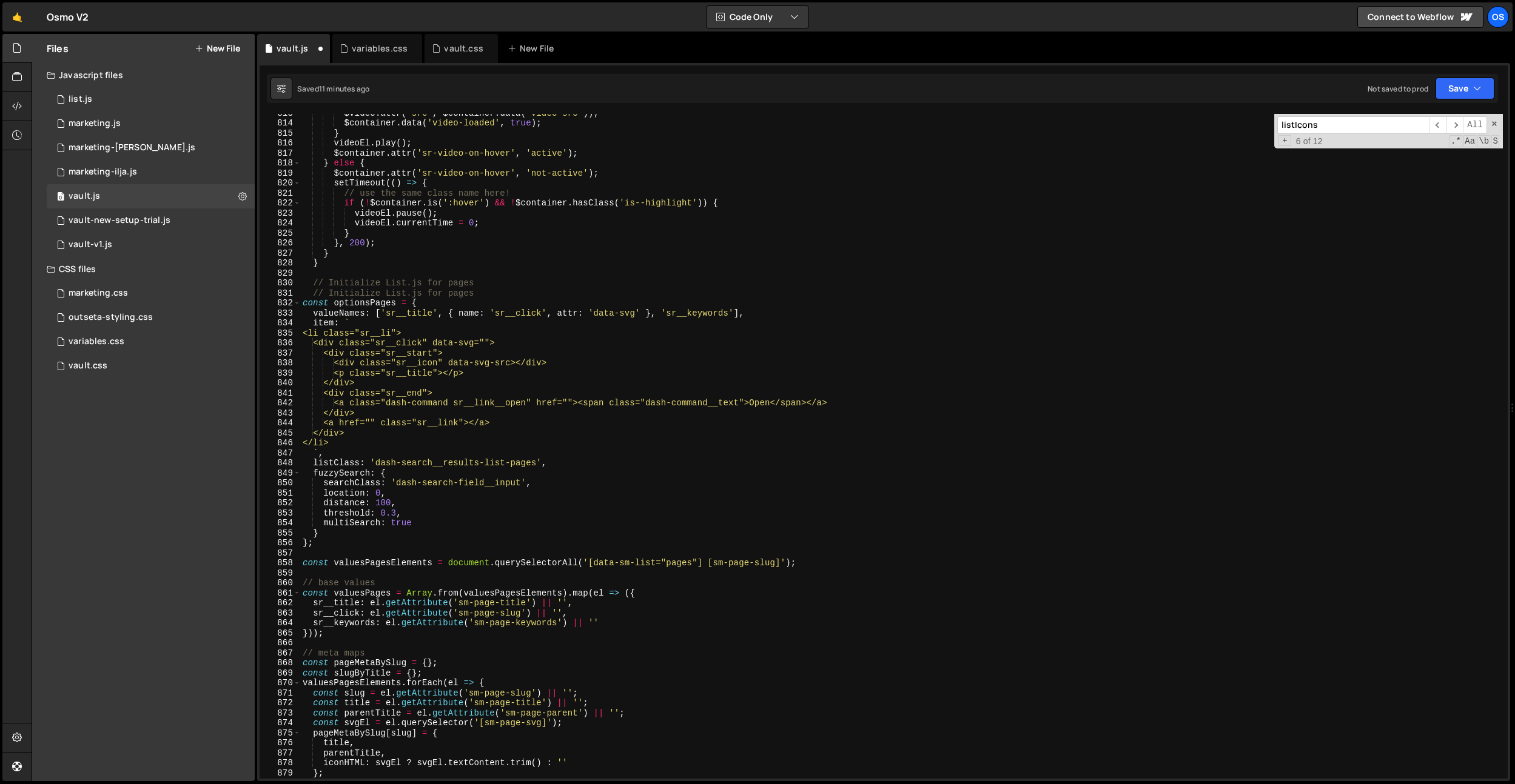
scroll to position [7937, 0]
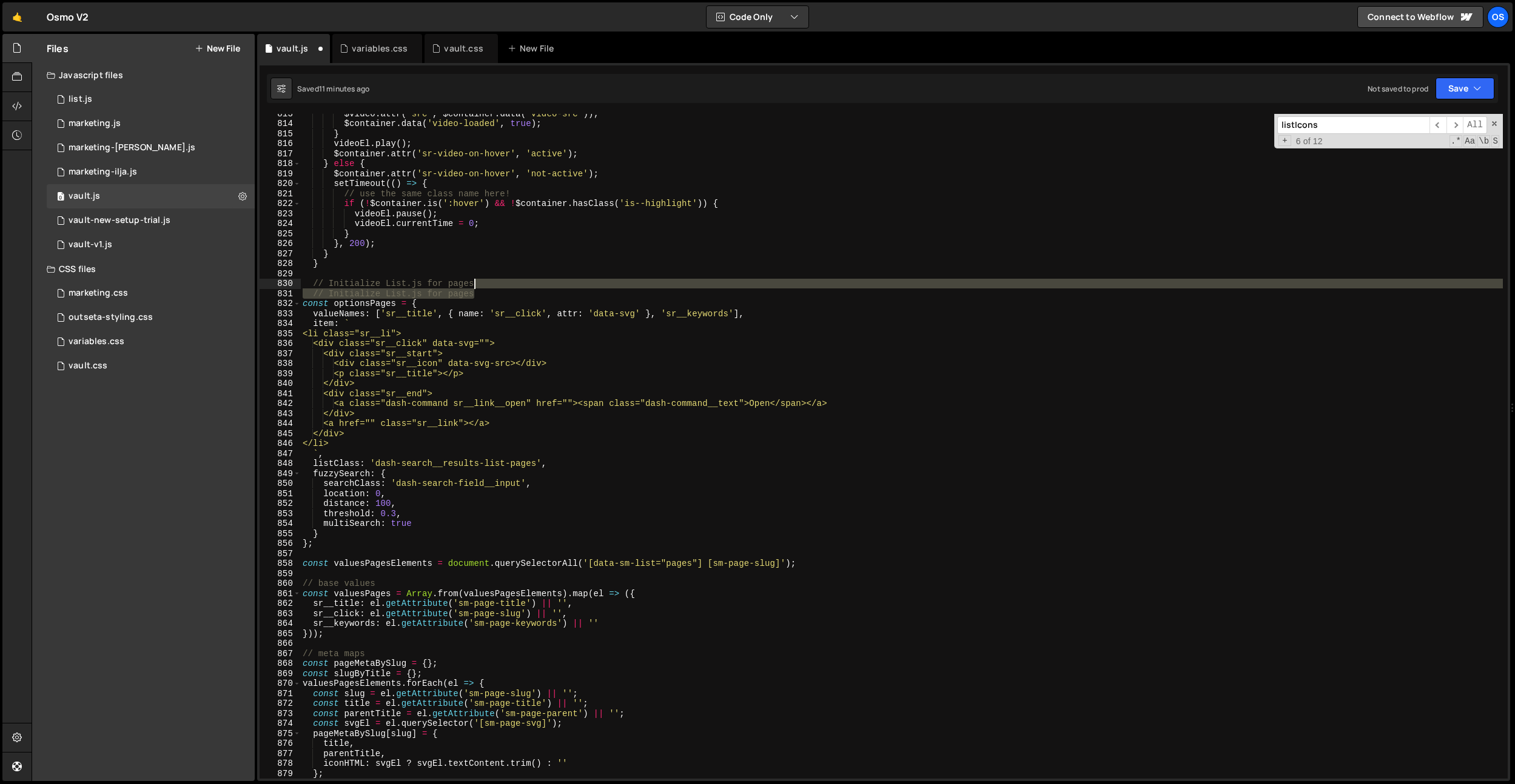
drag, startPoint x: 489, startPoint y: 291, endPoint x: 493, endPoint y: 286, distance: 6.4
click at [493, 286] on div "$video . attr ( 'src' , $container . data ( 'video-src' )) ; $container . data …" at bounding box center [901, 451] width 1203 height 685
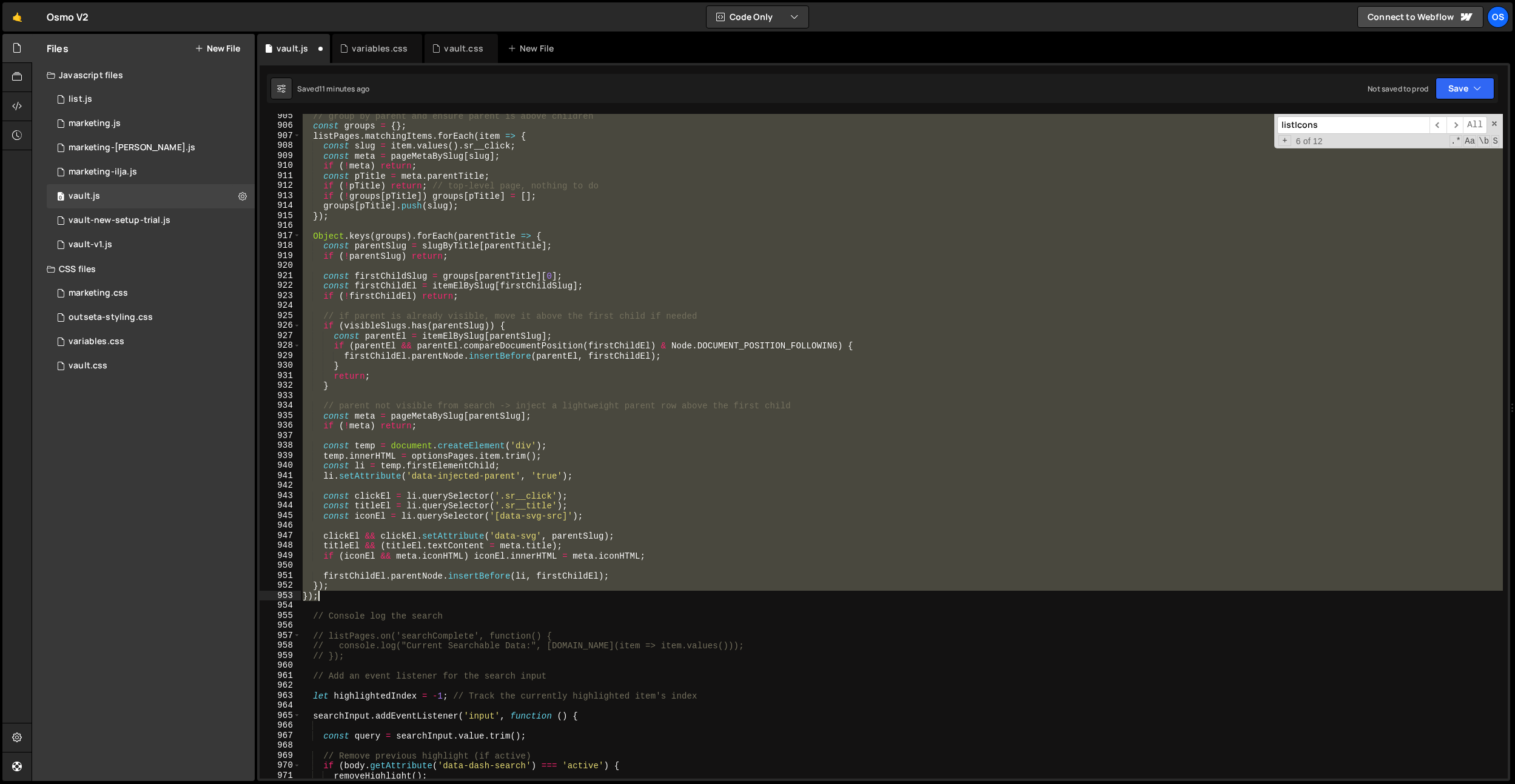
scroll to position [8832, 0]
drag, startPoint x: 302, startPoint y: 294, endPoint x: 358, endPoint y: 597, distance: 308.1
click at [358, 597] on div "// group by parent and ensure parent is above children const groups = { } ; lis…" at bounding box center [901, 453] width 1203 height 685
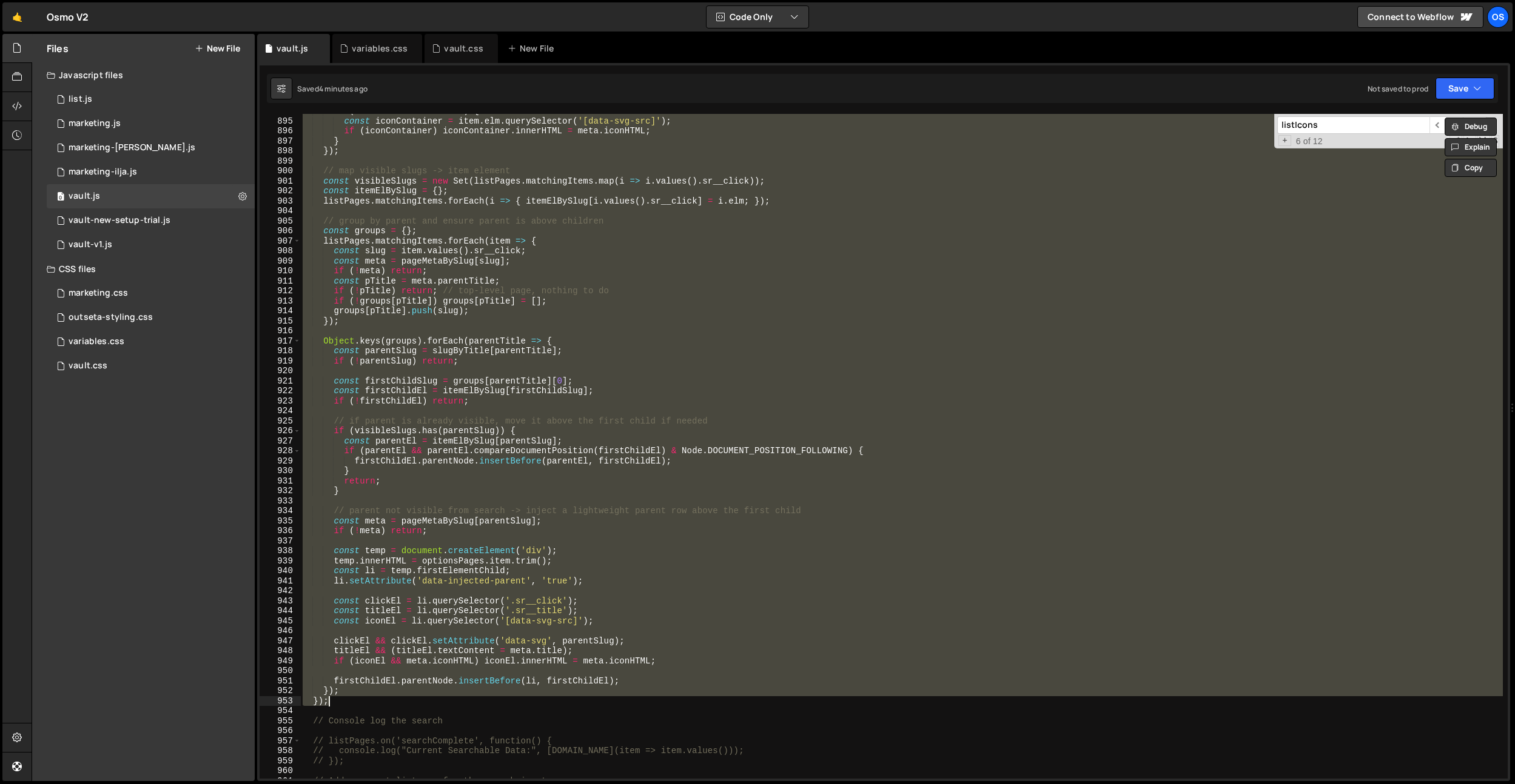
scroll to position [9023, 0]
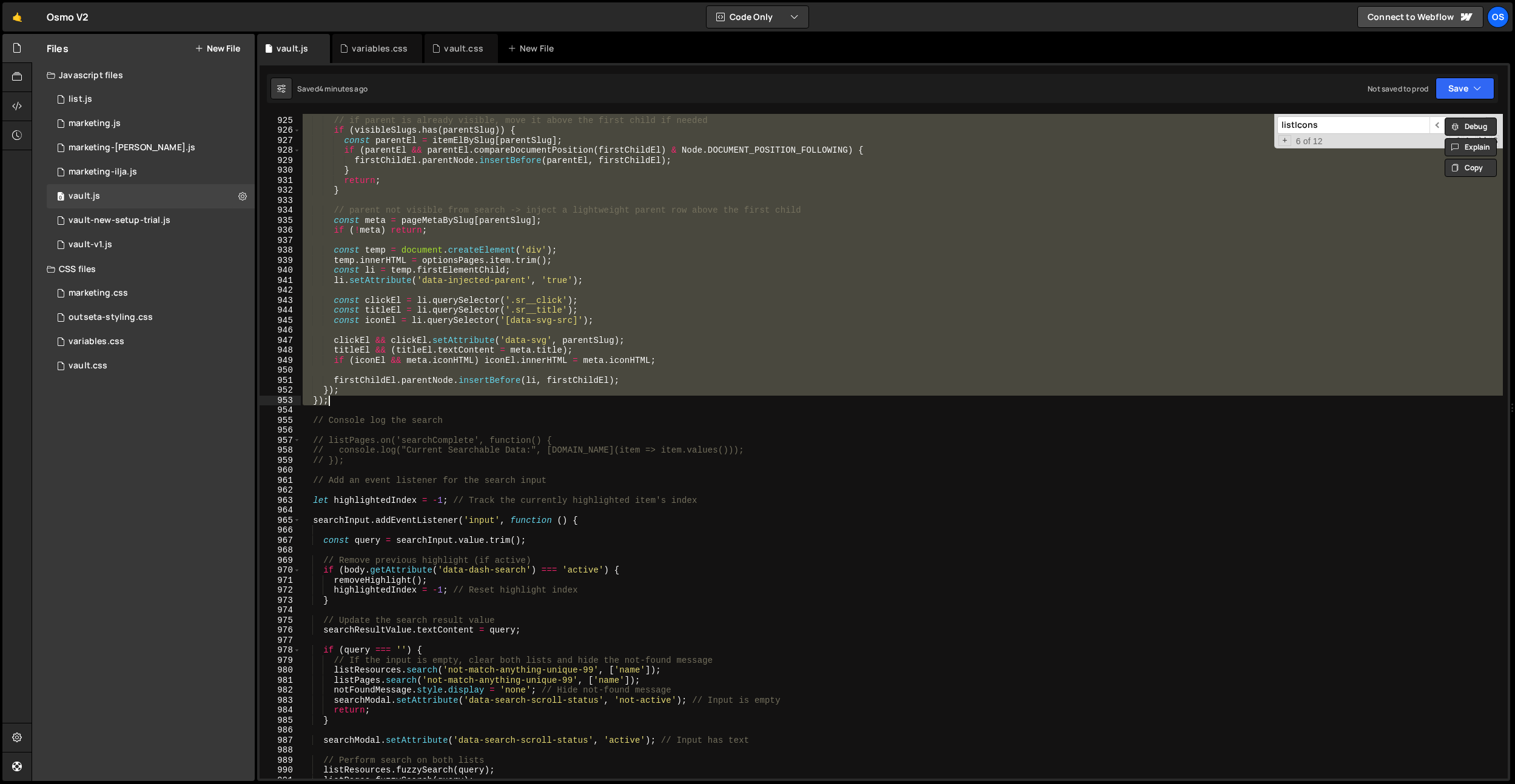
paste textarea
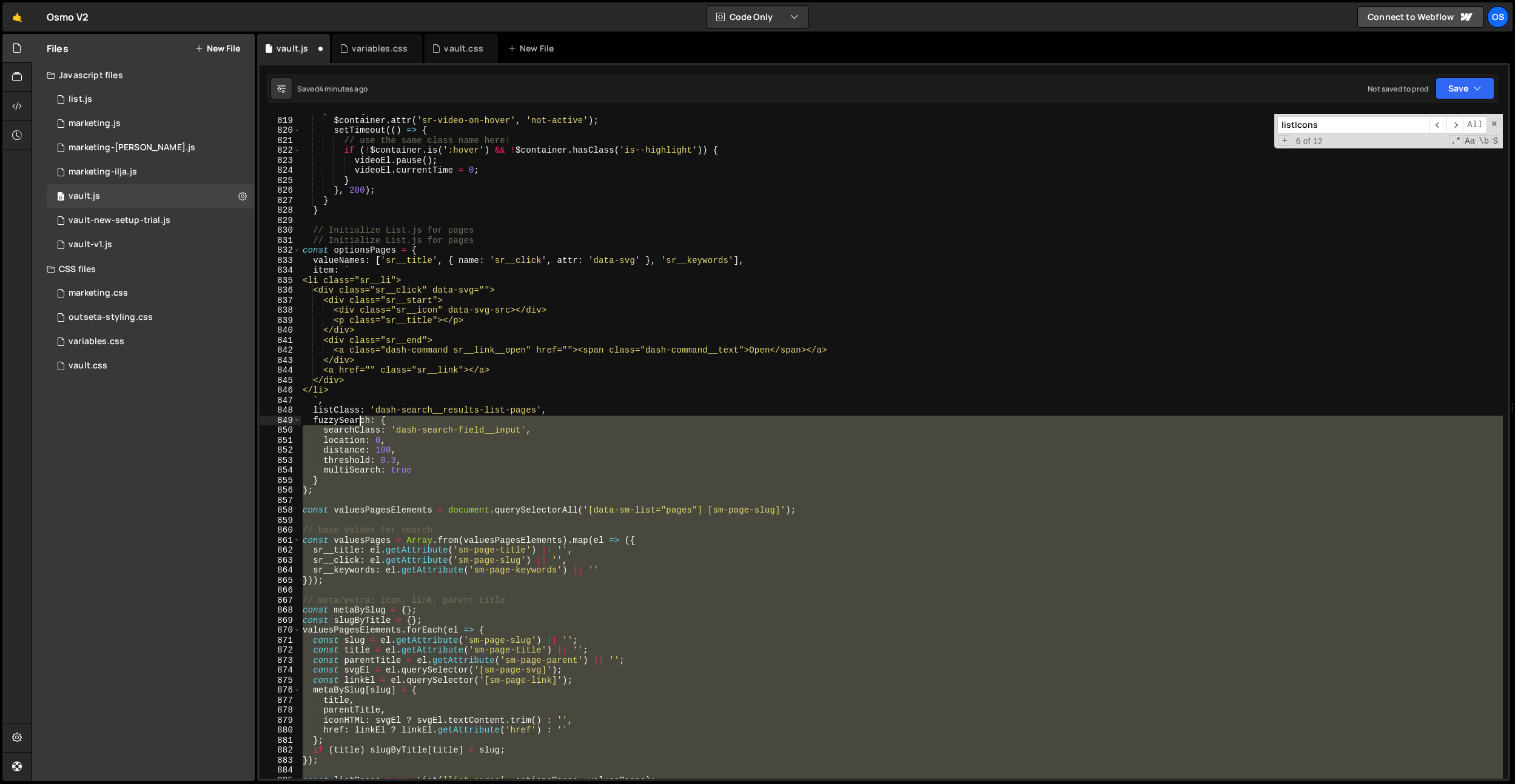
scroll to position [7957, 0]
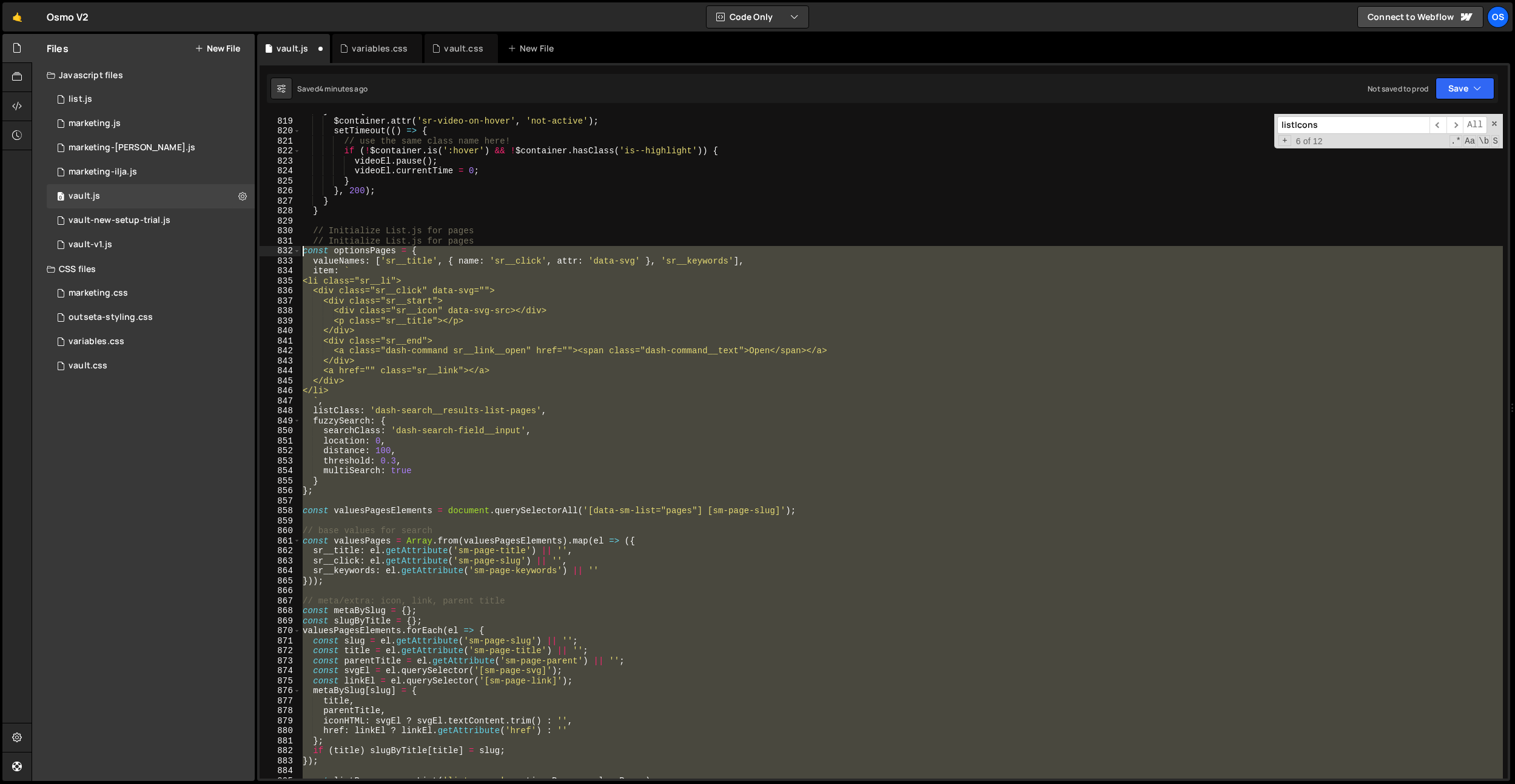
drag, startPoint x: 327, startPoint y: 489, endPoint x: 279, endPoint y: 248, distance: 245.7
click at [279, 248] on div "}); 818 819 820 821 822 823 824 825 826 827 828 829 830 831 832 833 834 835 836…" at bounding box center [883, 446] width 1249 height 665
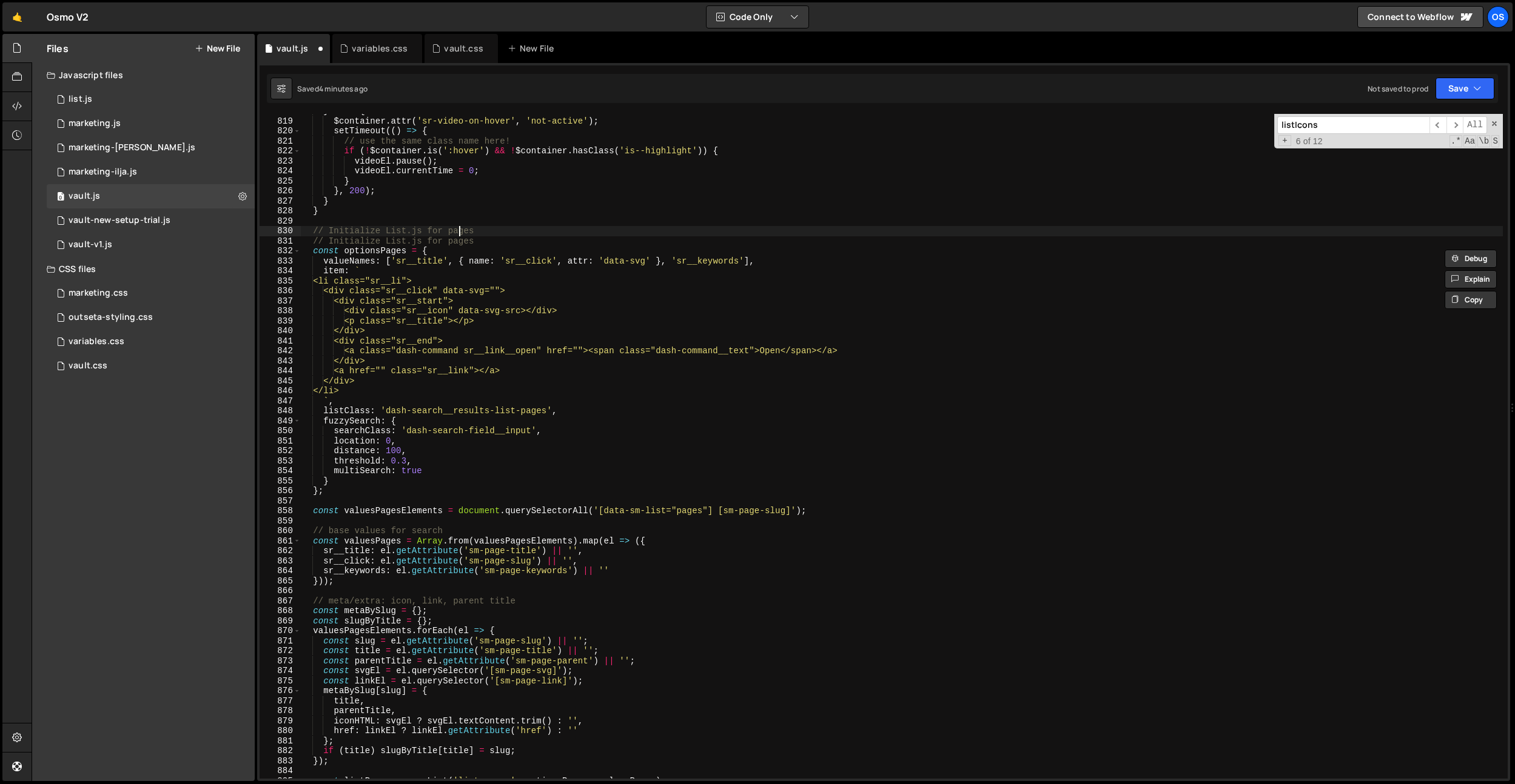
drag, startPoint x: 461, startPoint y: 230, endPoint x: 480, endPoint y: 232, distance: 19.1
click at [462, 230] on div "} else { $container . attr ( 'sr-video-on-hover' , 'not-active' ) ; setTimeout …" at bounding box center [901, 448] width 1203 height 685
click at [486, 232] on div "} else { $container . attr ( 'sr-video-on-hover' , 'not-active' ) ; setTimeout …" at bounding box center [901, 448] width 1203 height 685
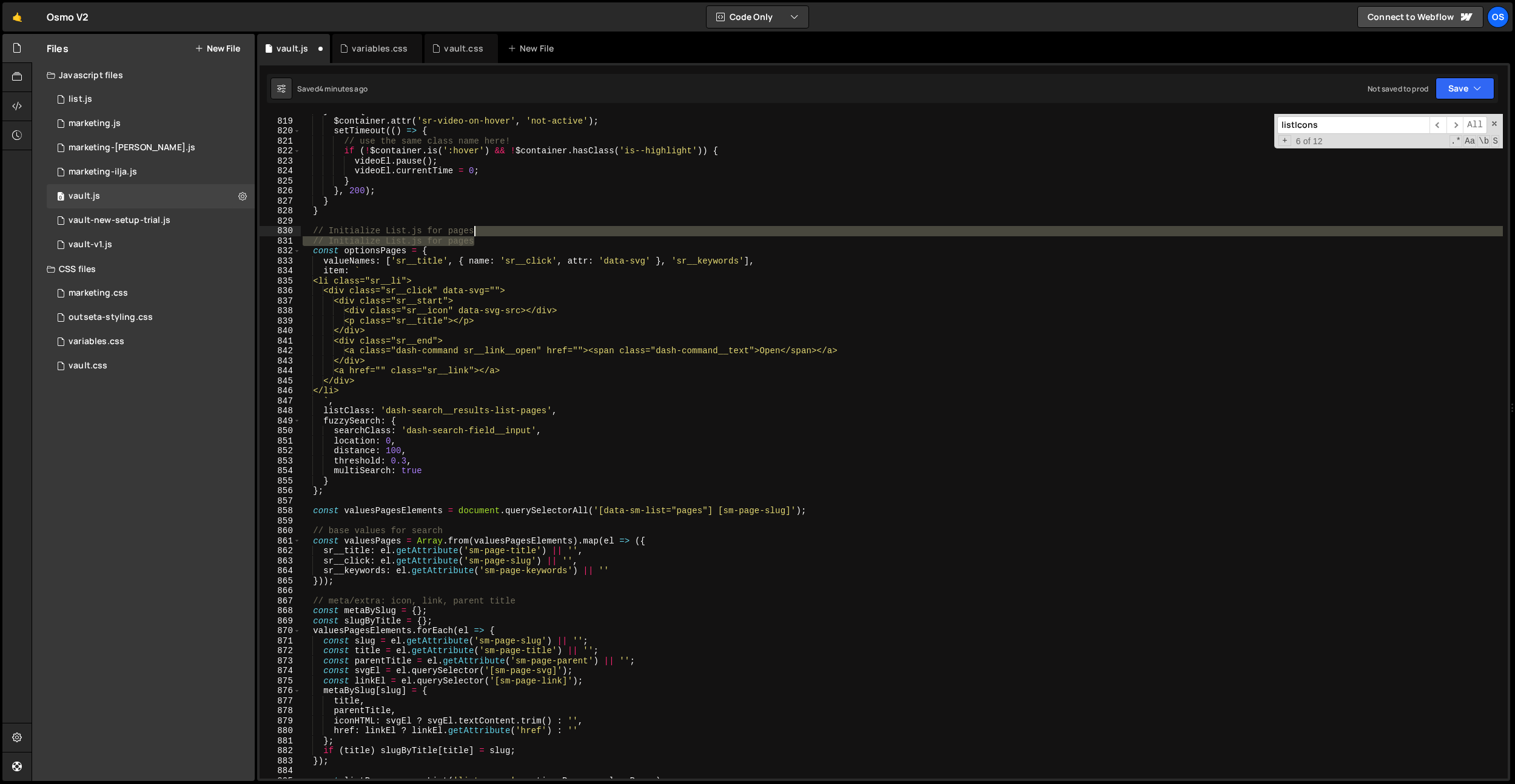
click at [487, 234] on div "} else { $container . attr ( 'sr-video-on-hover' , 'not-active' ) ; setTimeout …" at bounding box center [901, 448] width 1203 height 685
type textarea "// Initialize List.js for pages"
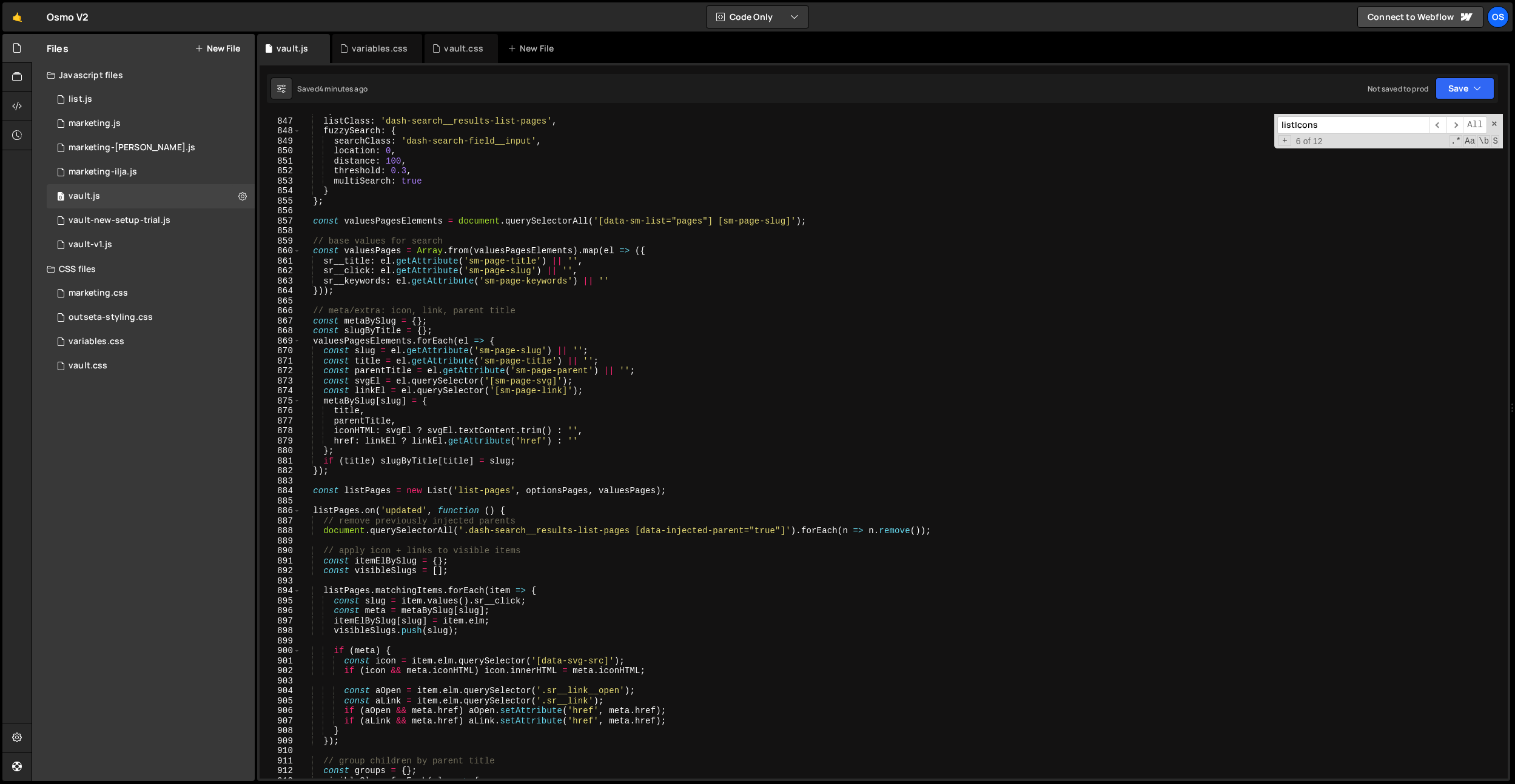
scroll to position [8276, 0]
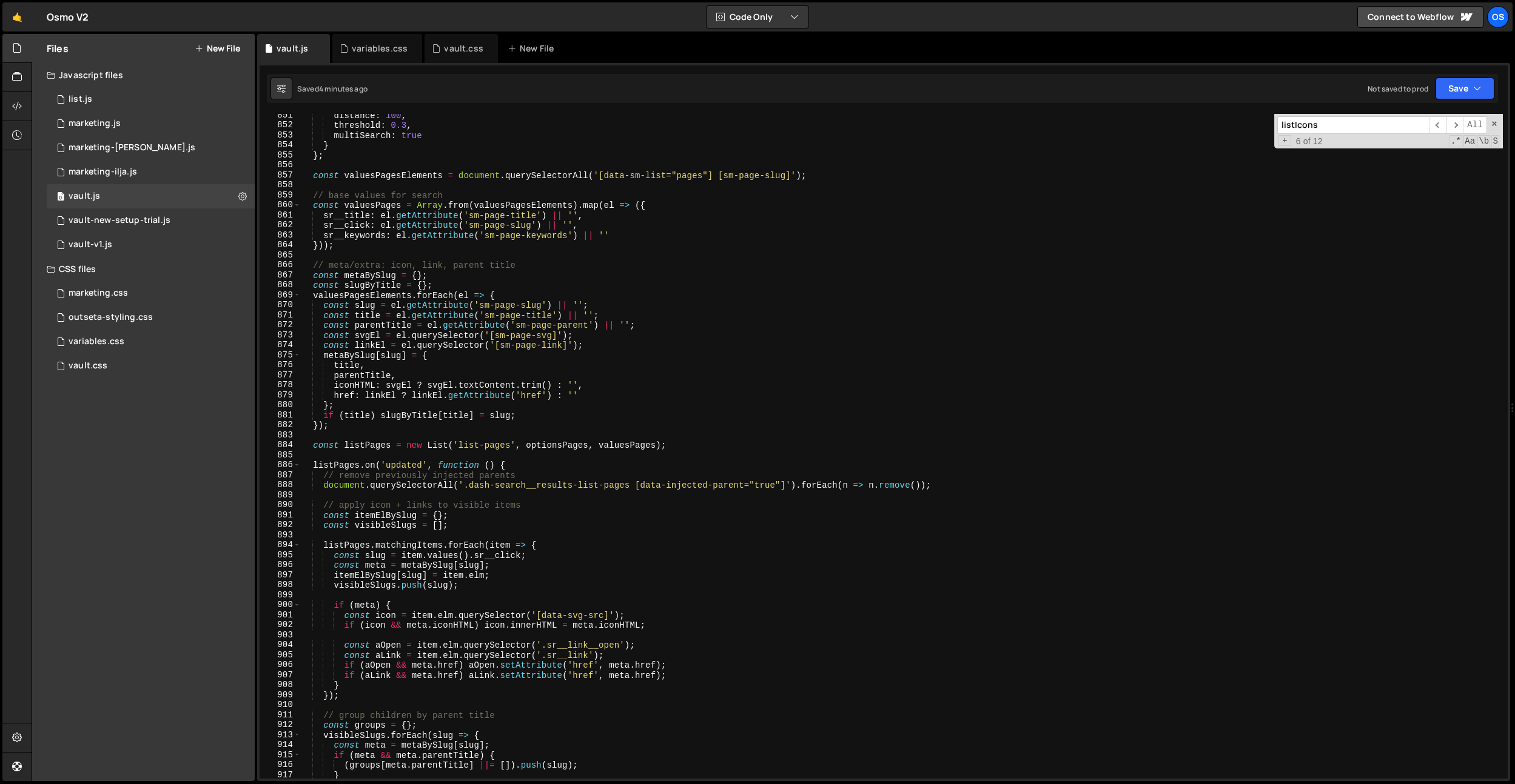
scroll to position [8460, 0]
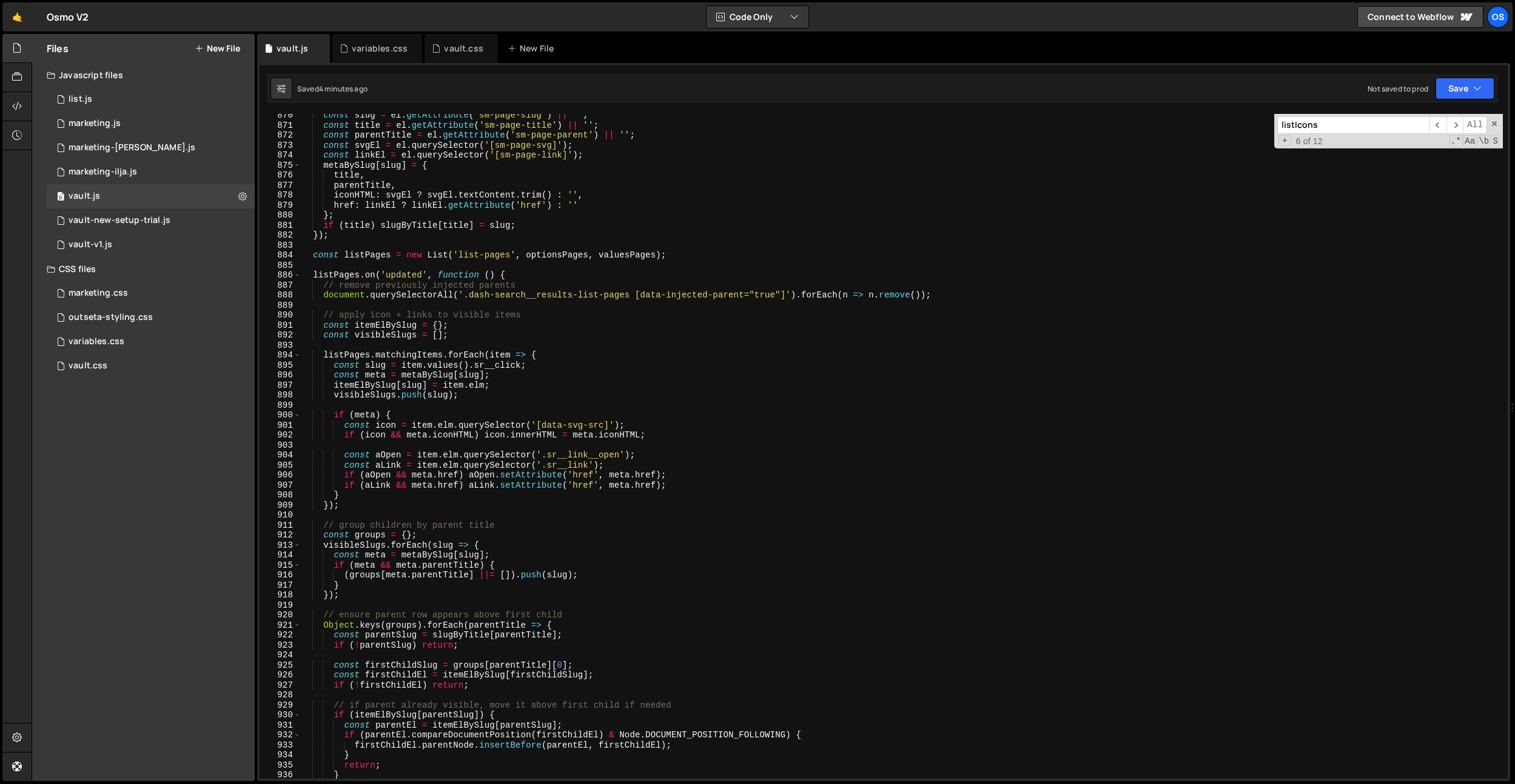
drag, startPoint x: 355, startPoint y: 265, endPoint x: 335, endPoint y: 258, distance: 21.2
click at [355, 265] on div "const slug = el . getAttribute ( 'sm-page-slug' ) || '' ; const title = el . ge…" at bounding box center [901, 453] width 1203 height 685
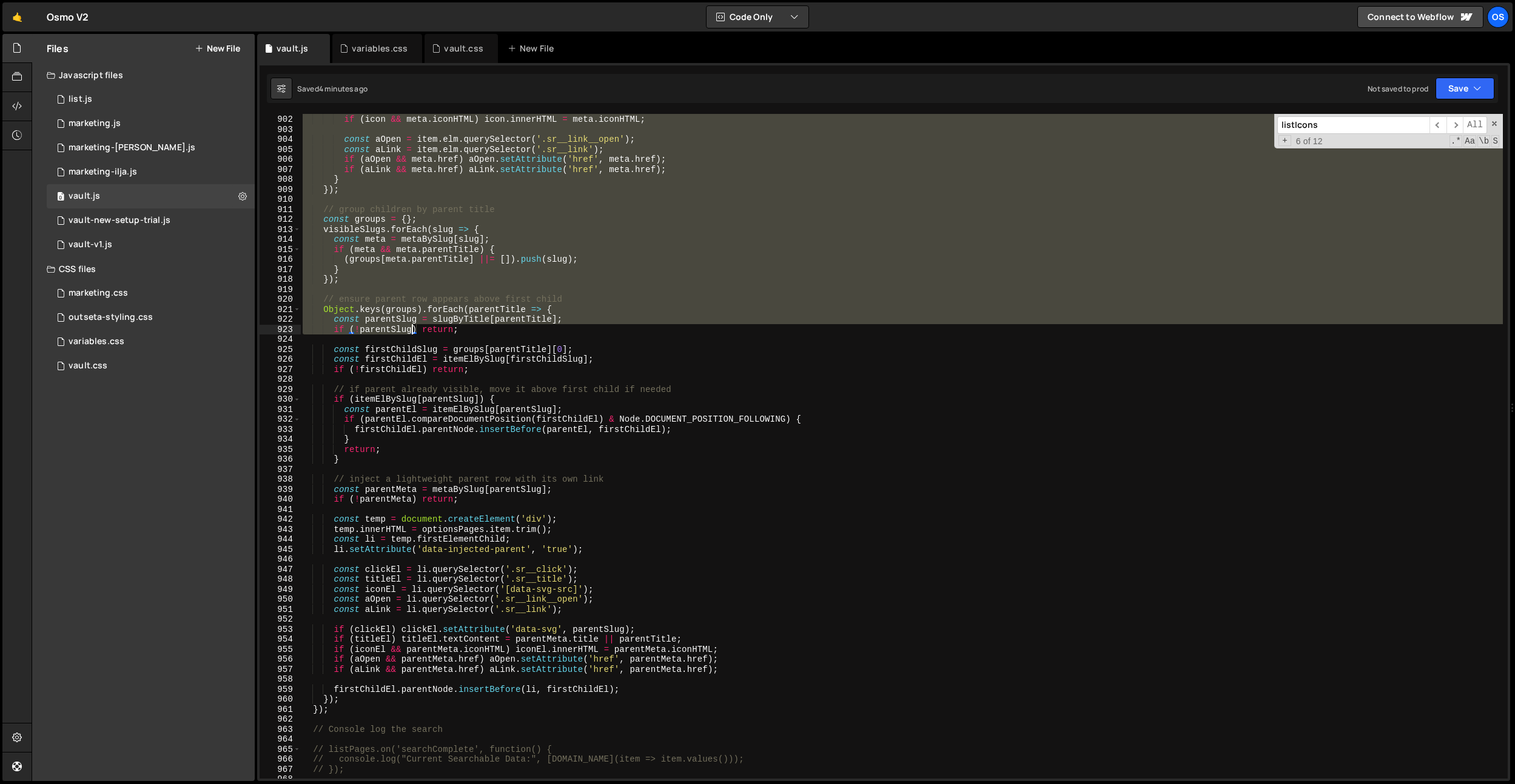
scroll to position [8948, 0]
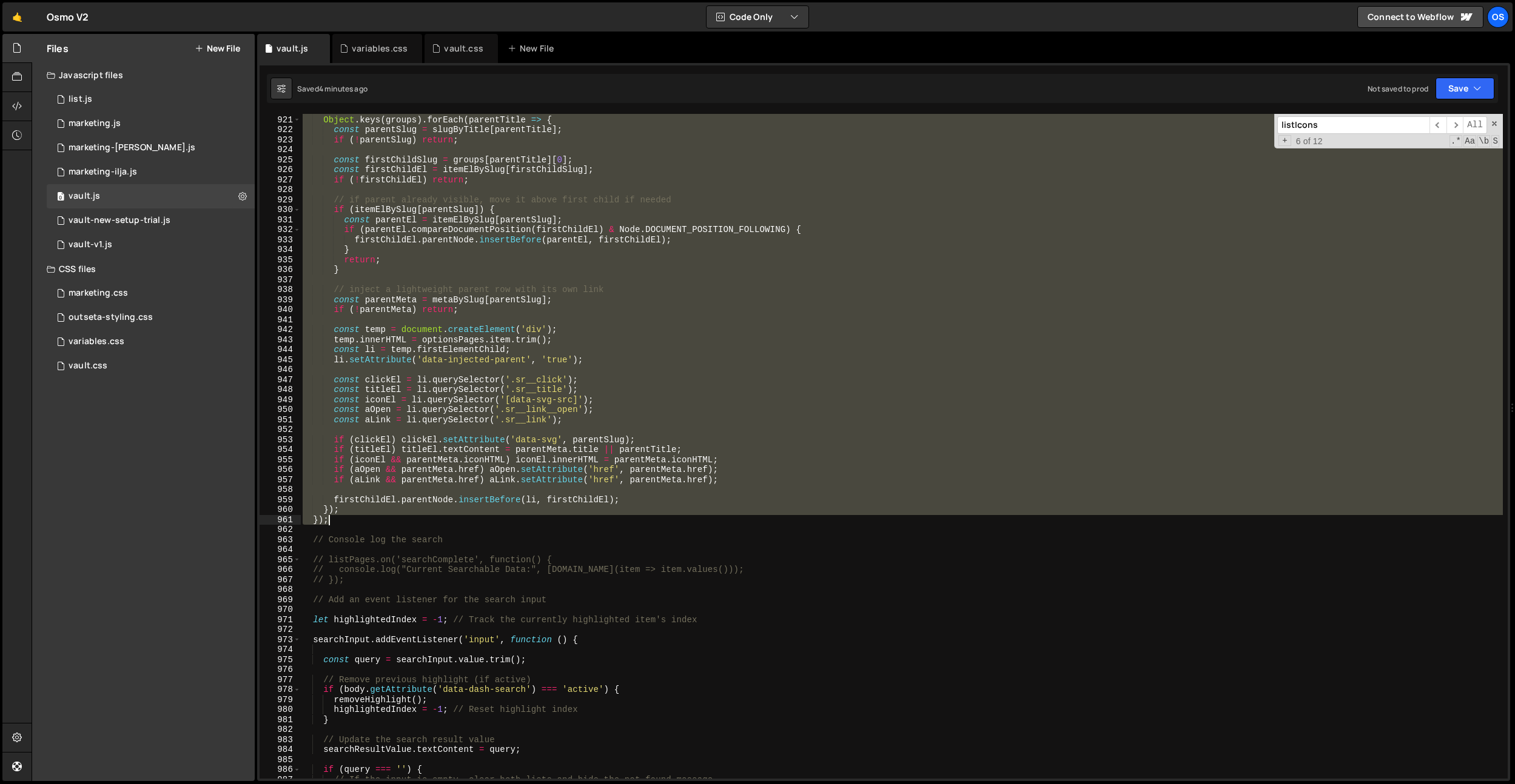
drag, startPoint x: 315, startPoint y: 278, endPoint x: 342, endPoint y: 523, distance: 246.5
click at [342, 523] on div "// ensure parent row appears above first child Object . keys ( groups ) . forEa…" at bounding box center [901, 447] width 1203 height 685
paste textarea
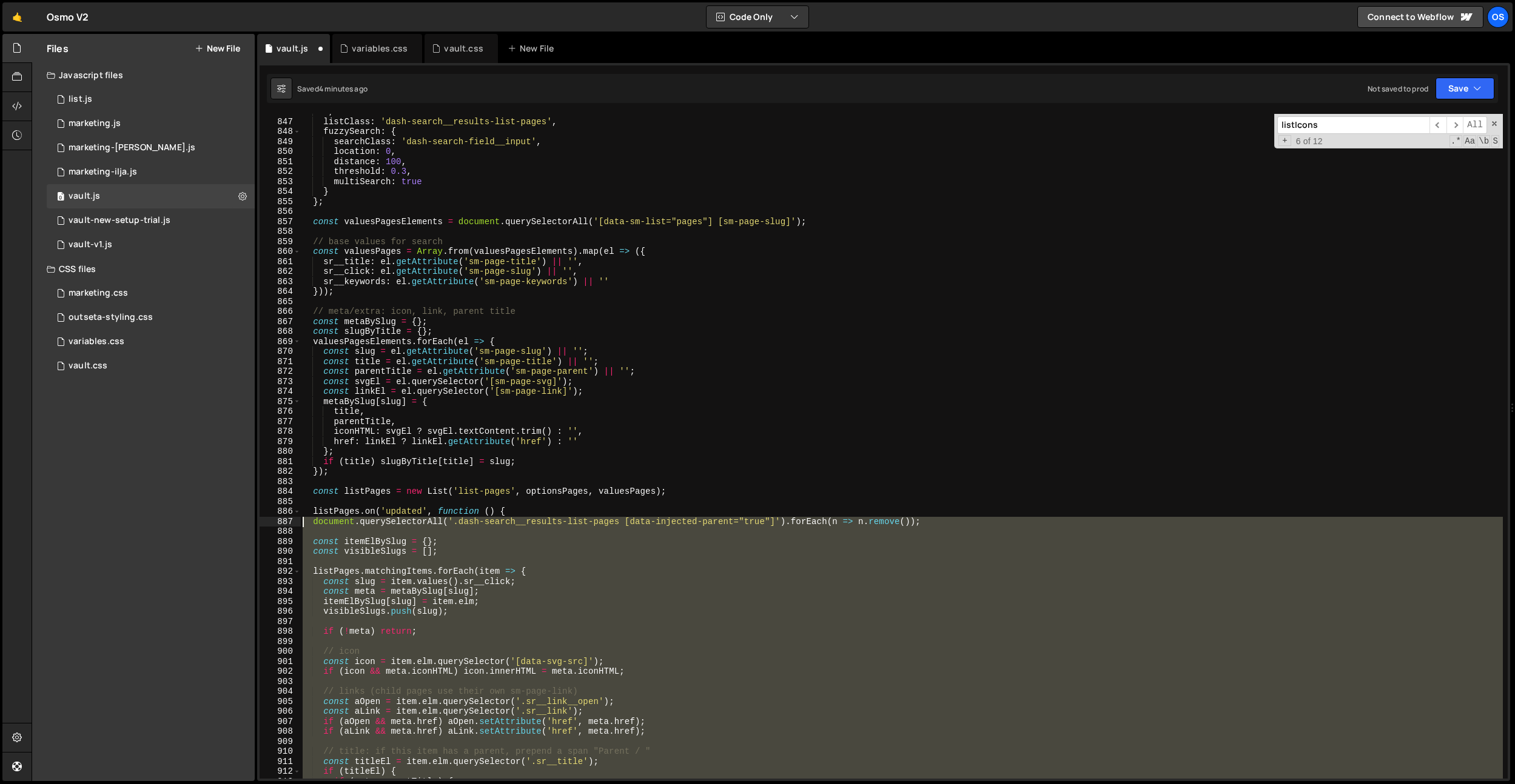
scroll to position [8194, 0]
drag, startPoint x: 339, startPoint y: 608, endPoint x: 291, endPoint y: 519, distance: 101.1
click at [291, 519] on div "}); 846 847 848 849 850 851 852 853 854 855 856 857 858 859 860 861 862 863 864…" at bounding box center [883, 446] width 1249 height 665
click at [747, 246] on div "` , listClass : 'dash-search__results-list-pages' , fuzzySearch : { searchClass…" at bounding box center [901, 450] width 1203 height 685
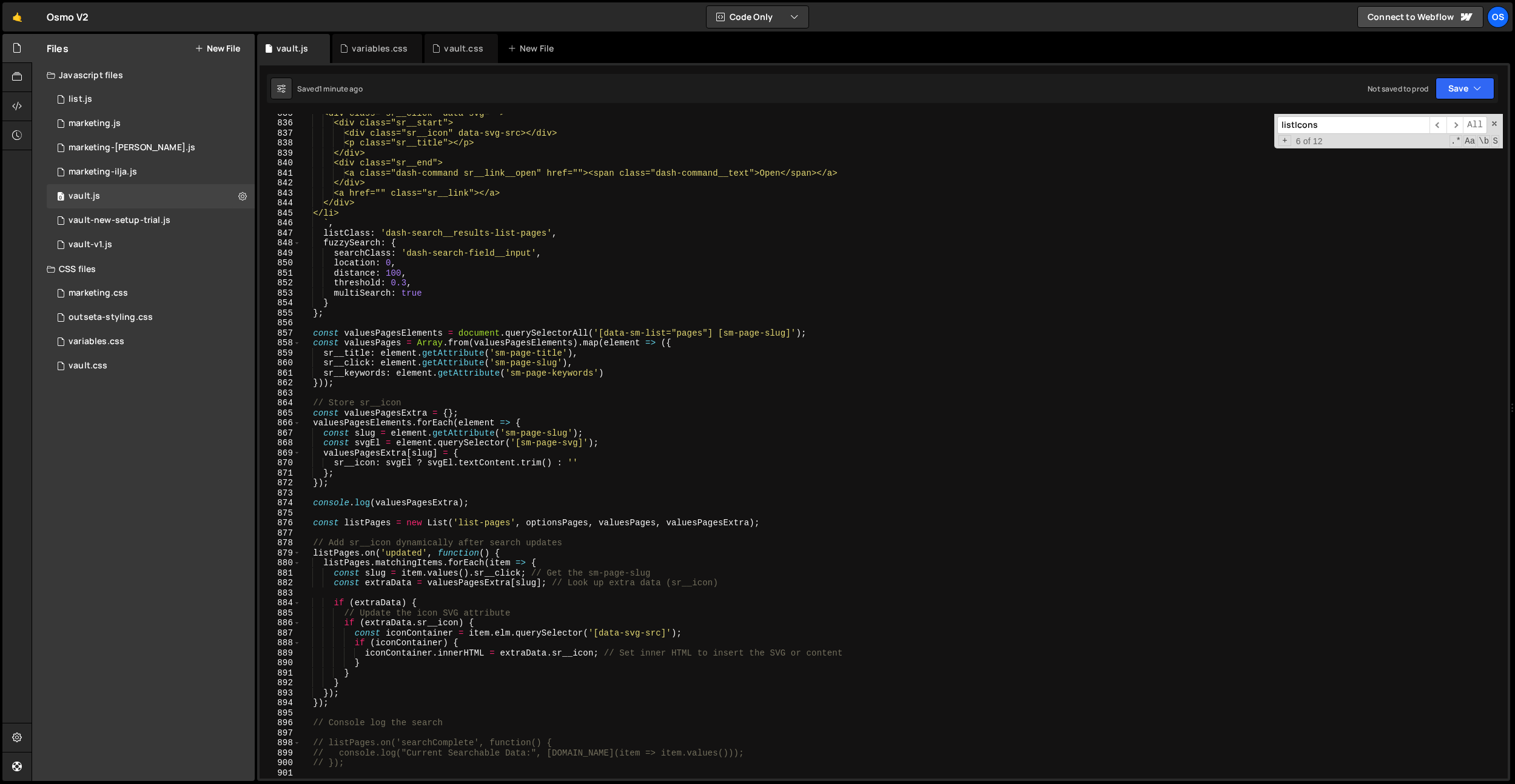
scroll to position [8461, 0]
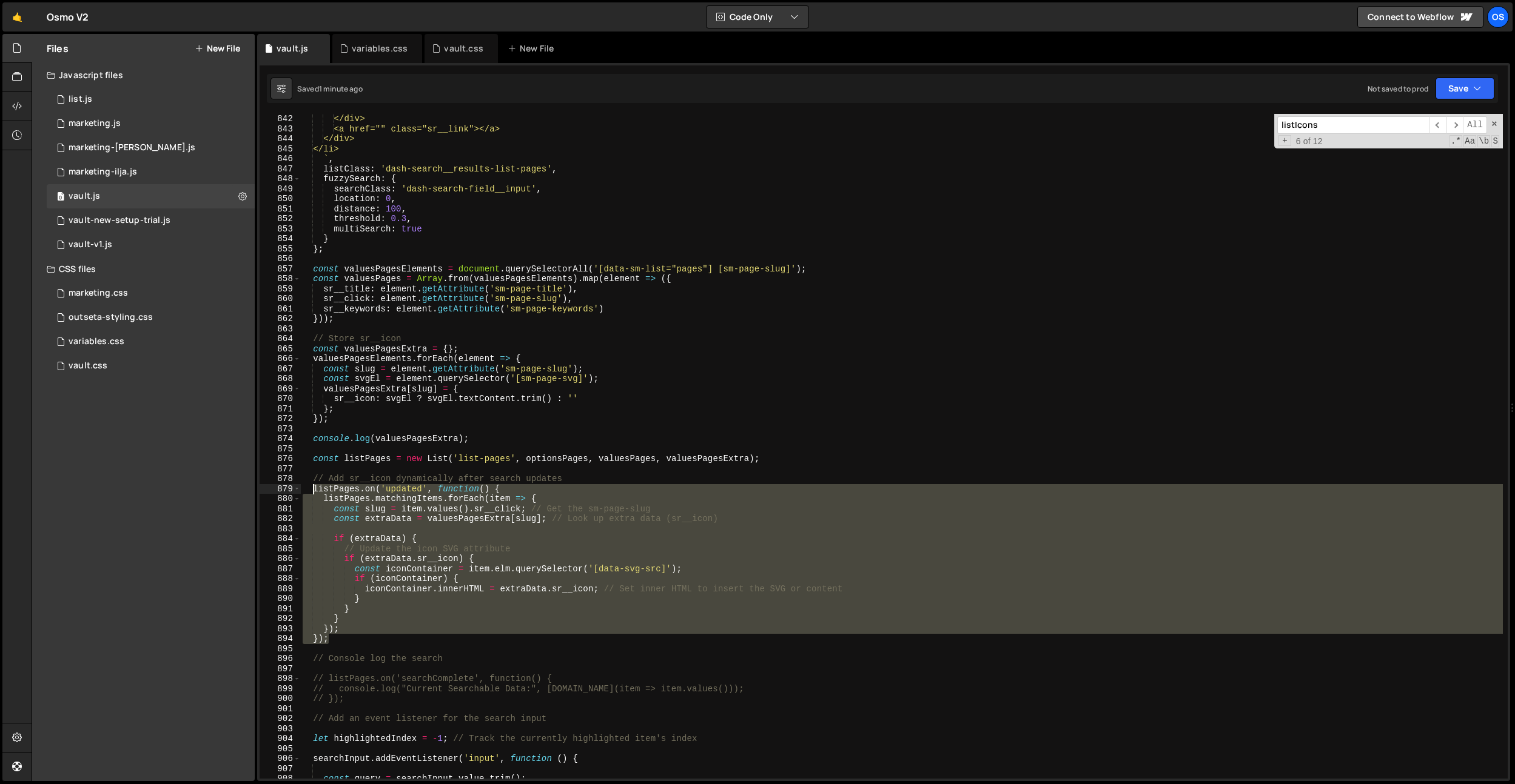
drag, startPoint x: 331, startPoint y: 642, endPoint x: 313, endPoint y: 489, distance: 154.1
click at [313, 489] on div "</div> <a href="" class="sr__link"></a> </div> </li> ` , listClass : 'dash-sear…" at bounding box center [901, 456] width 1203 height 685
paste textarea "});"
click at [331, 506] on div "</div> <a href="" class="sr__link"></a> </div> </li> ` , listClass : 'dash-sear…" at bounding box center [901, 446] width 1203 height 665
drag, startPoint x: 314, startPoint y: 489, endPoint x: 362, endPoint y: 639, distance: 157.5
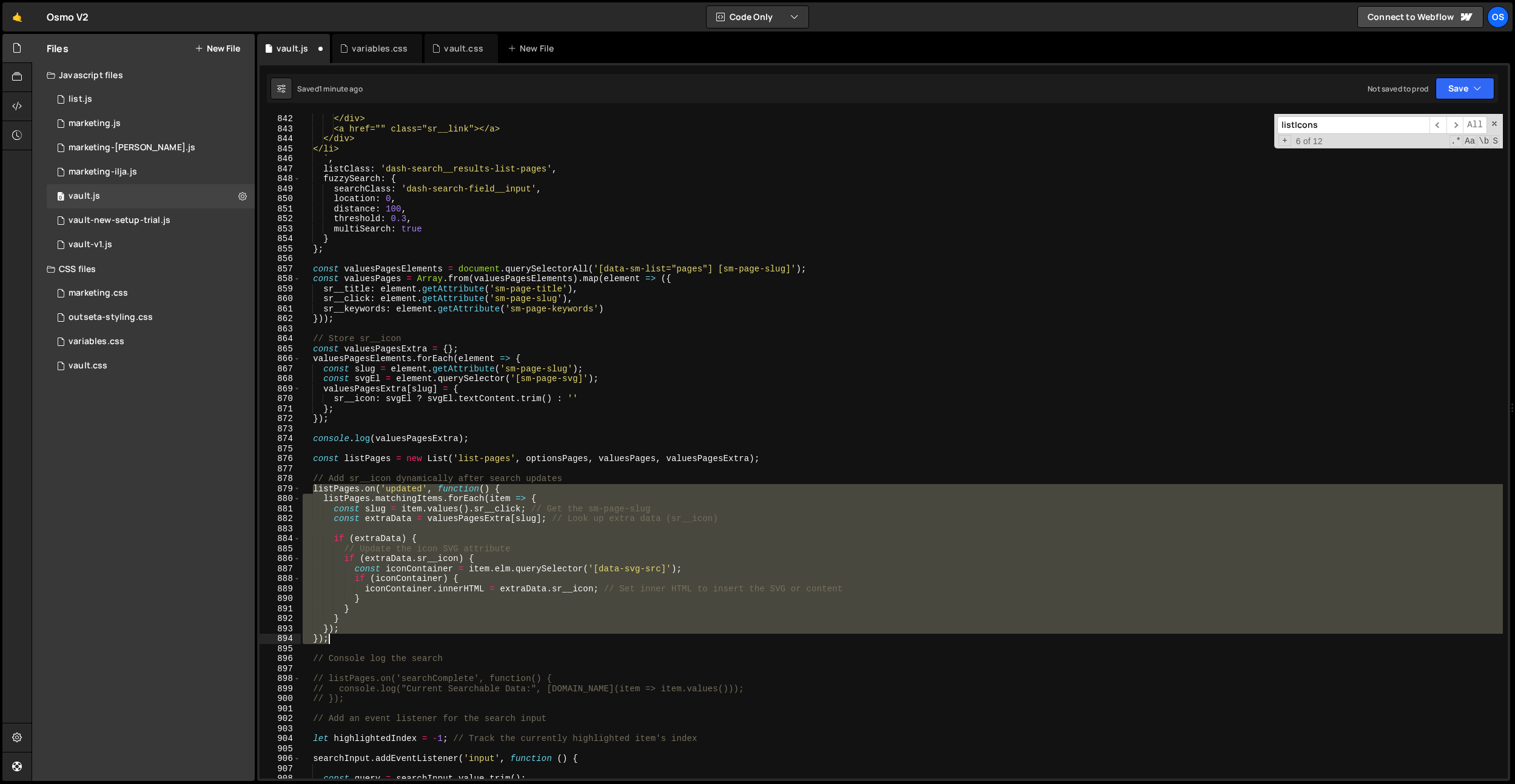
click at [362, 639] on div "</div> <a href="" class="sr__link"></a> </div> </li> ` , listClass : 'dash-sear…" at bounding box center [901, 456] width 1203 height 685
paste textarea
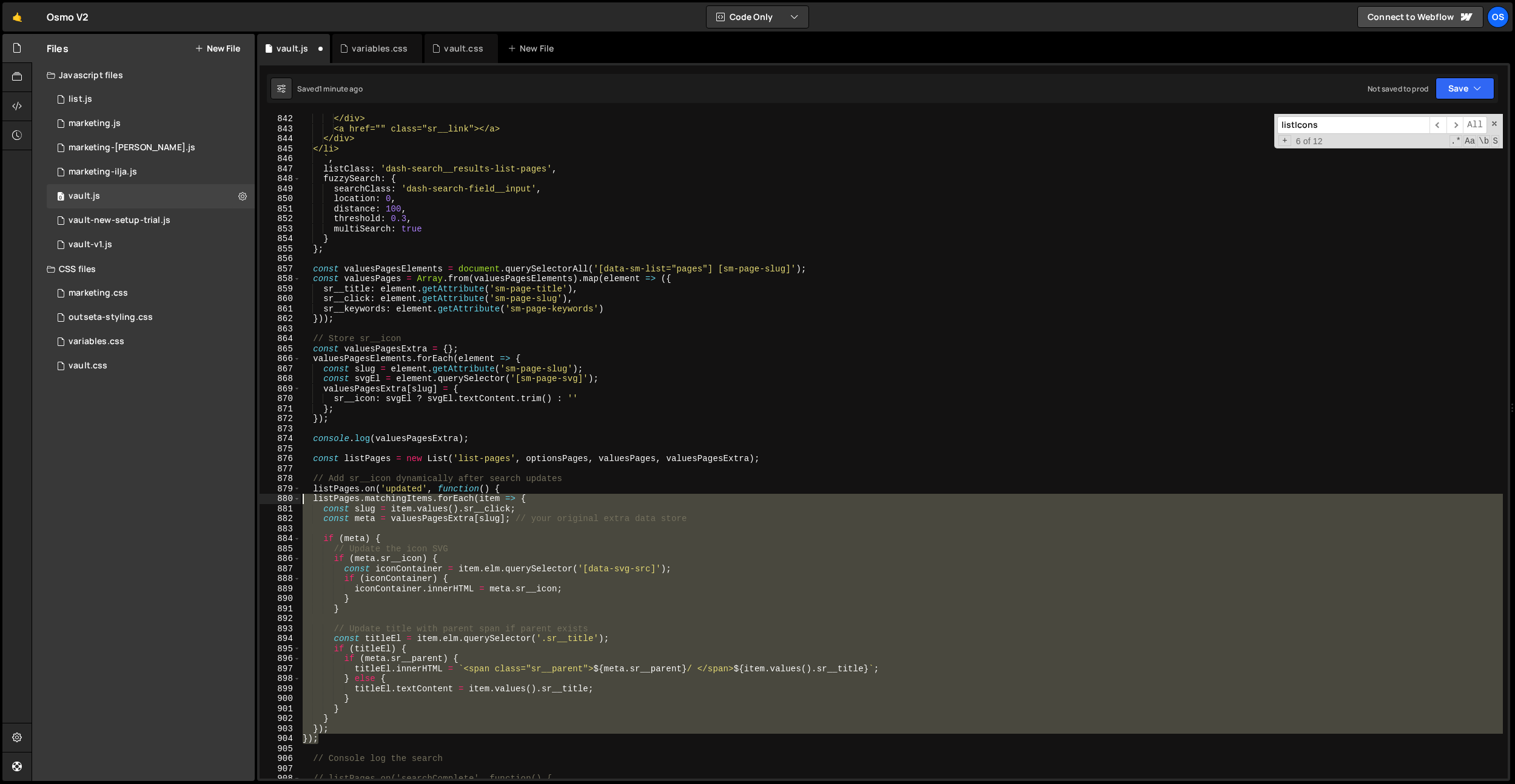
drag, startPoint x: 326, startPoint y: 728, endPoint x: 301, endPoint y: 503, distance: 226.4
click at [301, 503] on div "</div> <a href="" class="sr__link"></a> </div> </li> ` , listClass : 'dash-sear…" at bounding box center [901, 456] width 1203 height 685
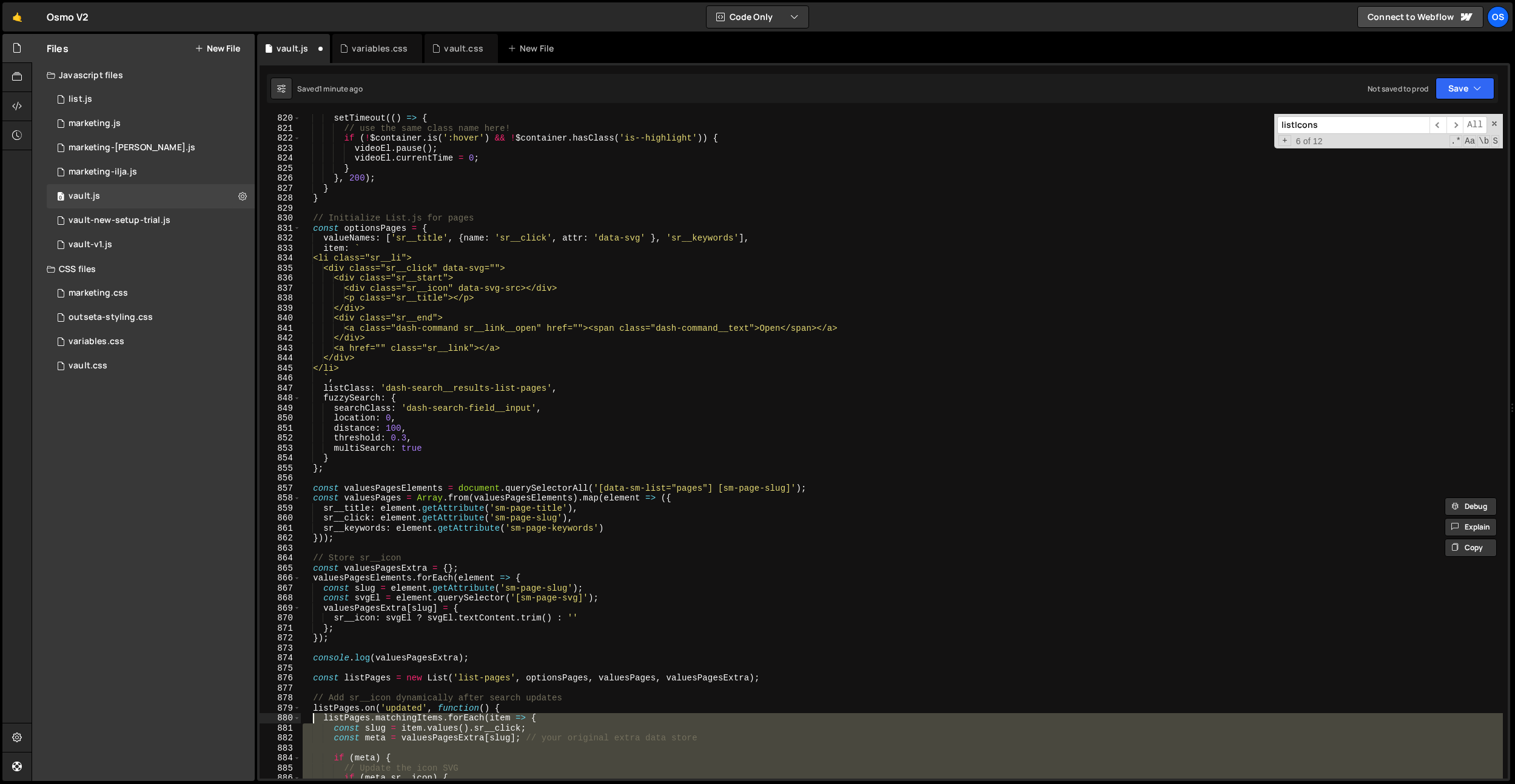
scroll to position [8122, 0]
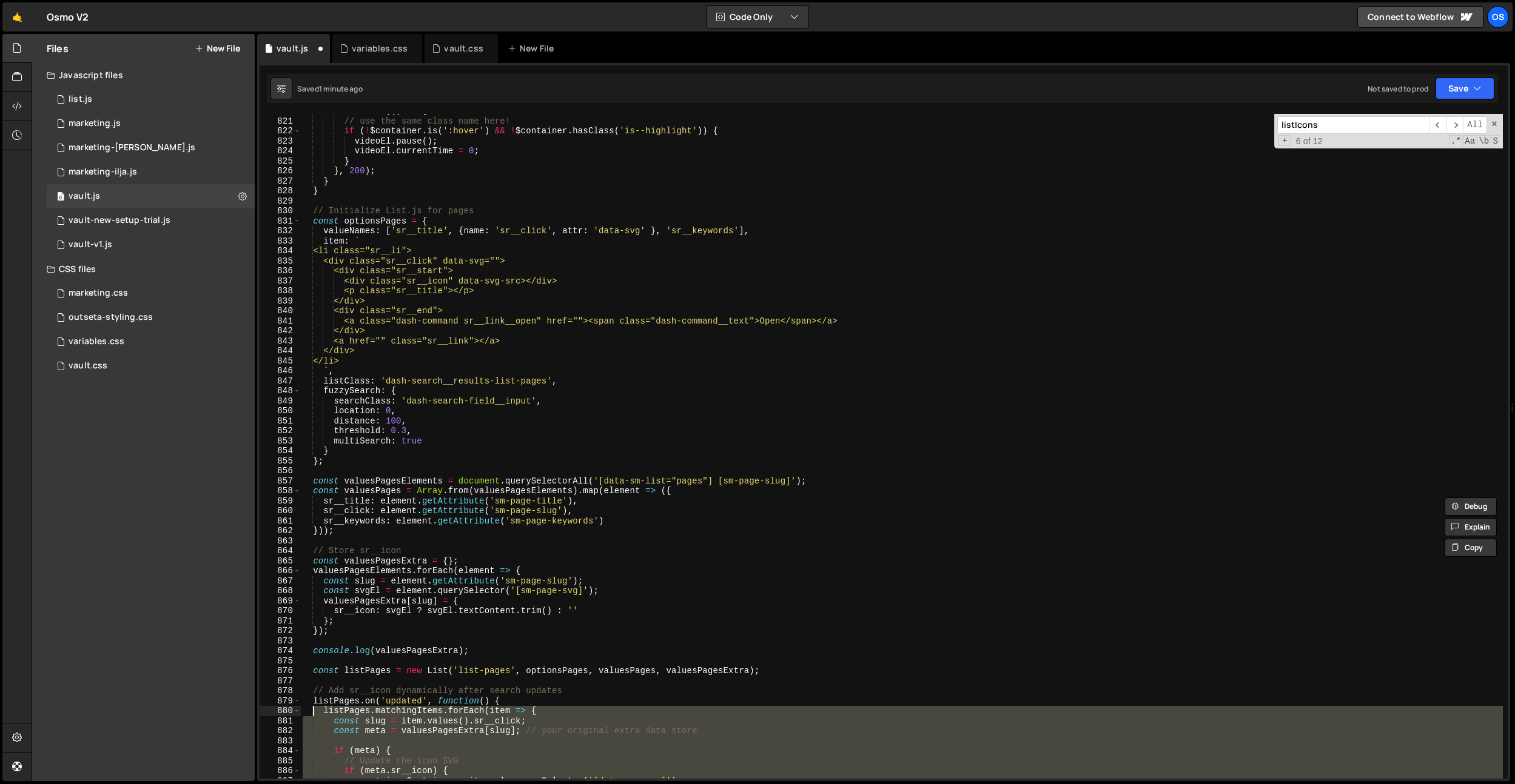
click at [688, 499] on div "setTimeout (( ) => { // use the same class name here! if ( ! $container . is ( …" at bounding box center [901, 448] width 1203 height 685
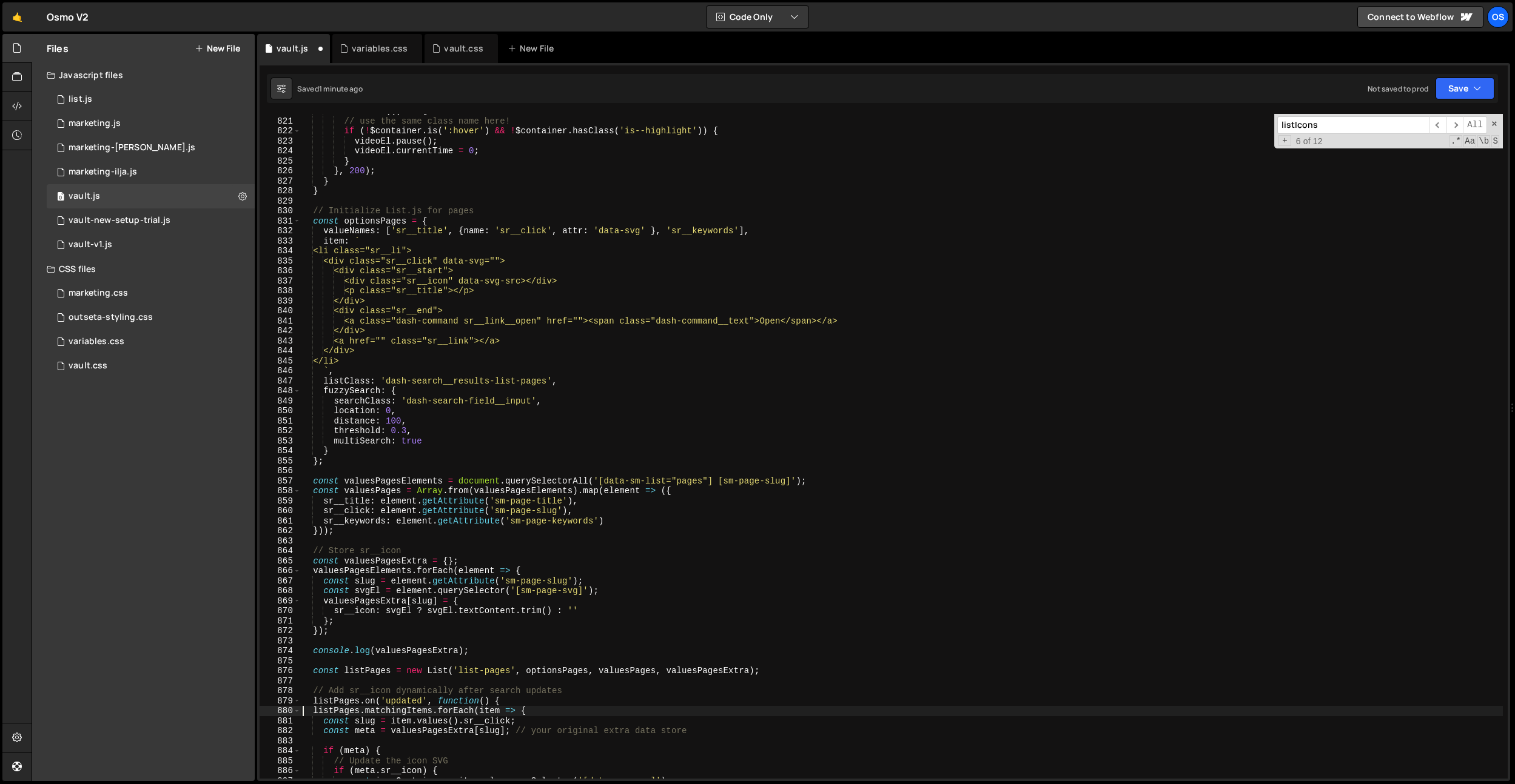
type textarea "}); });"
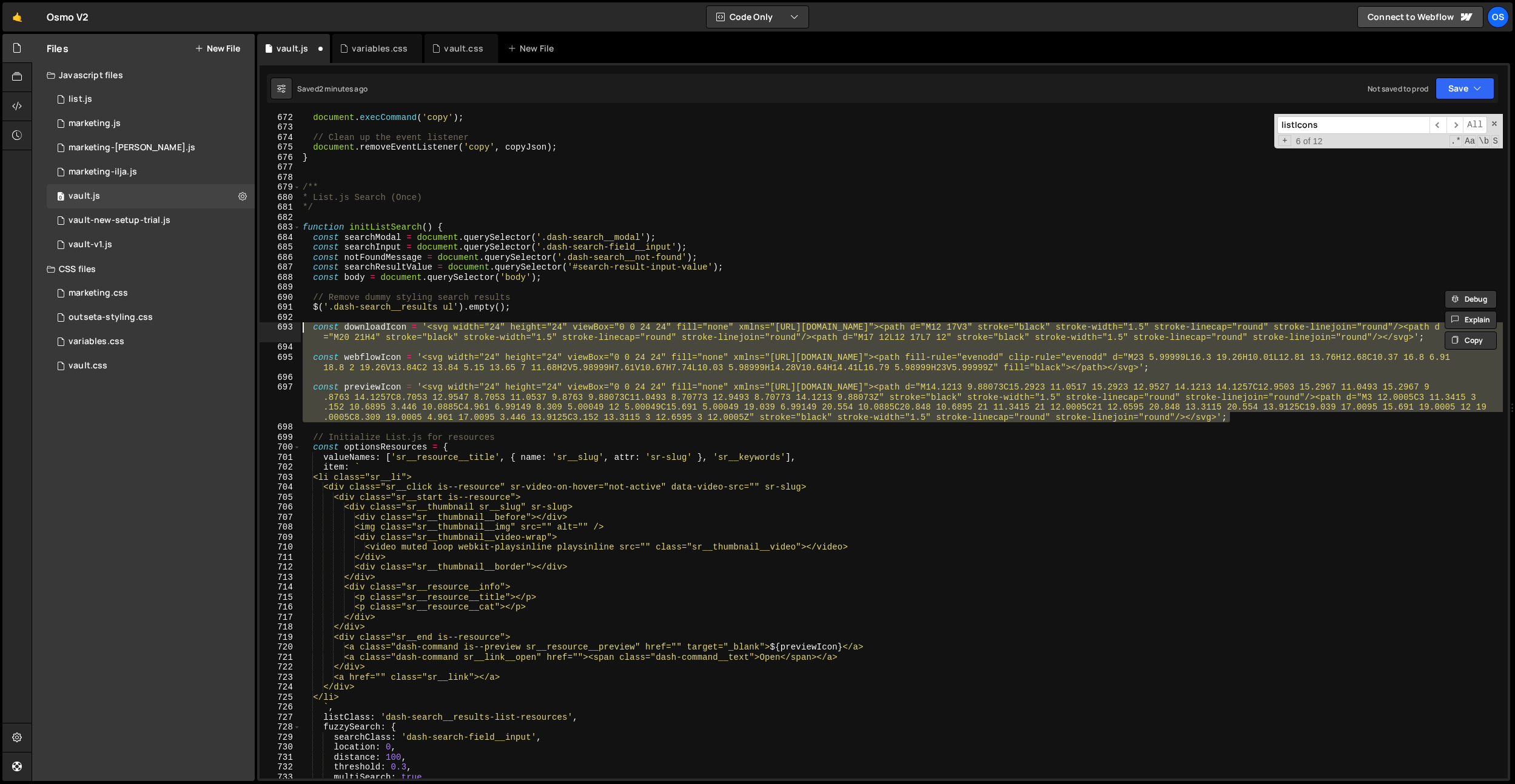
scroll to position [6712, 0]
drag, startPoint x: 1235, startPoint y: 414, endPoint x: 335, endPoint y: 333, distance: 903.6
click at [288, 325] on div "}); }); 672 673 674 675 676 677 678 679 680 681 682 683 684 685 686 687 688 689…" at bounding box center [883, 446] width 1249 height 665
drag, startPoint x: 825, startPoint y: 357, endPoint x: 1227, endPoint y: 391, distance: 403.4
click at [826, 357] on div "document . execCommand ( 'copy' ) ; // Clean up the event listener document . r…" at bounding box center [901, 446] width 1203 height 665
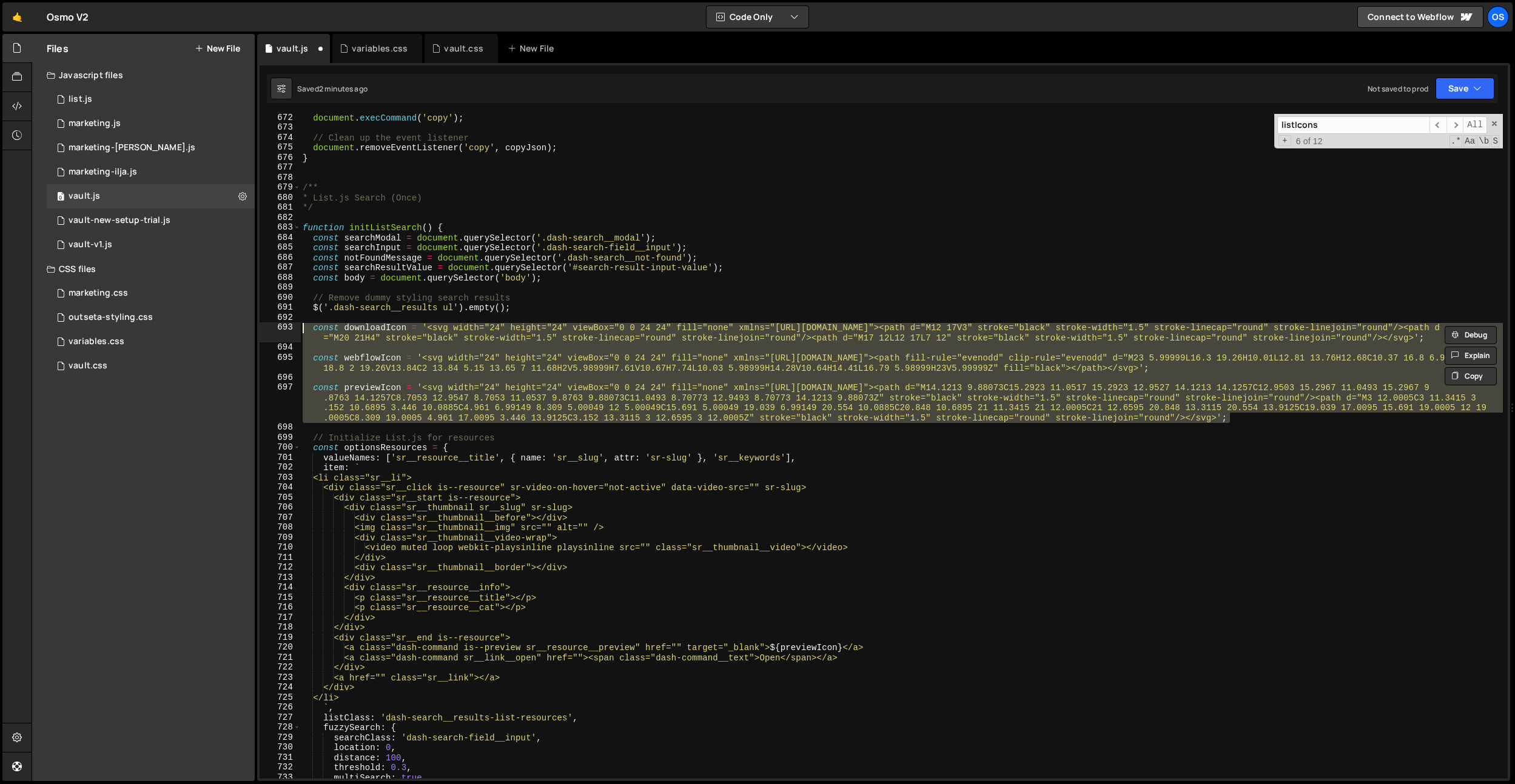
type textarea "const webflowIcon = '<svg width="24" height="24" viewBox="0 0 24 24" fill="none…"
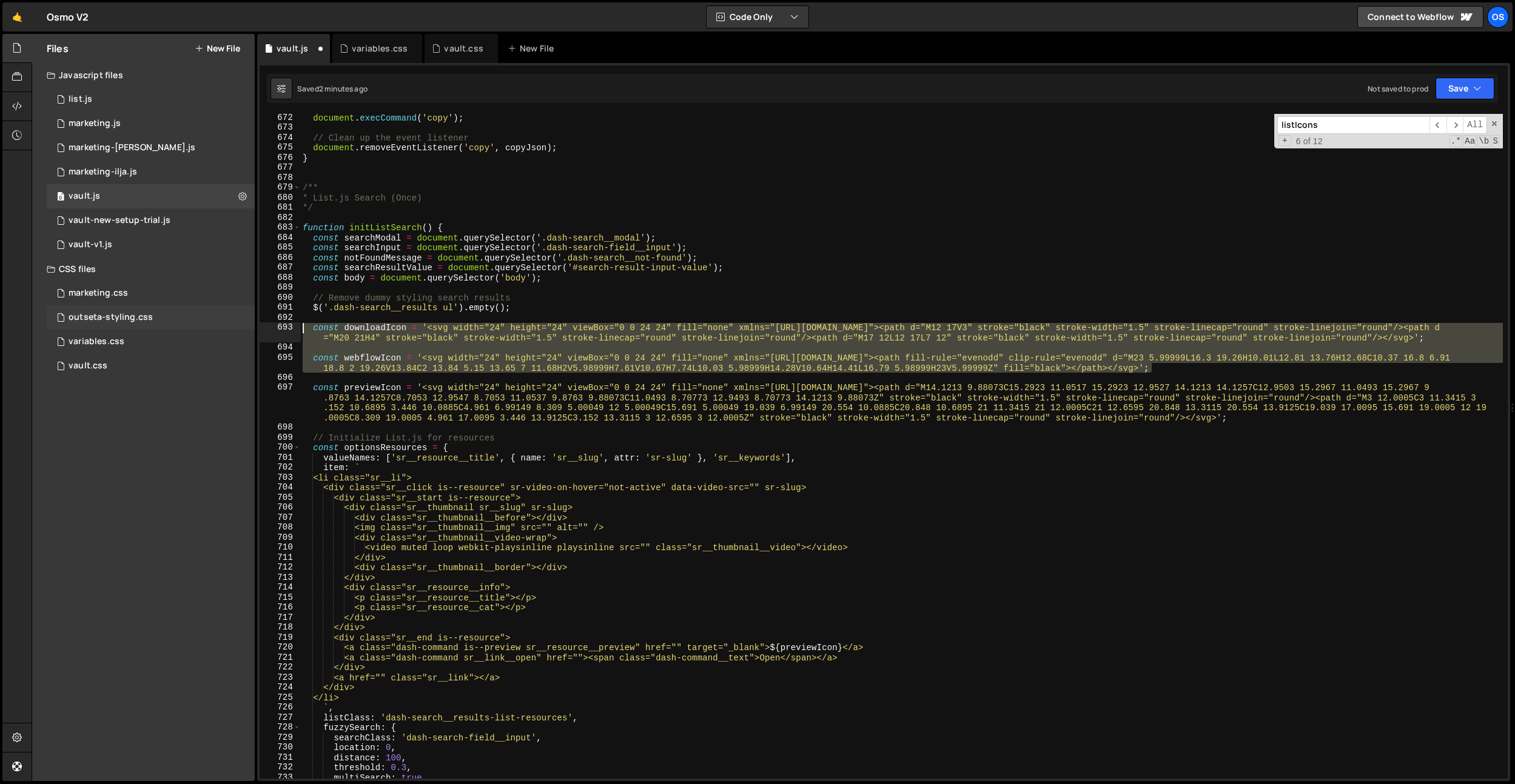
drag, startPoint x: 1196, startPoint y: 371, endPoint x: 138, endPoint y: 327, distance: 1058.9
click at [138, 327] on div "Files New File Javascript files 0 list.js 0 0 marketing.js 0 0 marketing-[PERSO…" at bounding box center [773, 408] width 1484 height 748
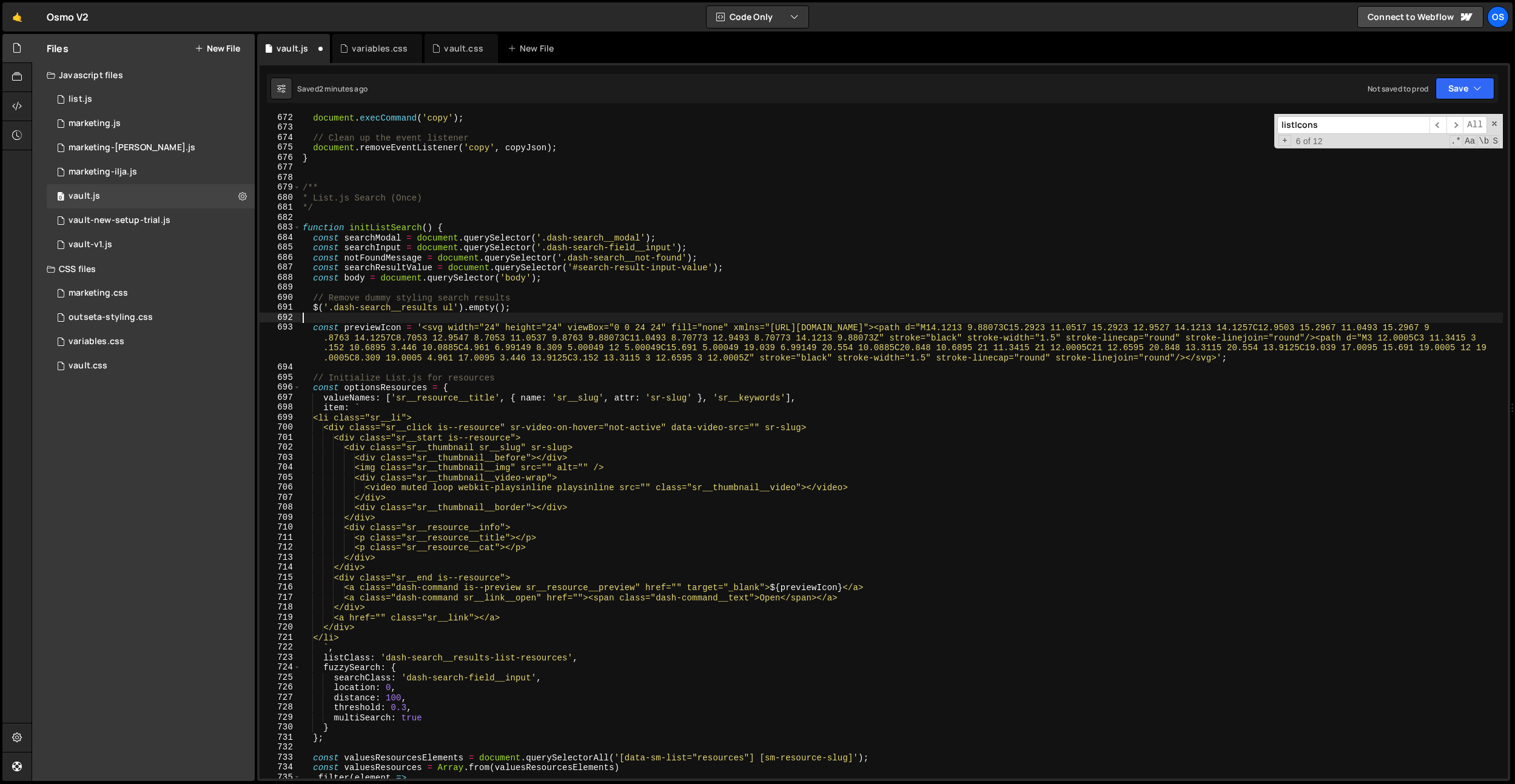
click at [482, 409] on div "document . execCommand ( 'copy' ) ; // Clean up the event listener document . r…" at bounding box center [901, 455] width 1203 height 685
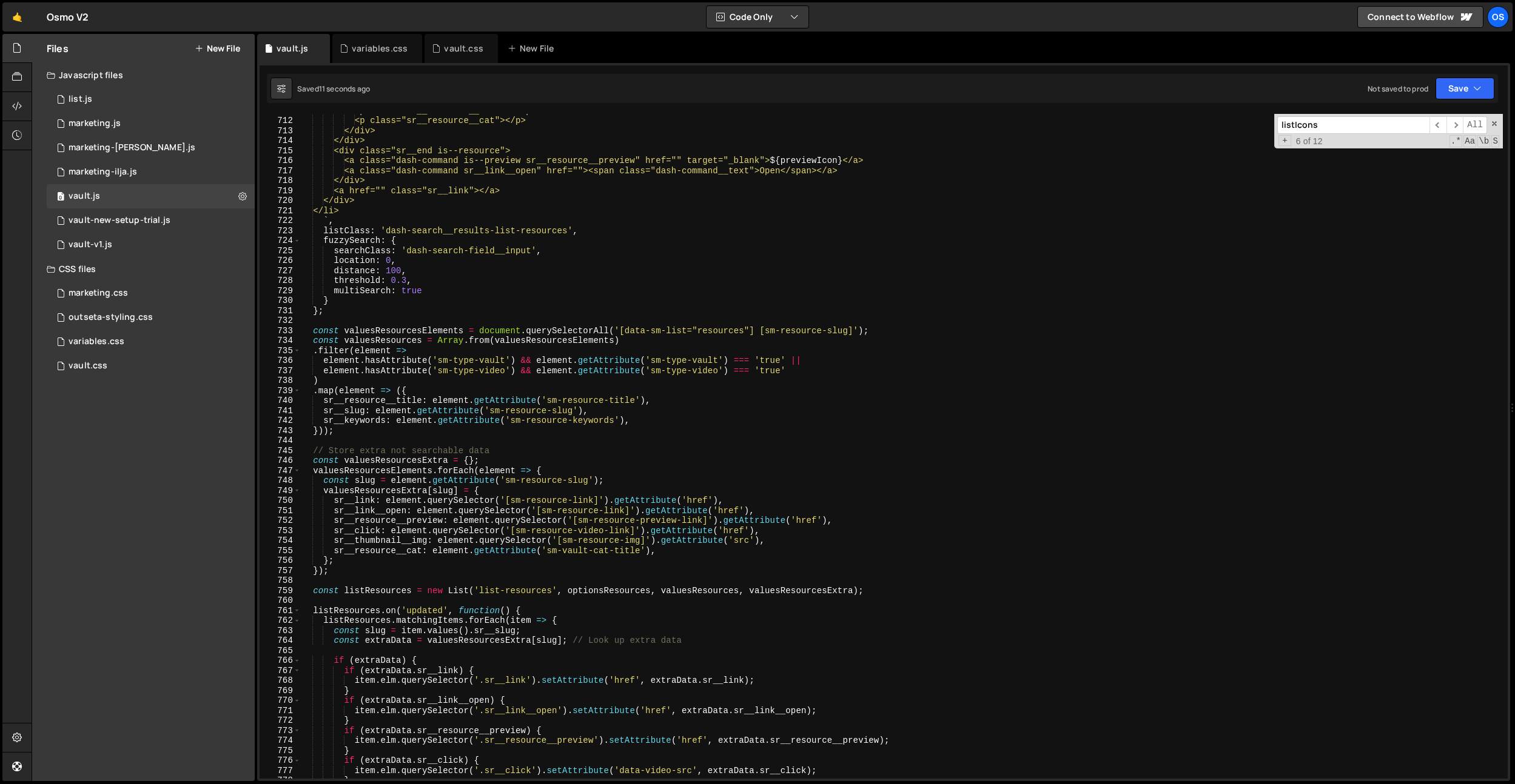
scroll to position [7170, 0]
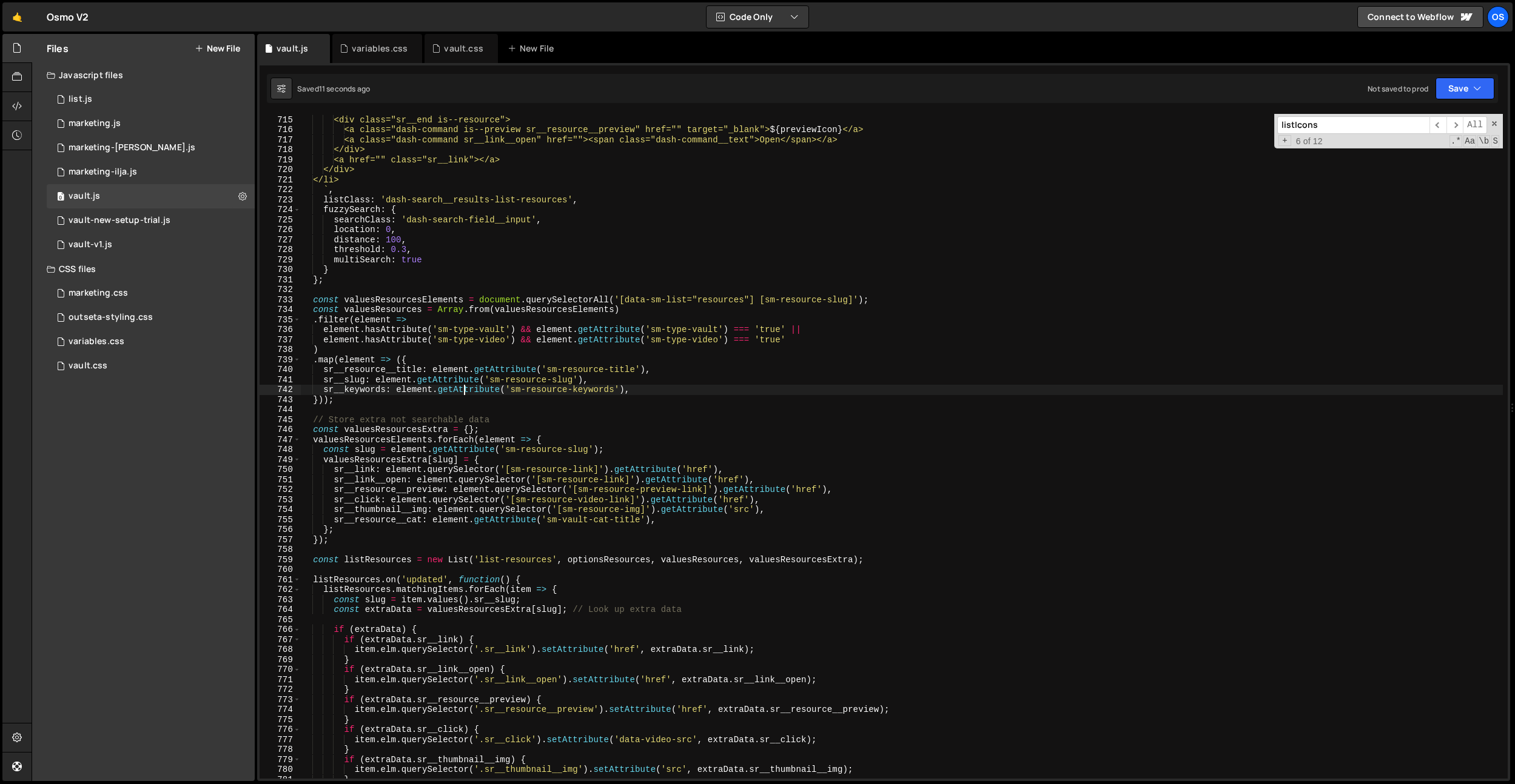
click at [464, 393] on div "</div> <div class="sr__end is--resource"> <a class="dash-command is--preview sr…" at bounding box center [901, 447] width 1203 height 685
click at [439, 324] on div "</div> <div class="sr__end is--resource"> <a class="dash-command is--preview sr…" at bounding box center [901, 447] width 1203 height 685
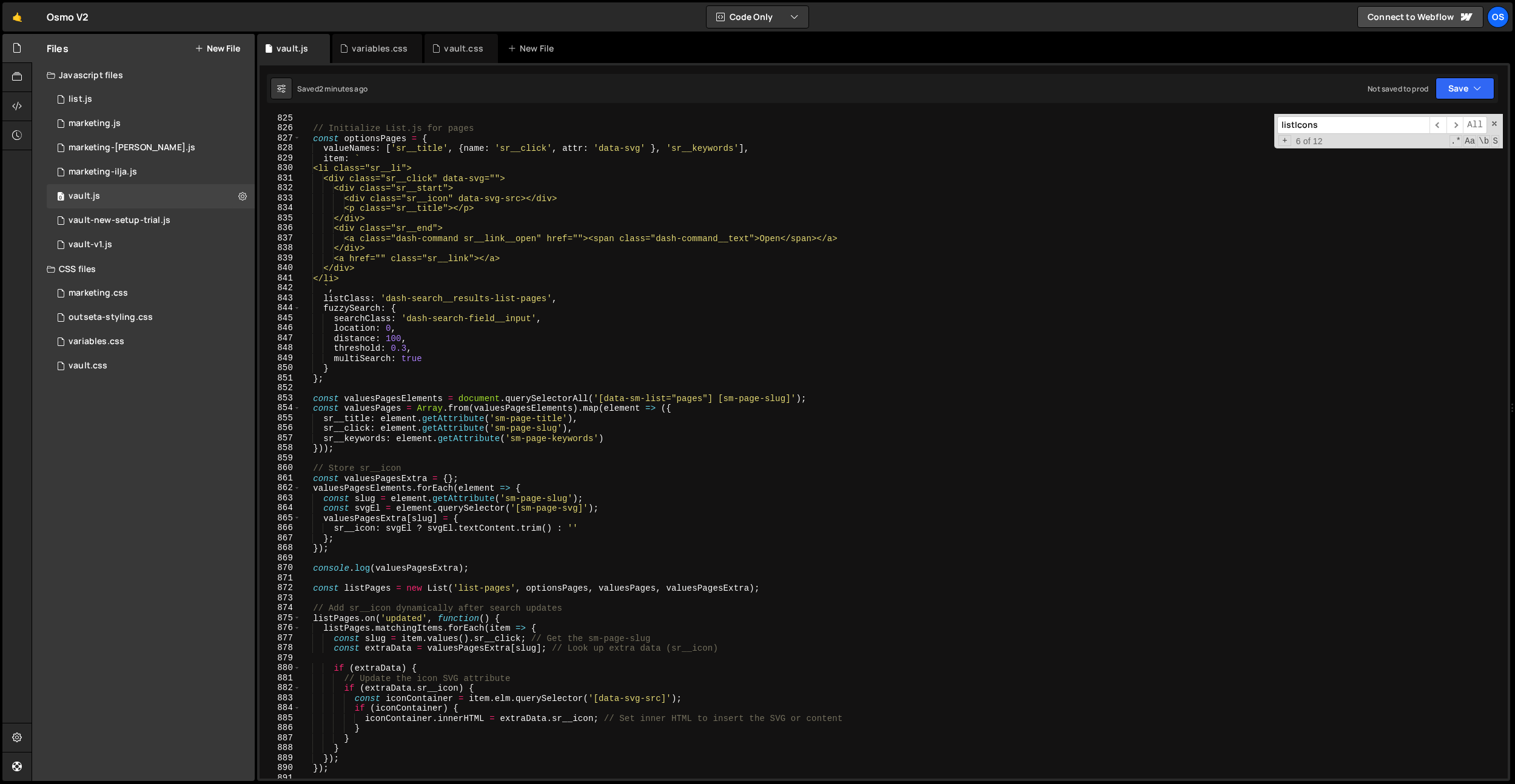
scroll to position [8248, 0]
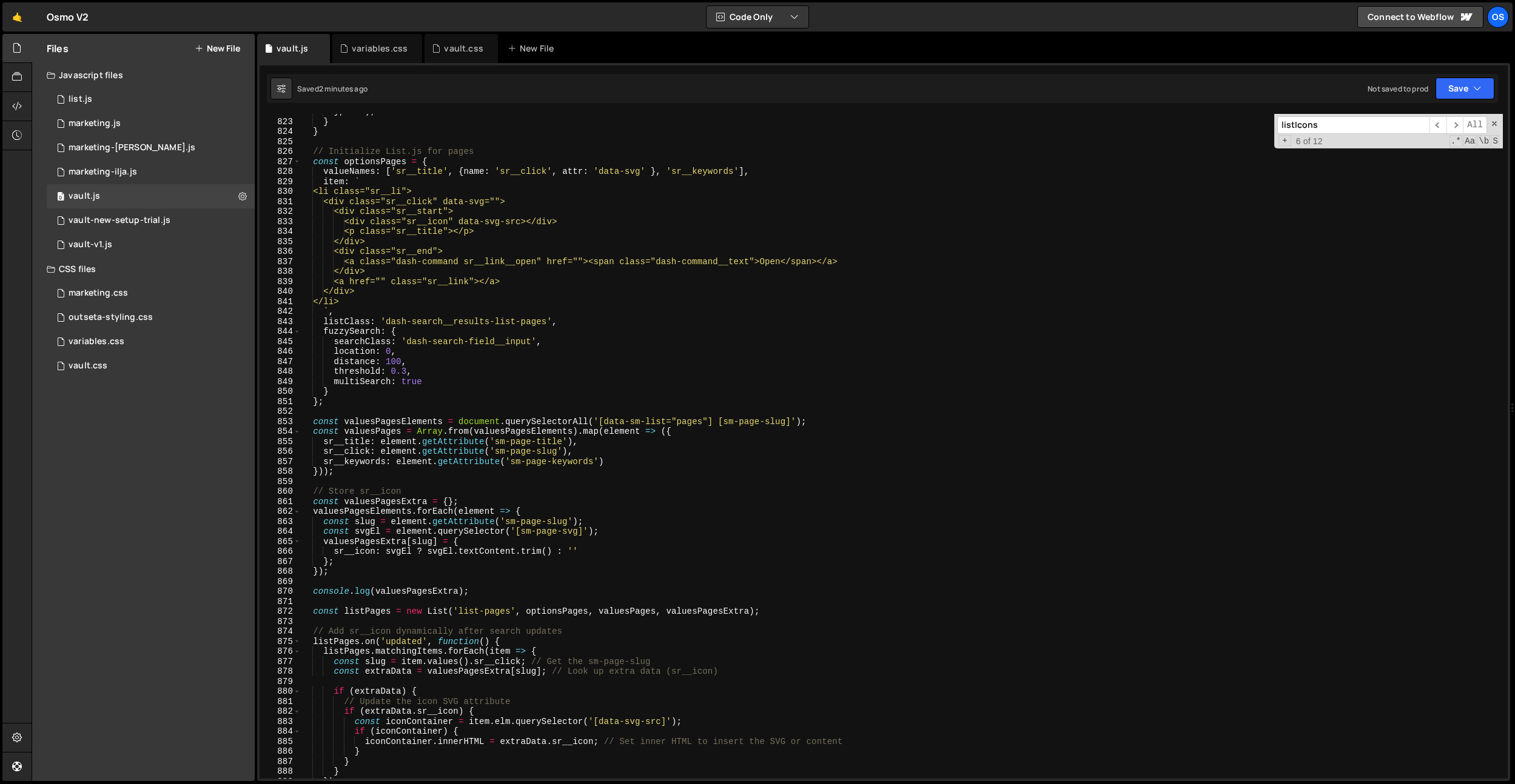
click at [332, 163] on div "} , 200 ) ; } } // Initialize List.js for pages const optionsPages = { valueNam…" at bounding box center [901, 449] width 1203 height 685
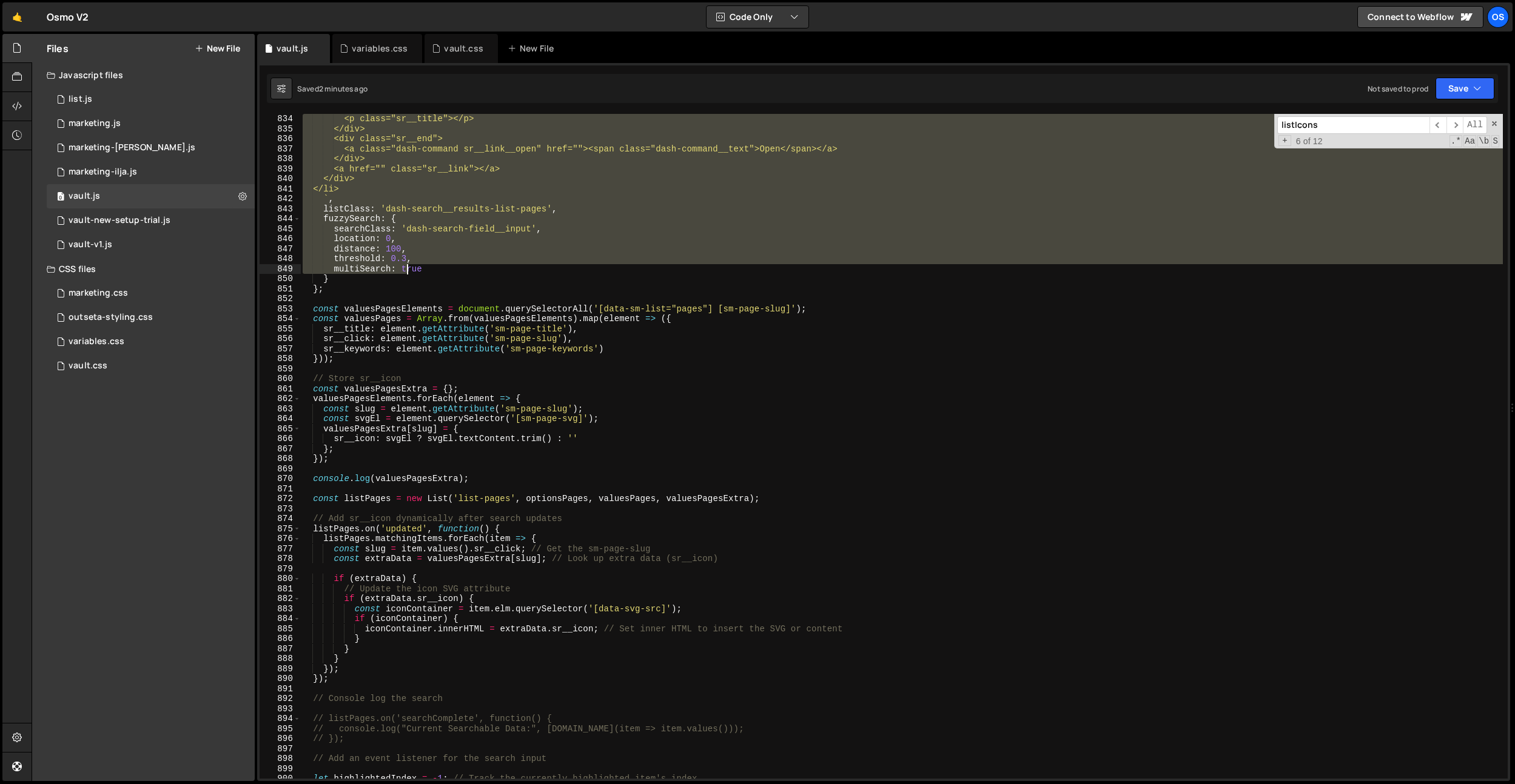
drag, startPoint x: 315, startPoint y: 152, endPoint x: 412, endPoint y: 341, distance: 212.4
click at [412, 341] on div "<p class="sr__title"></p> </div> <div class="sr__end"> <a class="dash-command s…" at bounding box center [901, 456] width 1203 height 685
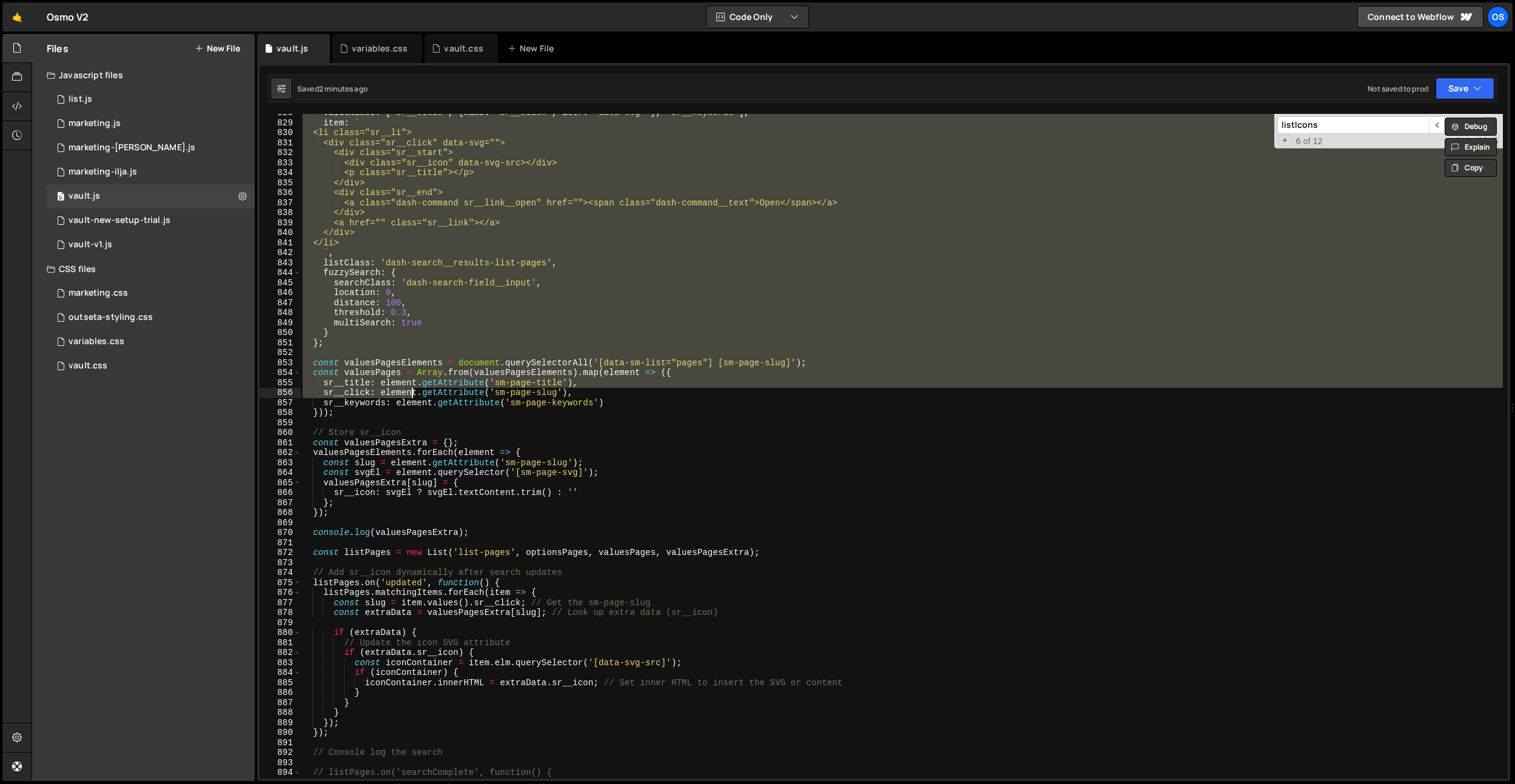
scroll to position [8210, 0]
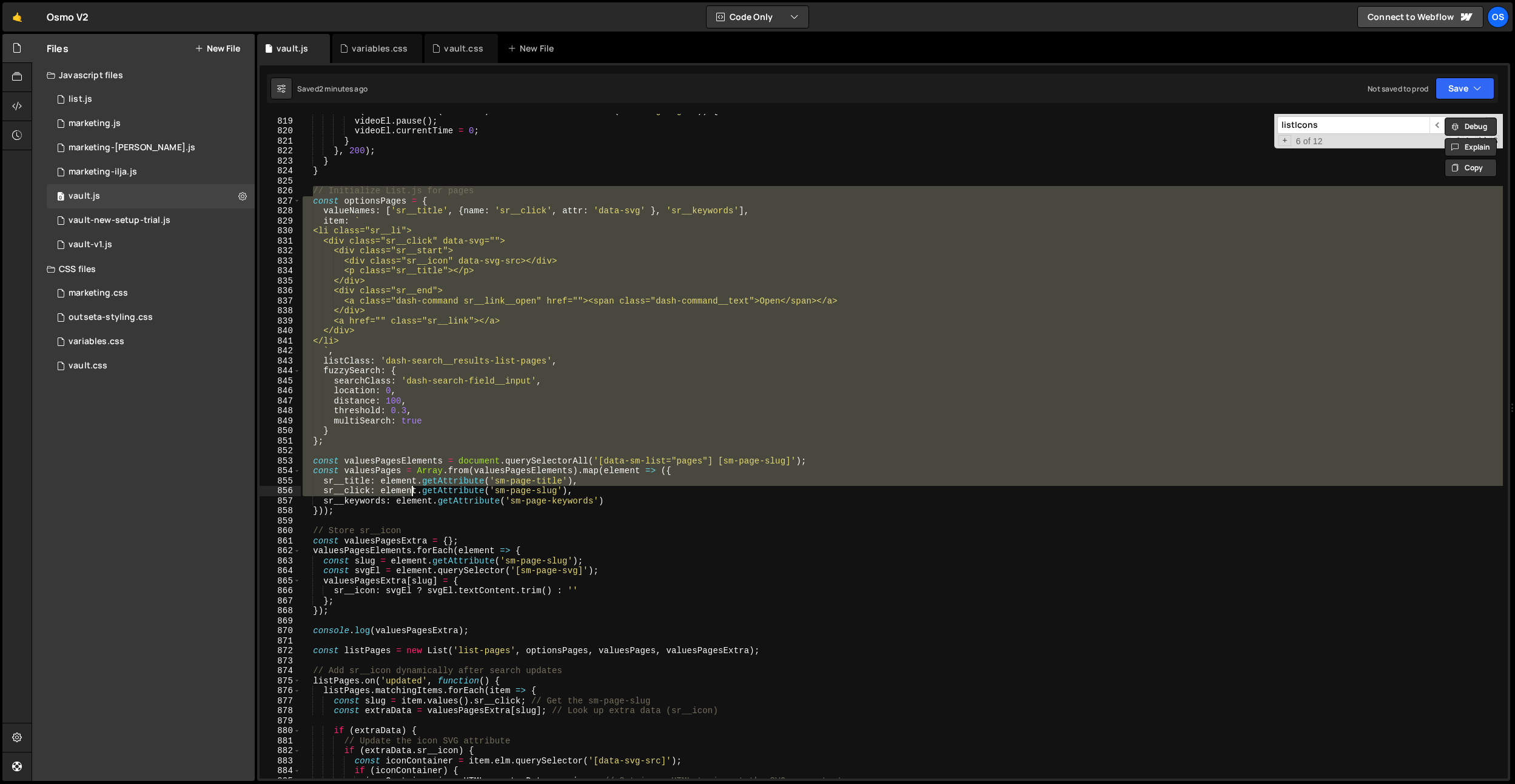
click at [398, 211] on div "if ( ! $container . is ( ':hover' ) && ! $container . hasClass ( 'is--highlight…" at bounding box center [901, 446] width 1203 height 665
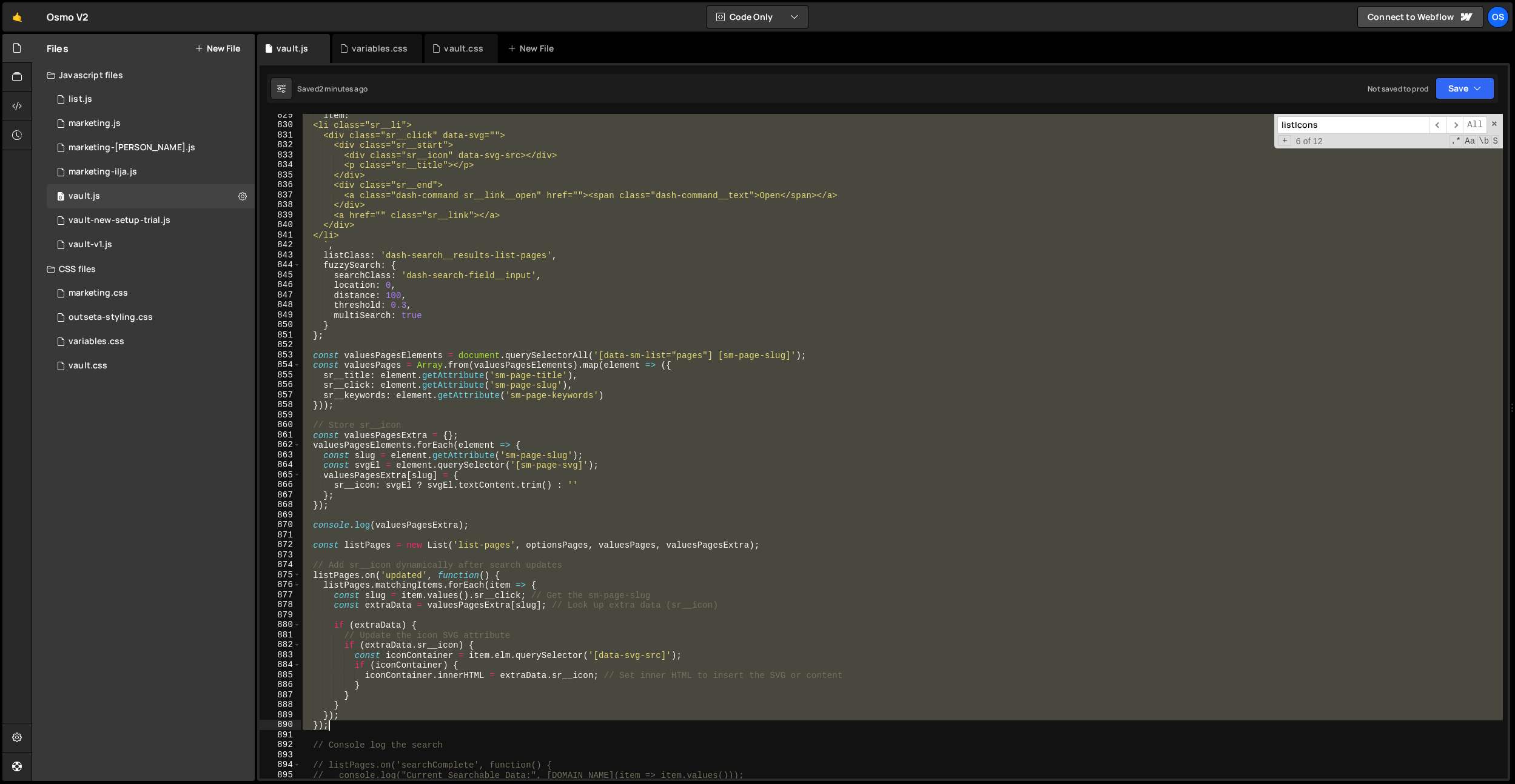
scroll to position [8316, 0]
drag, startPoint x: 313, startPoint y: 190, endPoint x: 412, endPoint y: 725, distance: 544.1
click at [412, 725] on div "item : ` <li class="sr__li"> <div class="sr__click" data-svg=""> <div class="sr…" at bounding box center [901, 453] width 1203 height 685
paste textarea
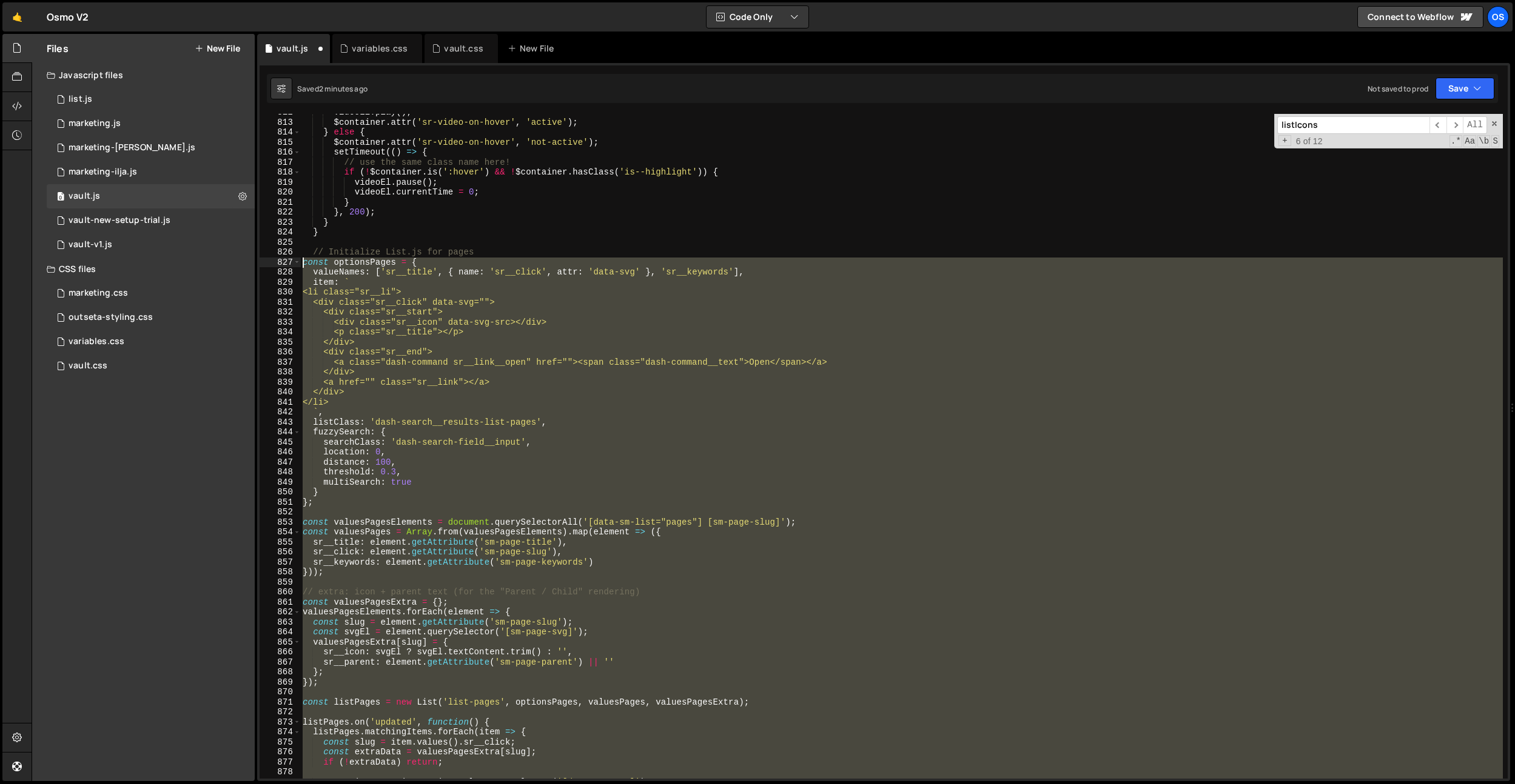
drag, startPoint x: 348, startPoint y: 725, endPoint x: 275, endPoint y: 261, distance: 469.7
click at [275, 261] on div "}); 812 813 814 815 816 817 818 819 820 821 822 823 824 825 826 827 828 829 830…" at bounding box center [883, 446] width 1249 height 665
type textarea "const optionsPages = { valueNames: ['sr__title', { name: 'sr__click', attr: 'da…"
drag, startPoint x: 377, startPoint y: 53, endPoint x: 387, endPoint y: 59, distance: 11.7
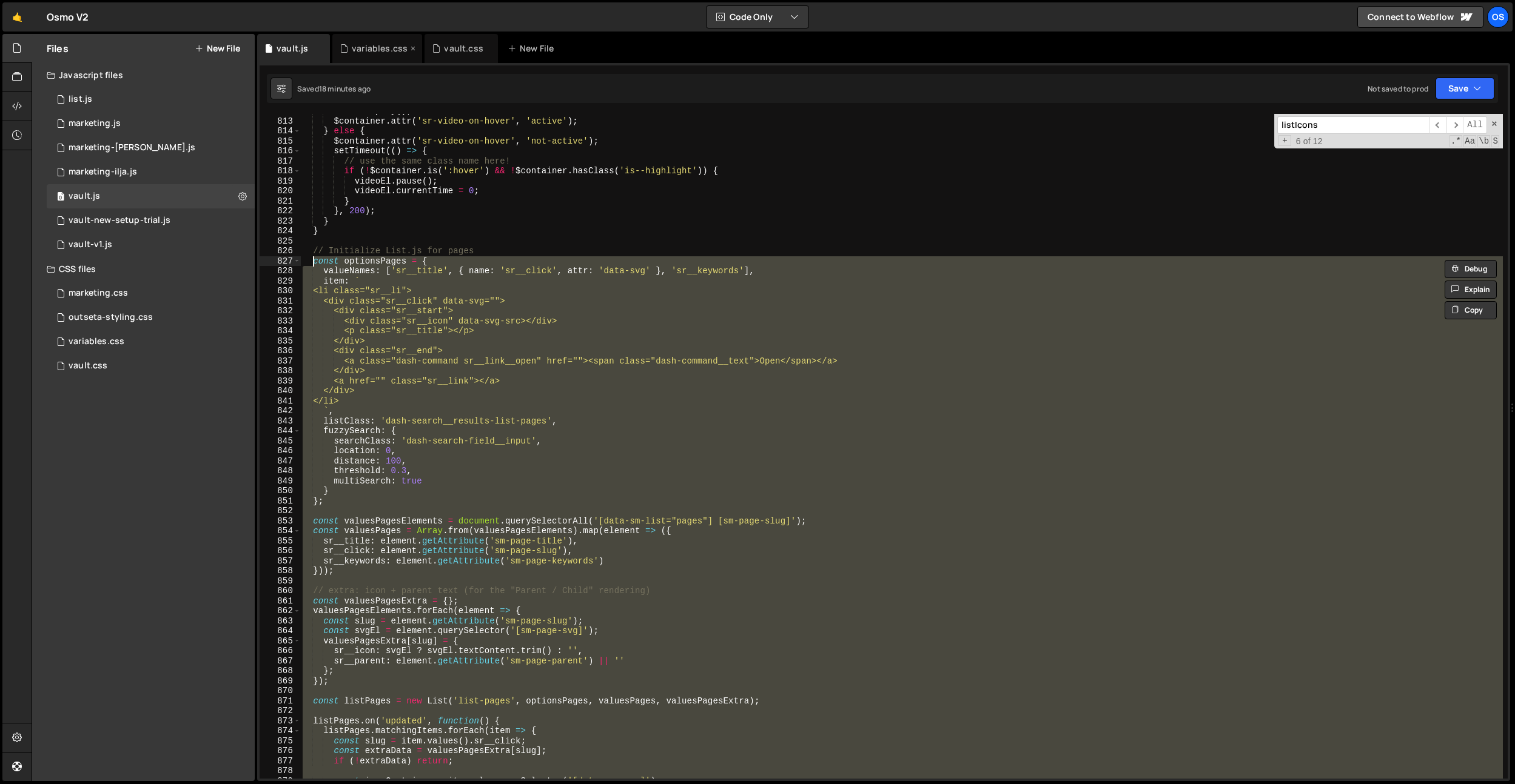
click at [377, 53] on div "variables.css" at bounding box center [379, 49] width 56 height 12
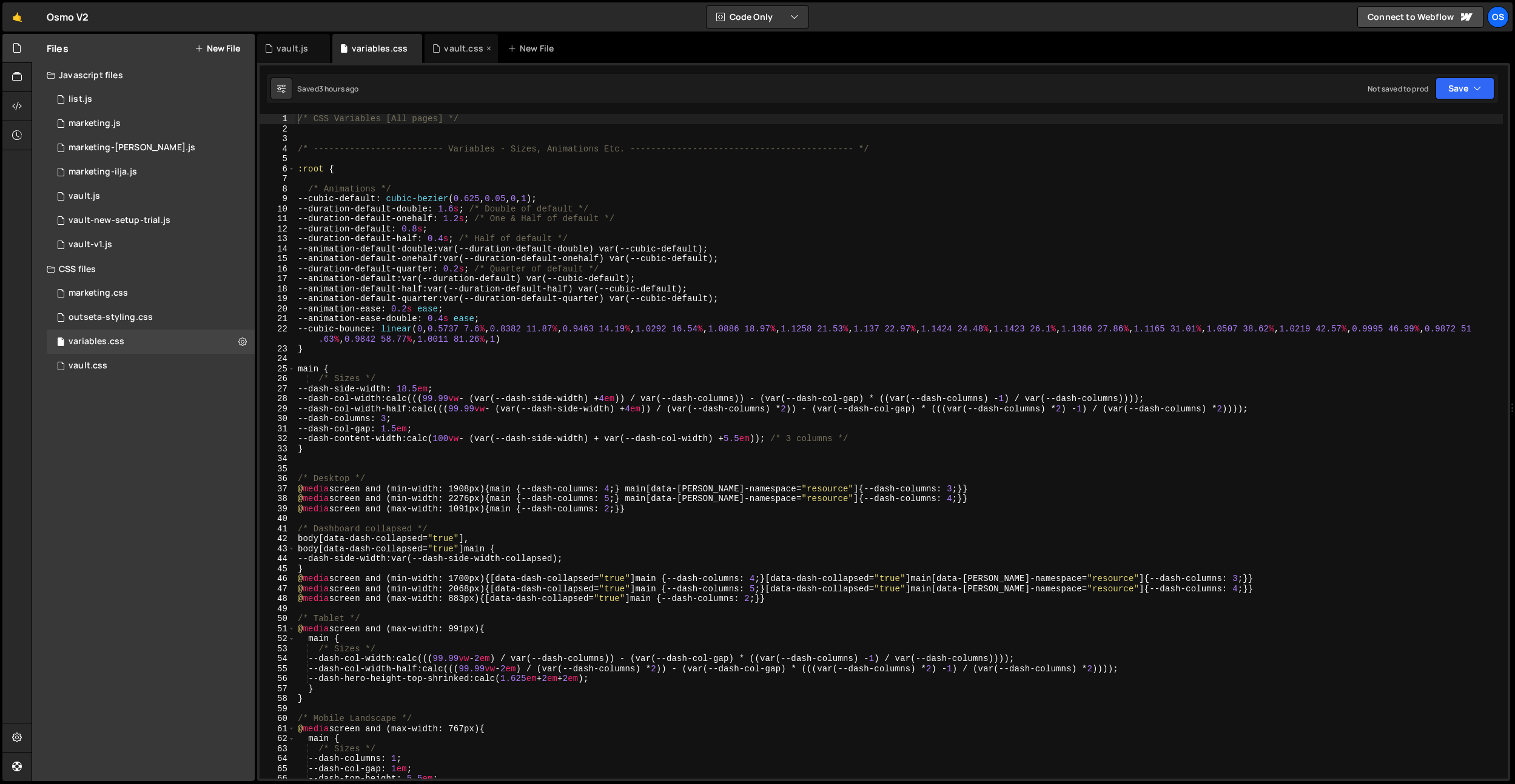
click at [461, 54] on div "vault.css" at bounding box center [463, 49] width 39 height 12
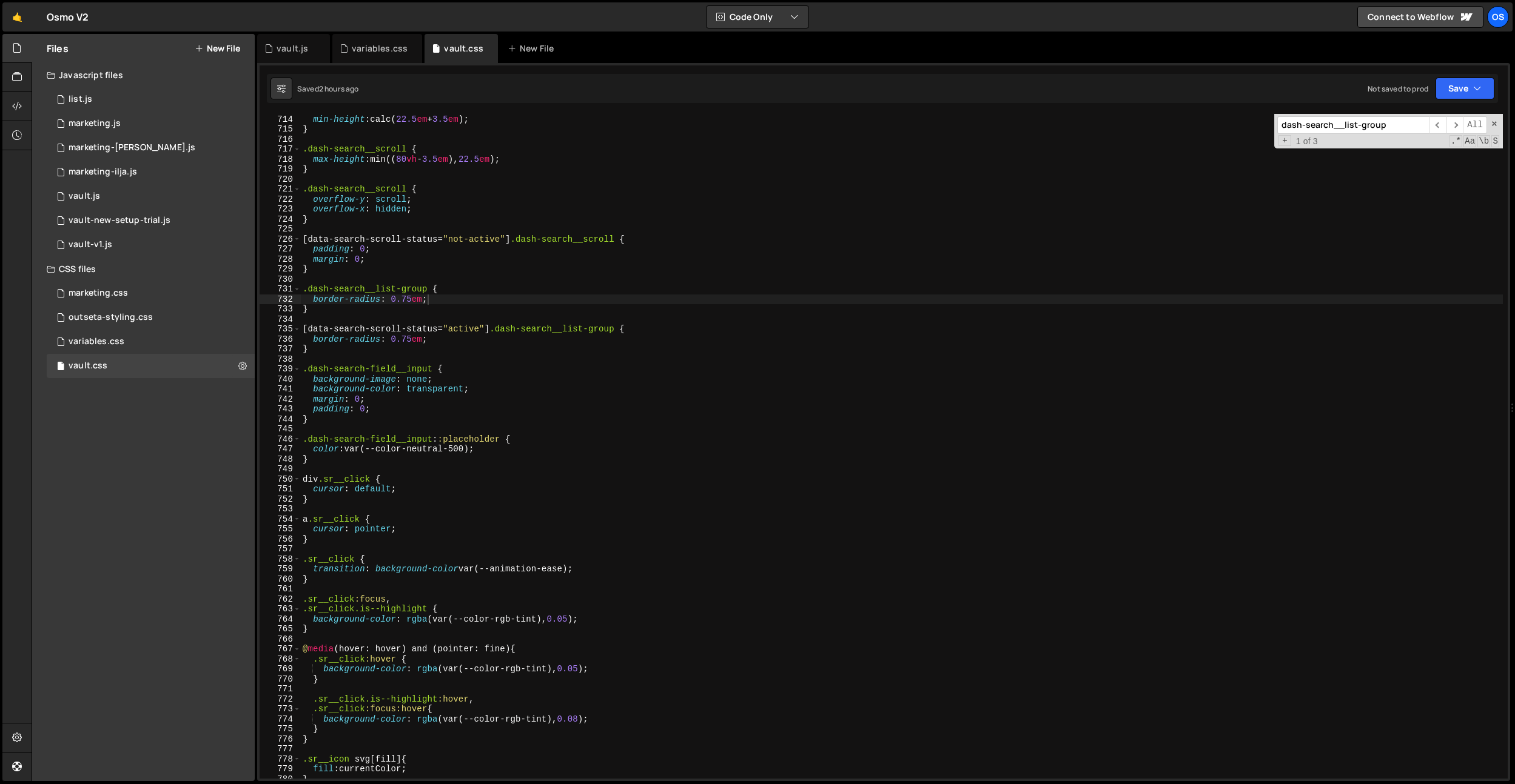
click at [483, 105] on div "1 Type cmd + s to save your Javascript file. הההההההההההההההההההההההההההההההההה…" at bounding box center [884, 422] width 1254 height 718
type textarea "}"
click at [482, 134] on div ".dash-search__modal { min-height : calc( 22.5 em + 3.5 em ) ; } .dash-search__s…" at bounding box center [901, 447] width 1203 height 685
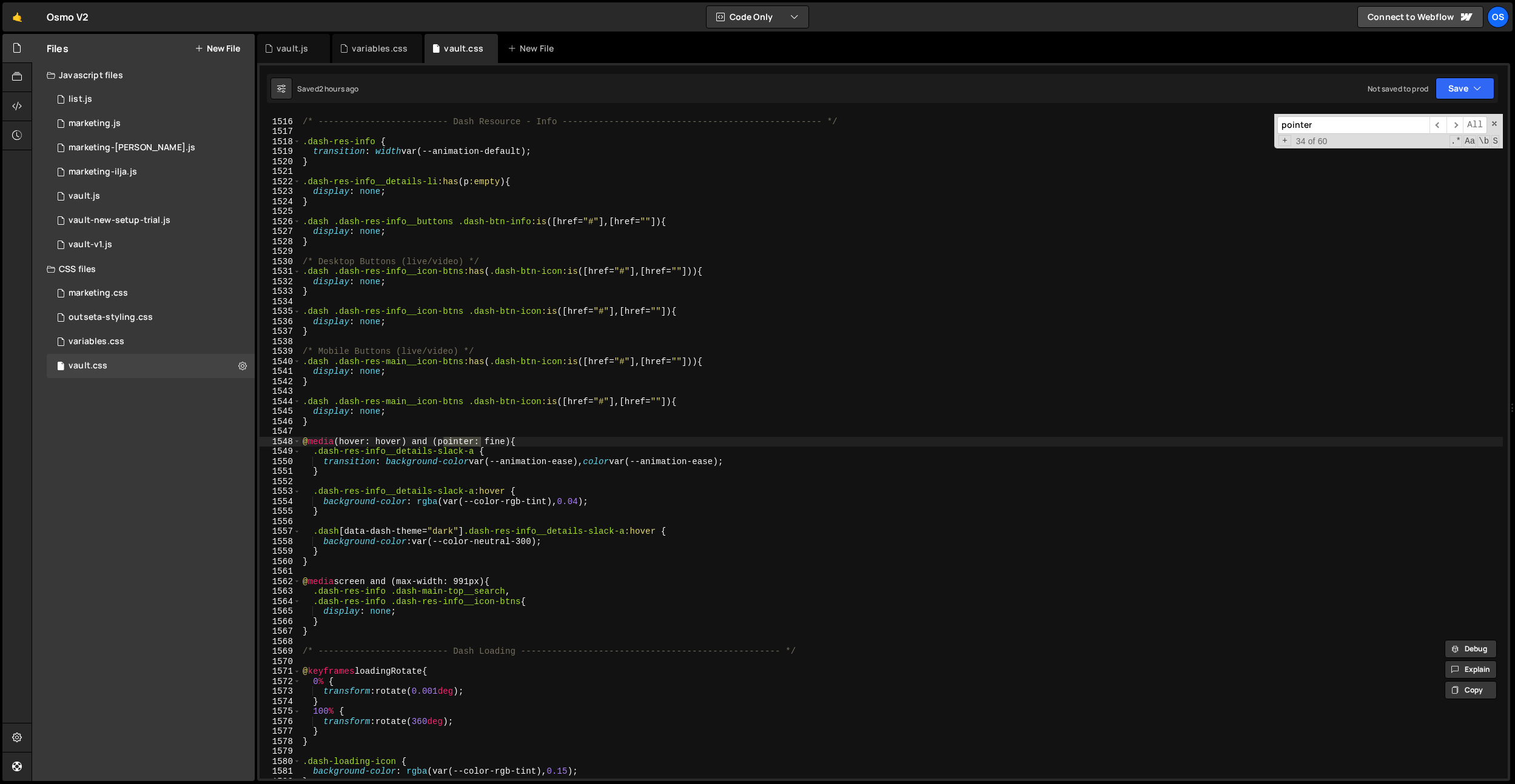
scroll to position [11630, 0]
type input "pointer"
click at [418, 471] on div "/* ------------------------- Dash Resource - Info -----------------------------…" at bounding box center [901, 449] width 1203 height 685
drag, startPoint x: 543, startPoint y: 444, endPoint x: 1093, endPoint y: 300, distance: 568.5
click at [253, 440] on div "Files New File Javascript files 0 list.js 0 0 marketing.js 0 0 marketing-[PERSO…" at bounding box center [773, 408] width 1484 height 748
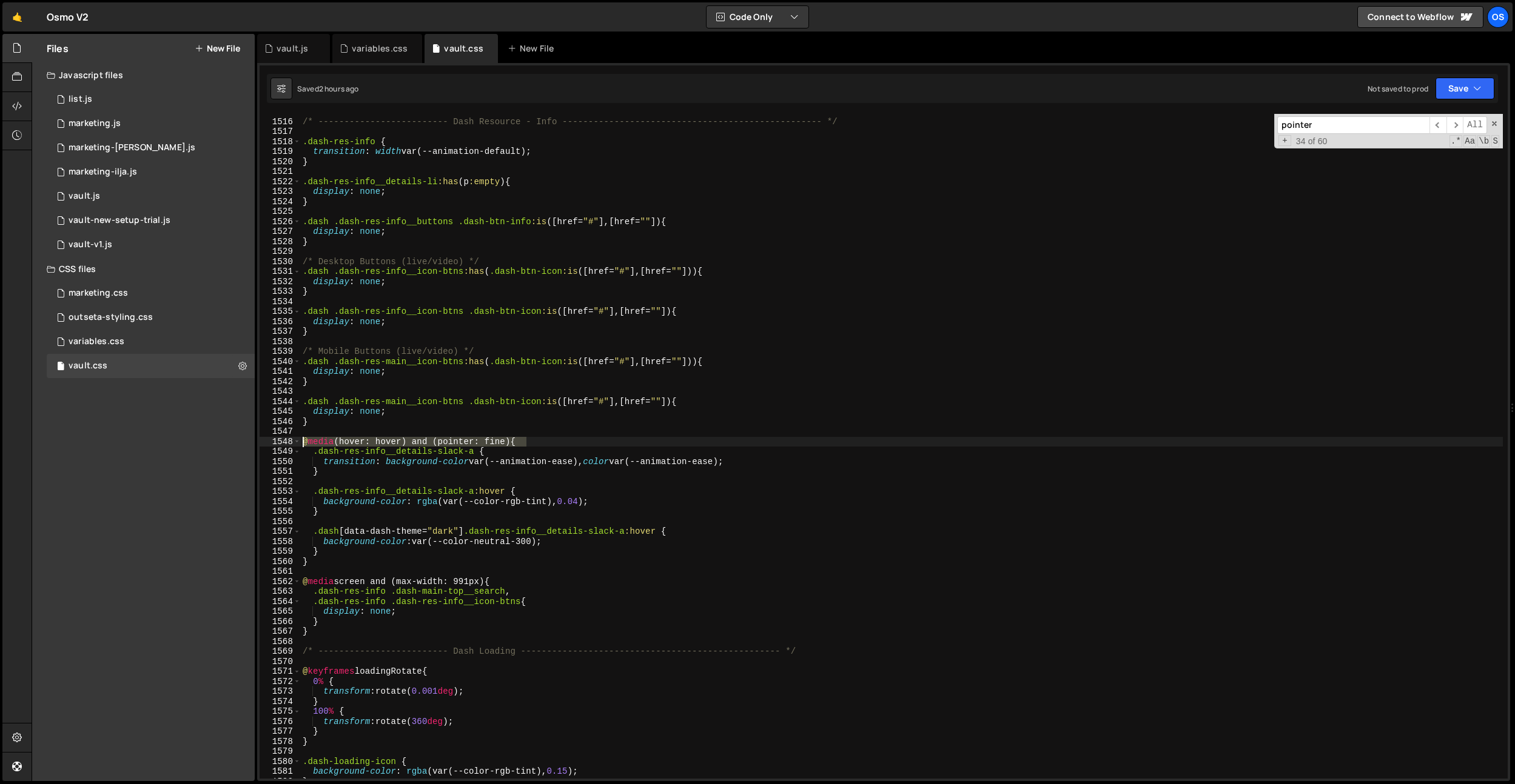
type textarea "@media (hover: hover) and (pointer: fine) {"
click at [1332, 125] on input "pointer" at bounding box center [1353, 126] width 153 height 18
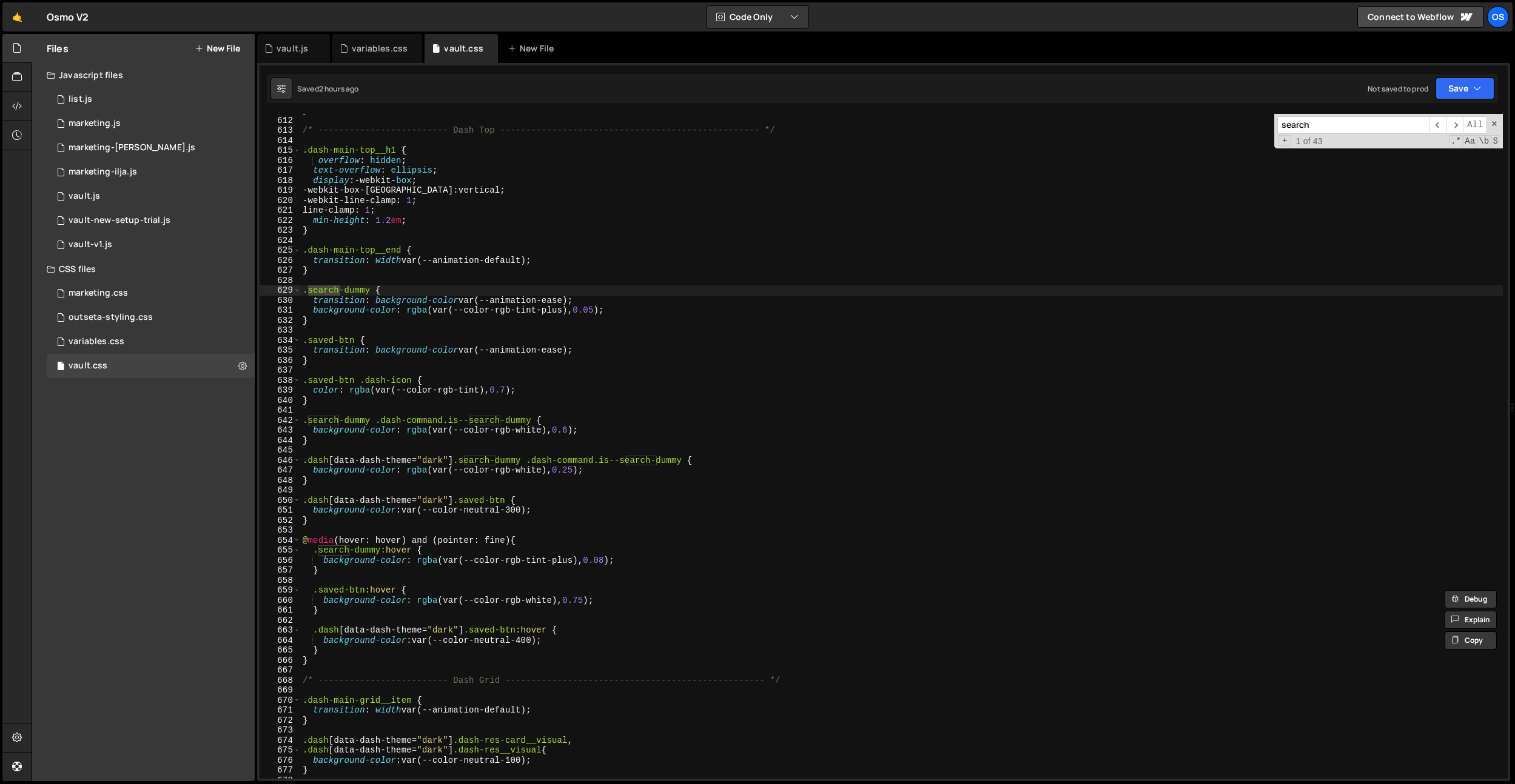
scroll to position [4690, 0]
type input "search"
click at [396, 668] on div "} /* ------------------------- Dash Top ---------------------------------------…" at bounding box center [901, 448] width 1203 height 685
click at [1316, 128] on input "search" at bounding box center [1353, 126] width 153 height 18
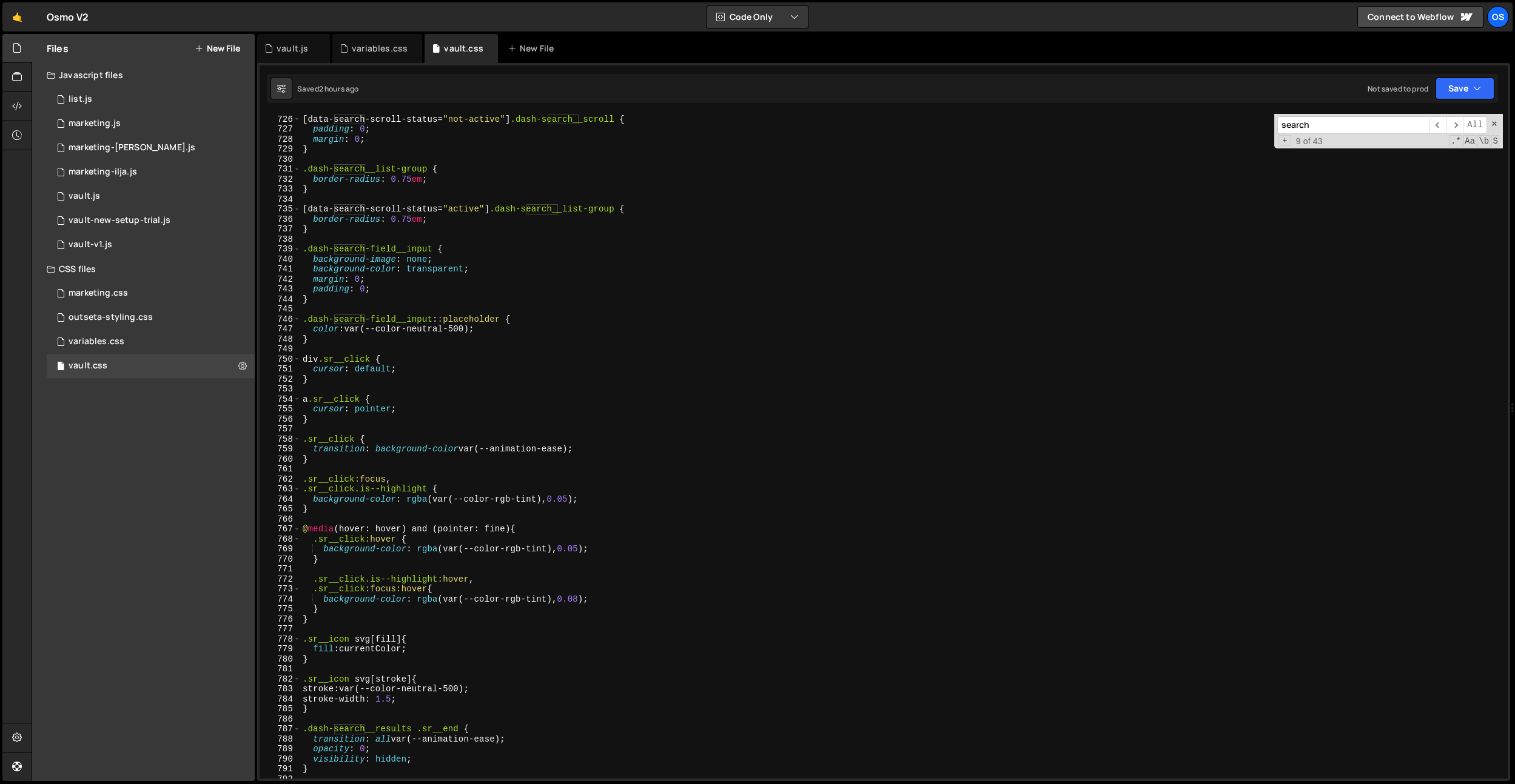
scroll to position [5606, 0]
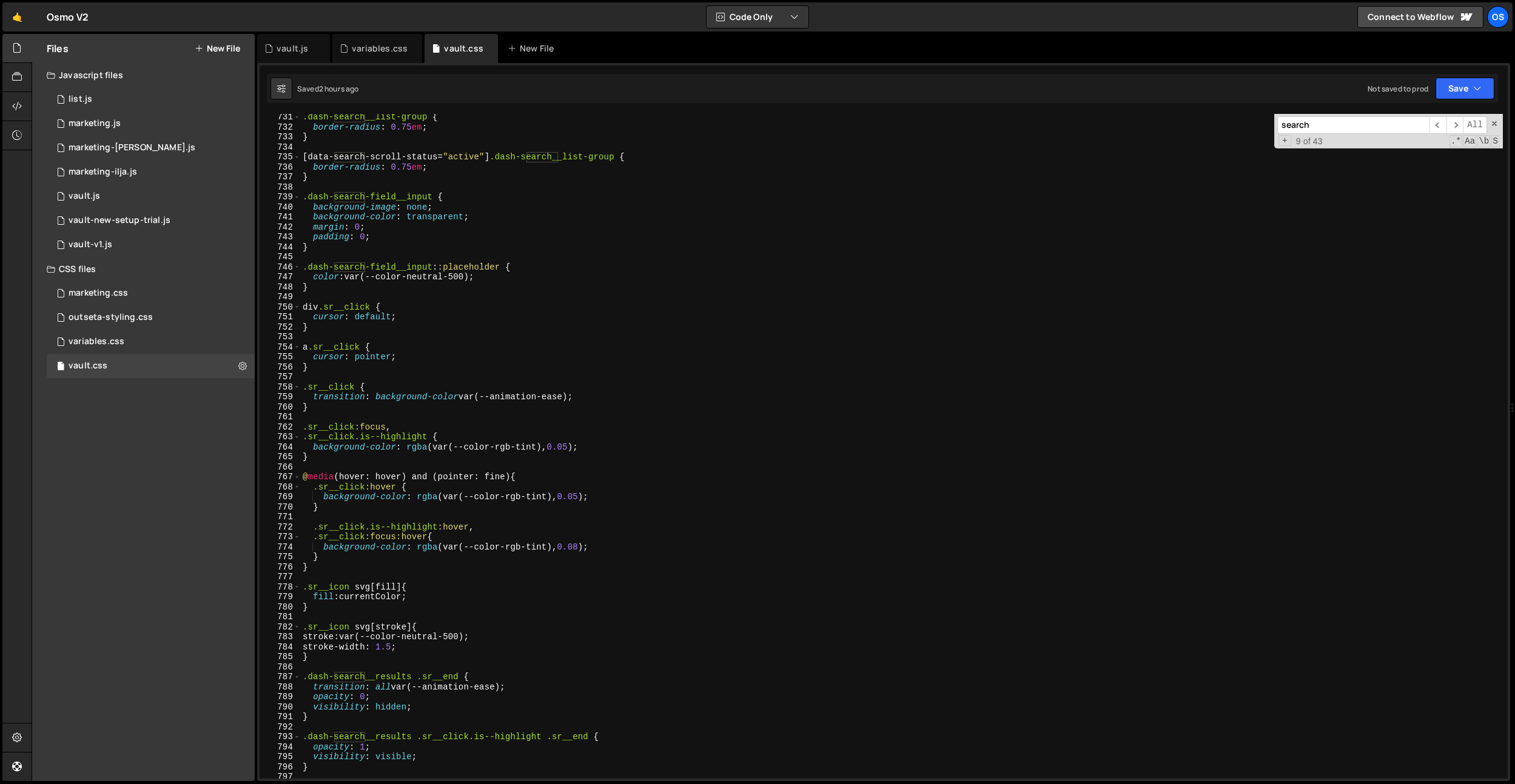
click at [381, 500] on div ".dash-search__list-group { border-radius : 0.75 em ; } [ data-search-scroll-sta…" at bounding box center [901, 454] width 1203 height 685
click at [352, 558] on div ".dash-search__list-group { border-radius : 0.75 em ; } [ data-search-scroll-sta…" at bounding box center [901, 454] width 1203 height 685
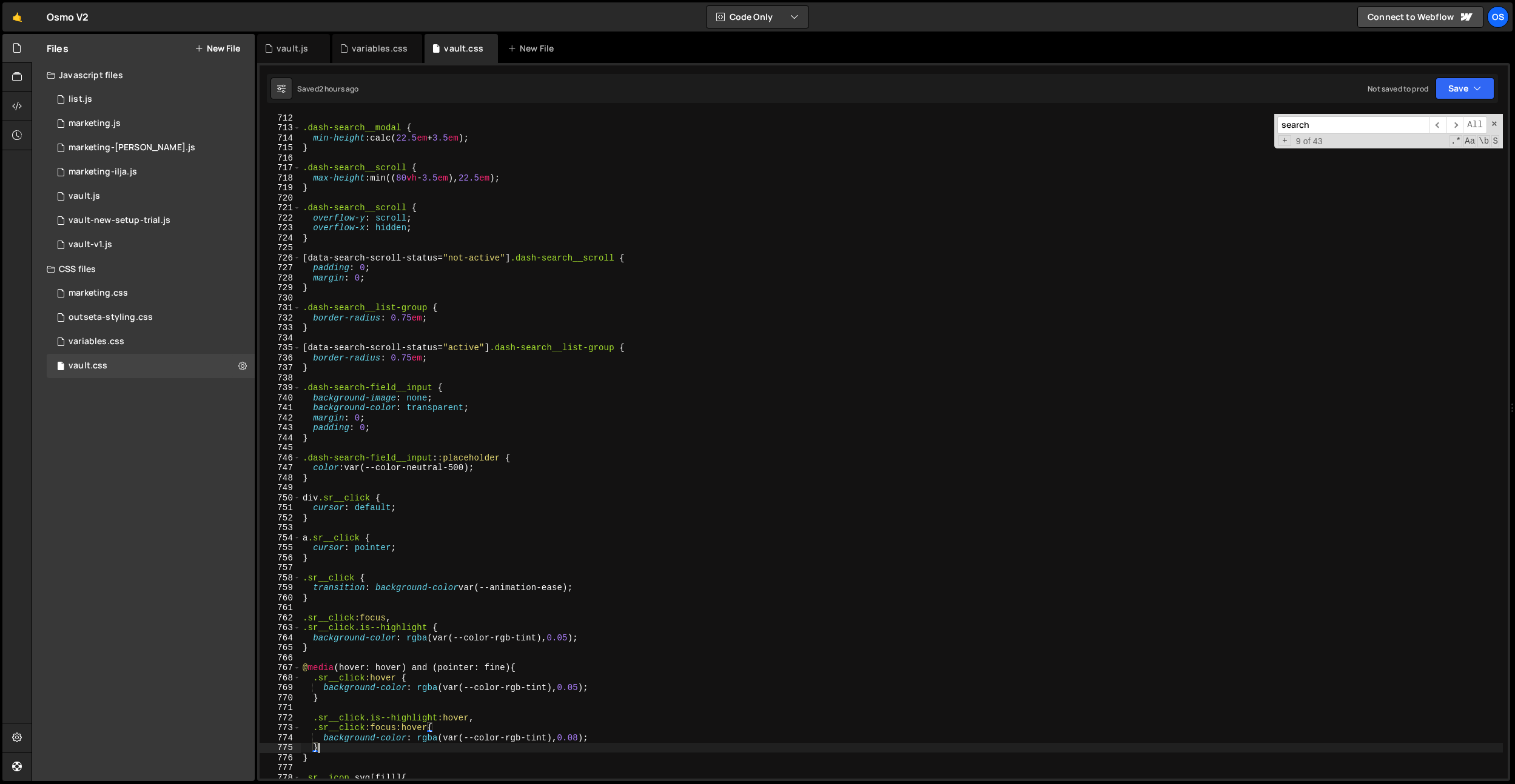
scroll to position [5485, 0]
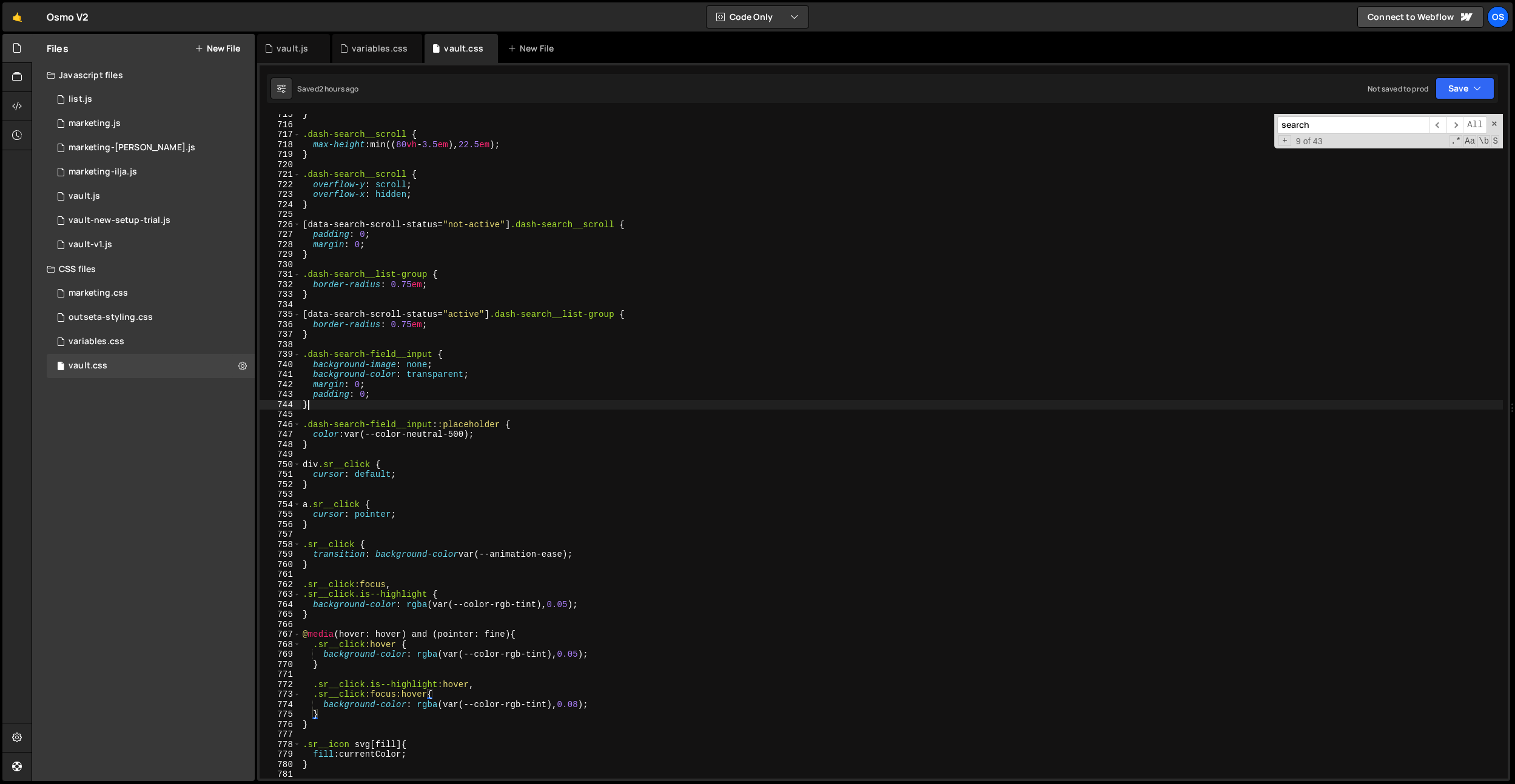
click at [341, 407] on div "} .dash-search__scroll { max-height : min(( 80 vh - 3.5 em ), 22.5 em ) ; } .da…" at bounding box center [901, 452] width 1203 height 685
type textarea "}"
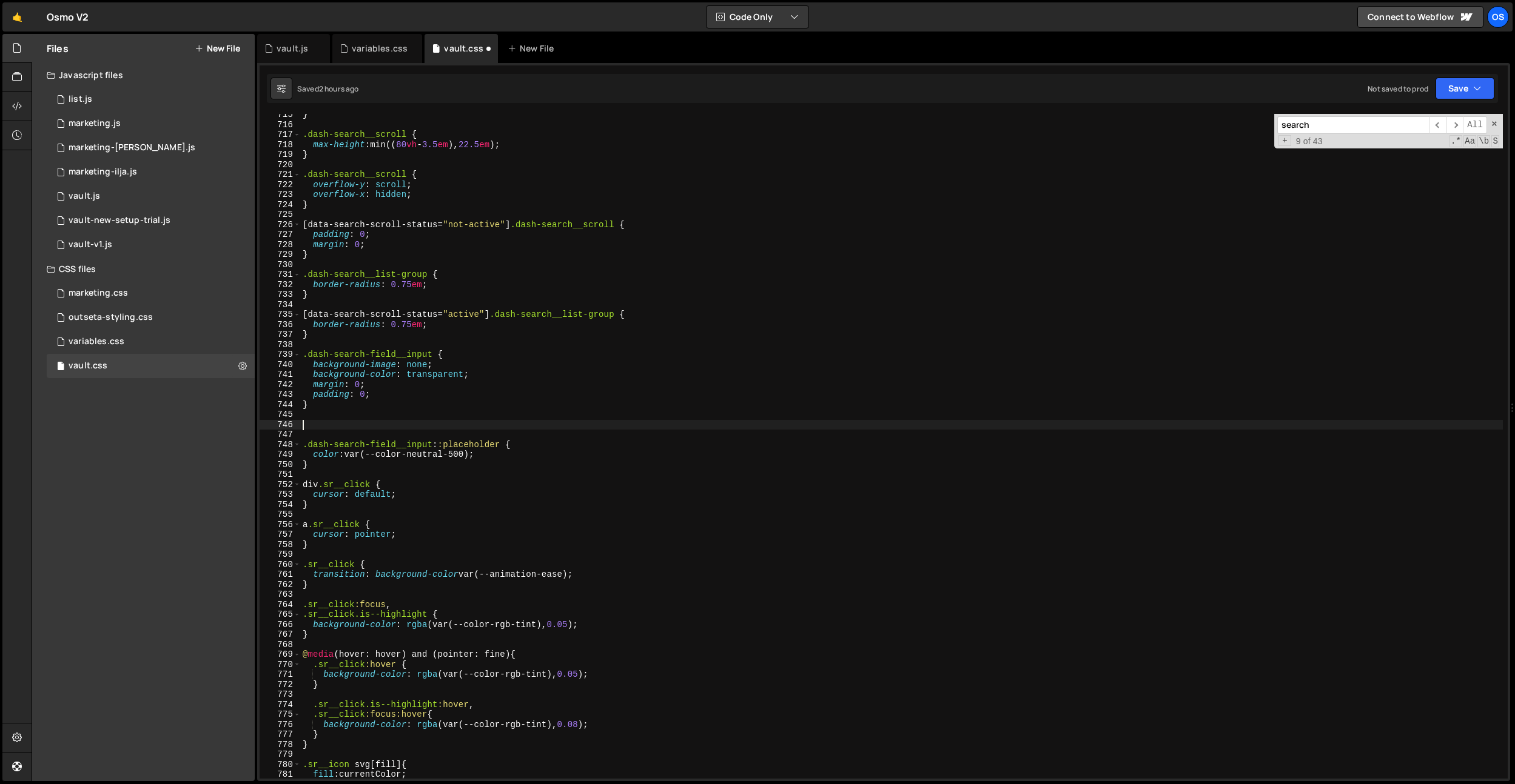
paste textarea "@media (hover: hover) and (pointer: fine) {"
type textarea "@media (hover: hover) and (pointer: fine) {"
type textarea "}"
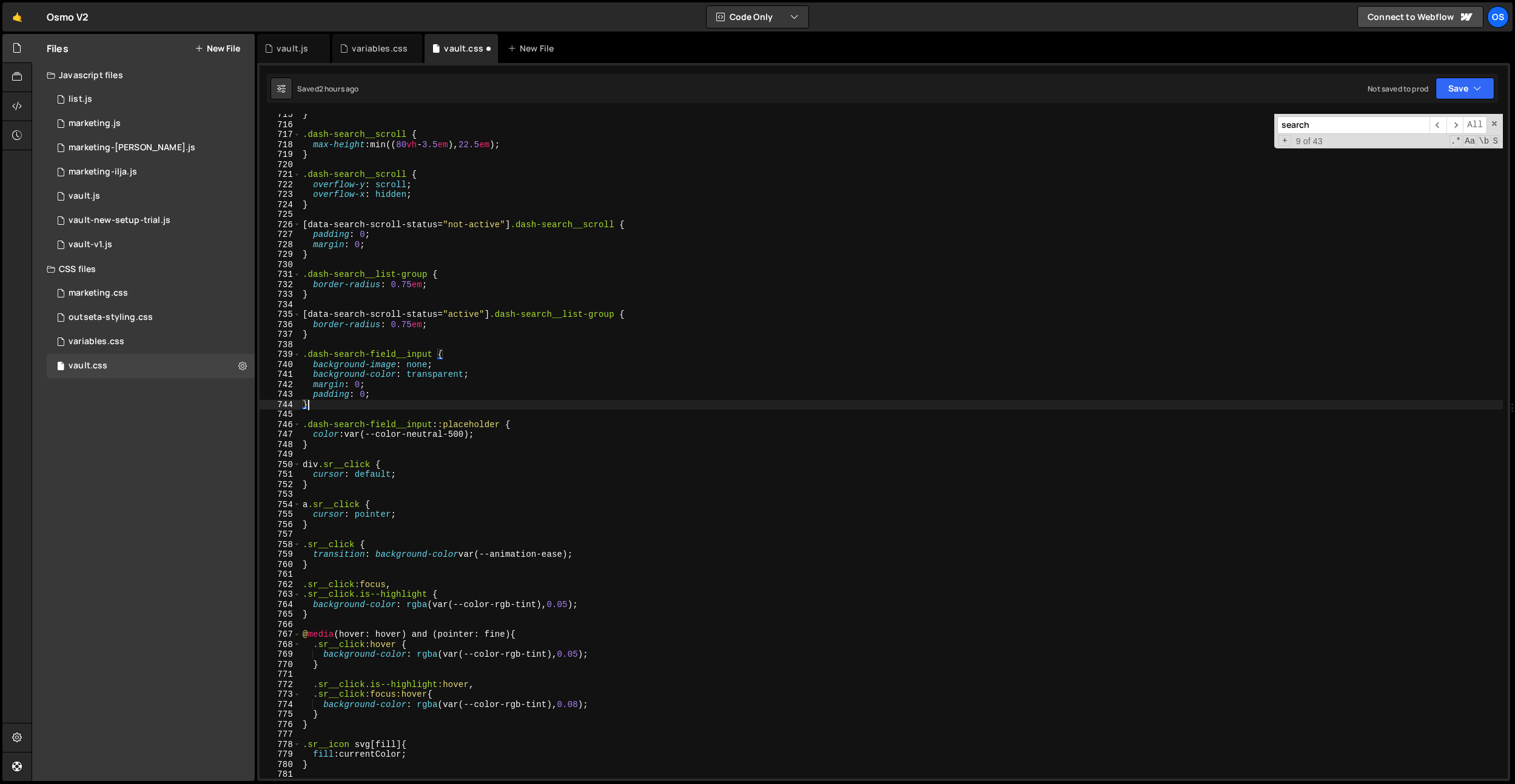
click at [351, 445] on div "} .dash-search__scroll { max-height : min(( 80 vh - 3.5 em ), 22.5 em ) ; } .da…" at bounding box center [901, 452] width 1203 height 685
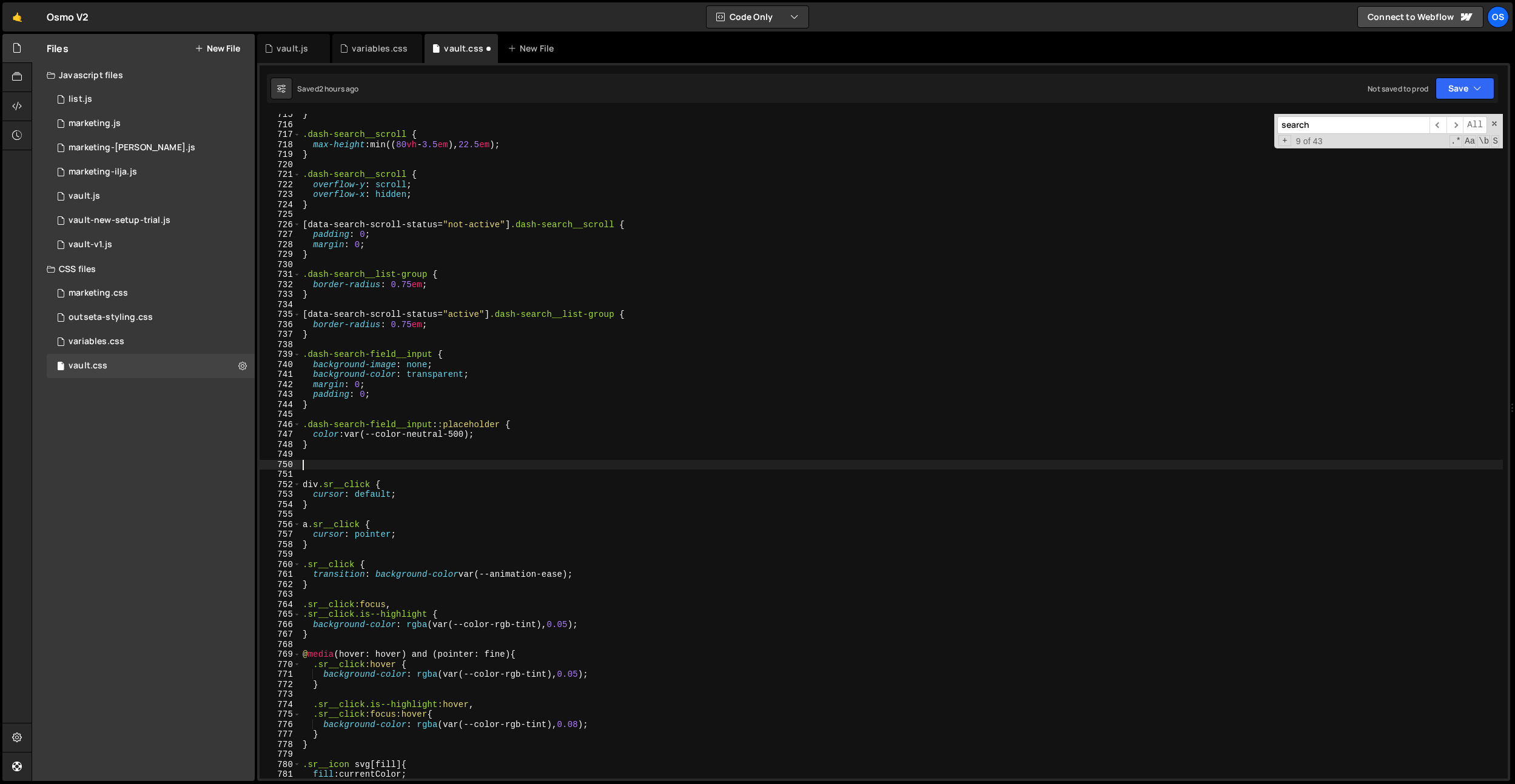
paste textarea "@media (hover: hover) and (pointer: fine) {"
type textarea "@media (hover: hover) and (pointer: fine) {}"
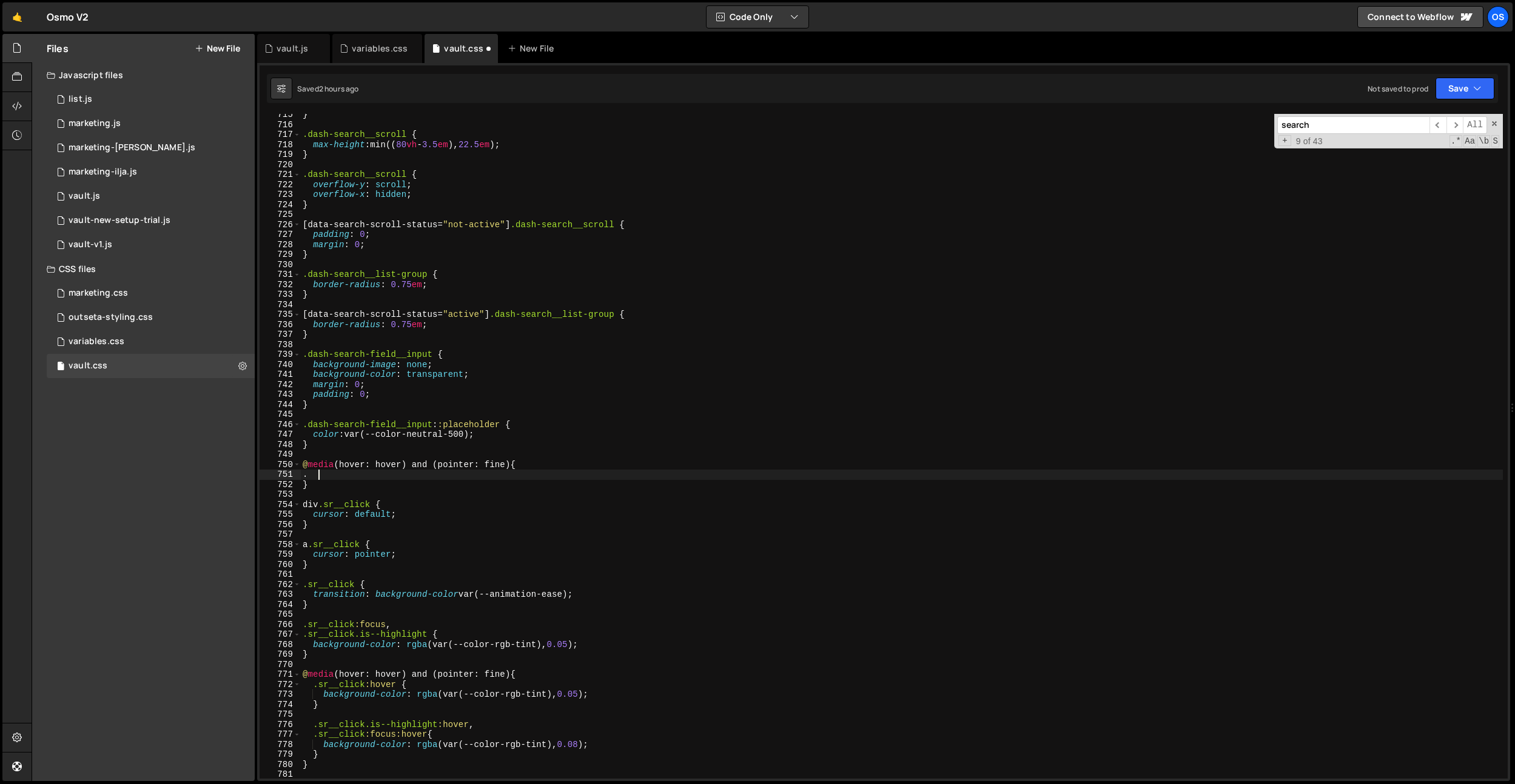
paste textarea "dash-search__field-end"
type textarea ".dash-search__field-end {}"
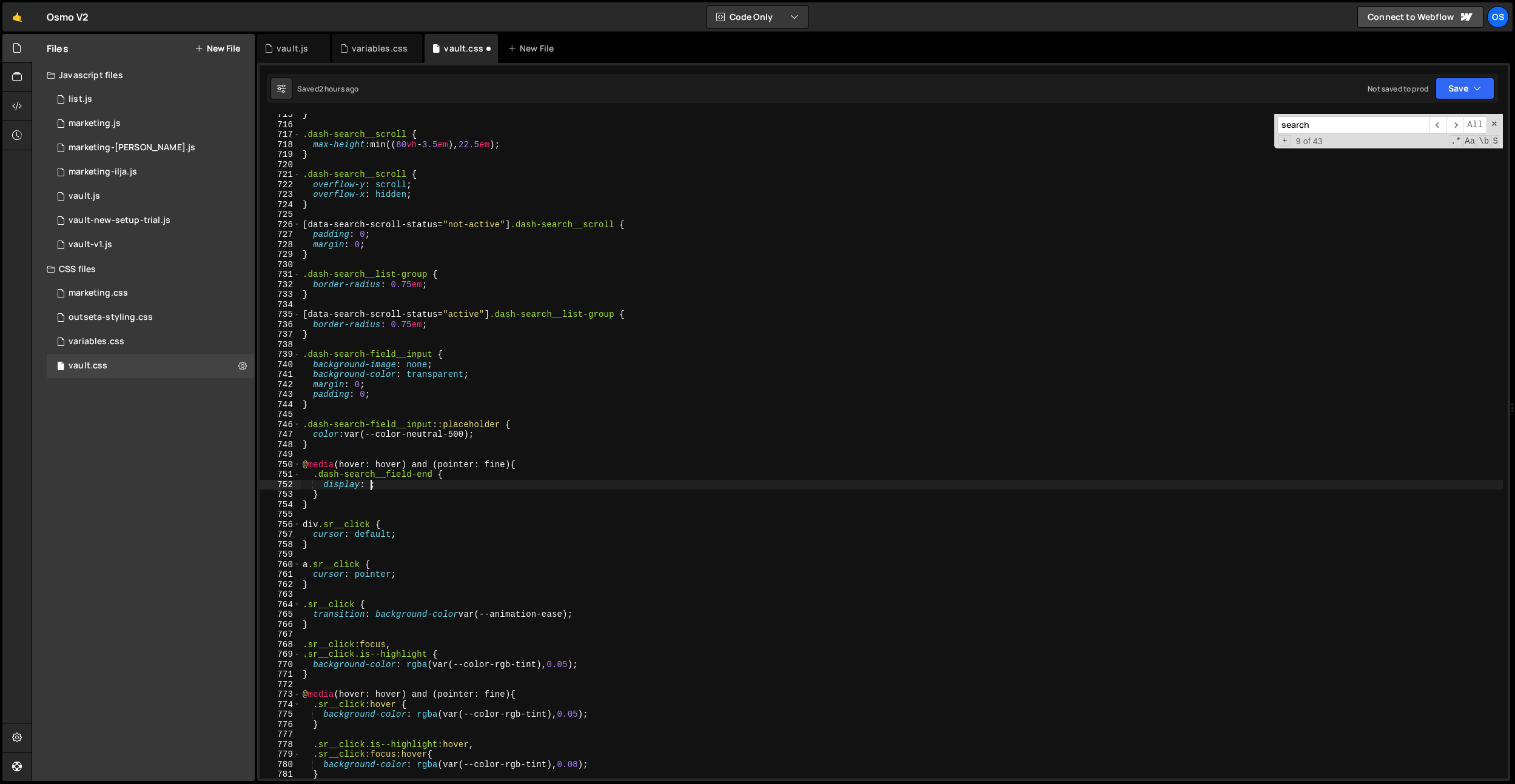
type textarea "display: none;"
click at [452, 511] on div "} .dash-search__scroll { max-height : min(( 80 vh - 3.5 em ), 22.5 em ) ; } .da…" at bounding box center [901, 452] width 1203 height 685
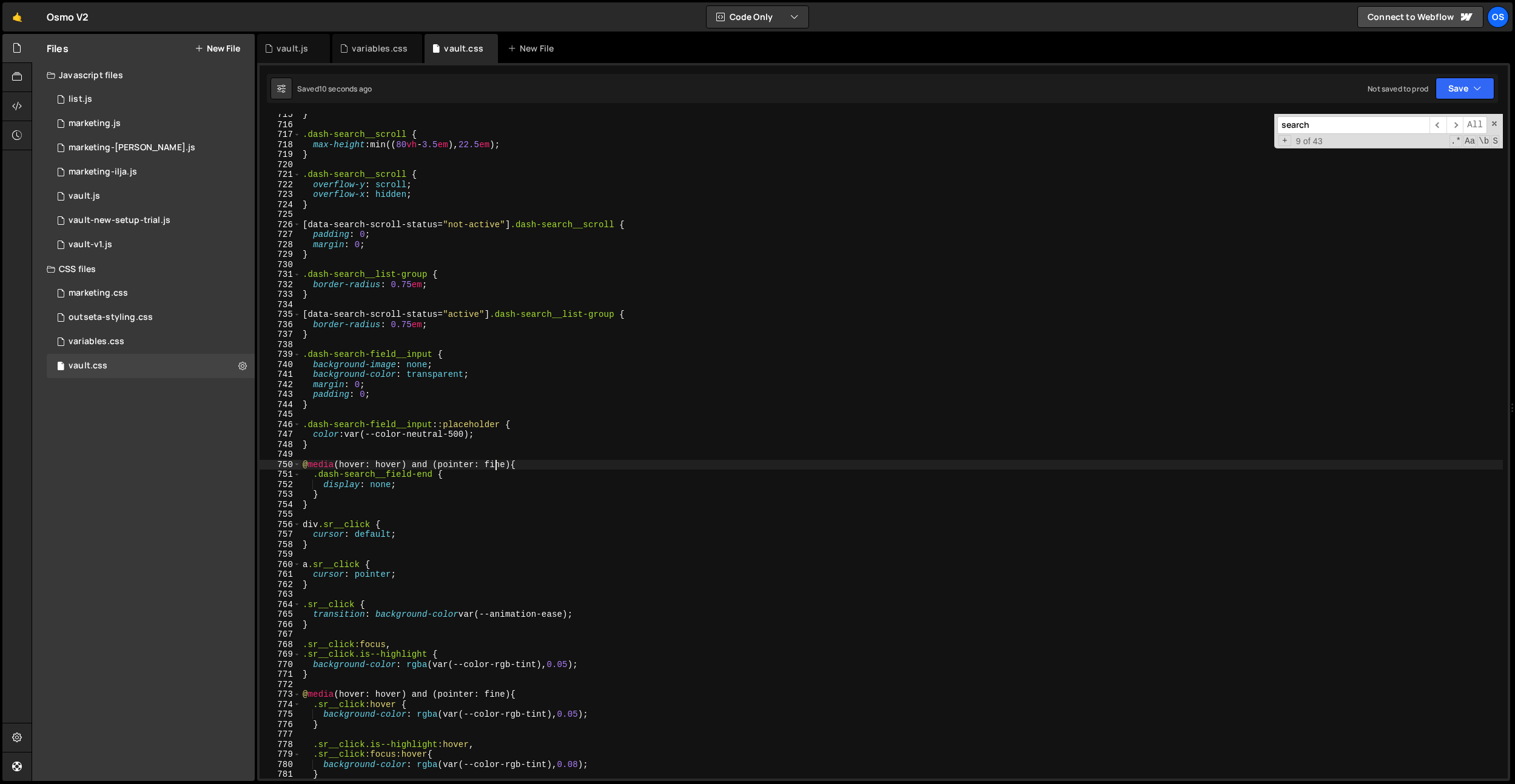
click at [494, 460] on div "} .dash-search__scroll { max-height : min(( 80 vh - 3.5 em ), 22.5 em ) ; } .da…" at bounding box center [901, 452] width 1203 height 685
click at [382, 461] on div "} .dash-search__scroll { max-height : min(( 80 vh - 3.5 em ), 22.5 em ) ; } .da…" at bounding box center [901, 452] width 1203 height 685
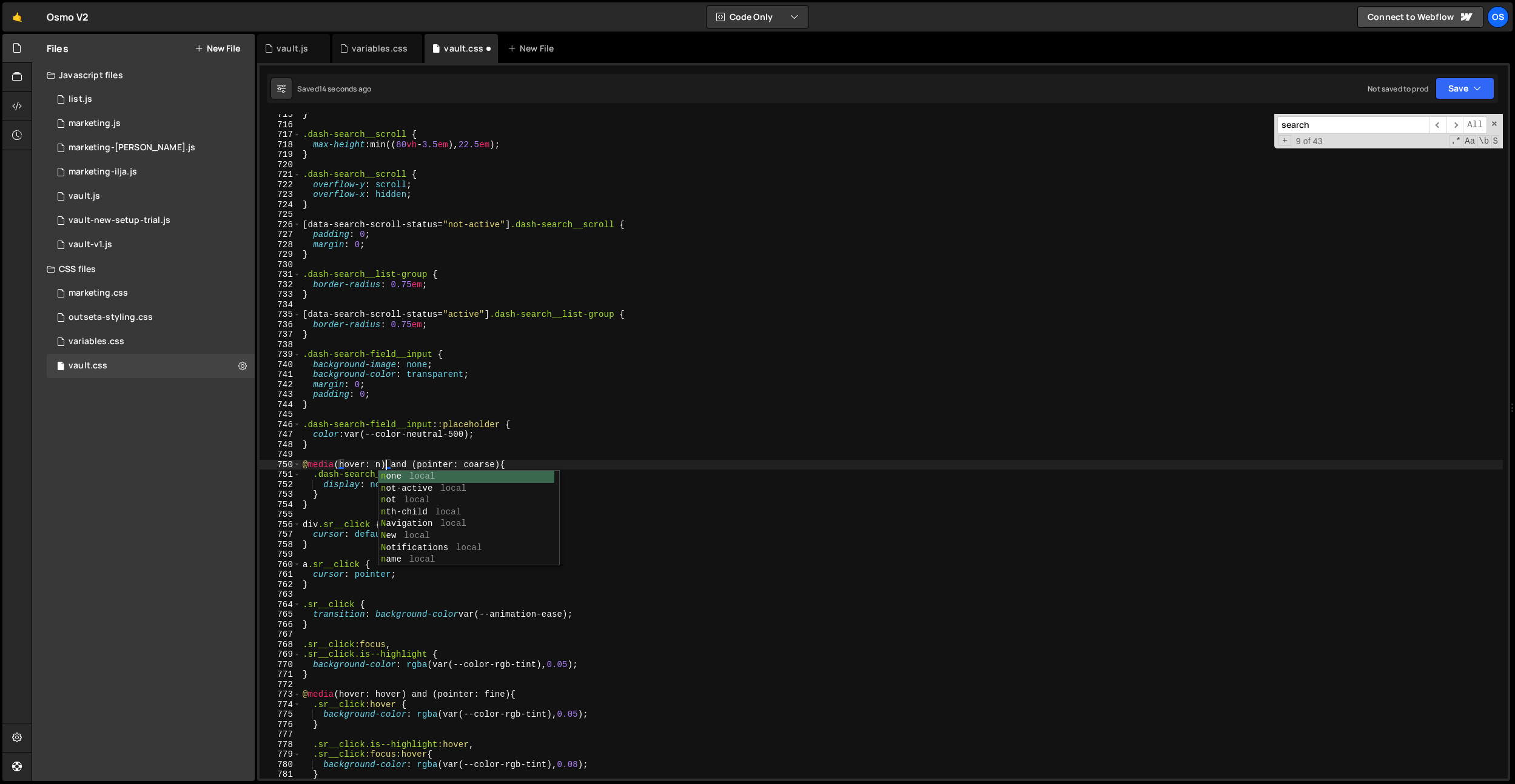
scroll to position [0, 7]
click at [482, 379] on div "} .dash-search__scroll { max-height : min(( 80 vh - 3.5 em ), 22.5 em ) ; } .da…" at bounding box center [901, 452] width 1203 height 685
type textarea "background-color: transparent;"
drag, startPoint x: 298, startPoint y: 49, endPoint x: 307, endPoint y: 61, distance: 15.0
click at [298, 49] on div "vault.js" at bounding box center [292, 49] width 32 height 12
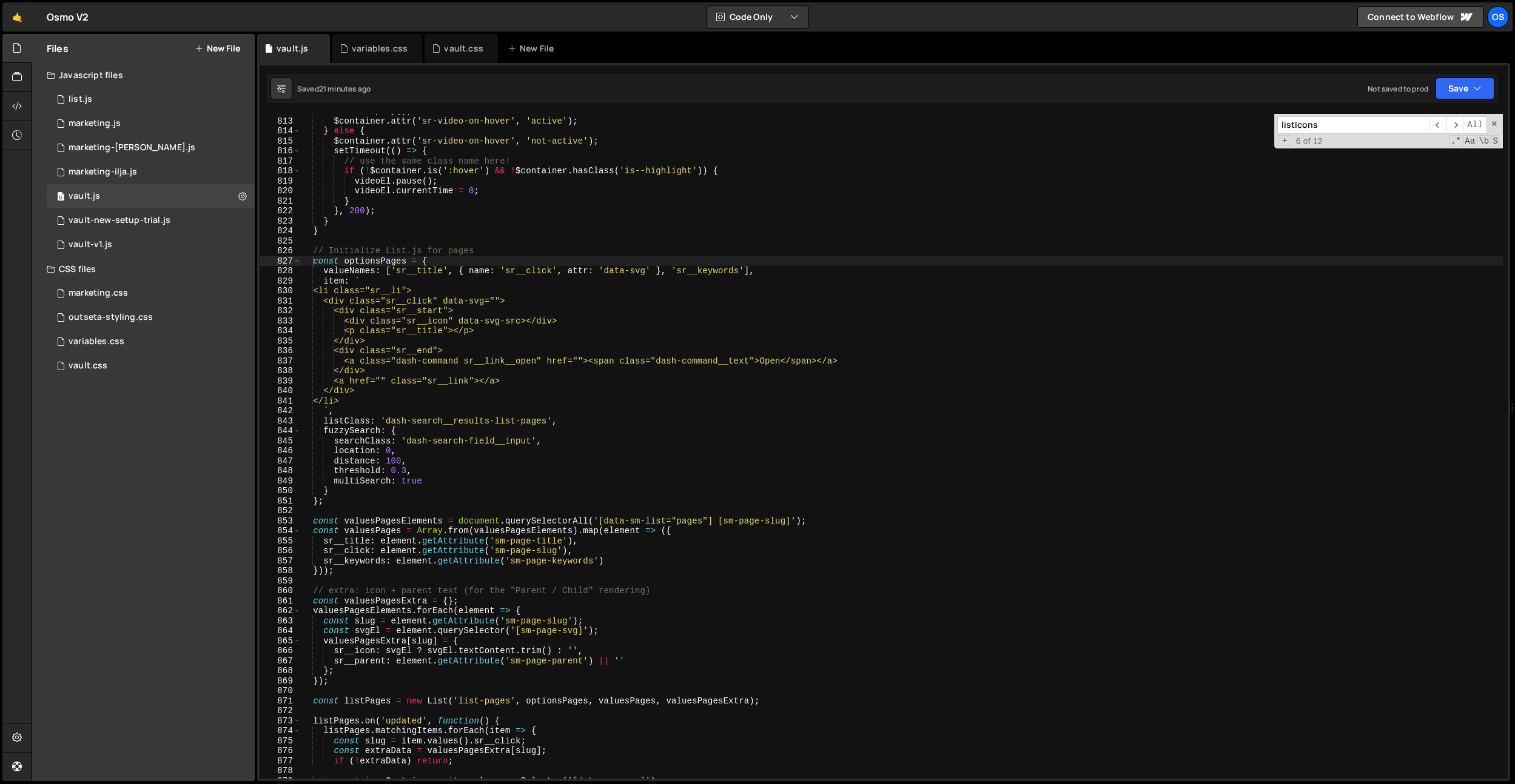
click at [585, 417] on div "videoEl . play ( ) ; $container . attr ( 'sr-video-on-hover' , 'active' ) ; } e…" at bounding box center [901, 448] width 1203 height 685
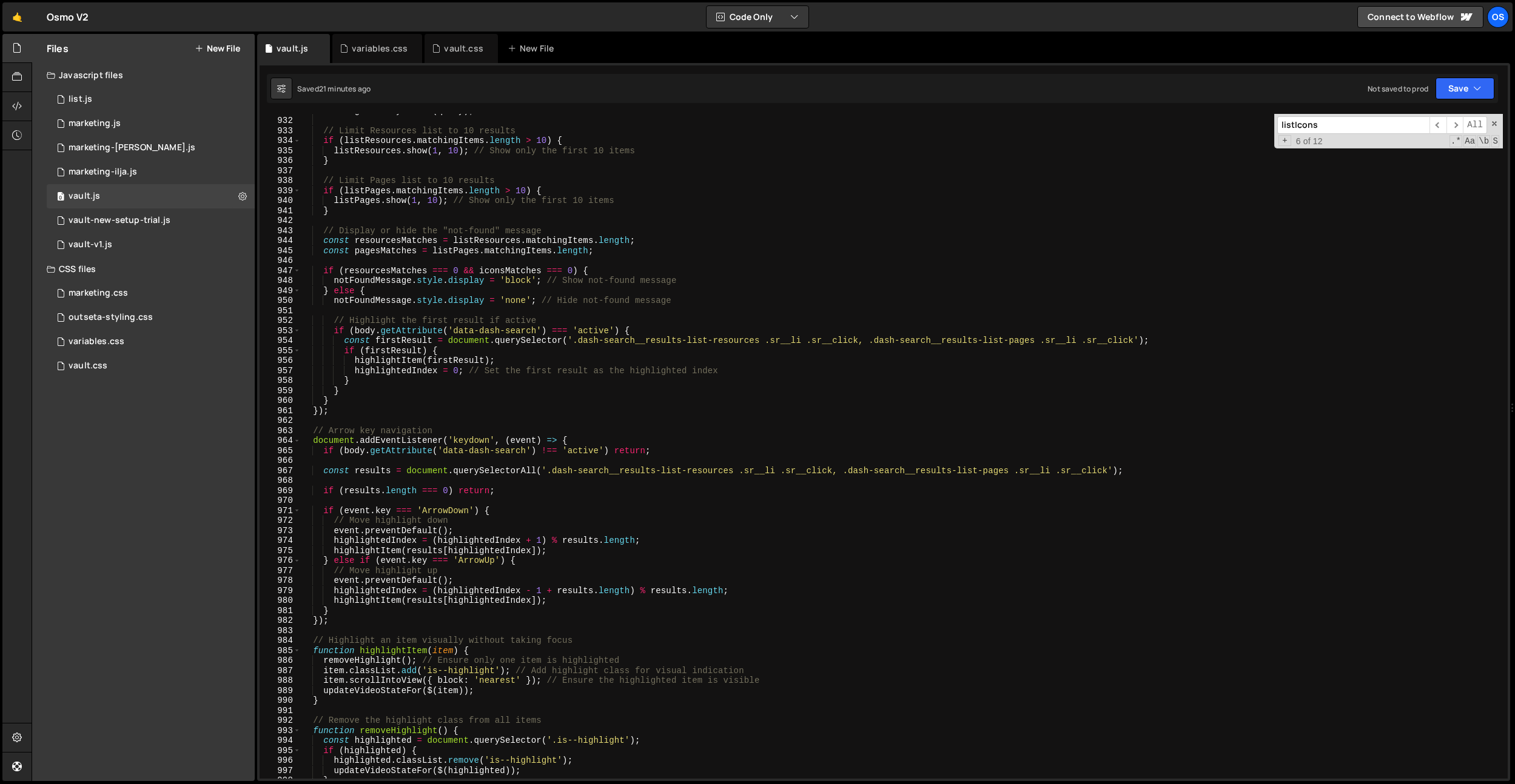
scroll to position [9255, 0]
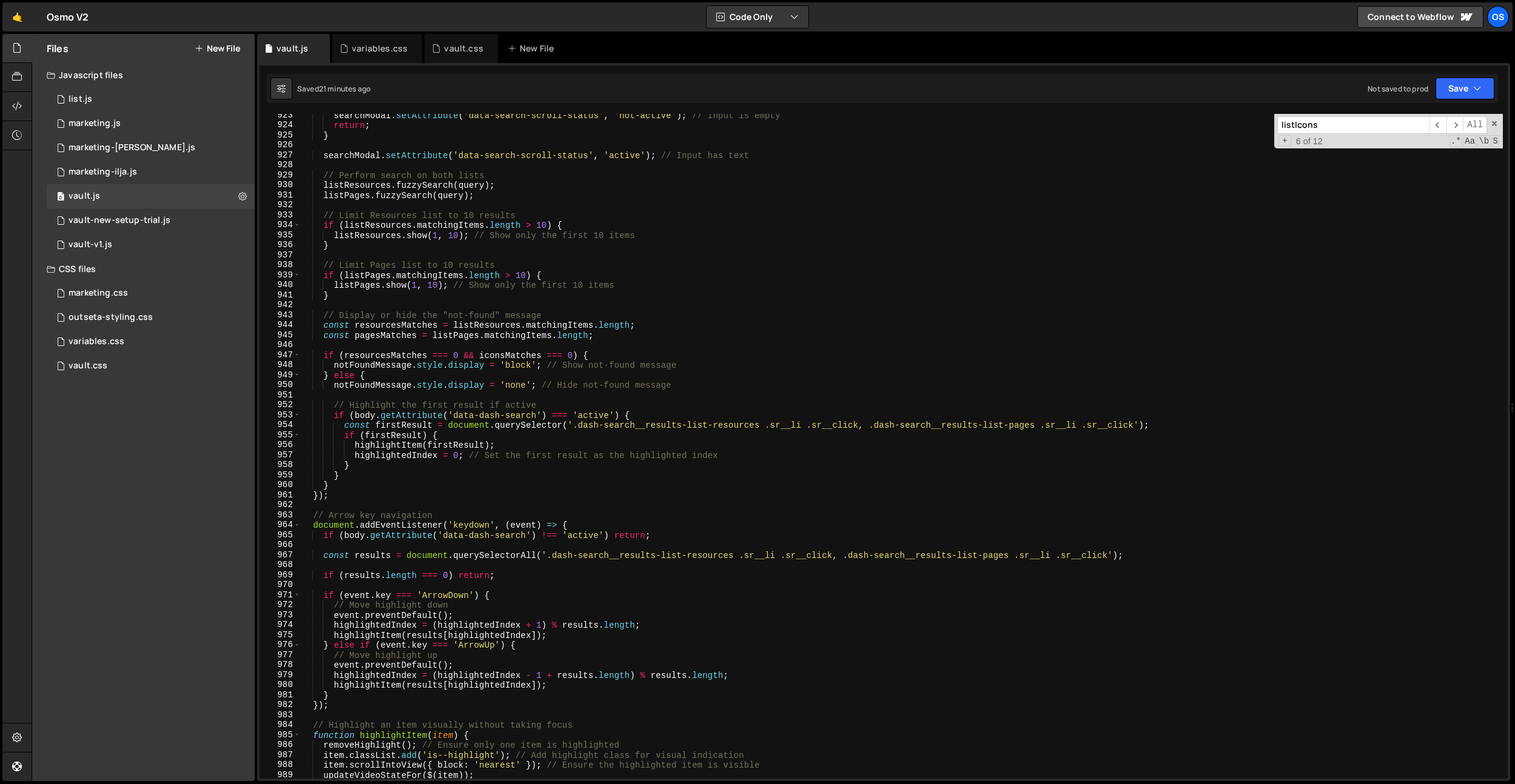
click at [392, 336] on div "searchModal . setAttribute ( 'data-search-scroll-status' , 'not-active' ) ; // …" at bounding box center [901, 453] width 1203 height 685
click at [512, 355] on div "searchModal . setAttribute ( 'data-search-scroll-status' , 'not-active' ) ; // …" at bounding box center [901, 453] width 1203 height 685
paste textarea "page"
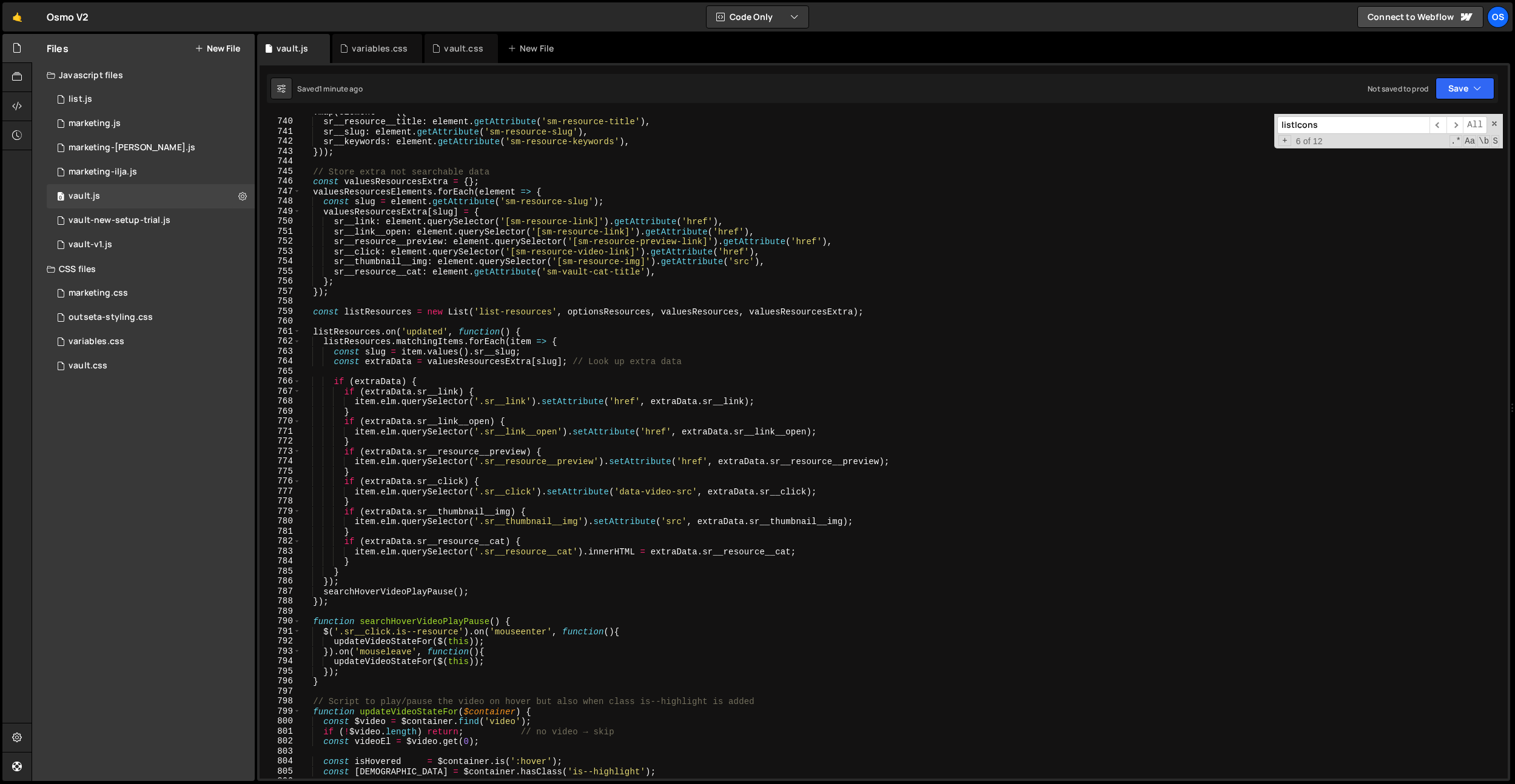
scroll to position [7419, 0]
drag, startPoint x: 334, startPoint y: 224, endPoint x: 751, endPoint y: 219, distance: 417.0
click at [751, 219] on div ". map ( element => ({ sr__resource__title : element . getAttribute ( 'sm-resour…" at bounding box center [901, 449] width 1203 height 685
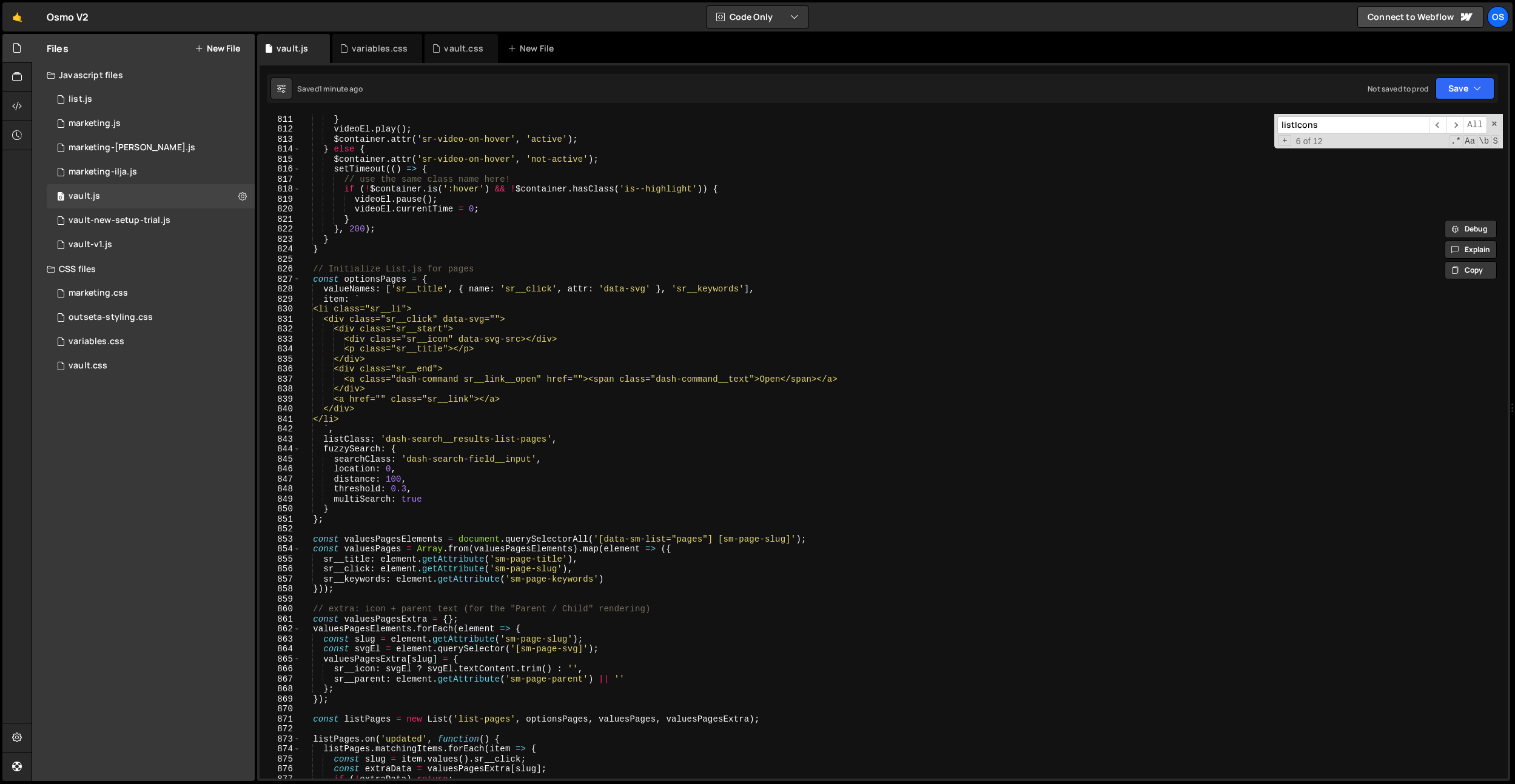
scroll to position [8179, 0]
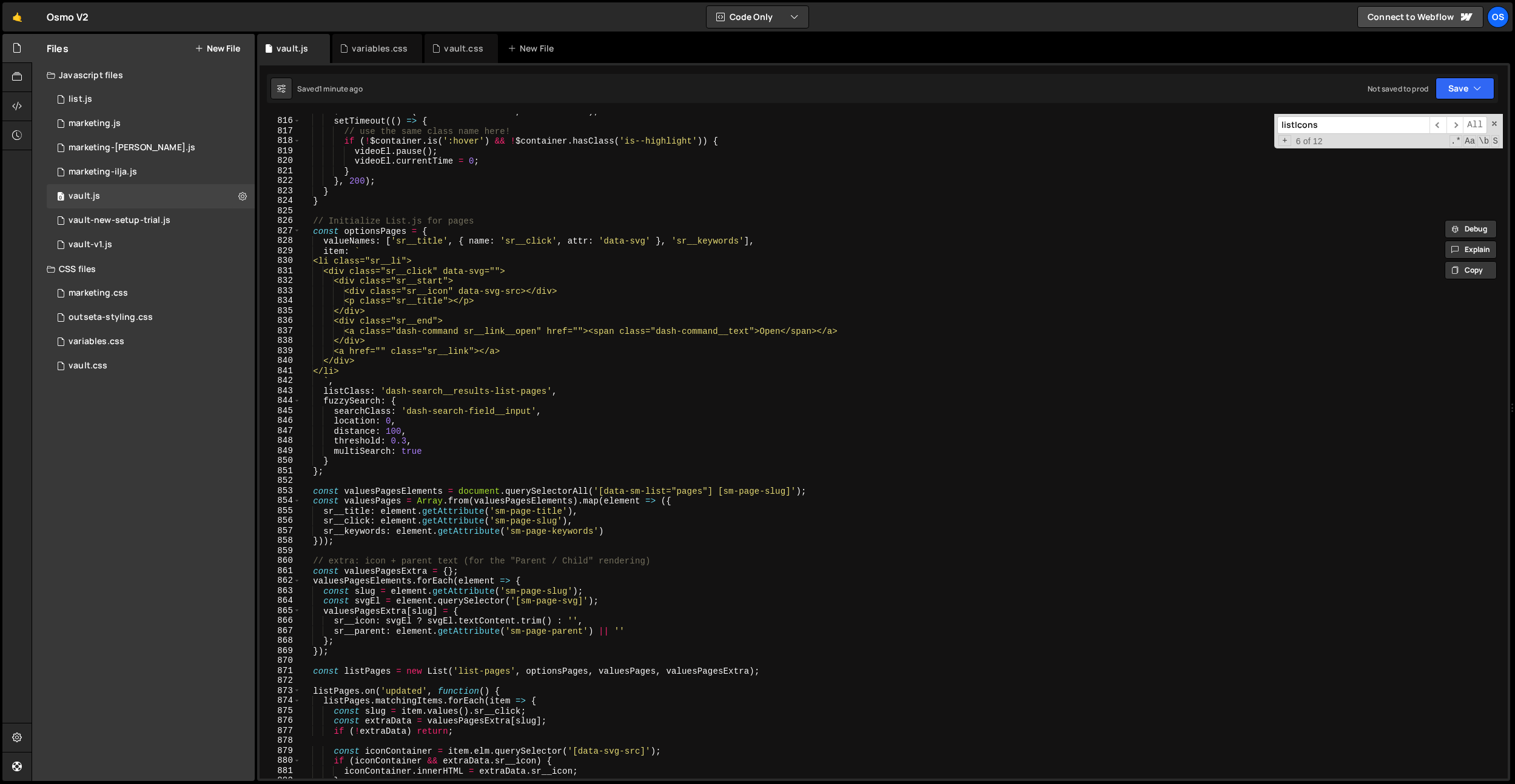
click at [613, 593] on div "$container . attr ( 'sr-video-on-hover' , 'not-active' ) ; setTimeout (( ) => {…" at bounding box center [901, 448] width 1203 height 685
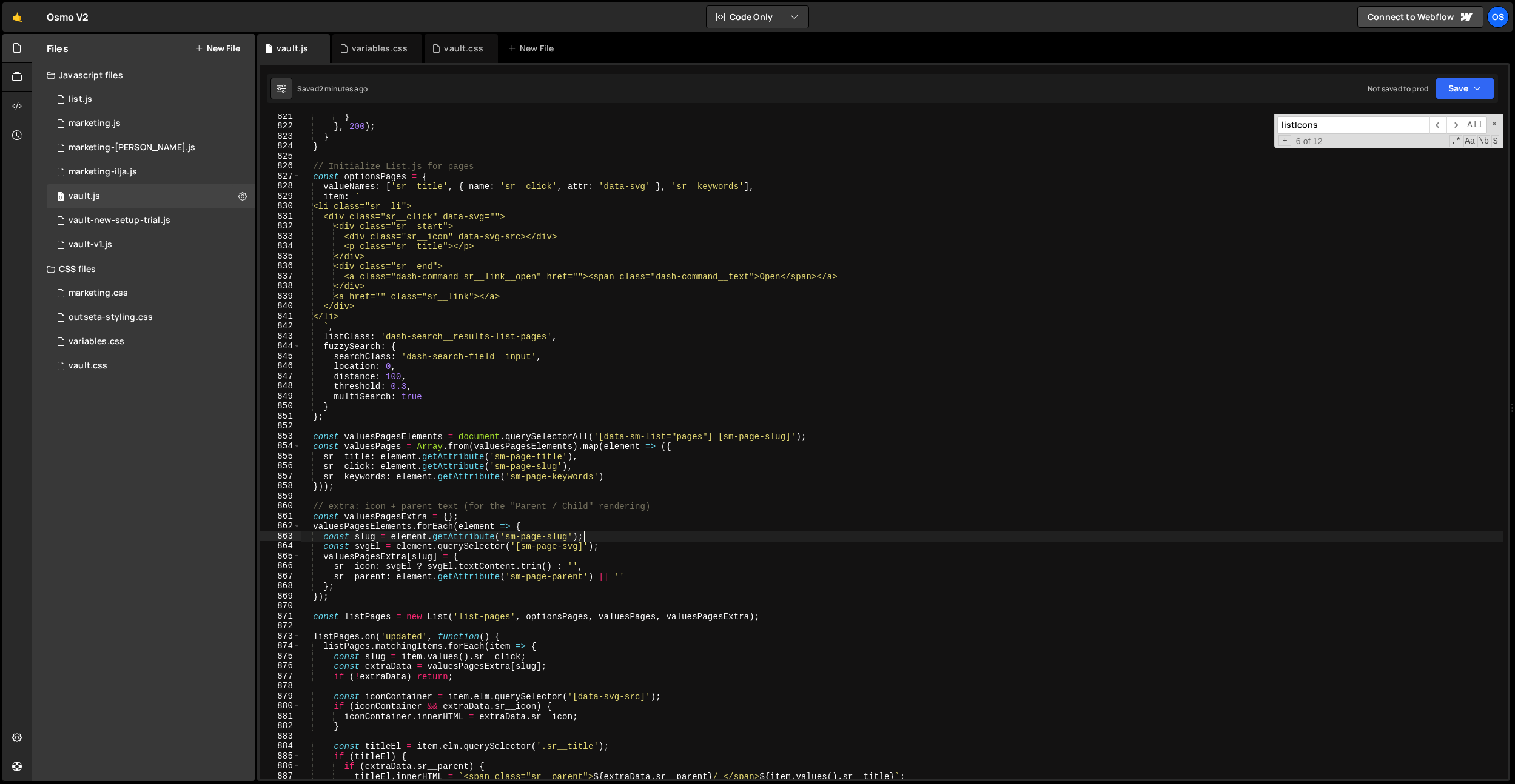
scroll to position [8234, 0]
click at [519, 559] on div "} } , 200 ) ; } } // Initialize List.js for pages const optionsPages = { valueN…" at bounding box center [901, 454] width 1203 height 685
type textarea "valuesPagesExtra[slug] = {"
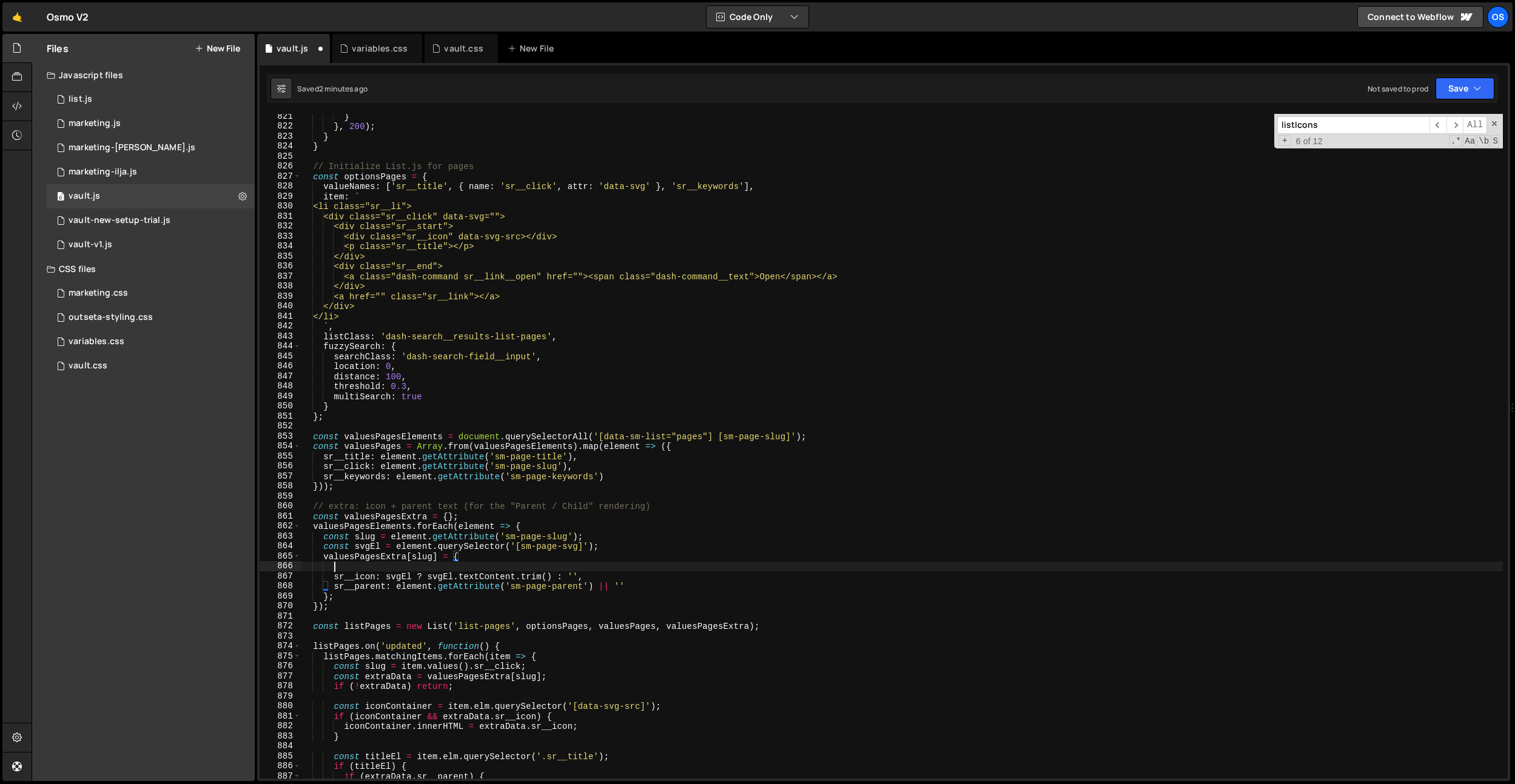
scroll to position [0, 1]
paste textarea "sr__link: element.querySelector('[sm-resource-link]').getAttribute('href'),"
click at [545, 568] on div "} } , 200 ) ; } } // Initialize List.js for pages const optionsPages = { valueN…" at bounding box center [901, 454] width 1203 height 685
click at [613, 491] on div "} } , 200 ) ; } } // Initialize List.js for pages const optionsPages = { valueN…" at bounding box center [901, 454] width 1203 height 685
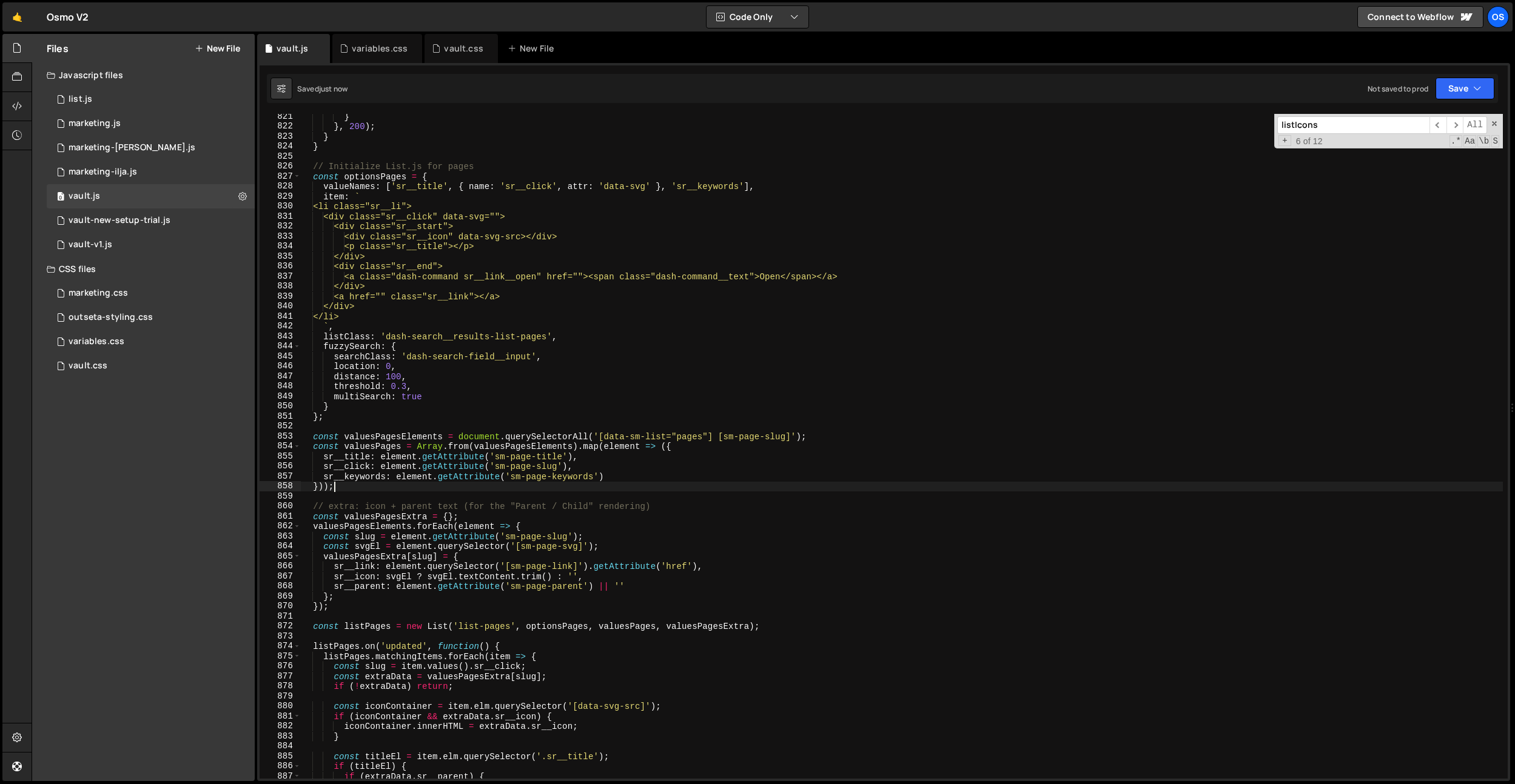
click at [562, 578] on div "} } , 200 ) ; } } // Initialize List.js for pages const optionsPages = { valueN…" at bounding box center [901, 454] width 1203 height 685
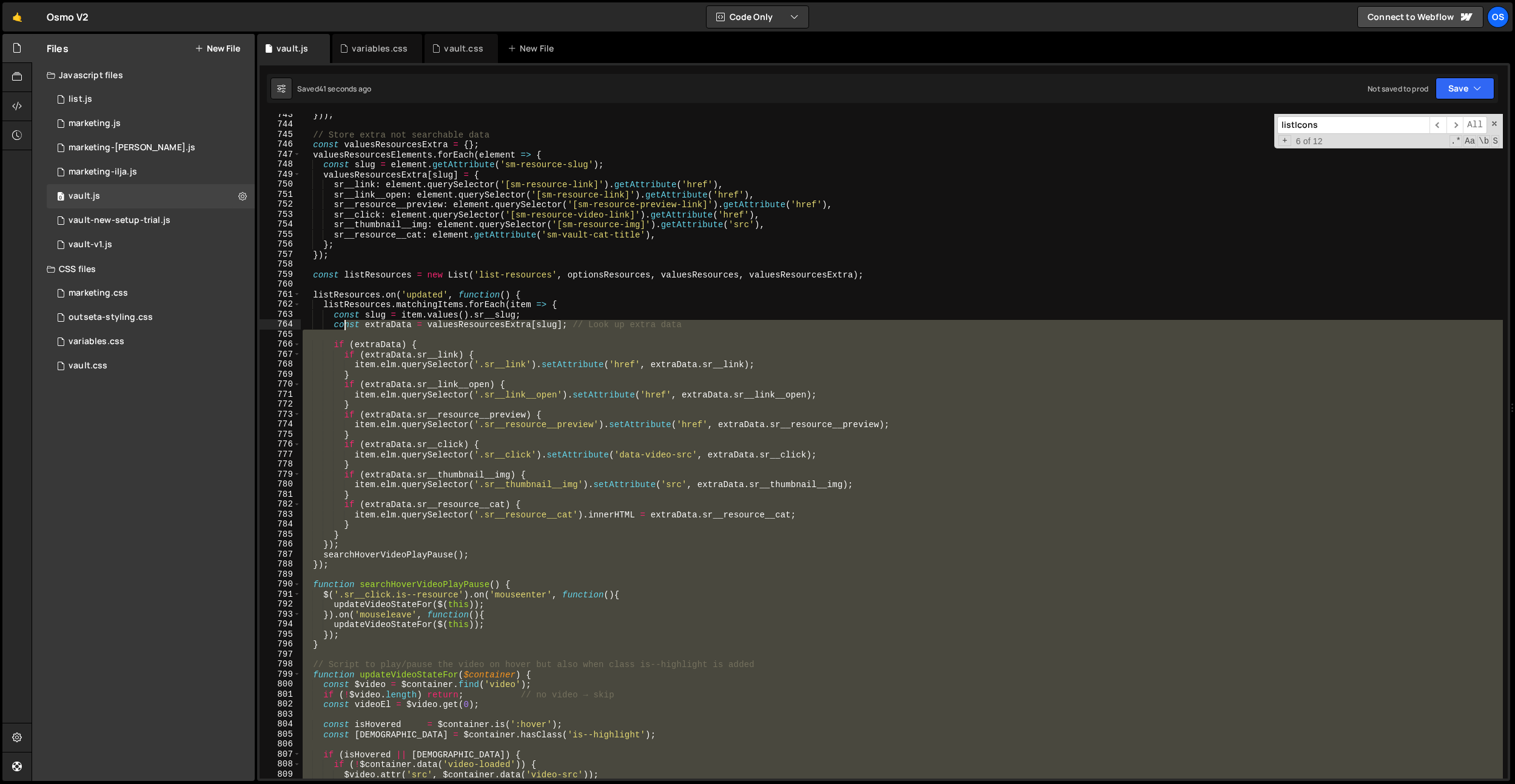
scroll to position [7457, 0]
click at [347, 328] on div "})) ; // Store extra not searchable data const valuesResourcesExtra = { } ; val…" at bounding box center [901, 451] width 1203 height 685
click at [532, 404] on div "})) ; // Store extra not searchable data const valuesResourcesExtra = { } ; val…" at bounding box center [901, 446] width 1203 height 665
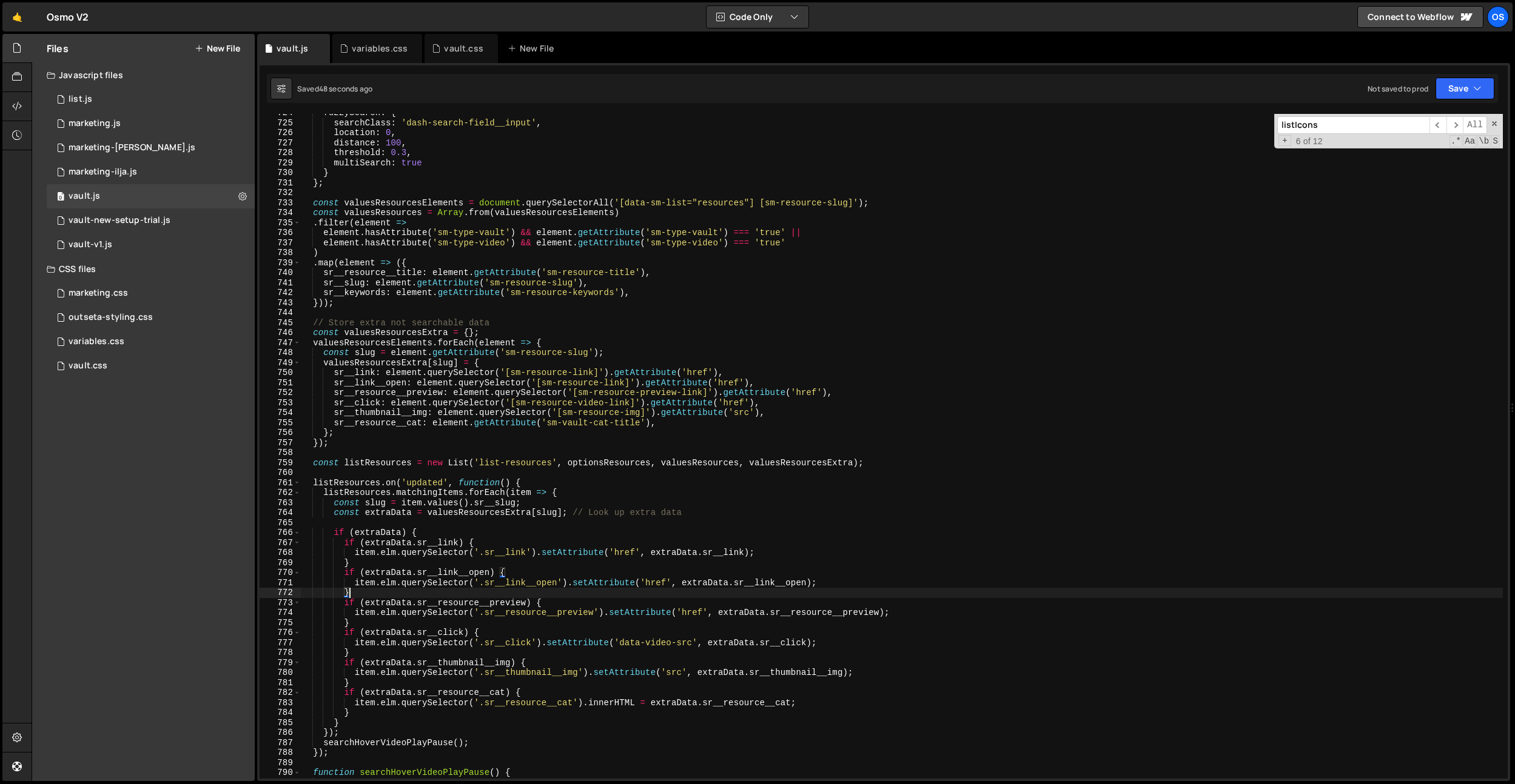
scroll to position [7183, 0]
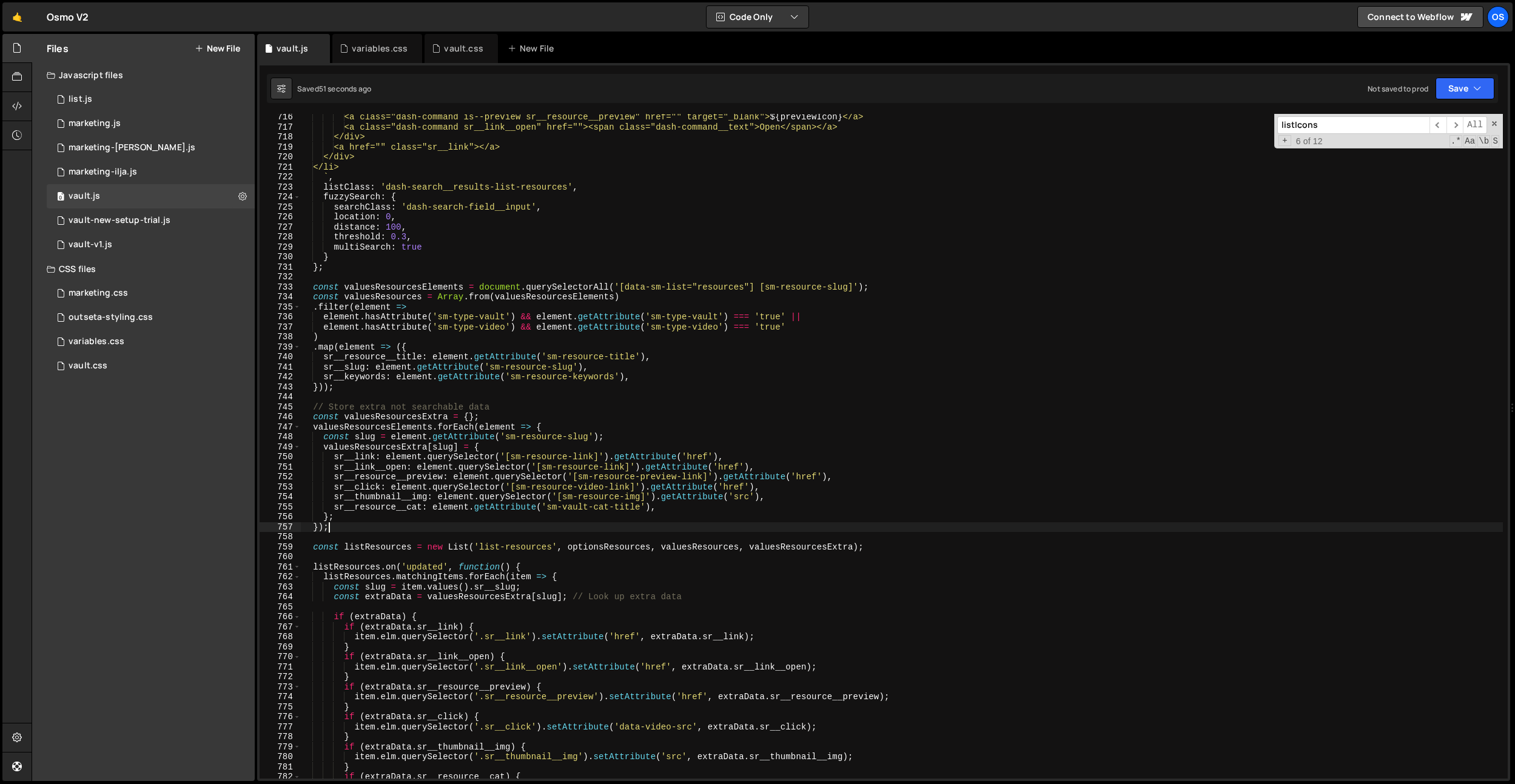
click at [340, 531] on div "<a class="dash-command is--preview sr__resource__preview" href="" target="_blan…" at bounding box center [901, 454] width 1203 height 685
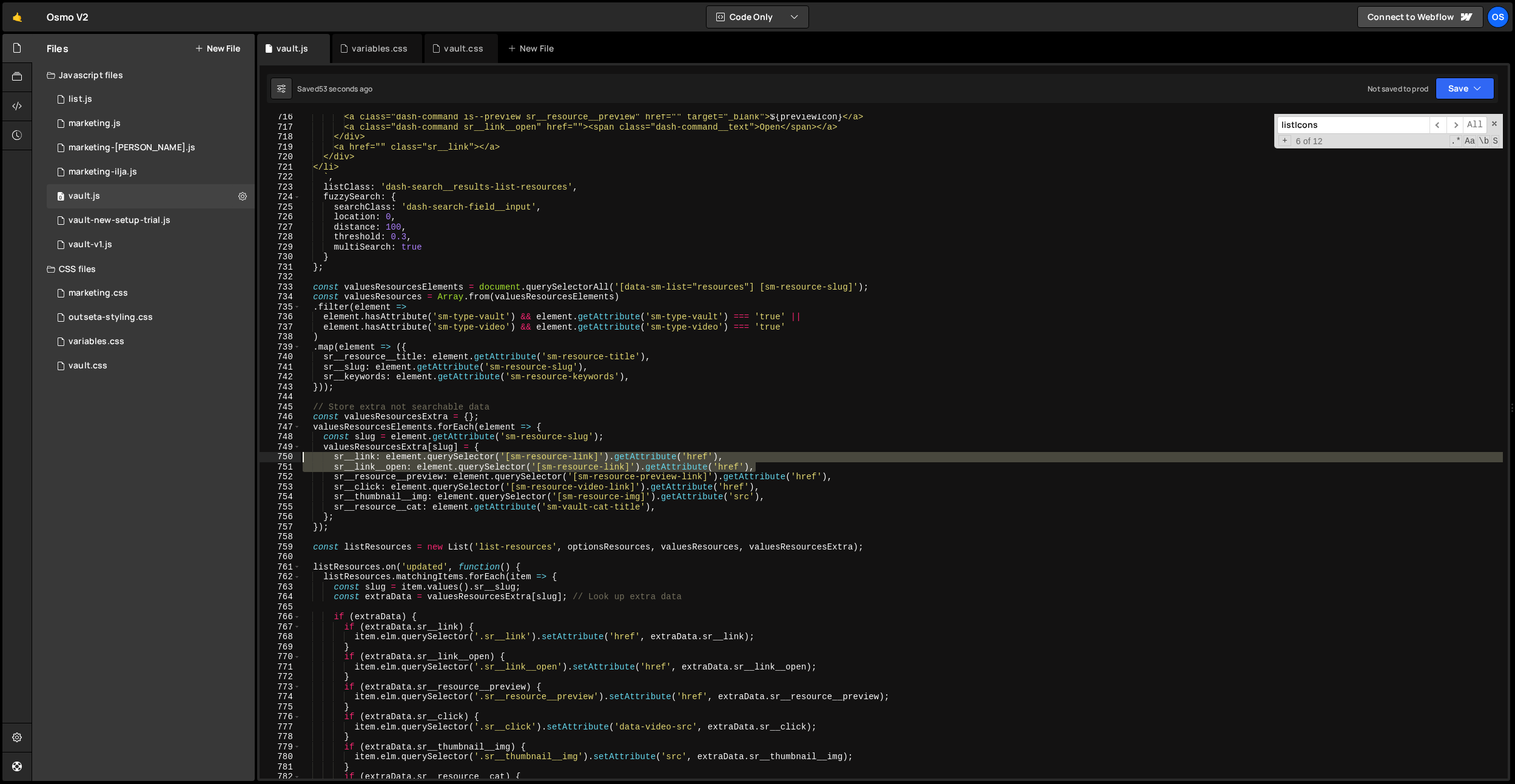
drag, startPoint x: 775, startPoint y: 463, endPoint x: 262, endPoint y: 456, distance: 513.0
click at [262, 456] on div "}); 716 717 718 719 720 721 722 723 724 725 726 727 728 729 730 731 732 733 734…" at bounding box center [883, 446] width 1249 height 665
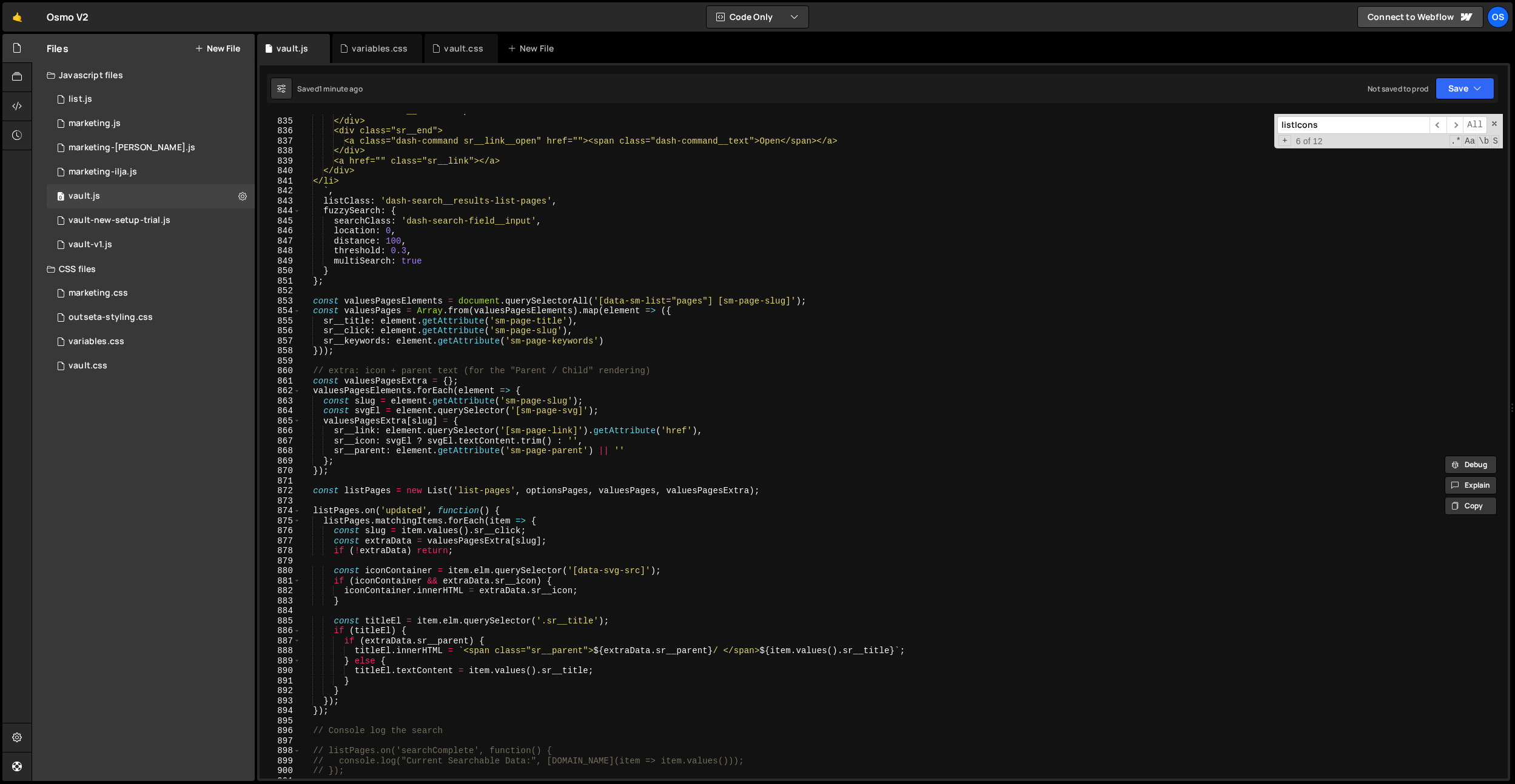
scroll to position [8338, 0]
click at [551, 399] on div "<p class="sr__title"></p> </div> <div class="sr__end"> <a class="dash-command s…" at bounding box center [901, 448] width 1203 height 685
type textarea "// extra: icon + parent text (for the "Parent / Child" rendering)"
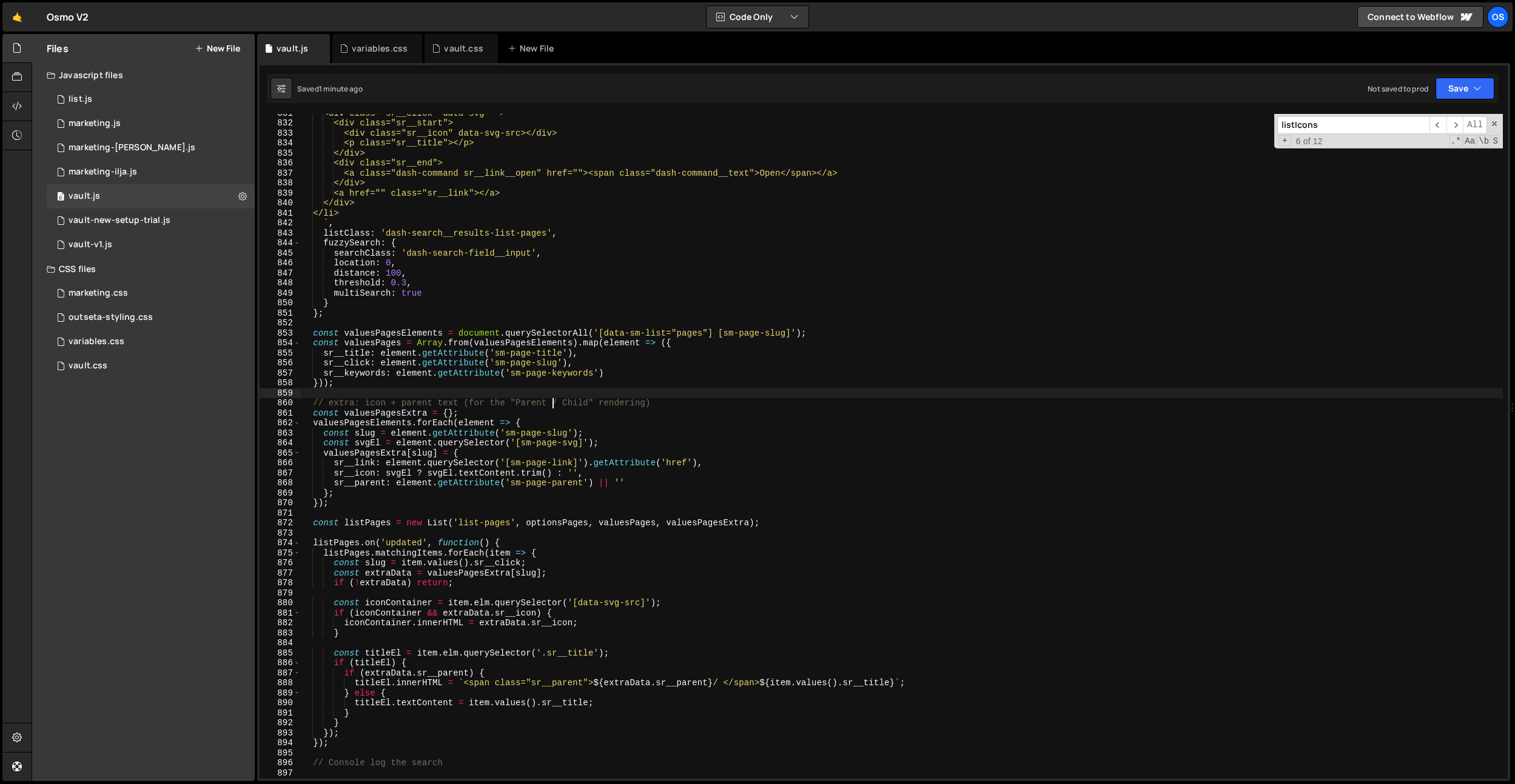
click at [527, 392] on div "<div class="sr__click" data-svg=""> <div class="sr__start"> <div class="sr__ico…" at bounding box center [901, 450] width 1203 height 685
type textarea "valuesPagesExtra[slug] = {"
click at [571, 454] on div "<div class="sr__click" data-svg=""> <div class="sr__start"> <div class="sr__ico…" at bounding box center [901, 450] width 1203 height 685
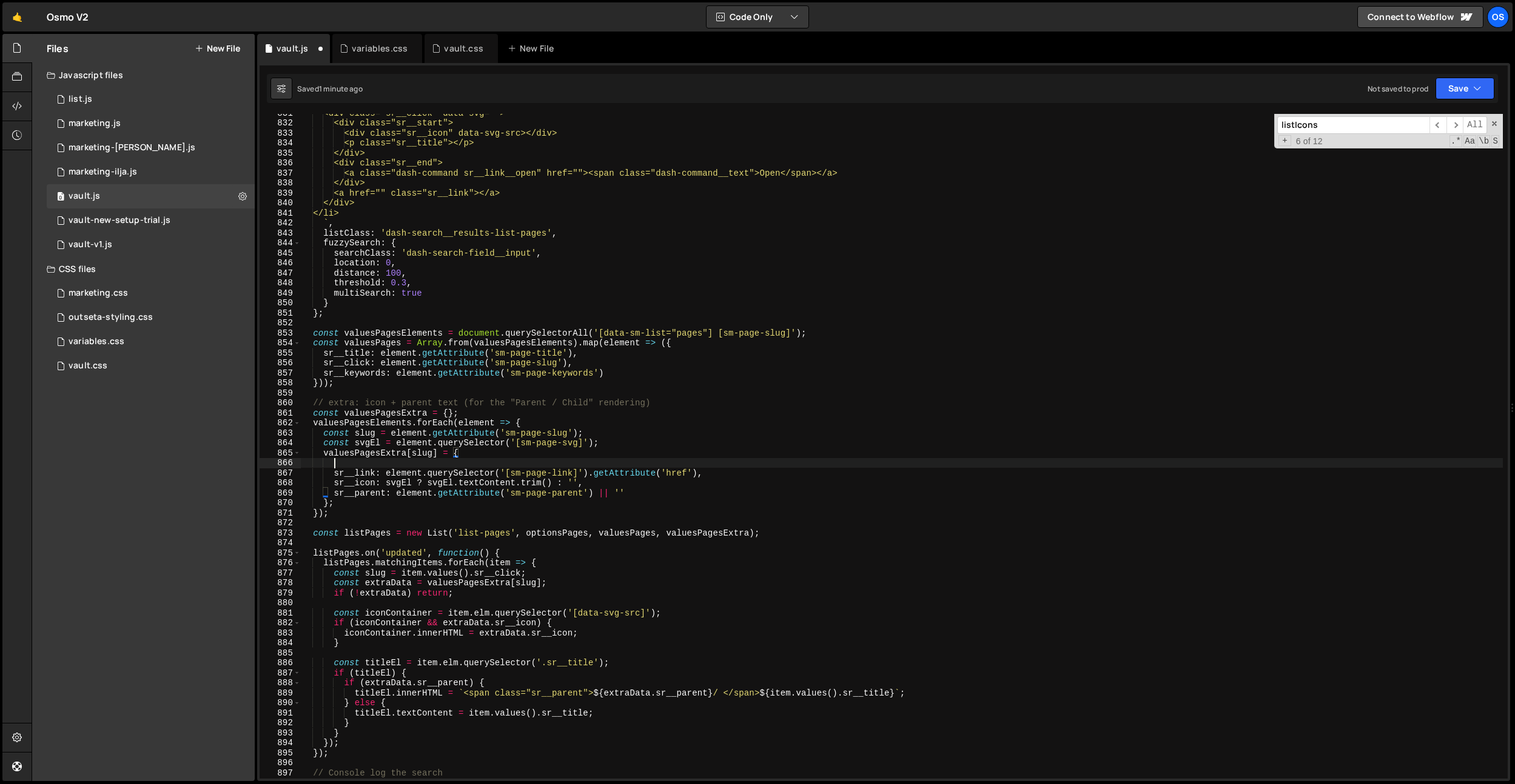
scroll to position [0, 1]
paste textarea "sr__link__open: element.querySelector('[sm-resource-link]').getAttribute('href'…"
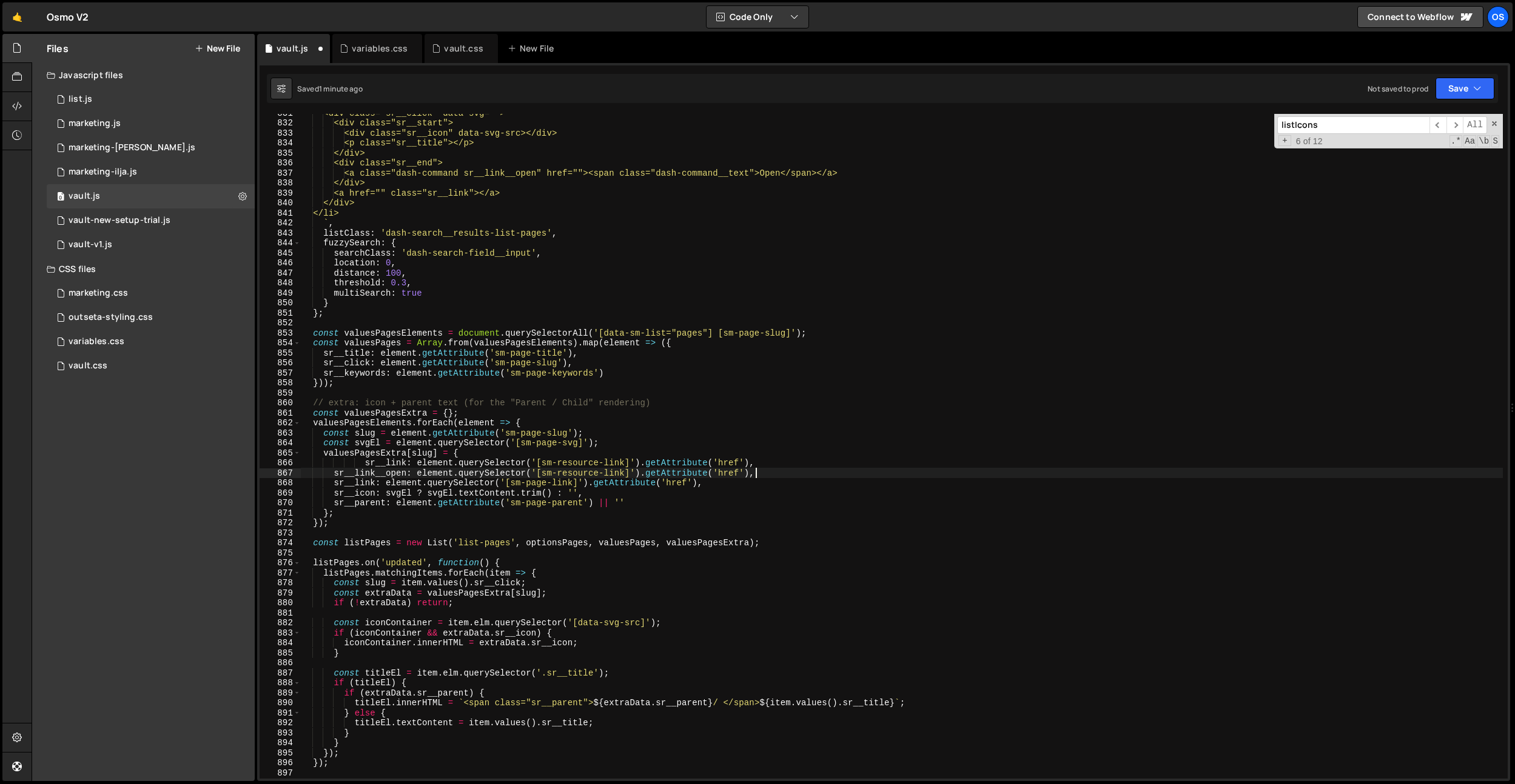
click at [364, 465] on div "<div class="sr__click" data-svg=""> <div class="sr__start"> <div class="sr__ico…" at bounding box center [901, 450] width 1203 height 685
click at [578, 472] on div "<div class="sr__click" data-svg=""> <div class="sr__start"> <div class="sr__ico…" at bounding box center [901, 450] width 1203 height 685
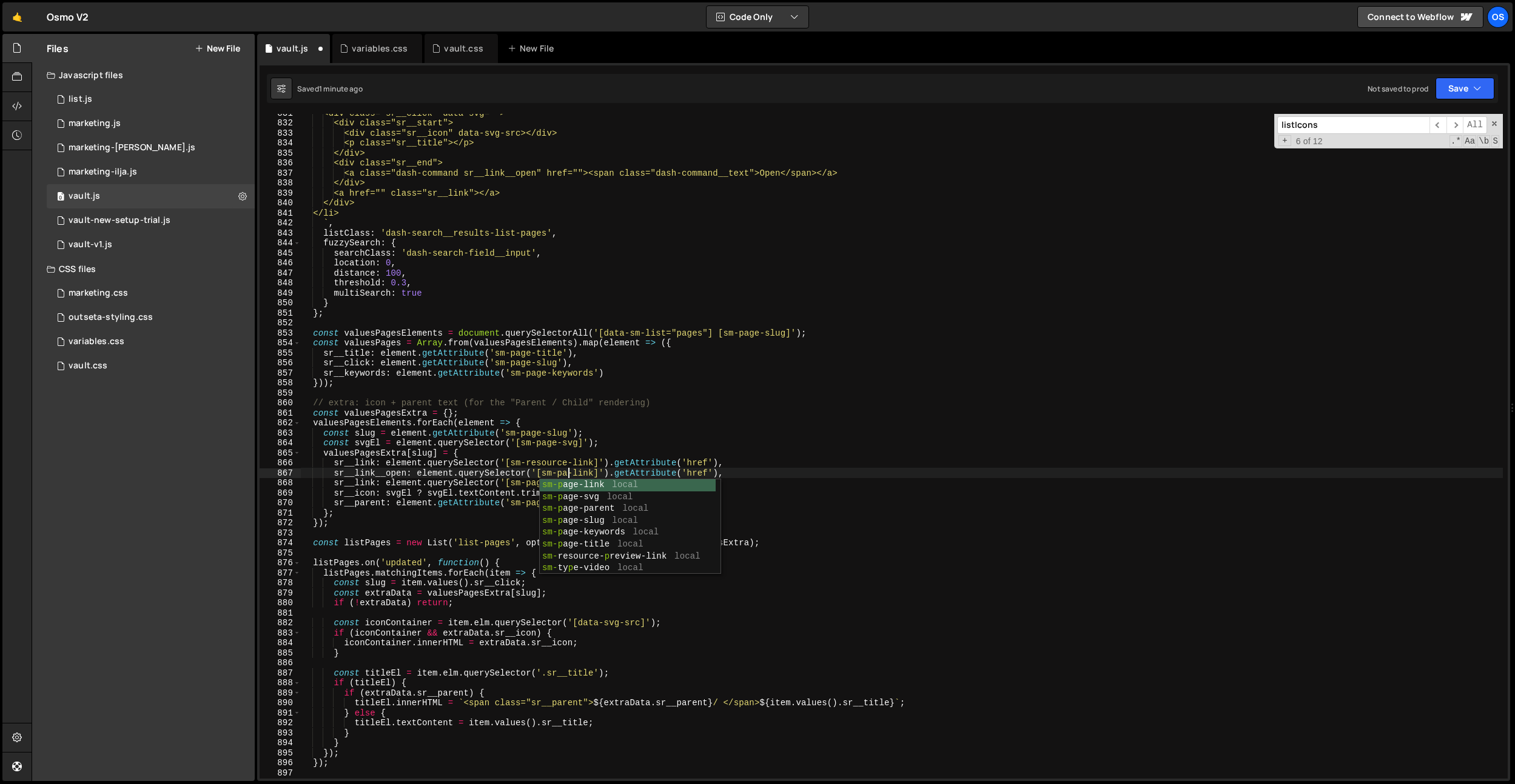
scroll to position [0, 19]
click at [542, 465] on div "<div class="sr__click" data-svg=""> <div class="sr__start"> <div class="sr__ico…" at bounding box center [901, 450] width 1203 height 685
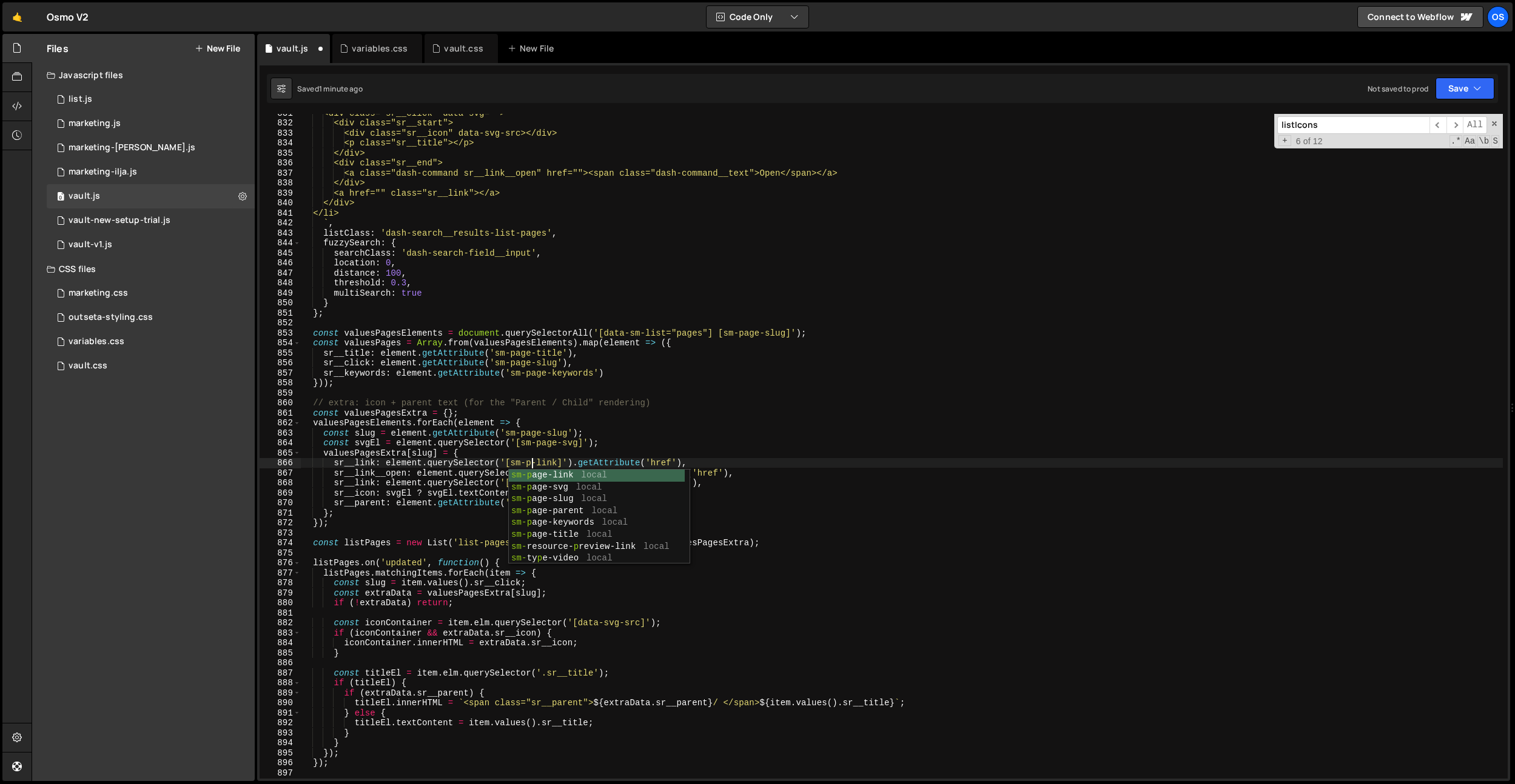
scroll to position [0, 17]
click at [746, 463] on div "<div class="sr__click" data-svg=""> <div class="sr__start"> <div class="sr__ico…" at bounding box center [901, 450] width 1203 height 685
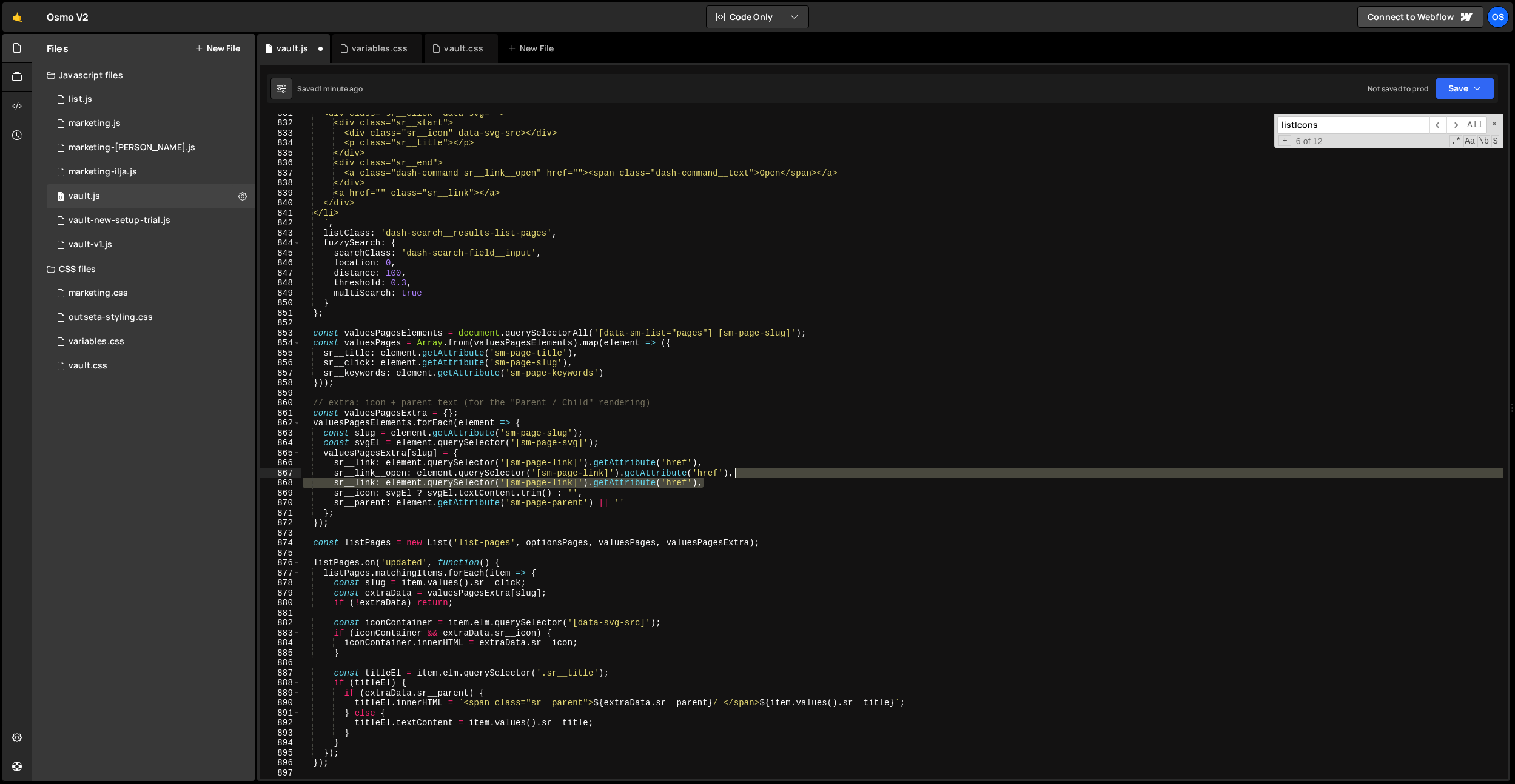
drag, startPoint x: 743, startPoint y: 485, endPoint x: 756, endPoint y: 478, distance: 14.8
click at [756, 478] on div "<div class="sr__click" data-svg=""> <div class="sr__start"> <div class="sr__ico…" at bounding box center [901, 450] width 1203 height 685
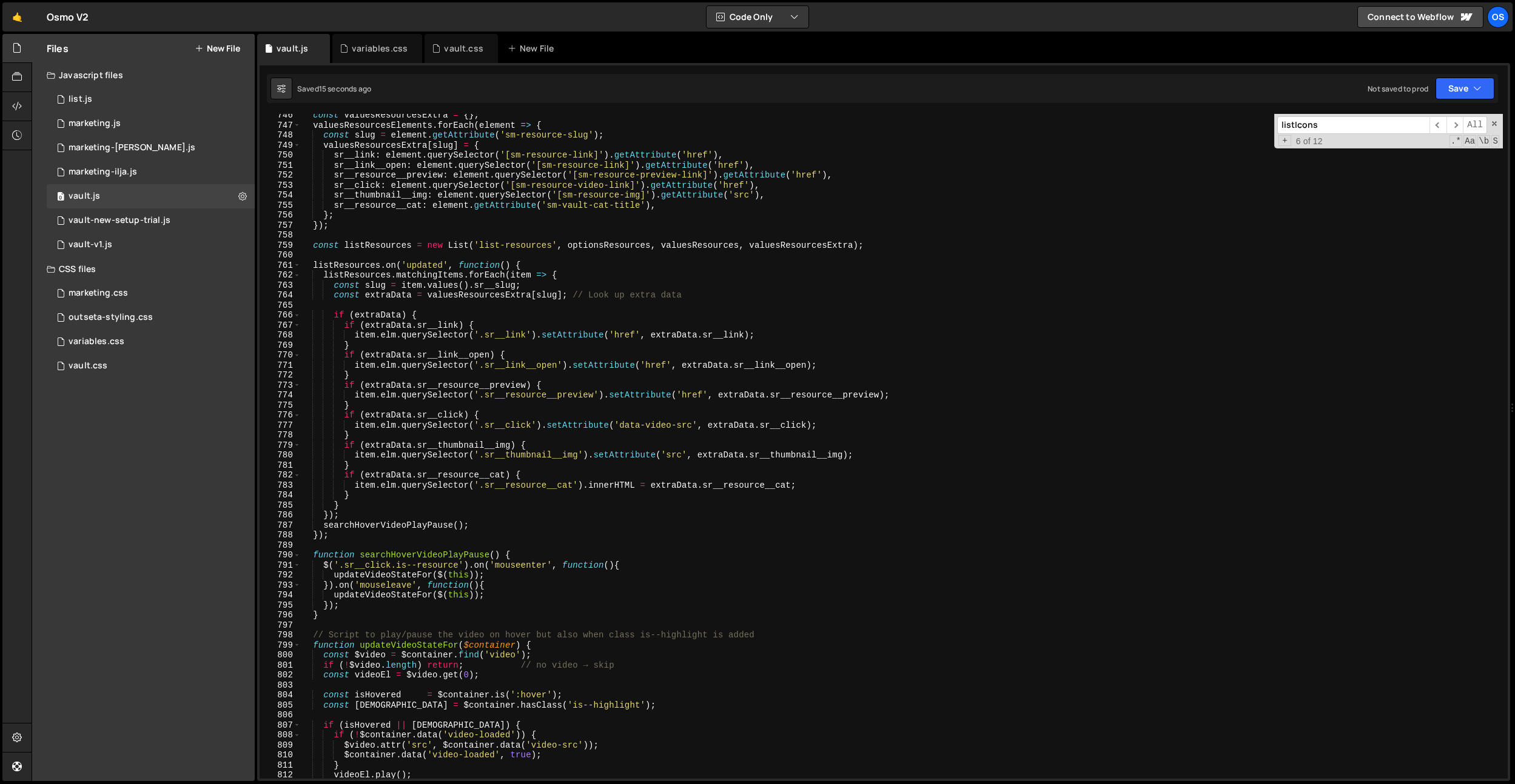
scroll to position [7304, 0]
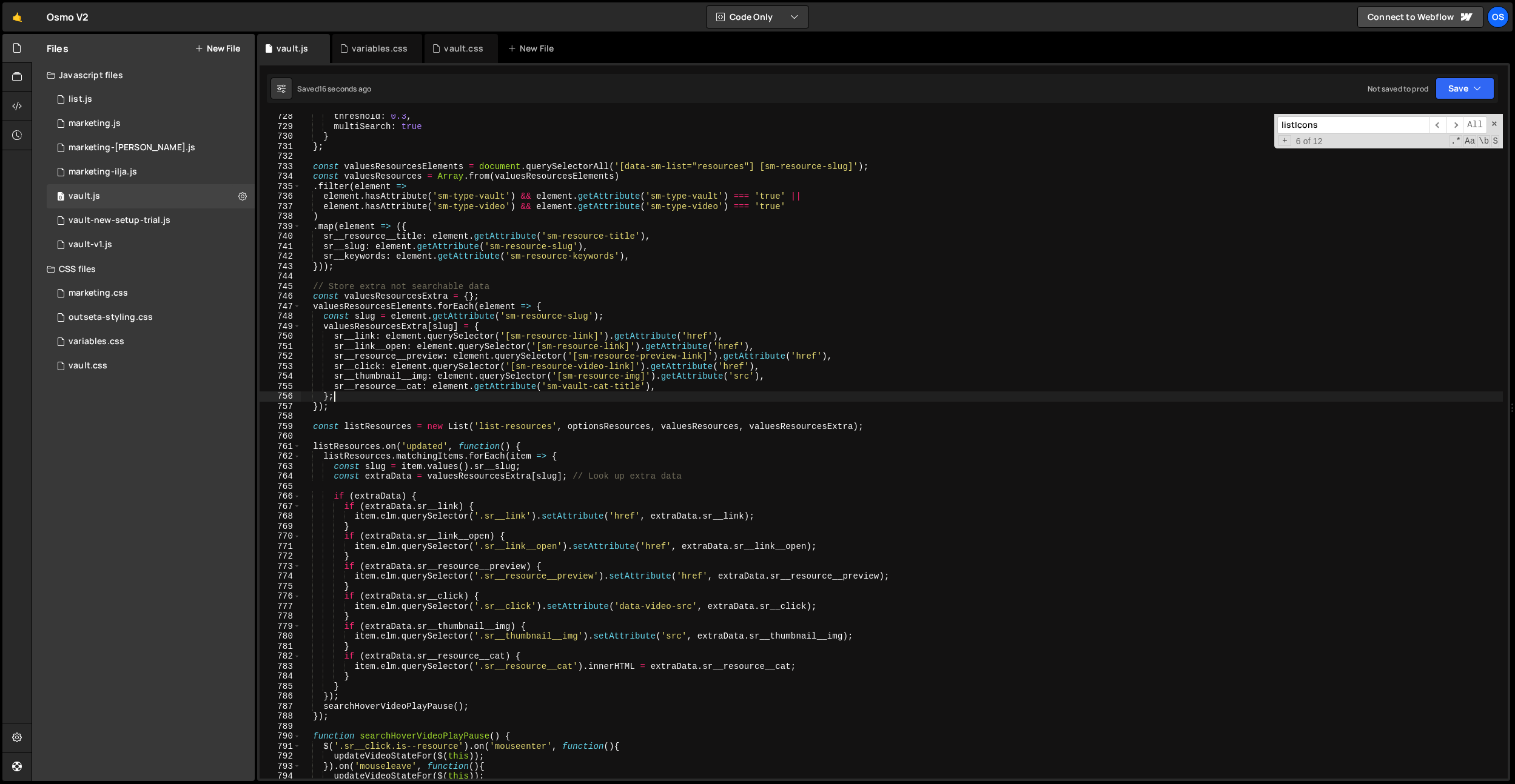
click at [351, 396] on div "threshold : 0.3 , multiSearch : true } } ; const valuesResourcesElements = docu…" at bounding box center [901, 454] width 1203 height 685
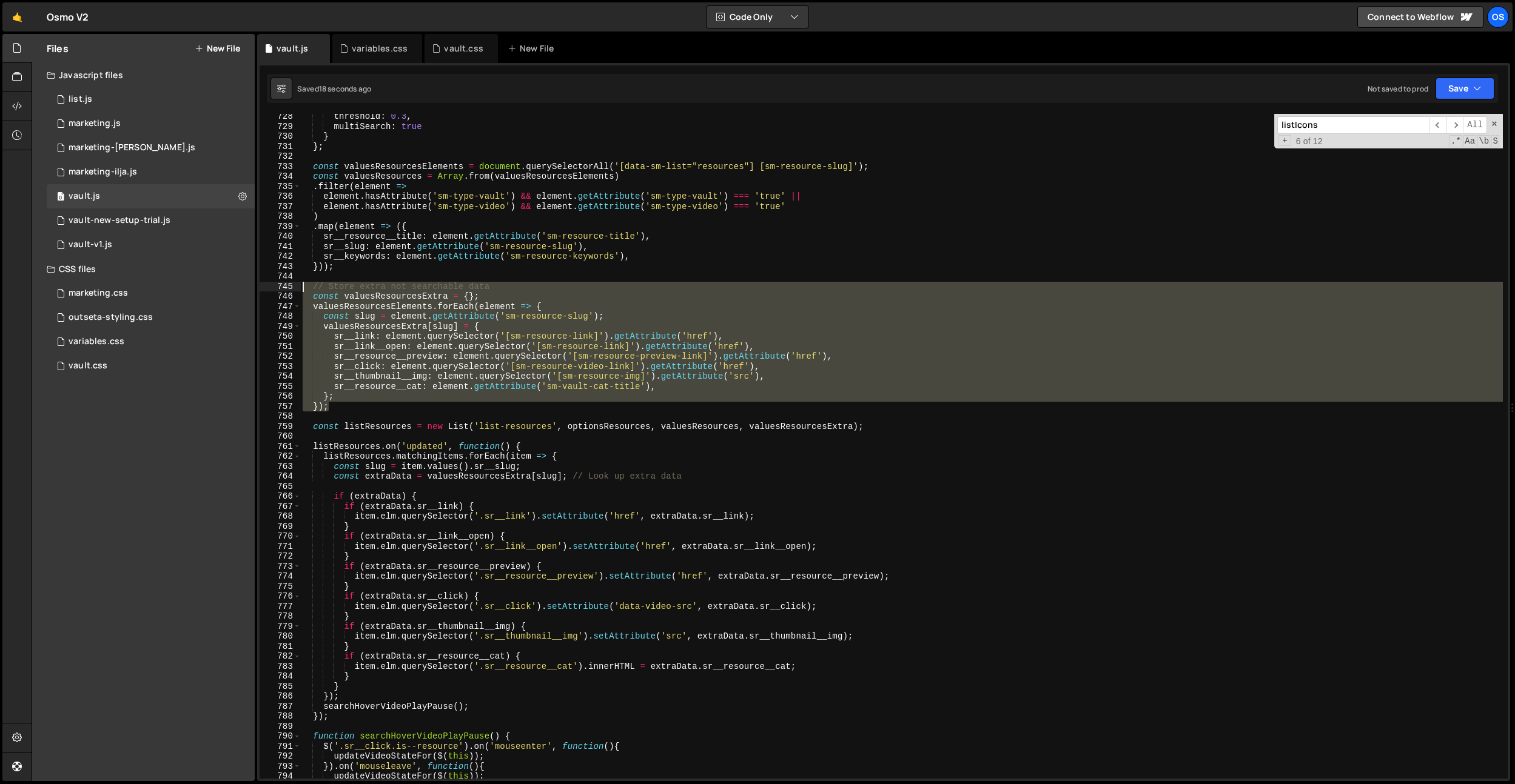
drag, startPoint x: 350, startPoint y: 403, endPoint x: 296, endPoint y: 288, distance: 127.0
click at [296, 288] on div "}; 728 729 730 731 732 733 734 735 736 737 738 739 740 741 742 743 744 745 746 …" at bounding box center [883, 446] width 1249 height 665
click at [506, 405] on div "threshold : 0.3 , multiSearch : true } } ; const valuesResourcesElements = docu…" at bounding box center [901, 446] width 1203 height 665
type textarea "});"
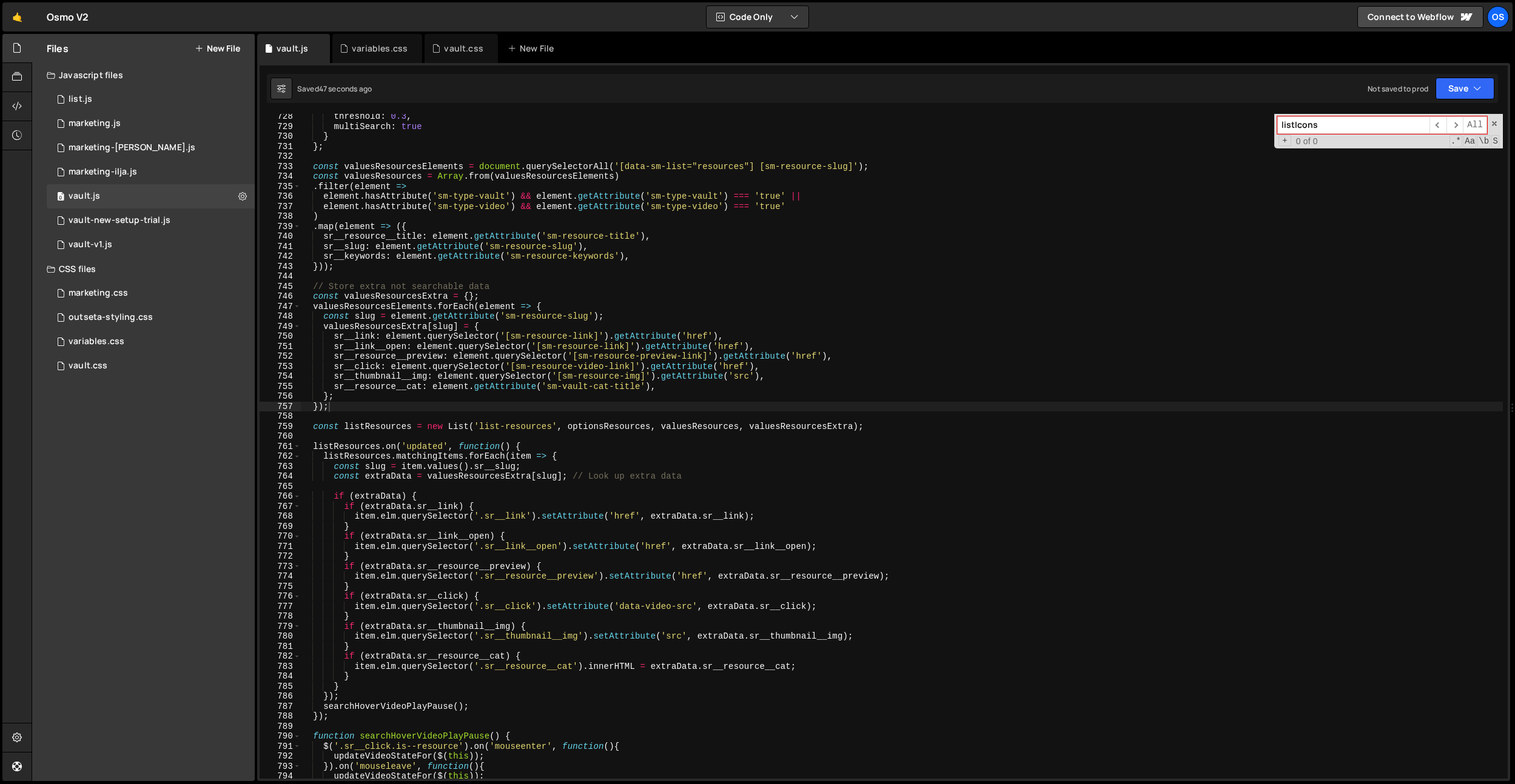
paste input "valuesPagesElement"
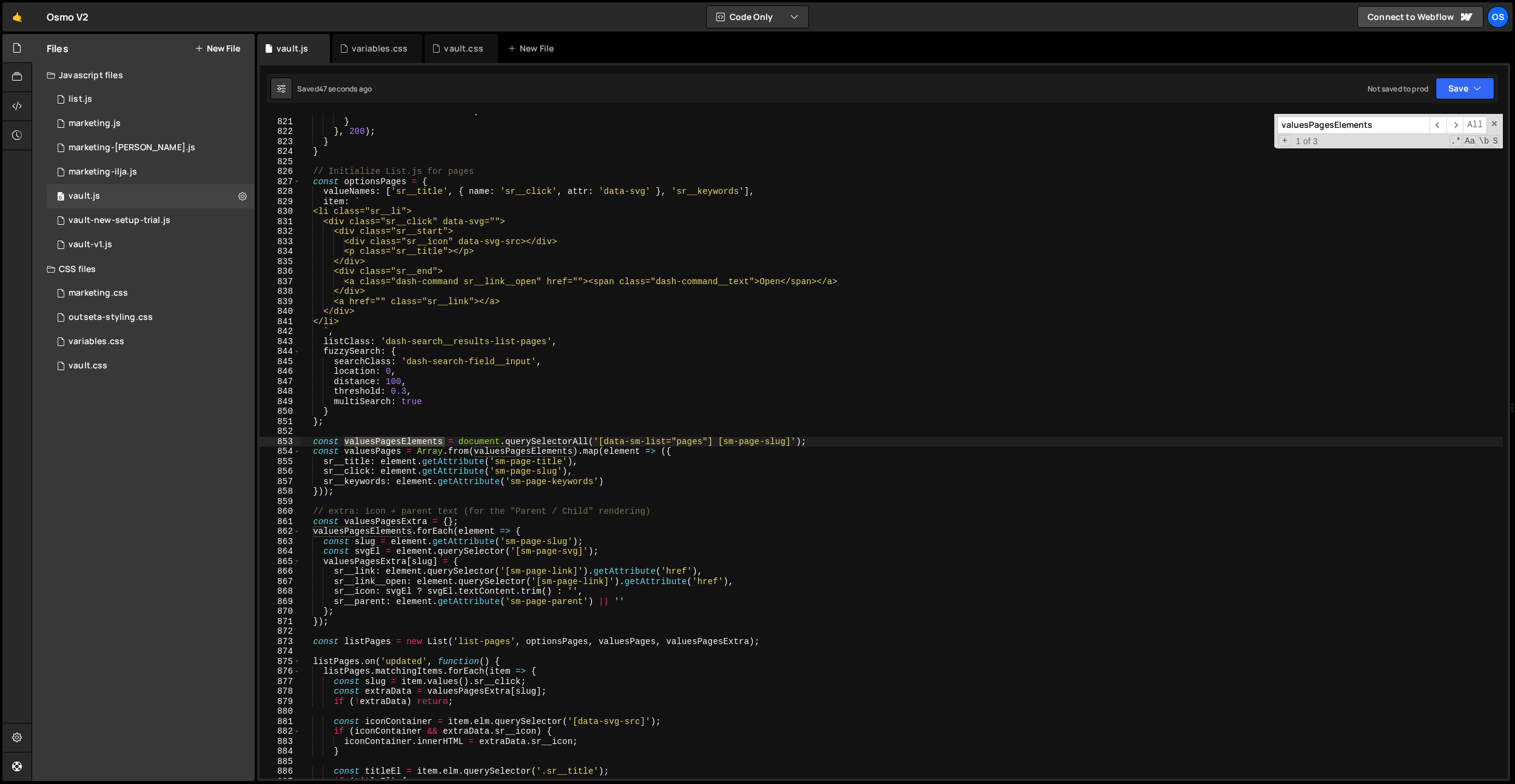
scroll to position [8229, 0]
type input "valuesPagesElements"
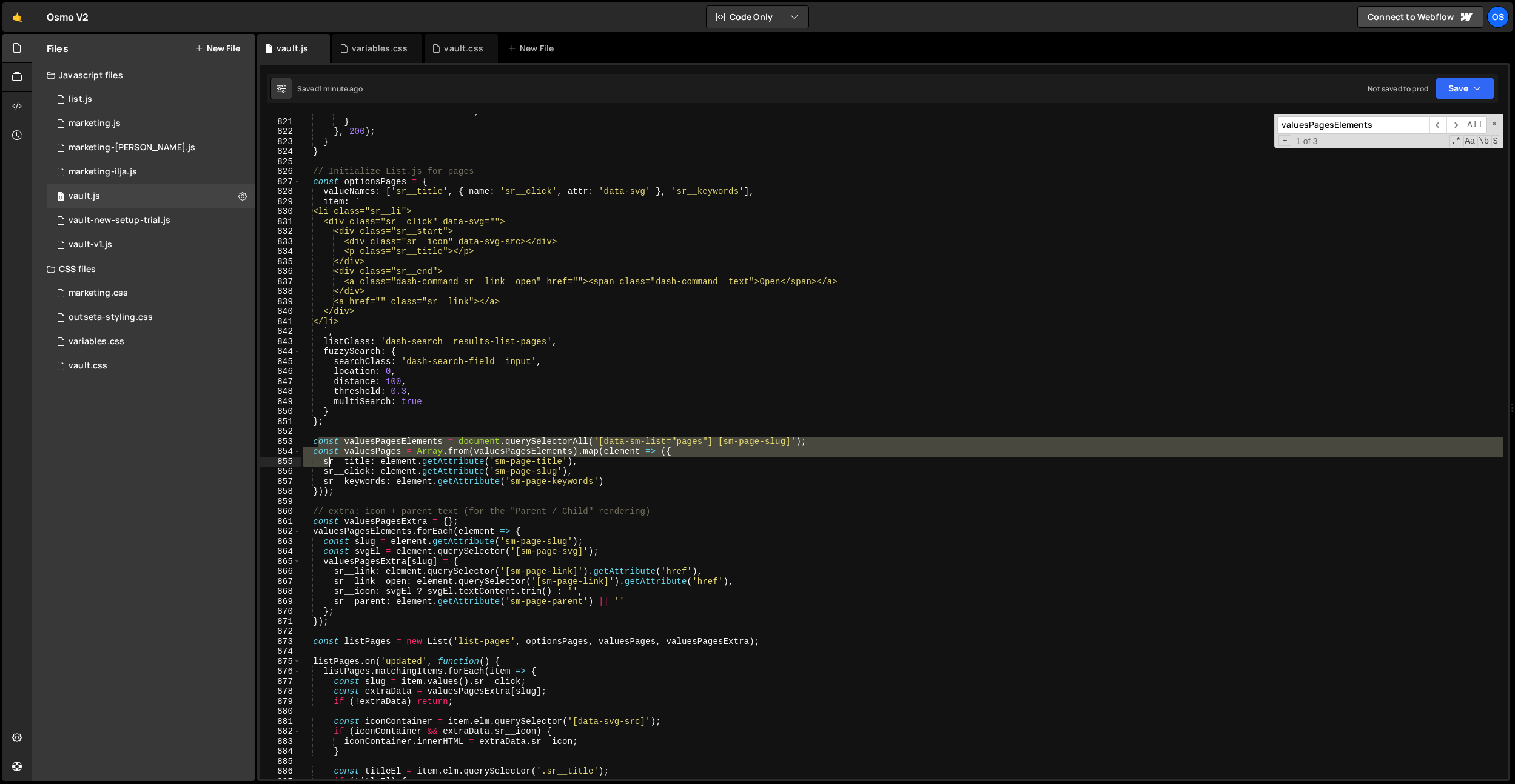
drag, startPoint x: 316, startPoint y: 440, endPoint x: 324, endPoint y: 452, distance: 14.4
click at [330, 457] on div "videoEl . currentTime = 0 ; } } , 200 ) ; } } // Initialize List.js for pages c…" at bounding box center [901, 449] width 1203 height 685
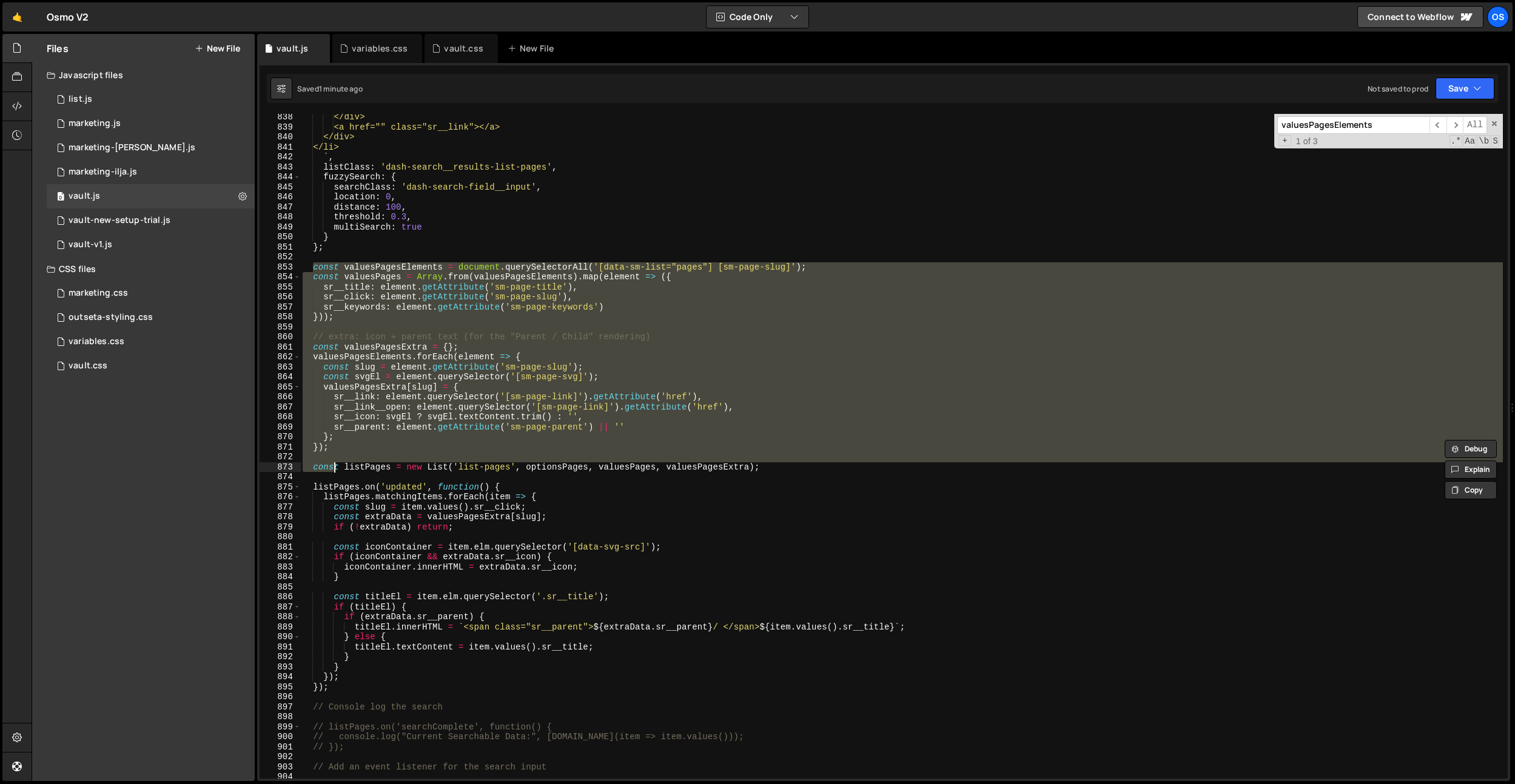
scroll to position [8468, 0]
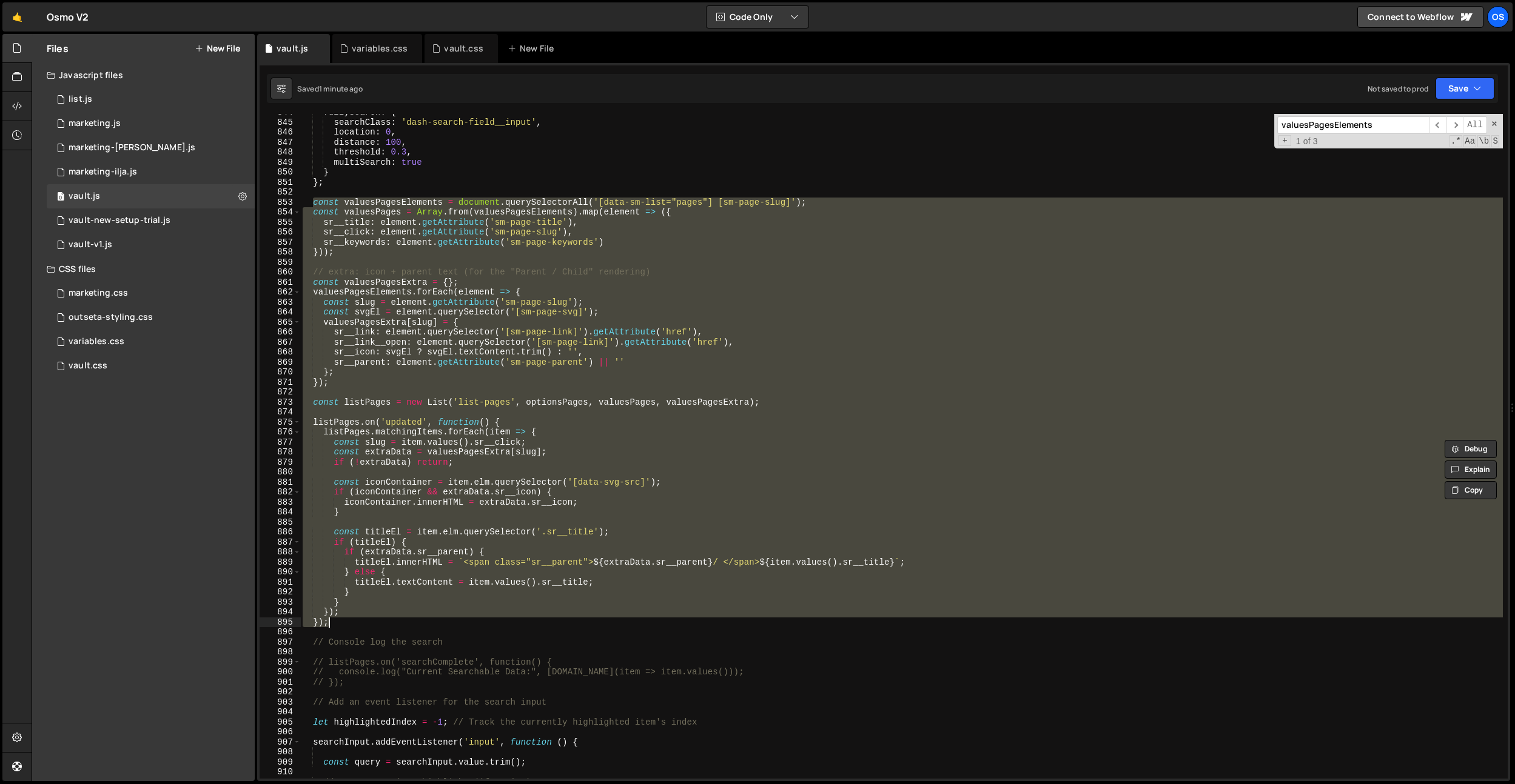
drag, startPoint x: 313, startPoint y: 442, endPoint x: 362, endPoint y: 626, distance: 190.4
click at [362, 626] on div "fuzzySearch : { searchClass : 'dash-search-field__input' , location : 0 , dista…" at bounding box center [901, 450] width 1203 height 685
paste textarea
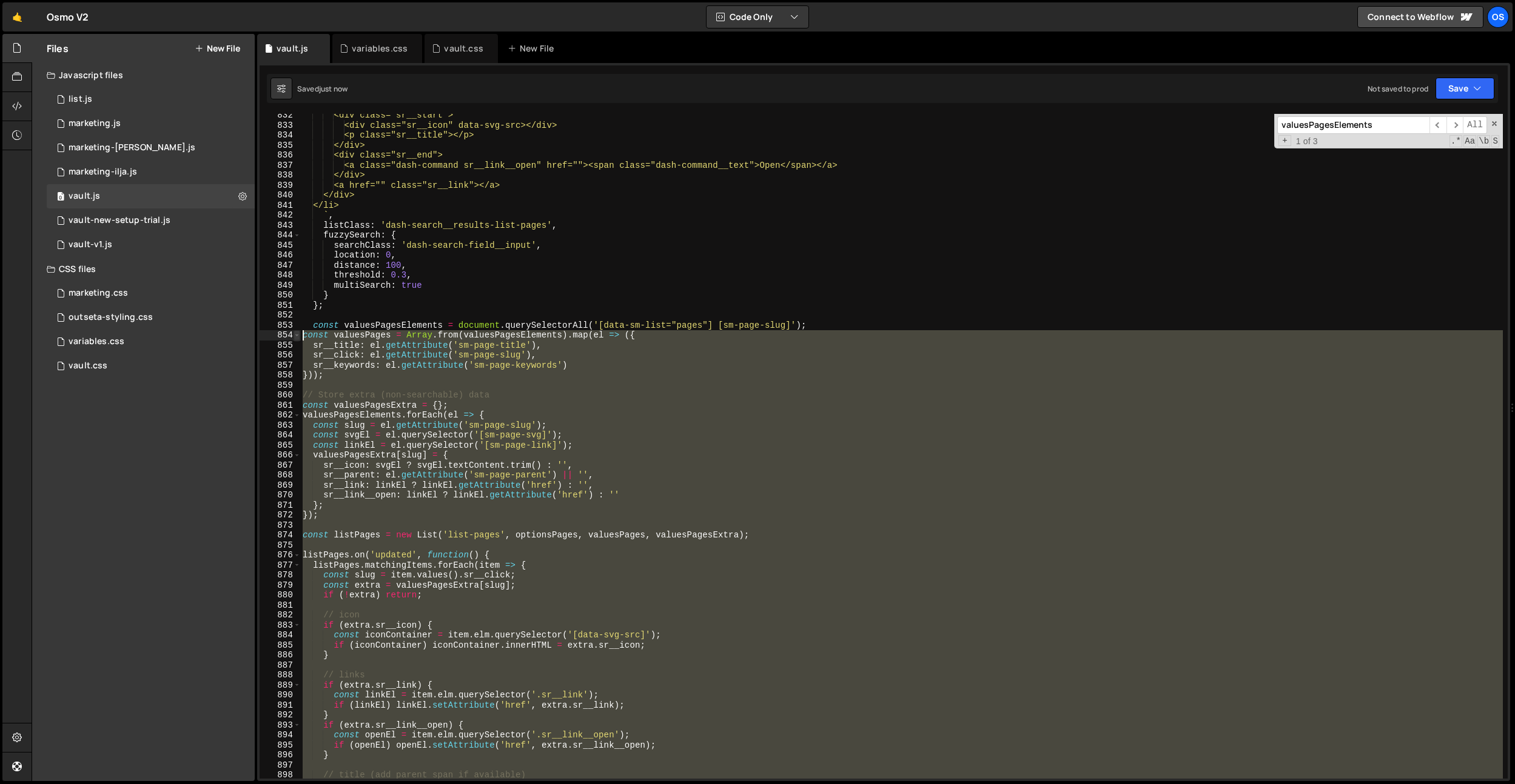
drag, startPoint x: 328, startPoint y: 747, endPoint x: 296, endPoint y: 338, distance: 410.2
click at [296, 338] on div "}); 832 833 834 835 836 837 838 839 840 841 842 843 844 845 846 847 848 849 850…" at bounding box center [883, 446] width 1249 height 665
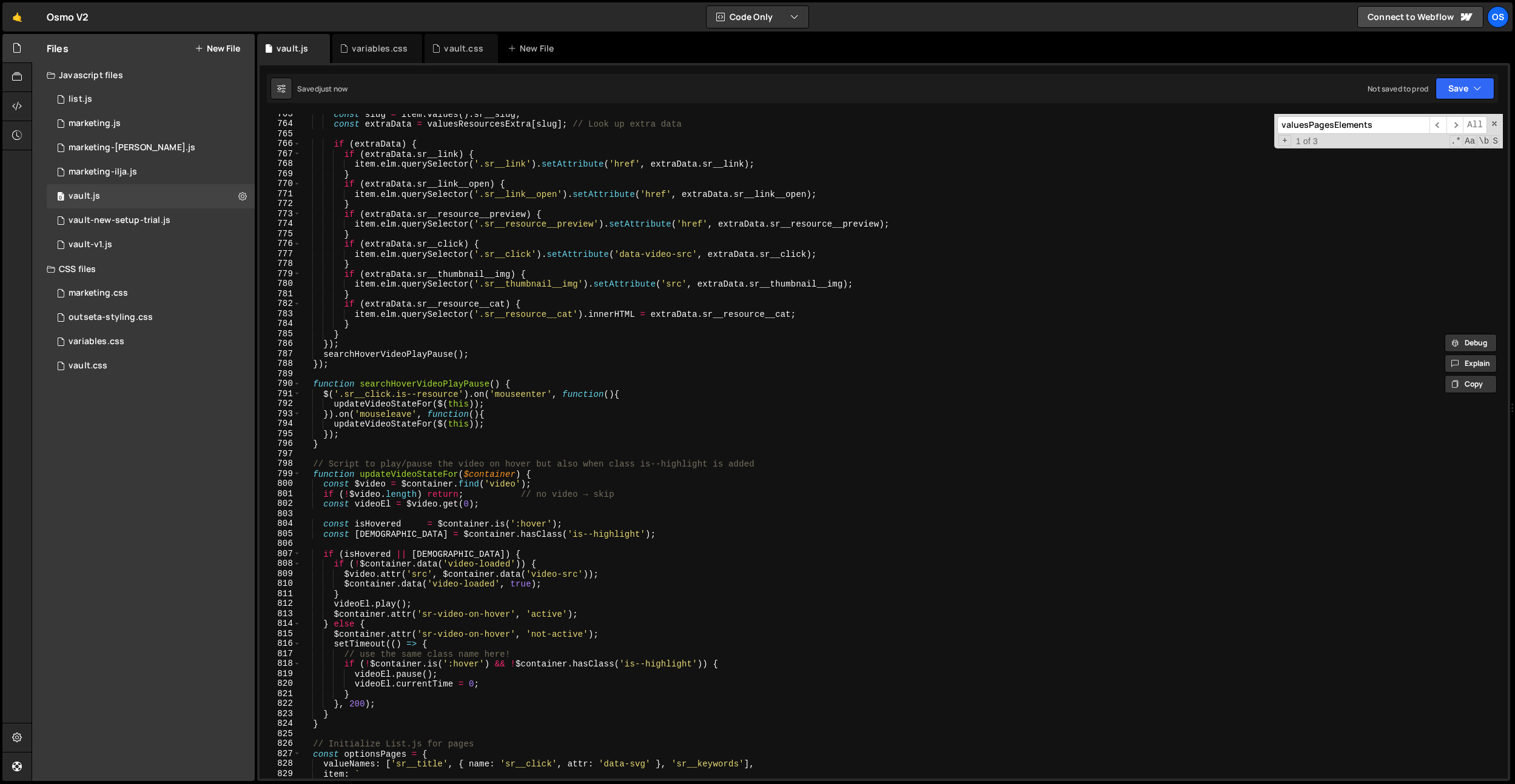
scroll to position [7624, 0]
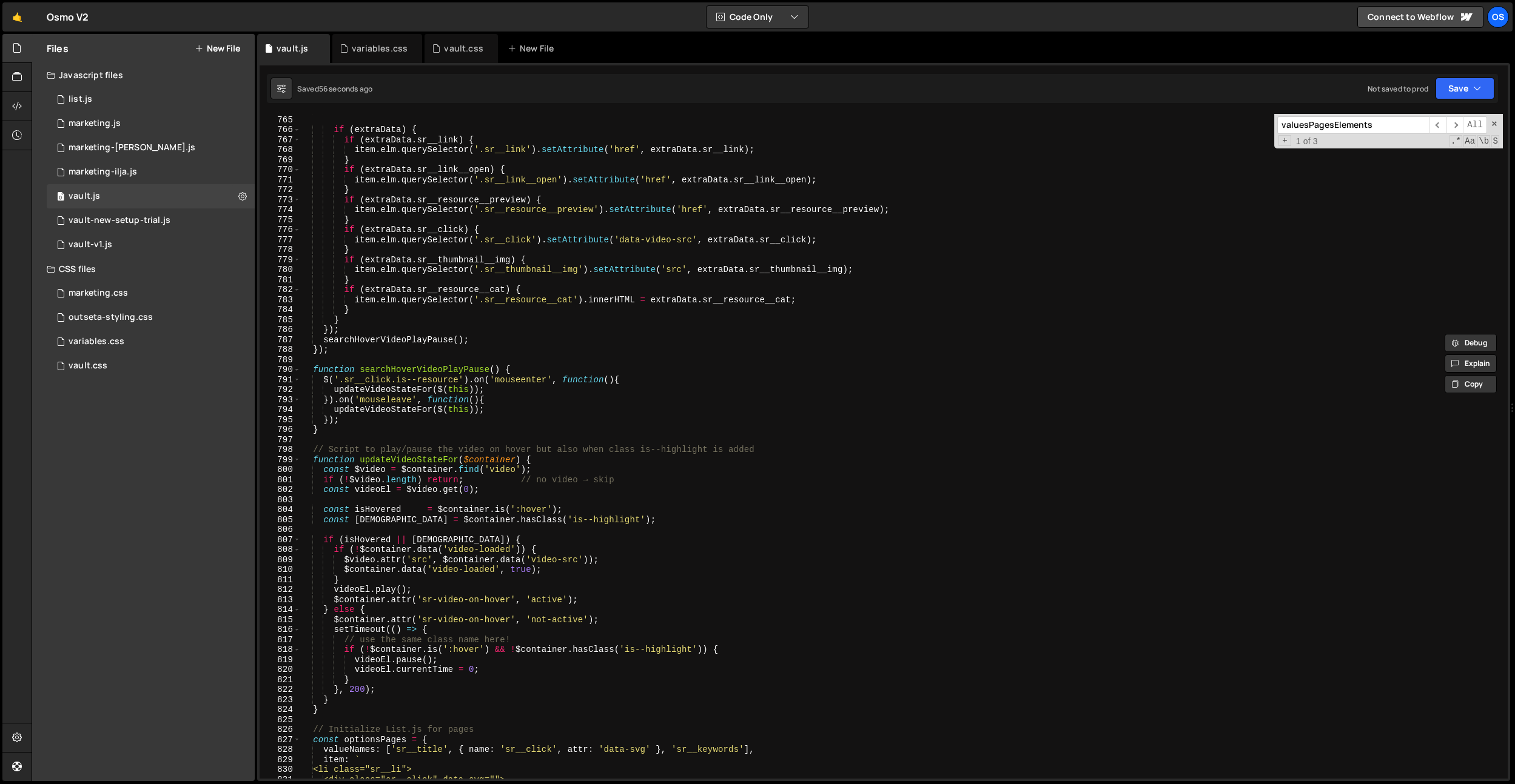
click at [545, 399] on div "const extraData = valuesResourcesExtra [ slug ] ; // Look up extra data if ( ex…" at bounding box center [901, 447] width 1203 height 685
type textarea "}).on('mouseleave', function(){"
paste input "extraData.sr__link"
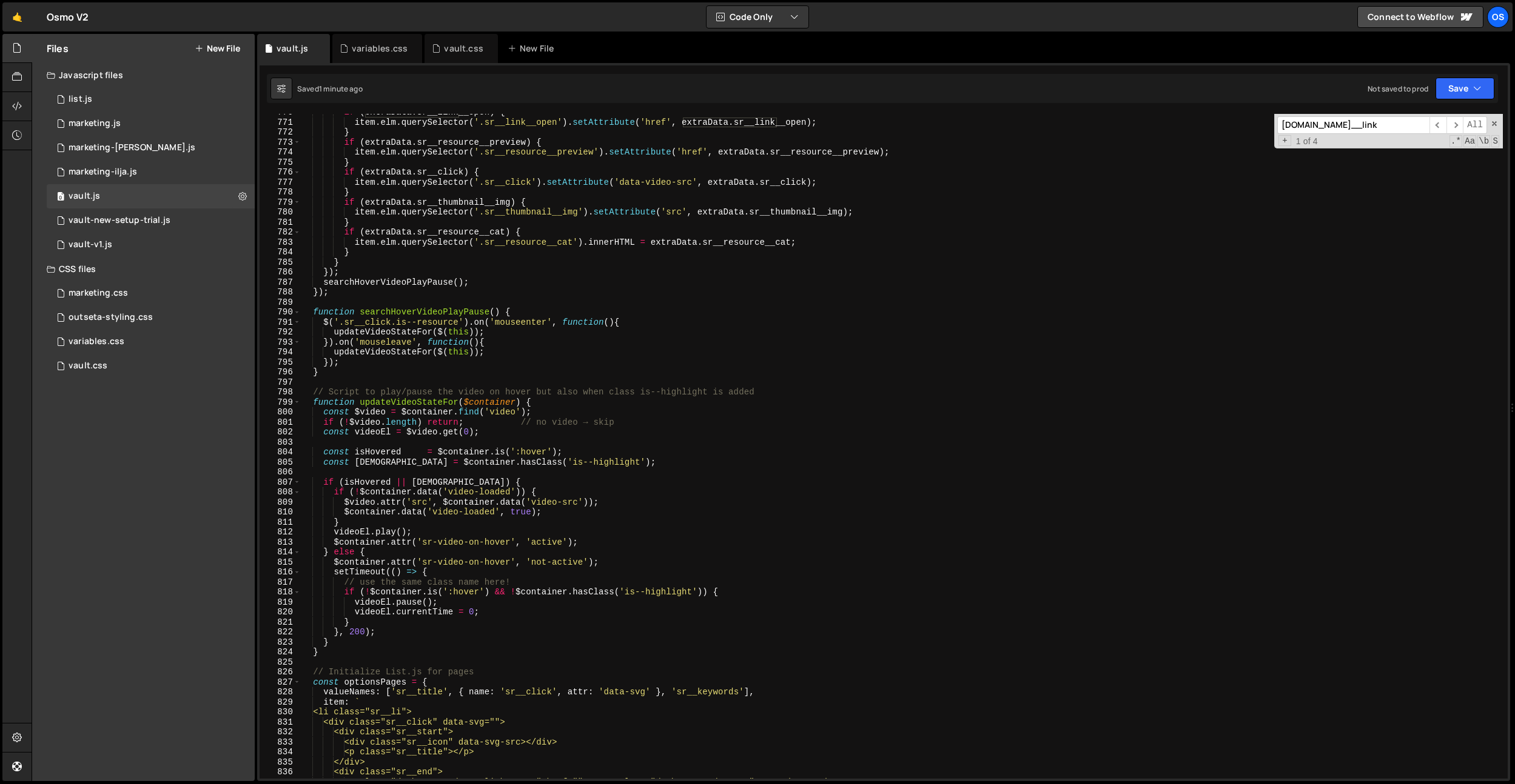
scroll to position [7708, 0]
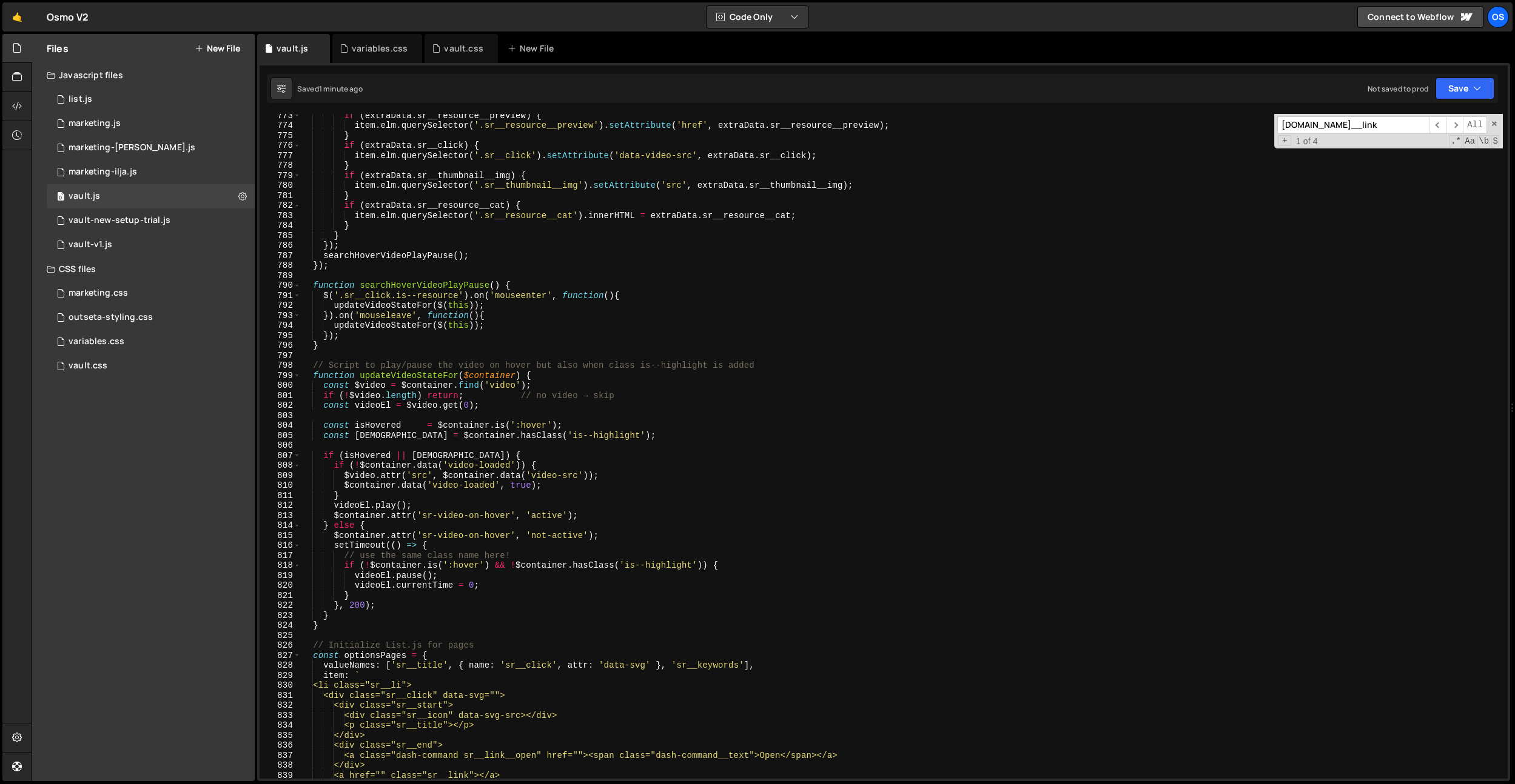
type input "extraData.sr__link"
click at [545, 401] on div "if ( extraData . sr__resource__preview ) { item . elm . querySelector ( '.sr__r…" at bounding box center [901, 453] width 1203 height 685
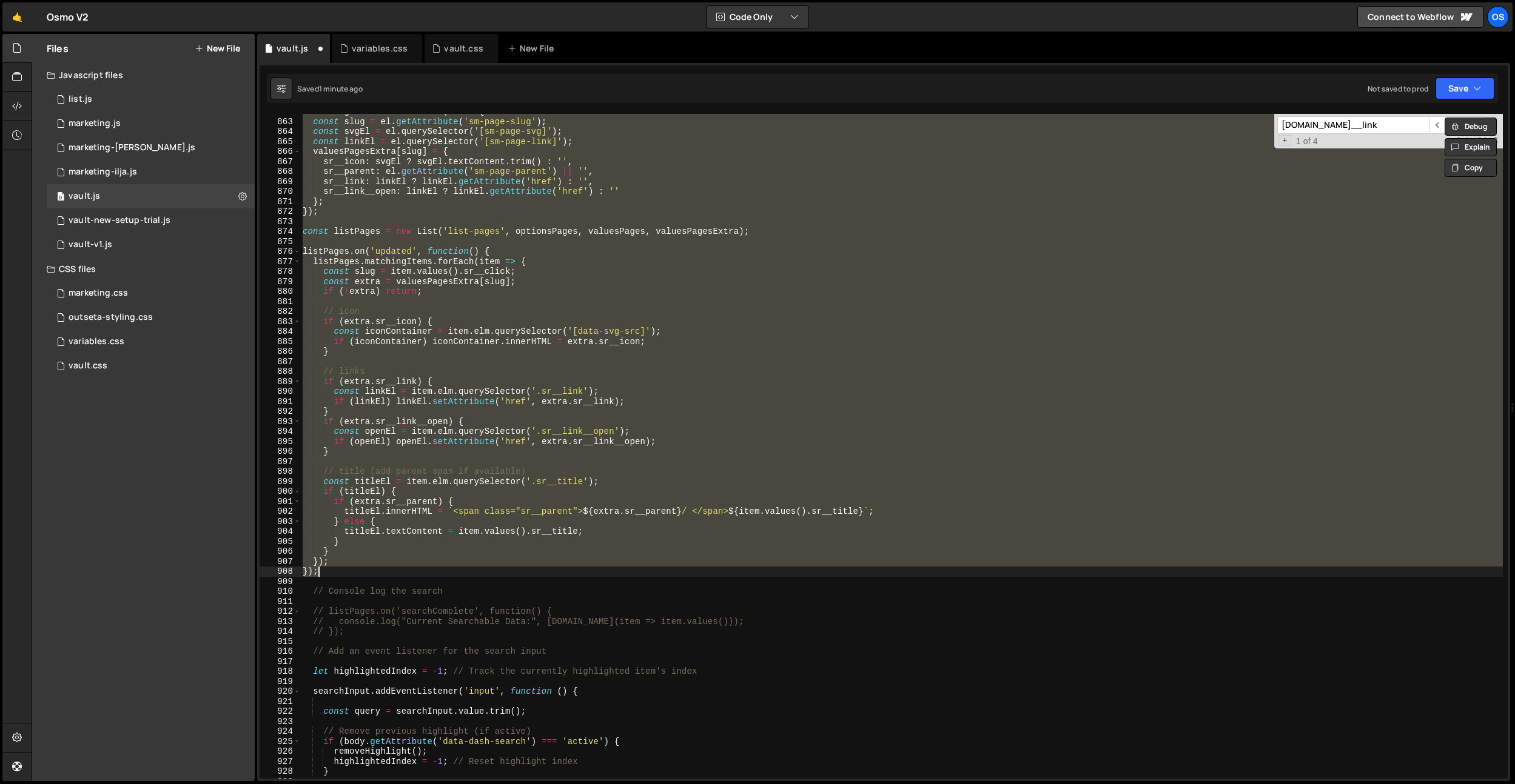
scroll to position [8599, 0]
click at [342, 592] on div "const slug = el . getAttribute ( 'sm-page-slug' ) ; const svgEl = el . querySel…" at bounding box center [901, 456] width 1203 height 685
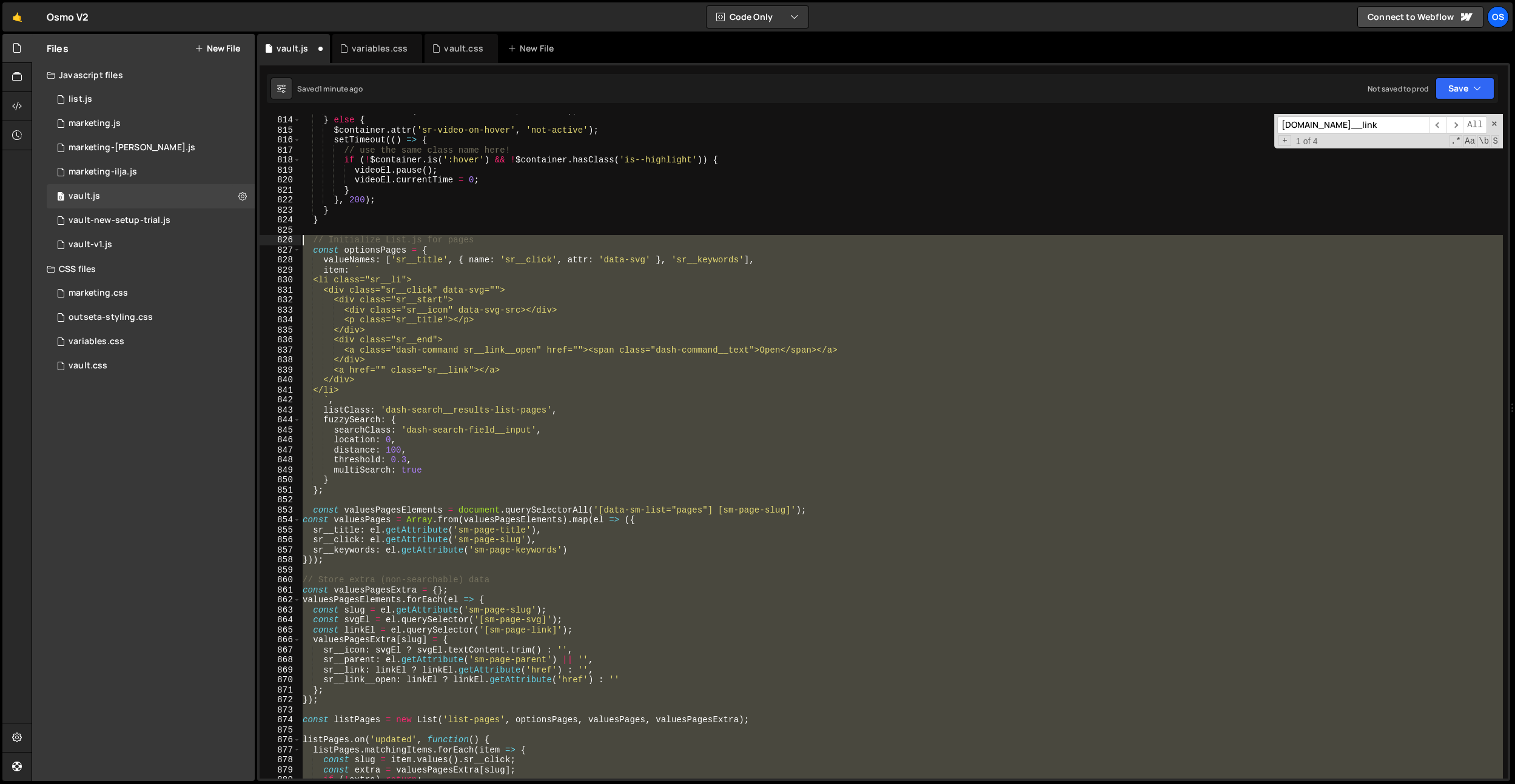
drag, startPoint x: 334, startPoint y: 572, endPoint x: 267, endPoint y: 236, distance: 342.6
click at [267, 236] on div "// Console log the search 813 814 815 816 817 818 819 820 821 822 823 824 825 8…" at bounding box center [883, 446] width 1249 height 665
paste textarea "});"
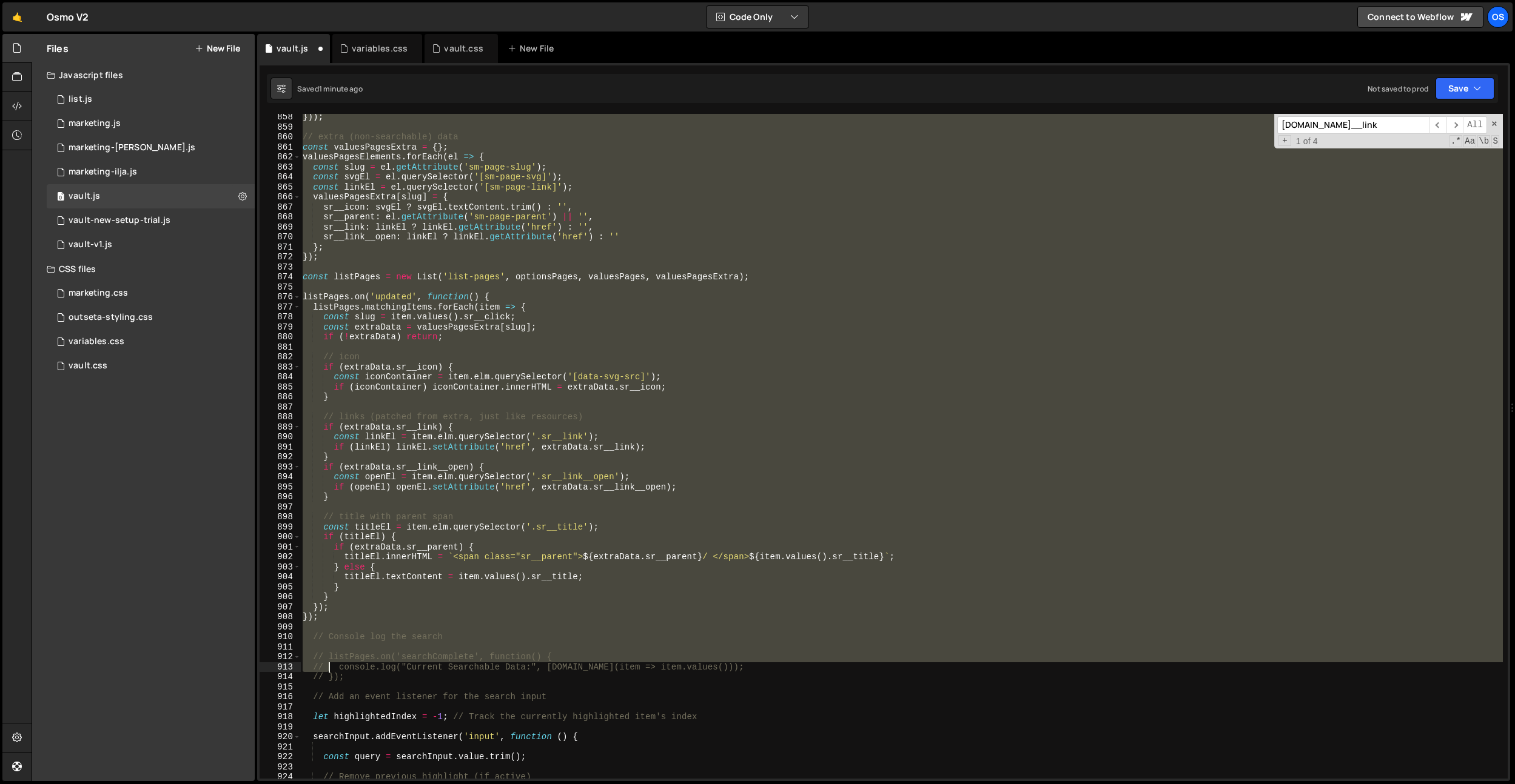
scroll to position [8553, 0]
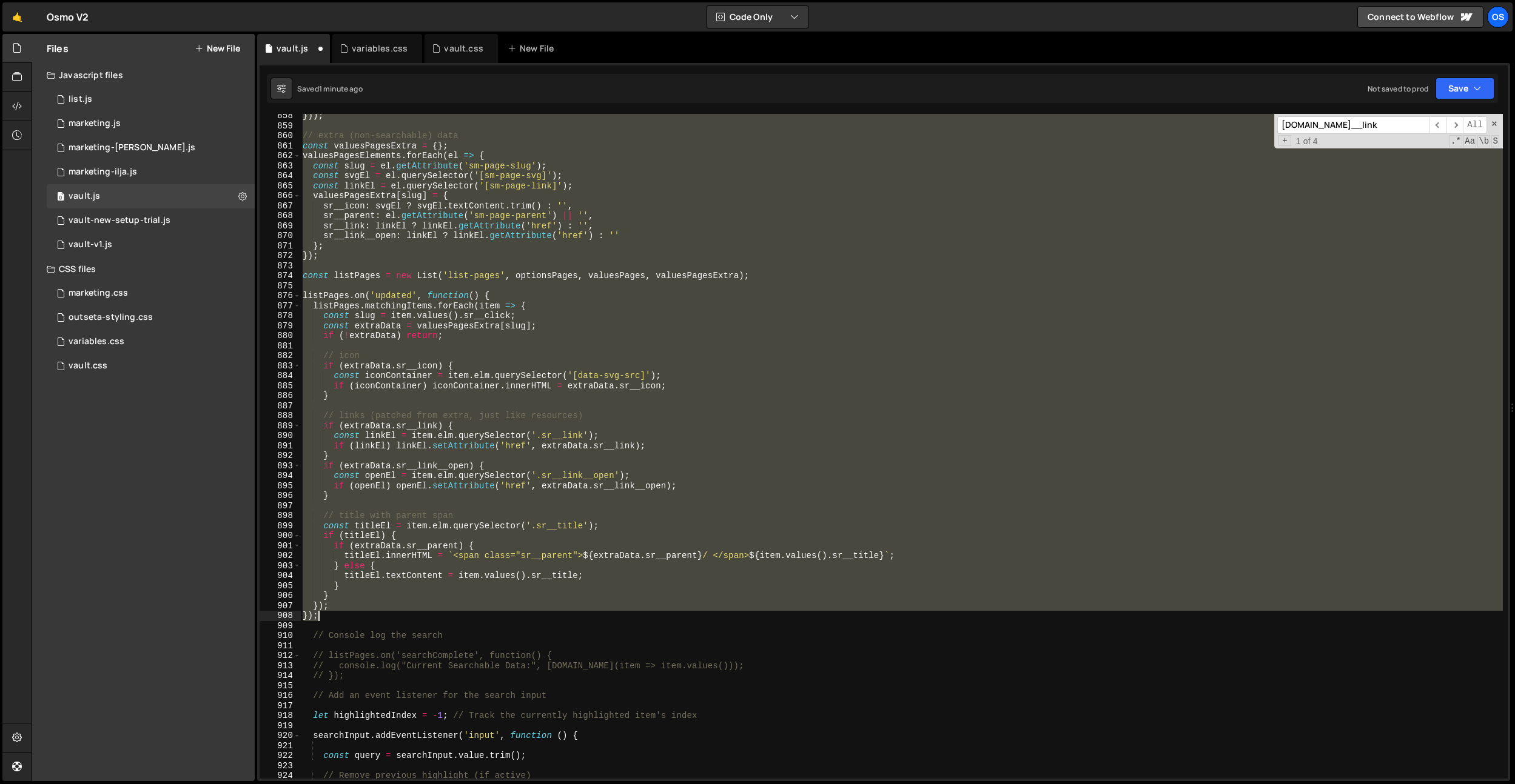
drag, startPoint x: 302, startPoint y: 189, endPoint x: 332, endPoint y: 618, distance: 430.0
click at [332, 618] on div "})) ; // extra (non-searchable) data const valuesPagesExtra = { } ; valuesPages…" at bounding box center [901, 453] width 1203 height 685
click at [610, 359] on div "})) ; // extra (non-searchable) data const valuesPagesExtra = { } ; valuesPages…" at bounding box center [901, 446] width 1203 height 665
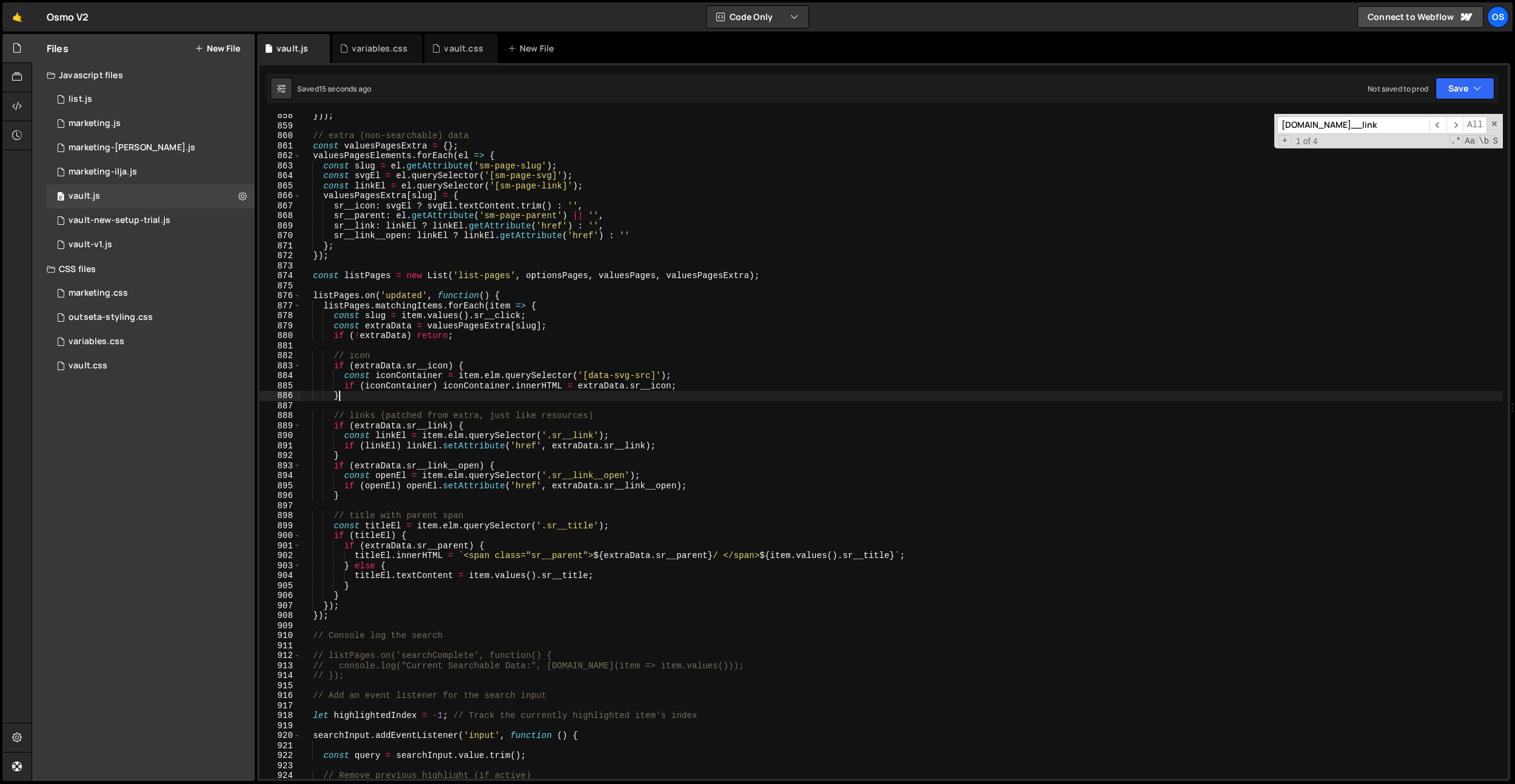
click at [496, 398] on div "})) ; // extra (non-searchable) data const valuesPagesExtra = { } ; valuesPages…" at bounding box center [901, 453] width 1203 height 685
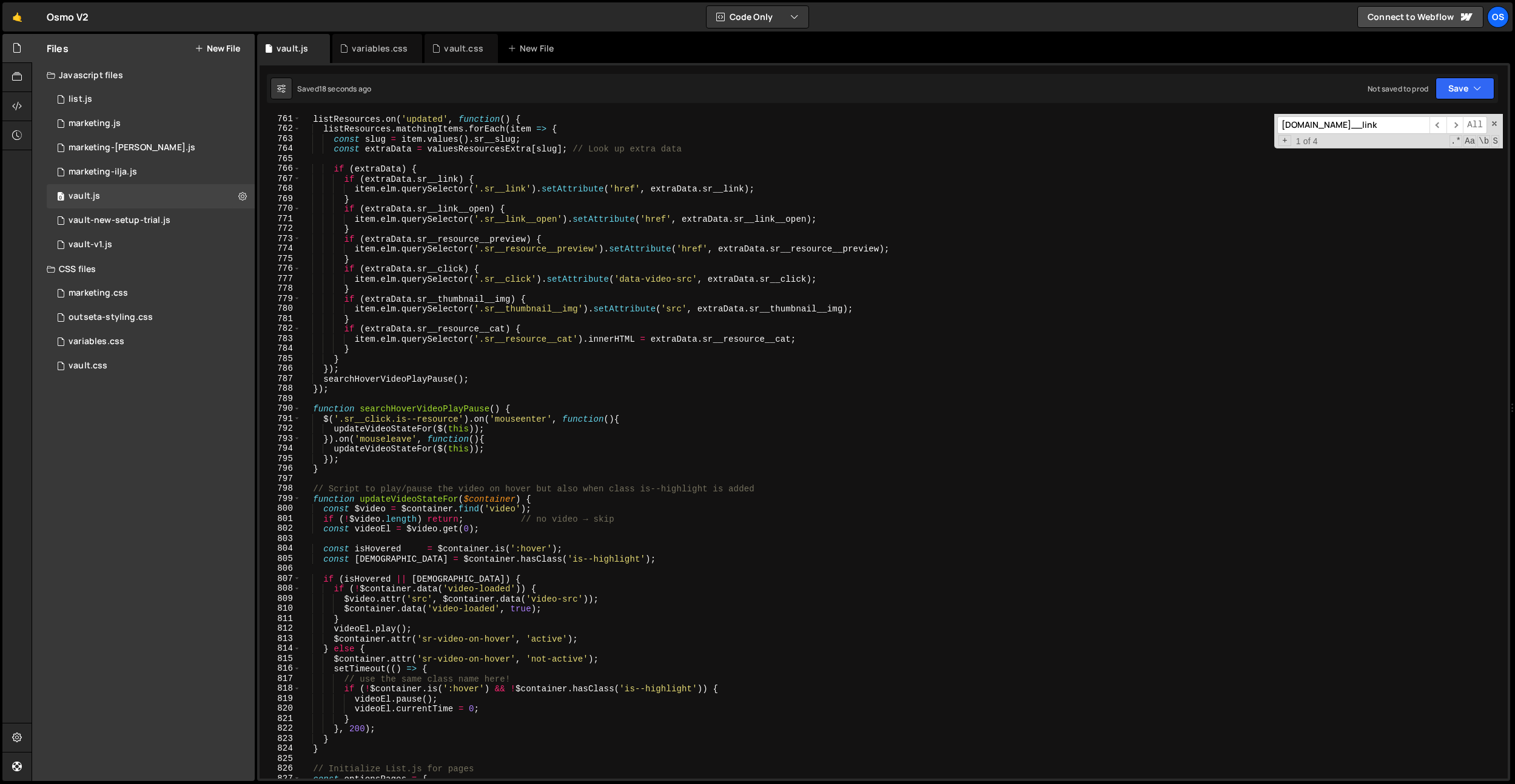
scroll to position [7581, 0]
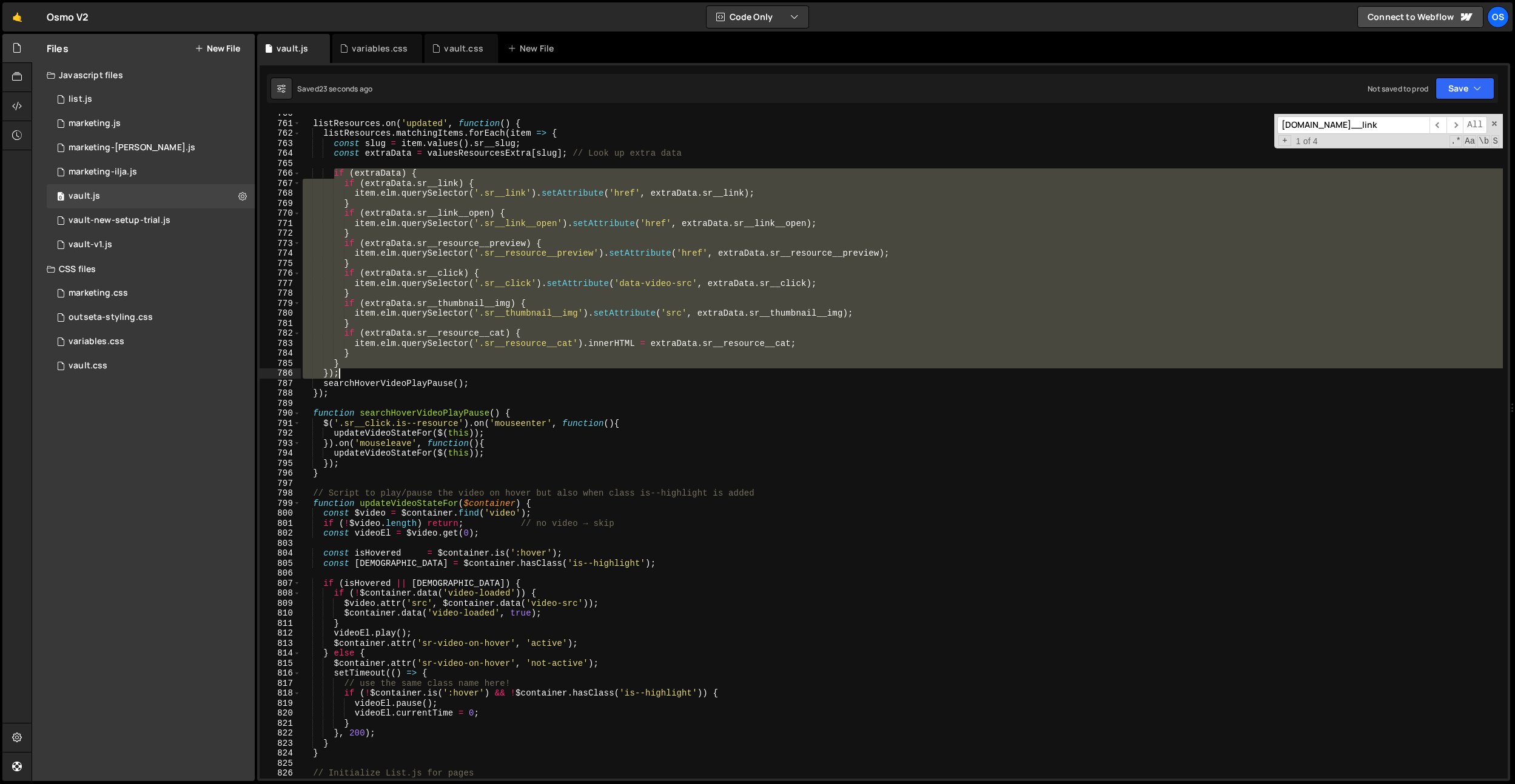
drag, startPoint x: 334, startPoint y: 175, endPoint x: 356, endPoint y: 369, distance: 195.2
click at [356, 369] on div "listResources . on ( 'updated' , function ( ) { listResources . matchingItems .…" at bounding box center [901, 451] width 1203 height 685
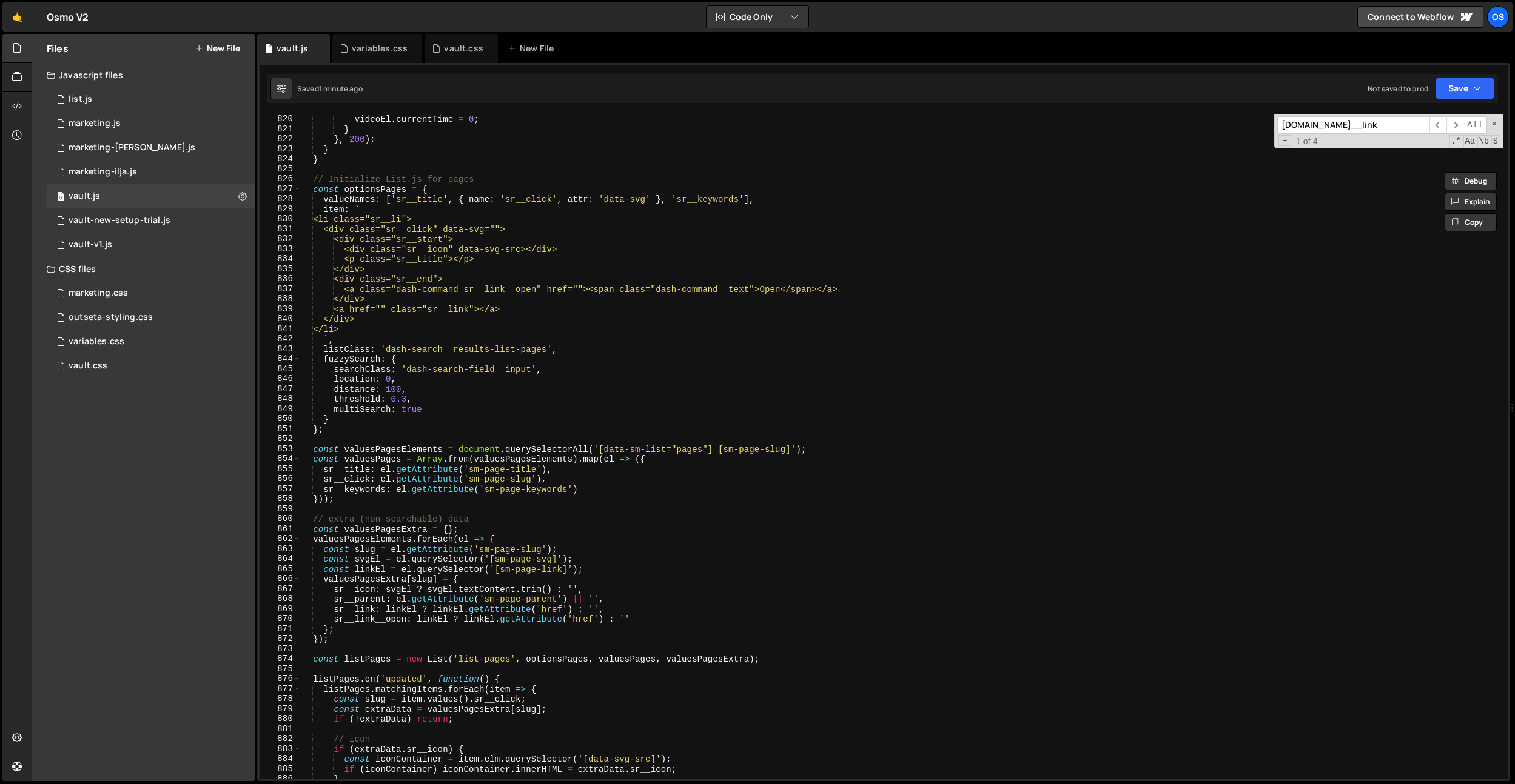
scroll to position [8171, 0]
click at [579, 319] on div "videoEl . pause ( ) ; videoEl . currentTime = 0 ; } } , 200 ) ; } } // Initiali…" at bounding box center [901, 447] width 1203 height 685
type textarea "</div>"
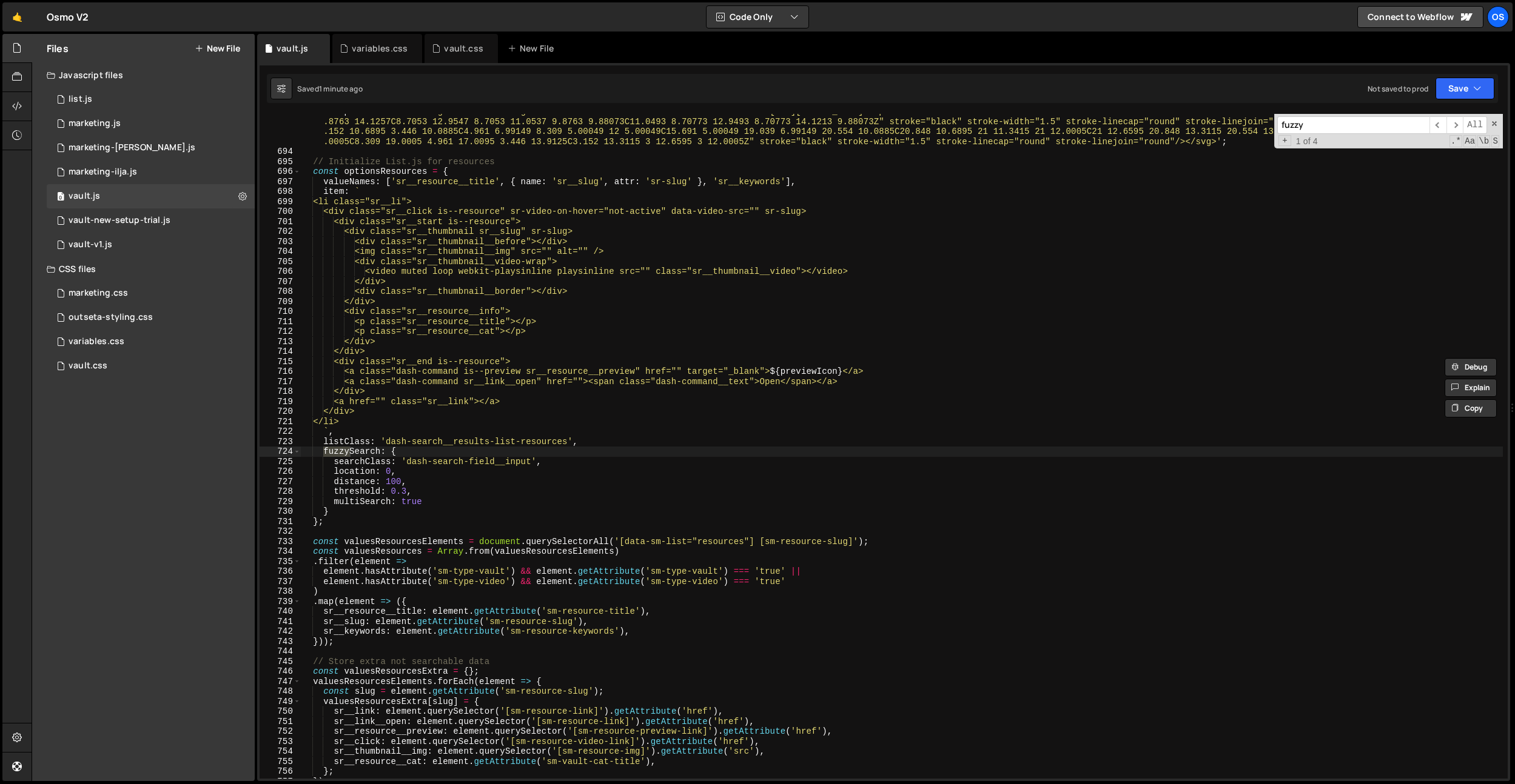
scroll to position [8090, 0]
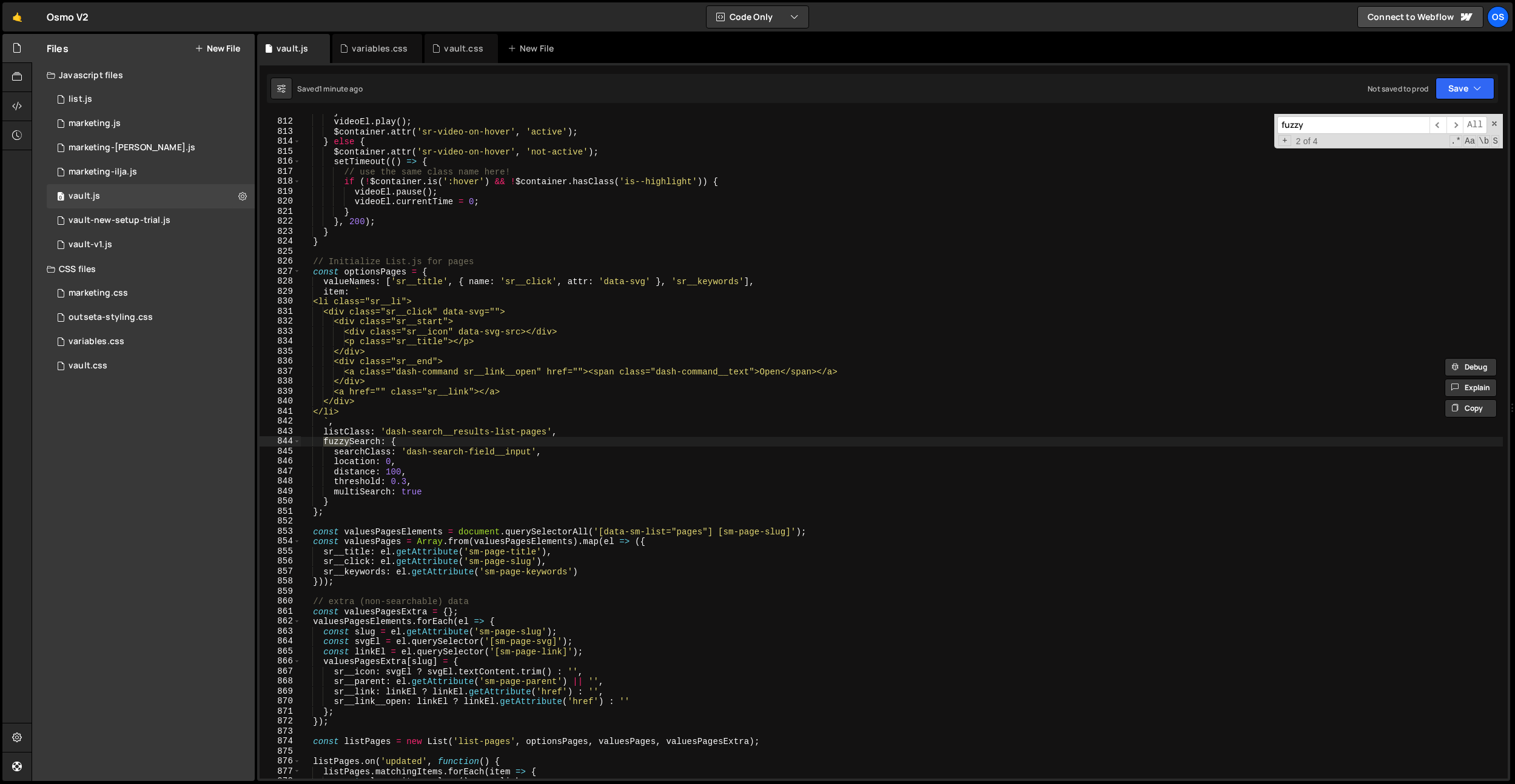
type input "fuzzy"
click at [449, 488] on div "} videoEl . play ( ) ; $container . attr ( 'sr-video-on-hover' , 'active' ) ; }…" at bounding box center [901, 449] width 1203 height 685
click at [451, 487] on div "} videoEl . play ( ) ; $container . attr ( 'sr-video-on-hover' , 'active' ) ; }…" at bounding box center [901, 449] width 1203 height 685
click at [407, 484] on div "} videoEl . play ( ) ; $container . attr ( 'sr-video-on-hover' , 'active' ) ; }…" at bounding box center [901, 449] width 1203 height 685
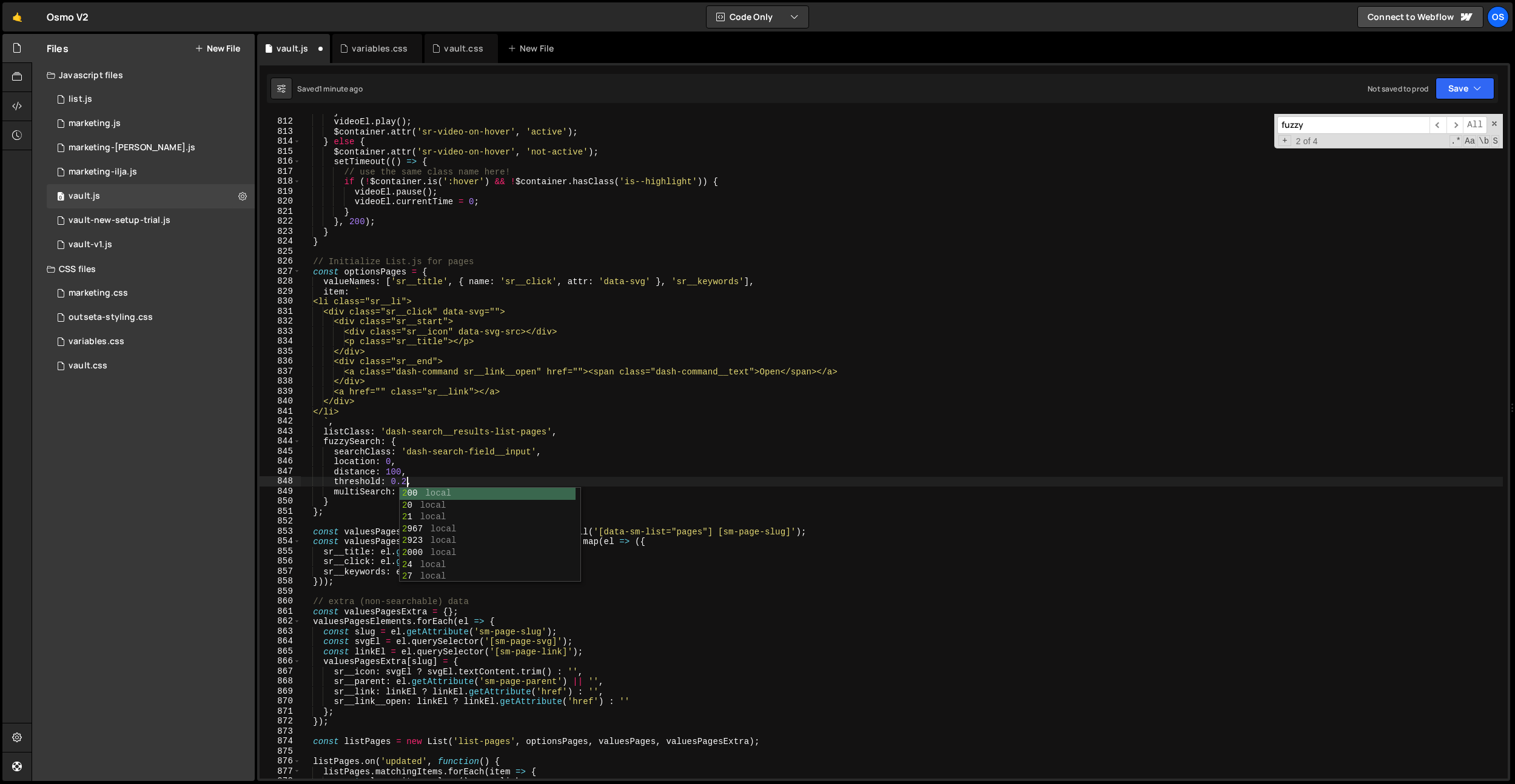
scroll to position [0, 7]
click at [556, 320] on div "} videoEl . play ( ) ; $container . attr ( 'sr-video-on-hover' , 'active' ) ; }…" at bounding box center [901, 449] width 1203 height 685
type textarea "<div class="sr__start">"
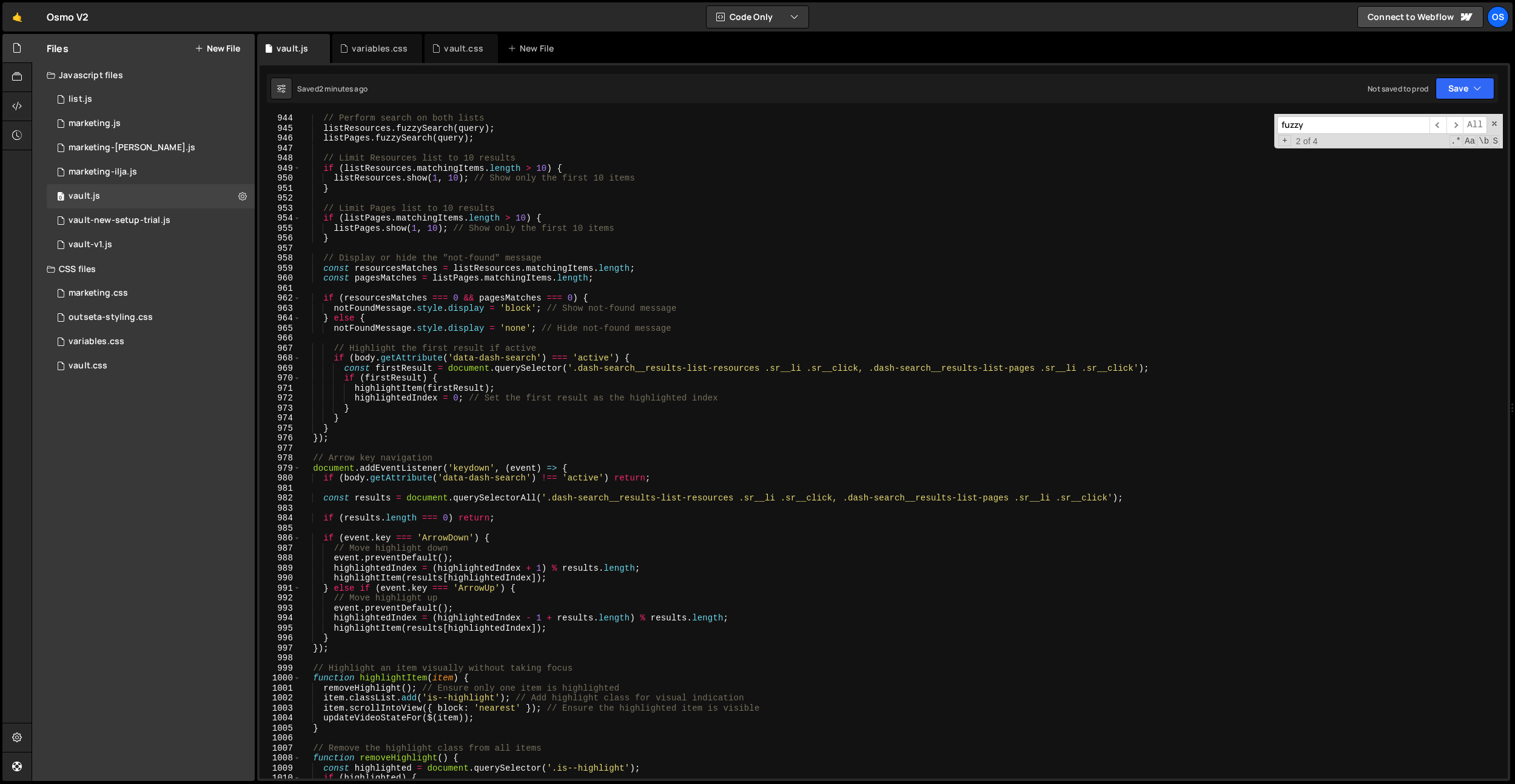
scroll to position [9523, 0]
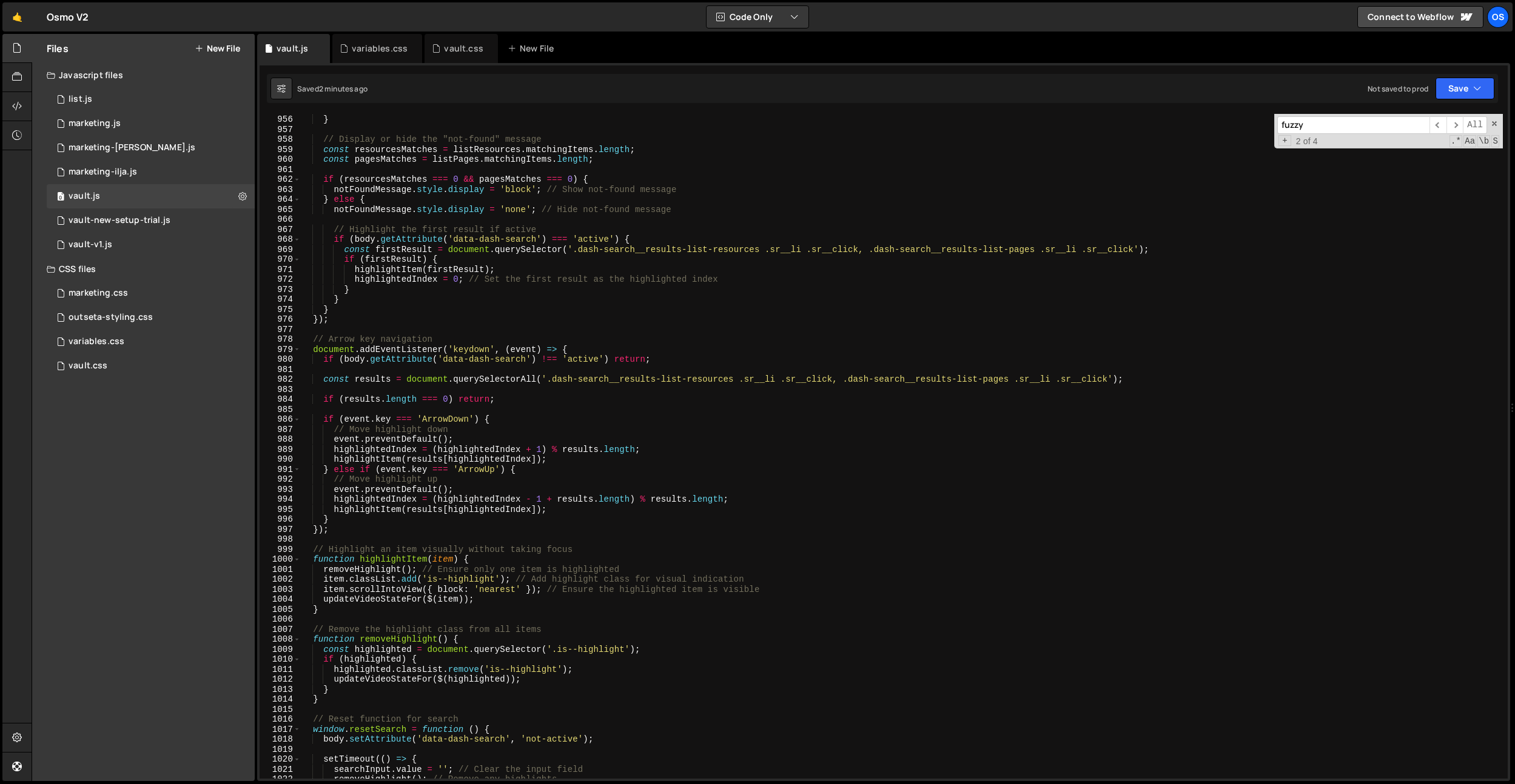
click at [470, 327] on div "listPages . show ( 1 , 10 ) ; // Show only the first 10 items } // Display or h…" at bounding box center [901, 447] width 1203 height 685
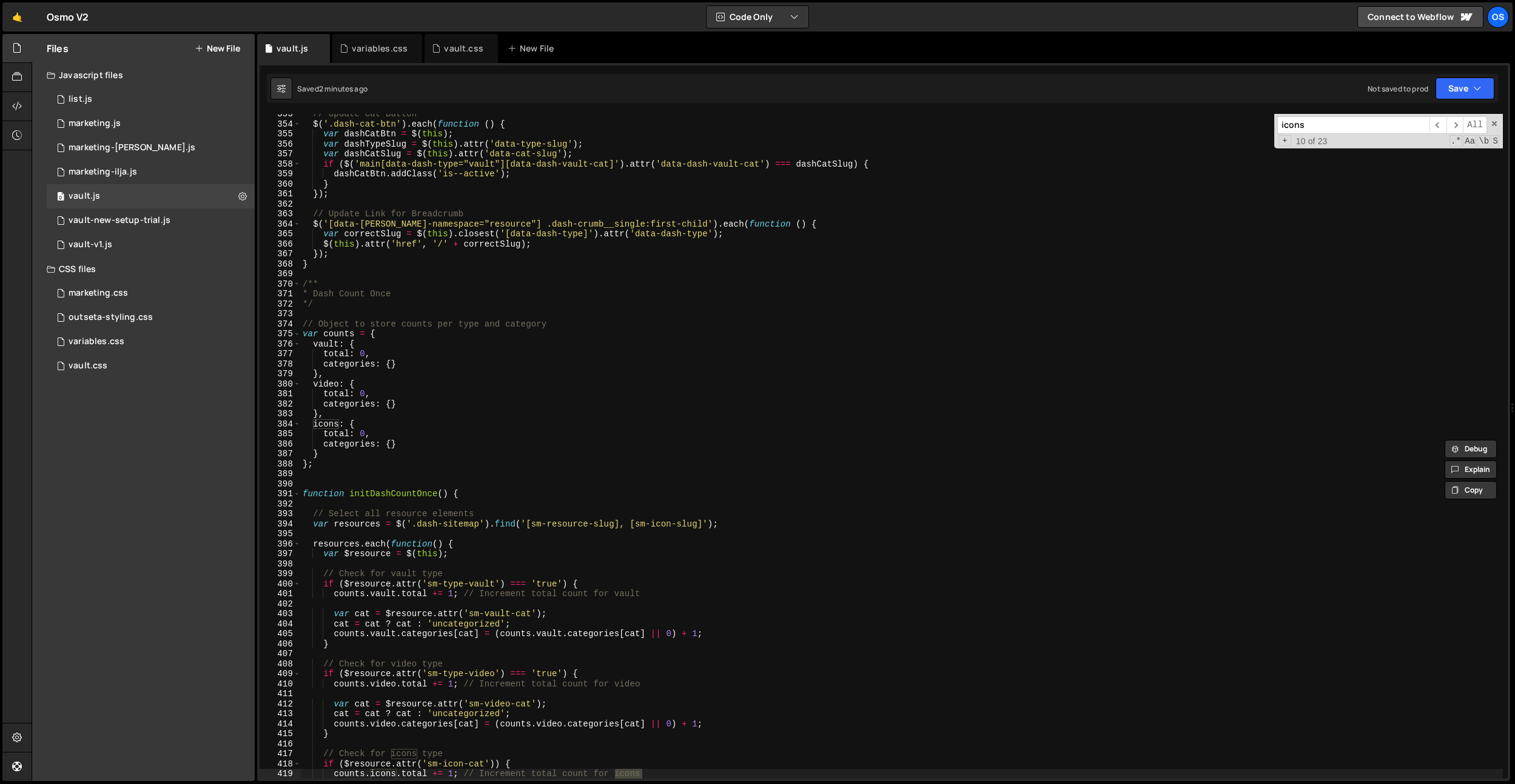
scroll to position [3875, 0]
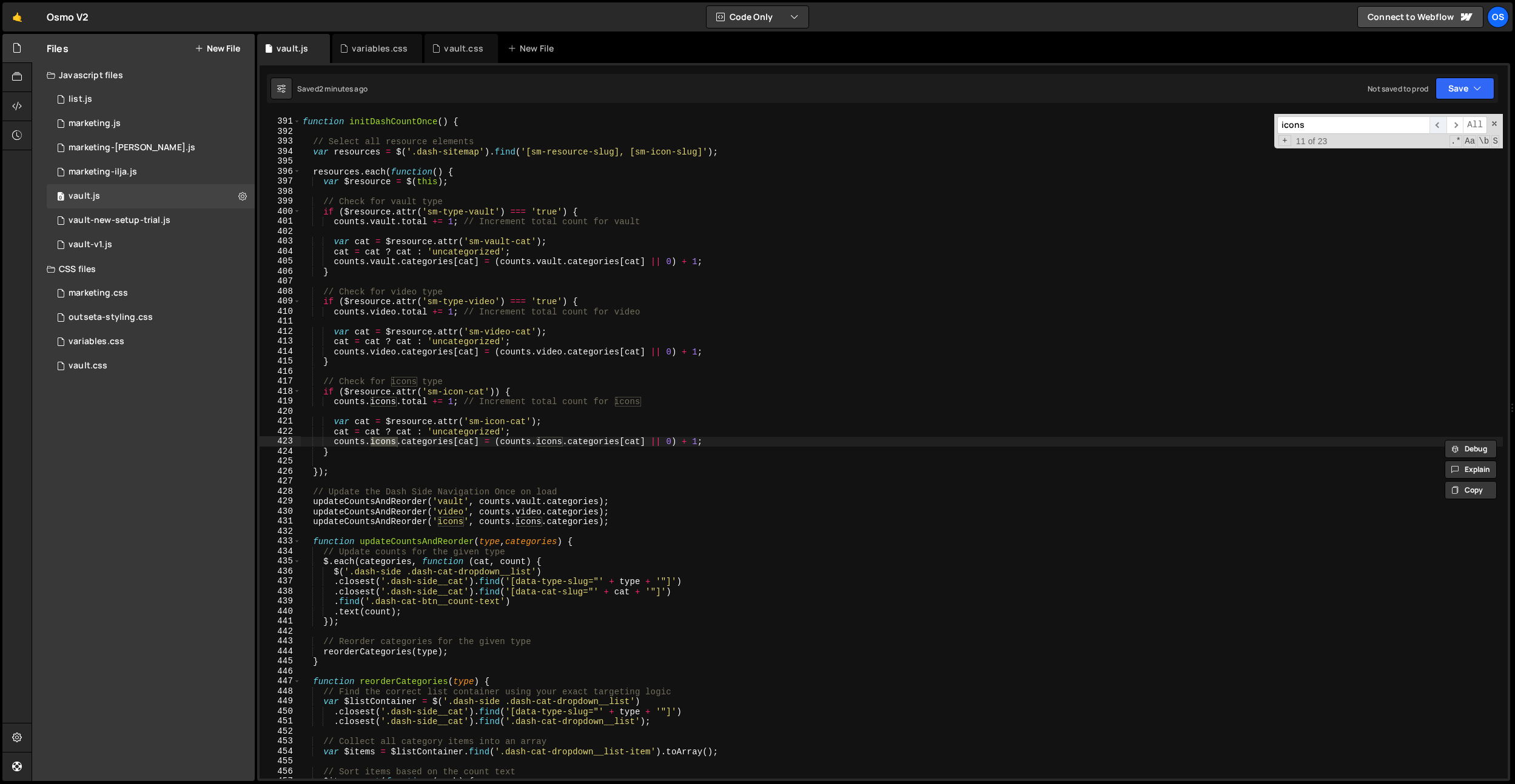
type input "icons"
click at [1434, 131] on span "​" at bounding box center [1437, 126] width 17 height 18
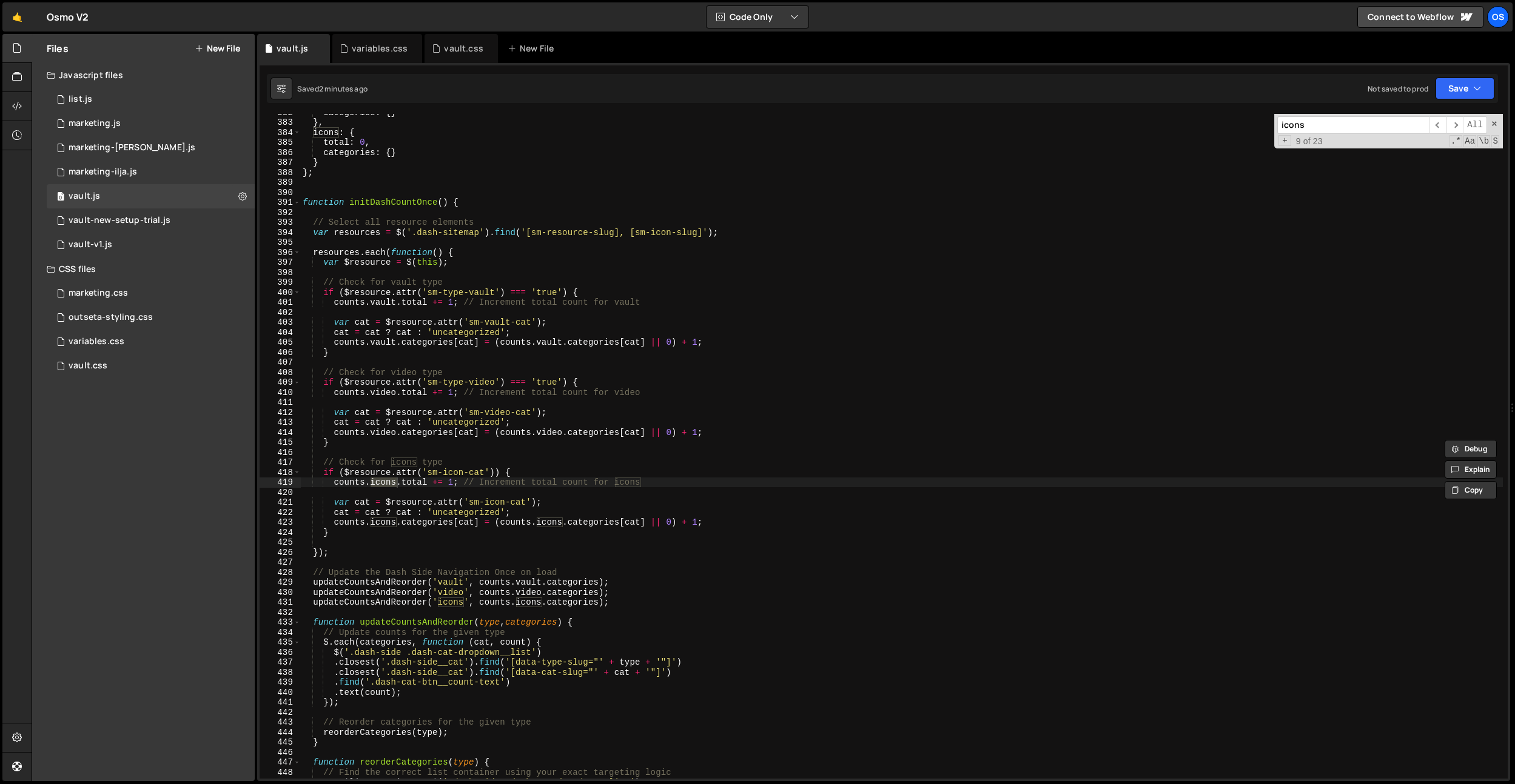
scroll to position [3911, 0]
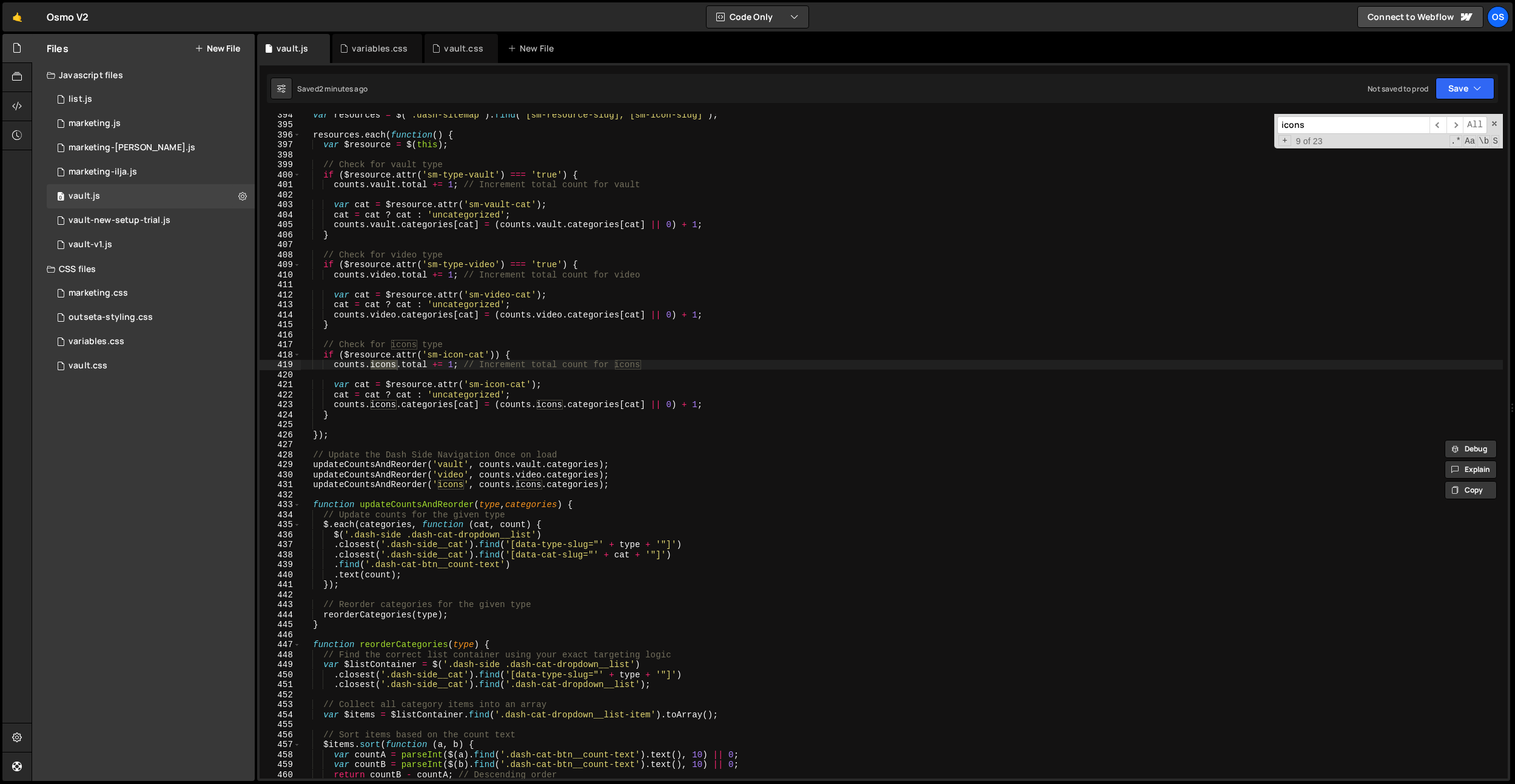
click at [1324, 122] on input "icons" at bounding box center [1353, 126] width 153 height 18
click at [531, 274] on div "var resources = $ ( '.dash-sitemap' ) . find ( '[sm-resource-slug], [sm-icon-sl…" at bounding box center [901, 452] width 1203 height 685
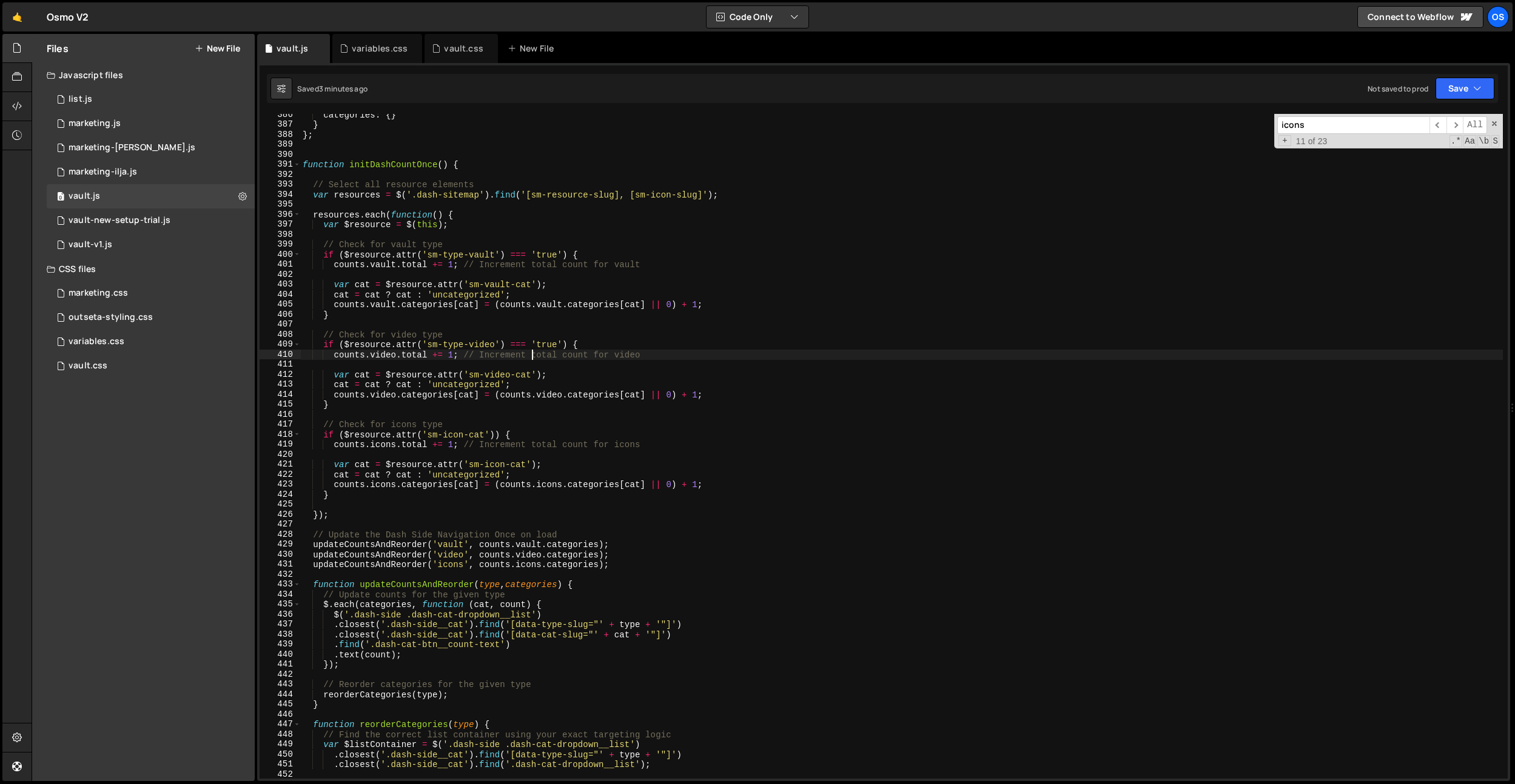
scroll to position [3831, 0]
click at [497, 193] on div "categories : { } } } ; function initDashCountOnce ( ) { // Select all resource …" at bounding box center [901, 452] width 1203 height 685
type textarea "var resources = $('.dash-sitemap').find('[sm-resource-slug], [sm-icon-slug]');"
click at [1310, 121] on input "icons" at bounding box center [1353, 126] width 153 height 18
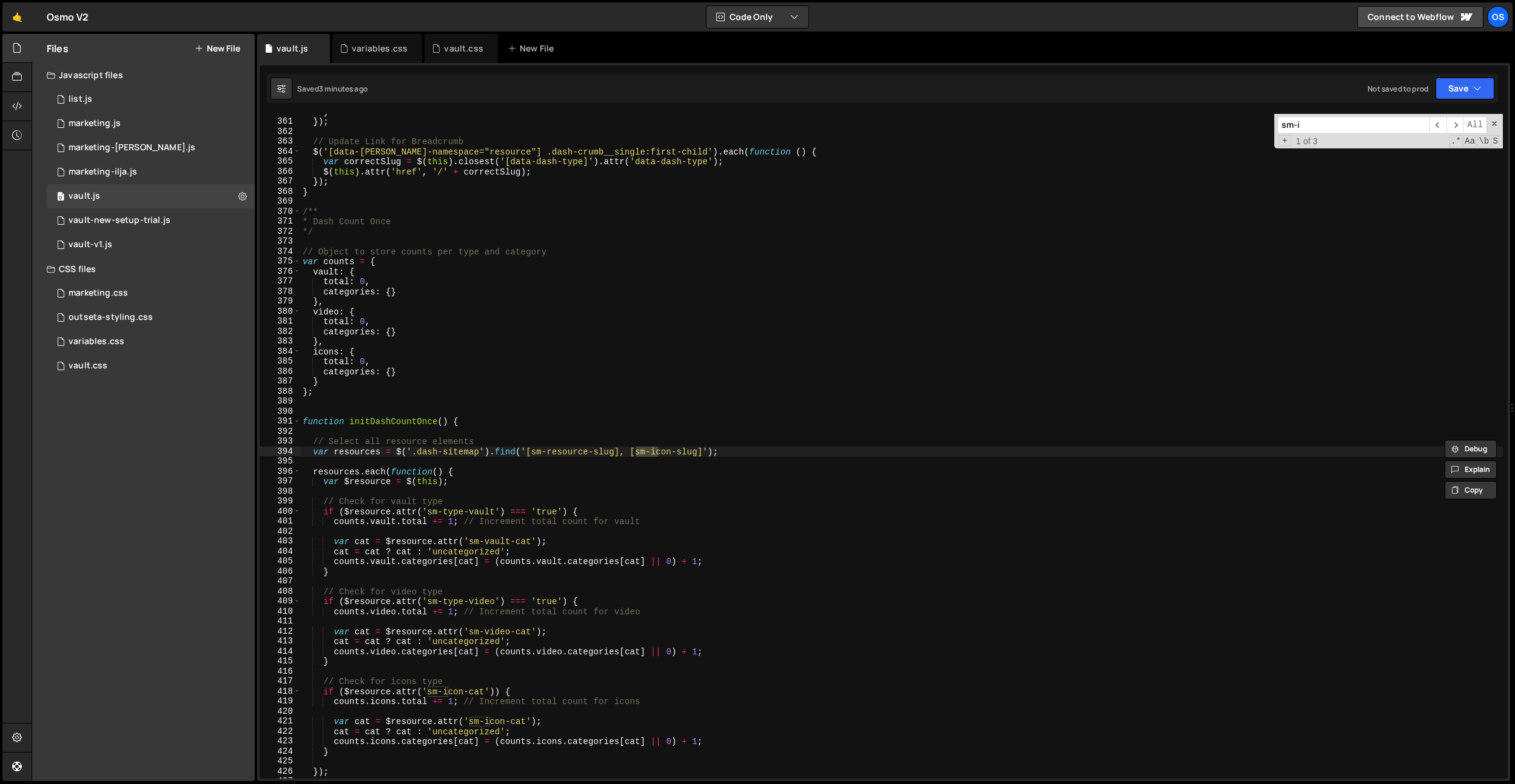
scroll to position [3577, 0]
type input "sm-icon"
